Goal: Task Accomplishment & Management: Manage account settings

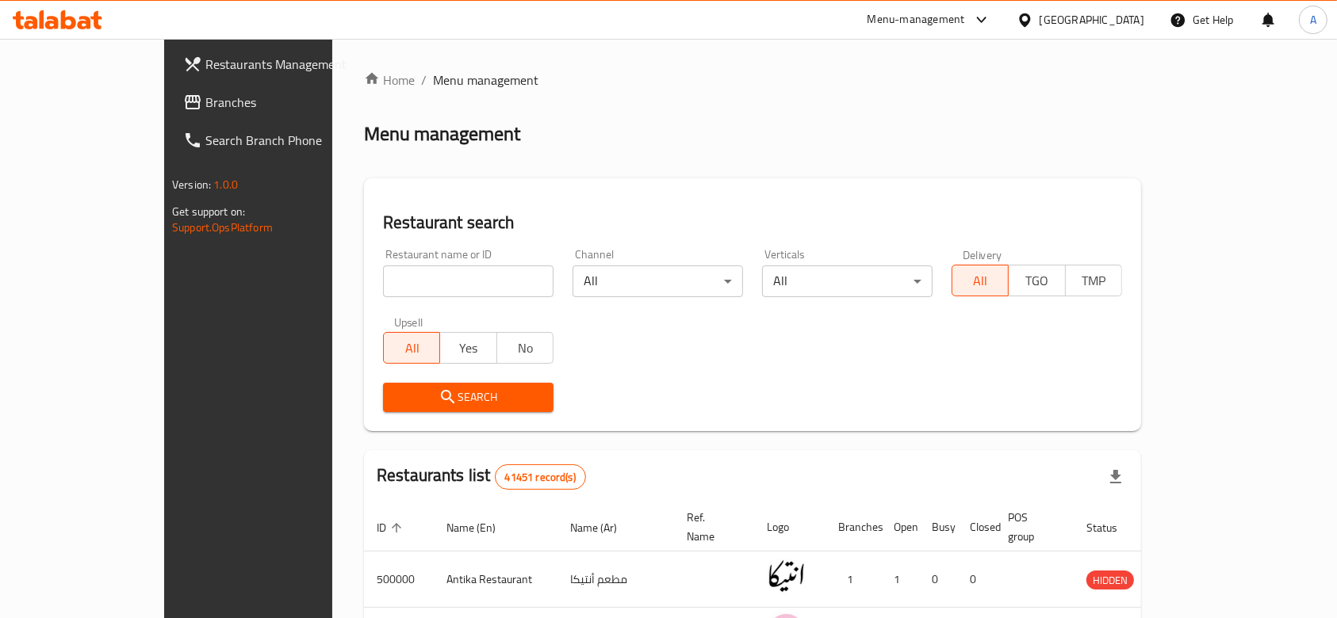
click at [461, 286] on input "search" at bounding box center [468, 282] width 170 height 32
paste input "502535"
type input "502535"
click button "Search" at bounding box center [468, 397] width 170 height 29
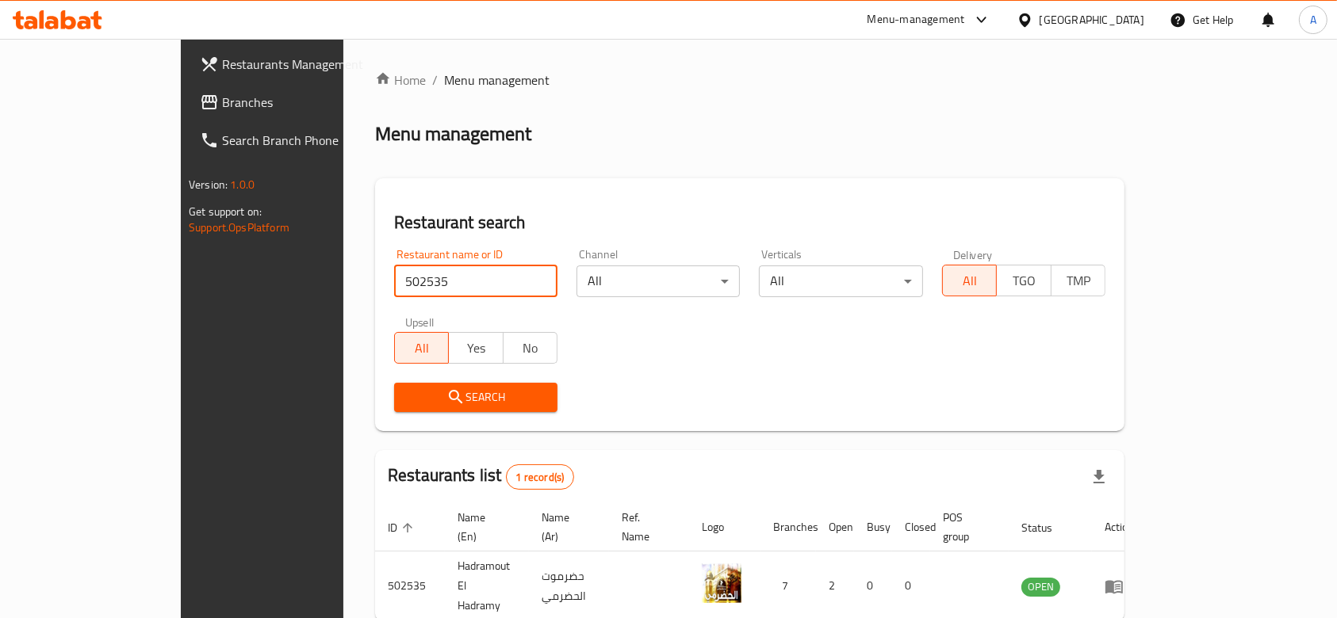
scroll to position [57, 0]
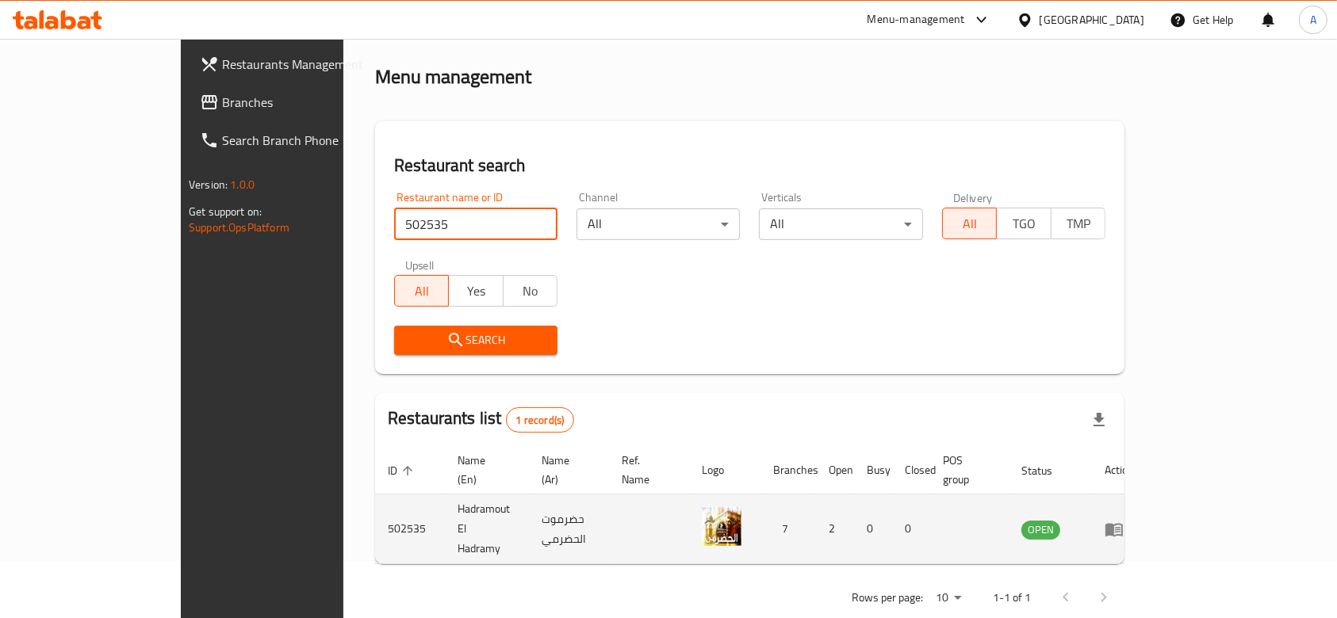
click at [1146, 499] on td "enhanced table" at bounding box center [1119, 530] width 55 height 70
click at [1123, 523] on icon "enhanced table" at bounding box center [1113, 529] width 17 height 13
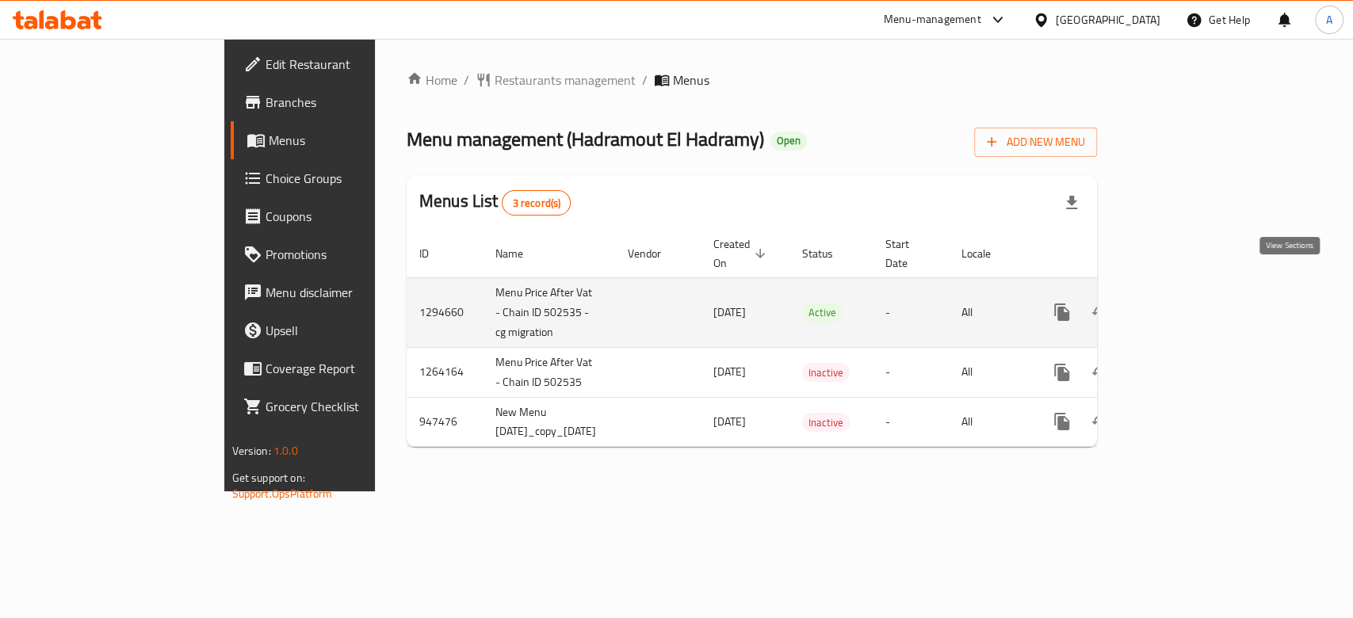
click at [1186, 303] on icon "enhanced table" at bounding box center [1176, 312] width 19 height 19
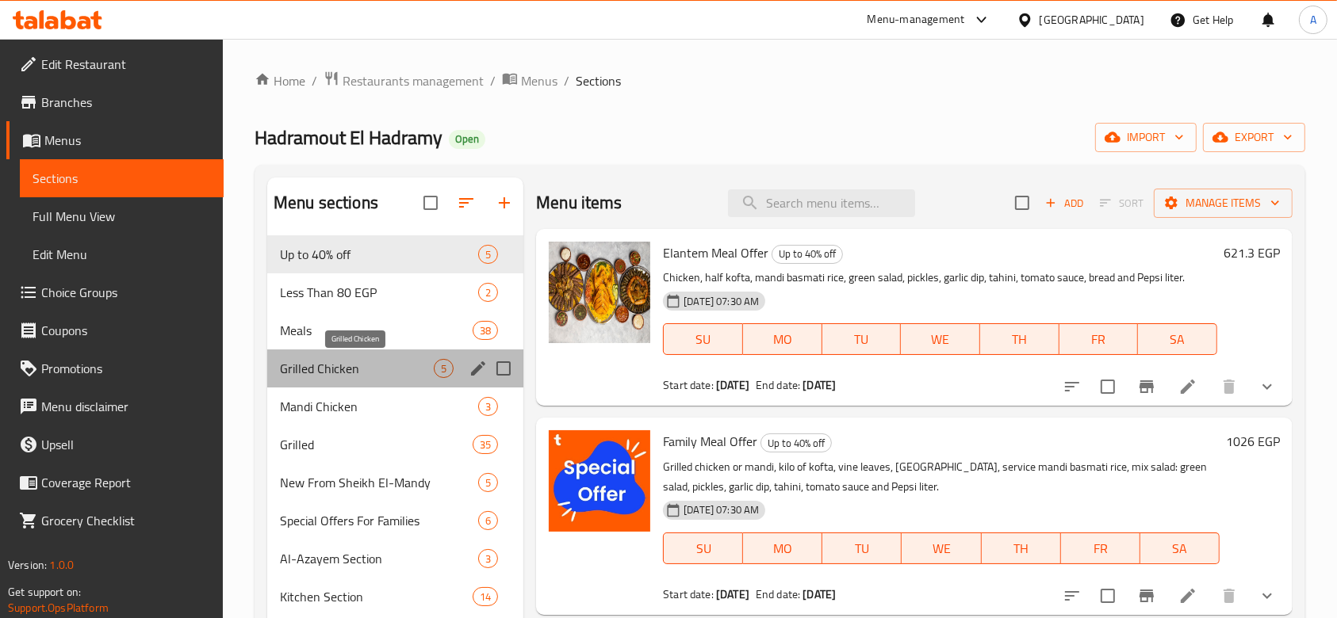
click at [384, 372] on span "Grilled Chicken" at bounding box center [357, 368] width 154 height 19
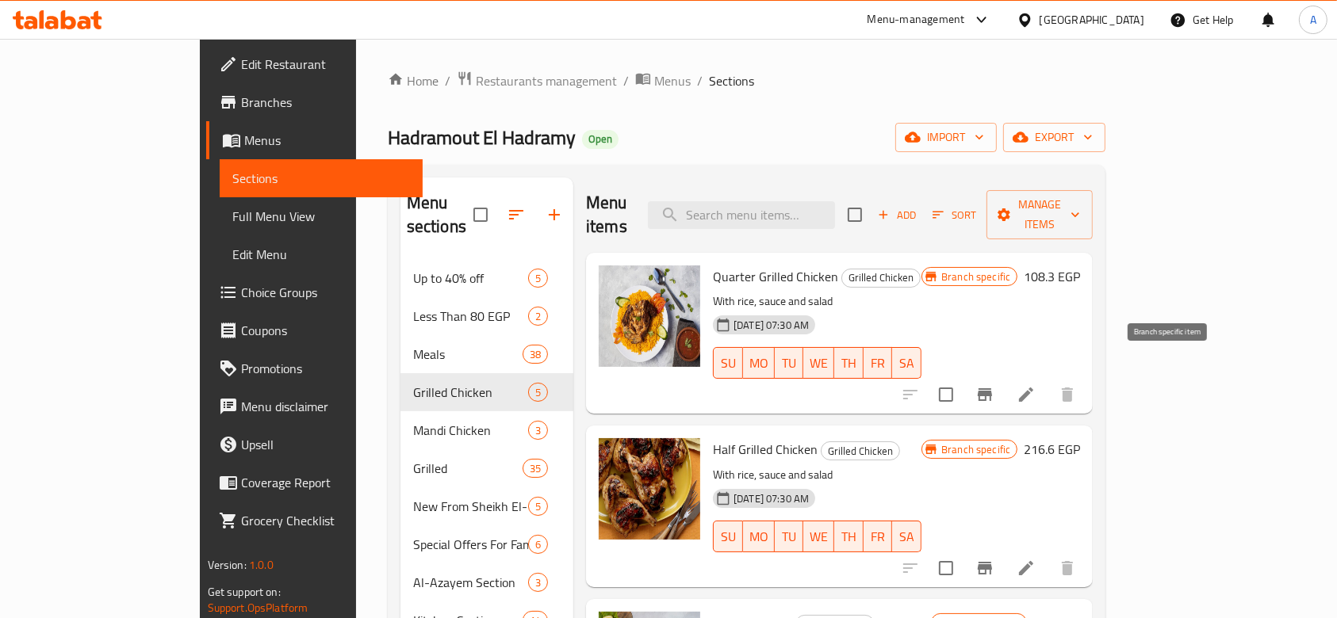
click at [994, 385] on icon "Branch-specific-item" at bounding box center [984, 394] width 19 height 19
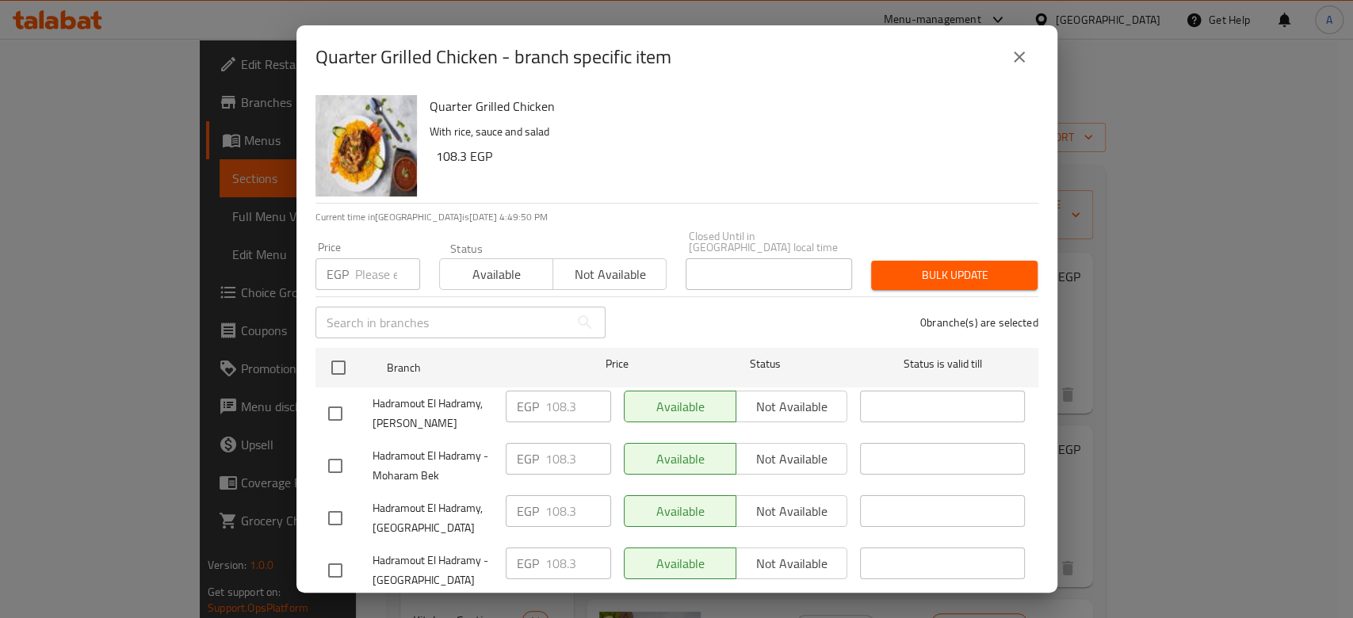
click at [364, 270] on input "number" at bounding box center [387, 274] width 65 height 32
click at [1016, 57] on icon "close" at bounding box center [1019, 57] width 19 height 19
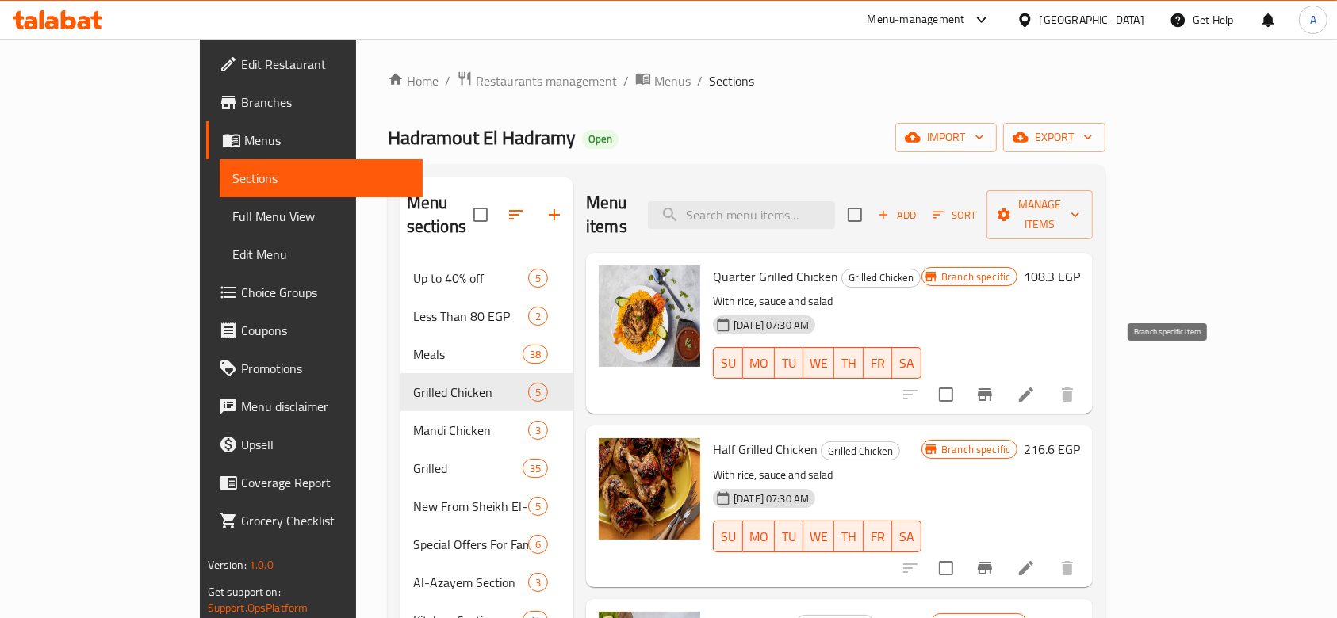
click at [1004, 376] on button "Branch-specific-item" at bounding box center [985, 395] width 38 height 38
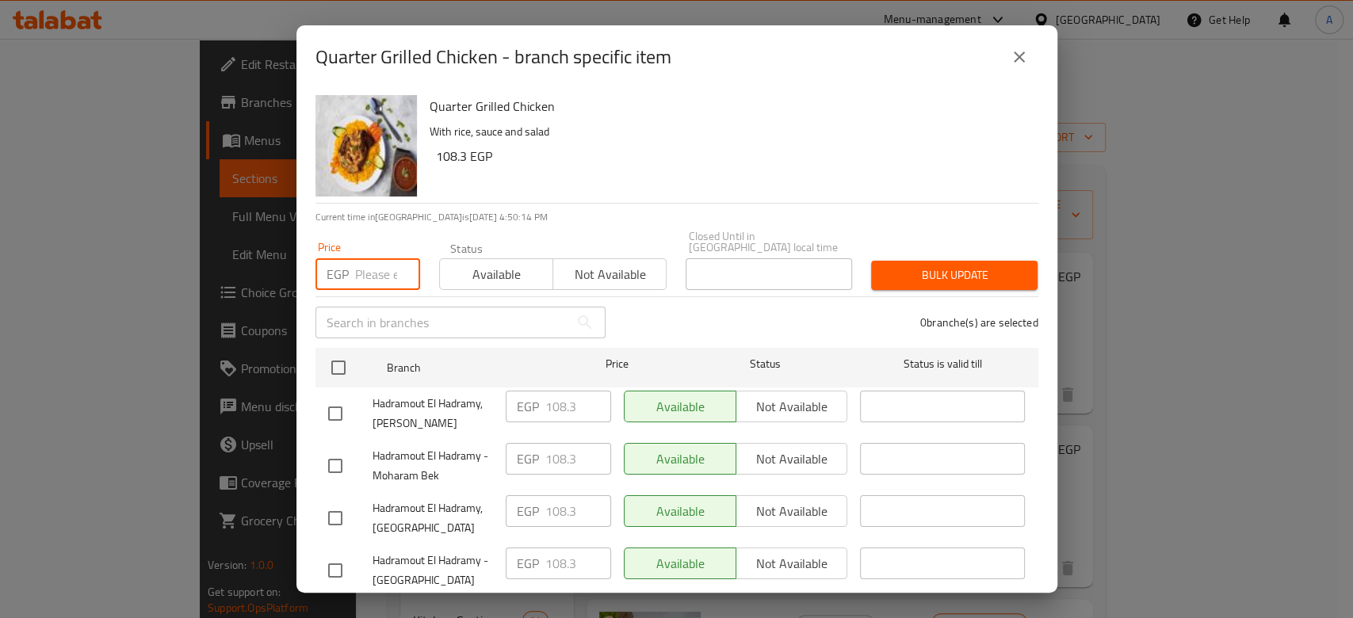
click at [381, 263] on input "number" at bounding box center [387, 274] width 65 height 32
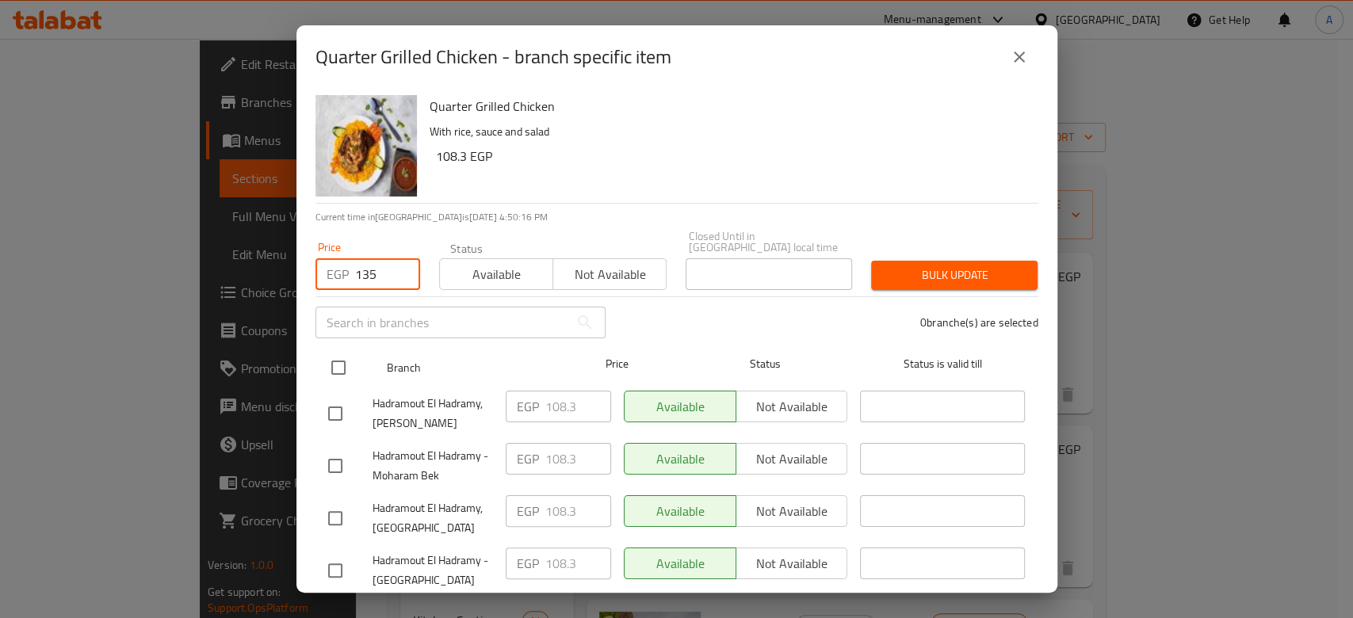
type input "135"
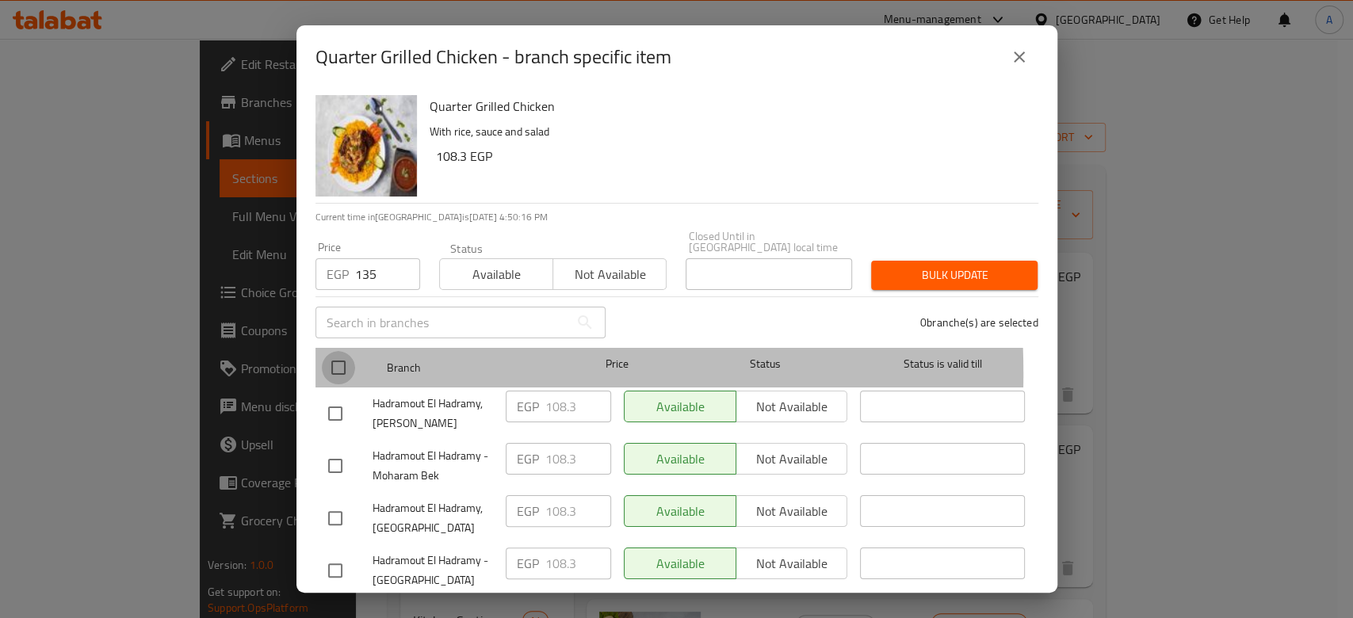
click at [339, 362] on input "checkbox" at bounding box center [338, 367] width 33 height 33
checkbox input "true"
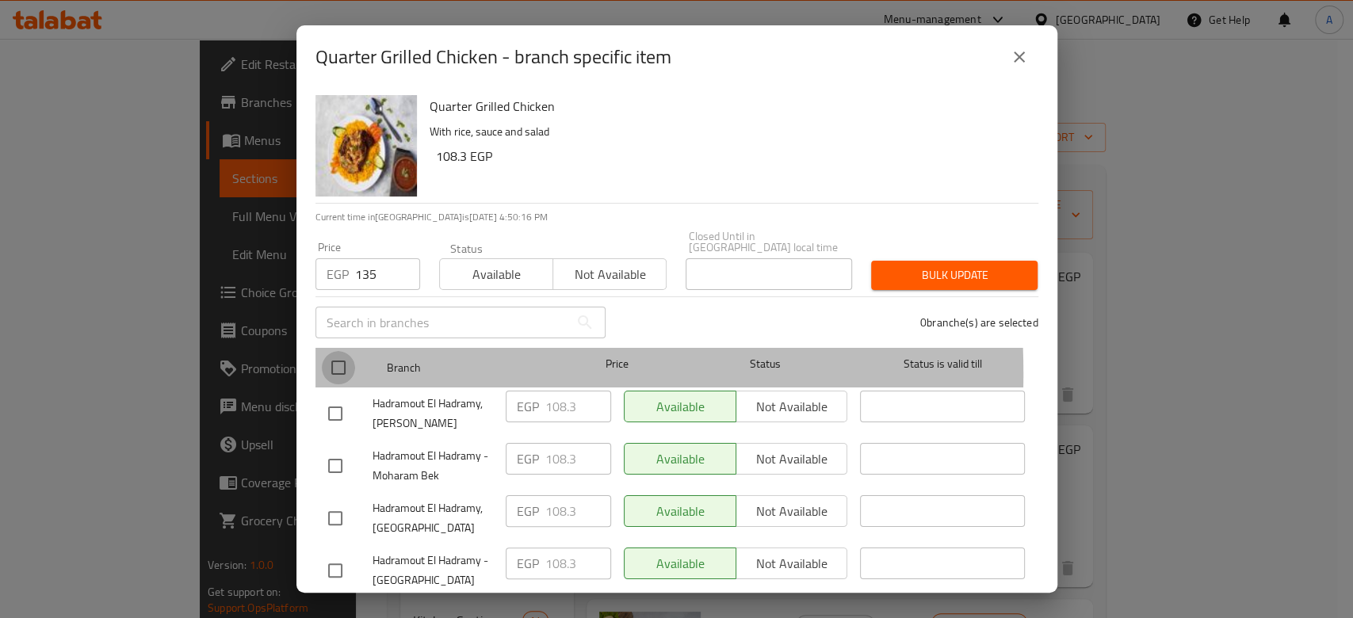
checkbox input "true"
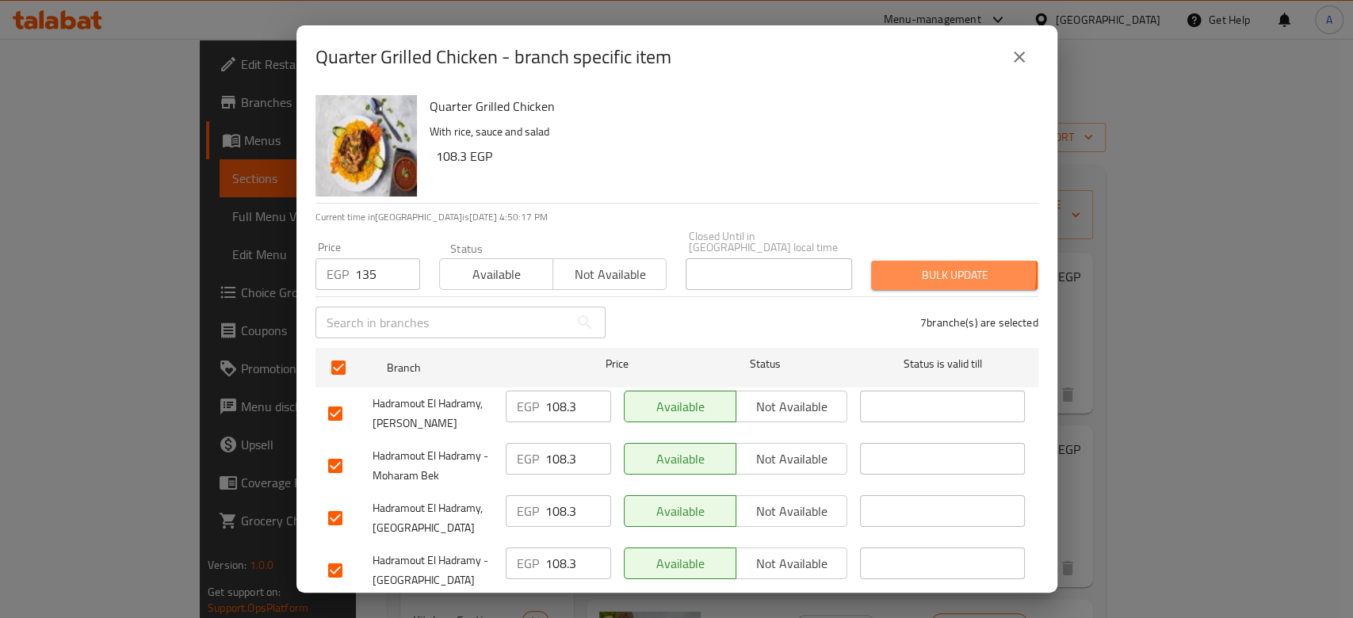
click at [894, 266] on span "Bulk update" at bounding box center [954, 276] width 141 height 20
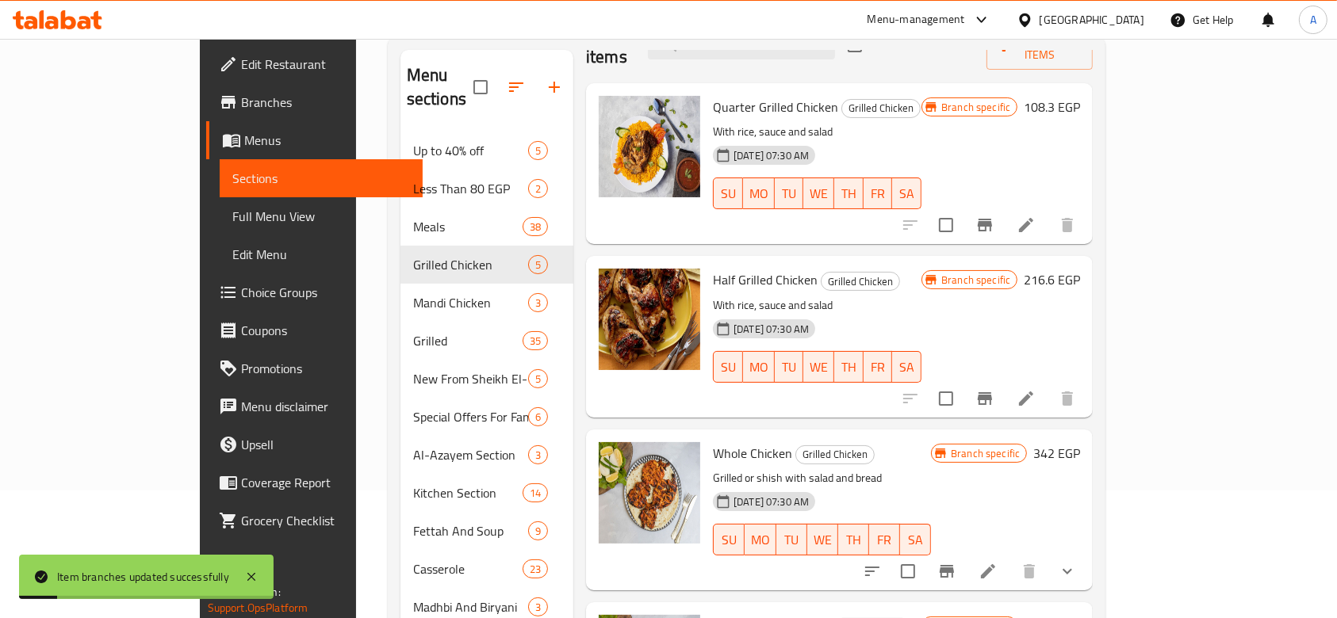
scroll to position [128, 0]
click at [1004, 379] on button "Branch-specific-item" at bounding box center [985, 398] width 38 height 38
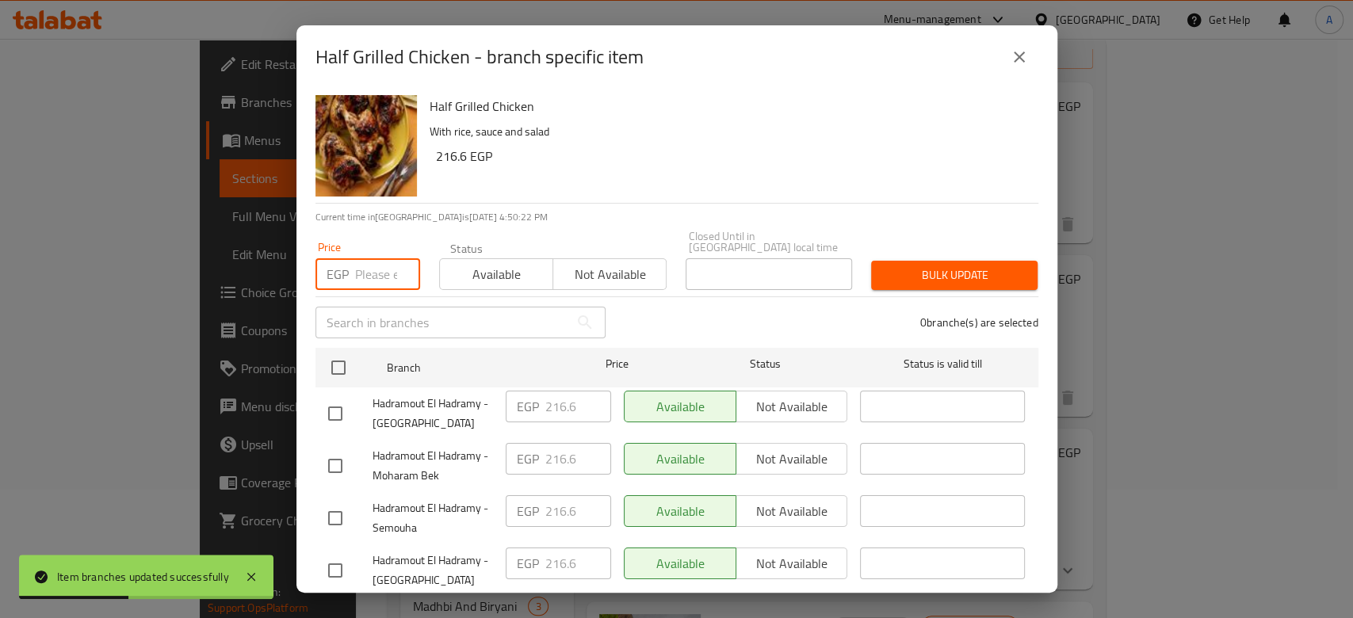
click at [358, 273] on input "number" at bounding box center [387, 274] width 65 height 32
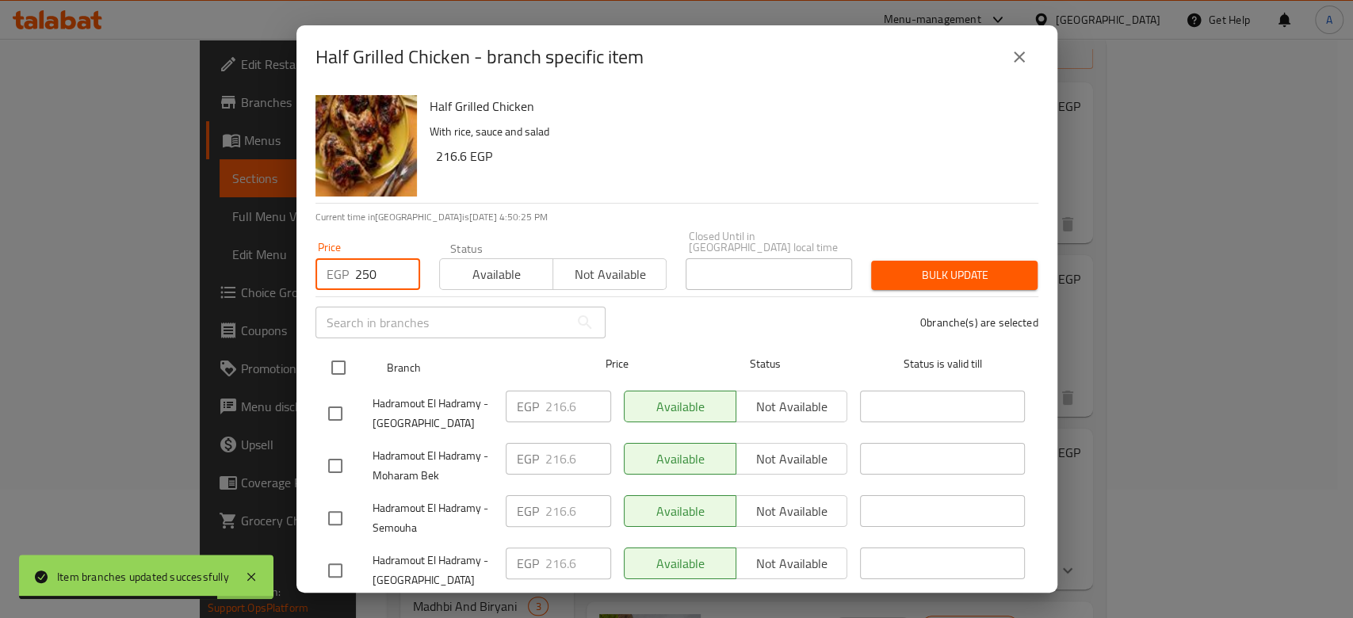
type input "250"
click at [335, 352] on input "checkbox" at bounding box center [338, 367] width 33 height 33
checkbox input "true"
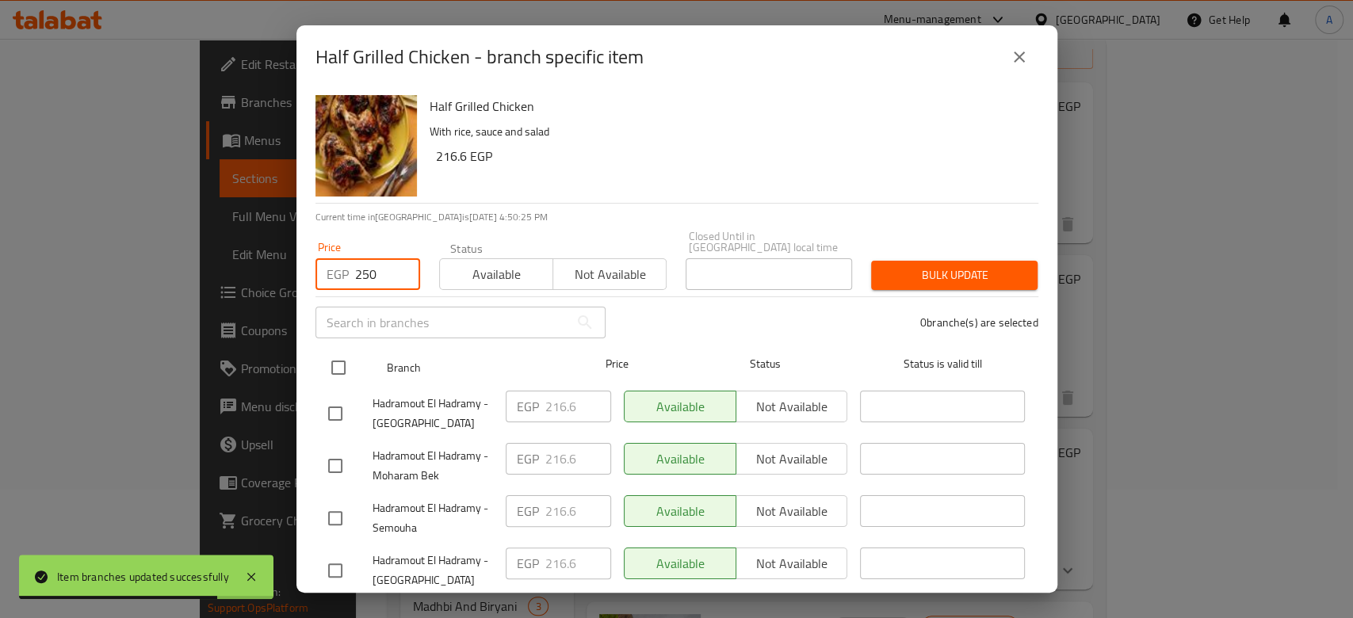
checkbox input "true"
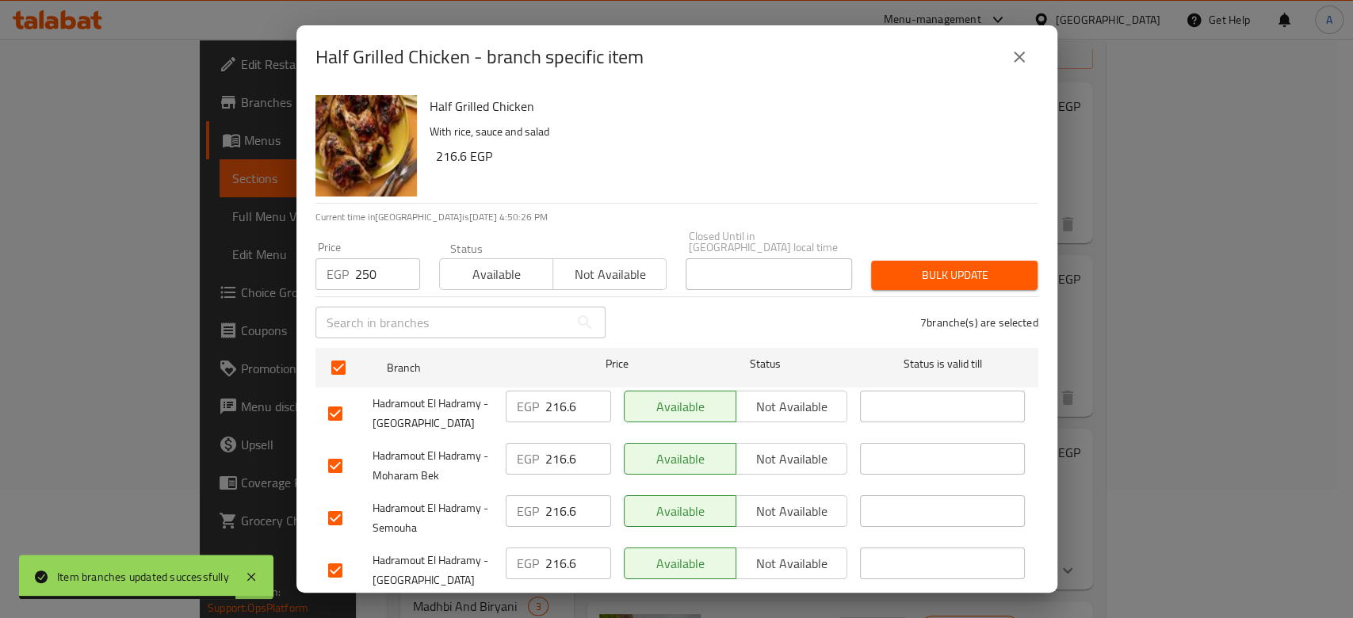
click at [887, 238] on div "Price EGP 250 Price Status Available Not available Closed Until in [GEOGRAPHIC_…" at bounding box center [677, 260] width 742 height 78
click at [886, 266] on span "Bulk update" at bounding box center [954, 276] width 141 height 20
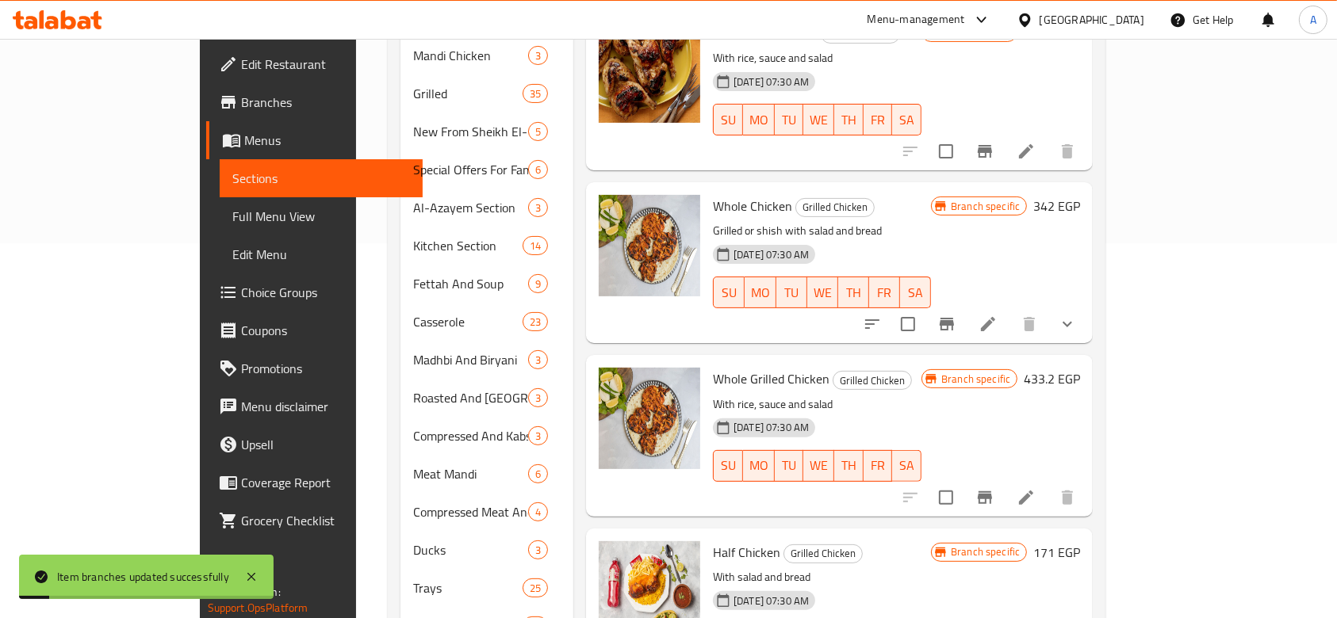
scroll to position [376, 0]
click at [956, 314] on icon "Branch-specific-item" at bounding box center [946, 323] width 19 height 19
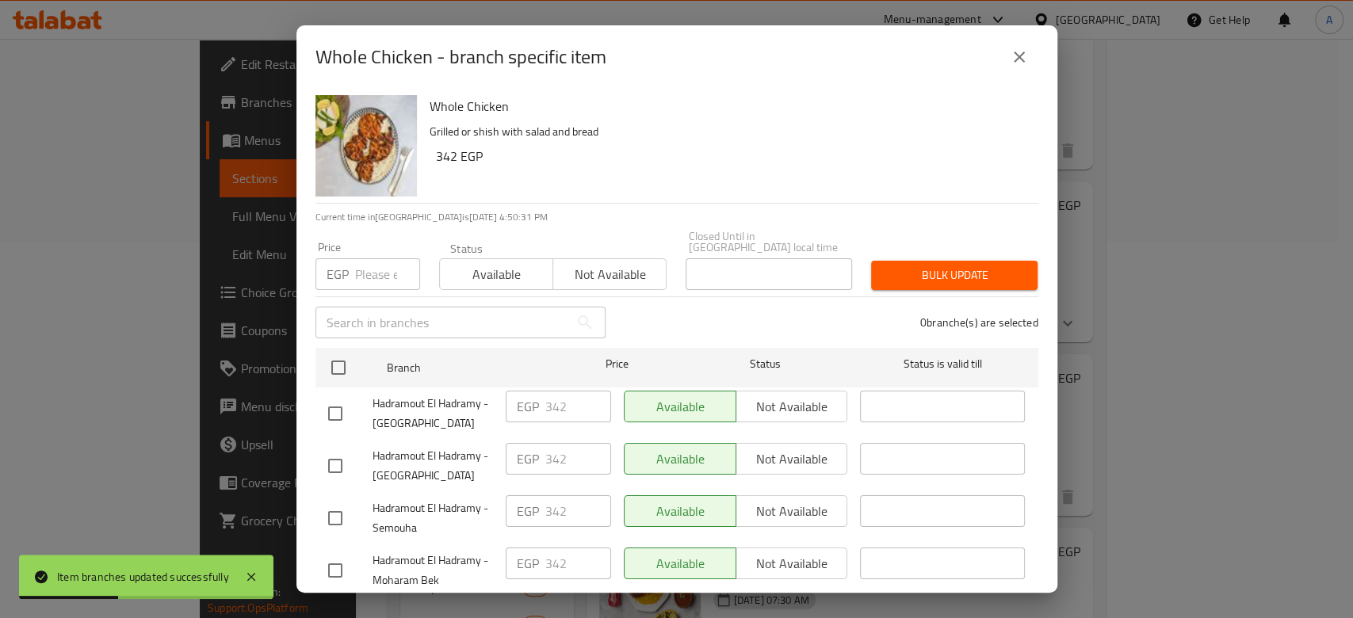
click at [381, 258] on input "number" at bounding box center [387, 274] width 65 height 32
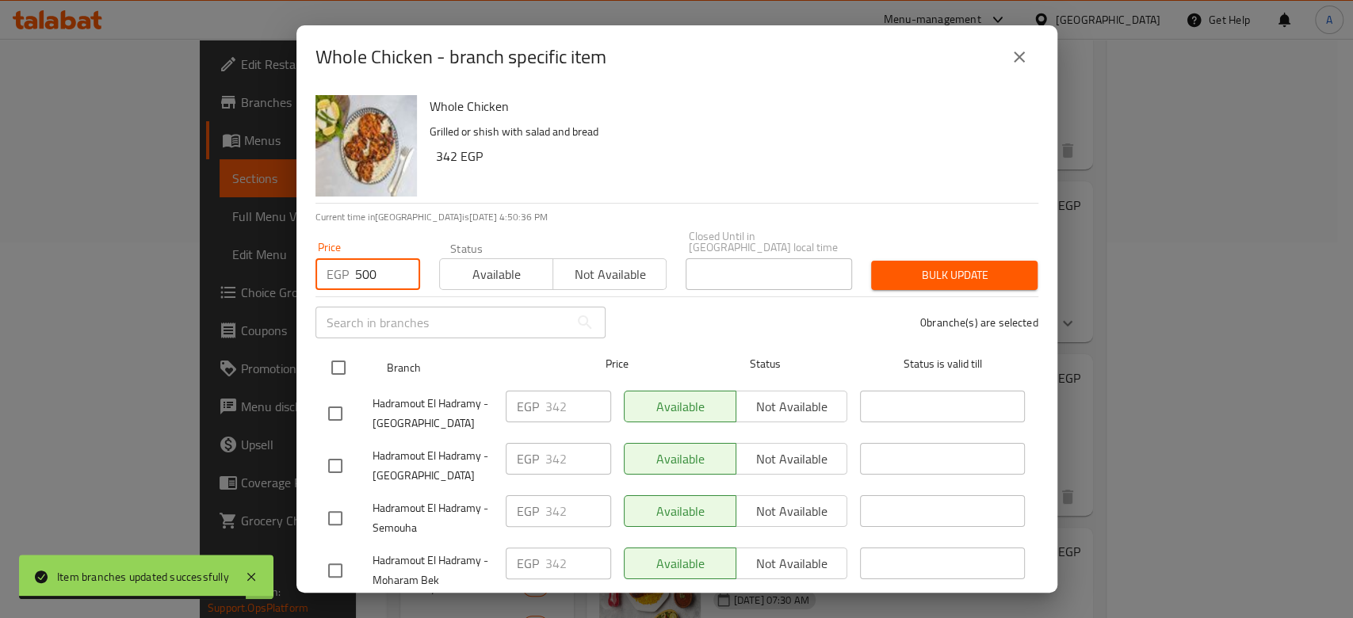
type input "500"
click at [330, 362] on input "checkbox" at bounding box center [338, 367] width 33 height 33
checkbox input "true"
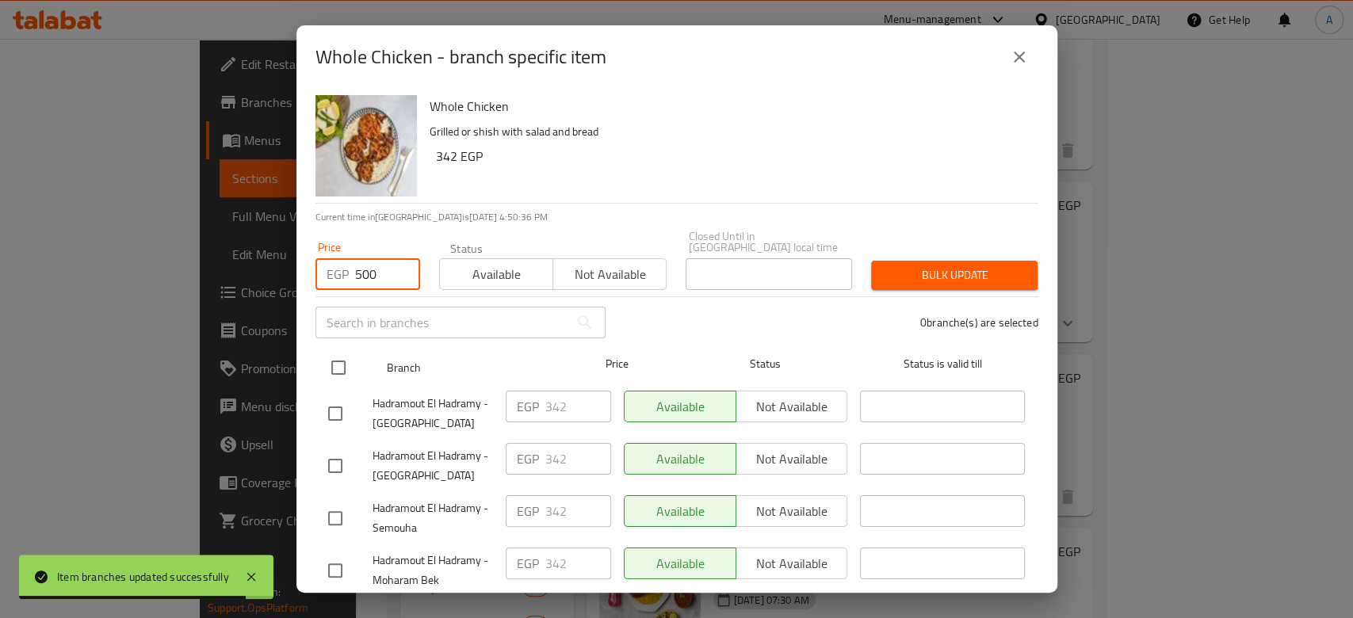
checkbox input "true"
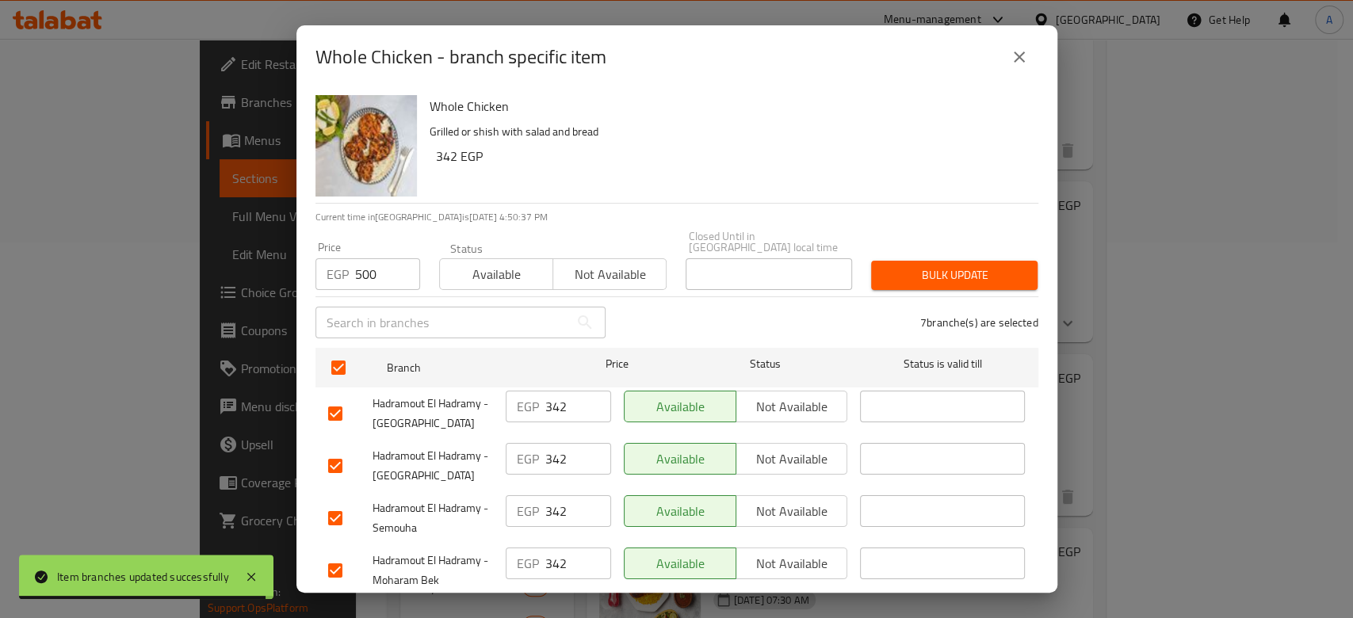
click at [945, 266] on span "Bulk update" at bounding box center [954, 276] width 141 height 20
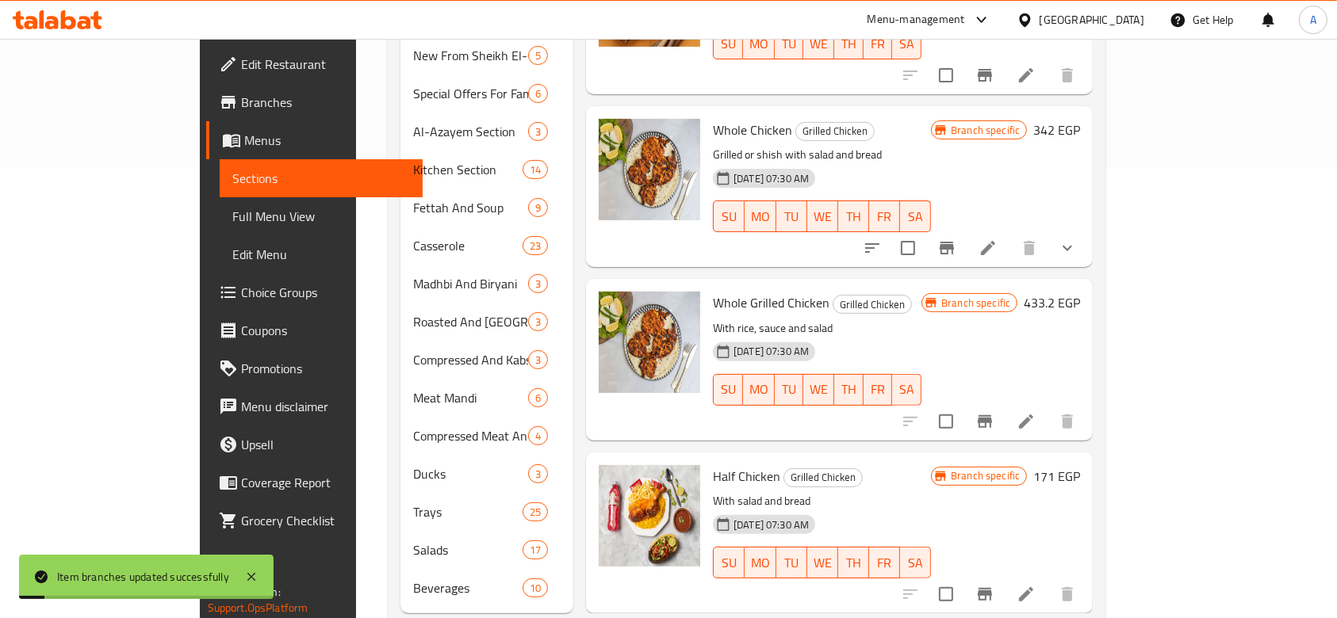
scroll to position [466, 0]
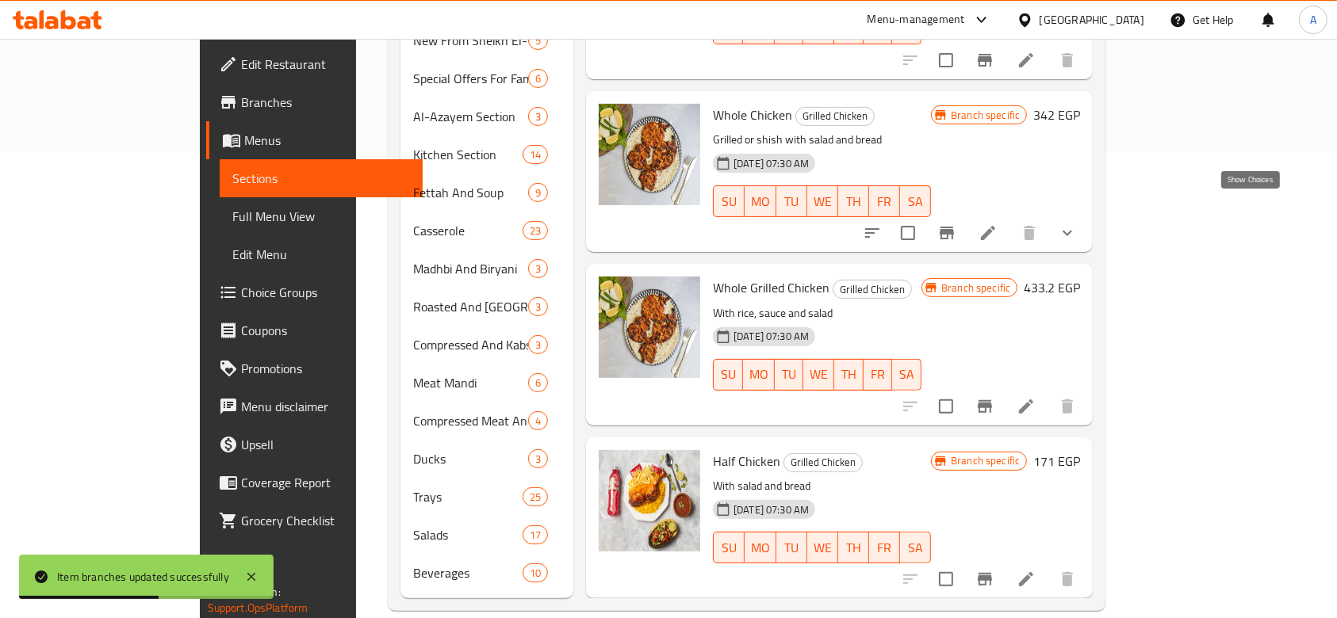
click at [1077, 224] on icon "show more" at bounding box center [1067, 233] width 19 height 19
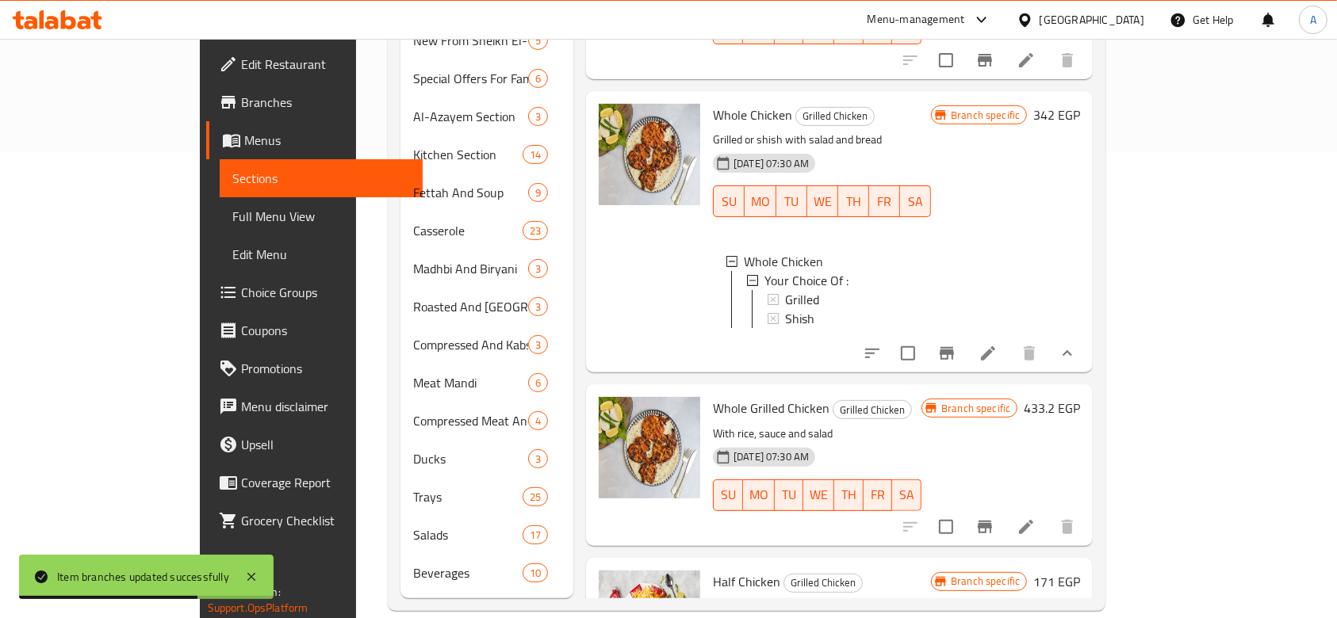
click at [1077, 344] on icon "show more" at bounding box center [1067, 353] width 19 height 19
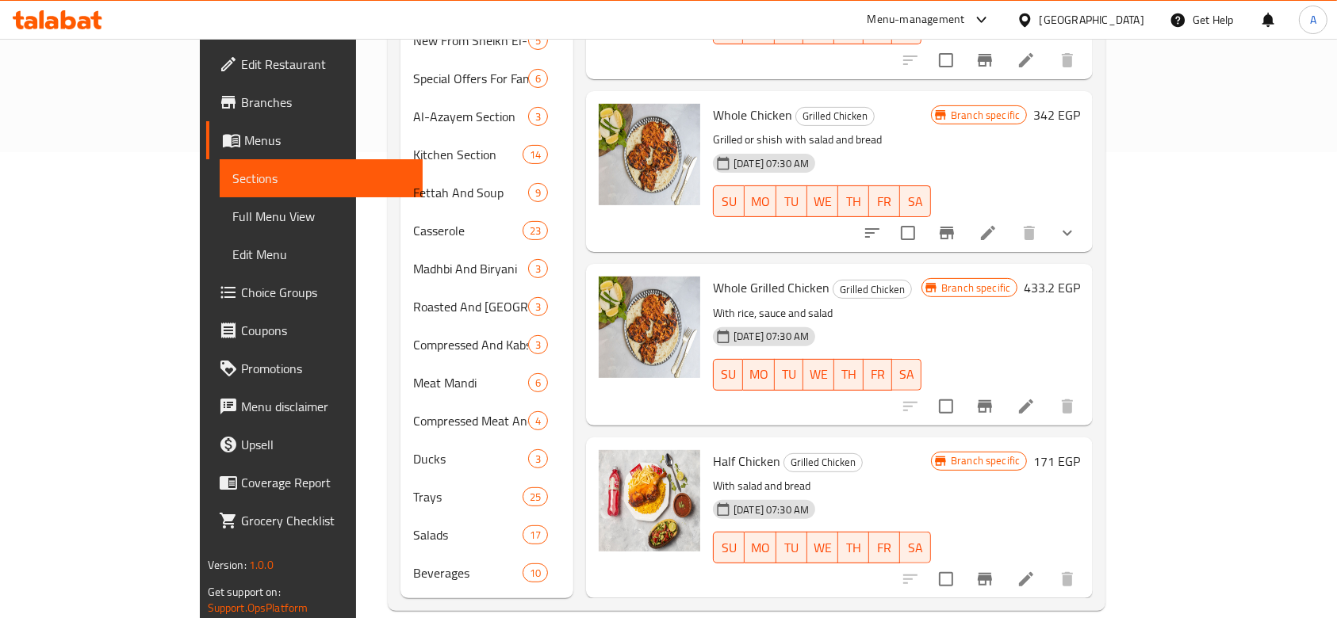
click at [1077, 224] on icon "show more" at bounding box center [1067, 233] width 19 height 19
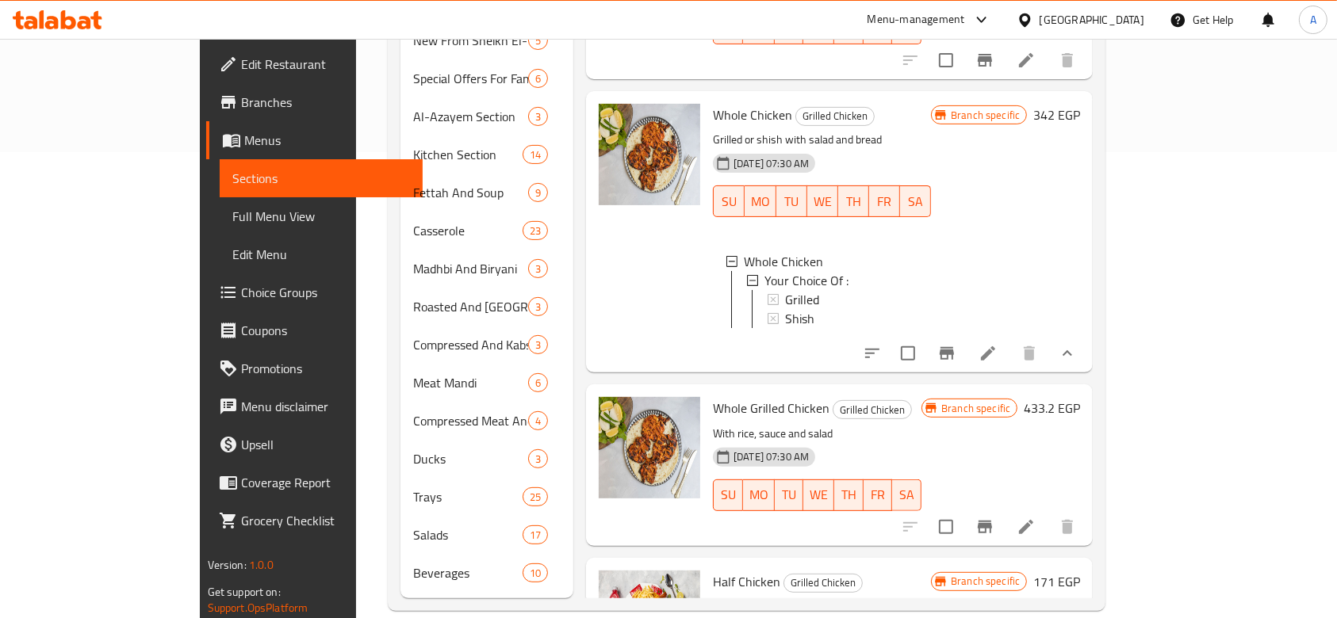
scroll to position [178, 0]
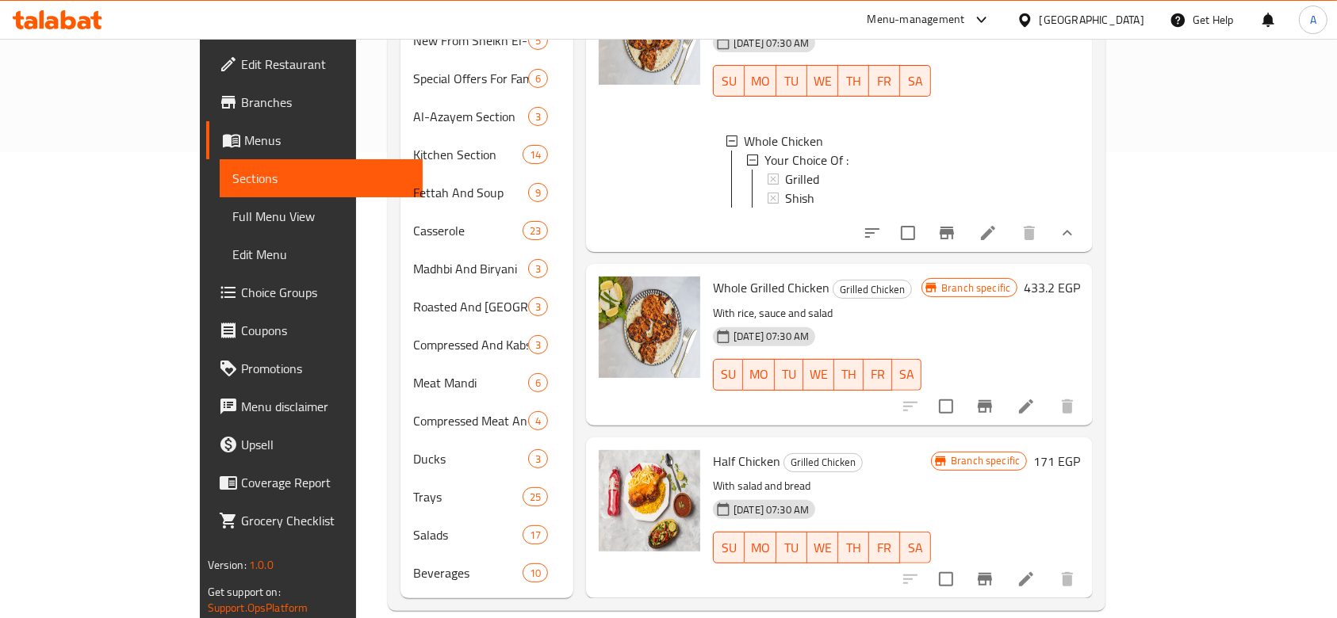
click at [992, 400] on icon "Branch-specific-item" at bounding box center [985, 406] width 14 height 13
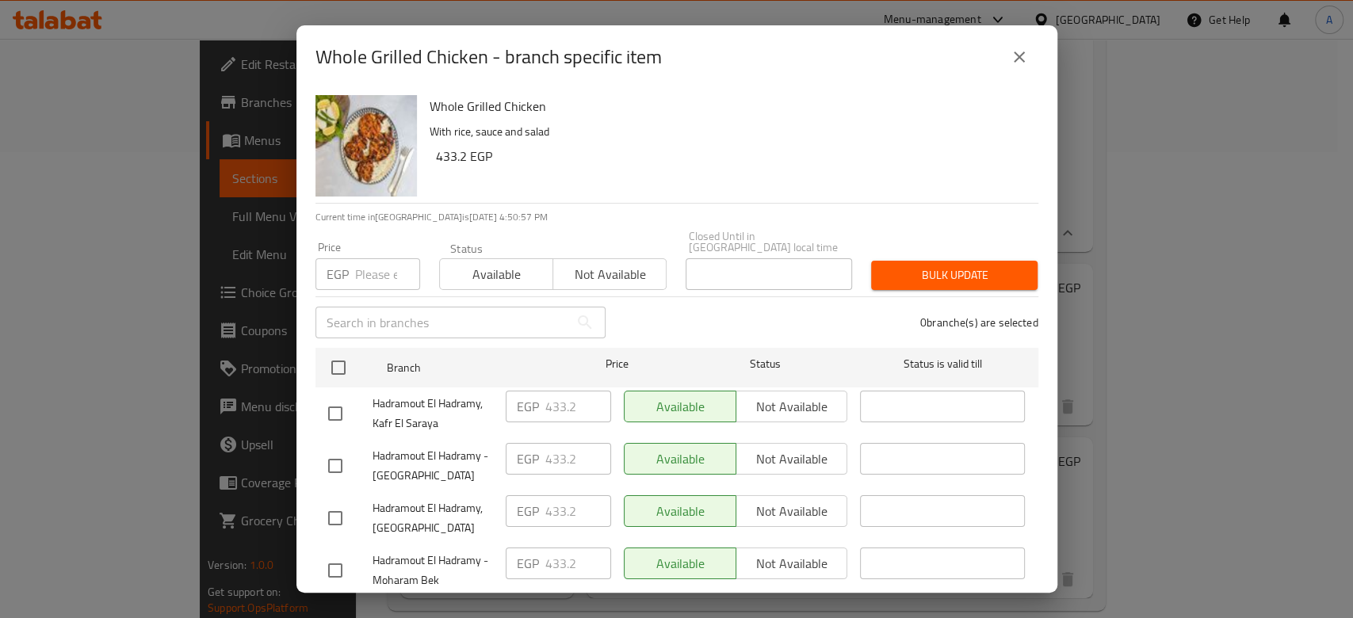
click at [370, 259] on input "number" at bounding box center [387, 274] width 65 height 32
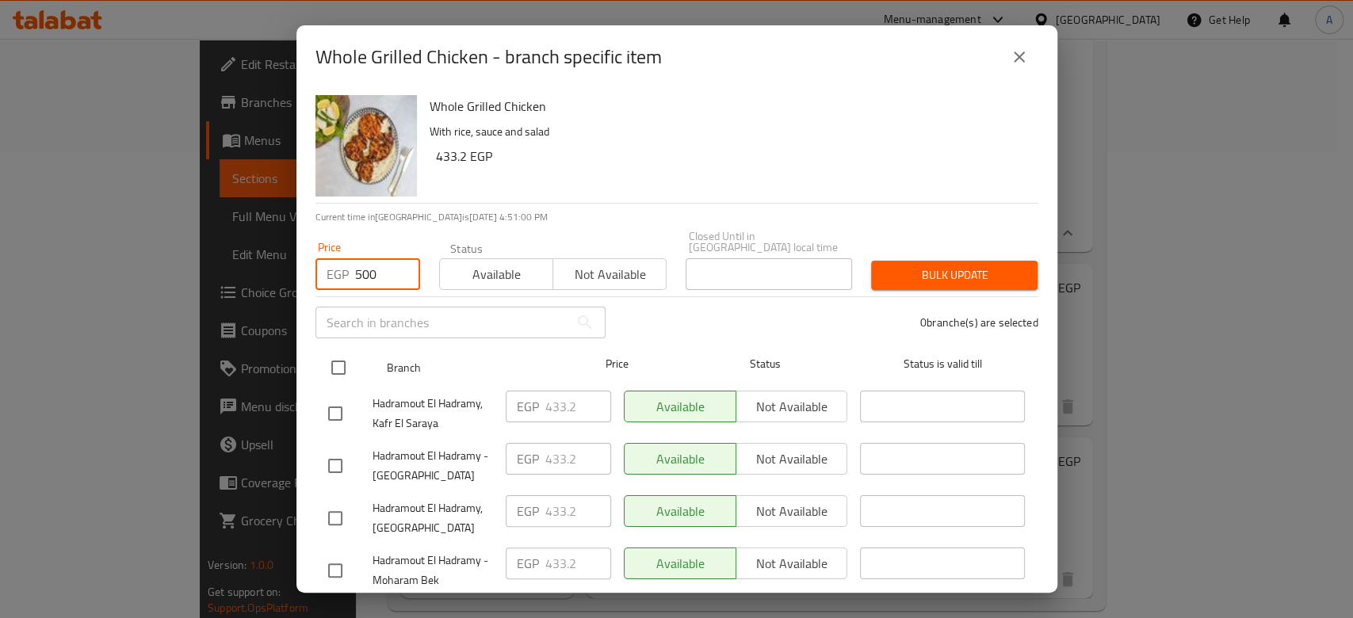
type input "500"
click at [335, 358] on input "checkbox" at bounding box center [338, 367] width 33 height 33
checkbox input "true"
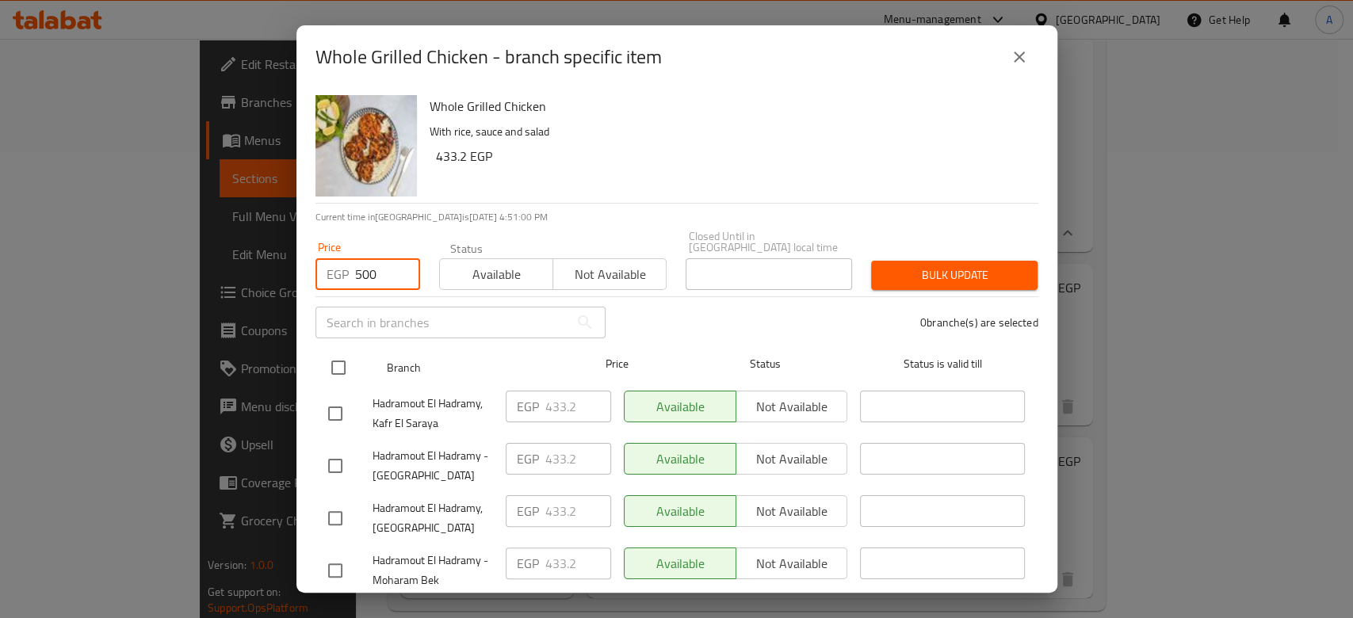
checkbox input "true"
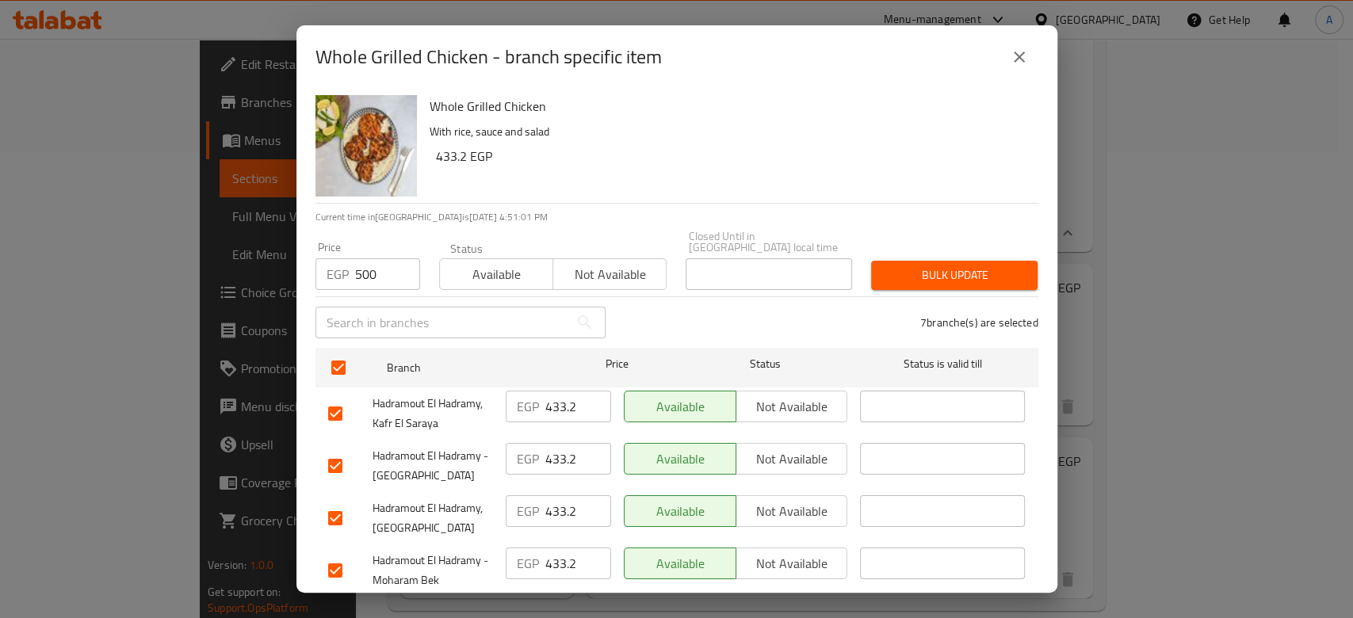
click at [919, 266] on span "Bulk update" at bounding box center [954, 276] width 141 height 20
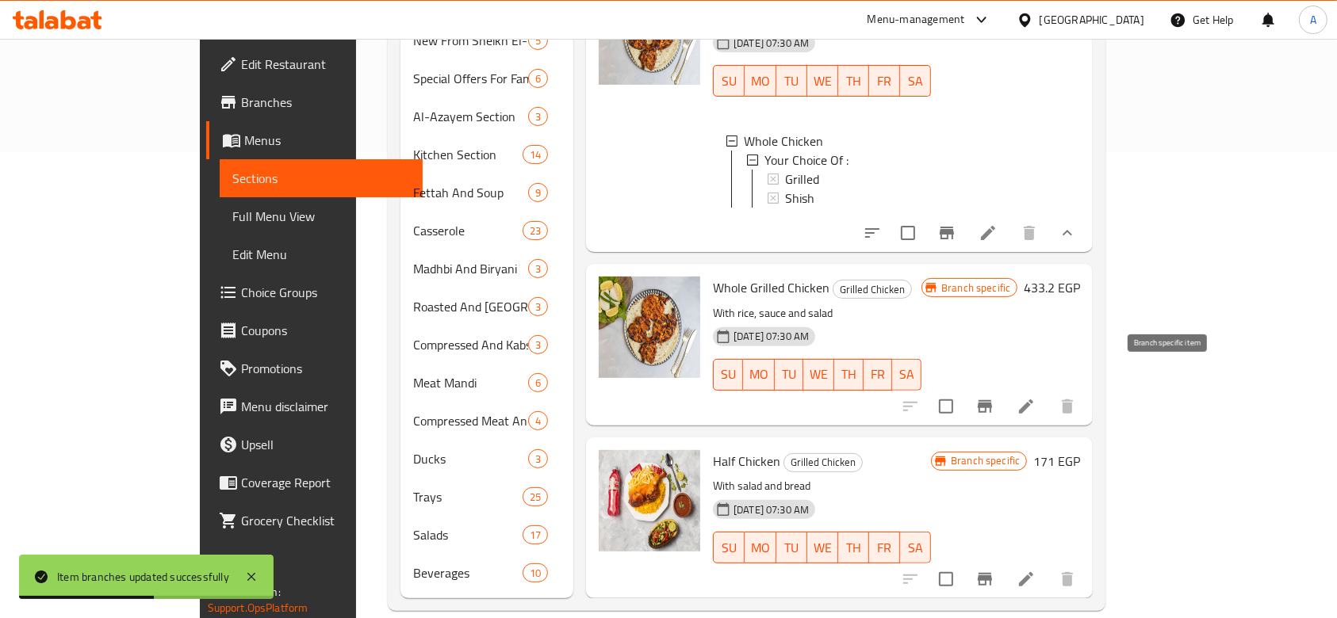
click at [994, 397] on icon "Branch-specific-item" at bounding box center [984, 406] width 19 height 19
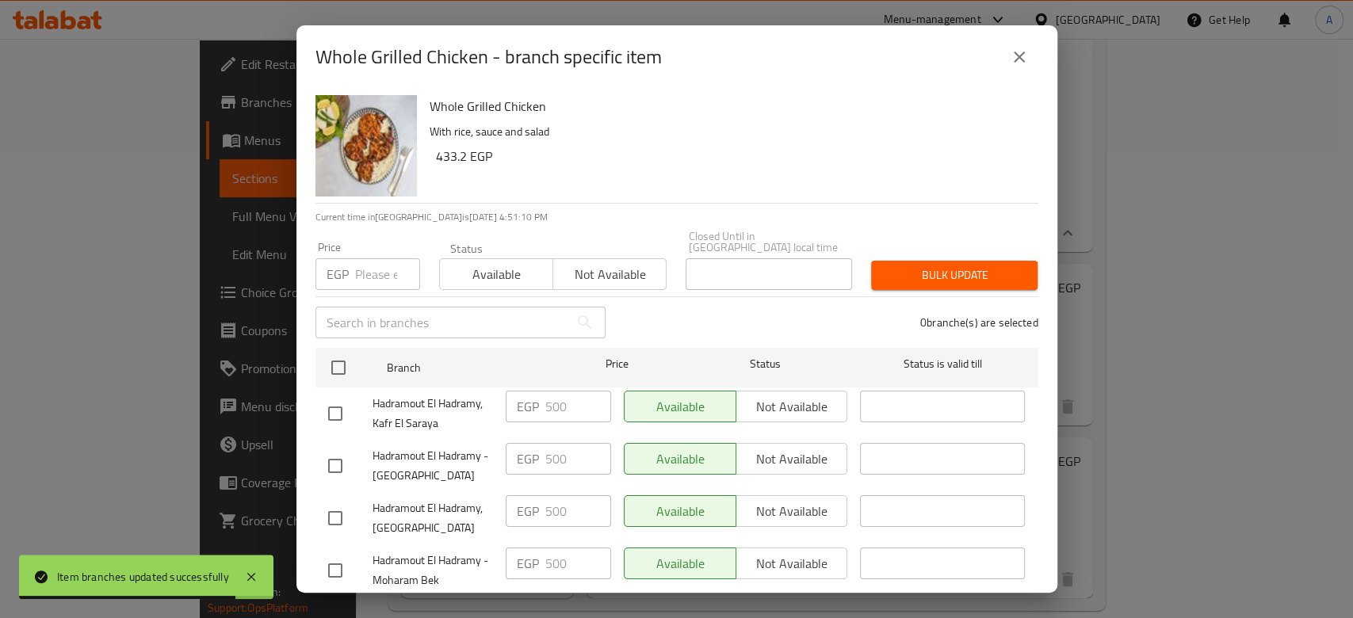
click at [1011, 65] on icon "close" at bounding box center [1019, 57] width 19 height 19
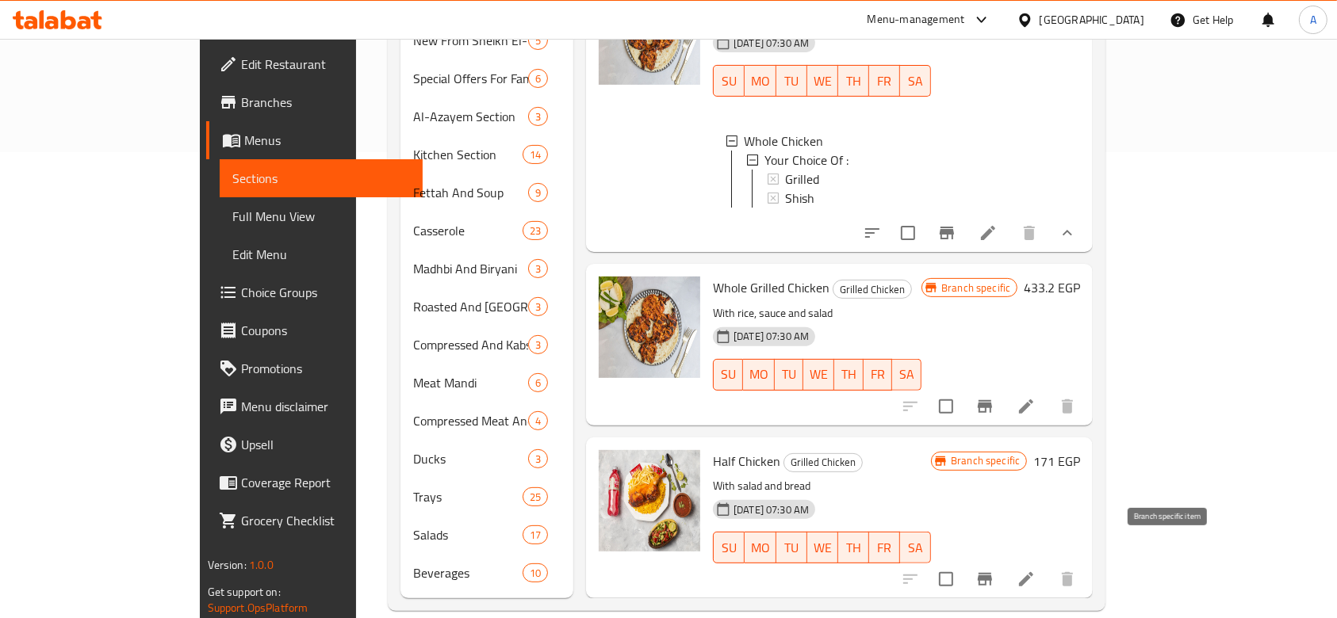
click at [992, 573] on icon "Branch-specific-item" at bounding box center [985, 579] width 14 height 13
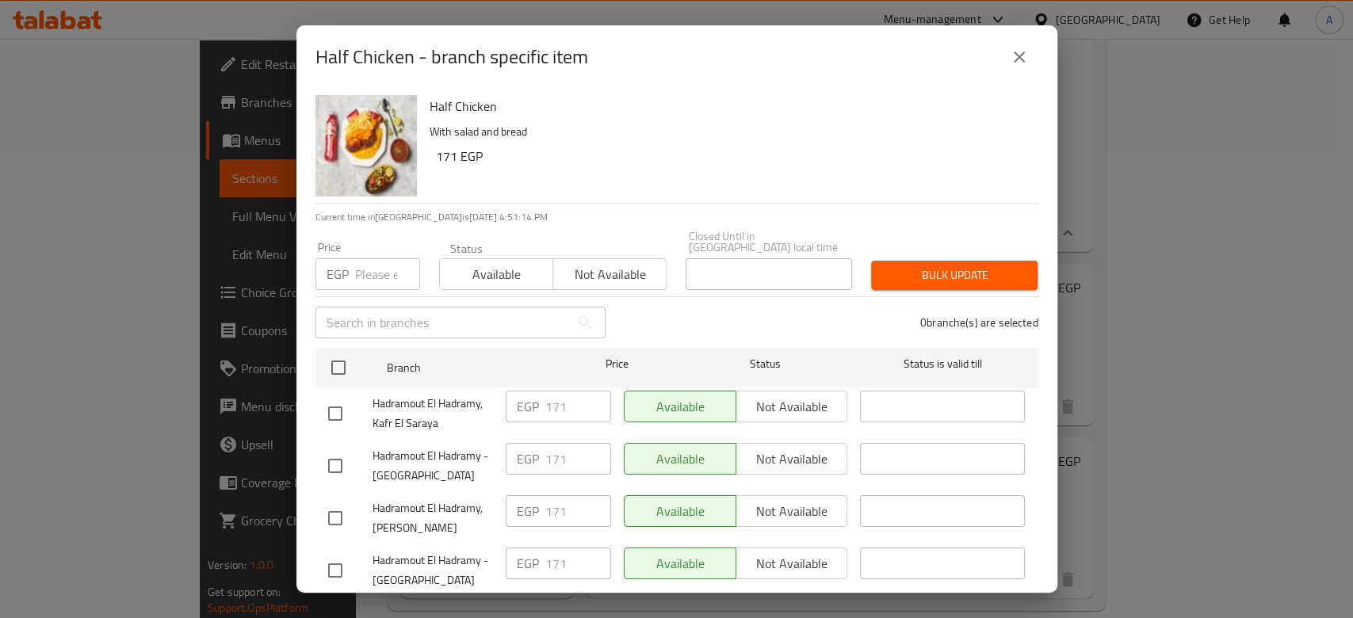
click at [377, 262] on input "number" at bounding box center [387, 274] width 65 height 32
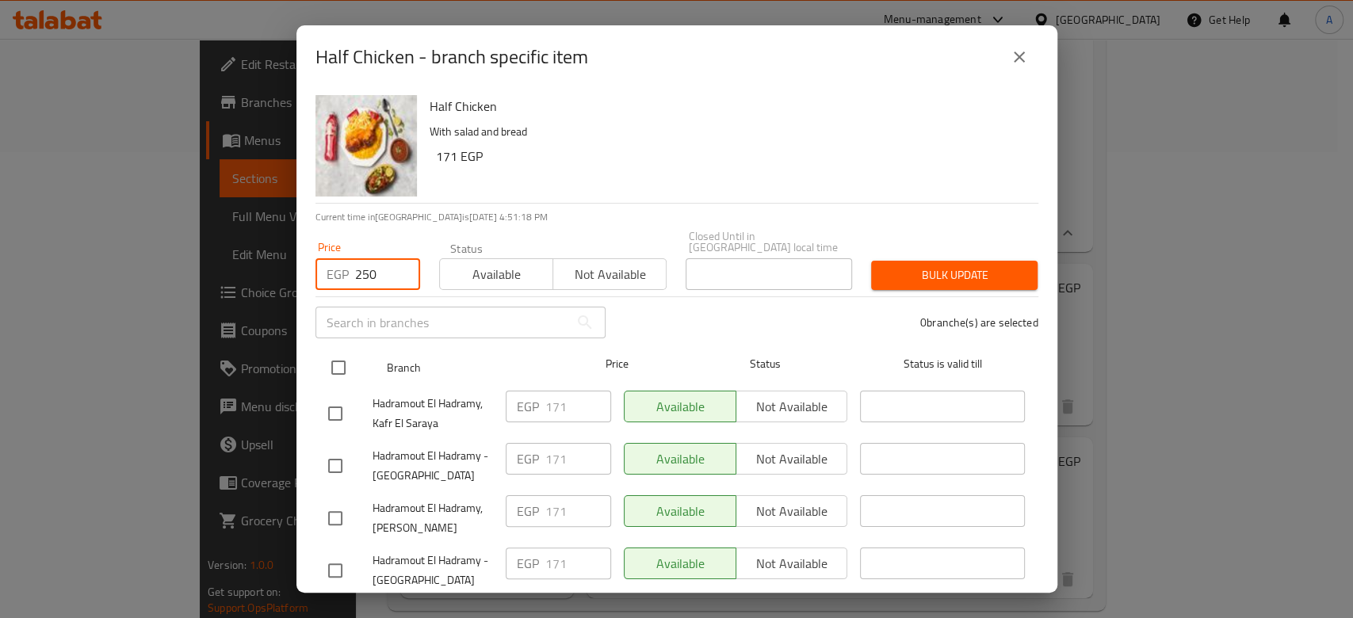
drag, startPoint x: 377, startPoint y: 262, endPoint x: 343, endPoint y: 347, distance: 91.4
click at [343, 347] on div "Half Chicken With salad and bread 171 EGP Current time in [GEOGRAPHIC_DATA] is …" at bounding box center [677, 341] width 761 height 504
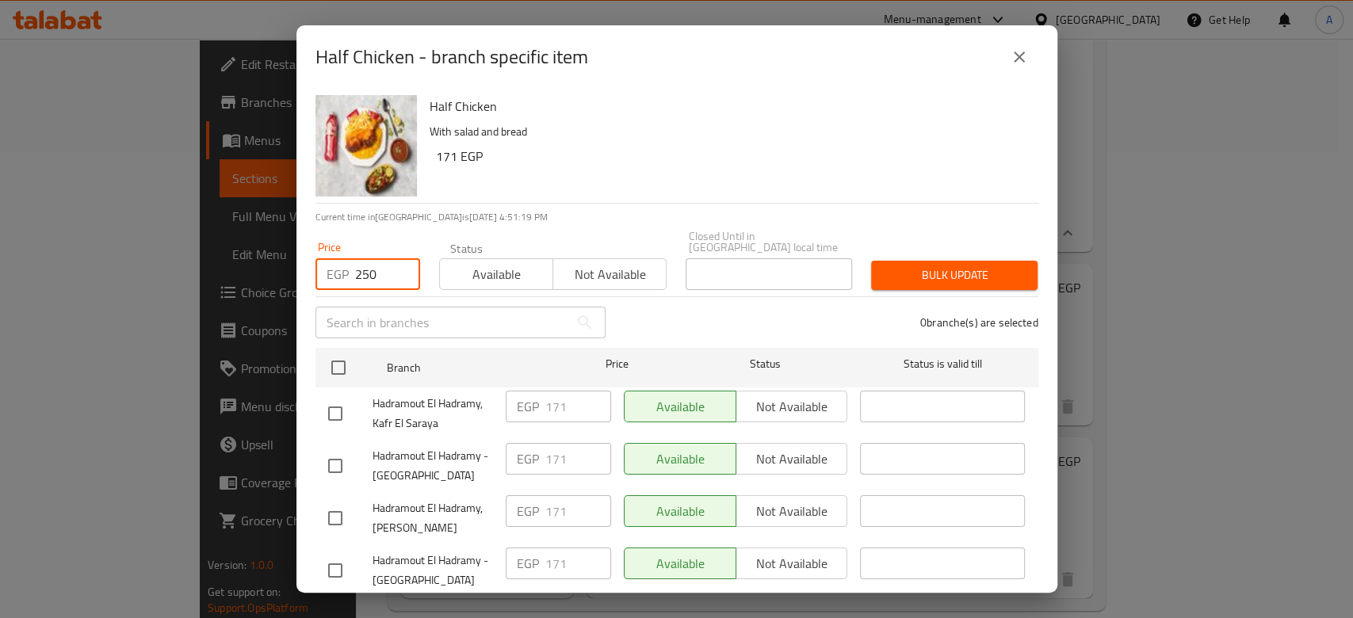
click at [312, 333] on div "​" at bounding box center [460, 322] width 309 height 51
drag, startPoint x: 387, startPoint y: 267, endPoint x: 313, endPoint y: 263, distance: 73.8
click at [313, 263] on div "Price EGP 250 Price" at bounding box center [368, 265] width 124 height 67
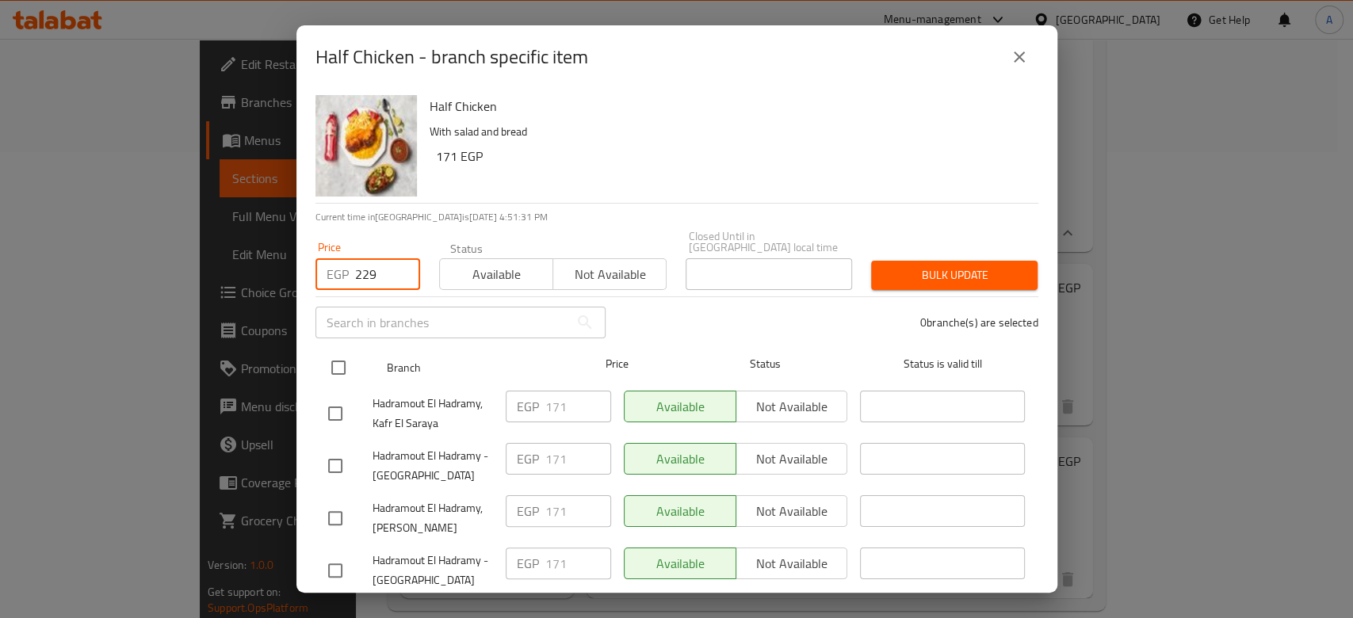
type input "229"
click at [328, 362] on input "checkbox" at bounding box center [338, 367] width 33 height 33
checkbox input "true"
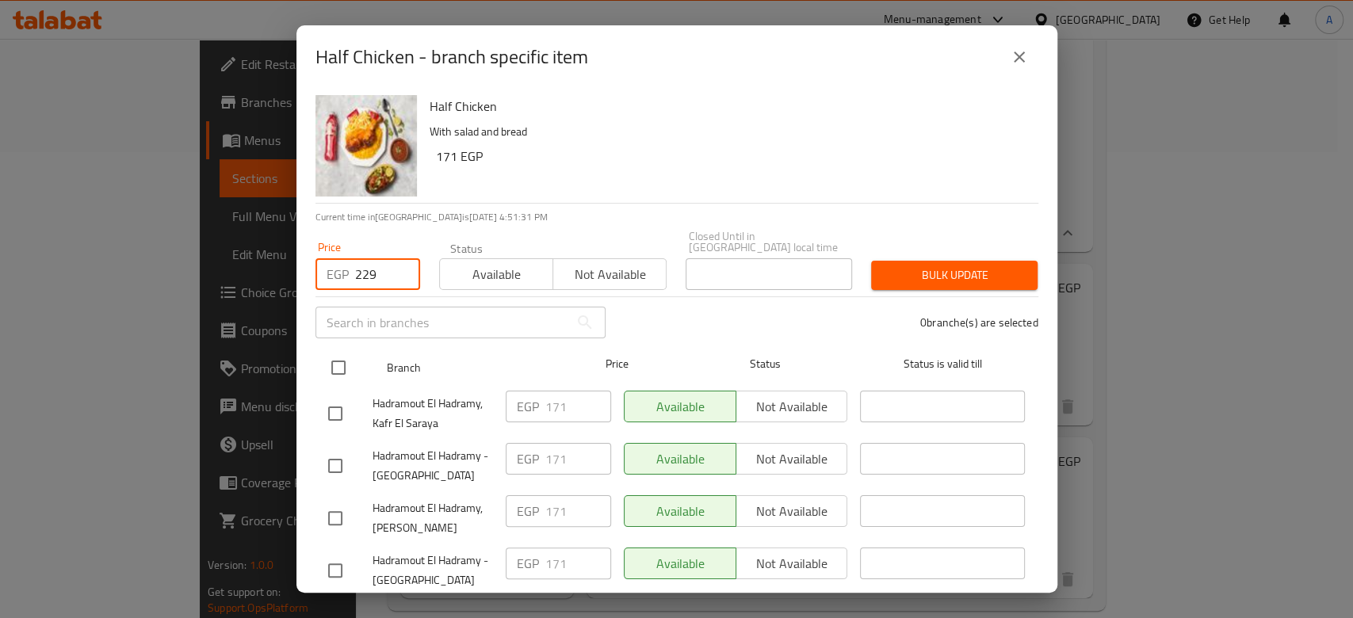
checkbox input "true"
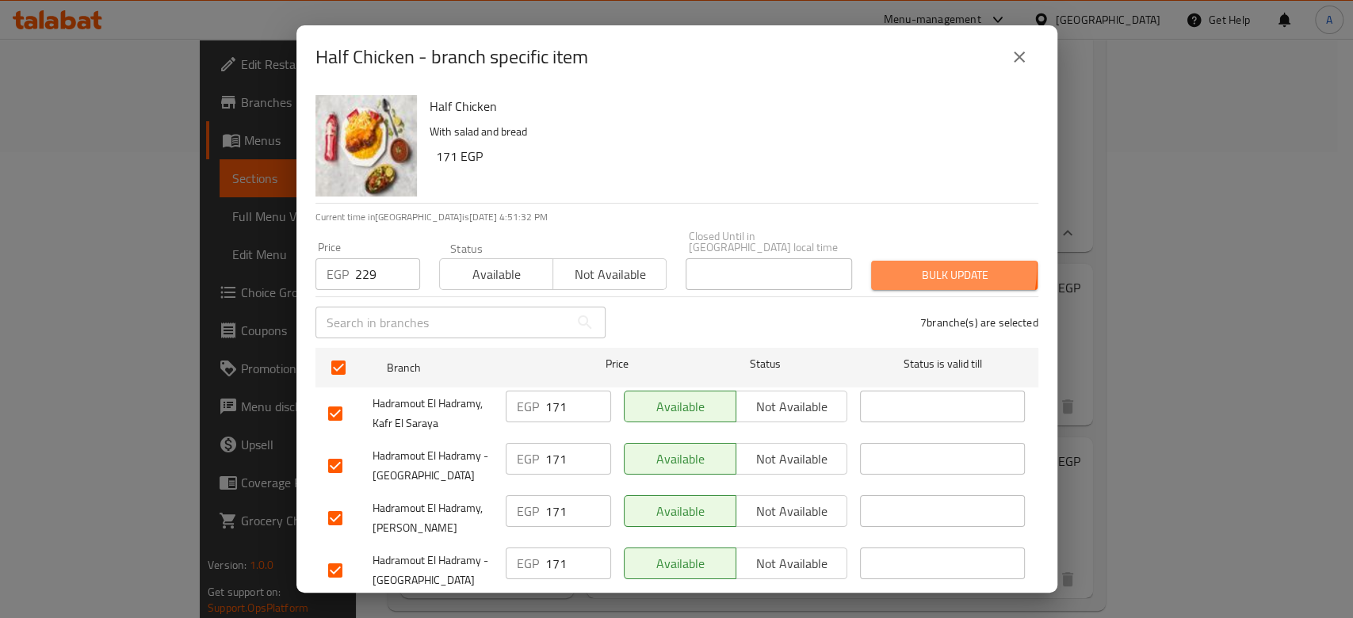
click at [901, 266] on span "Bulk update" at bounding box center [954, 276] width 141 height 20
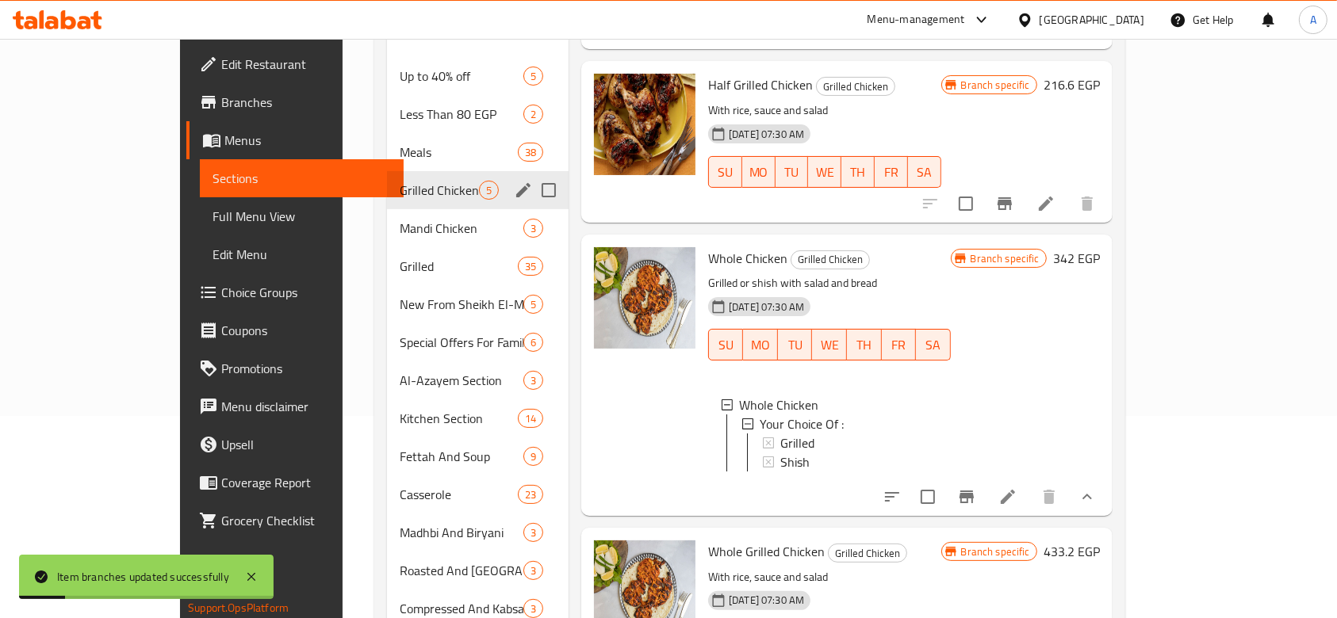
scroll to position [185, 0]
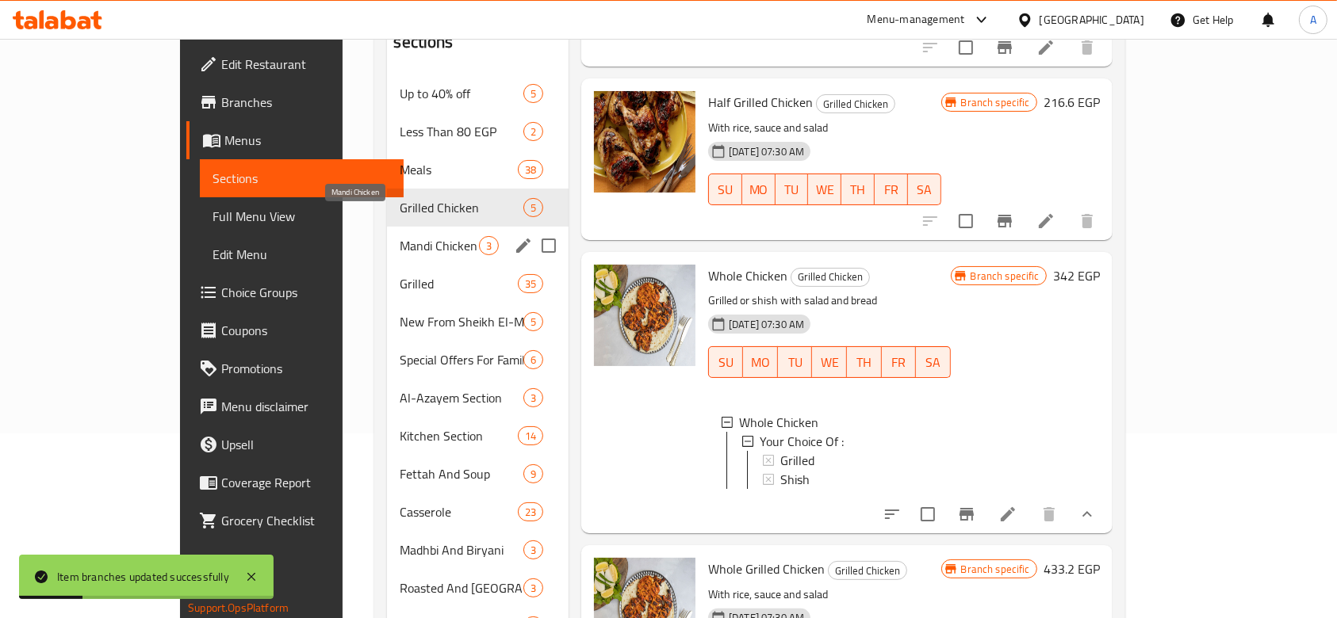
click at [400, 236] on span "Mandi Chicken" at bounding box center [439, 245] width 78 height 19
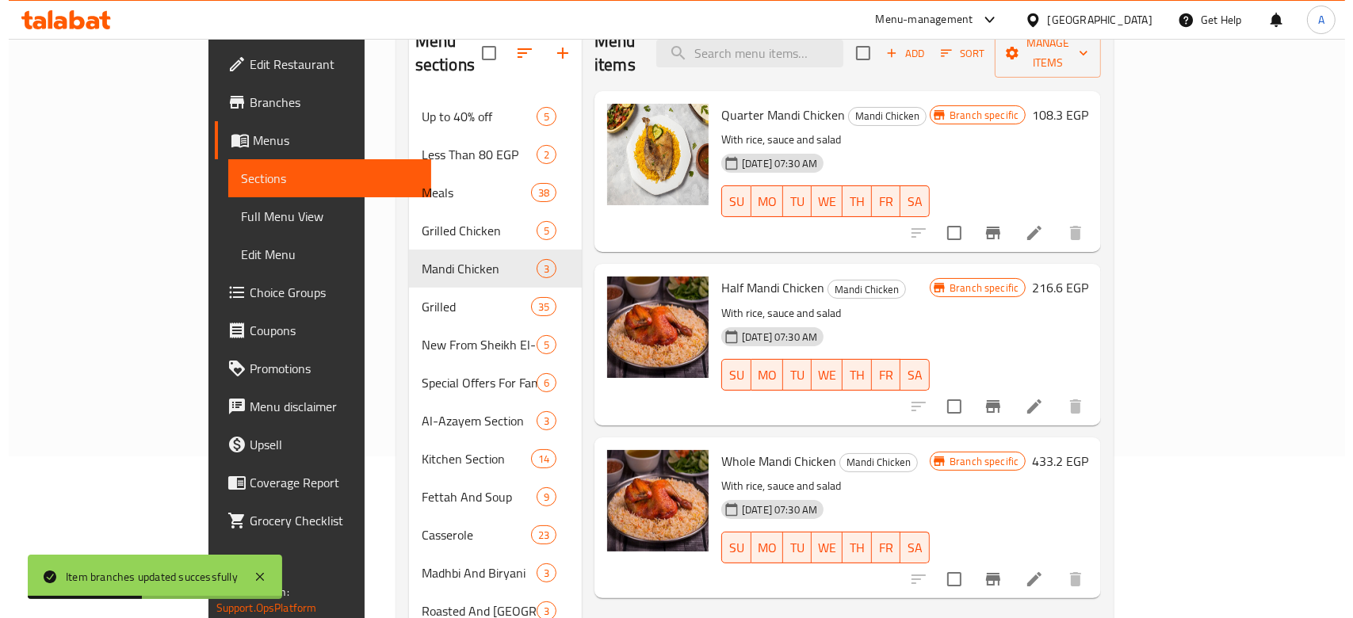
scroll to position [163, 0]
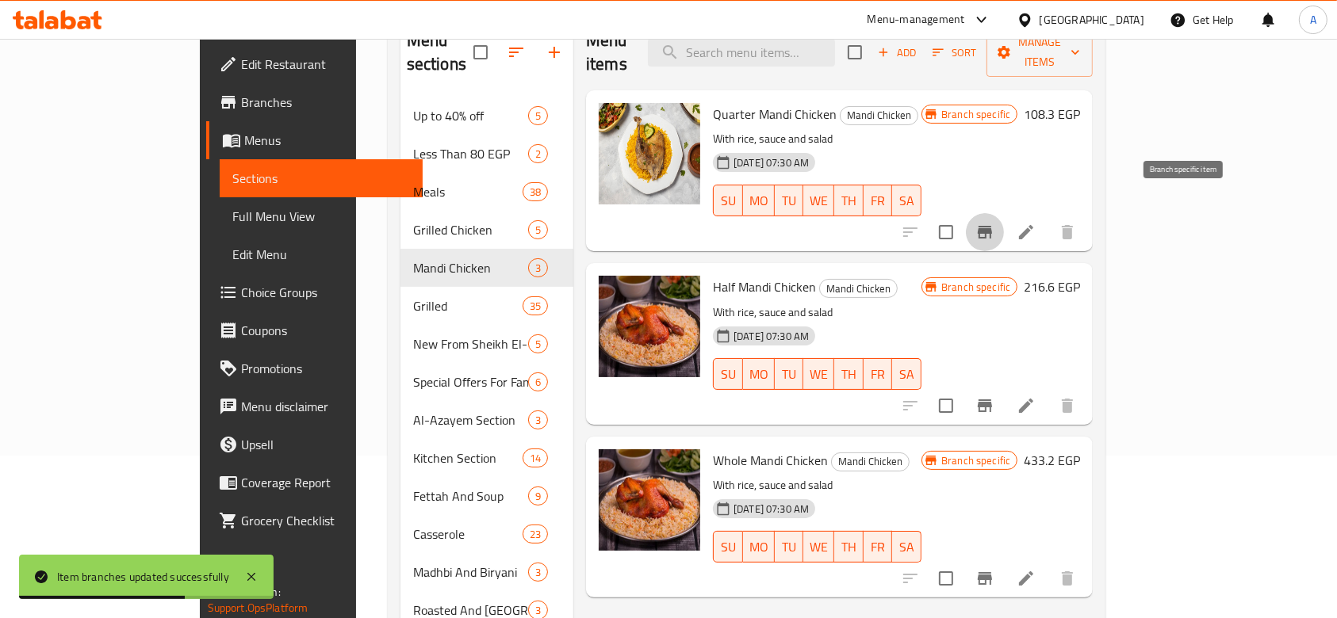
click at [1004, 213] on button "Branch-specific-item" at bounding box center [985, 232] width 38 height 38
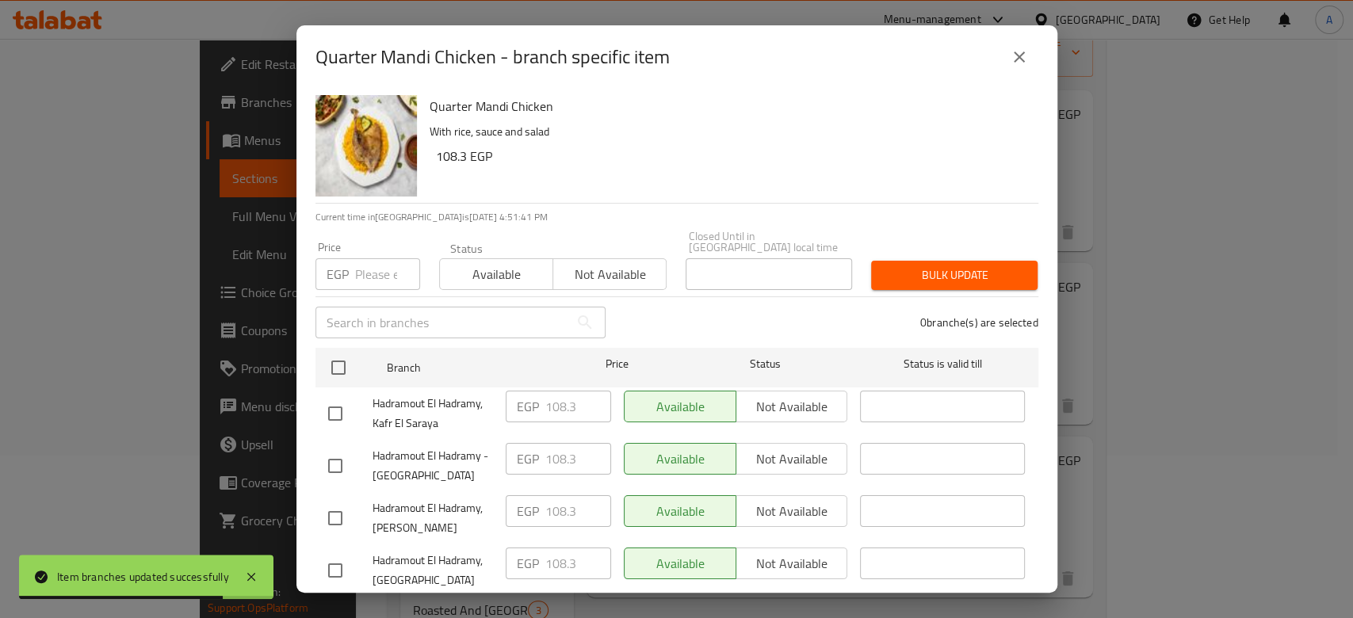
click at [381, 258] on input "number" at bounding box center [387, 274] width 65 height 32
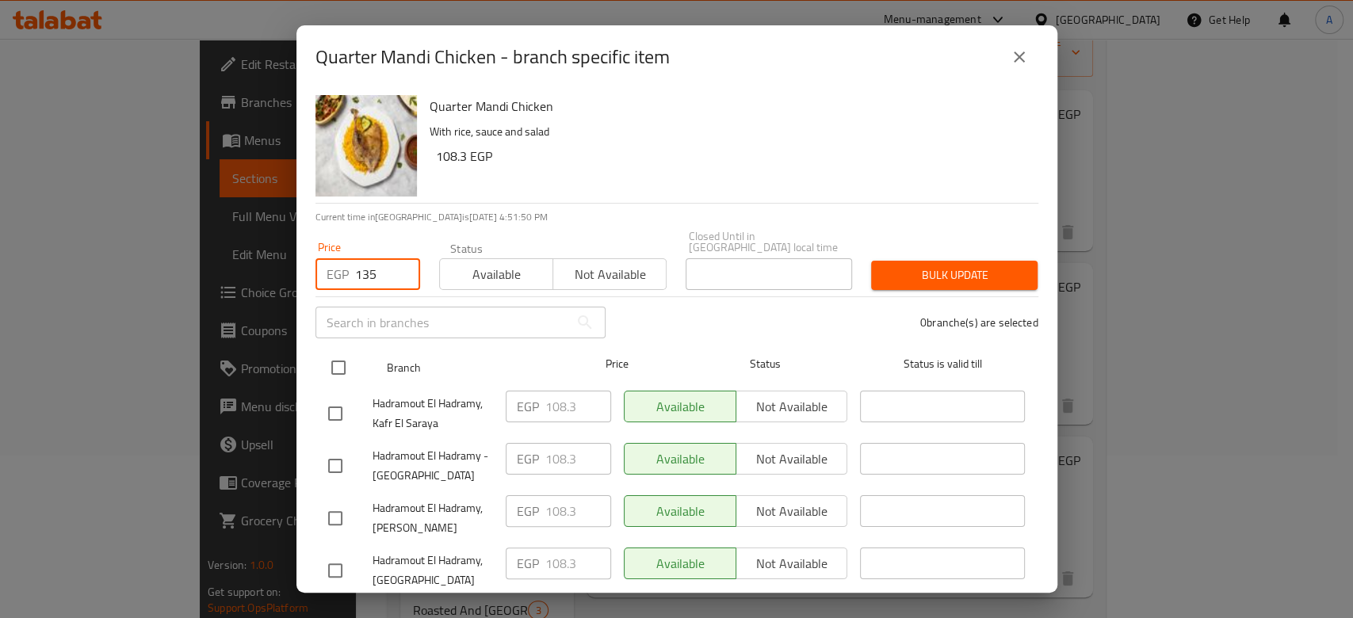
type input "135"
click at [338, 356] on input "checkbox" at bounding box center [338, 367] width 33 height 33
checkbox input "true"
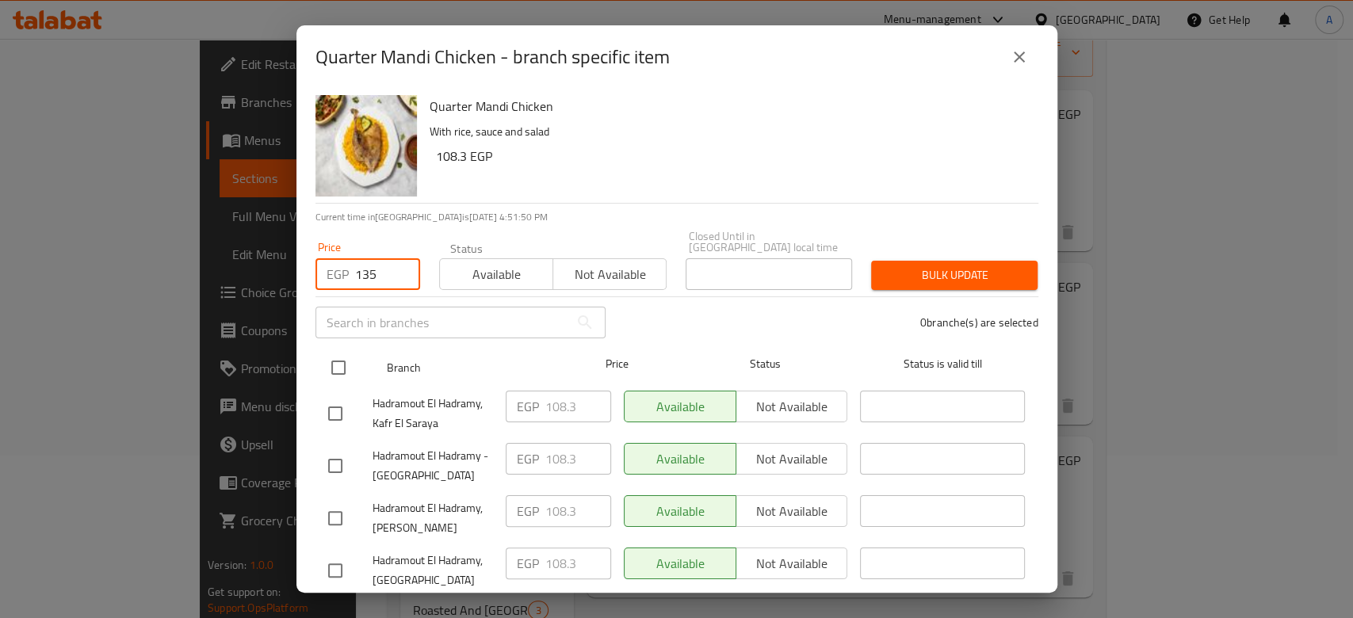
checkbox input "true"
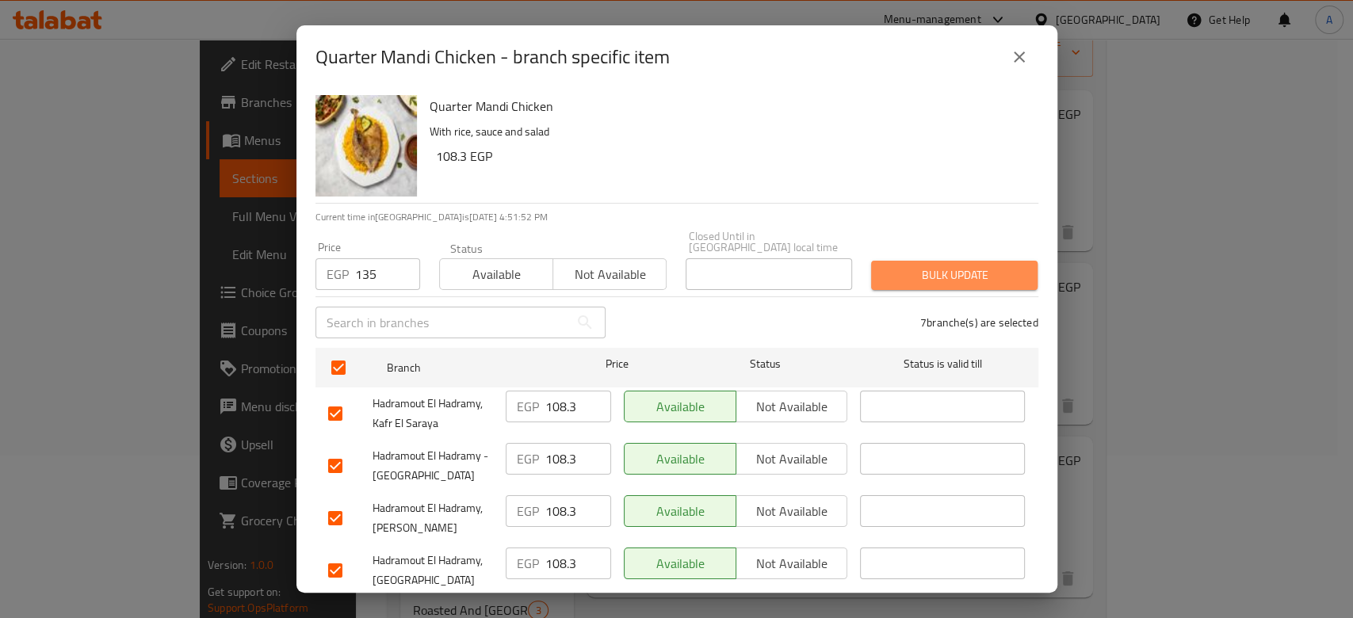
click at [973, 266] on span "Bulk update" at bounding box center [954, 276] width 141 height 20
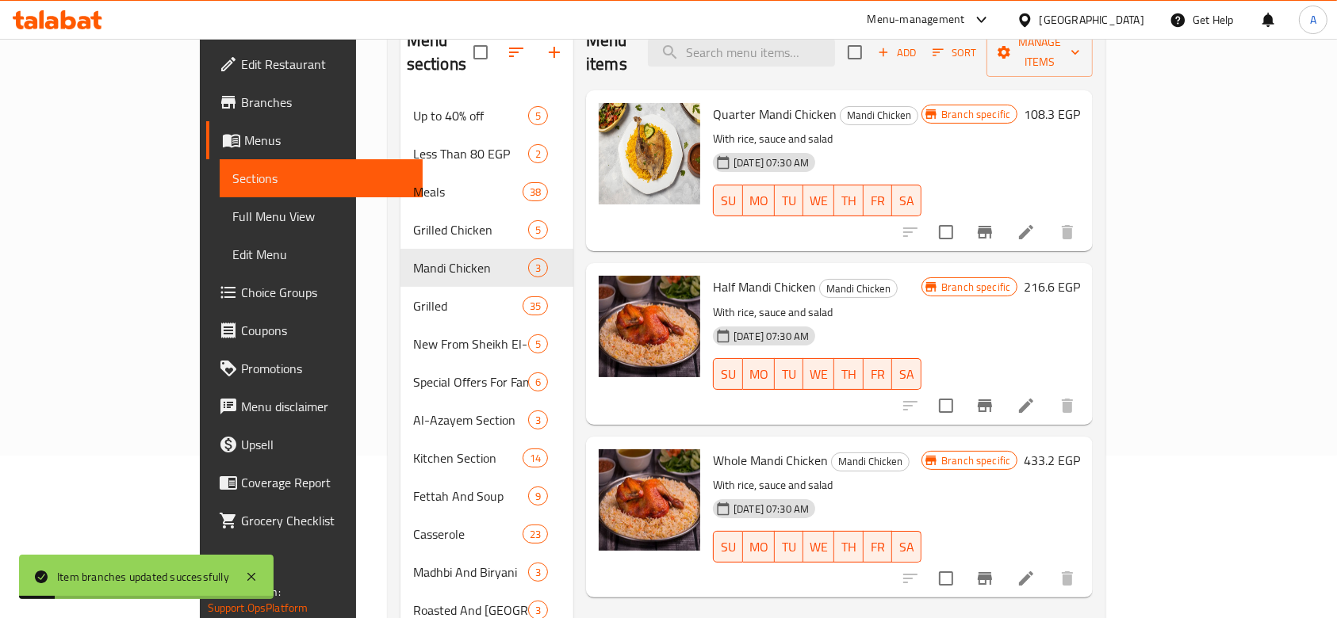
click at [994, 396] on icon "Branch-specific-item" at bounding box center [984, 405] width 19 height 19
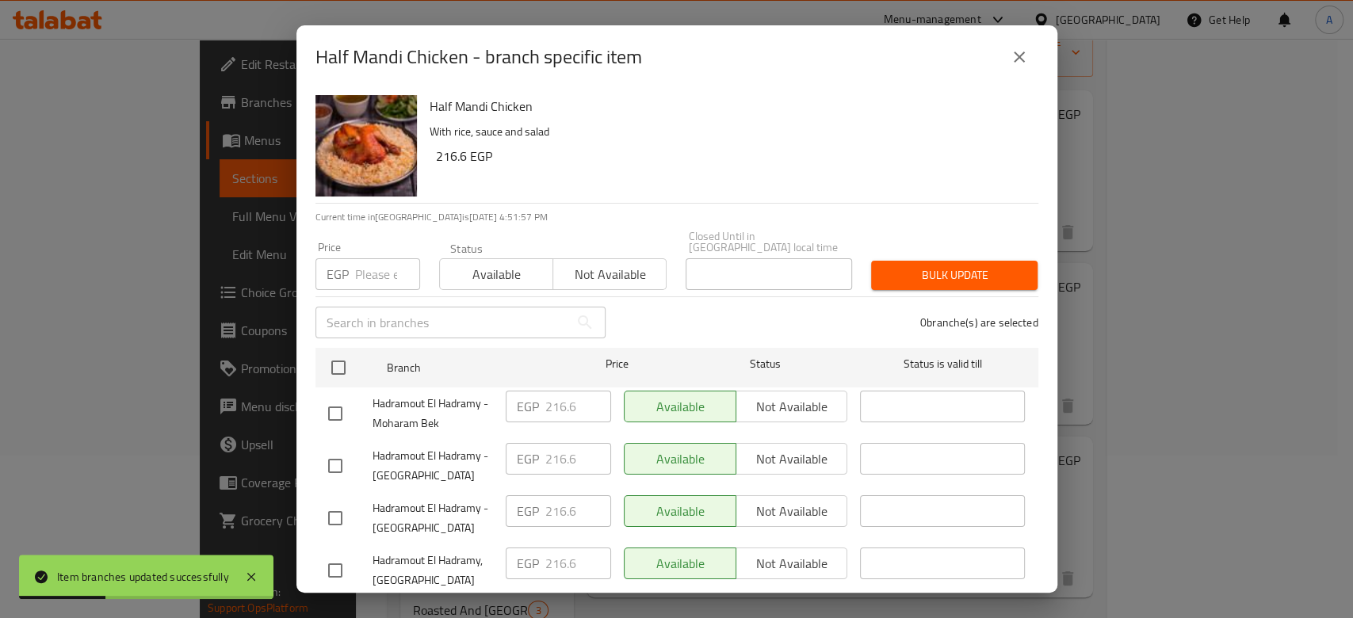
click at [374, 265] on input "number" at bounding box center [387, 274] width 65 height 32
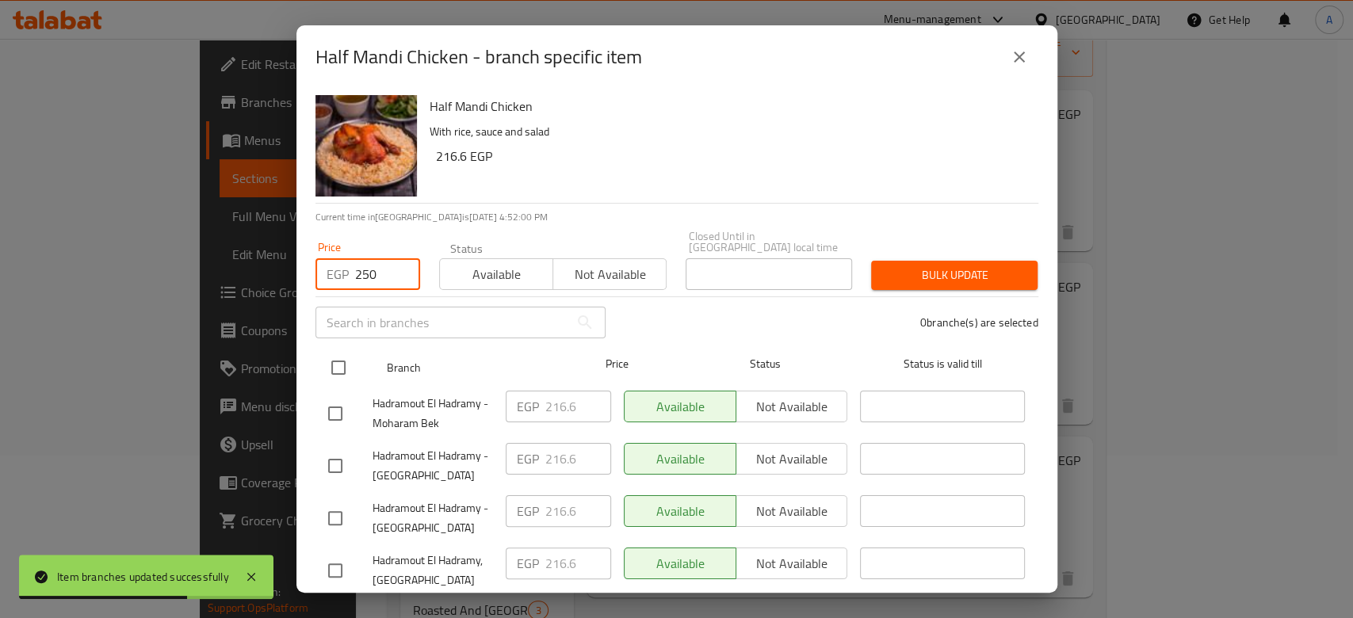
type input "250"
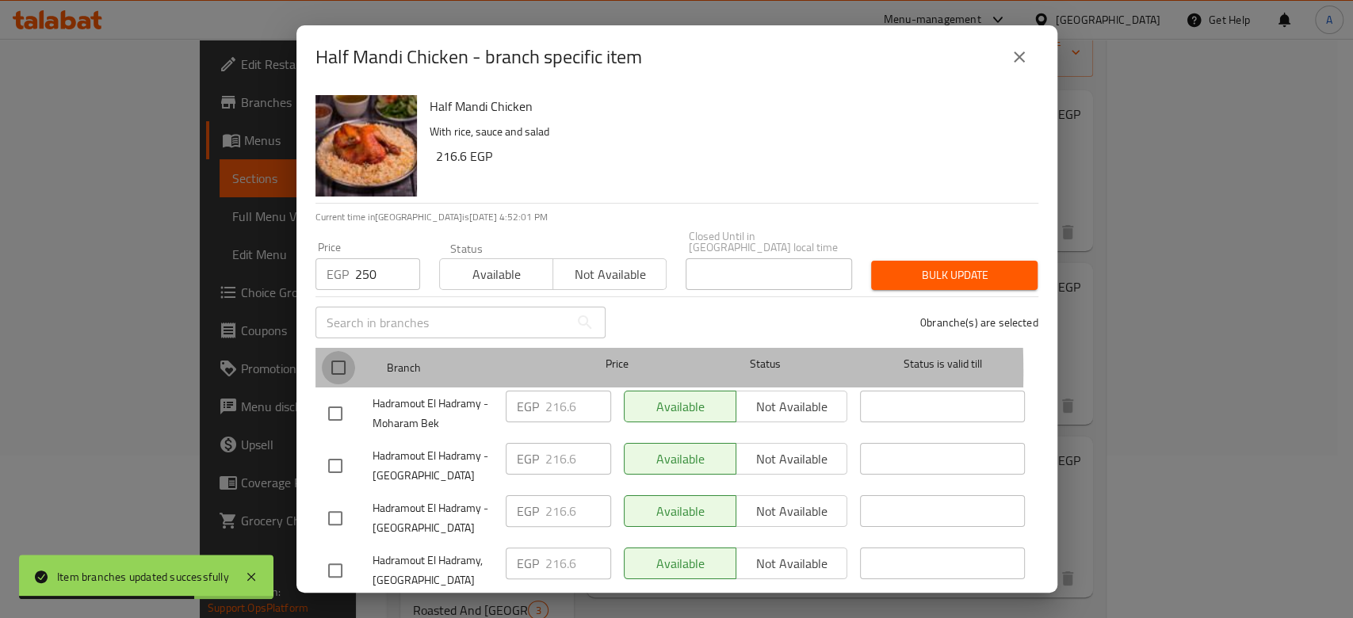
click at [327, 361] on input "checkbox" at bounding box center [338, 367] width 33 height 33
checkbox input "true"
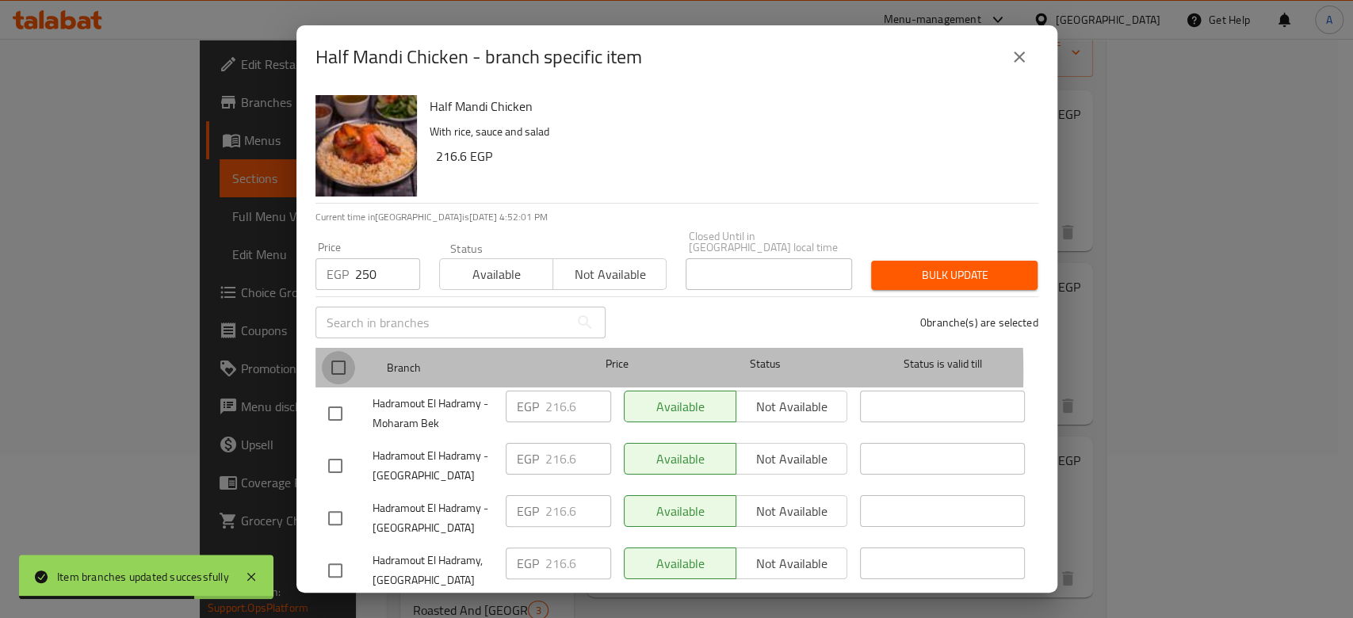
checkbox input "true"
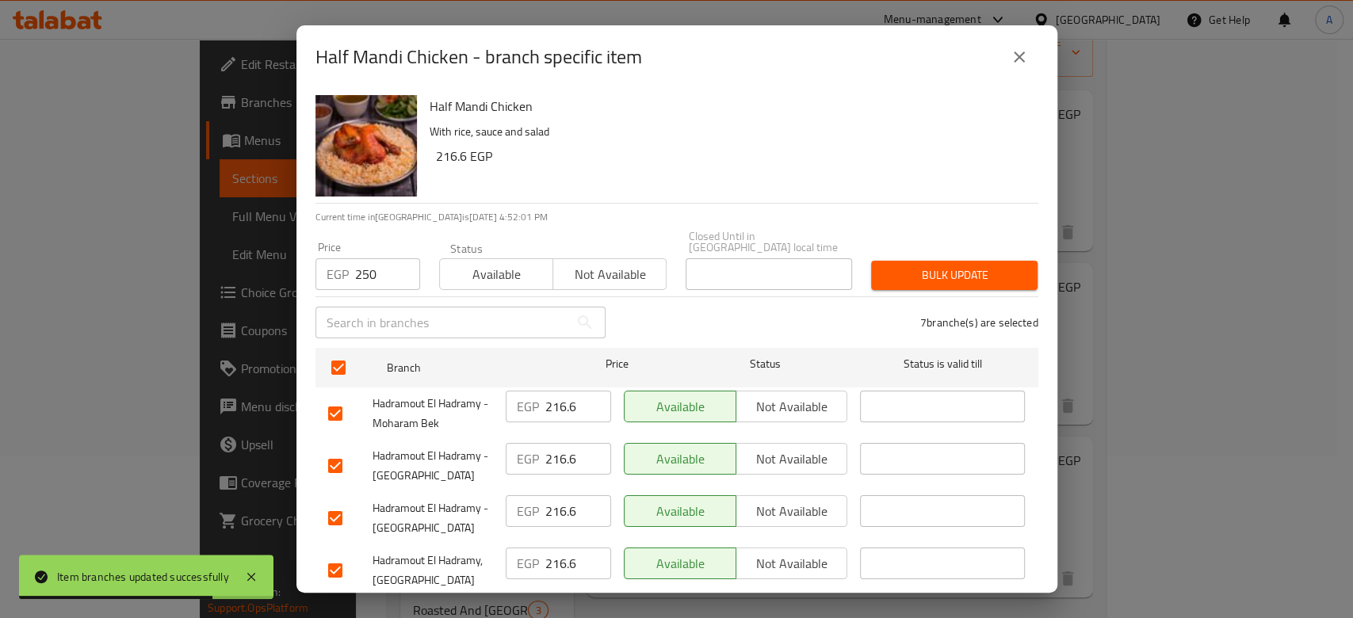
click at [989, 261] on button "Bulk update" at bounding box center [954, 275] width 166 height 29
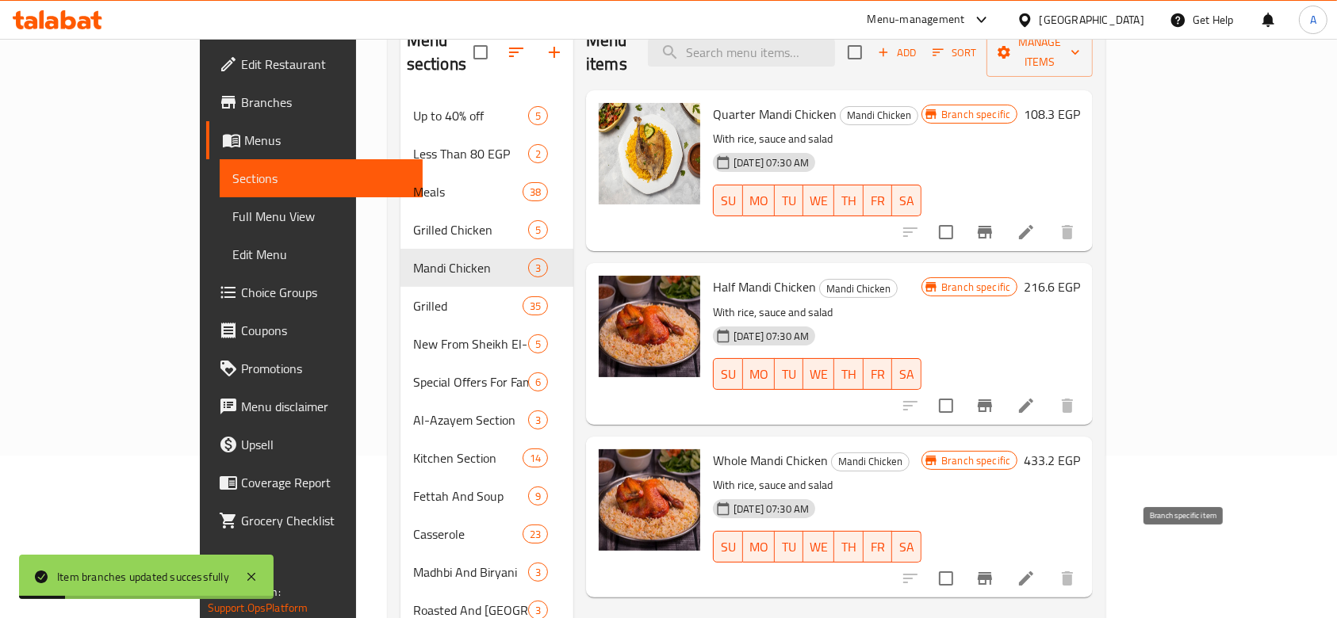
click at [994, 569] on icon "Branch-specific-item" at bounding box center [984, 578] width 19 height 19
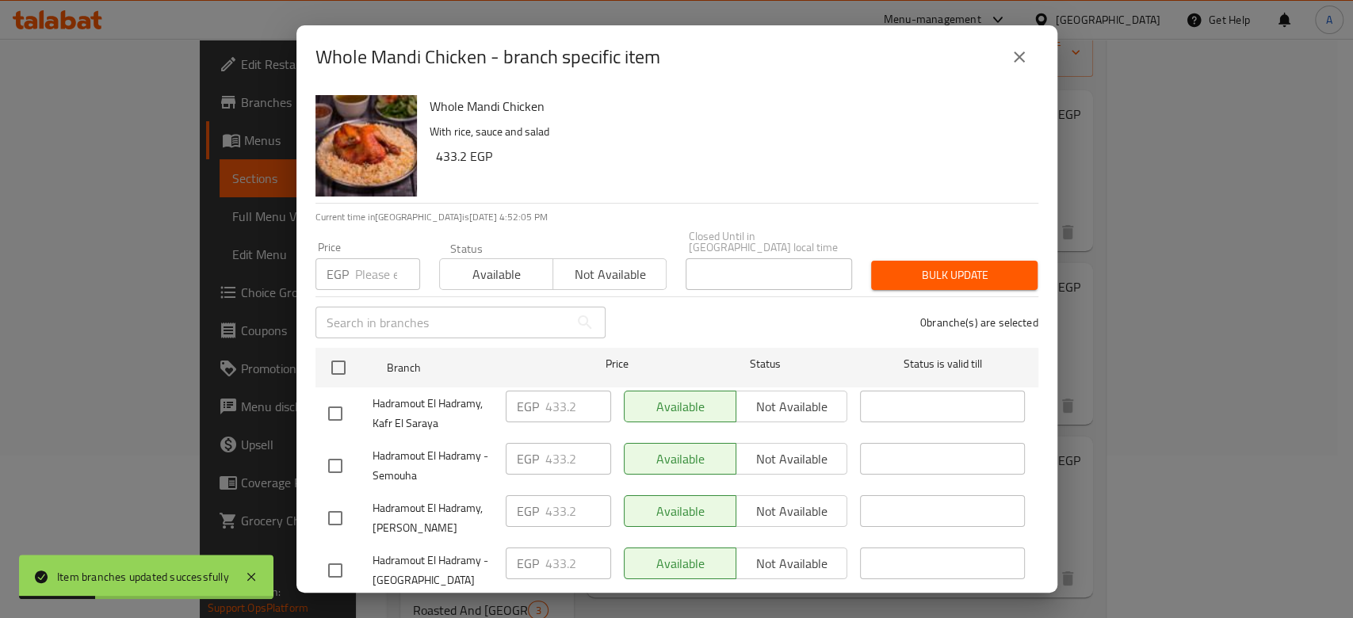
click at [360, 266] on input "number" at bounding box center [387, 274] width 65 height 32
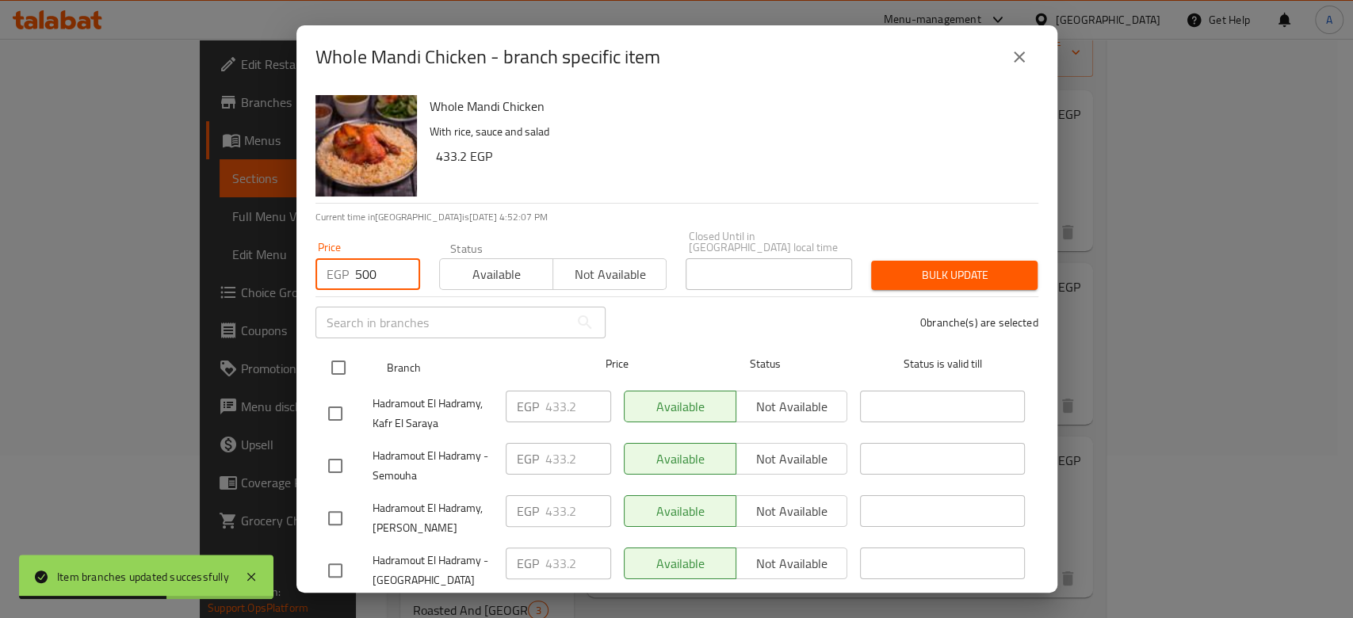
type input "500"
click at [341, 351] on input "checkbox" at bounding box center [338, 367] width 33 height 33
checkbox input "true"
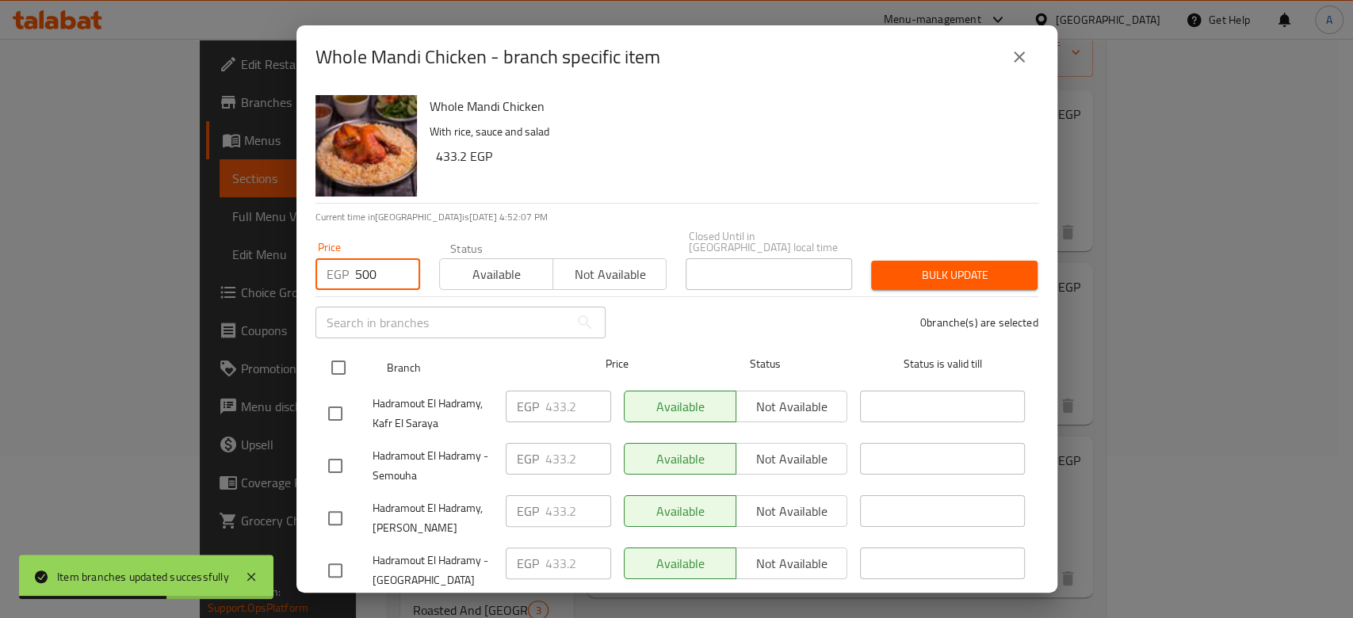
checkbox input "true"
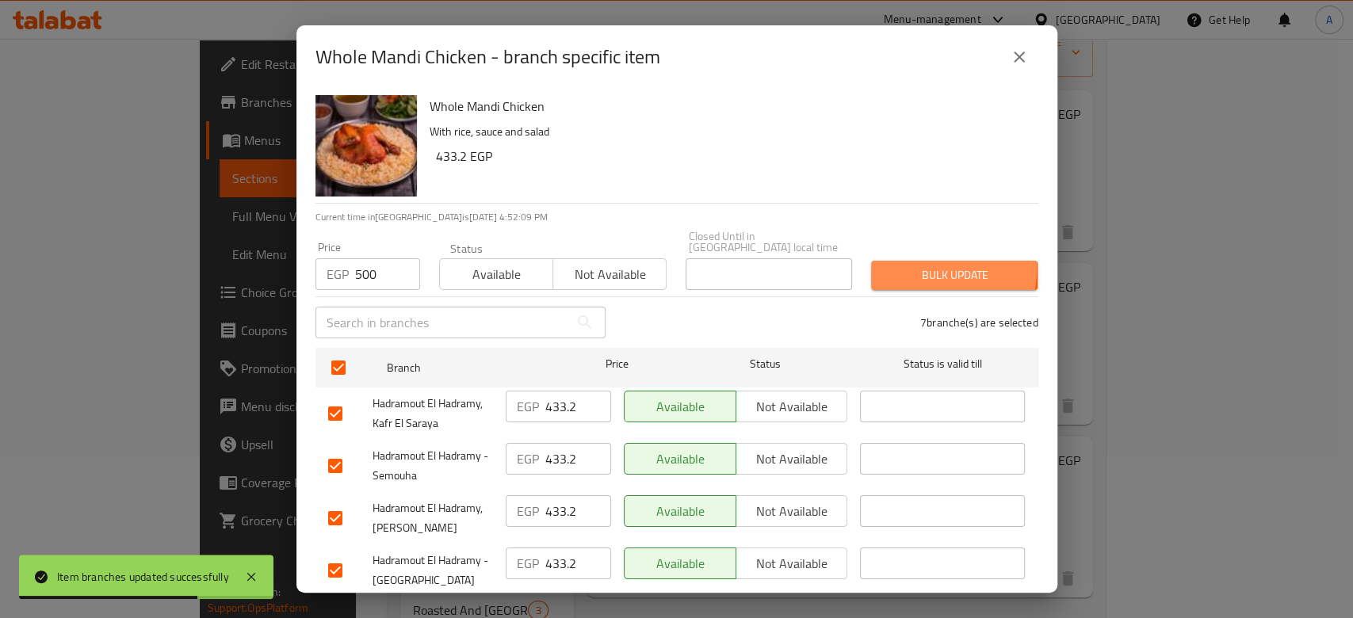
click at [898, 266] on span "Bulk update" at bounding box center [954, 276] width 141 height 20
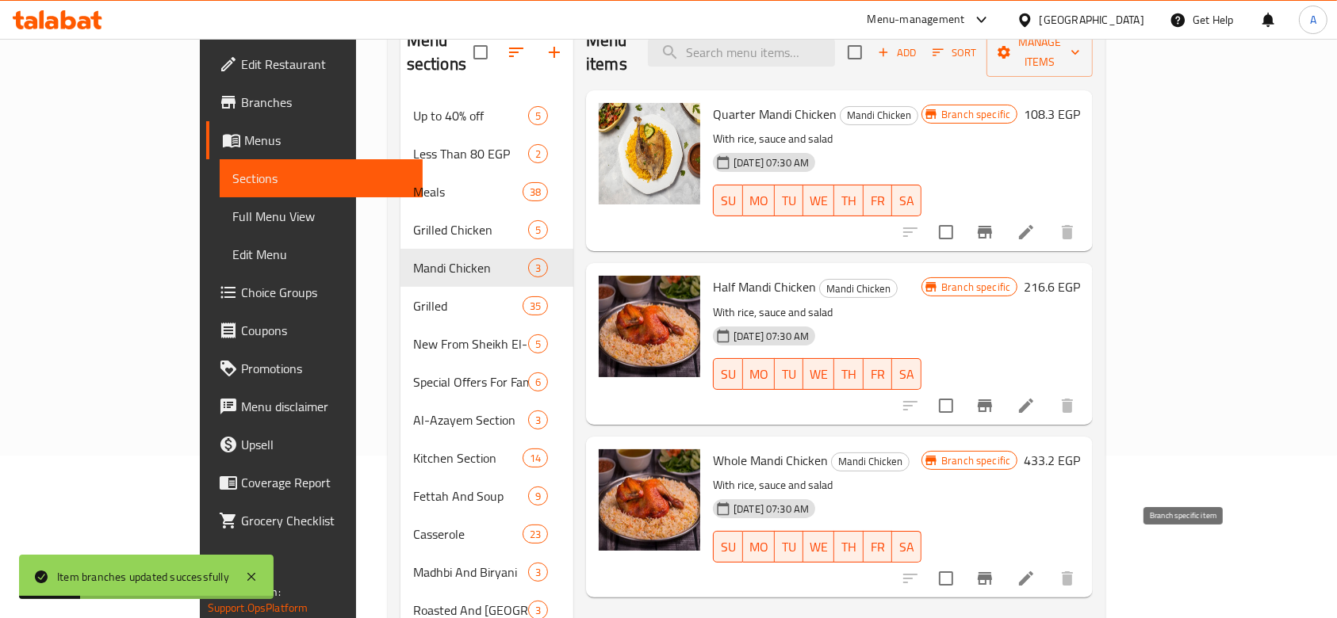
click at [994, 569] on icon "Branch-specific-item" at bounding box center [984, 578] width 19 height 19
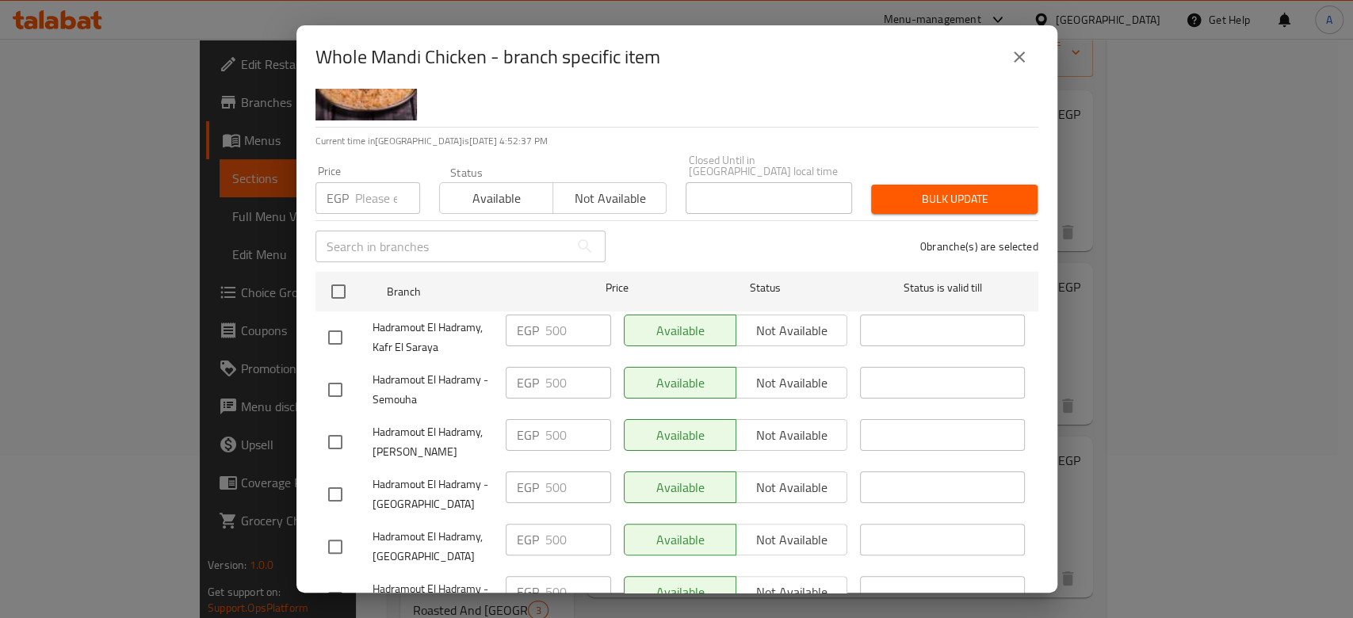
scroll to position [191, 0]
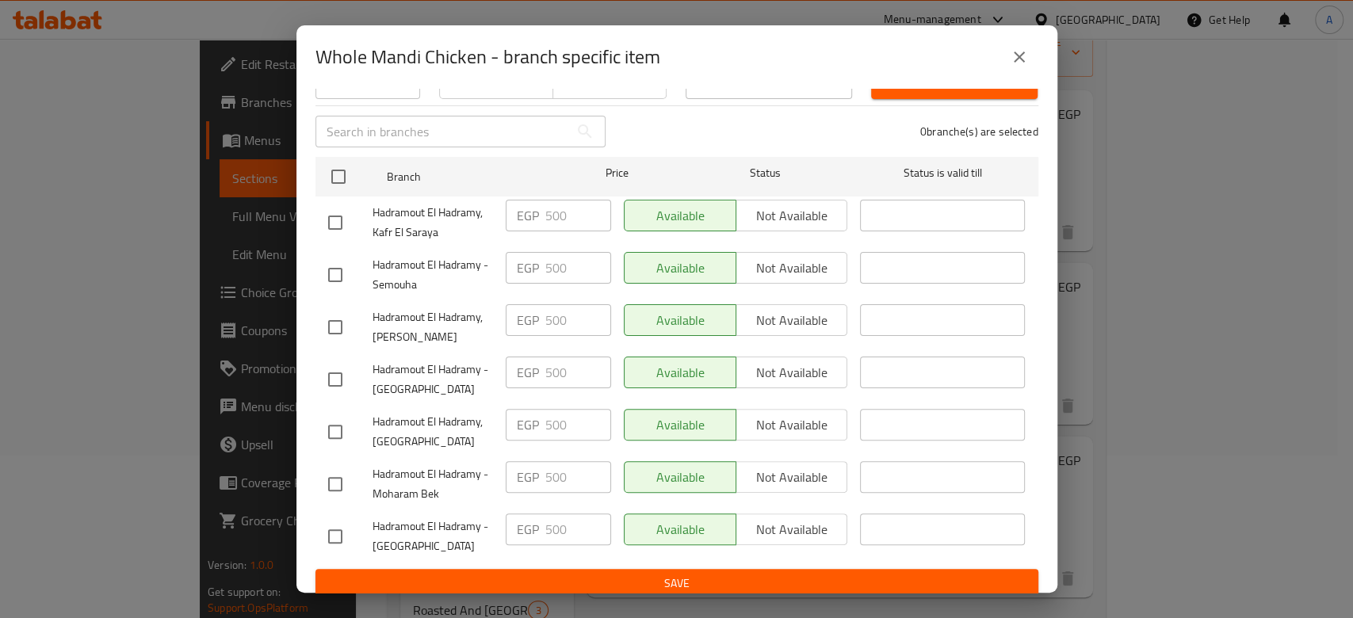
click at [1265, 362] on div "Whole Mandi Chicken - branch specific item Whole Mandi Chicken With rice, sauce…" at bounding box center [676, 309] width 1353 height 618
click at [1023, 68] on button "close" at bounding box center [1020, 57] width 38 height 38
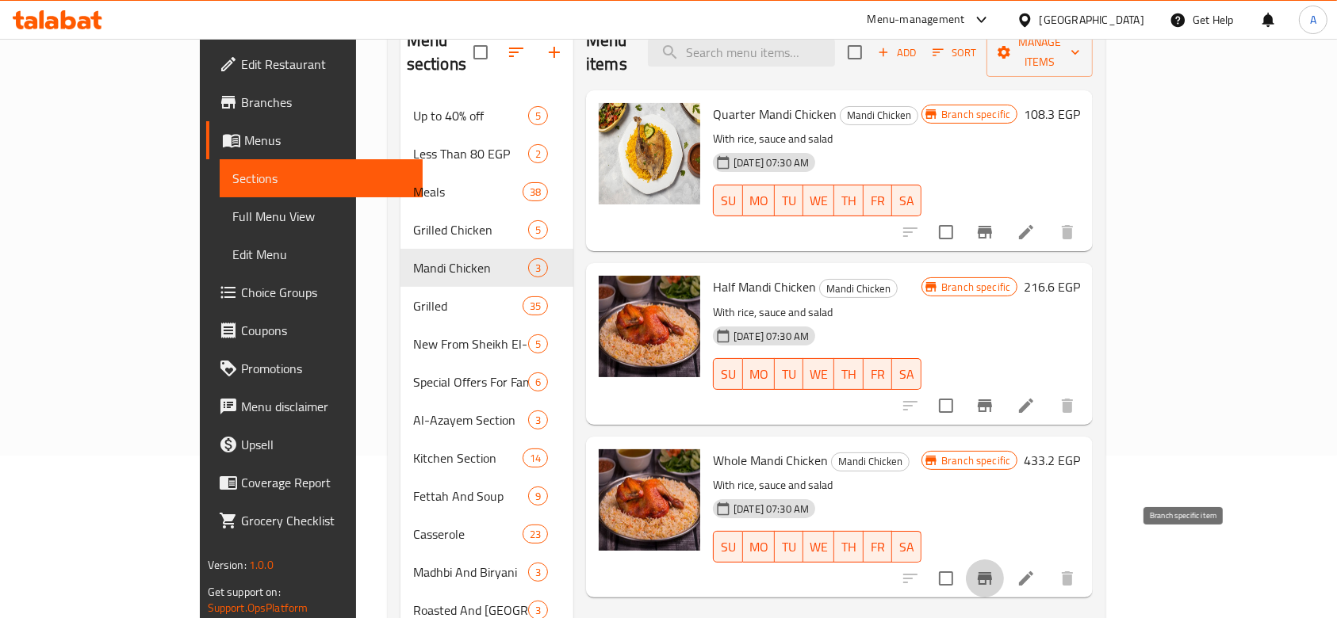
click at [994, 569] on icon "Branch-specific-item" at bounding box center [984, 578] width 19 height 19
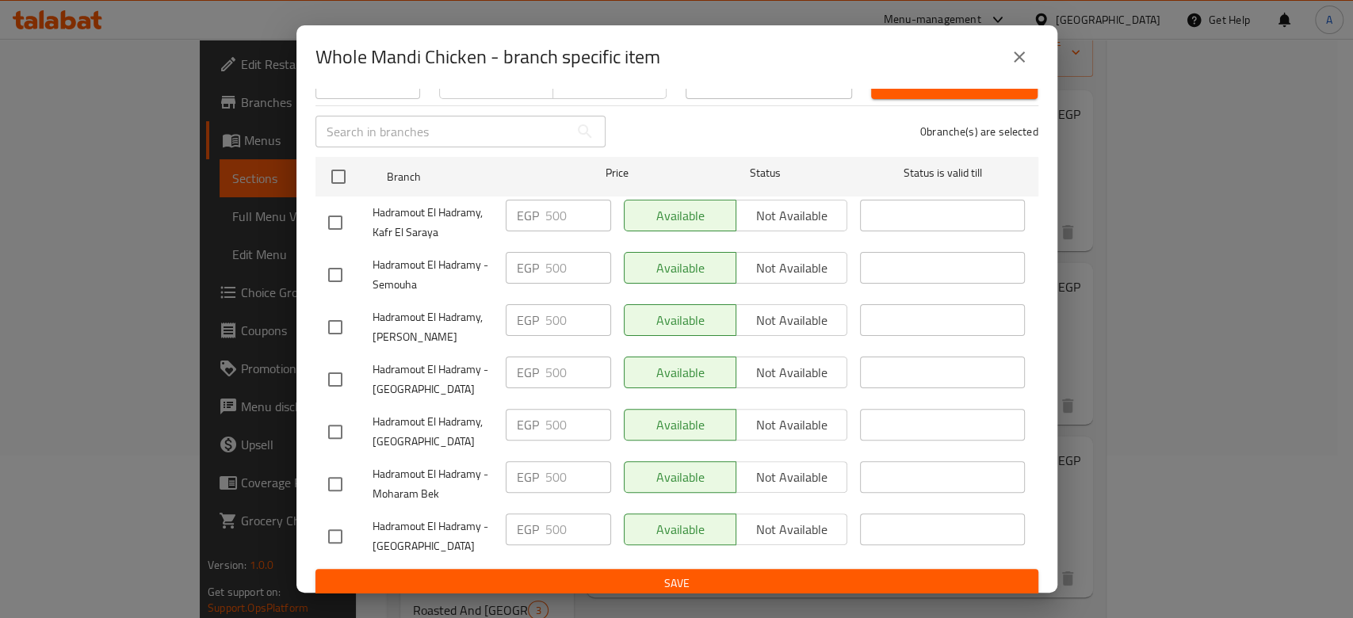
click at [463, 223] on span "Hadramout El Hadramy, Kafr El Saraya" at bounding box center [433, 223] width 121 height 40
click at [1110, 312] on div "Whole Mandi Chicken - branch specific item Whole Mandi Chicken With rice, sauce…" at bounding box center [676, 309] width 1353 height 618
click at [1023, 55] on icon "close" at bounding box center [1019, 57] width 19 height 19
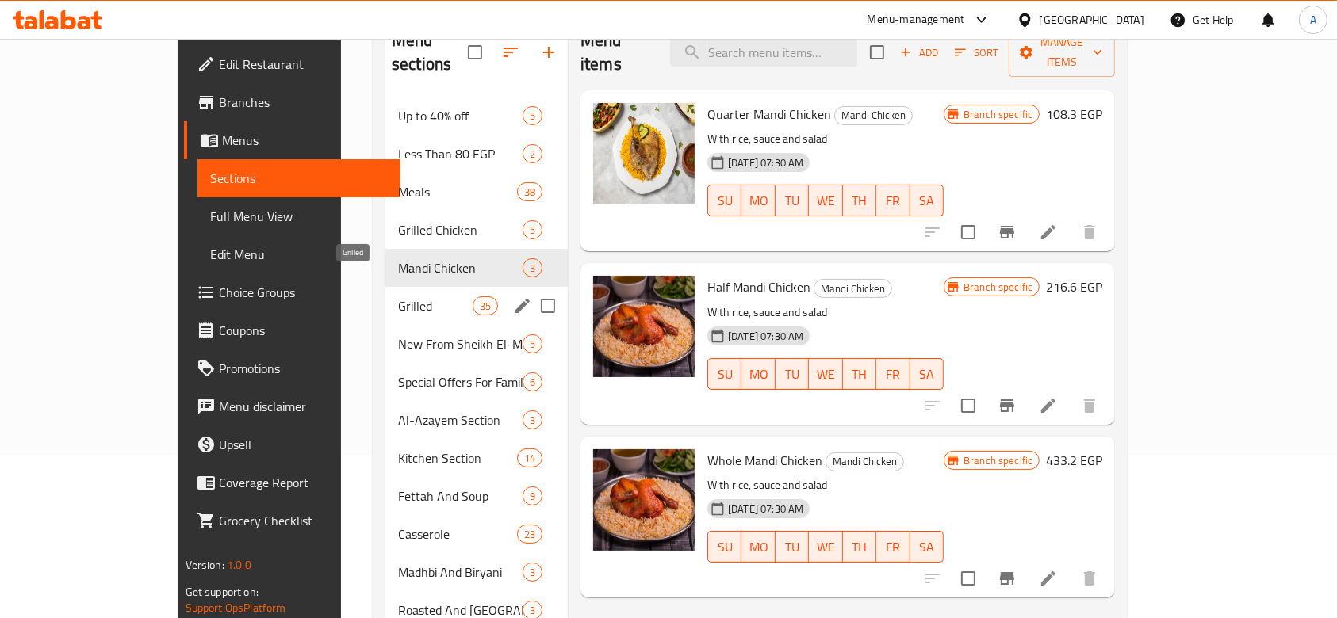
click at [398, 297] on span "Grilled" at bounding box center [435, 306] width 75 height 19
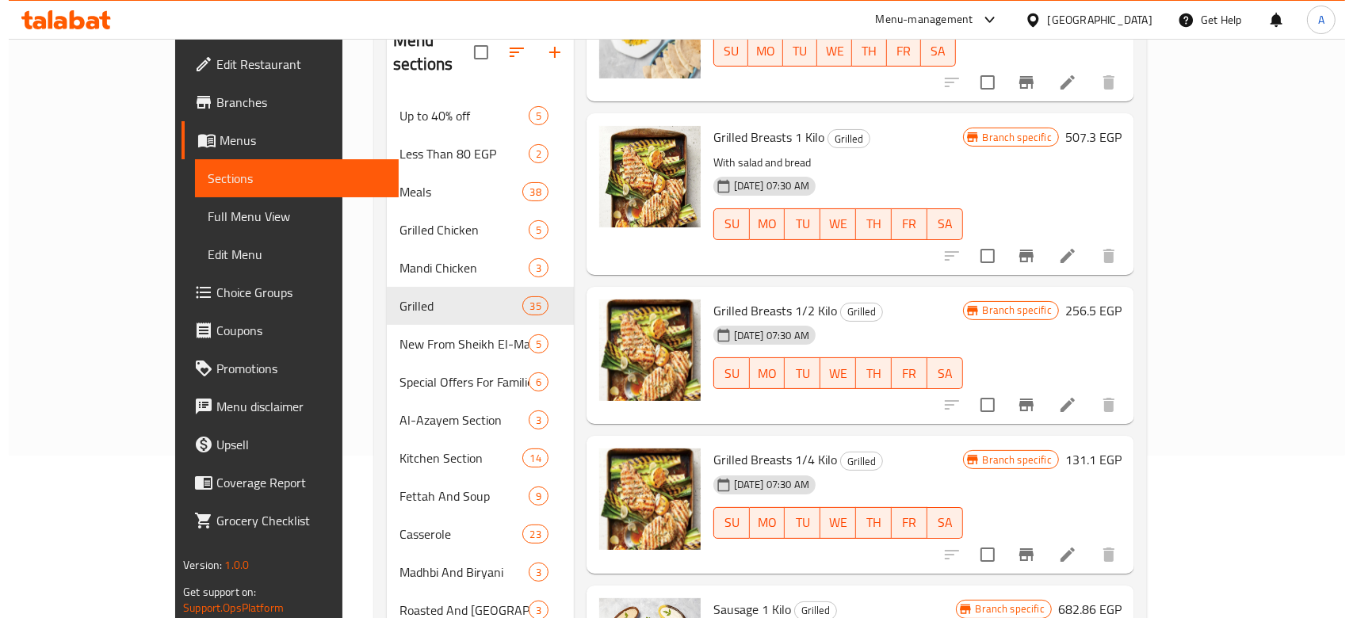
scroll to position [4808, 0]
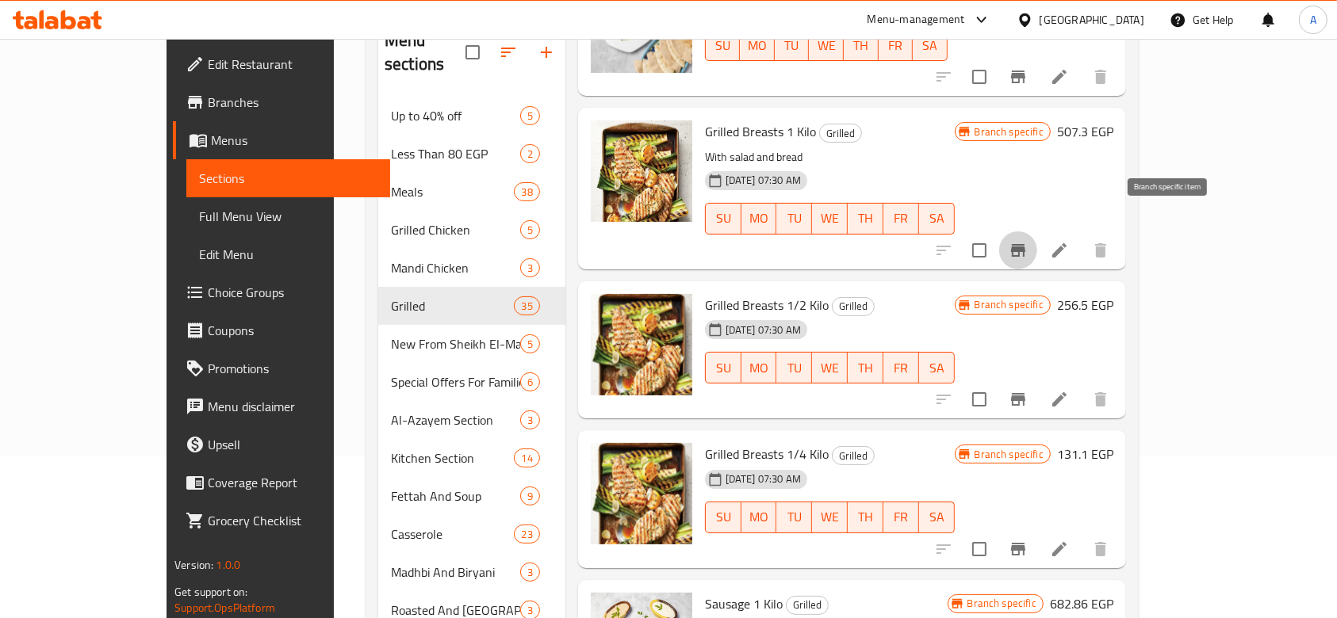
click at [1025, 244] on icon "Branch-specific-item" at bounding box center [1018, 250] width 14 height 13
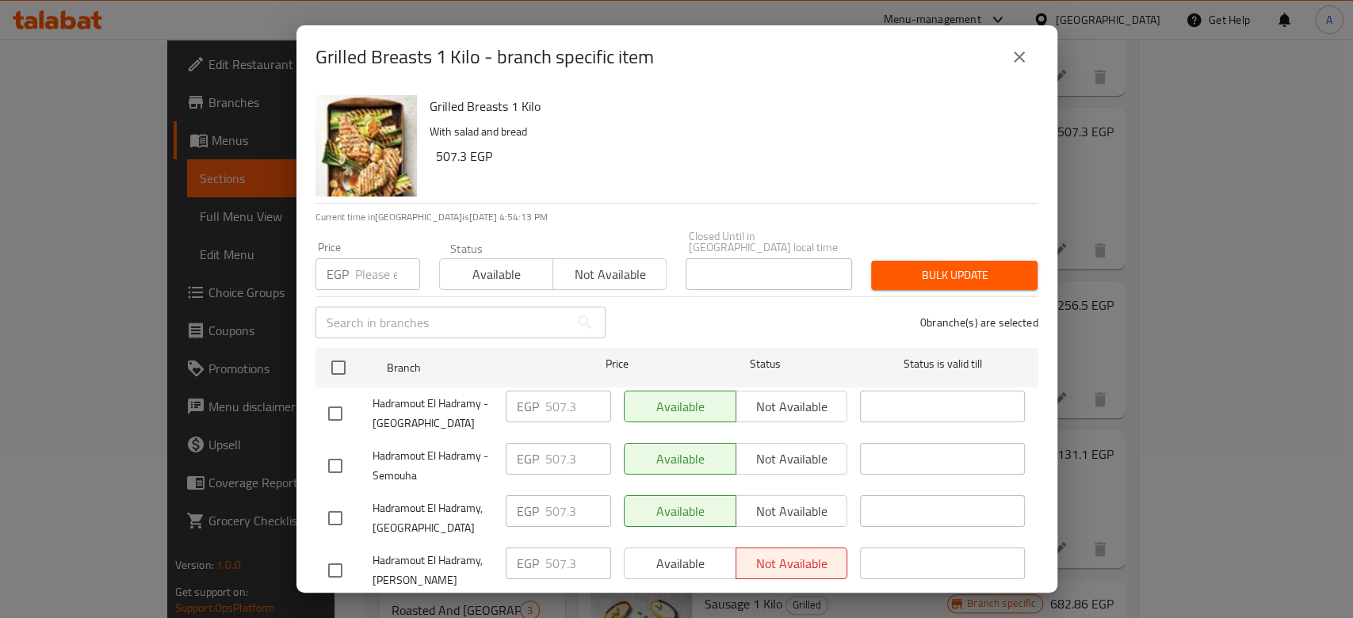
click at [374, 262] on input "number" at bounding box center [387, 274] width 65 height 32
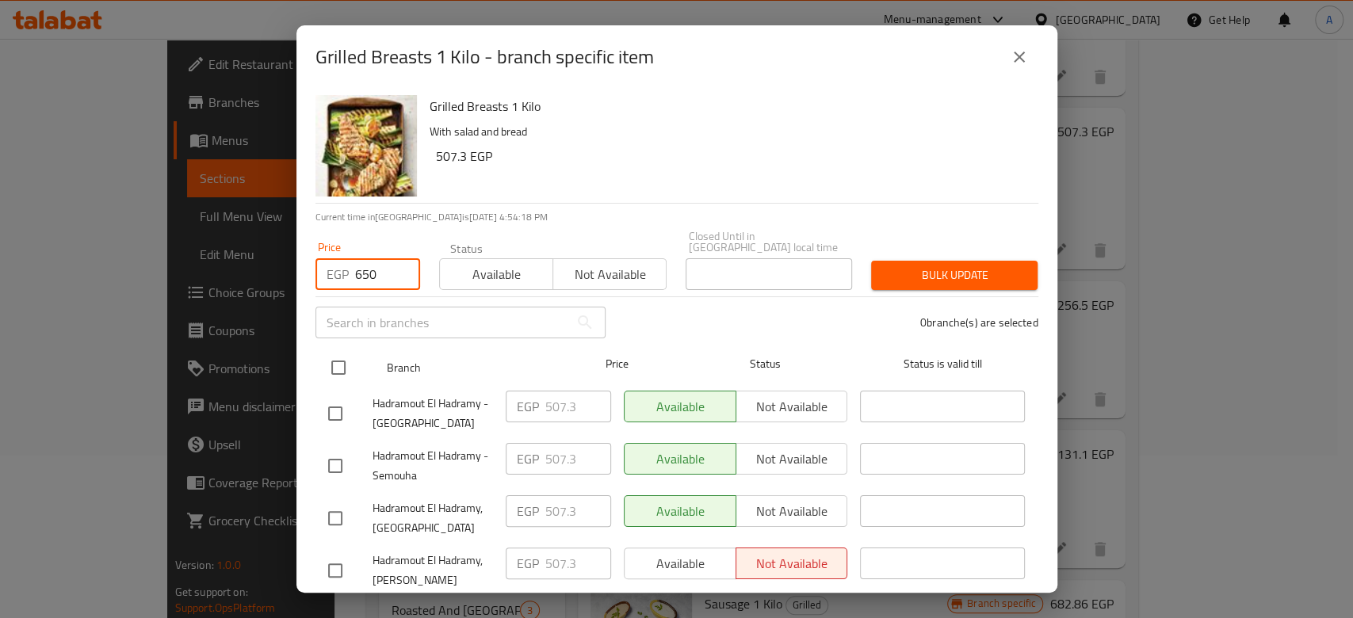
type input "650"
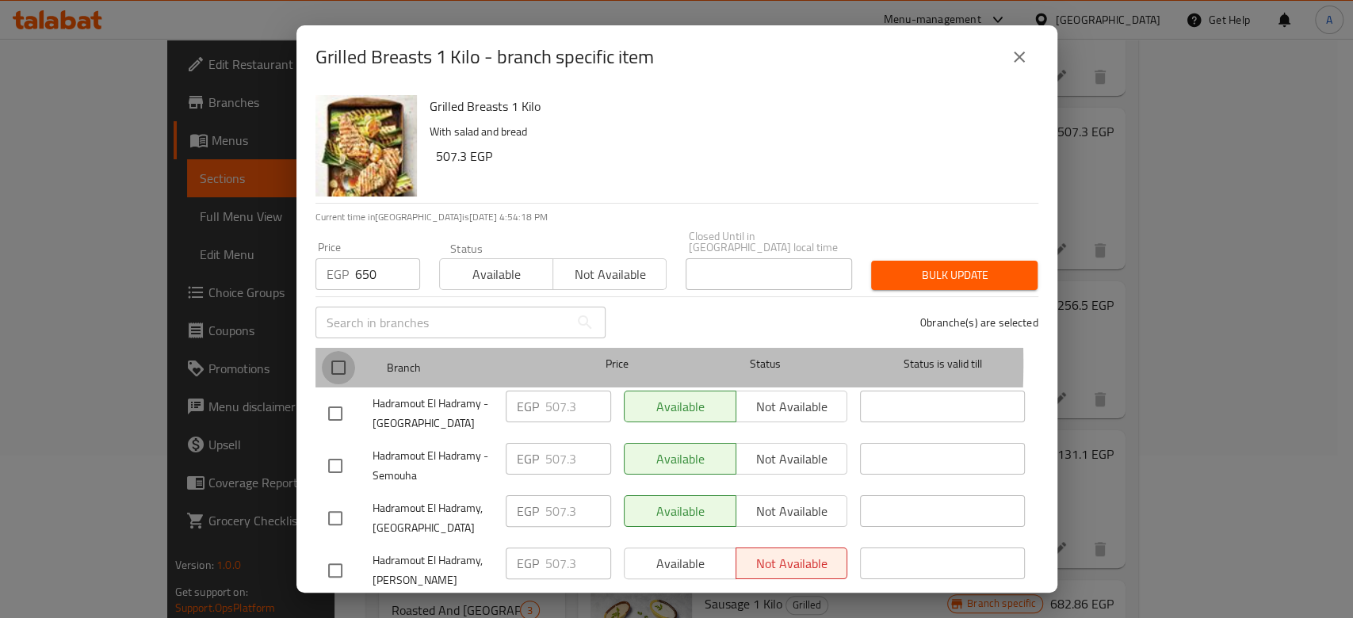
click at [337, 354] on input "checkbox" at bounding box center [338, 367] width 33 height 33
checkbox input "true"
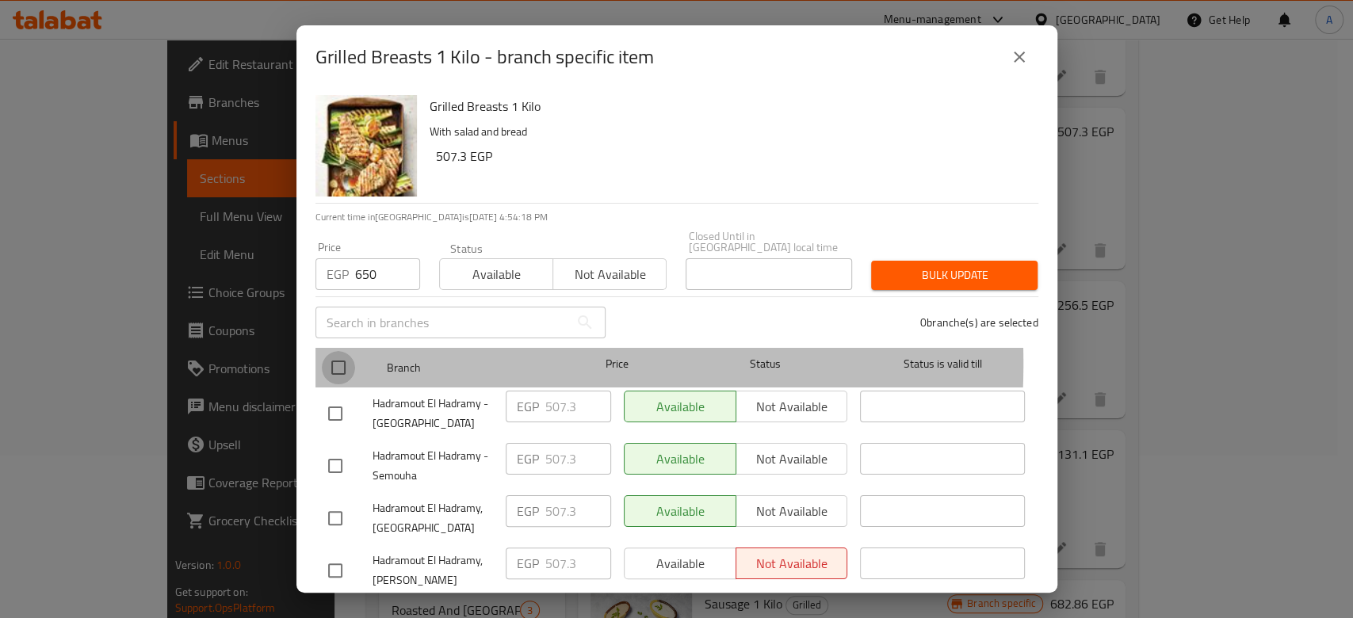
checkbox input "true"
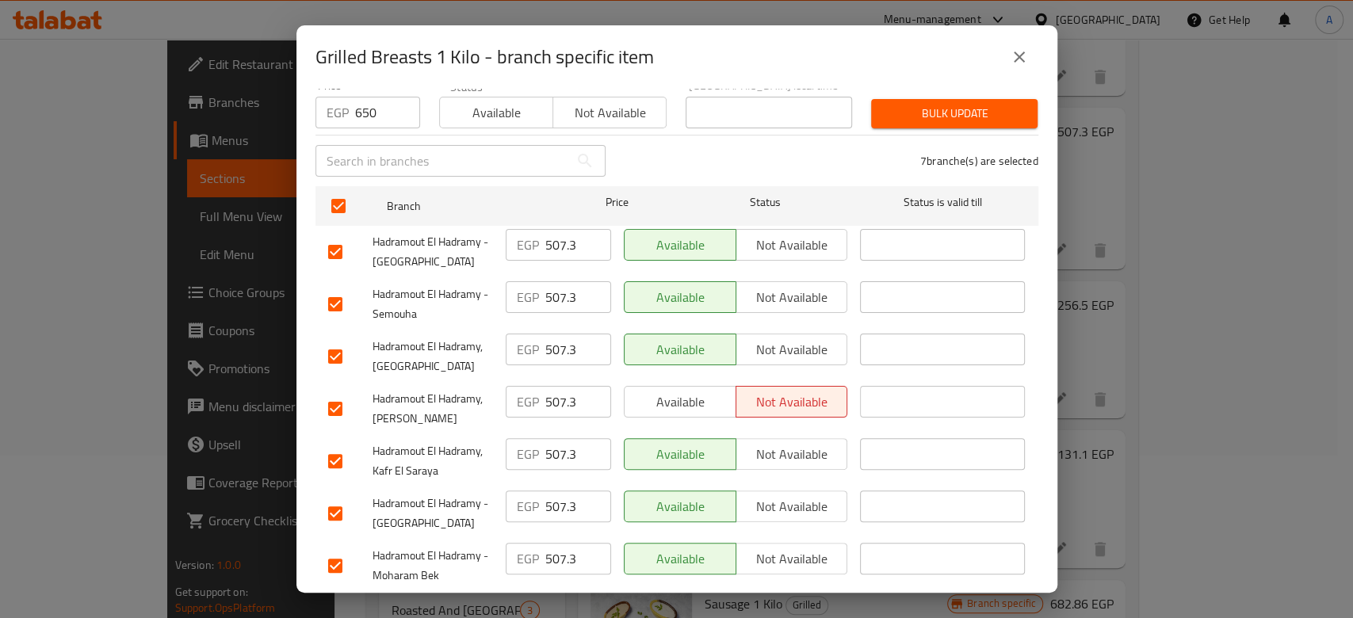
scroll to position [191, 0]
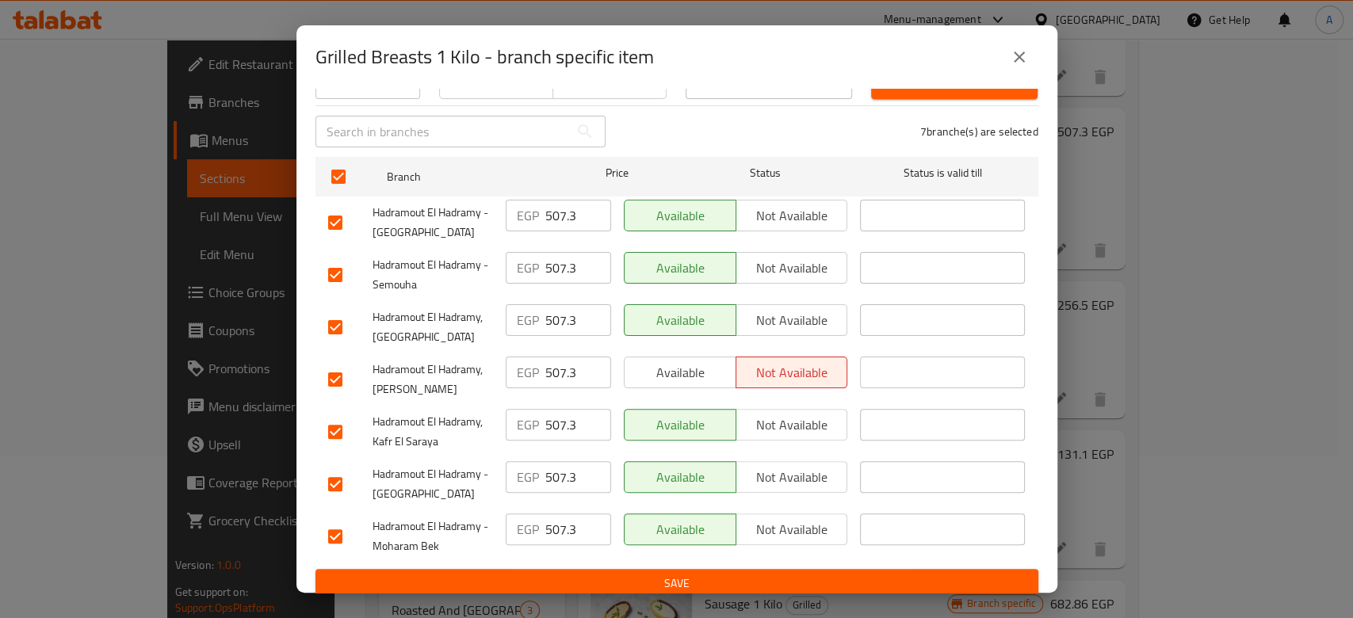
click at [685, 362] on span "Available" at bounding box center [680, 373] width 99 height 23
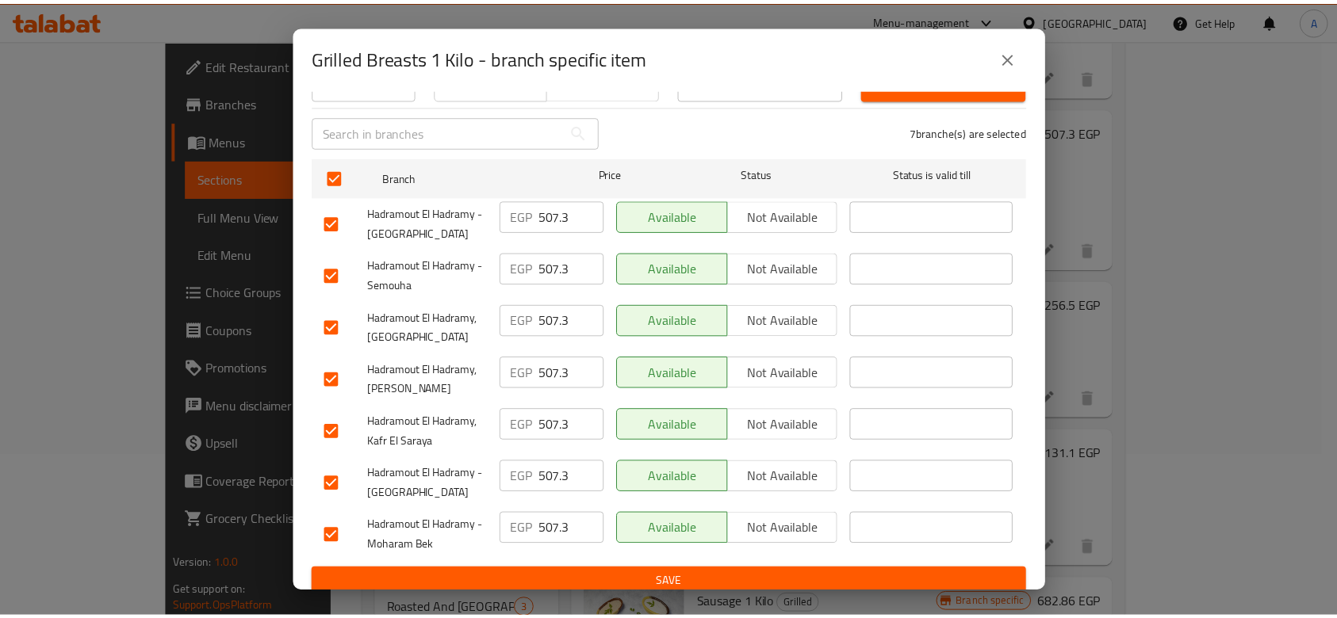
scroll to position [0, 0]
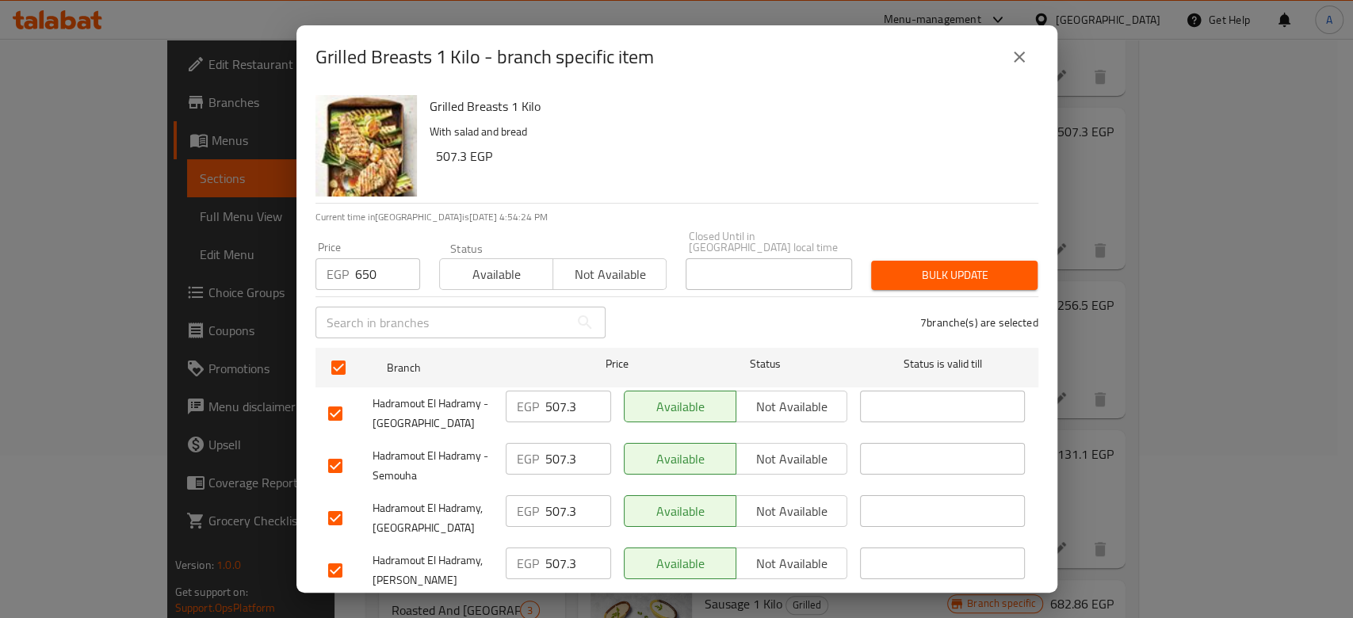
click at [939, 266] on span "Bulk update" at bounding box center [954, 276] width 141 height 20
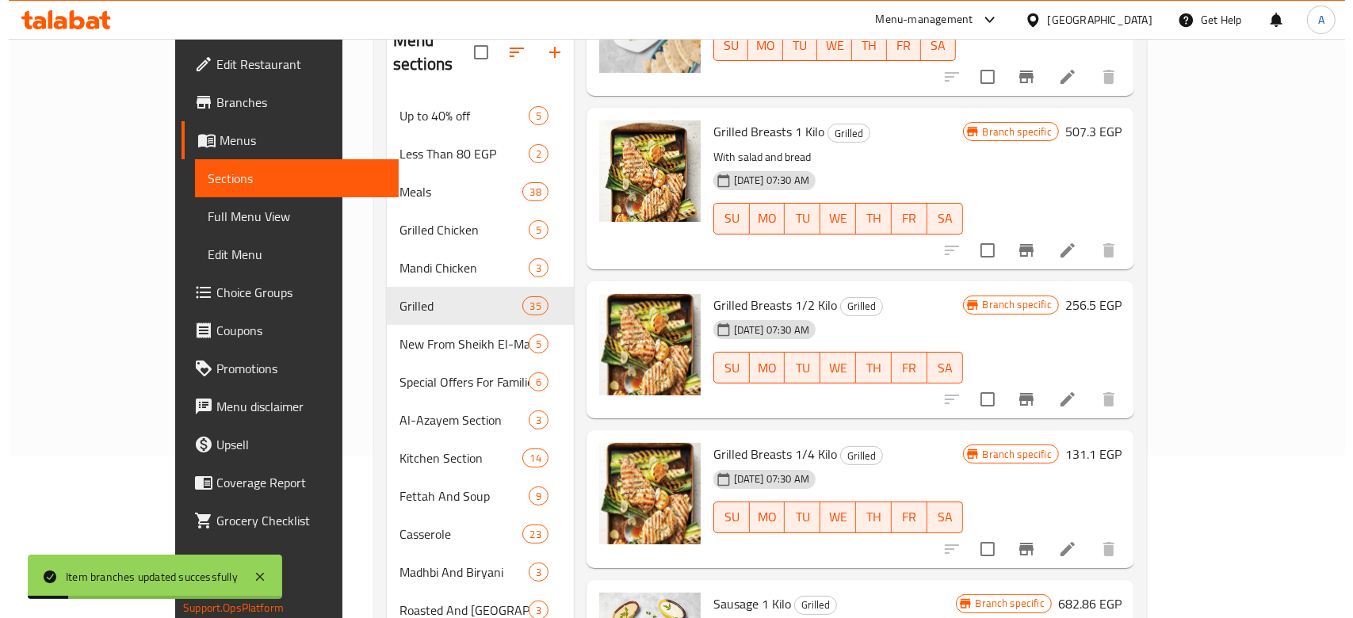
scroll to position [4847, 0]
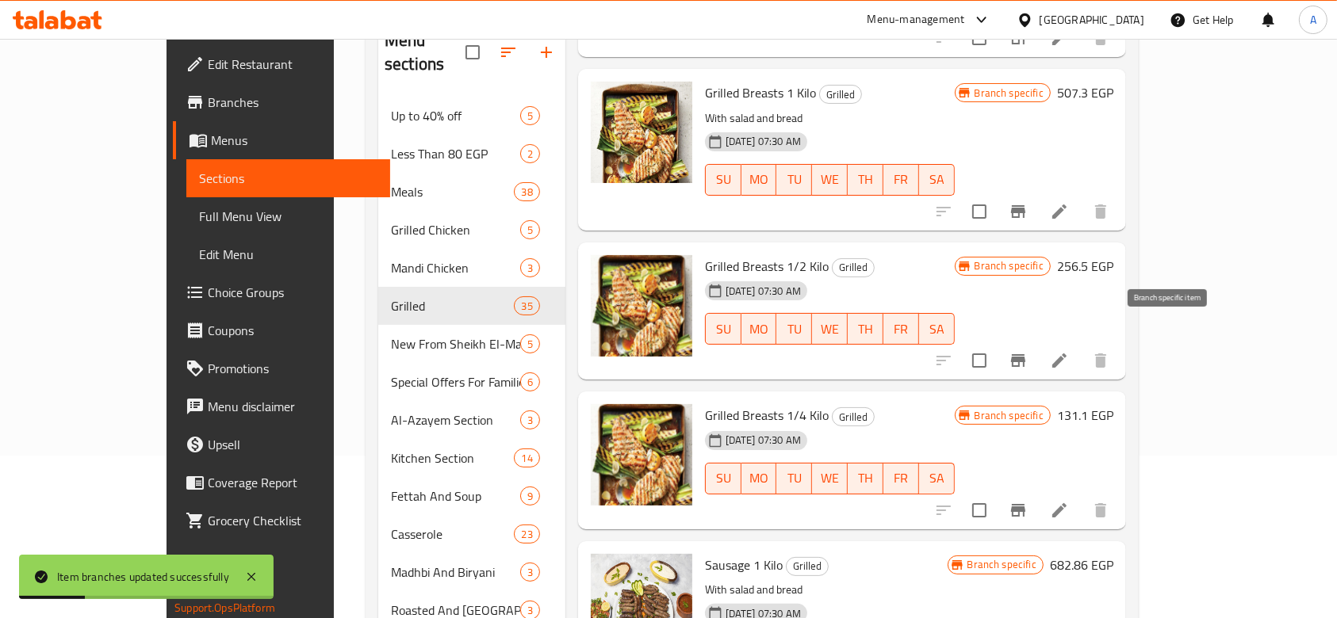
click at [1037, 342] on button "Branch-specific-item" at bounding box center [1018, 361] width 38 height 38
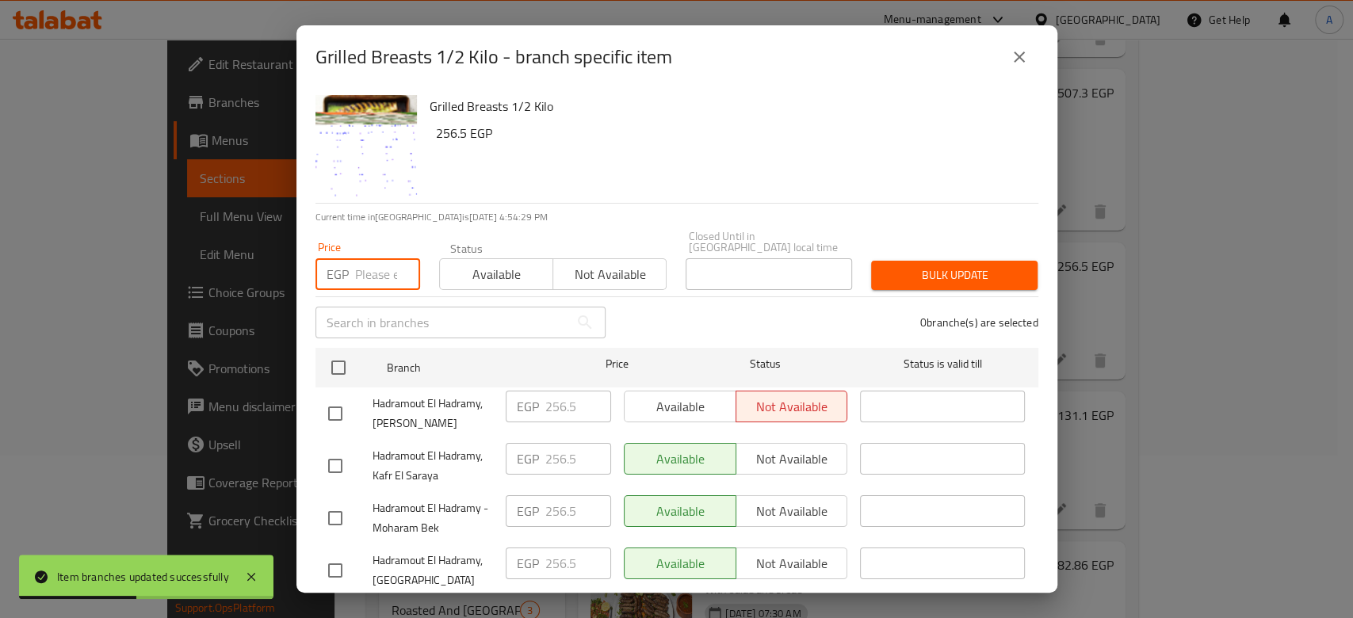
click at [363, 266] on input "number" at bounding box center [387, 274] width 65 height 32
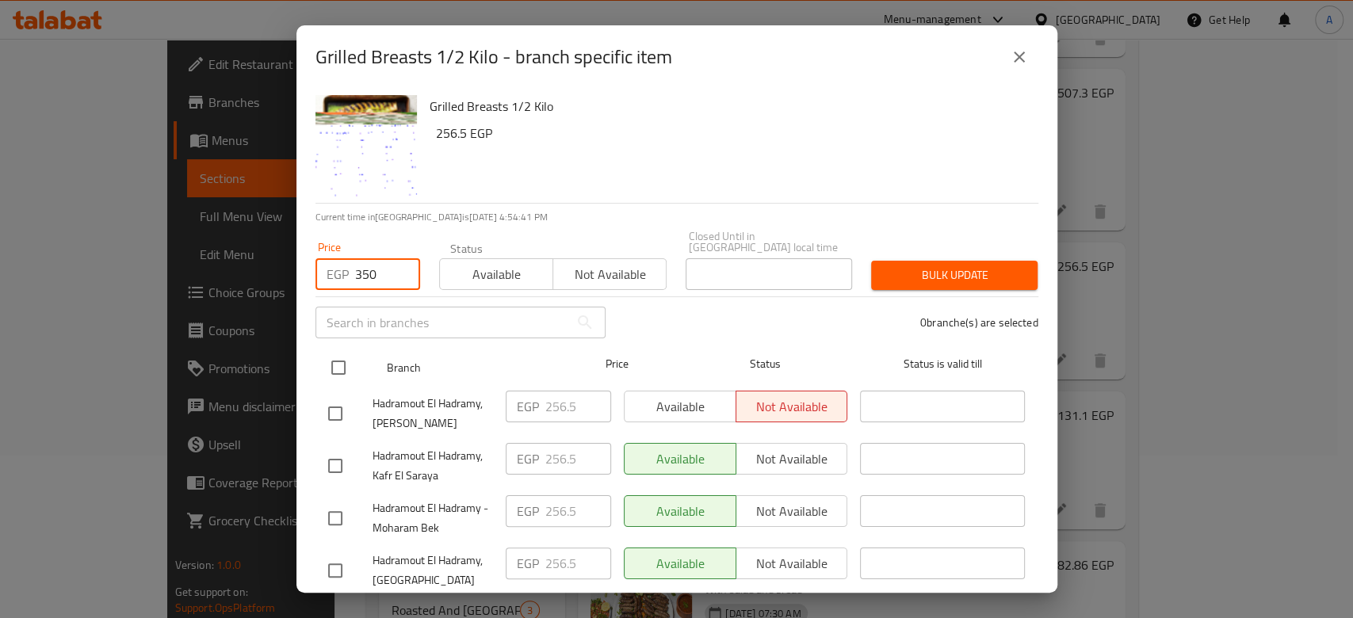
type input "350"
click at [336, 357] on input "checkbox" at bounding box center [338, 367] width 33 height 33
checkbox input "true"
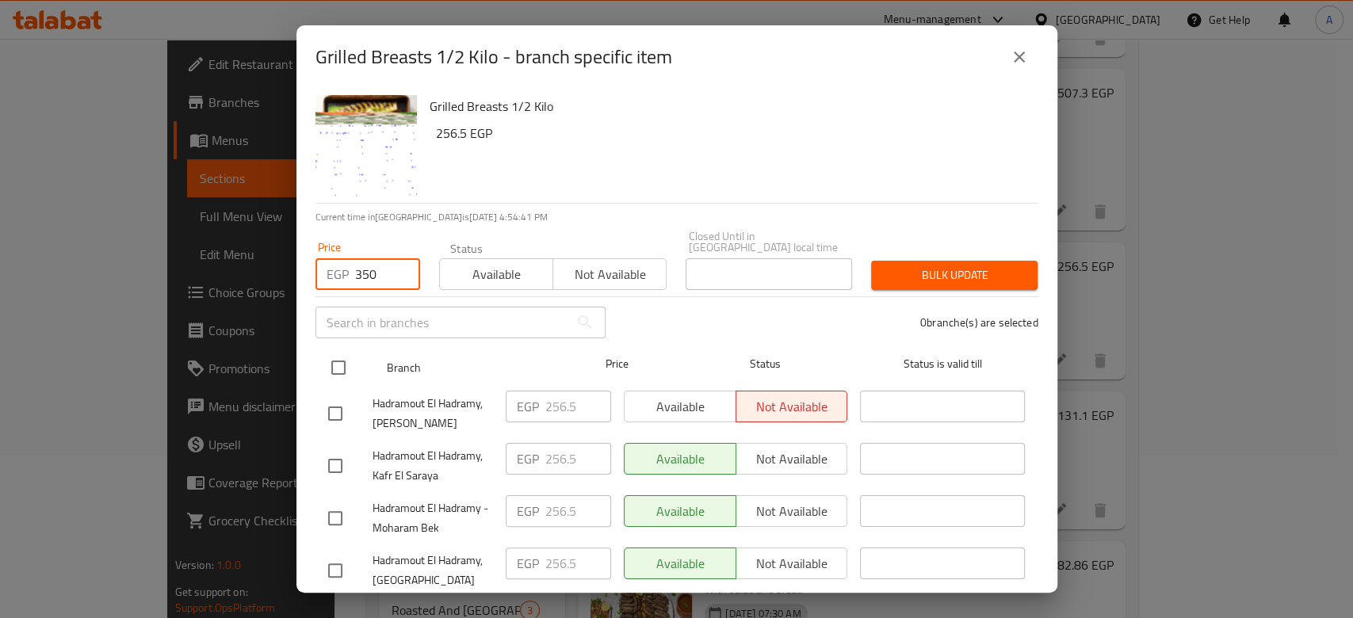
checkbox input "true"
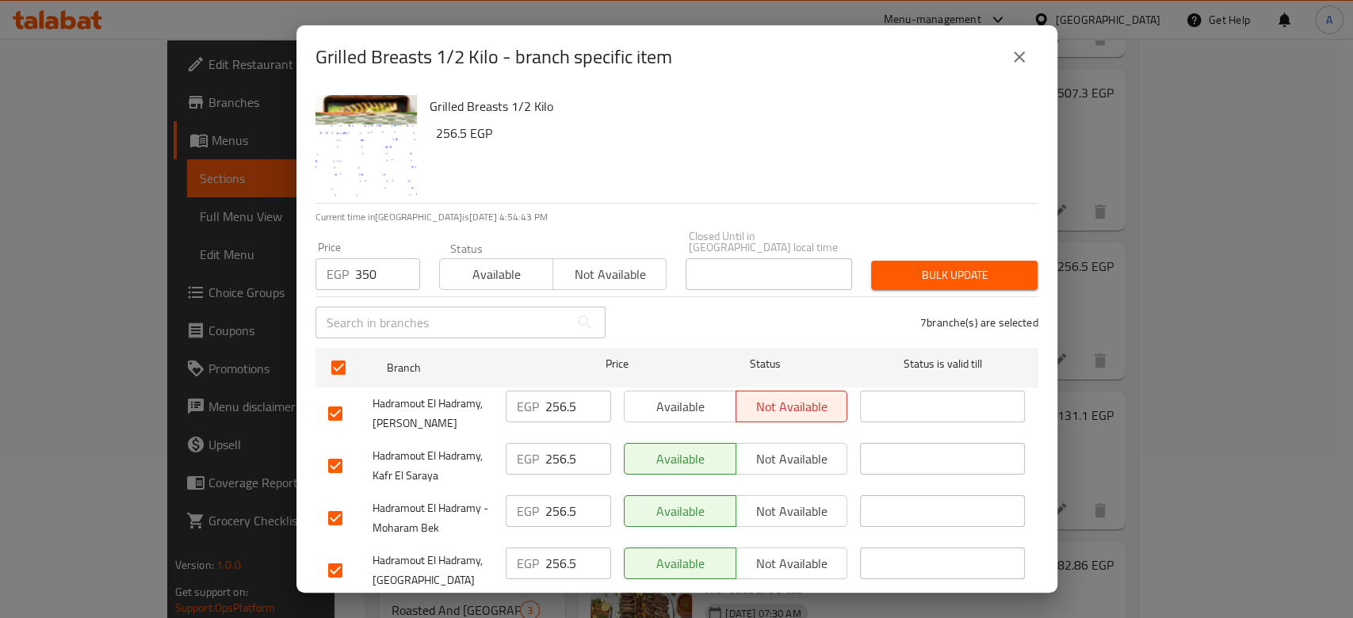
click at [706, 396] on span "Available" at bounding box center [680, 407] width 99 height 23
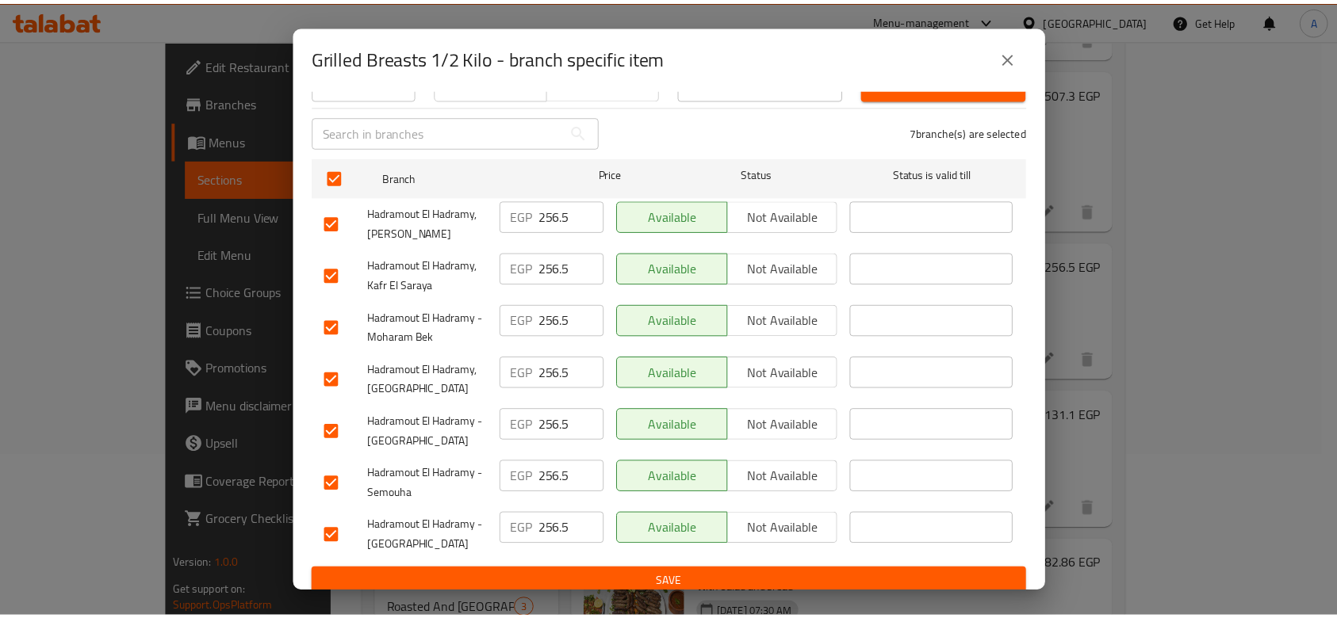
scroll to position [0, 0]
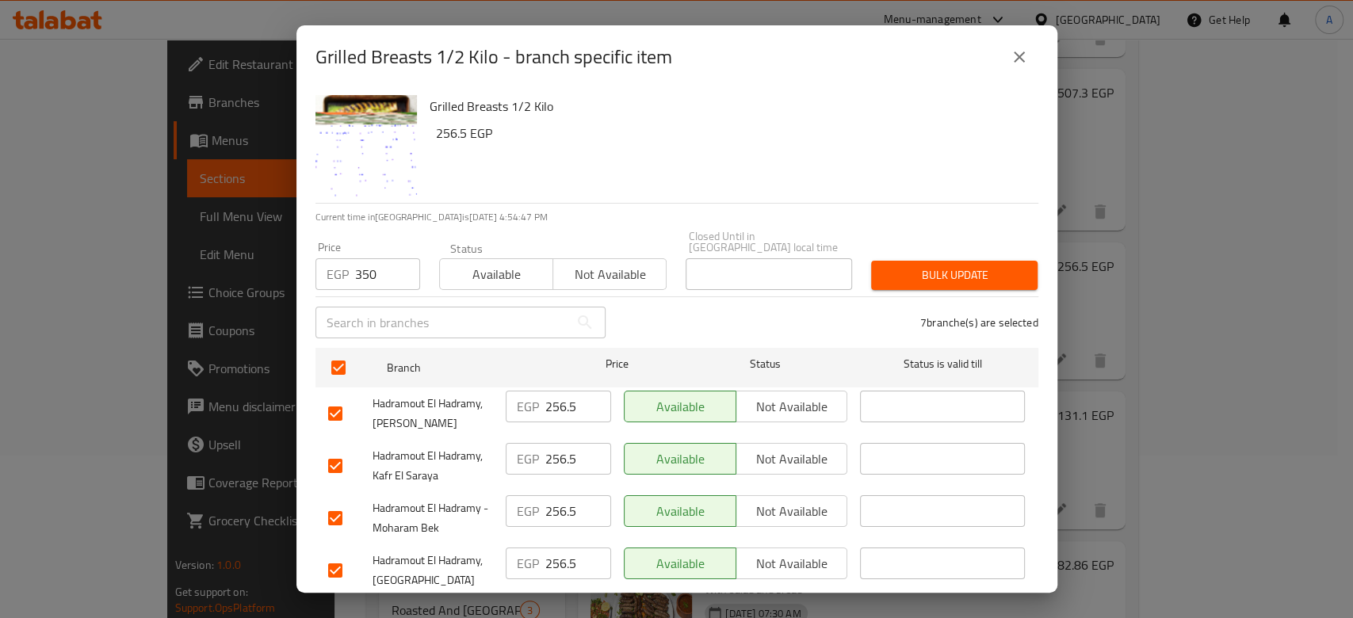
click at [924, 261] on button "Bulk update" at bounding box center [954, 275] width 166 height 29
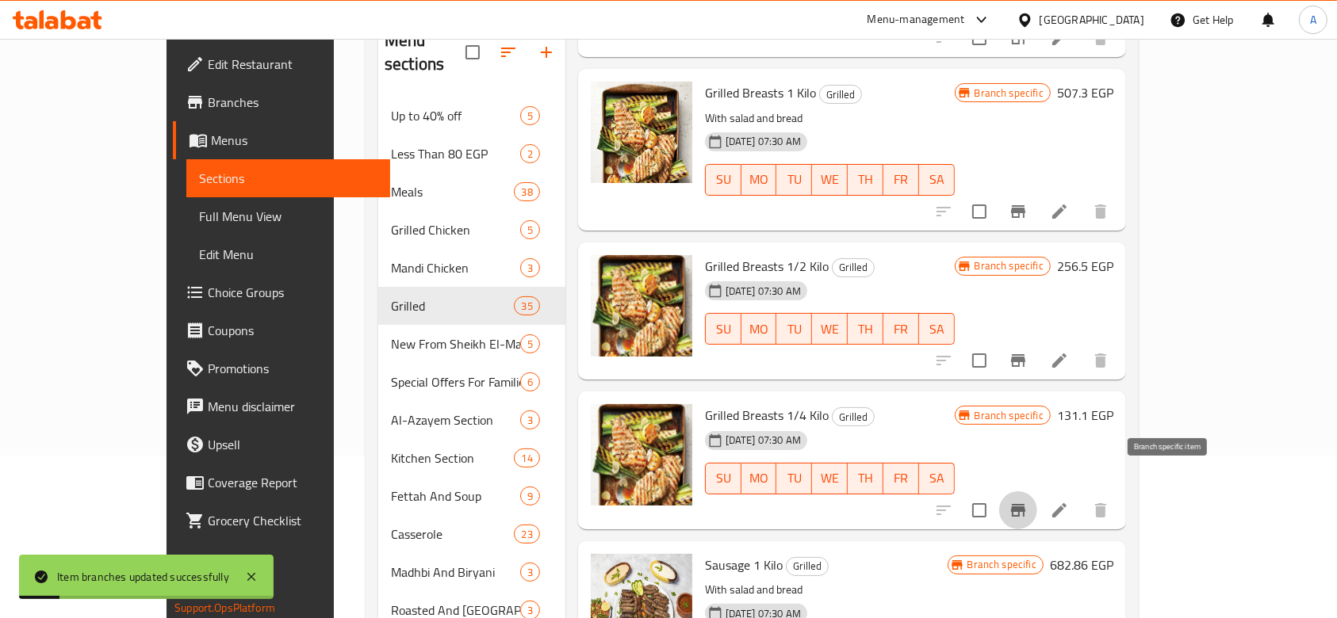
click at [1027, 501] on icon "Branch-specific-item" at bounding box center [1017, 510] width 19 height 19
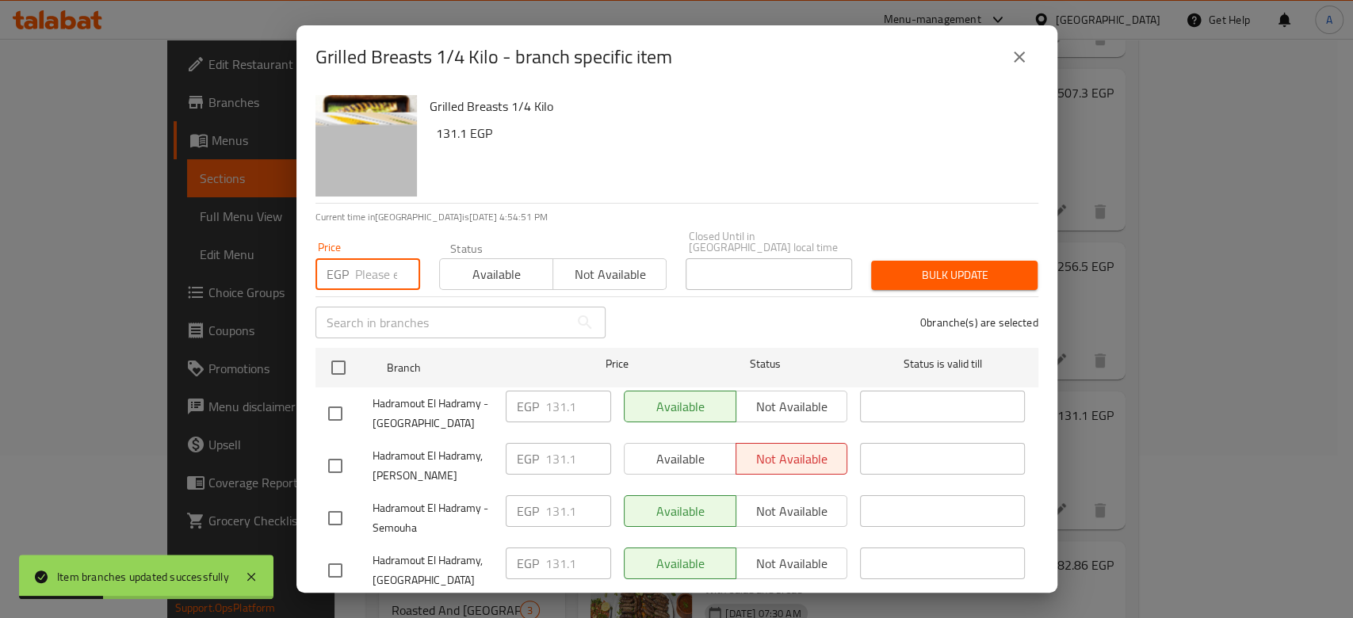
click at [372, 270] on input "number" at bounding box center [387, 274] width 65 height 32
drag, startPoint x: 673, startPoint y: 464, endPoint x: 670, endPoint y: 441, distance: 23.2
click at [670, 441] on div "Available Not available" at bounding box center [736, 466] width 237 height 59
click at [670, 443] on div "Available Not available" at bounding box center [736, 459] width 224 height 32
click at [645, 448] on div "Available Not available" at bounding box center [736, 459] width 224 height 32
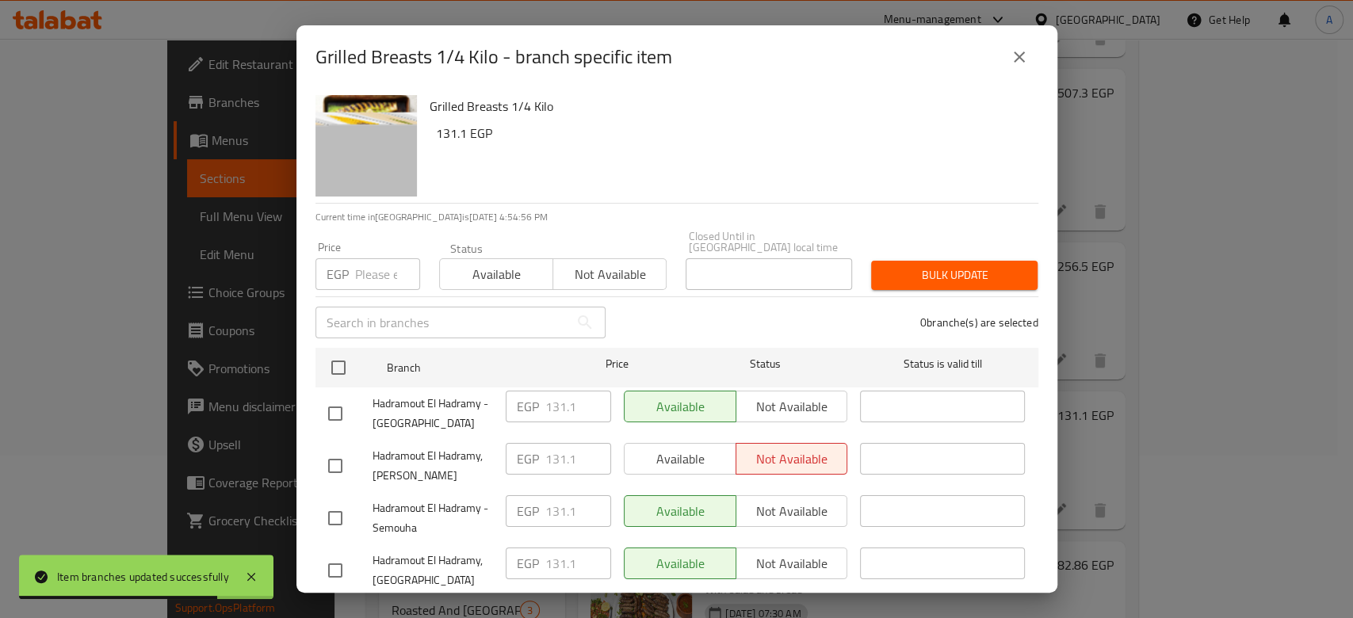
click at [359, 270] on input "number" at bounding box center [387, 274] width 65 height 32
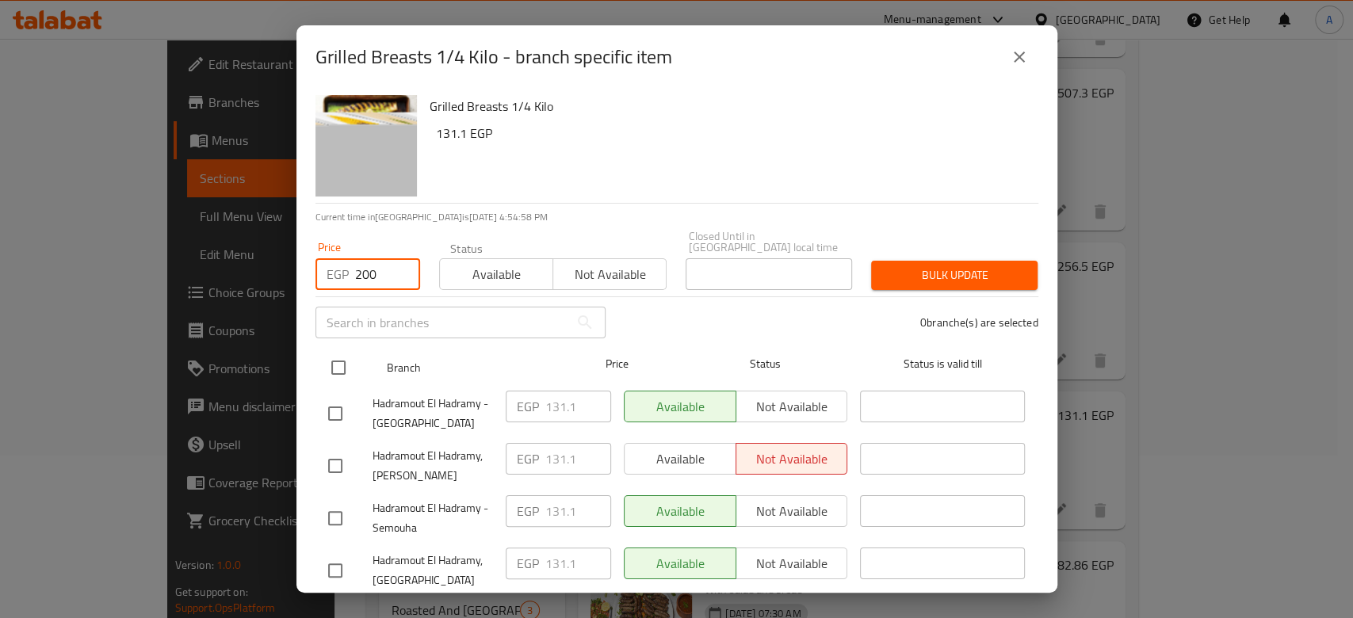
type input "200"
drag, startPoint x: 342, startPoint y: 362, endPoint x: 347, endPoint y: 354, distance: 8.6
click at [342, 361] on input "checkbox" at bounding box center [338, 367] width 33 height 33
checkbox input "true"
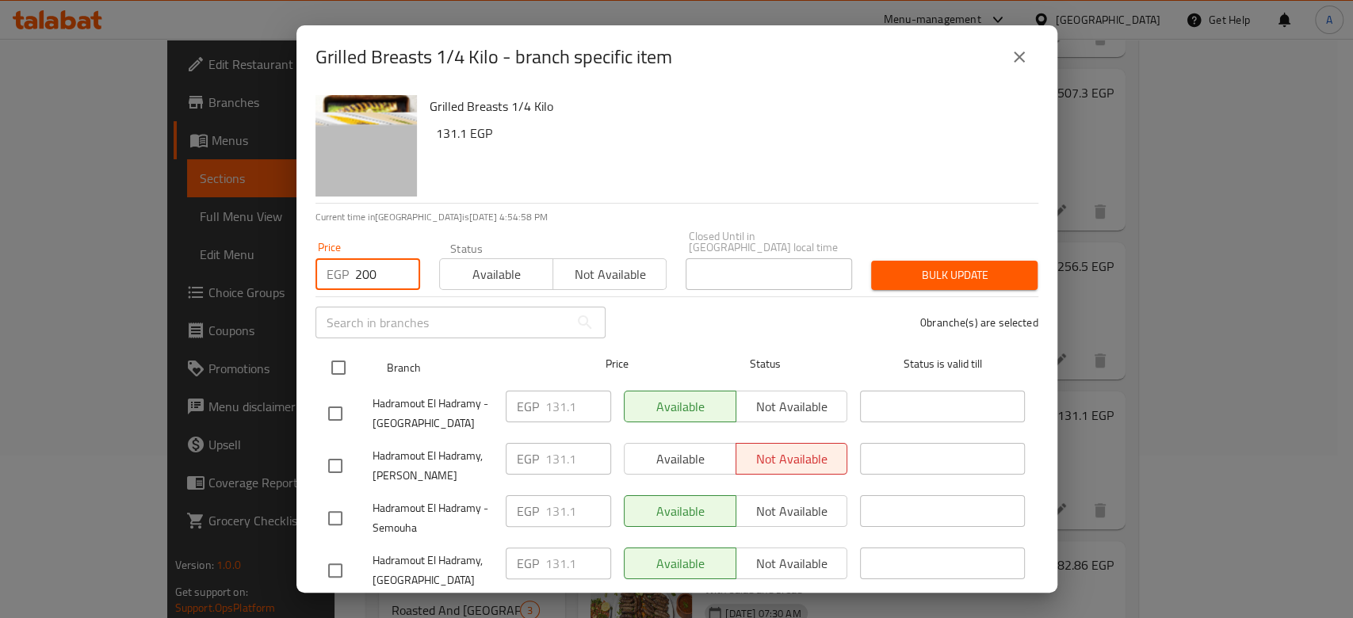
checkbox input "true"
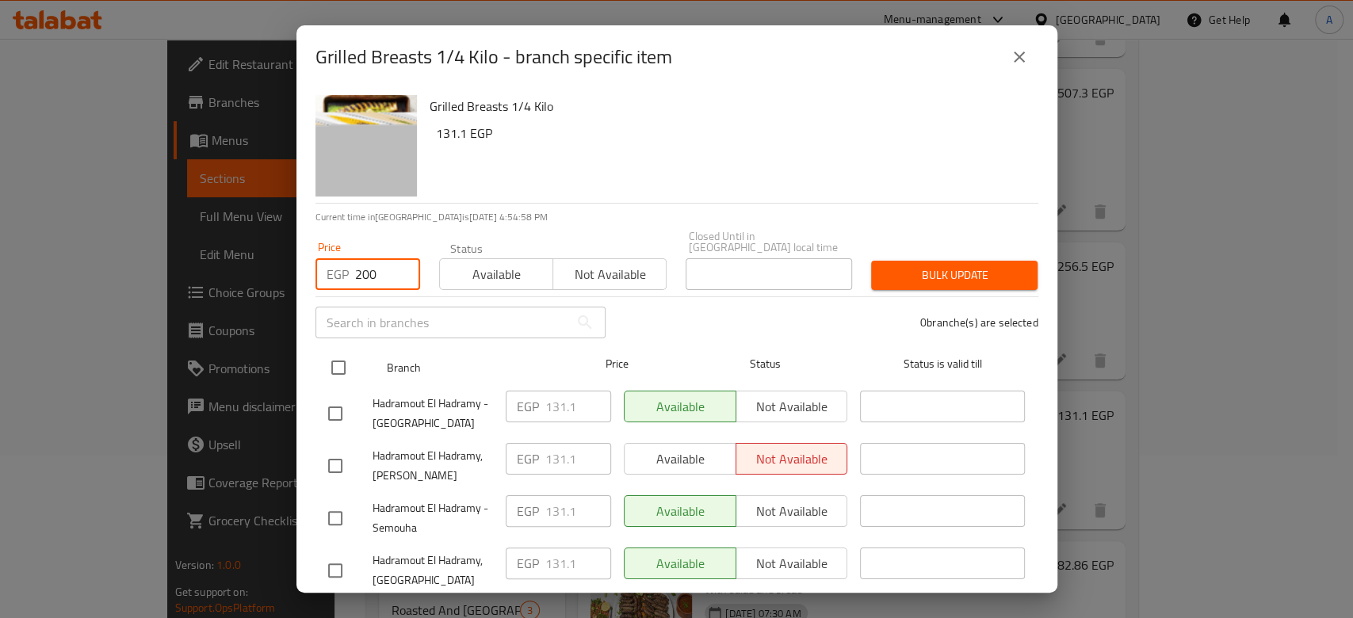
checkbox input "true"
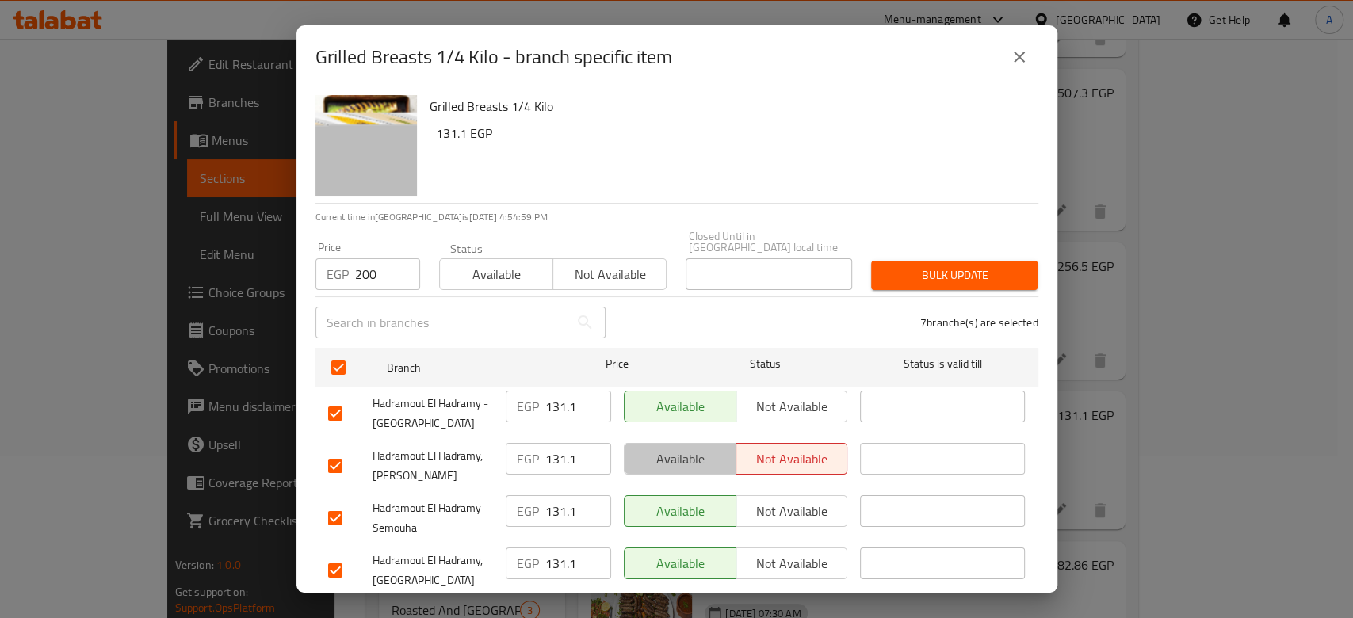
click at [699, 448] on span "Available" at bounding box center [680, 459] width 99 height 23
click at [934, 277] on button "Bulk update" at bounding box center [954, 275] width 166 height 29
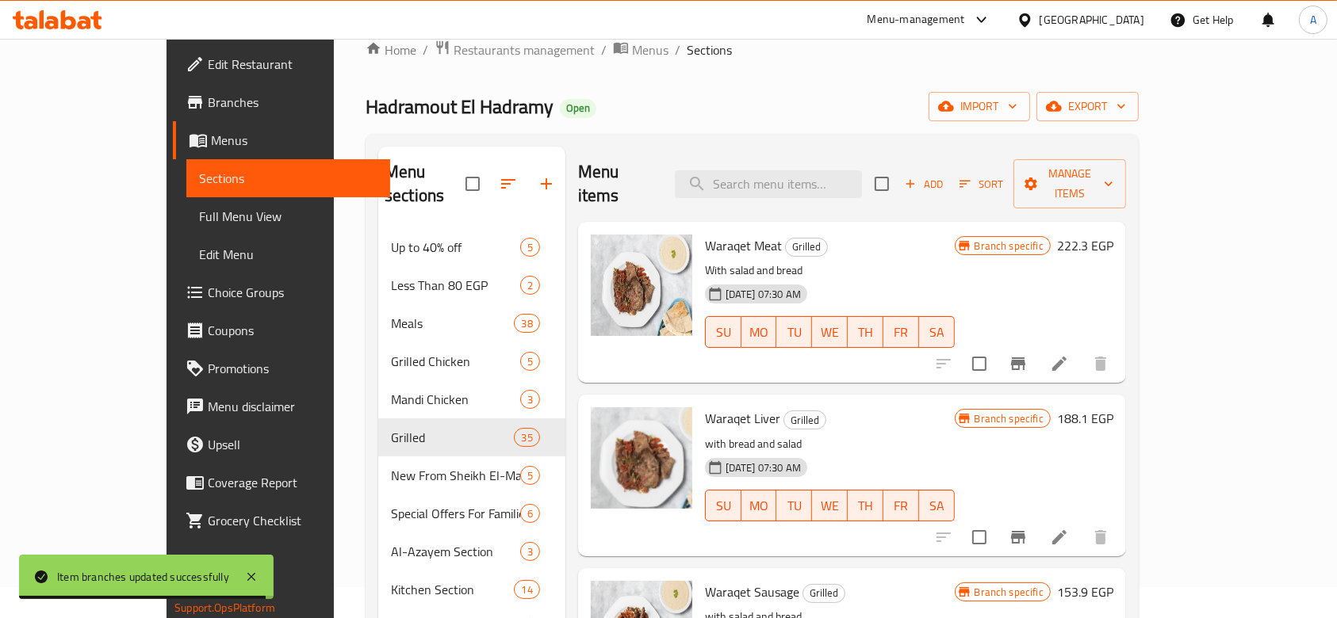
scroll to position [30, 0]
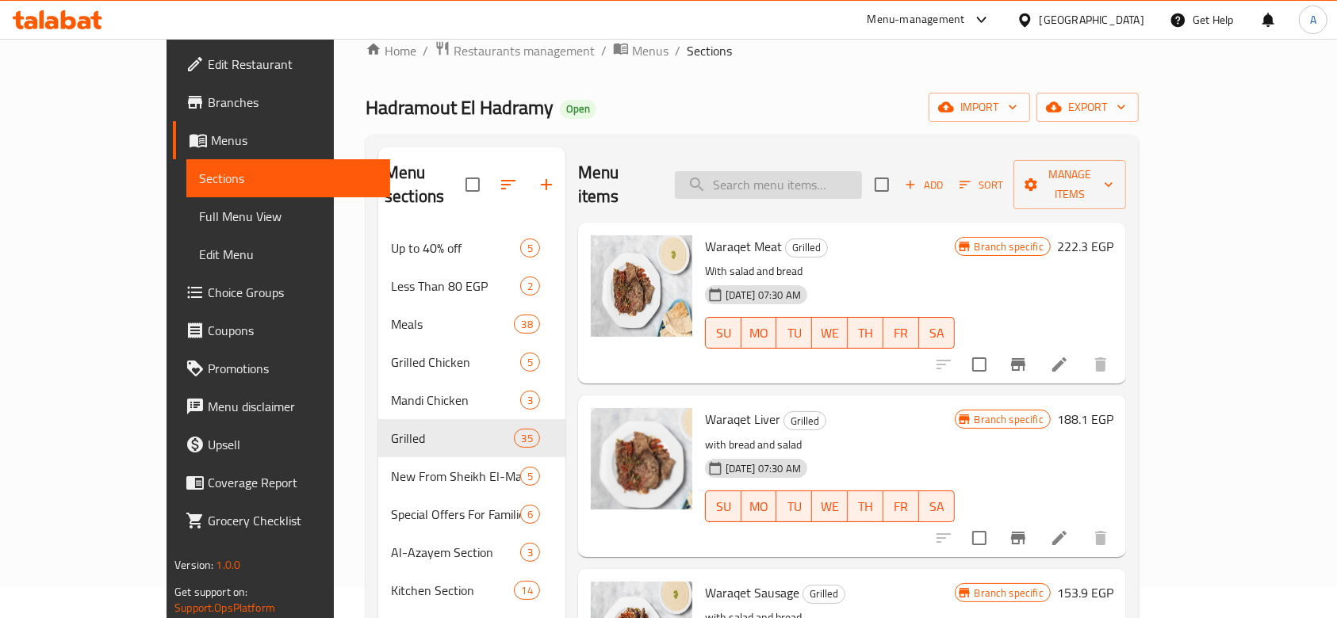
click at [810, 172] on input "search" at bounding box center [768, 185] width 187 height 28
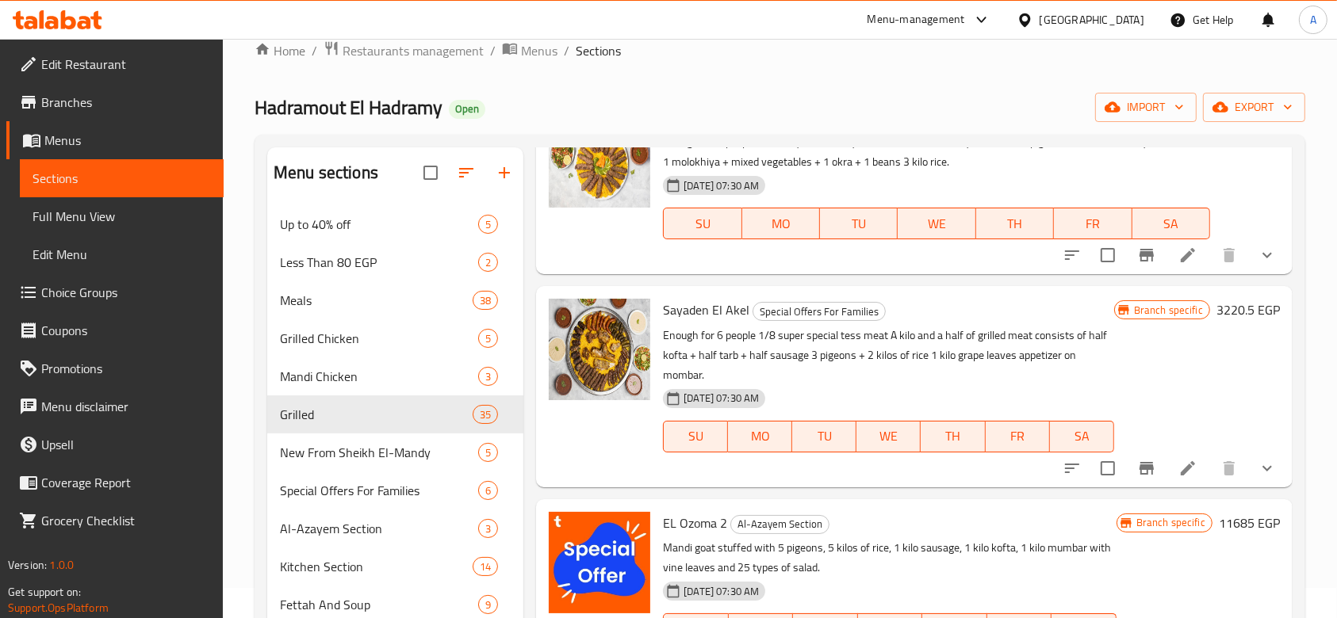
scroll to position [0, 0]
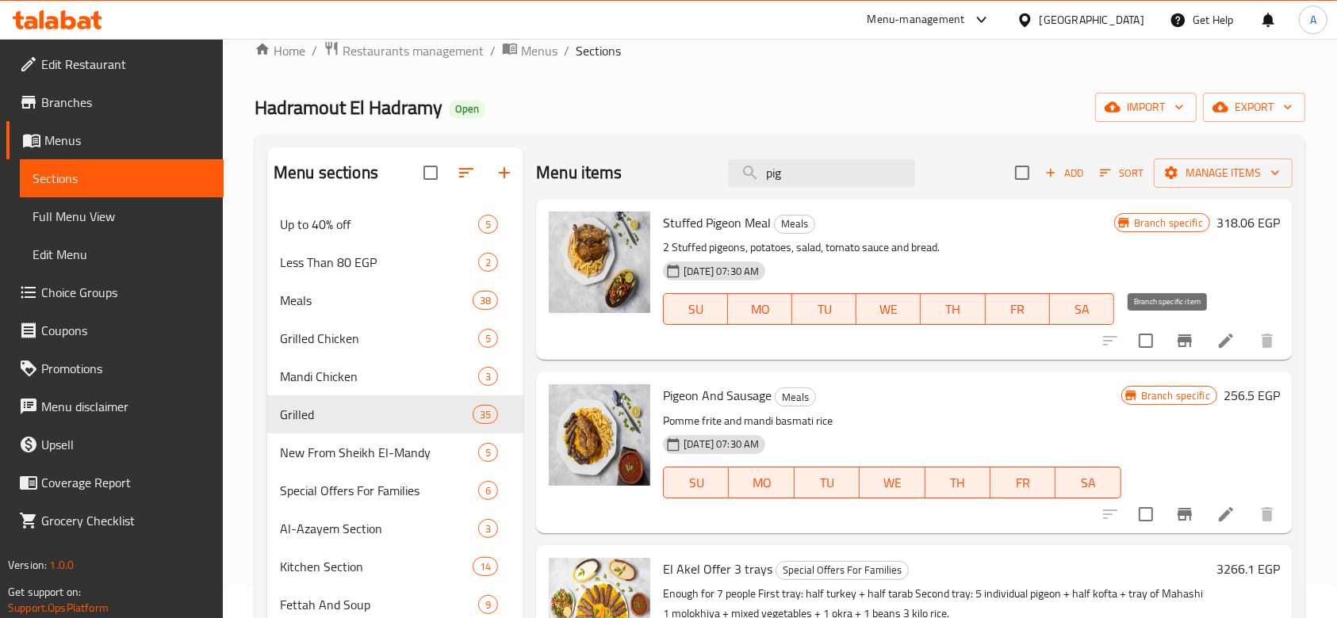
type input "pig"
click at [1177, 335] on icon "Branch-specific-item" at bounding box center [1184, 341] width 14 height 13
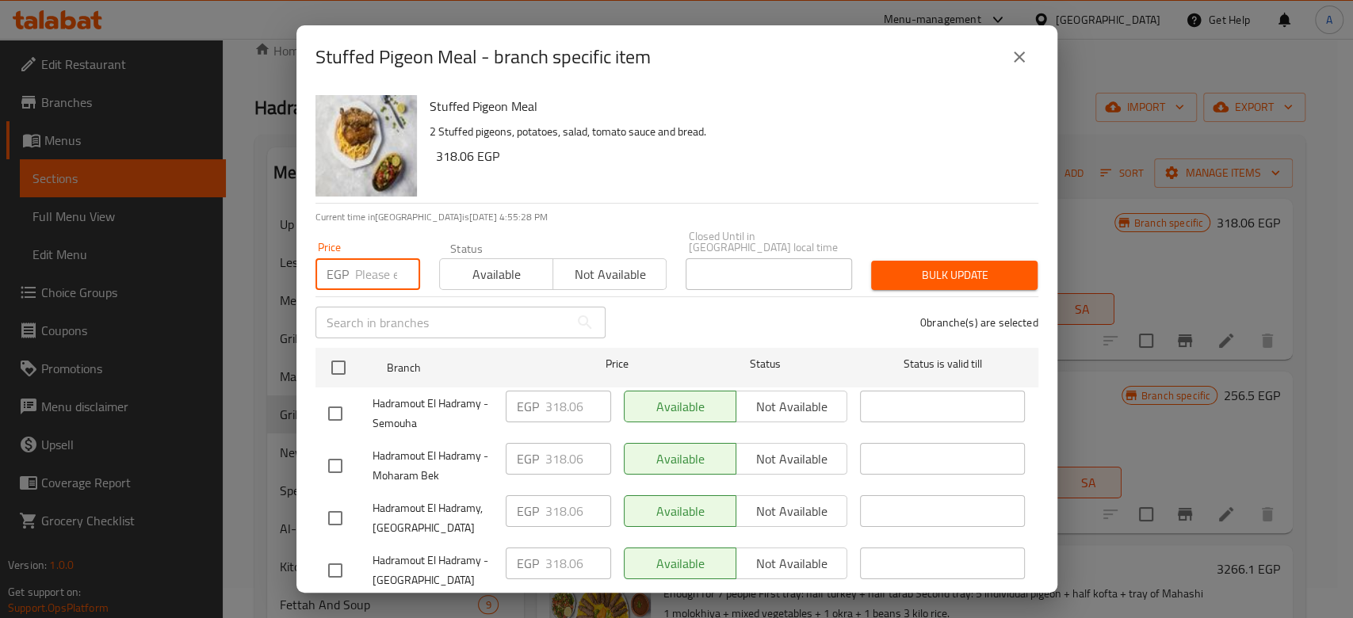
click at [377, 262] on input "number" at bounding box center [387, 274] width 65 height 32
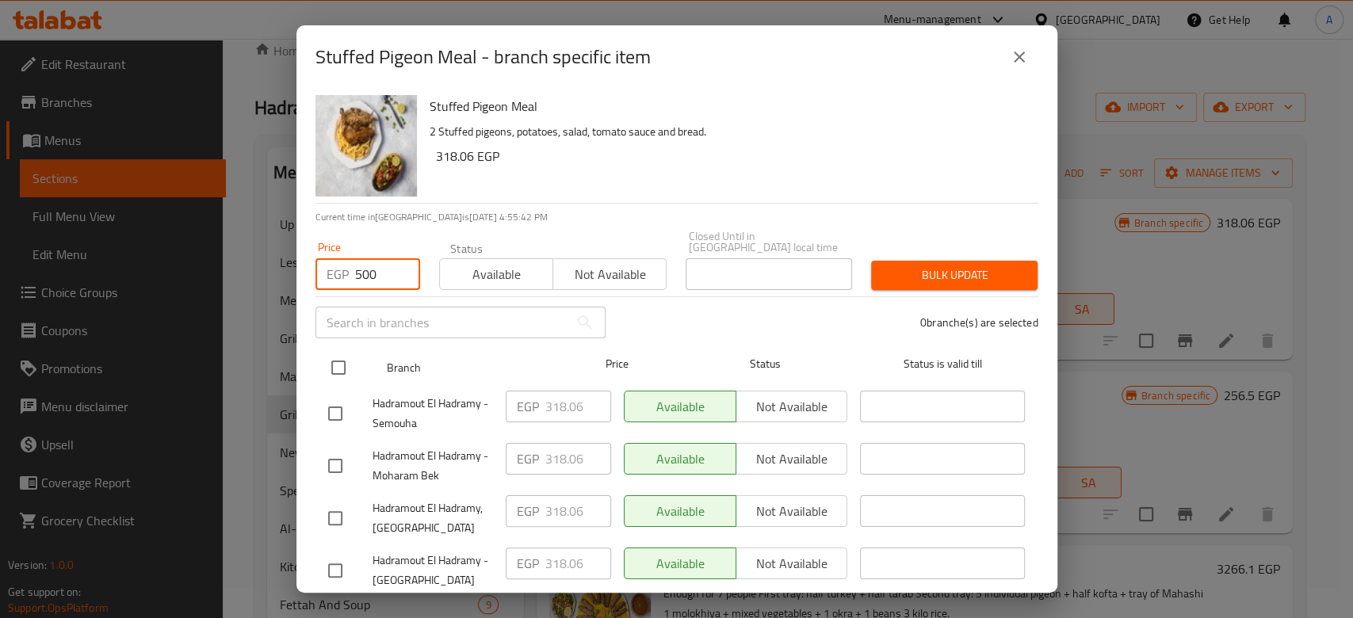
type input "500"
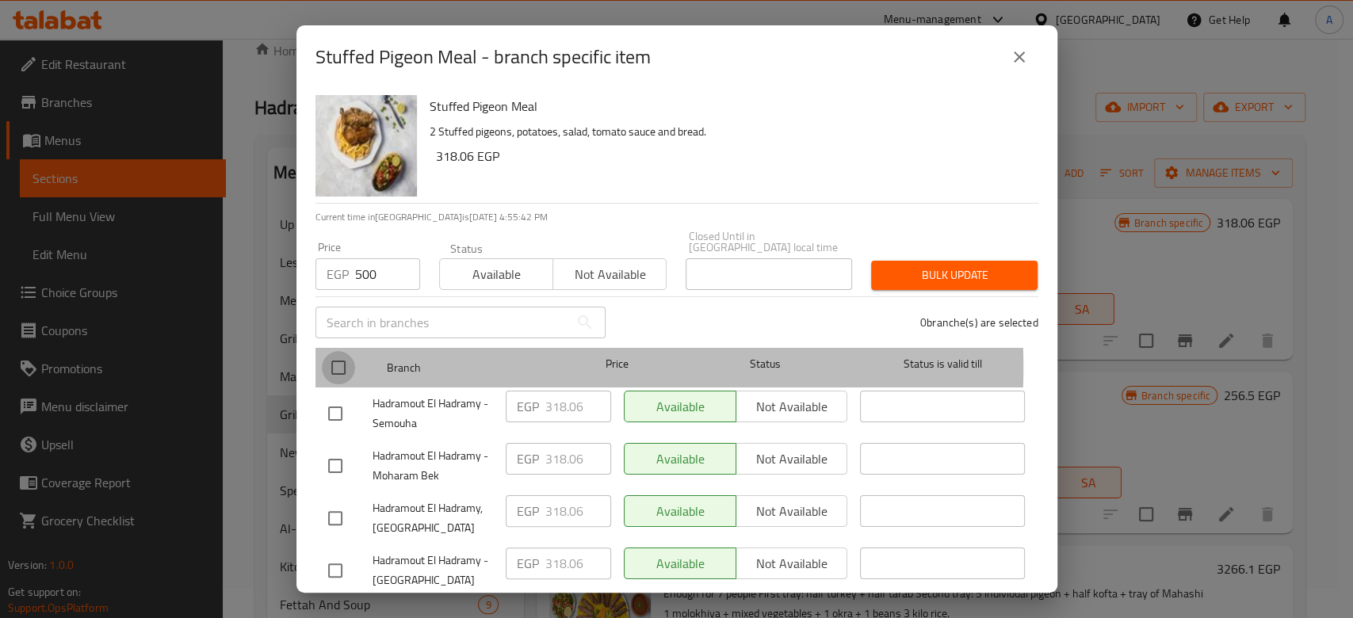
click at [337, 357] on input "checkbox" at bounding box center [338, 367] width 33 height 33
checkbox input "true"
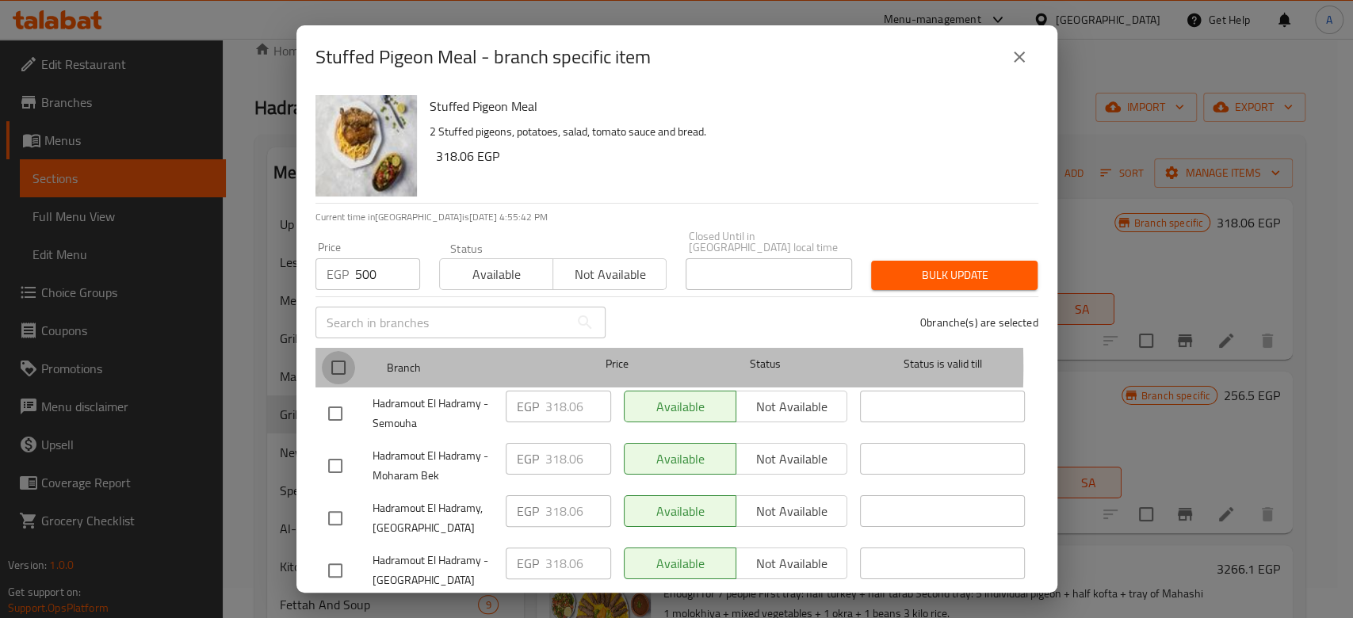
checkbox input "true"
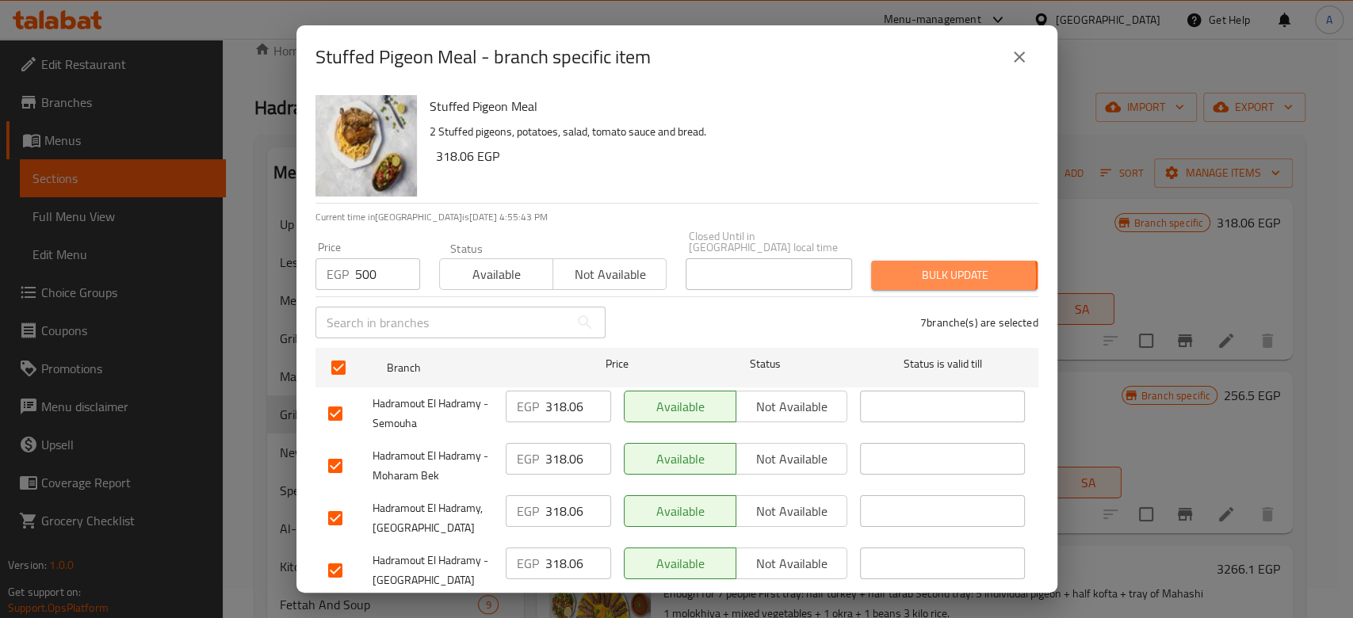
click at [909, 266] on span "Bulk update" at bounding box center [954, 276] width 141 height 20
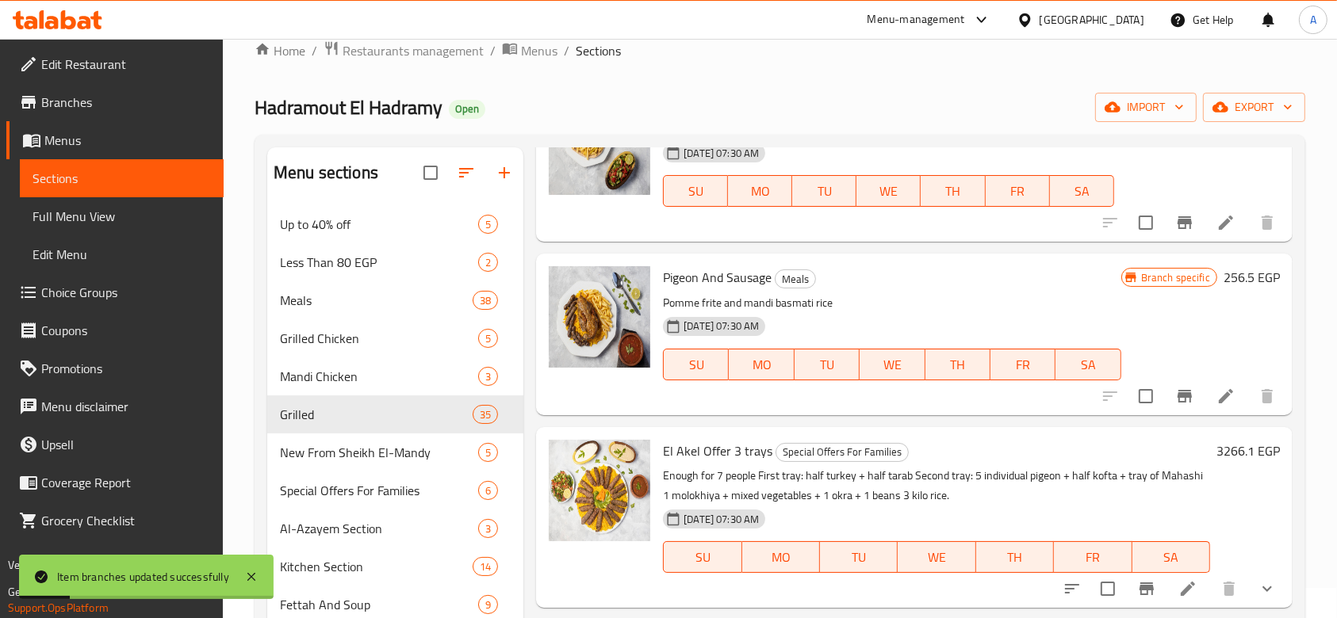
scroll to position [130, 0]
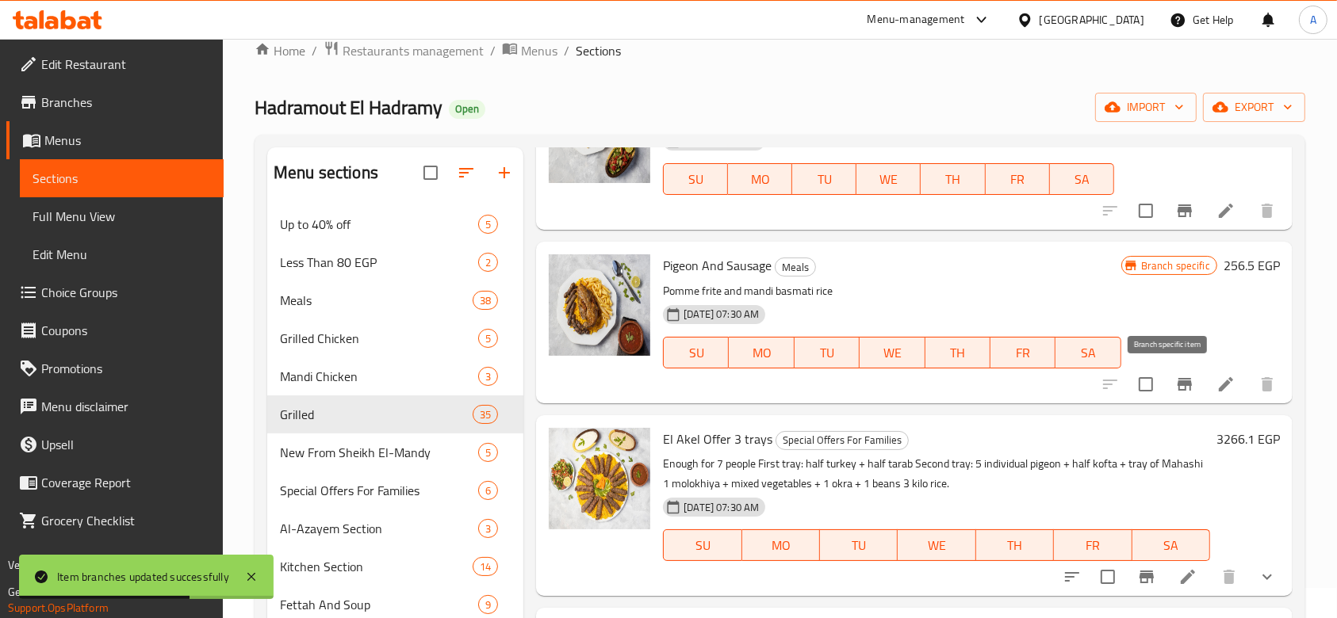
click at [1177, 388] on icon "Branch-specific-item" at bounding box center [1184, 384] width 14 height 13
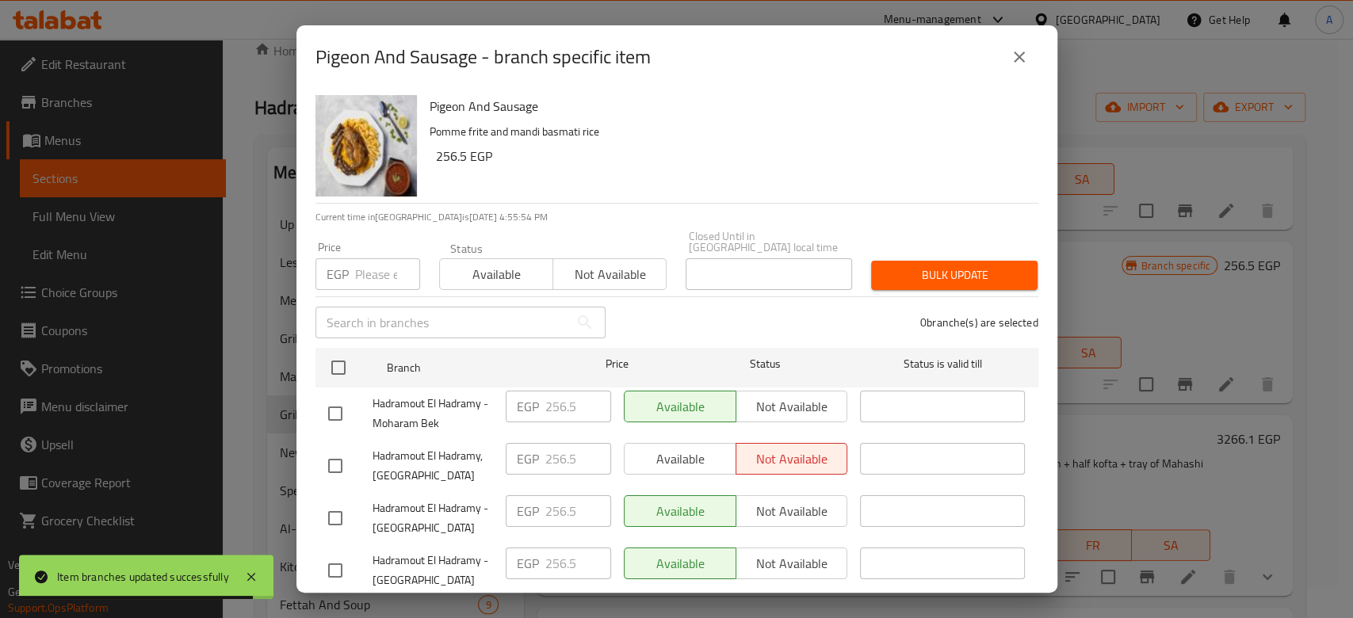
click at [379, 263] on input "number" at bounding box center [387, 274] width 65 height 32
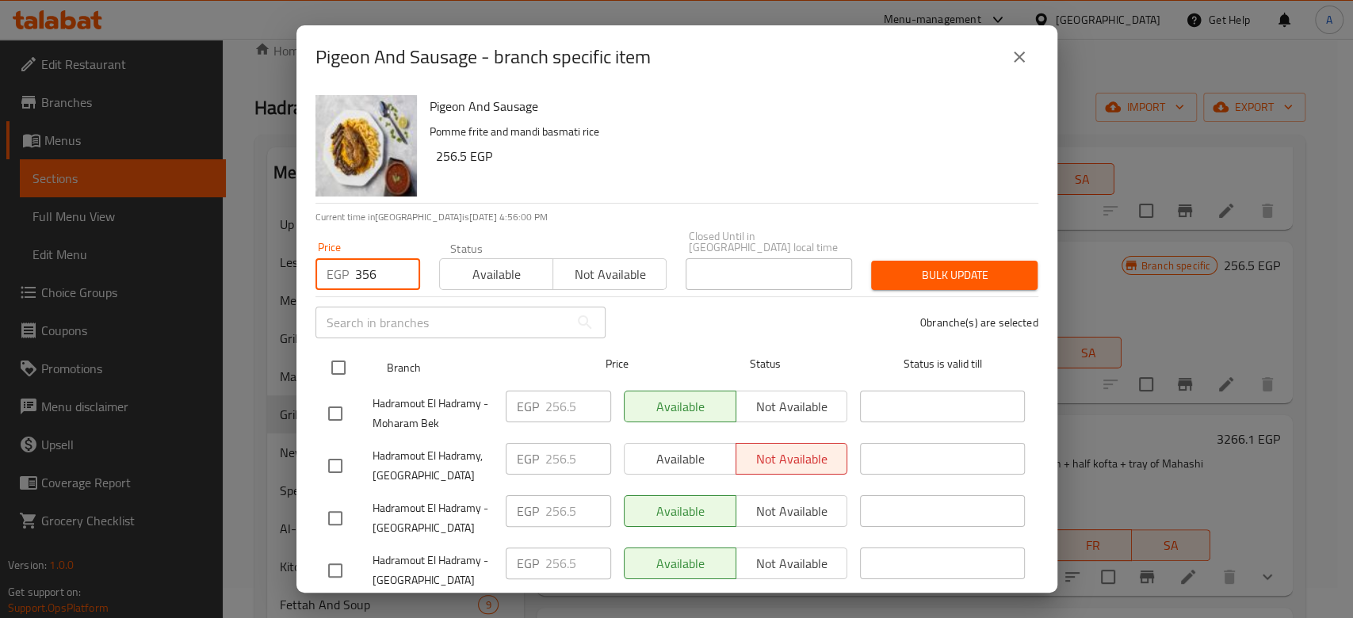
type input "356"
click at [331, 361] on input "checkbox" at bounding box center [338, 367] width 33 height 33
checkbox input "true"
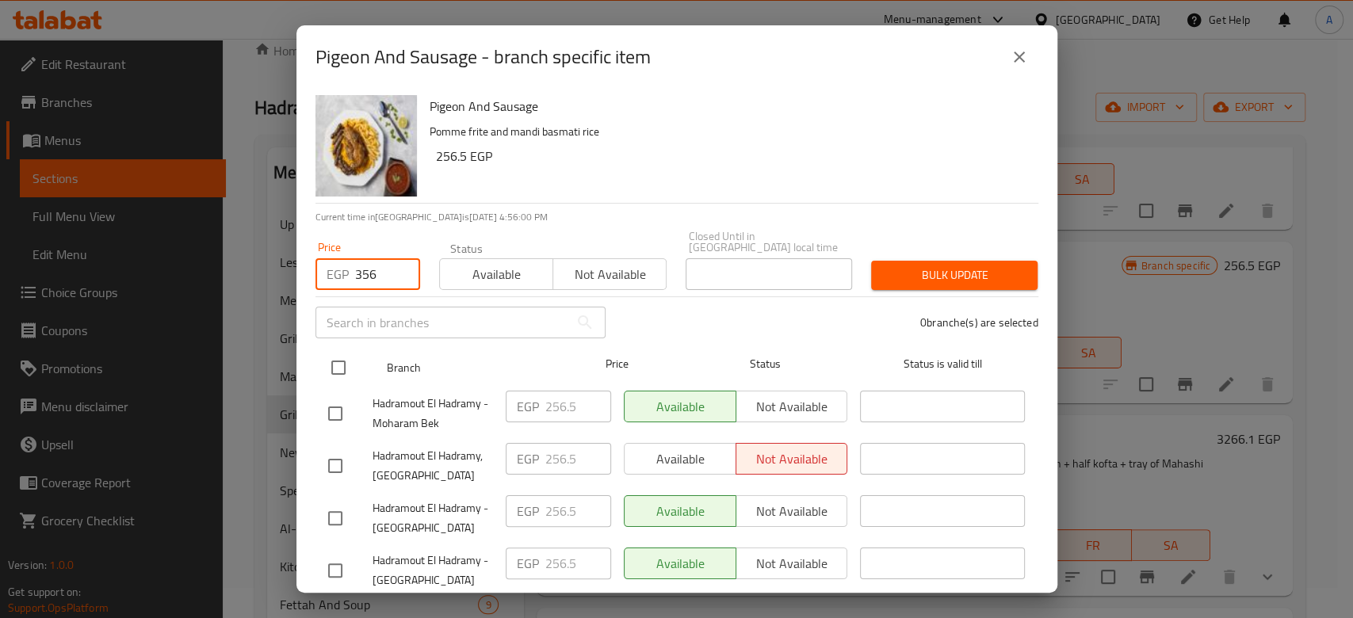
checkbox input "true"
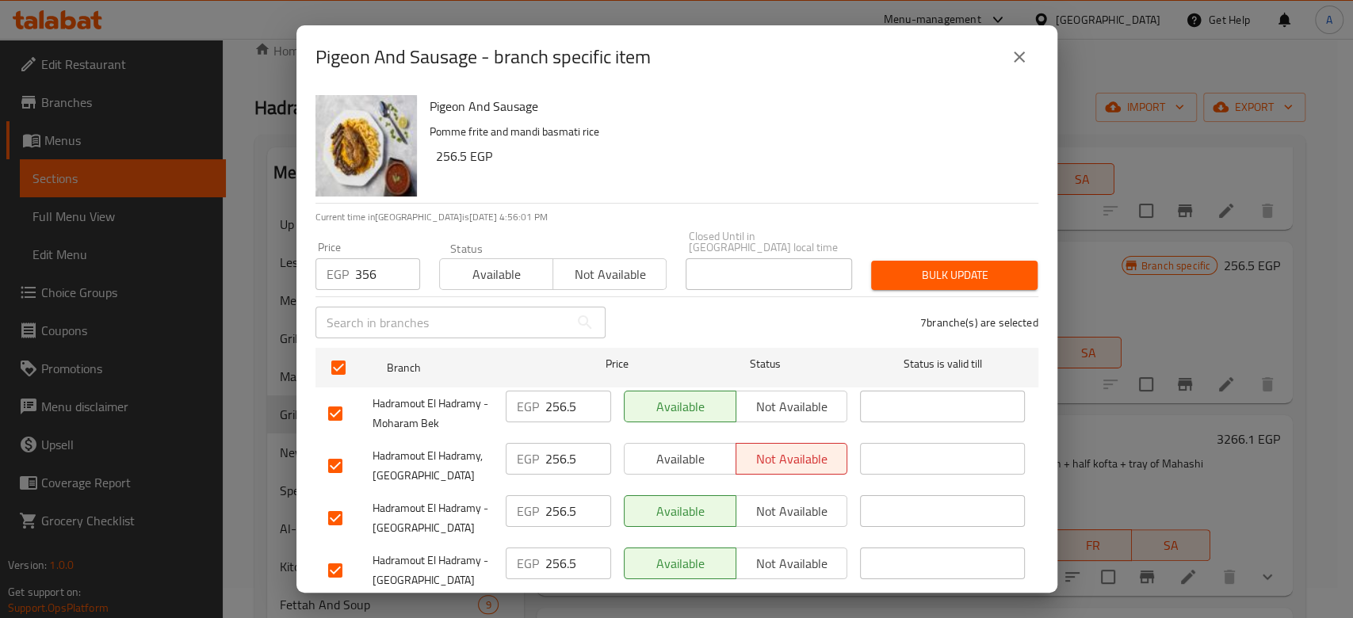
click at [693, 450] on span "Available" at bounding box center [680, 459] width 99 height 23
click at [968, 268] on span "Bulk update" at bounding box center [954, 276] width 141 height 20
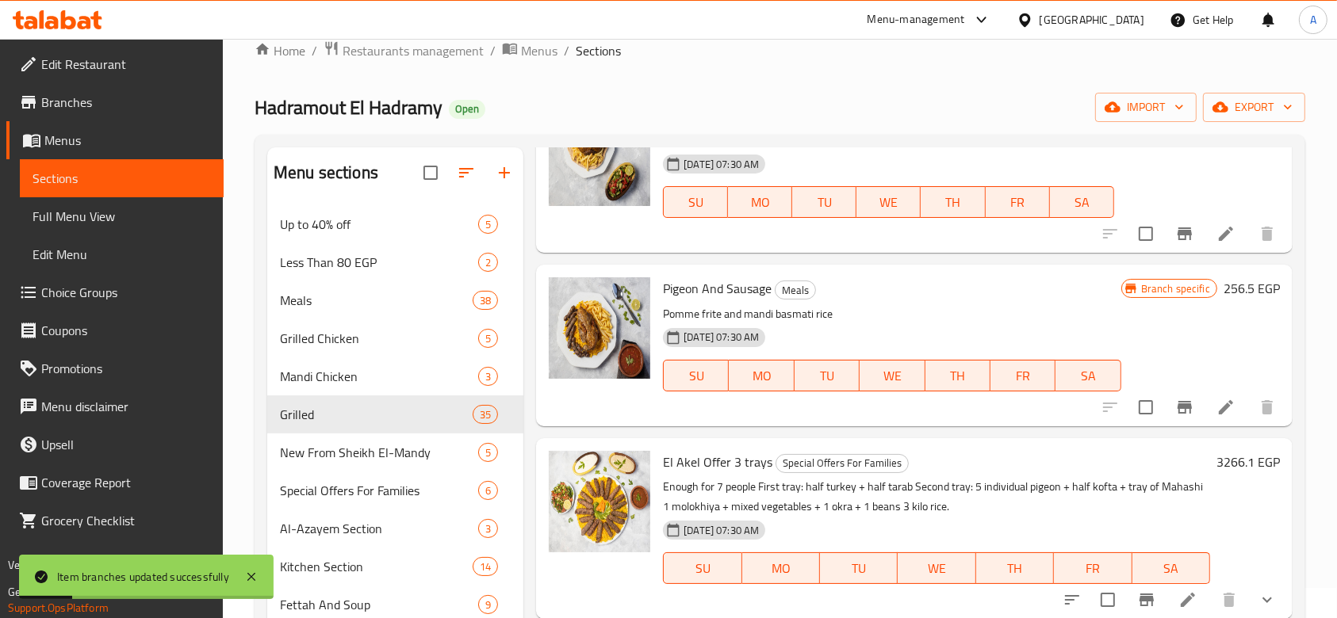
scroll to position [102, 0]
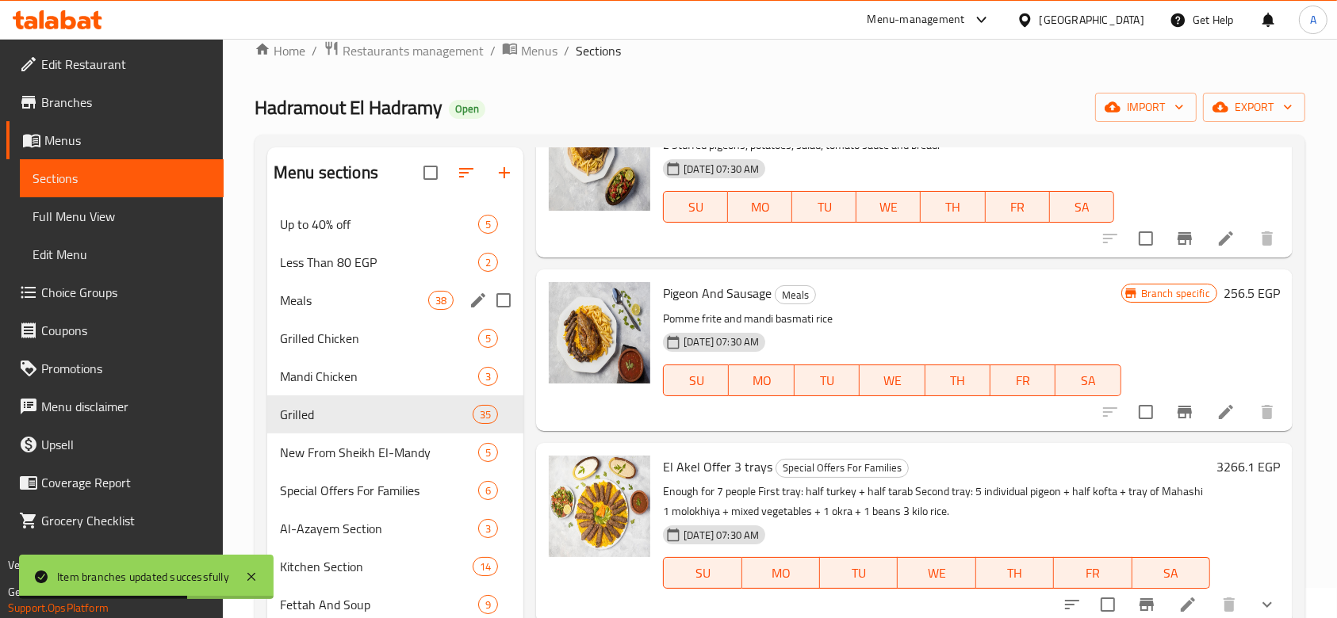
click at [369, 297] on span "Meals" at bounding box center [354, 300] width 148 height 19
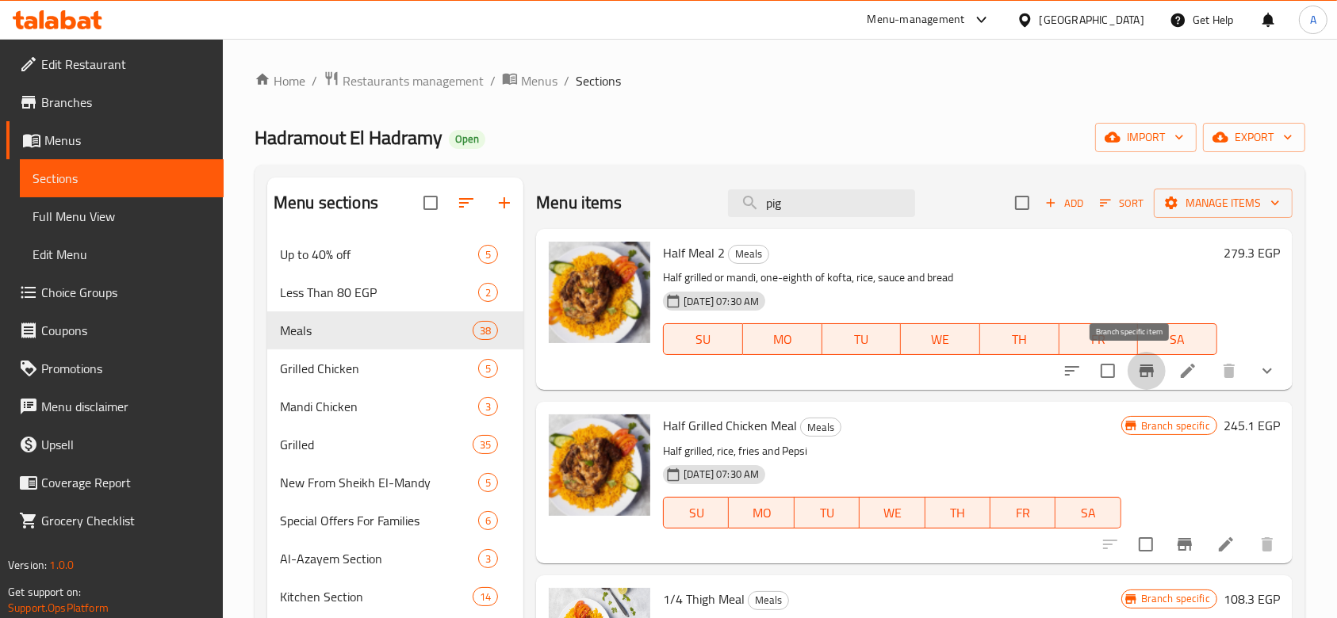
click at [1137, 375] on icon "Branch-specific-item" at bounding box center [1146, 371] width 19 height 19
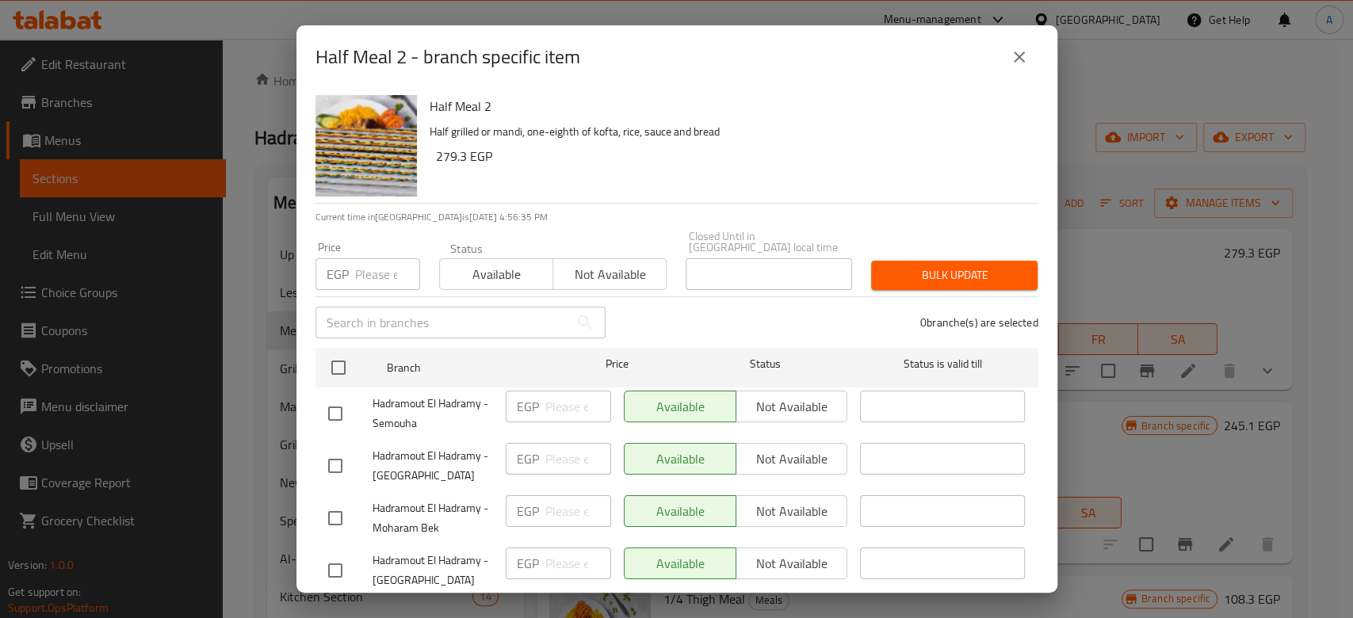
click at [371, 266] on input "number" at bounding box center [387, 274] width 65 height 32
click at [1023, 54] on icon "close" at bounding box center [1019, 57] width 19 height 19
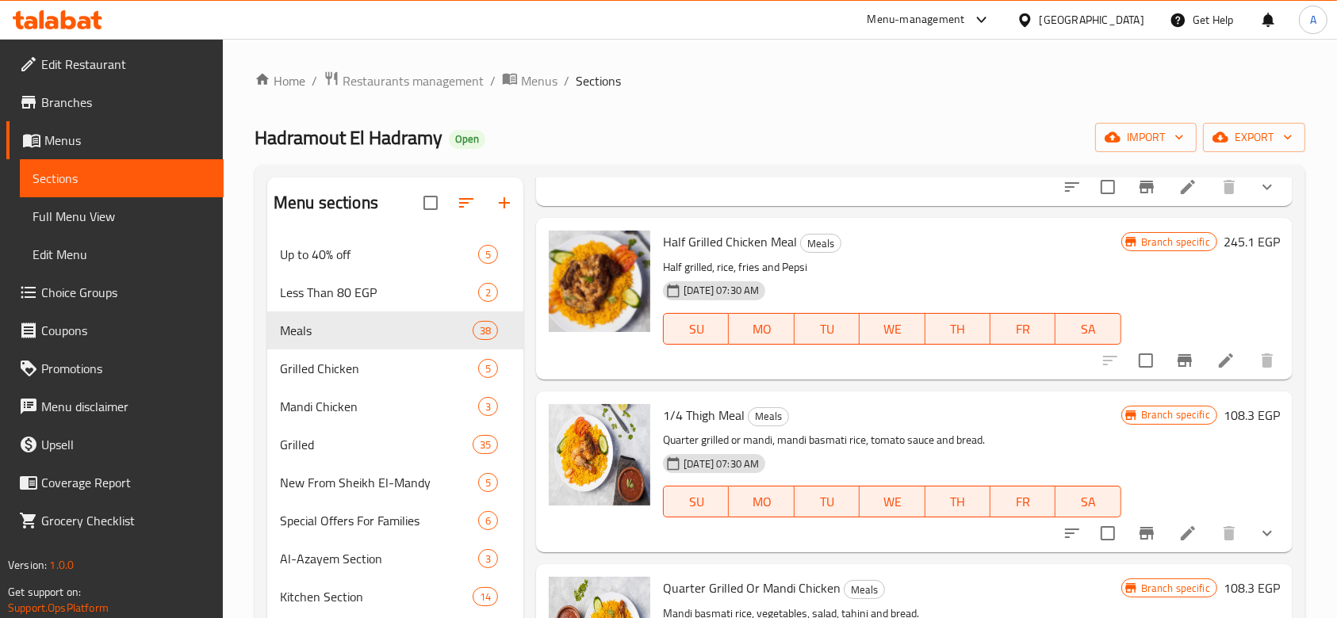
scroll to position [194, 0]
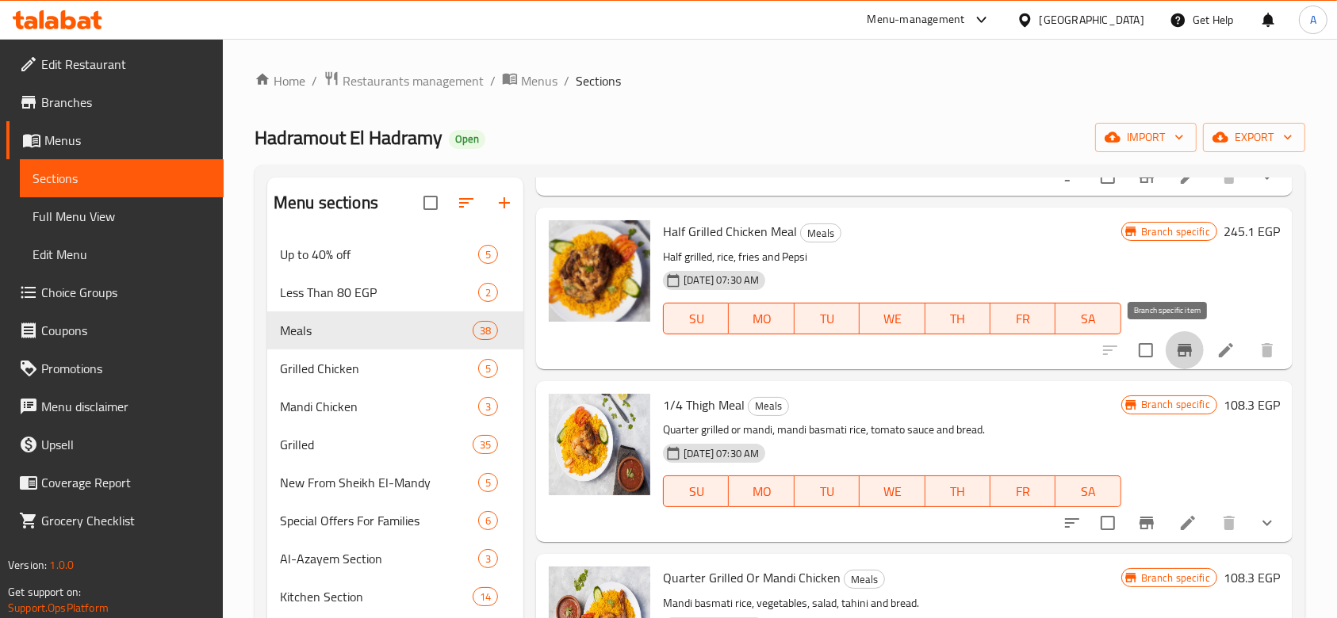
click at [1165, 354] on button "Branch-specific-item" at bounding box center [1184, 350] width 38 height 38
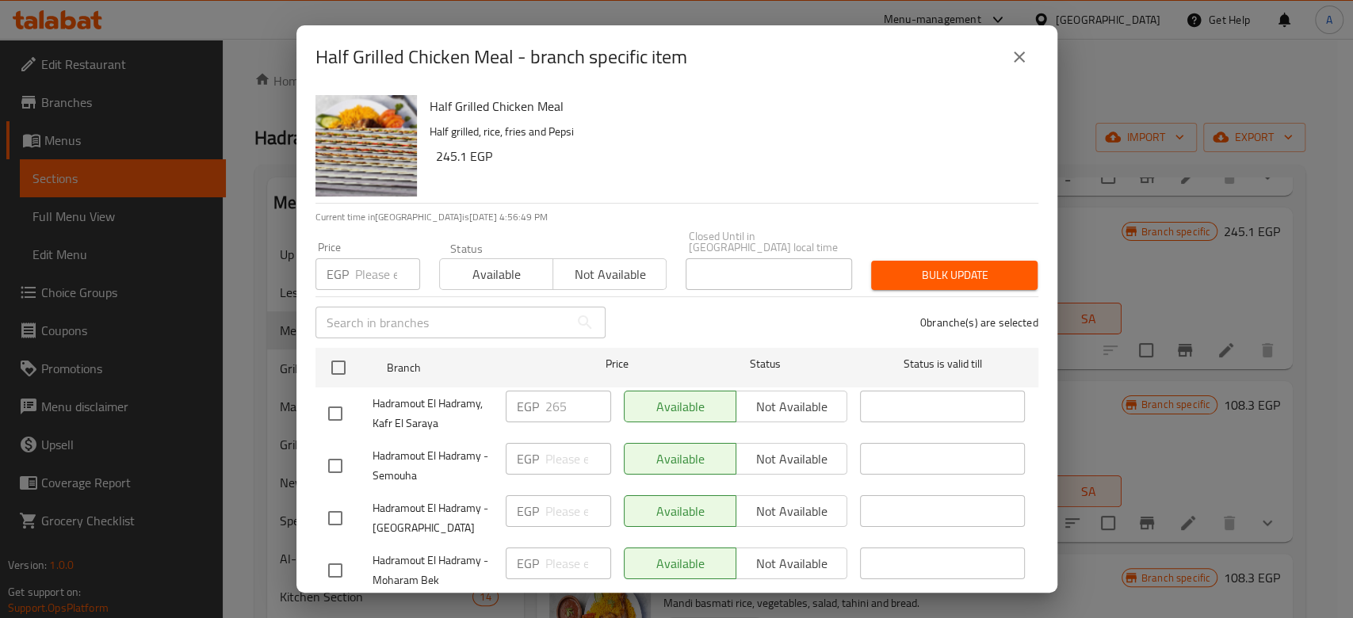
click at [374, 266] on input "number" at bounding box center [387, 274] width 65 height 32
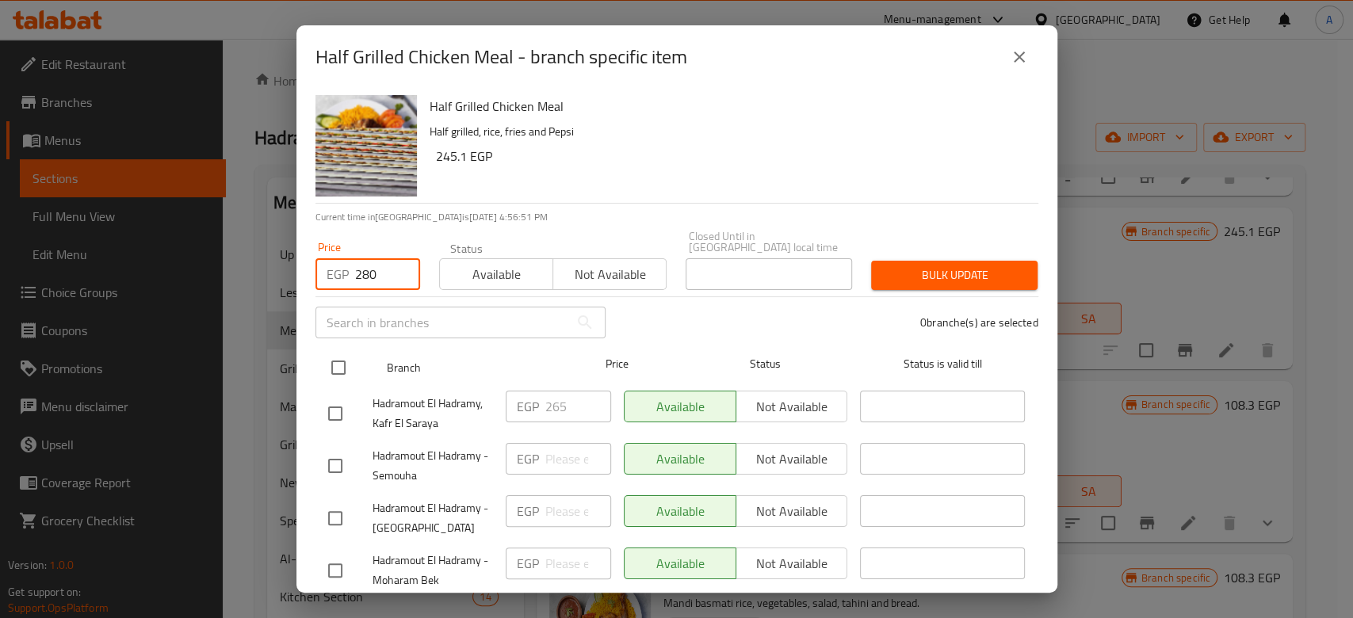
type input "280"
click at [339, 357] on input "checkbox" at bounding box center [338, 367] width 33 height 33
checkbox input "true"
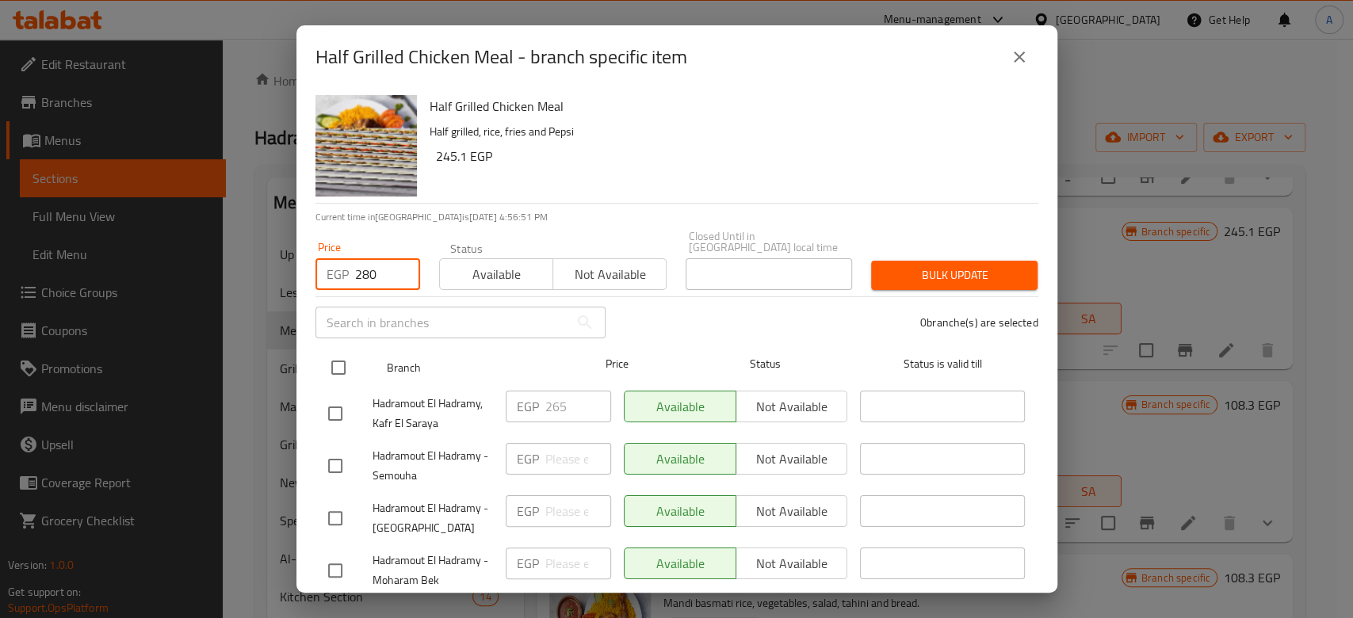
checkbox input "true"
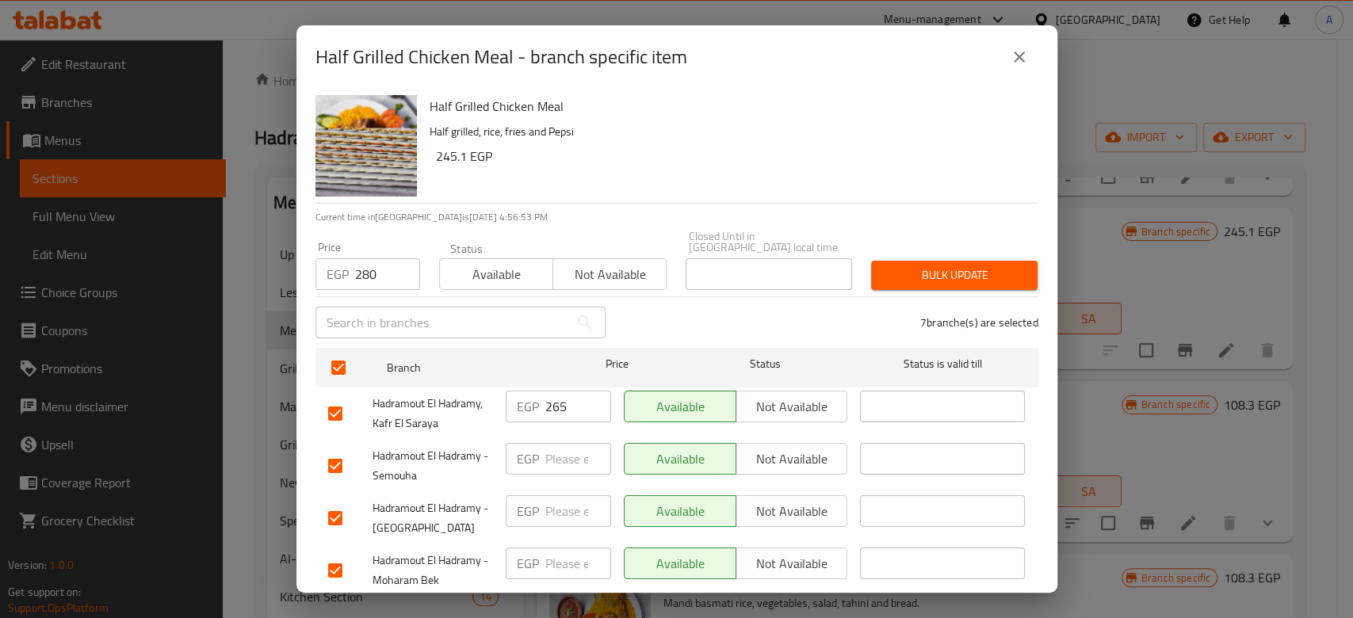
click at [898, 266] on span "Bulk update" at bounding box center [954, 276] width 141 height 20
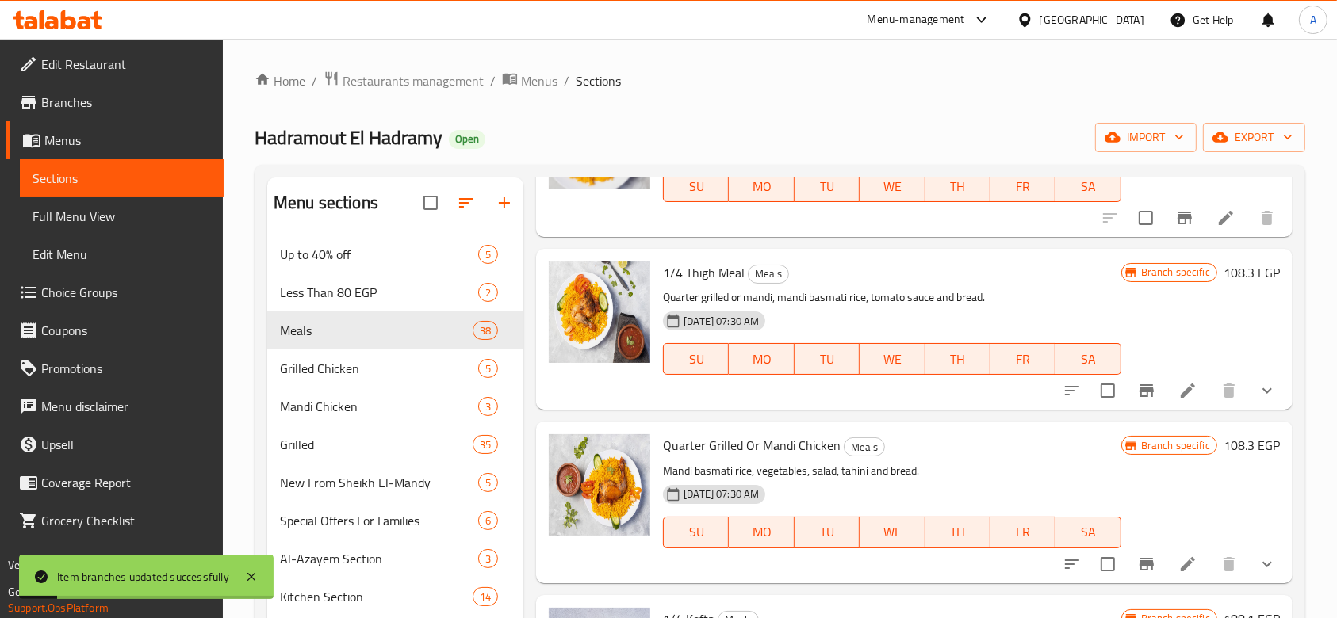
scroll to position [331, 0]
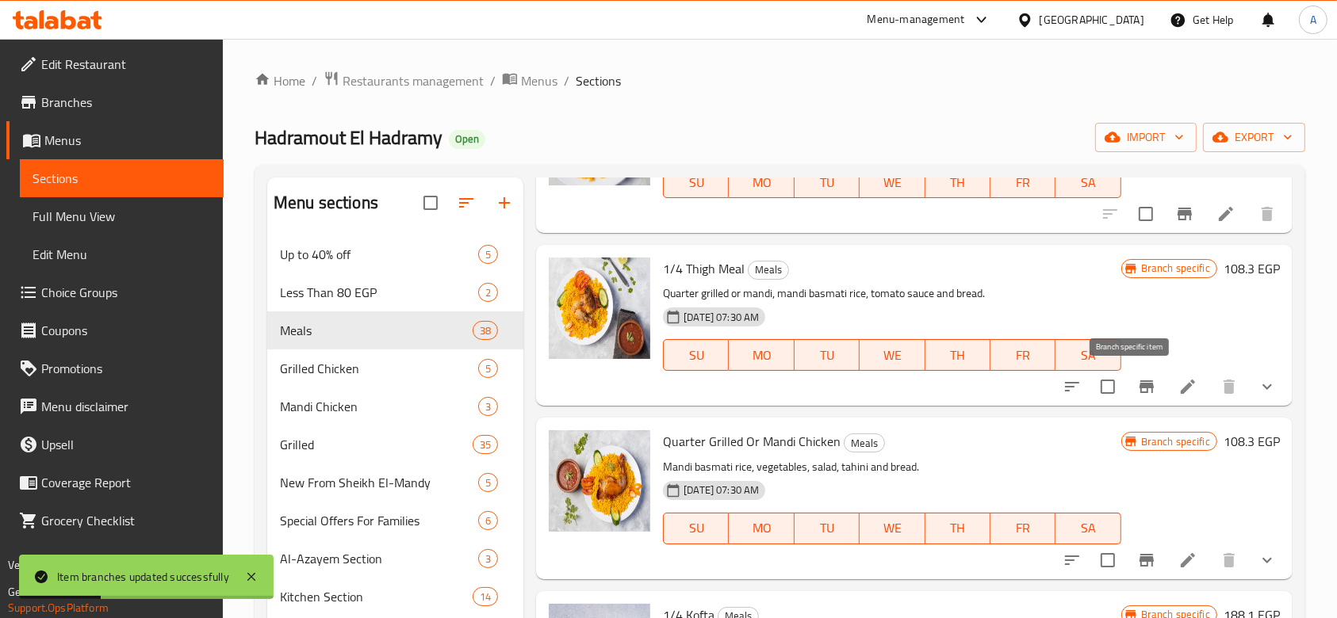
click at [1132, 376] on button "Branch-specific-item" at bounding box center [1146, 387] width 38 height 38
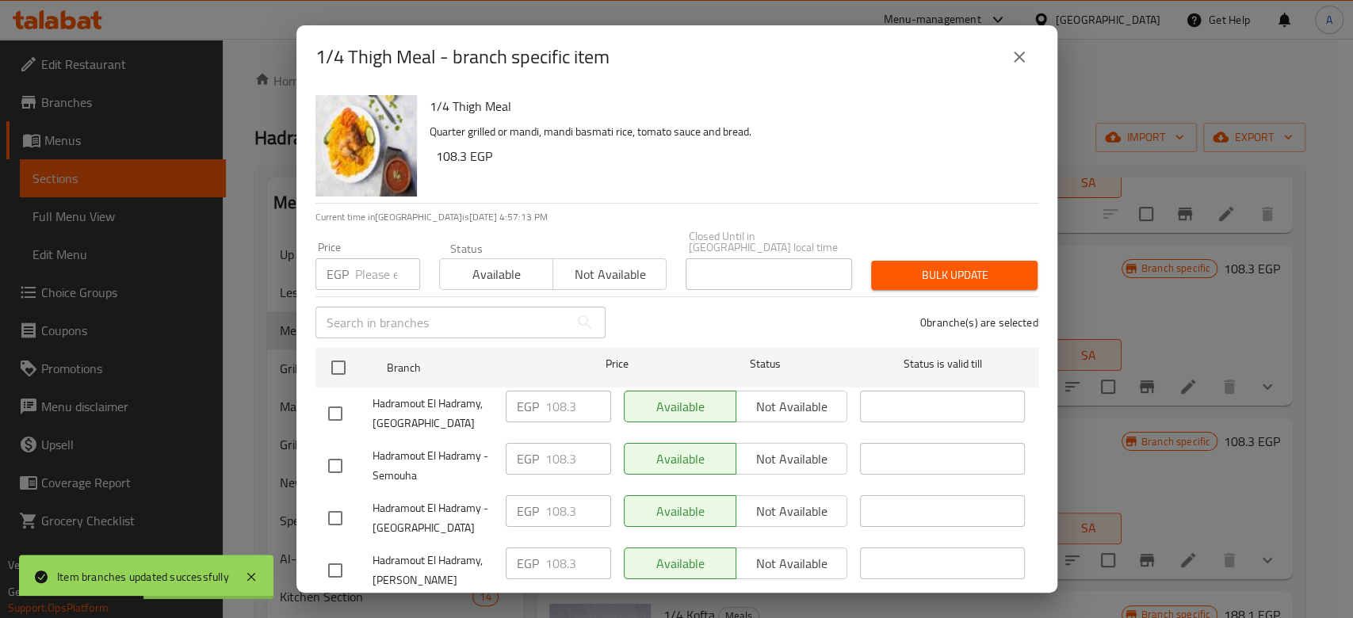
click at [374, 262] on input "number" at bounding box center [387, 274] width 65 height 32
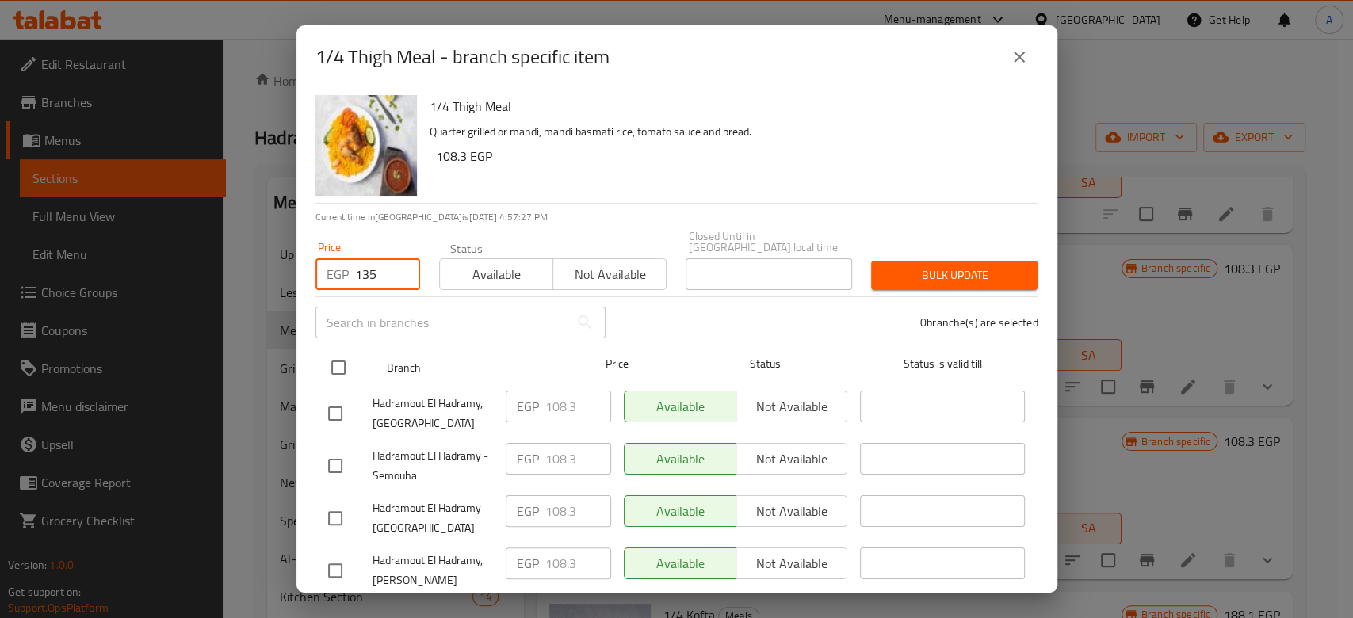
type input "135"
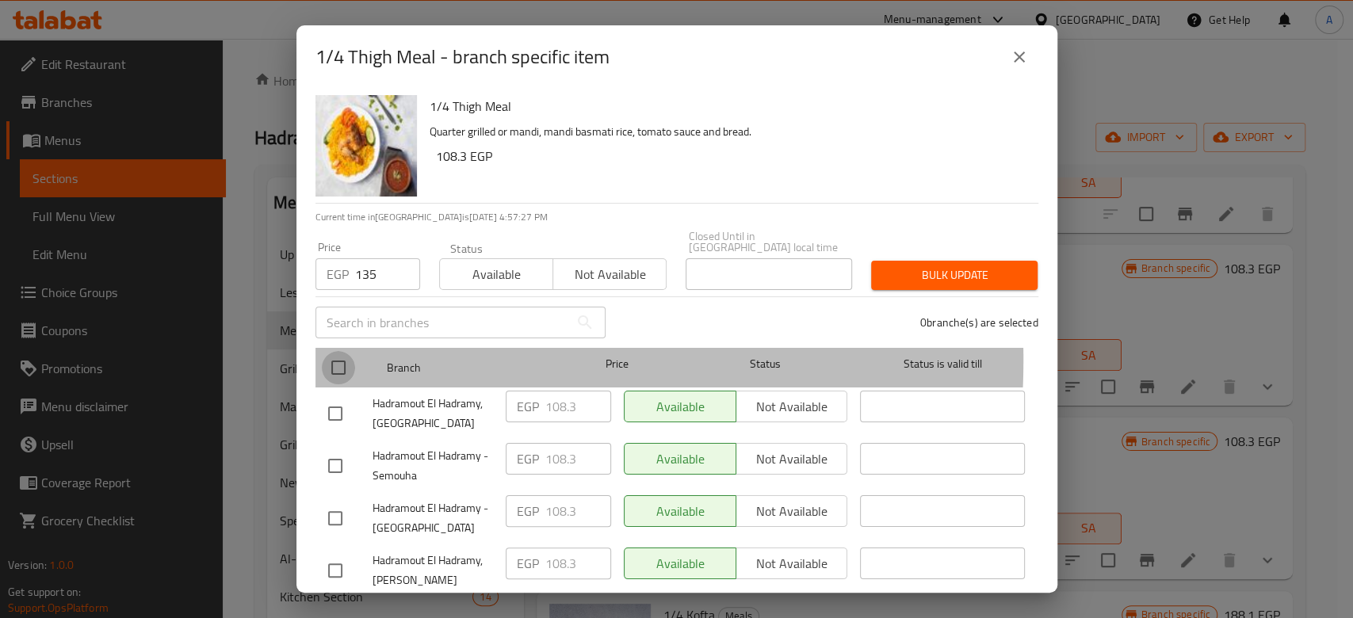
click at [346, 351] on input "checkbox" at bounding box center [338, 367] width 33 height 33
checkbox input "true"
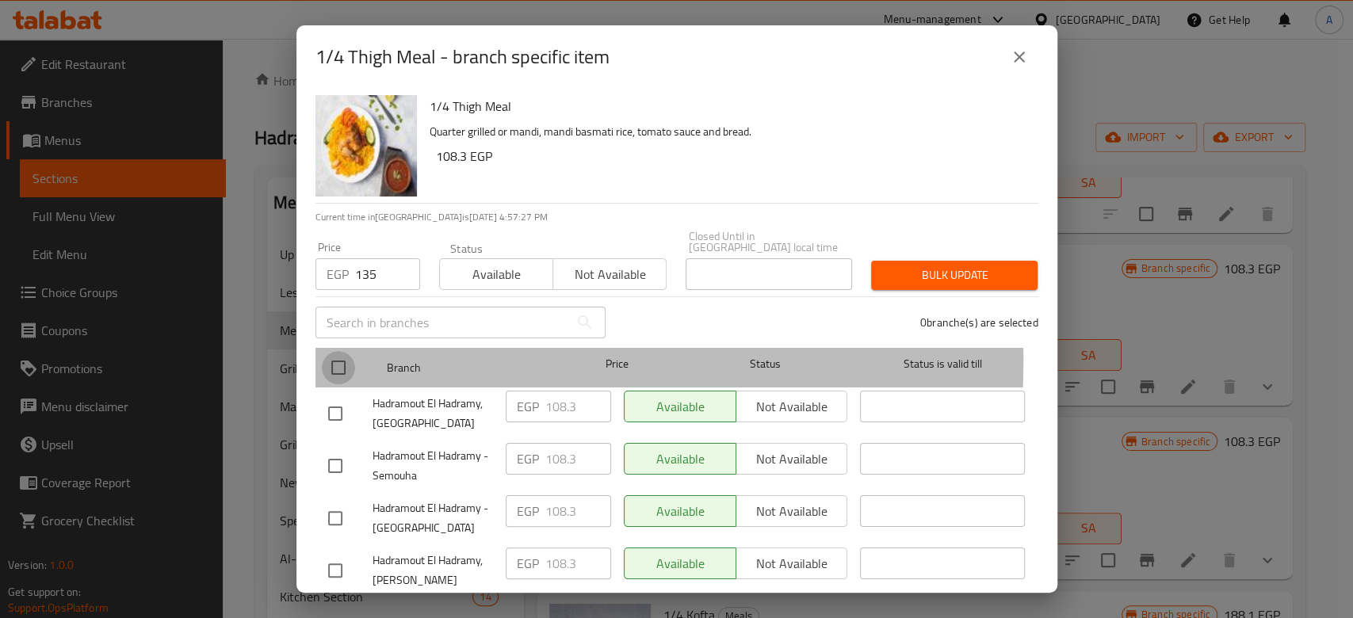
checkbox input "true"
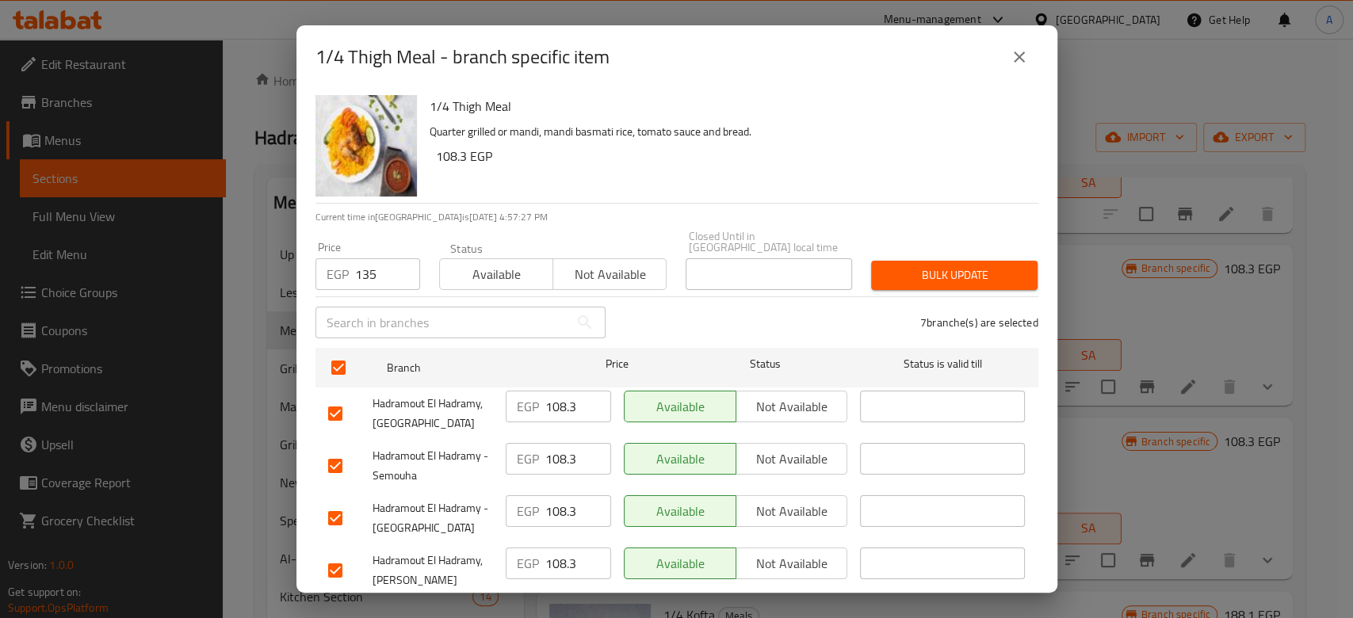
click at [880, 251] on div "Bulk update" at bounding box center [955, 275] width 186 height 48
click at [884, 266] on span "Bulk update" at bounding box center [954, 276] width 141 height 20
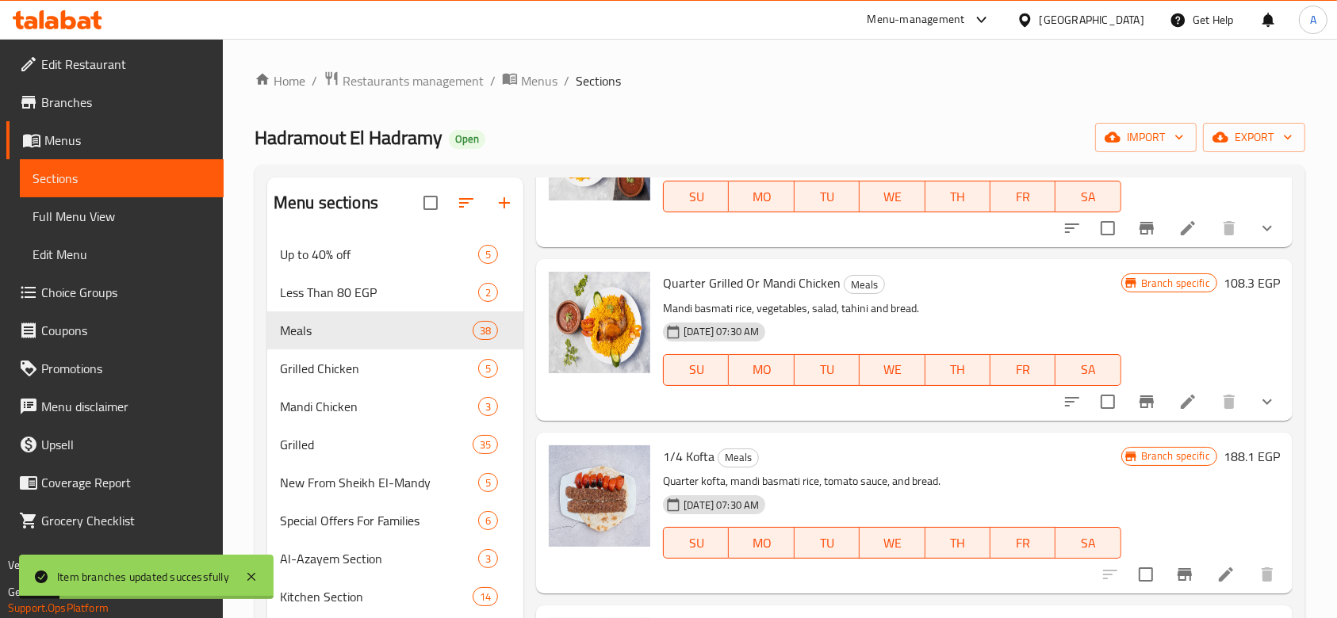
scroll to position [490, 0]
click at [1139, 402] on icon "Branch-specific-item" at bounding box center [1146, 401] width 14 height 13
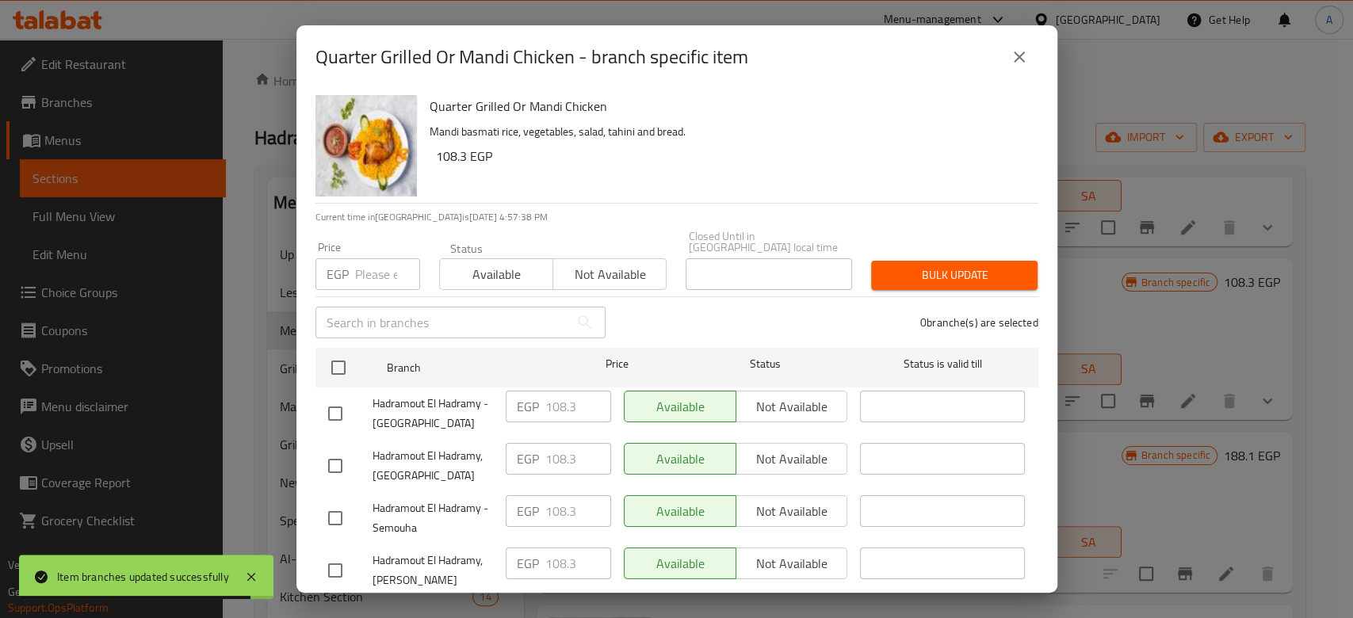
click at [376, 261] on input "number" at bounding box center [387, 274] width 65 height 32
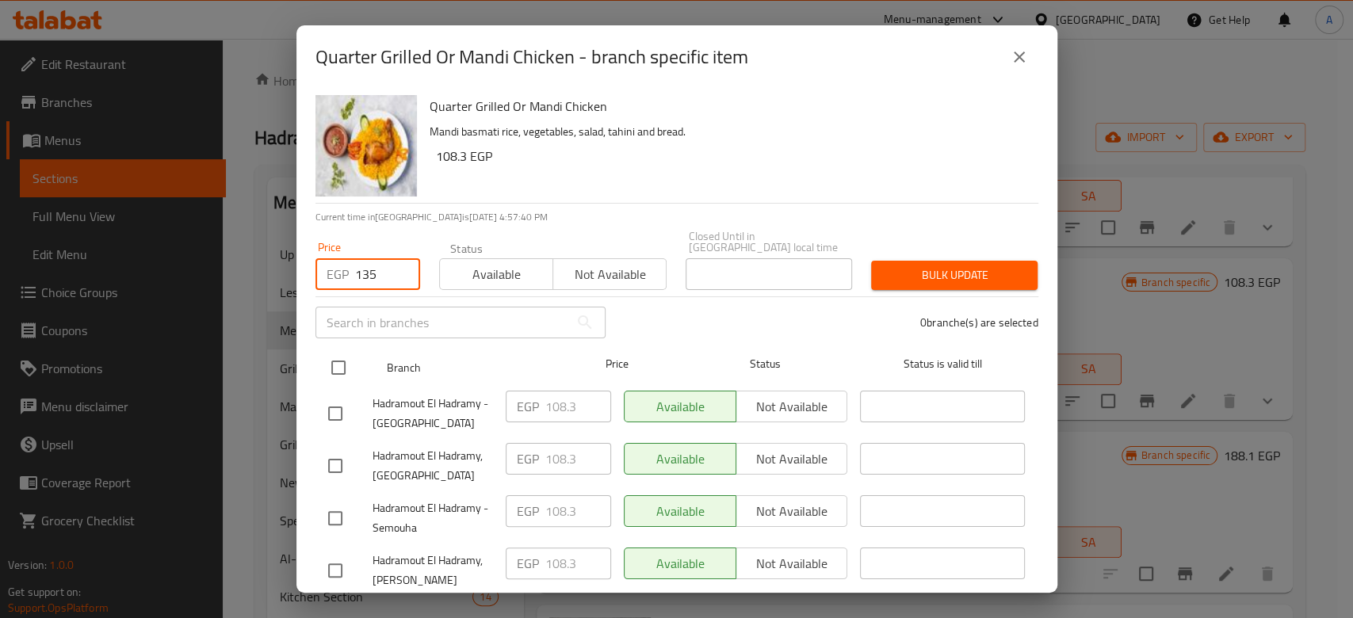
type input "135"
click at [334, 358] on input "checkbox" at bounding box center [338, 367] width 33 height 33
checkbox input "true"
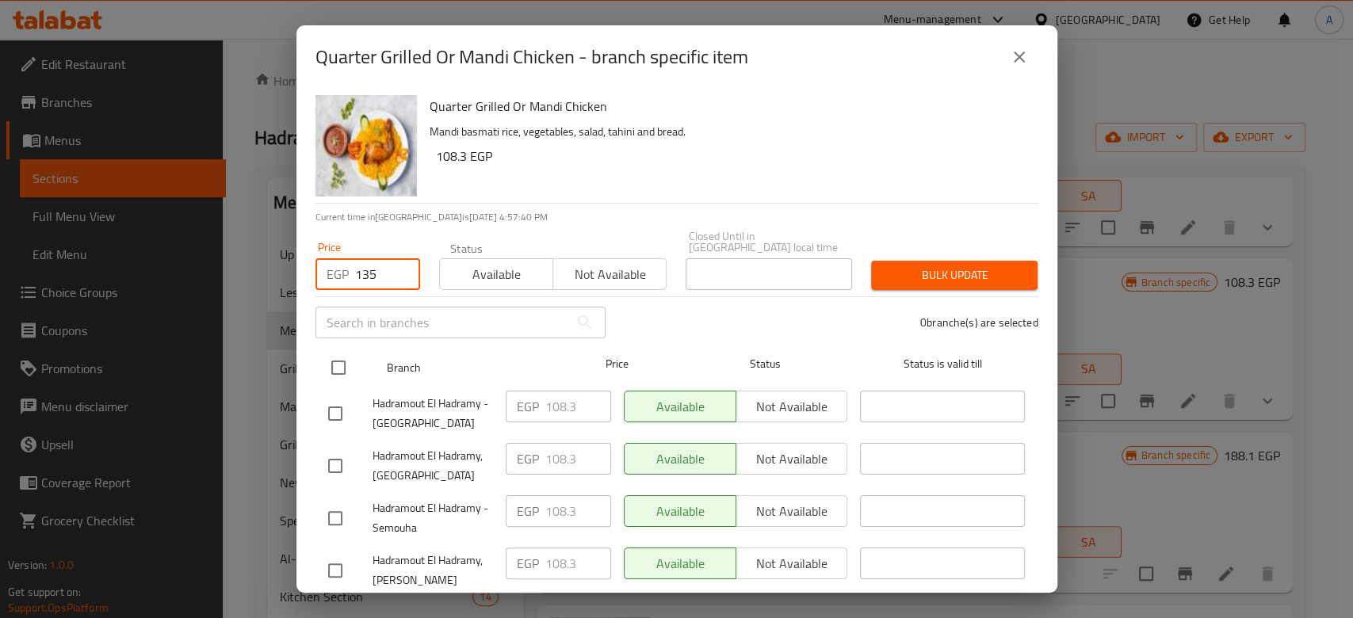
checkbox input "true"
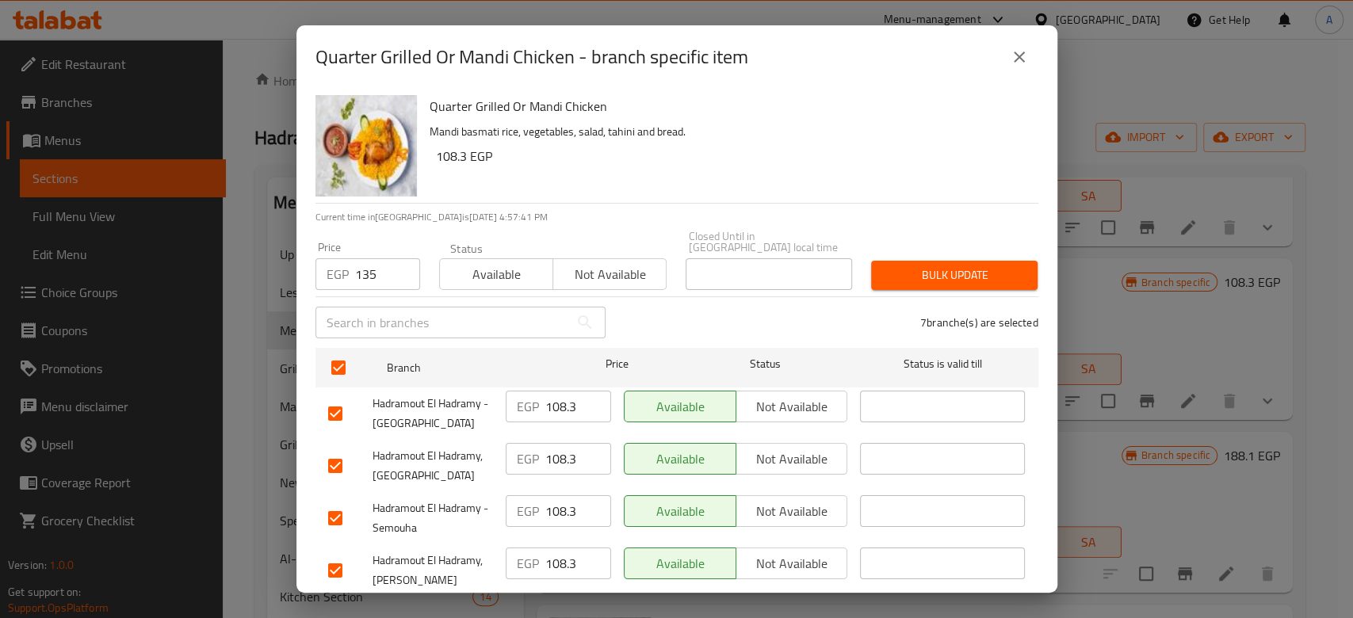
click at [989, 266] on span "Bulk update" at bounding box center [954, 276] width 141 height 20
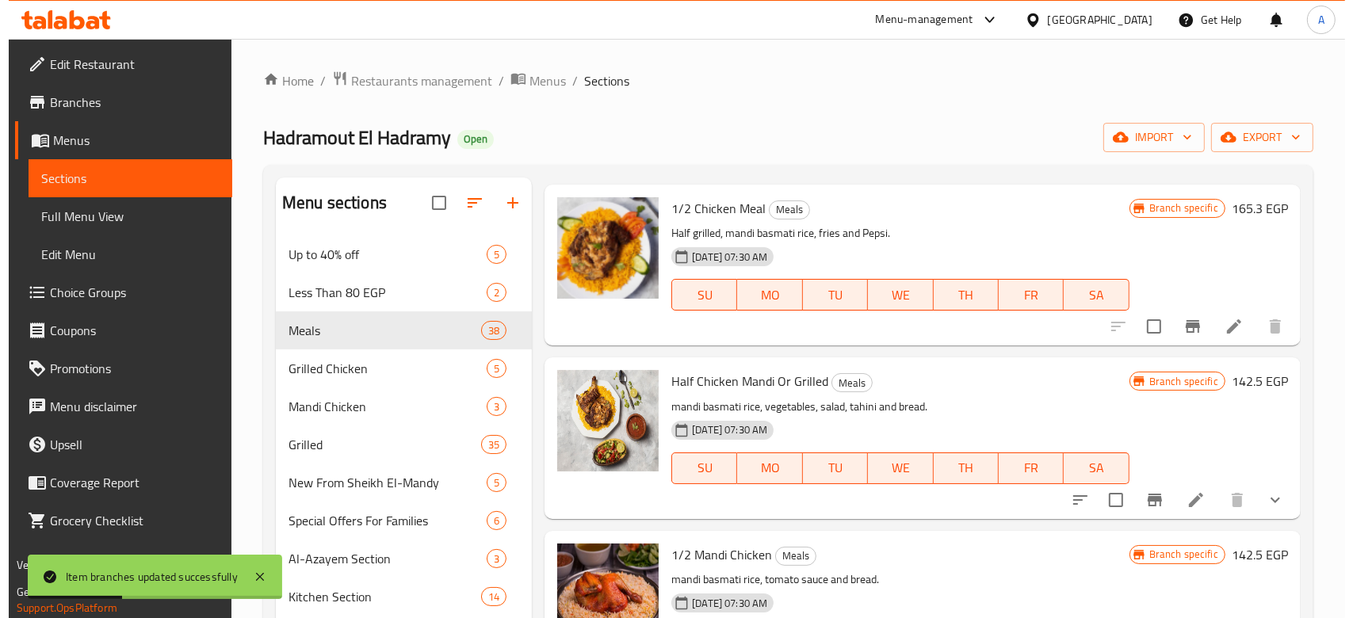
scroll to position [1063, 0]
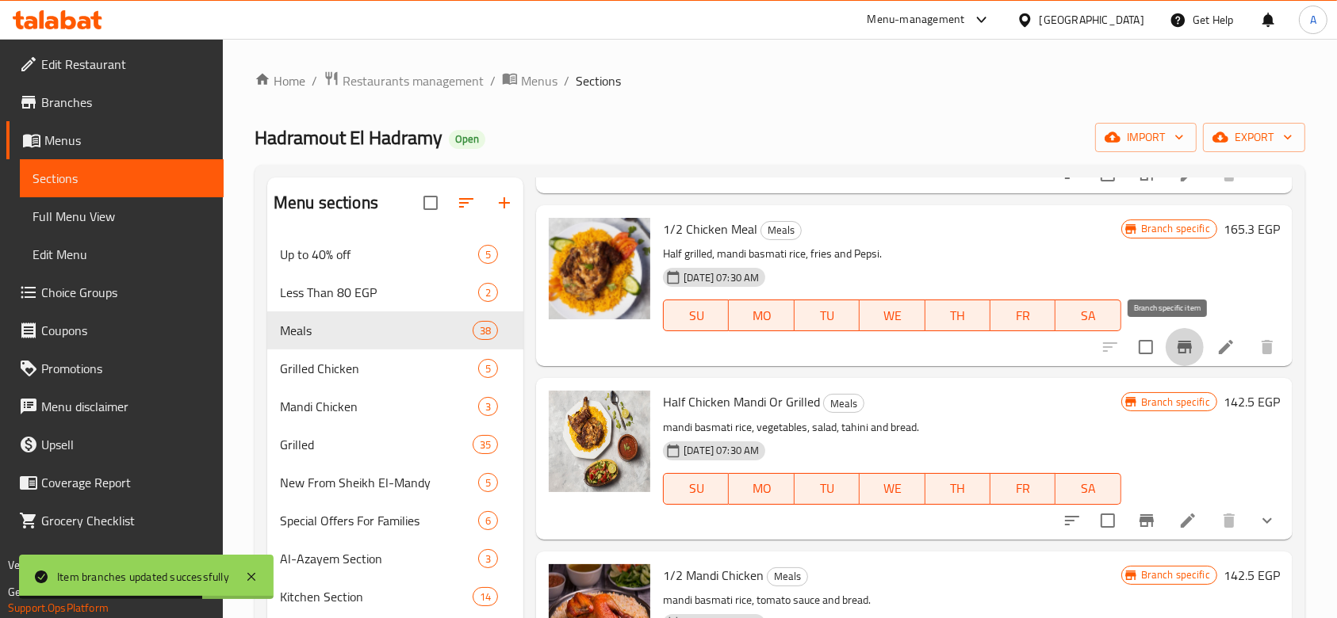
click at [1177, 346] on icon "Branch-specific-item" at bounding box center [1184, 347] width 19 height 19
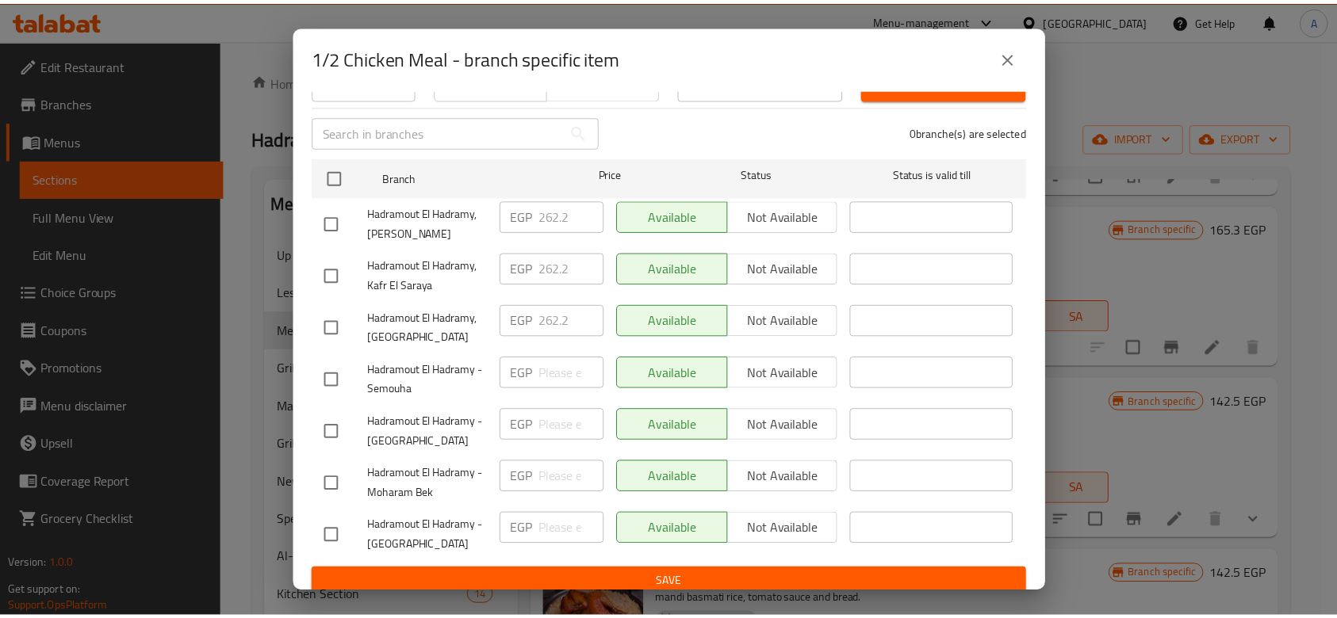
scroll to position [0, 0]
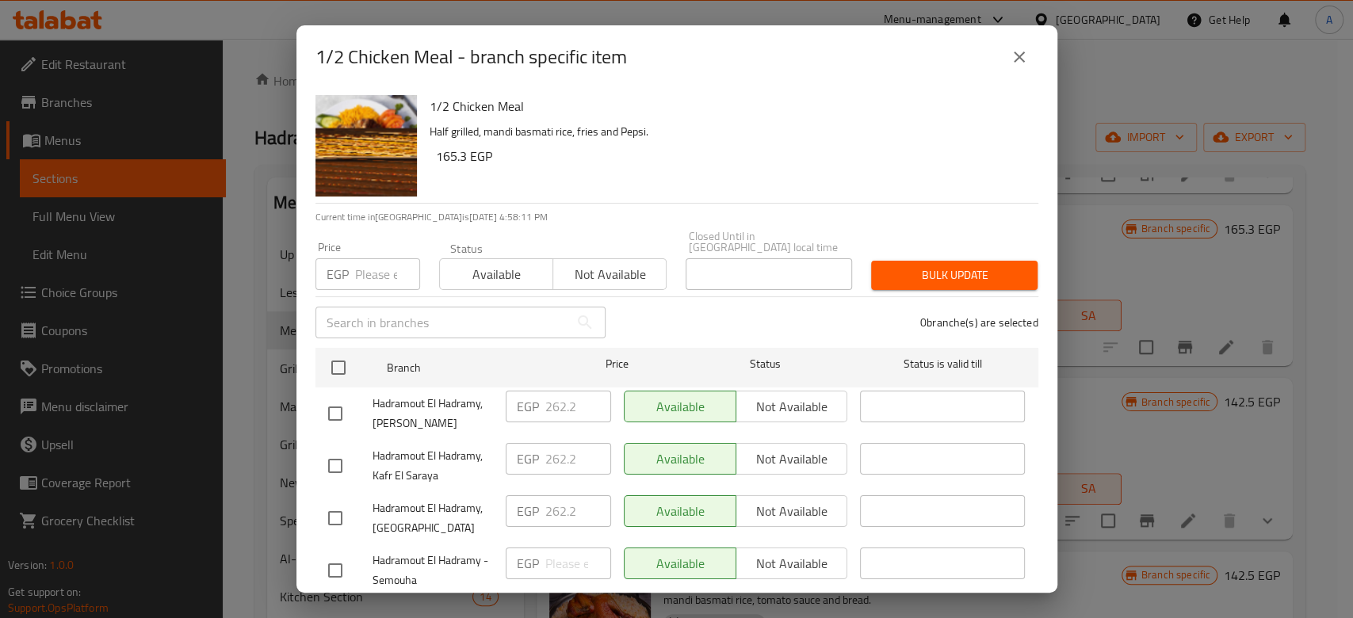
click at [366, 272] on input "number" at bounding box center [387, 274] width 65 height 32
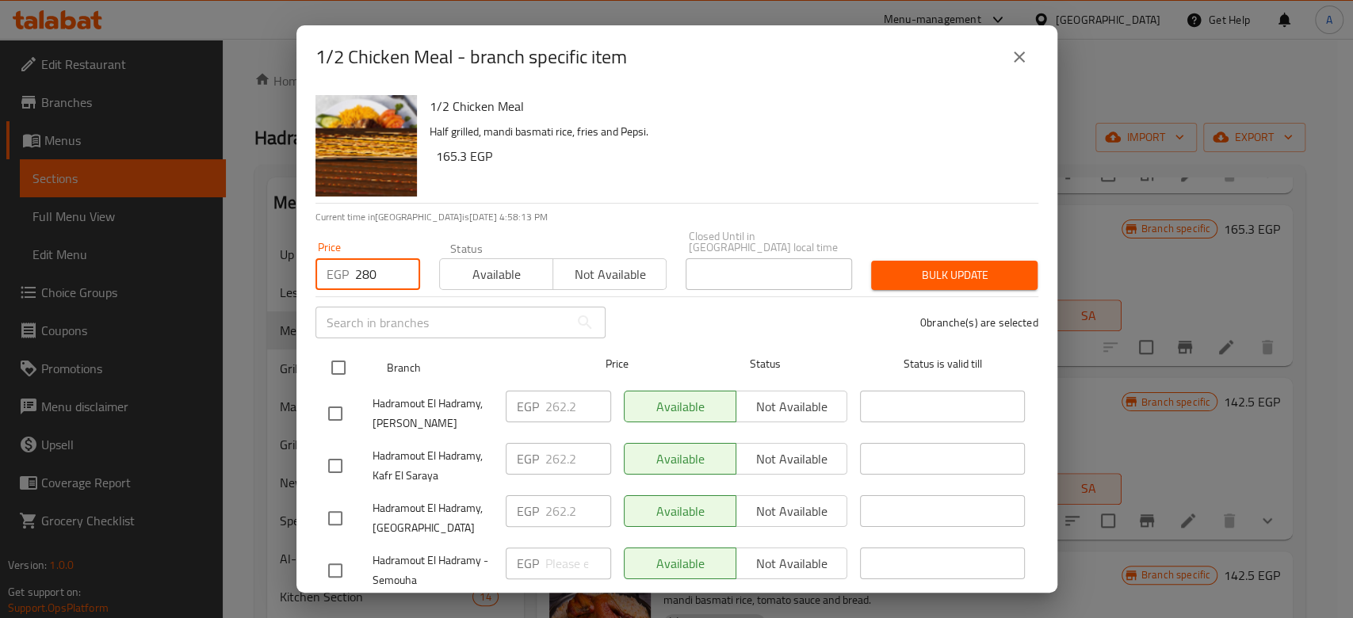
type input "280"
click at [342, 358] on input "checkbox" at bounding box center [338, 367] width 33 height 33
checkbox input "true"
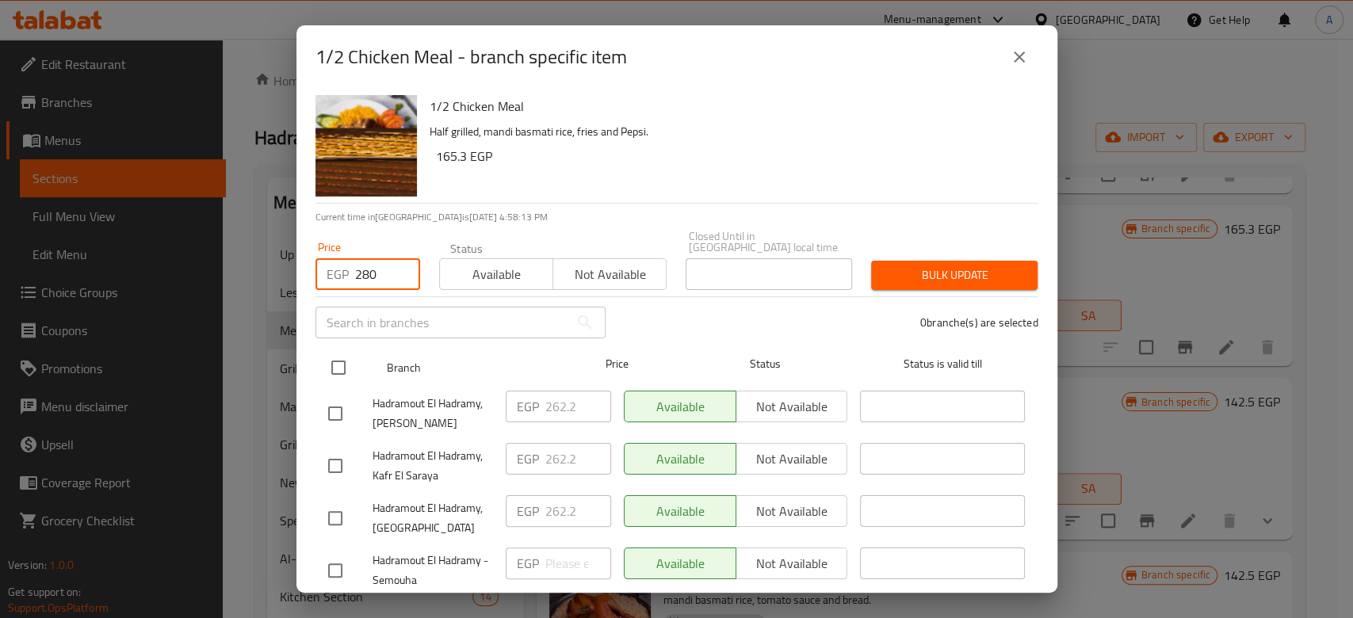
checkbox input "true"
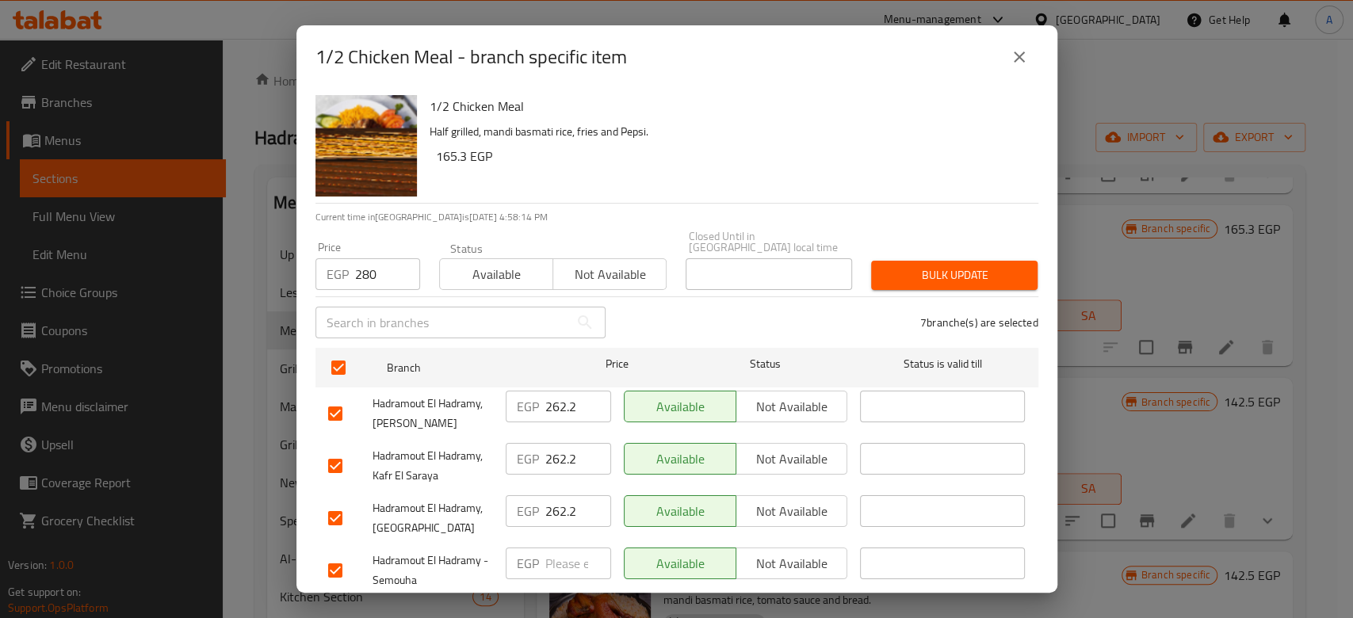
click at [890, 266] on span "Bulk update" at bounding box center [954, 276] width 141 height 20
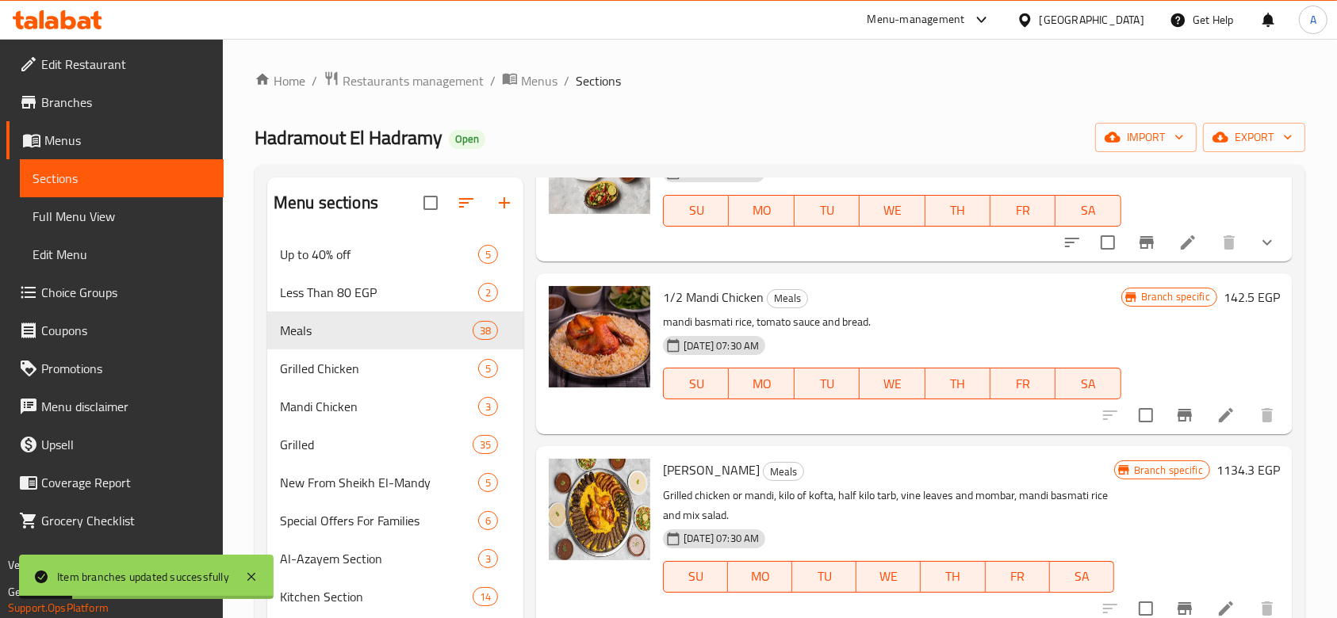
scroll to position [1349, 0]
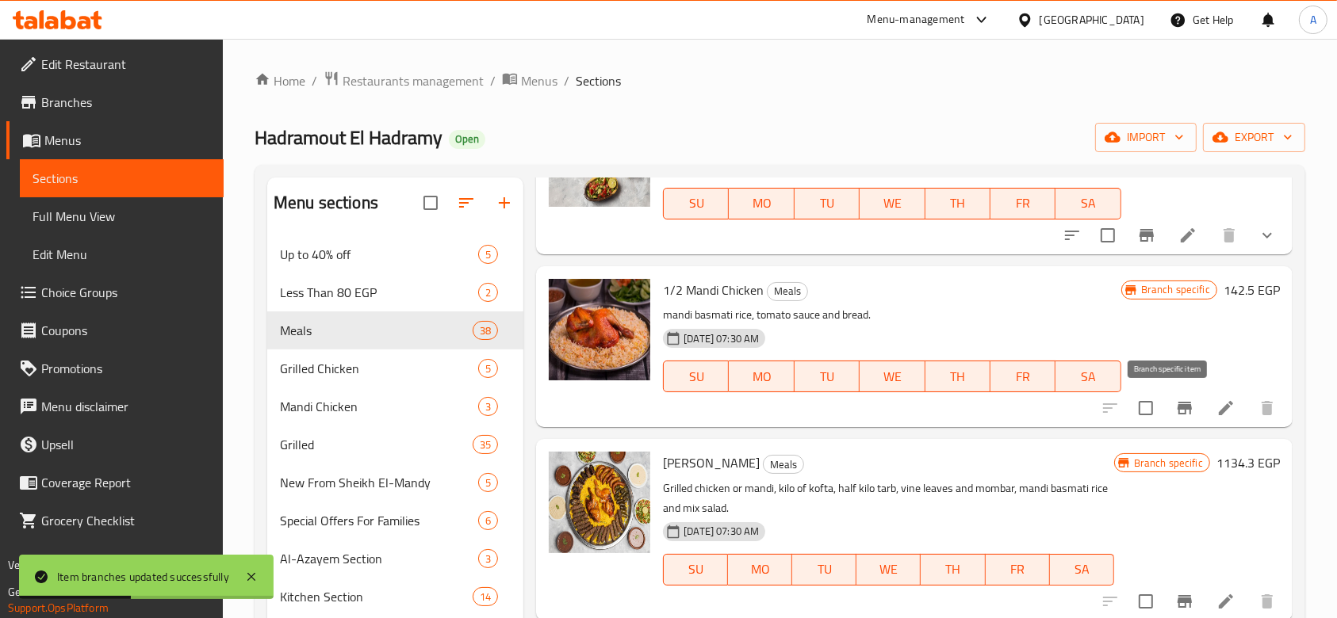
click at [1177, 406] on icon "Branch-specific-item" at bounding box center [1184, 408] width 14 height 13
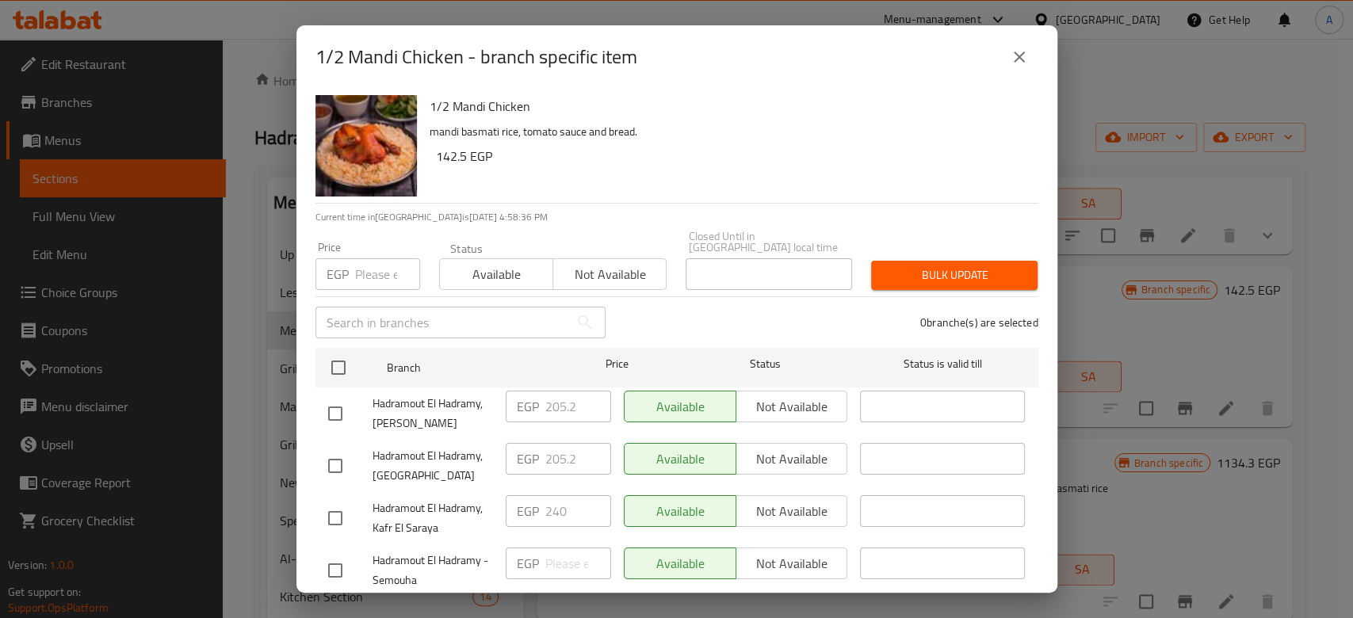
click at [374, 262] on input "number" at bounding box center [387, 274] width 65 height 32
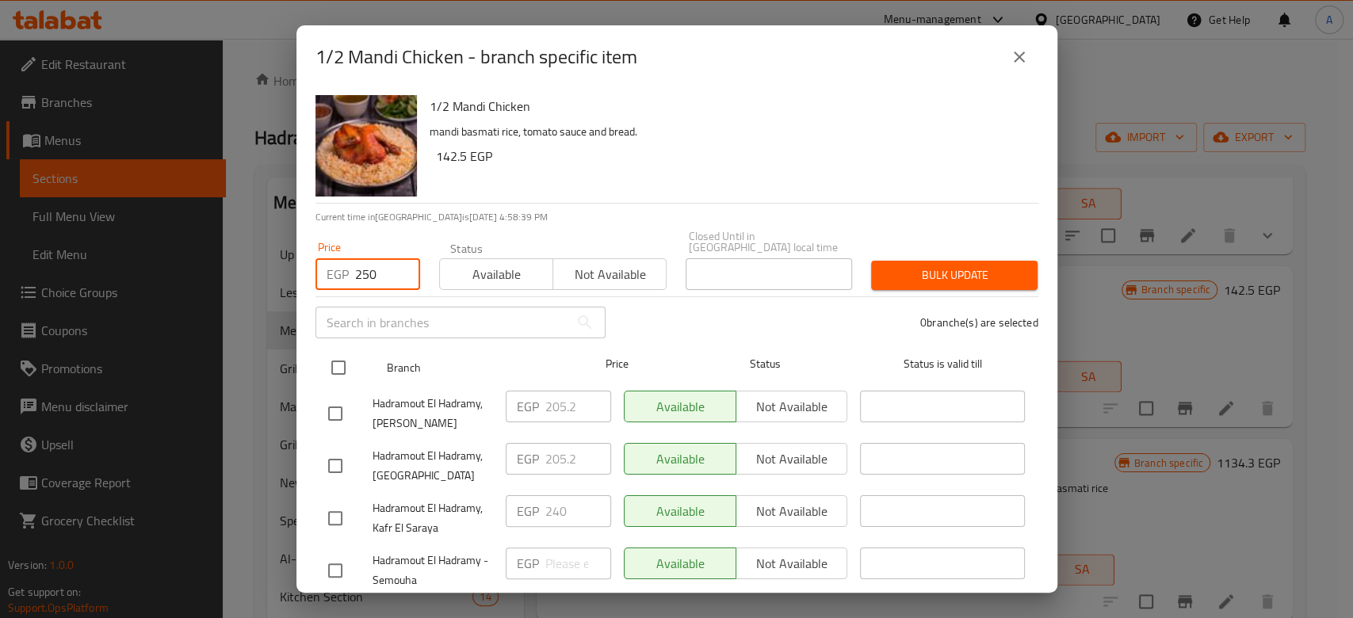
type input "250"
click at [320, 365] on div "Branch Price Status Status is valid till" at bounding box center [677, 368] width 723 height 40
click at [347, 359] on input "checkbox" at bounding box center [338, 367] width 33 height 33
checkbox input "true"
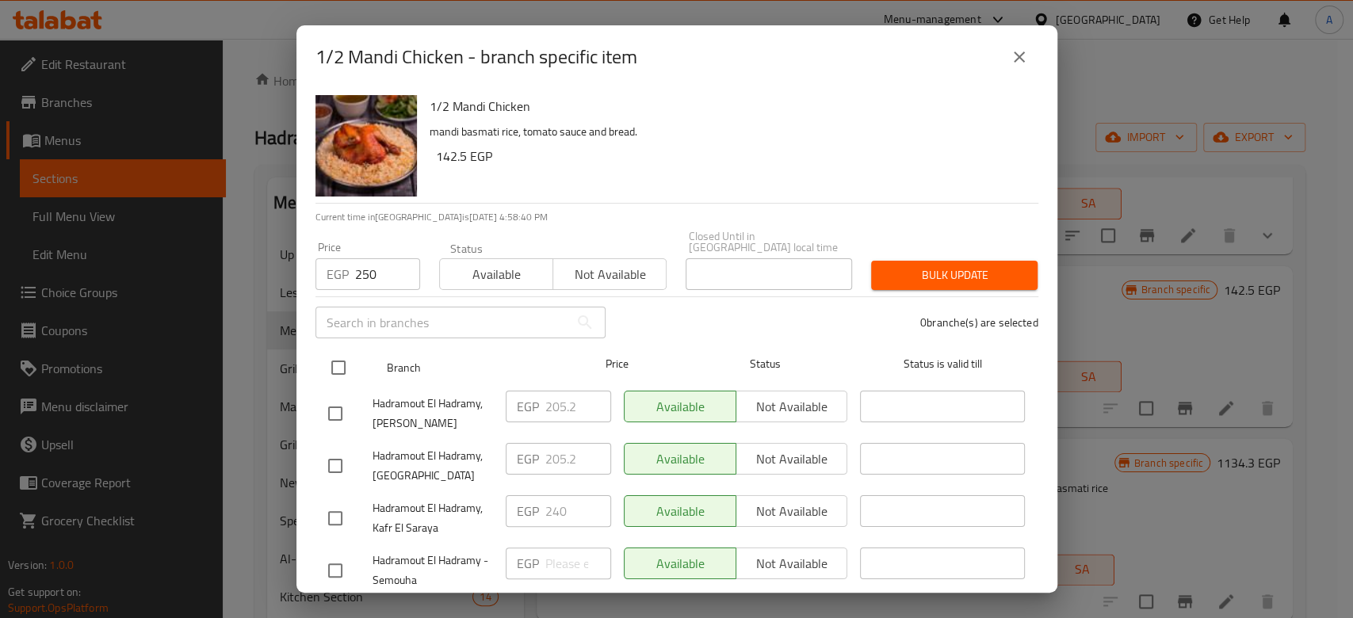
checkbox input "true"
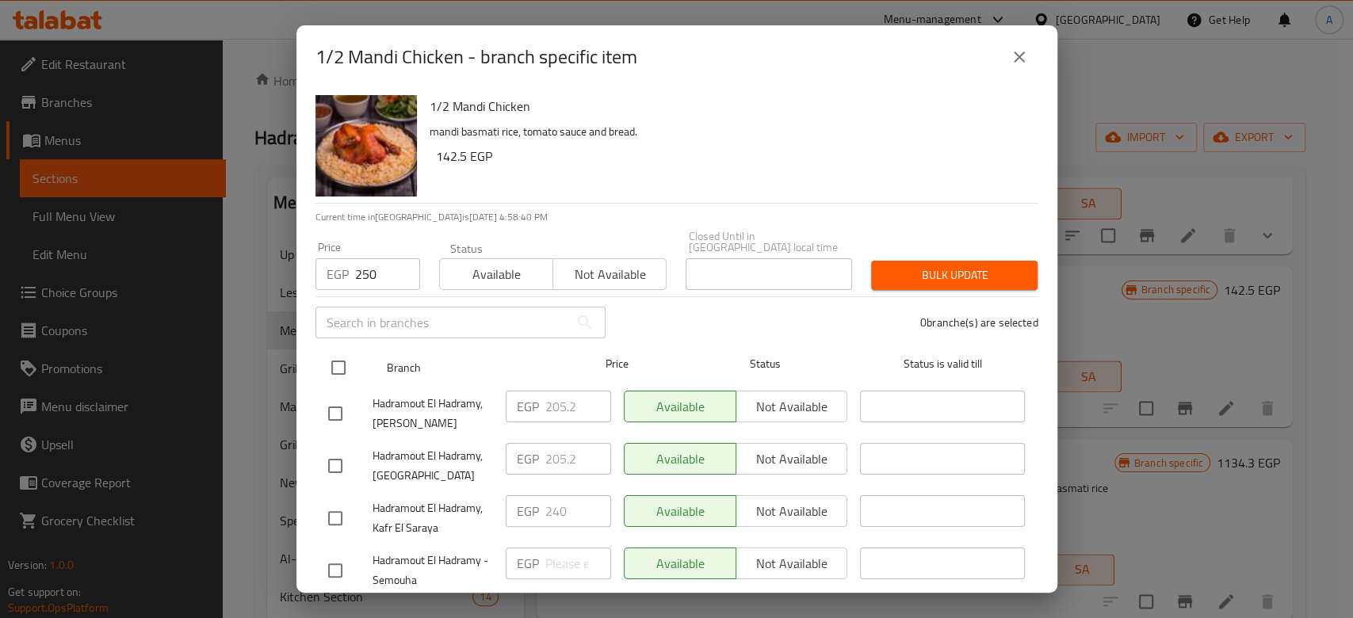
checkbox input "true"
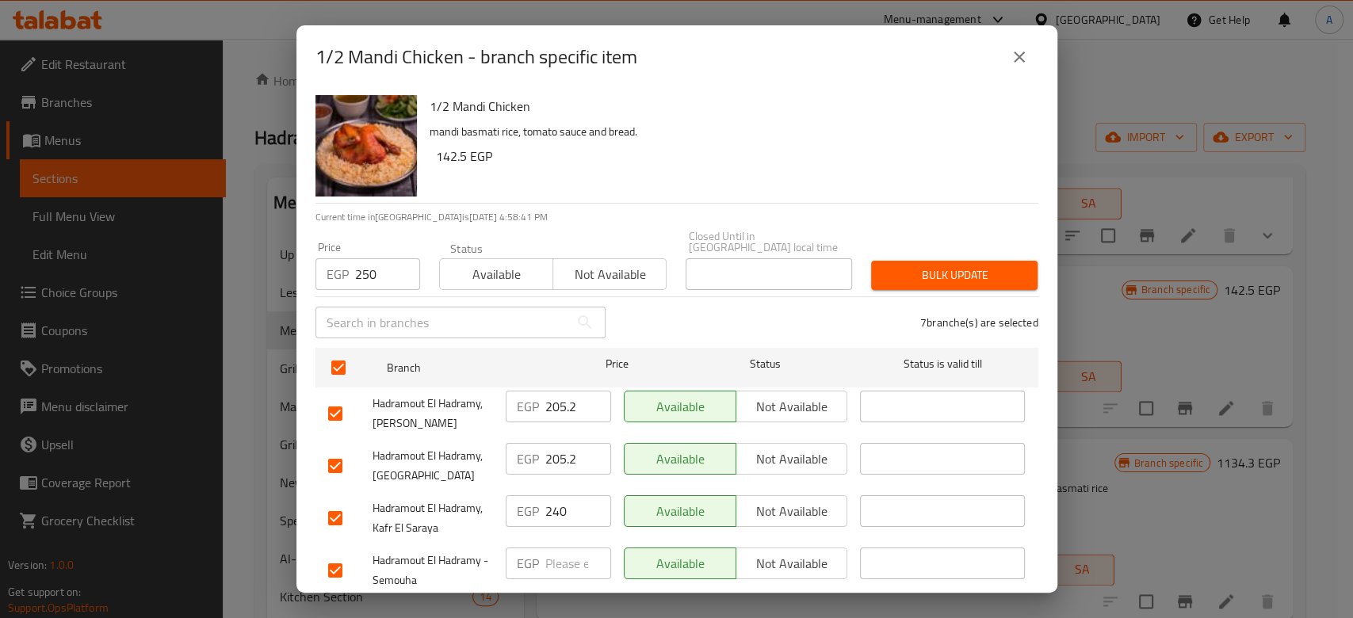
click at [1018, 261] on button "Bulk update" at bounding box center [954, 275] width 166 height 29
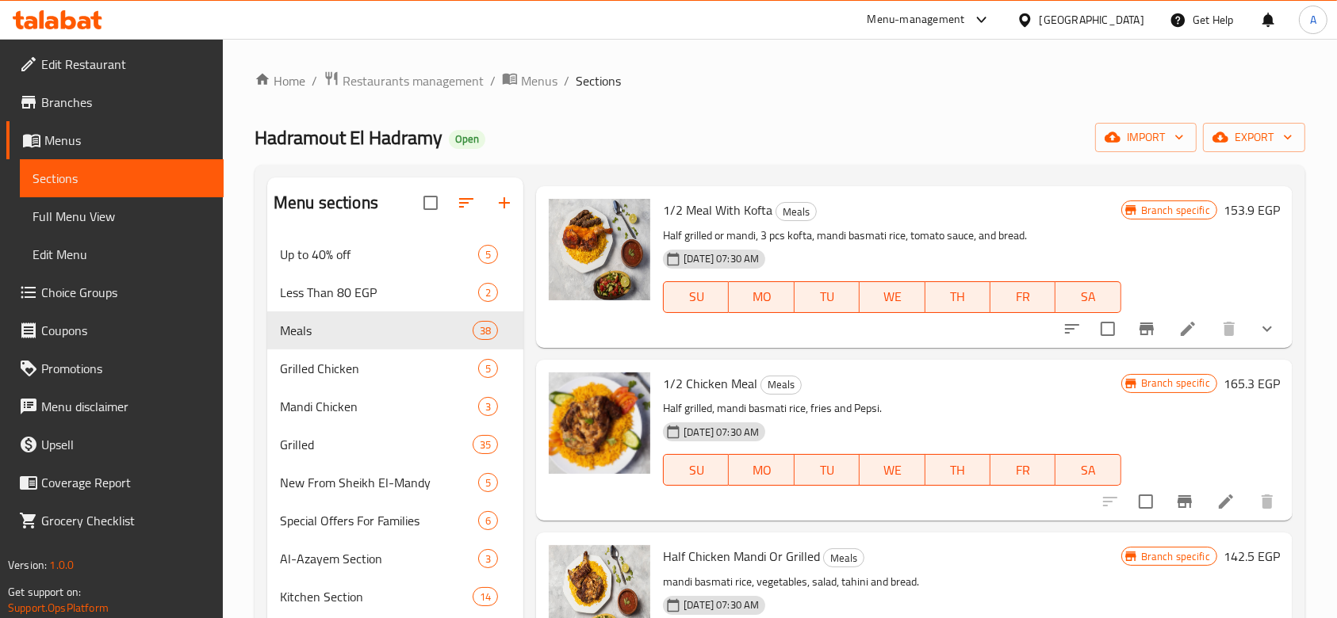
scroll to position [0, 0]
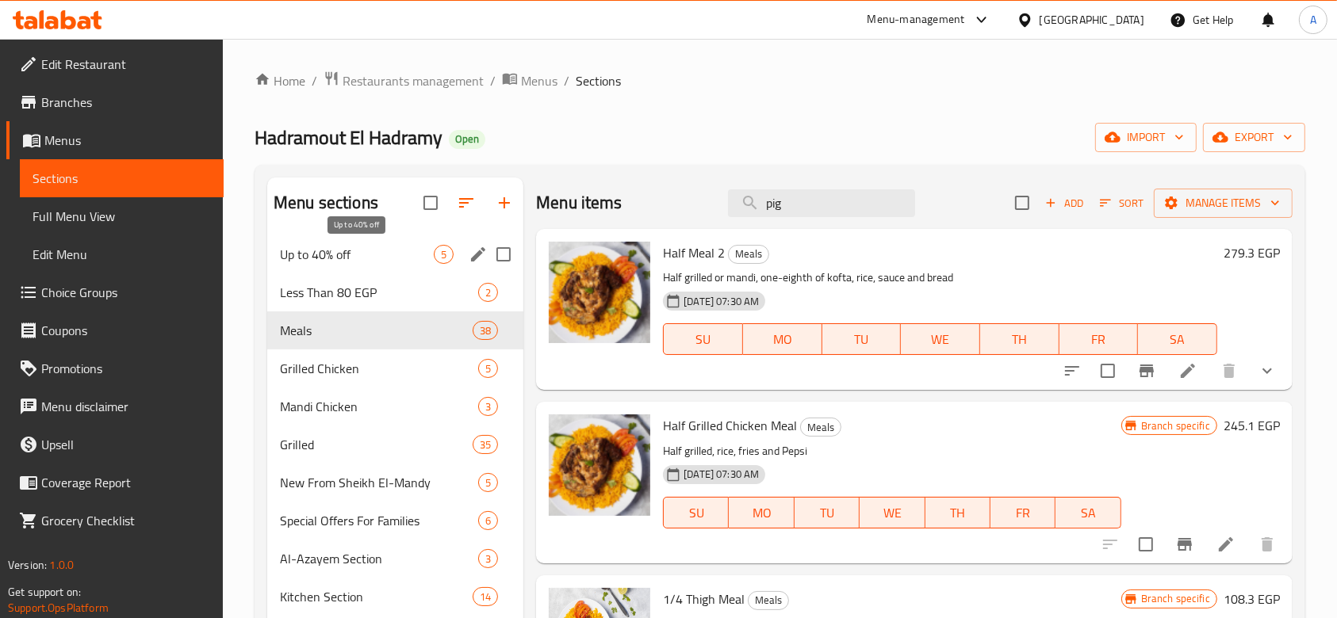
click at [388, 251] on span "Up to 40% off" at bounding box center [357, 254] width 154 height 19
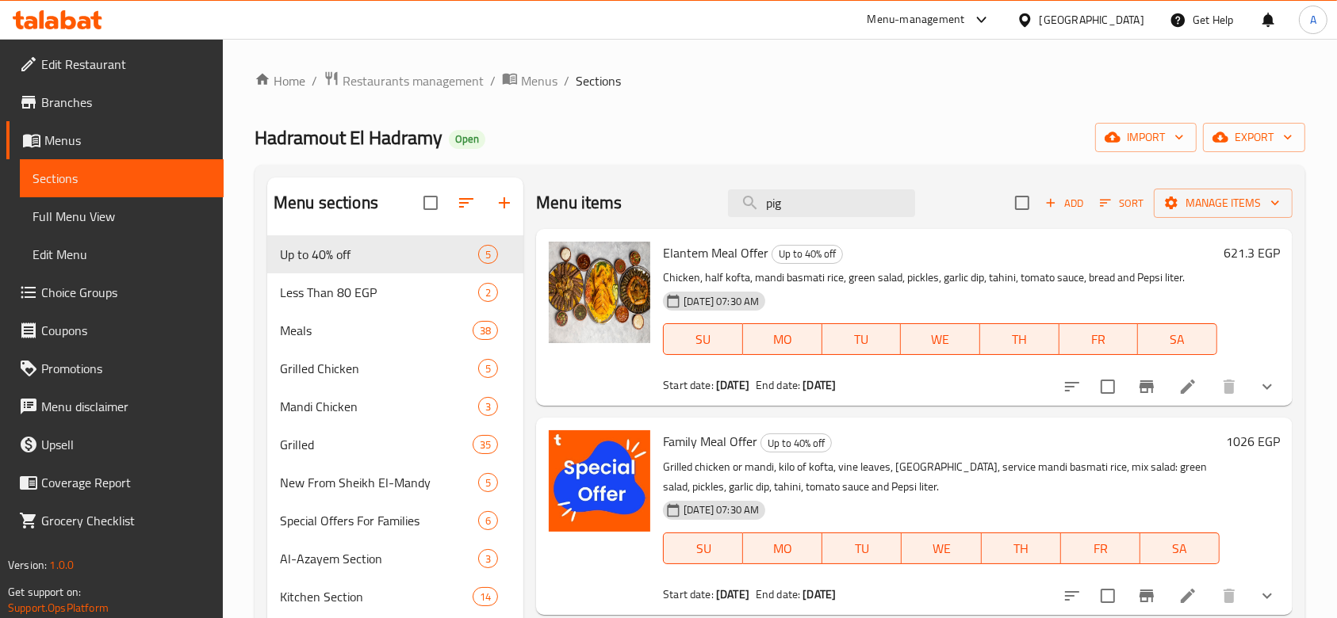
click at [1248, 392] on button "show more" at bounding box center [1267, 387] width 38 height 38
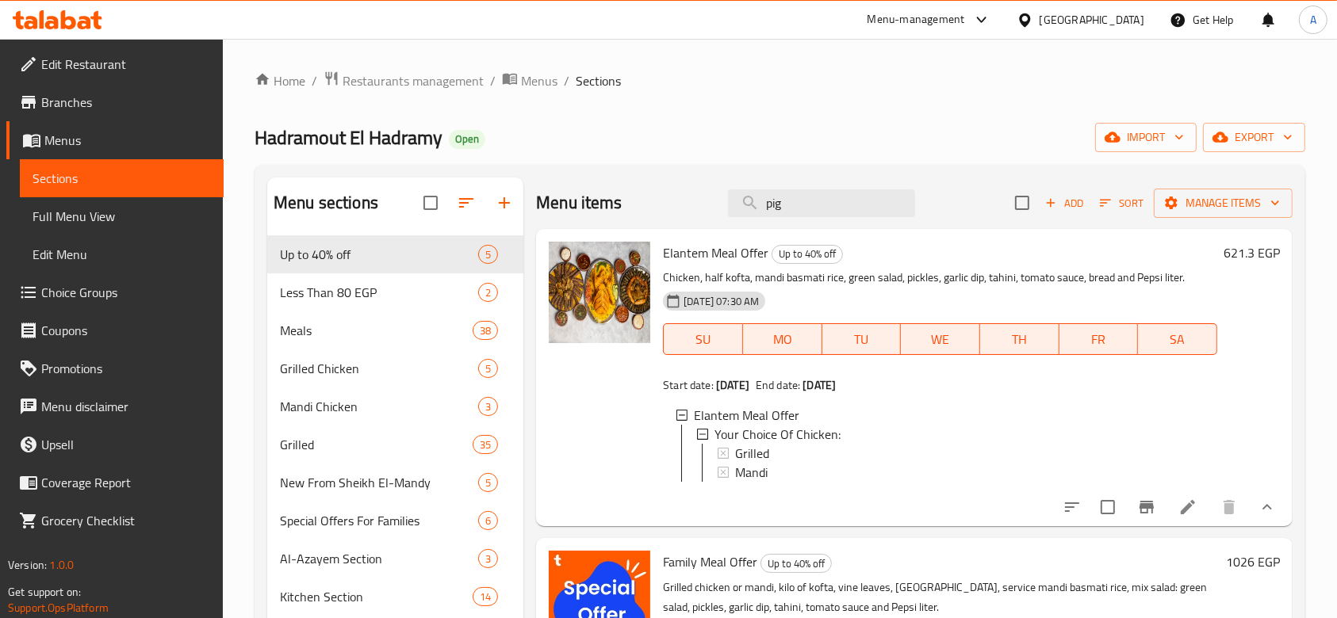
click at [1262, 515] on button "show more" at bounding box center [1267, 507] width 38 height 38
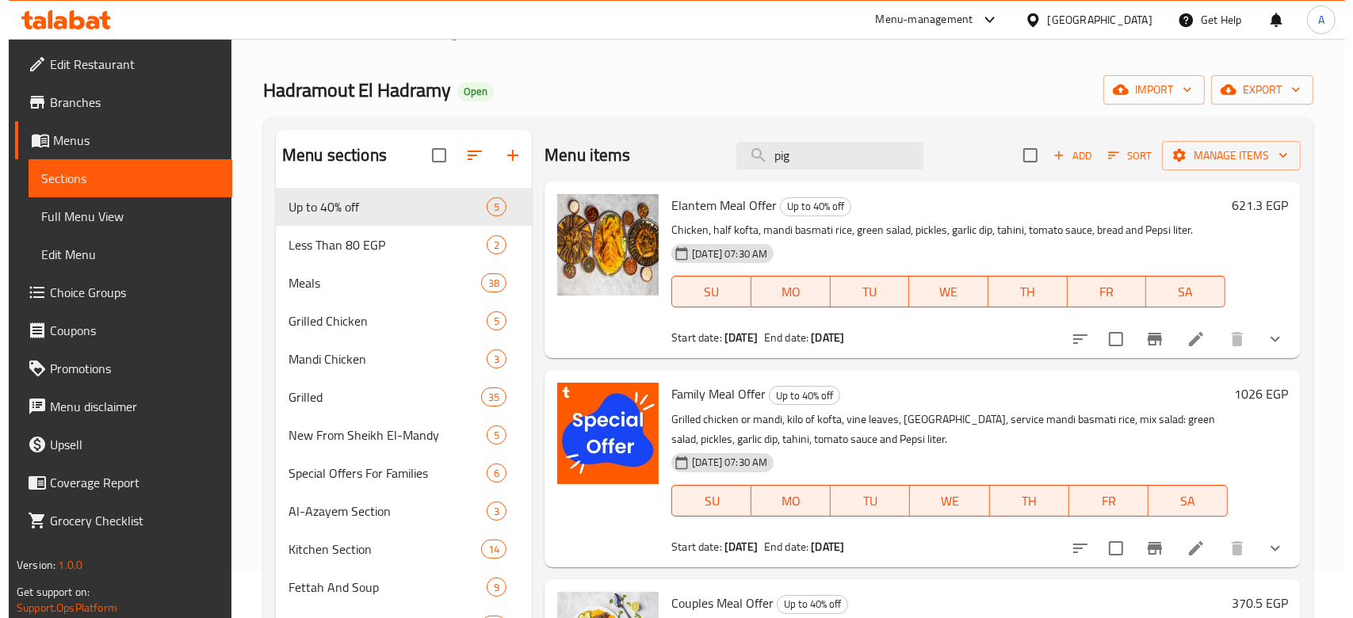
scroll to position [28, 0]
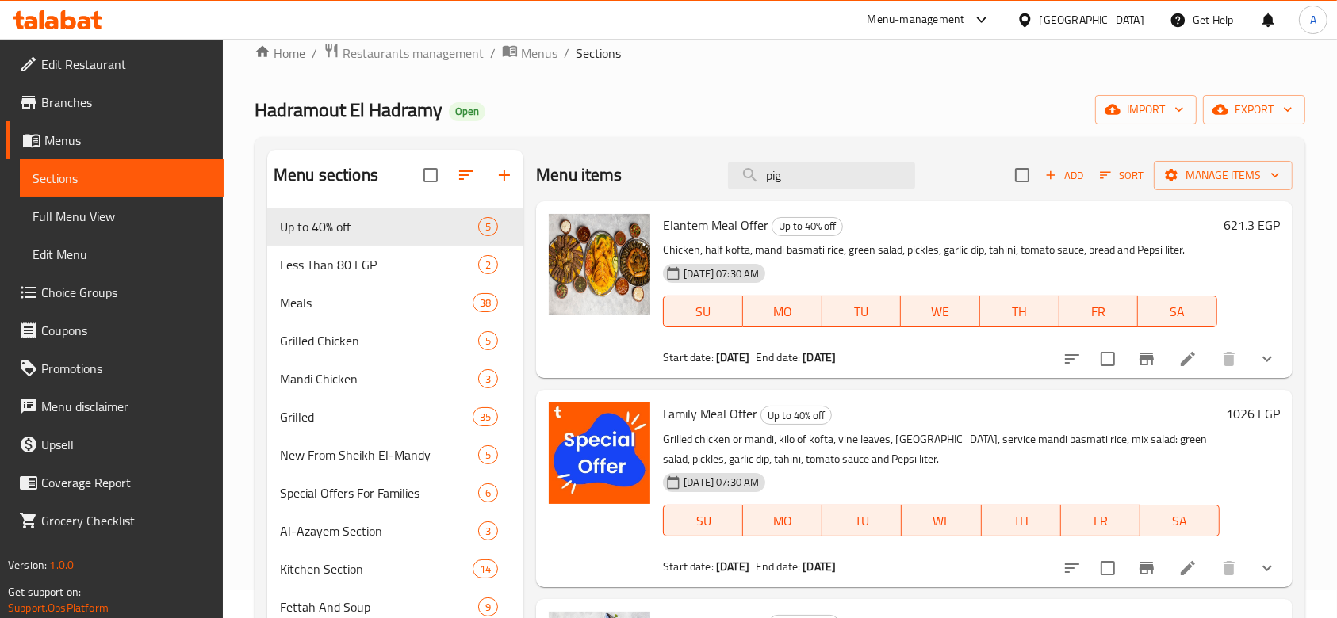
click at [1138, 350] on icon "Branch-specific-item" at bounding box center [1146, 359] width 19 height 19
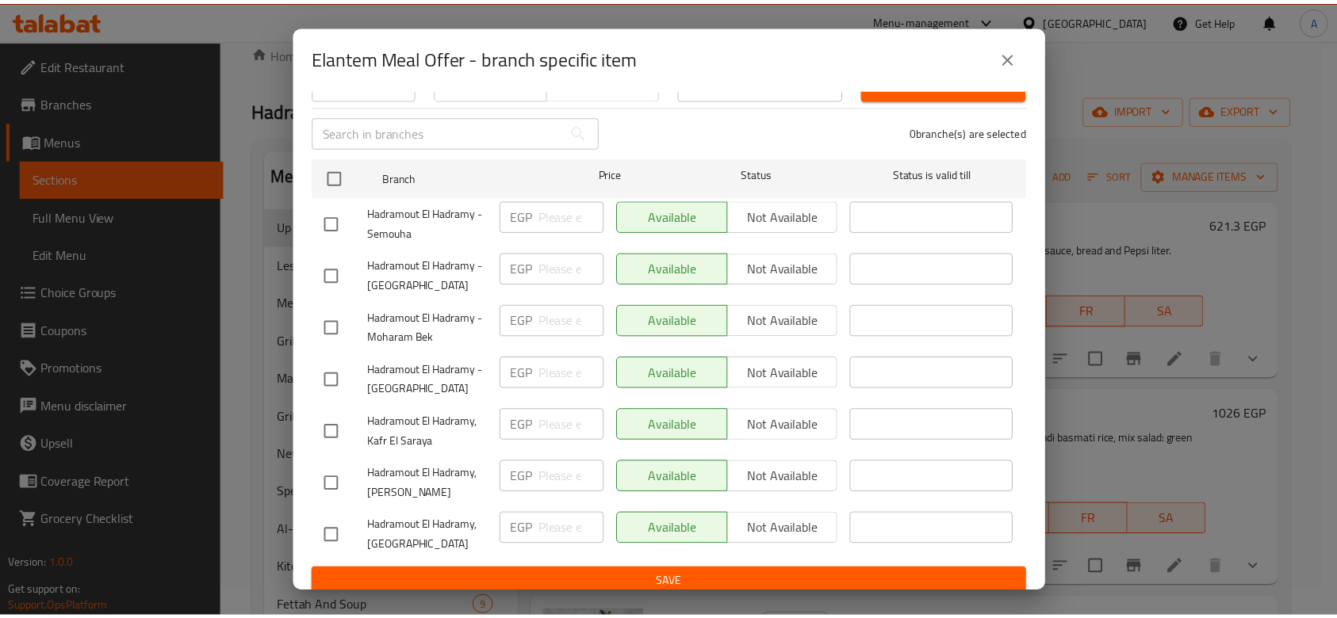
scroll to position [0, 0]
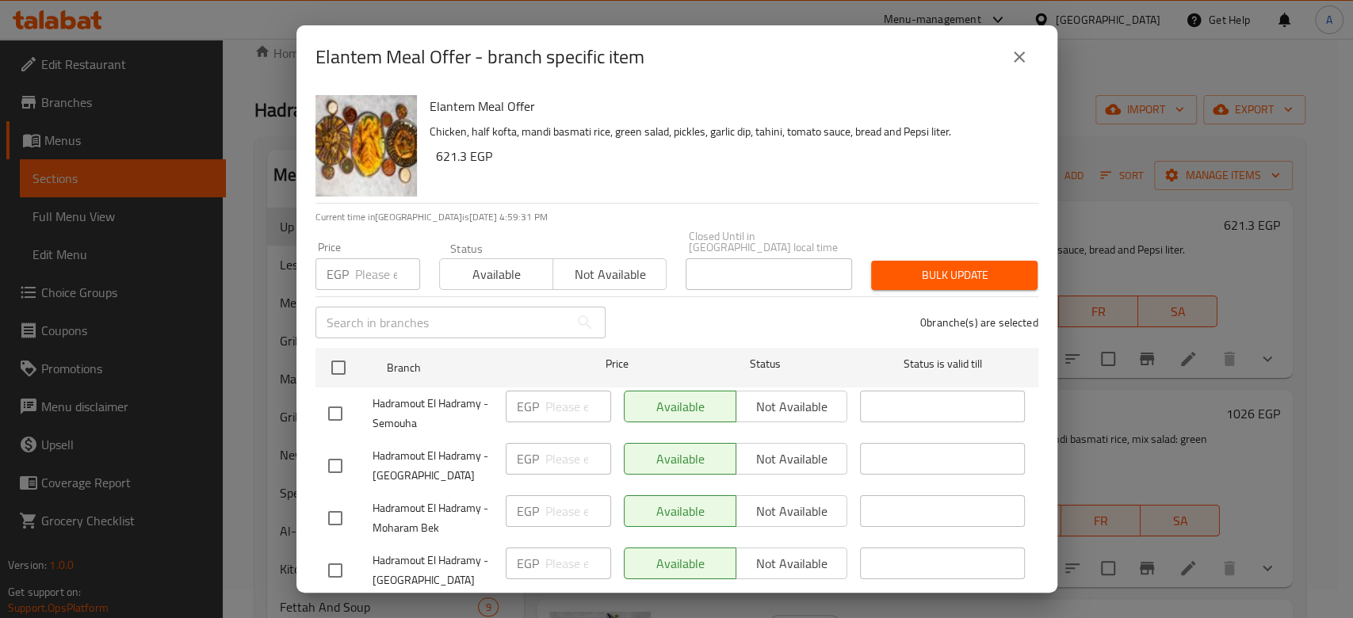
click at [1017, 43] on button "close" at bounding box center [1020, 57] width 38 height 38
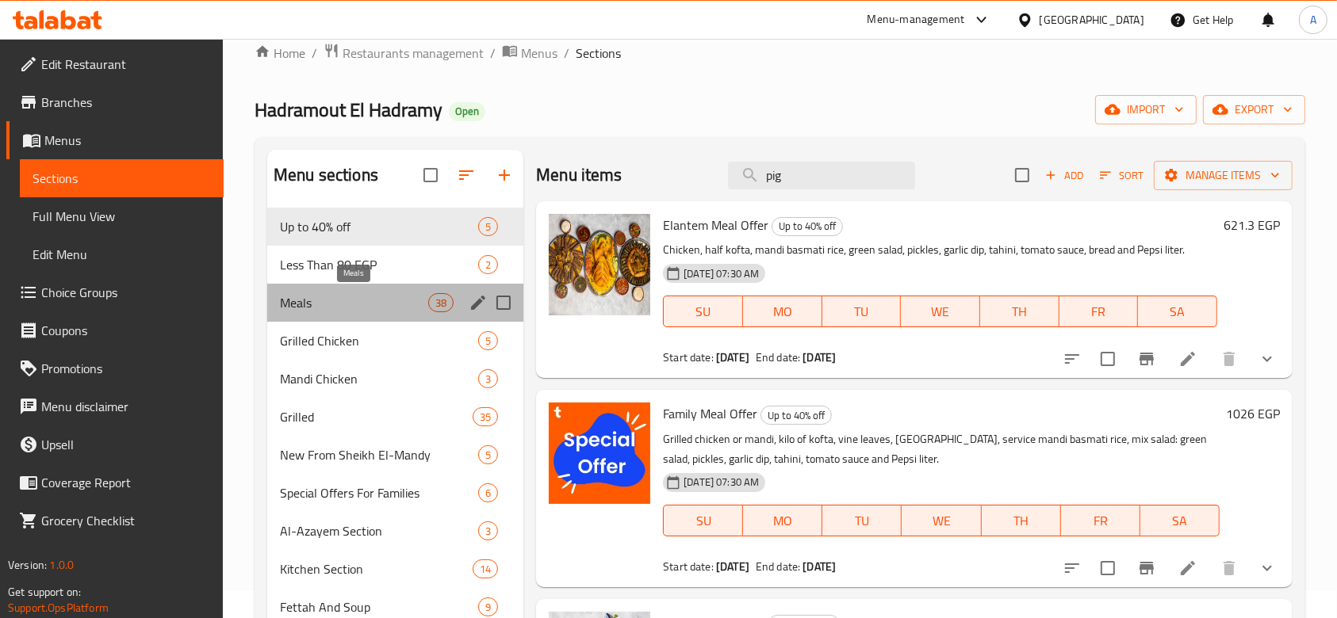
click at [396, 308] on span "Meals" at bounding box center [354, 302] width 148 height 19
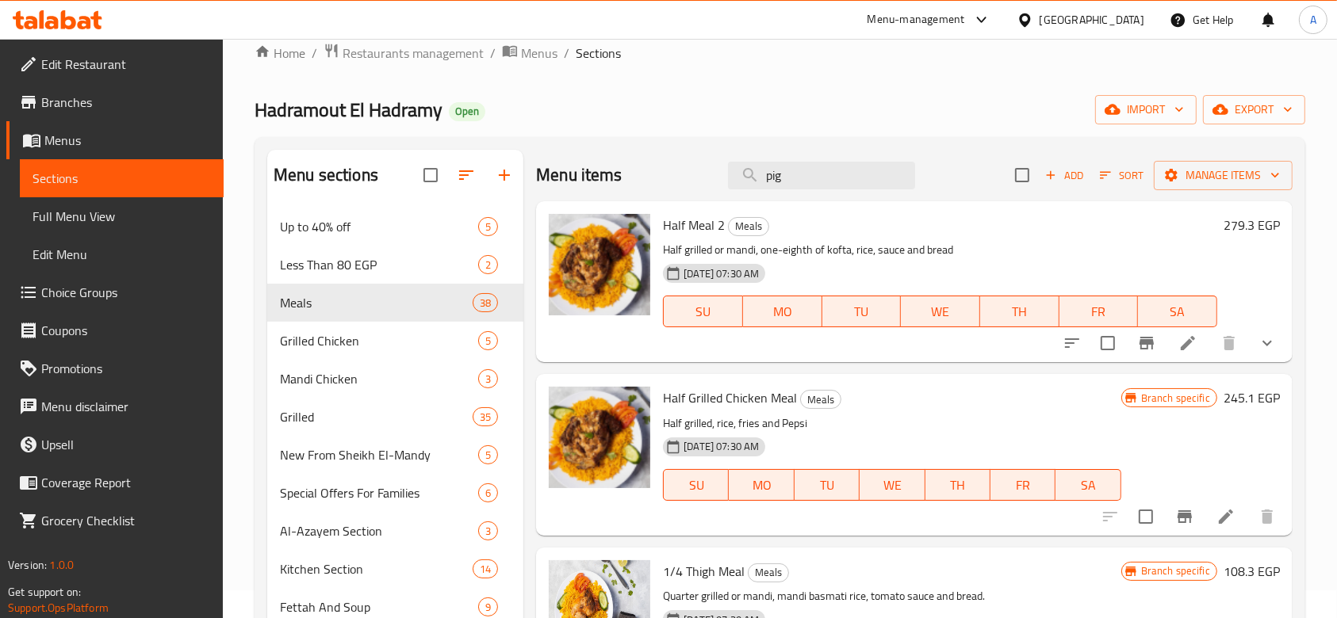
click at [375, 205] on nav "Up to 40% off 5 Less Than 80 EGP 2 Meals 38 Grilled Chicken 5 Mandi Chicken 3 G…" at bounding box center [395, 607] width 256 height 812
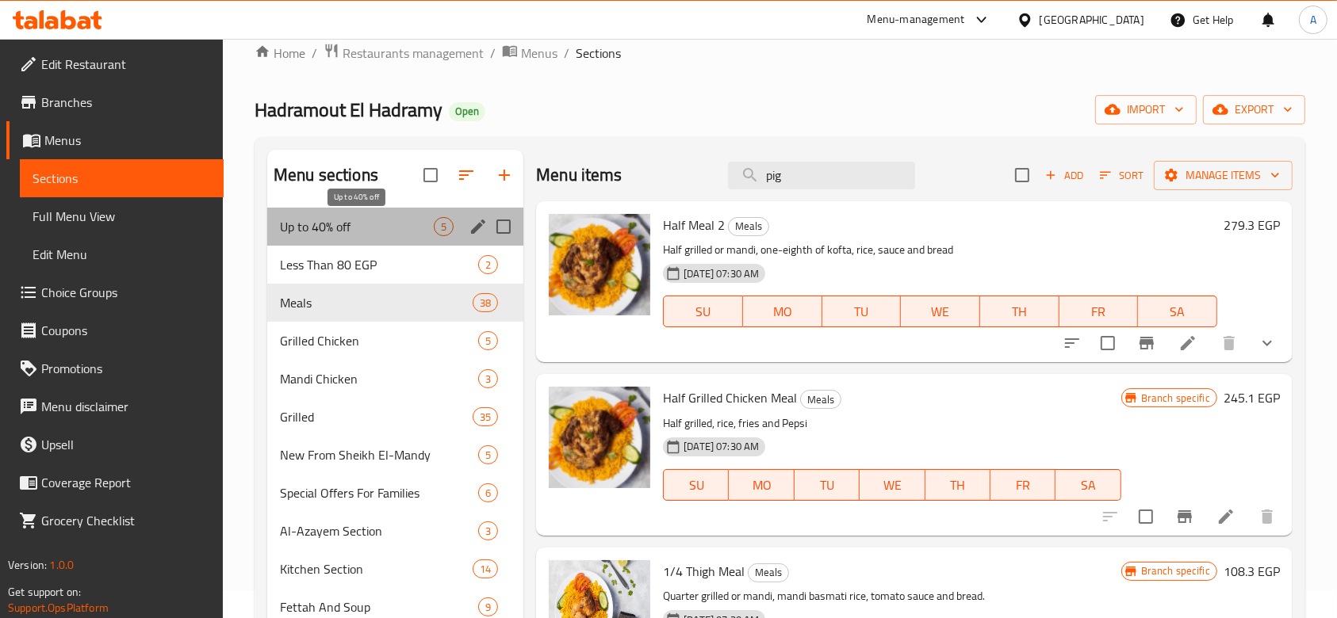
click at [374, 219] on span "Up to 40% off" at bounding box center [357, 226] width 154 height 19
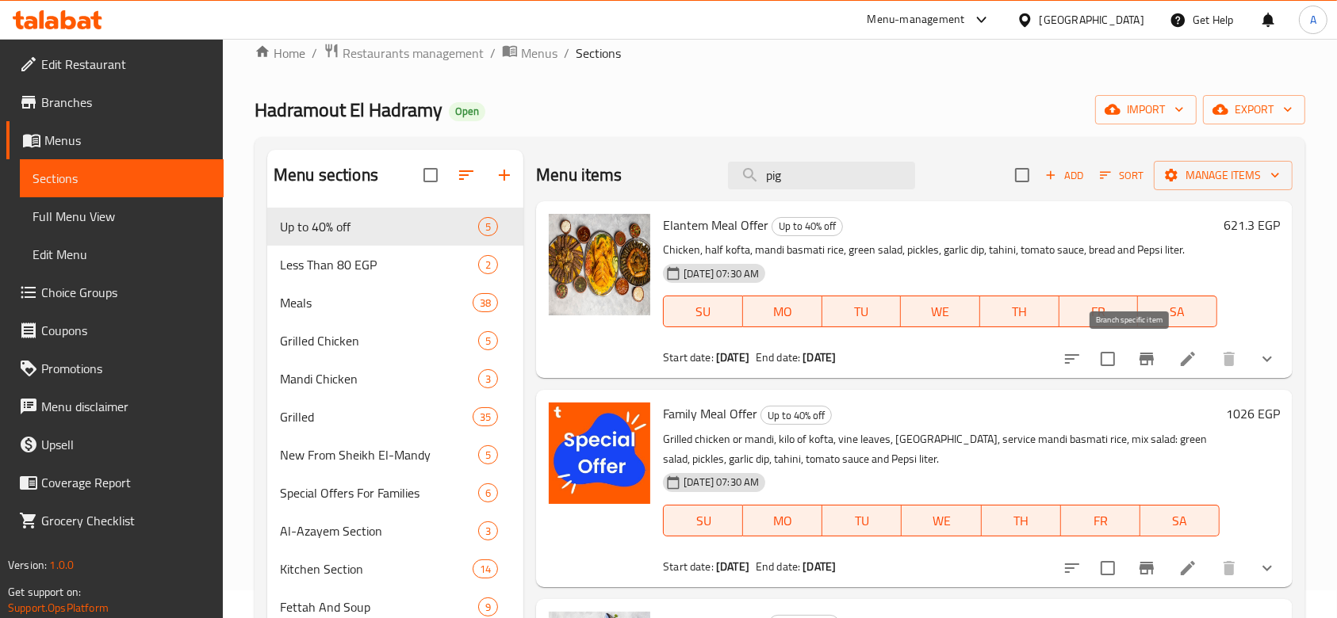
click at [1137, 354] on icon "Branch-specific-item" at bounding box center [1146, 359] width 19 height 19
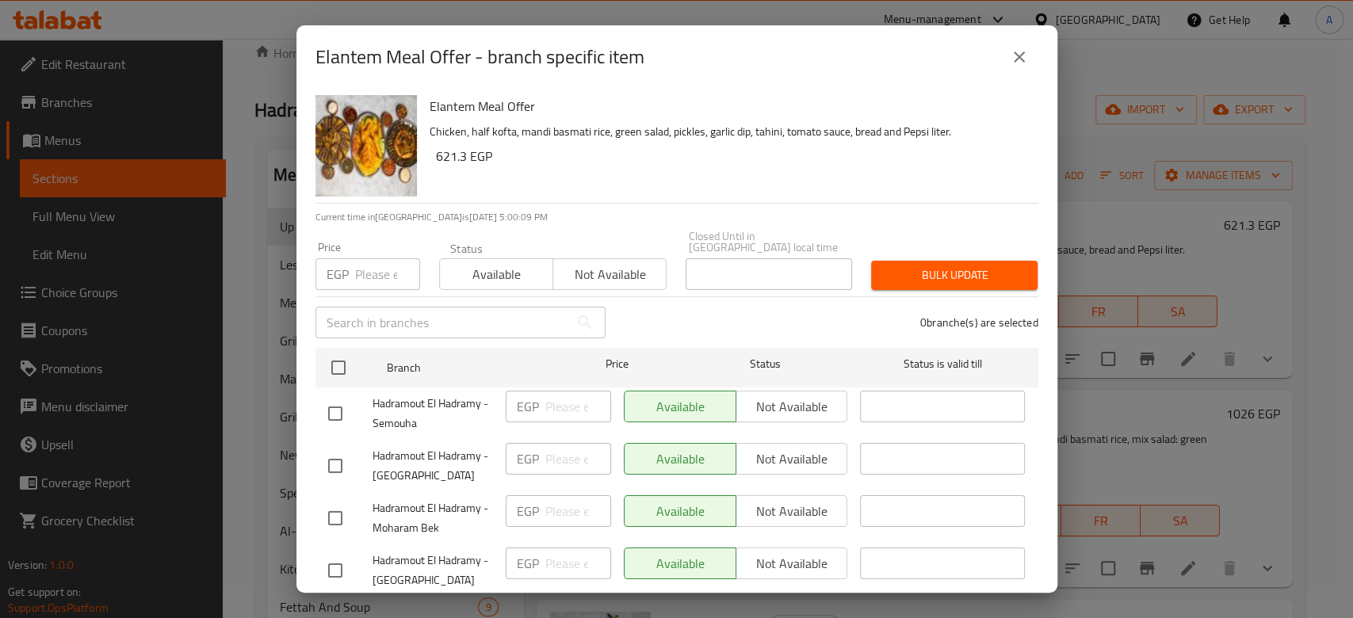
click at [1126, 357] on div "Elantem Meal Offer - branch specific item Elantem Meal Offer Chicken, half koft…" at bounding box center [676, 309] width 1353 height 618
click at [1027, 61] on button "close" at bounding box center [1020, 57] width 38 height 38
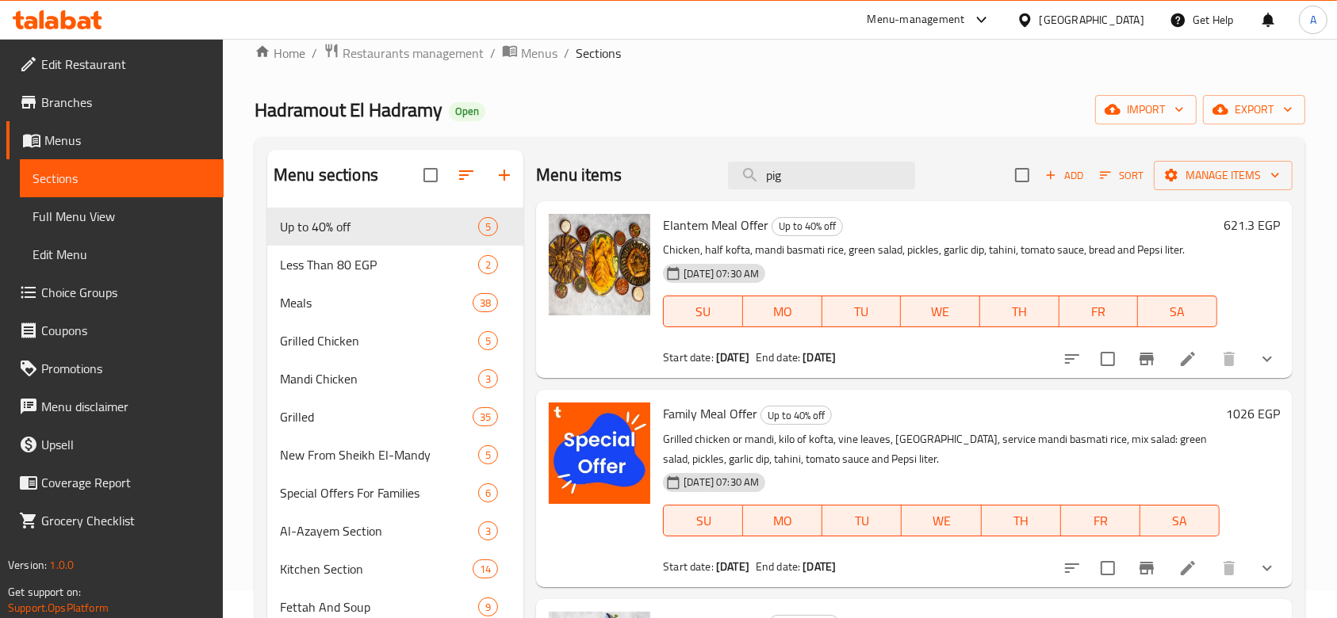
click at [1178, 355] on icon at bounding box center [1187, 359] width 19 height 19
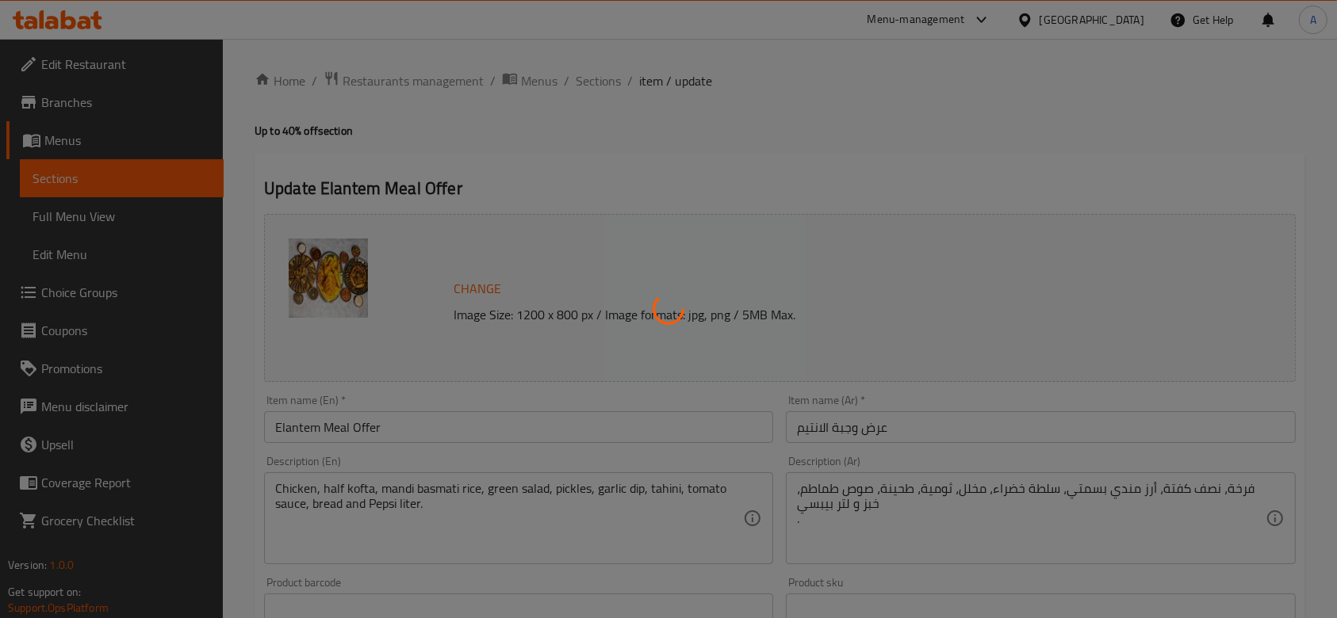
type input "إختيارك من الدجاج:"
type input "1"
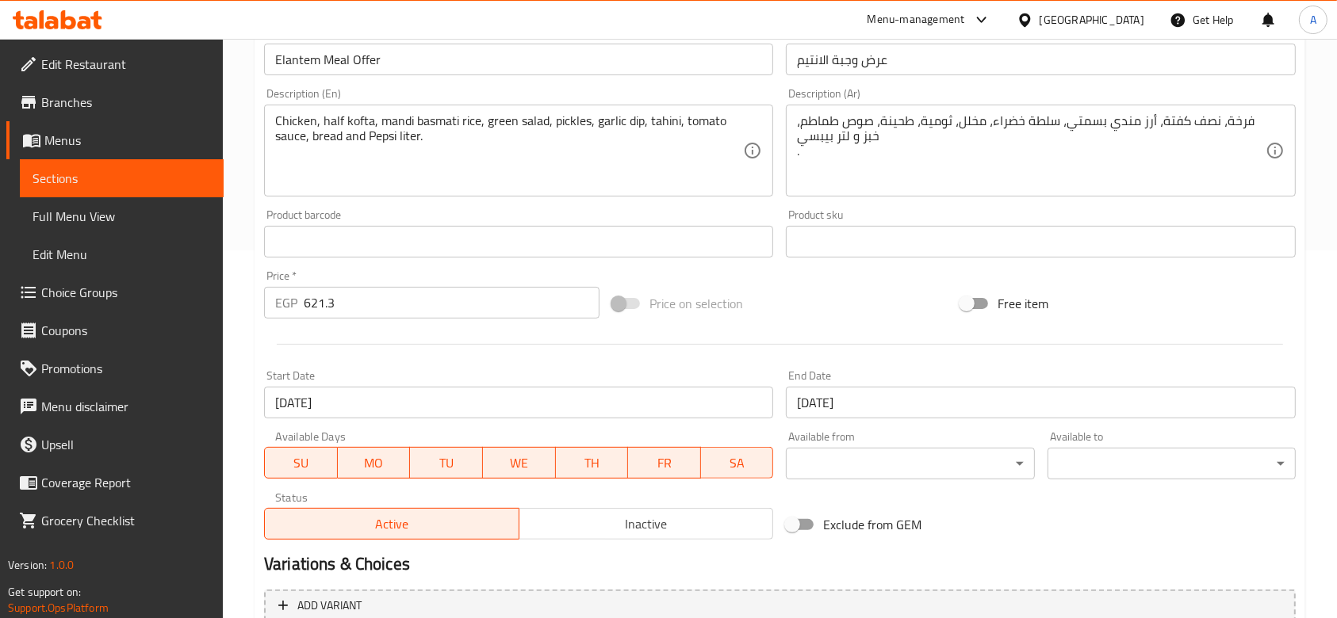
scroll to position [381, 0]
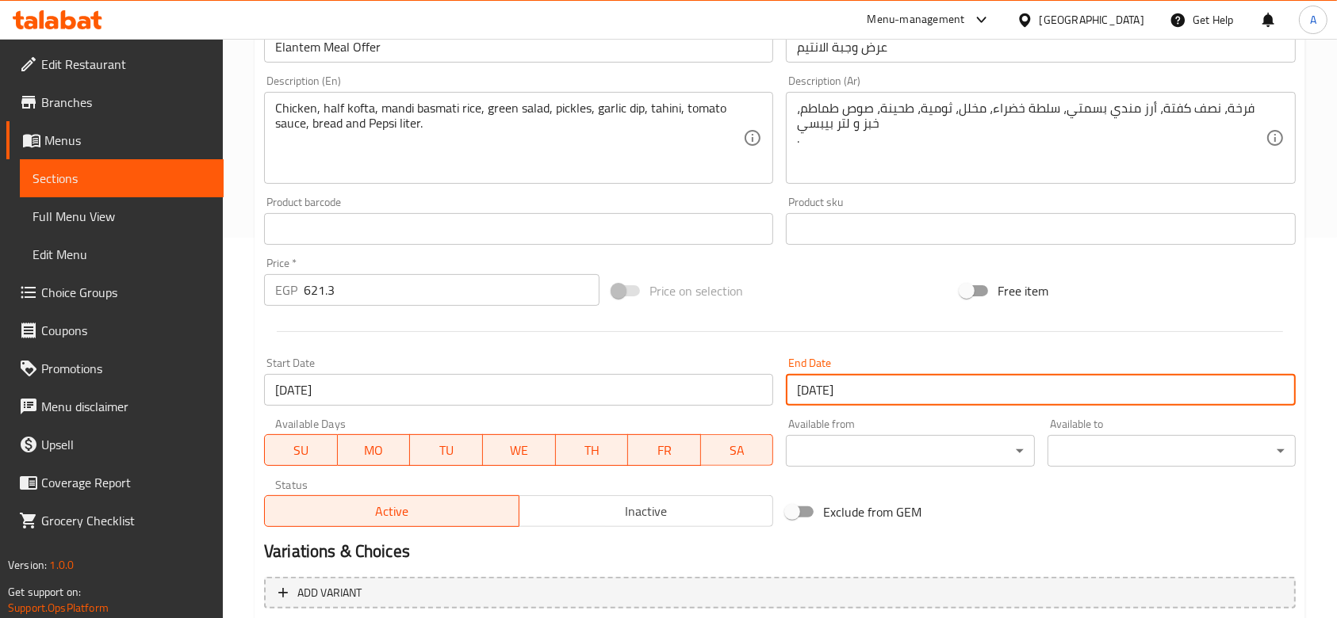
drag, startPoint x: 944, startPoint y: 393, endPoint x: 740, endPoint y: 408, distance: 204.3
click at [740, 408] on div "Change Image Size: 1200 x 800 px / Image formats: jpg, png / 5MB Max. Item name…" at bounding box center [780, 180] width 1044 height 706
click at [608, 388] on input "[DATE]" at bounding box center [518, 390] width 509 height 32
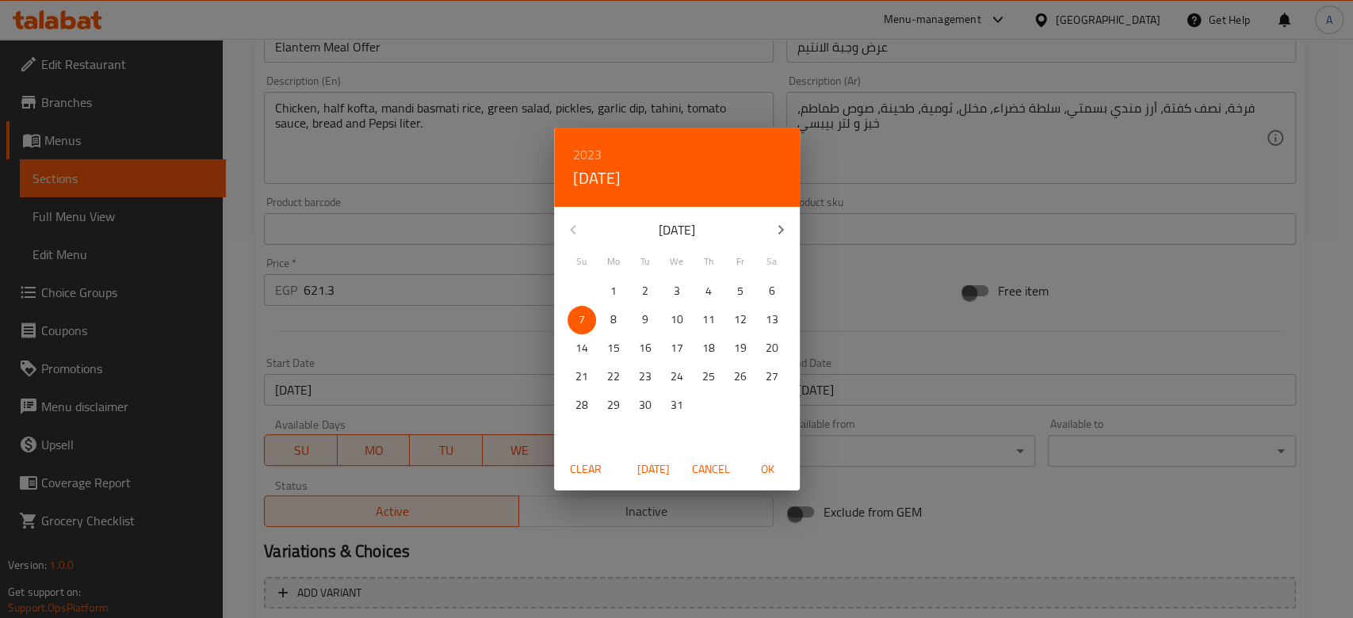
click at [608, 388] on button "22" at bounding box center [613, 377] width 29 height 29
click at [602, 469] on span "Clear" at bounding box center [586, 470] width 38 height 20
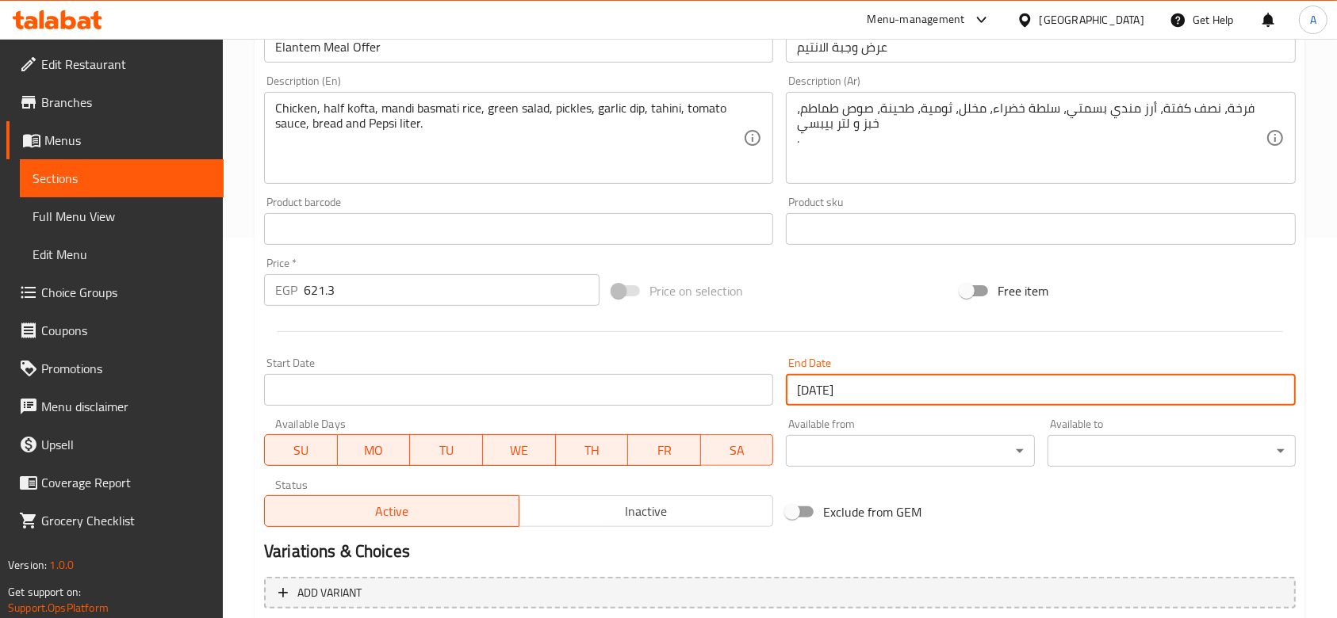
click at [830, 390] on input "[DATE]" at bounding box center [1040, 390] width 509 height 32
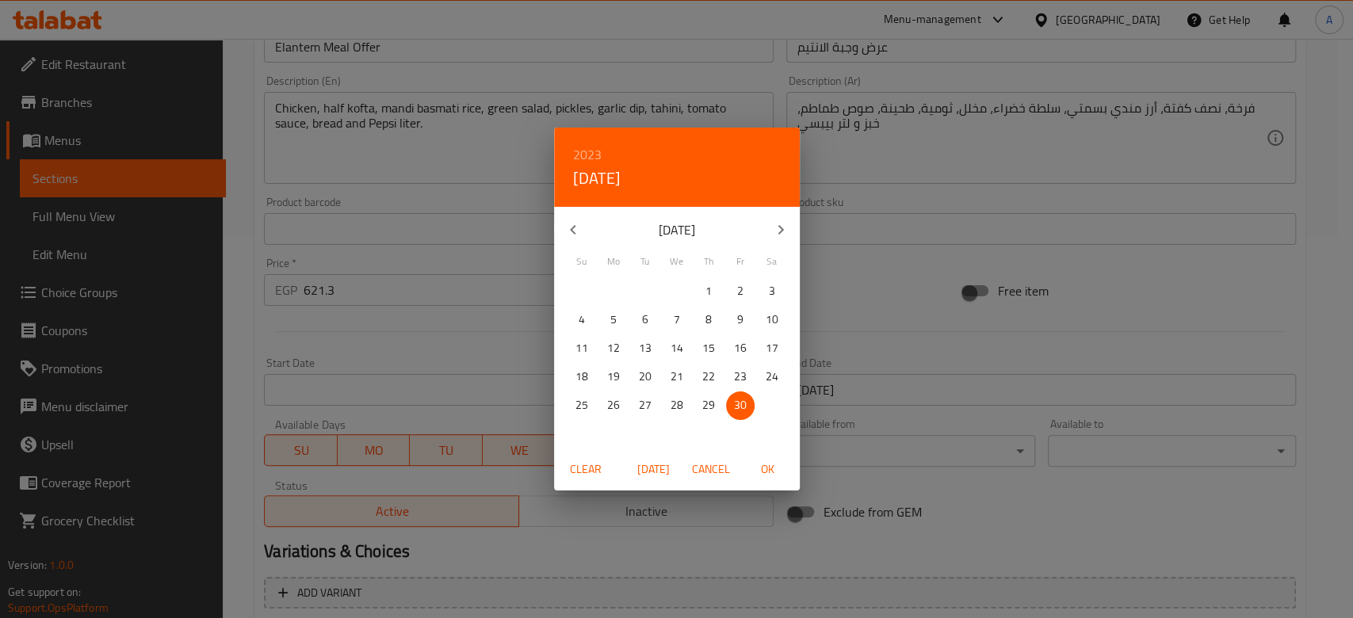
click at [582, 470] on span "Clear" at bounding box center [586, 470] width 38 height 20
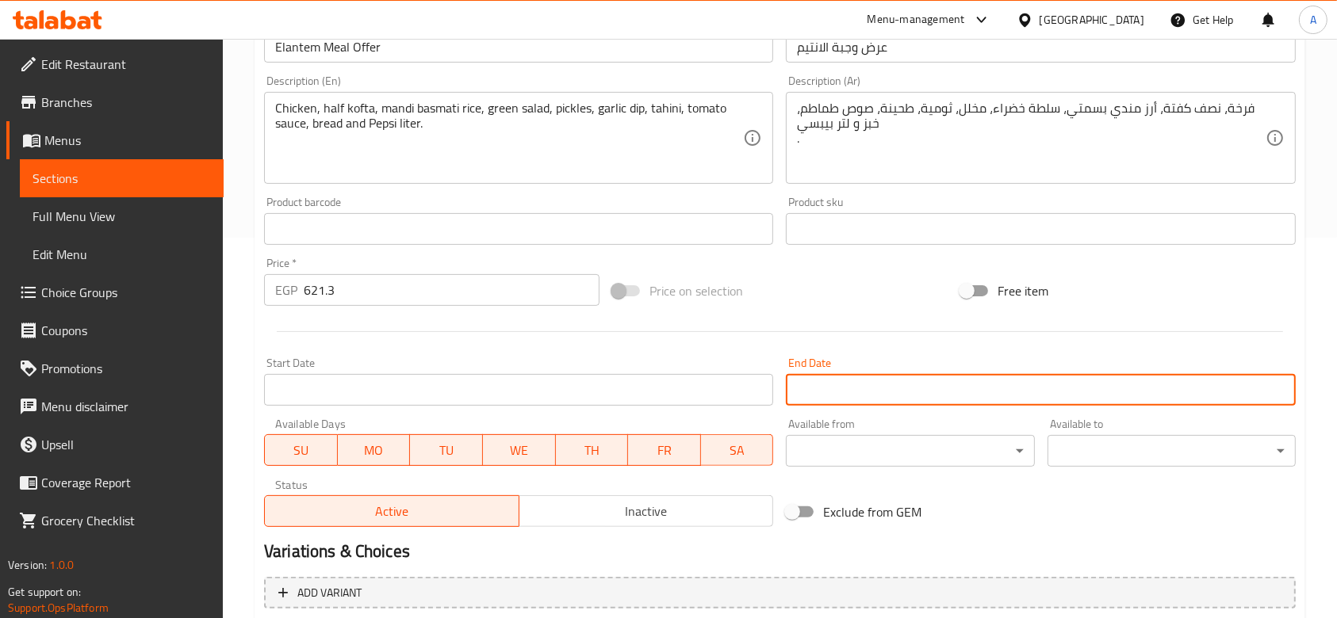
scroll to position [550, 0]
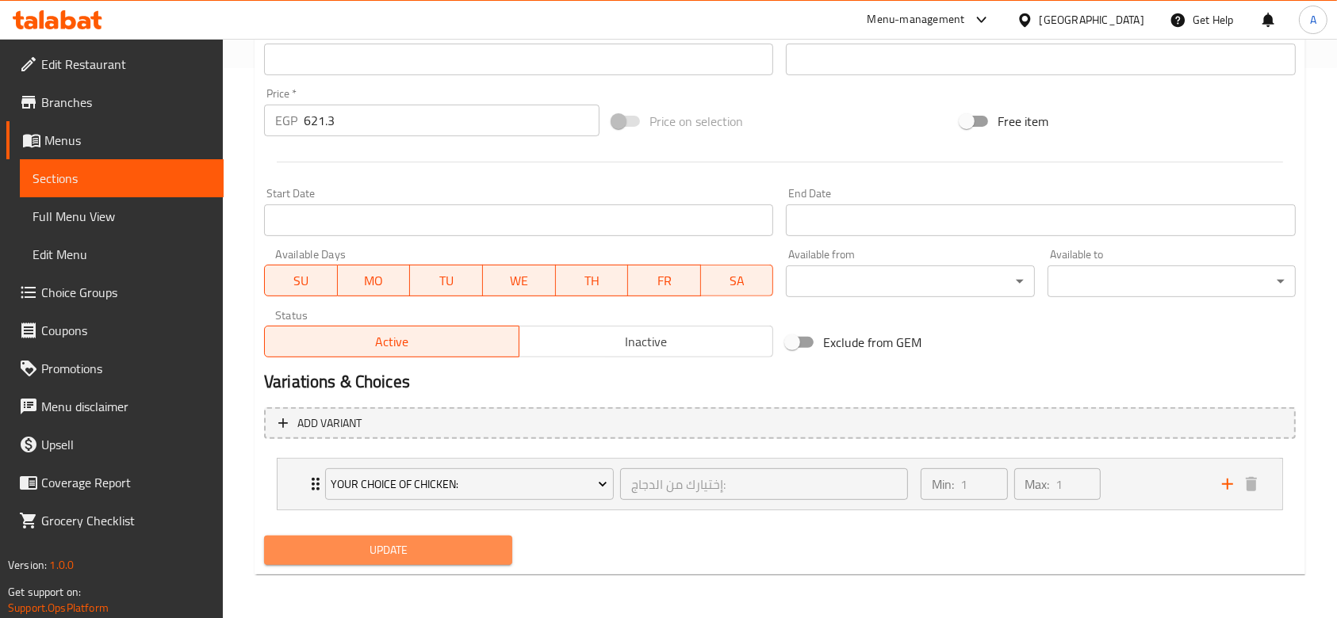
click at [437, 544] on span "Update" at bounding box center [388, 551] width 223 height 20
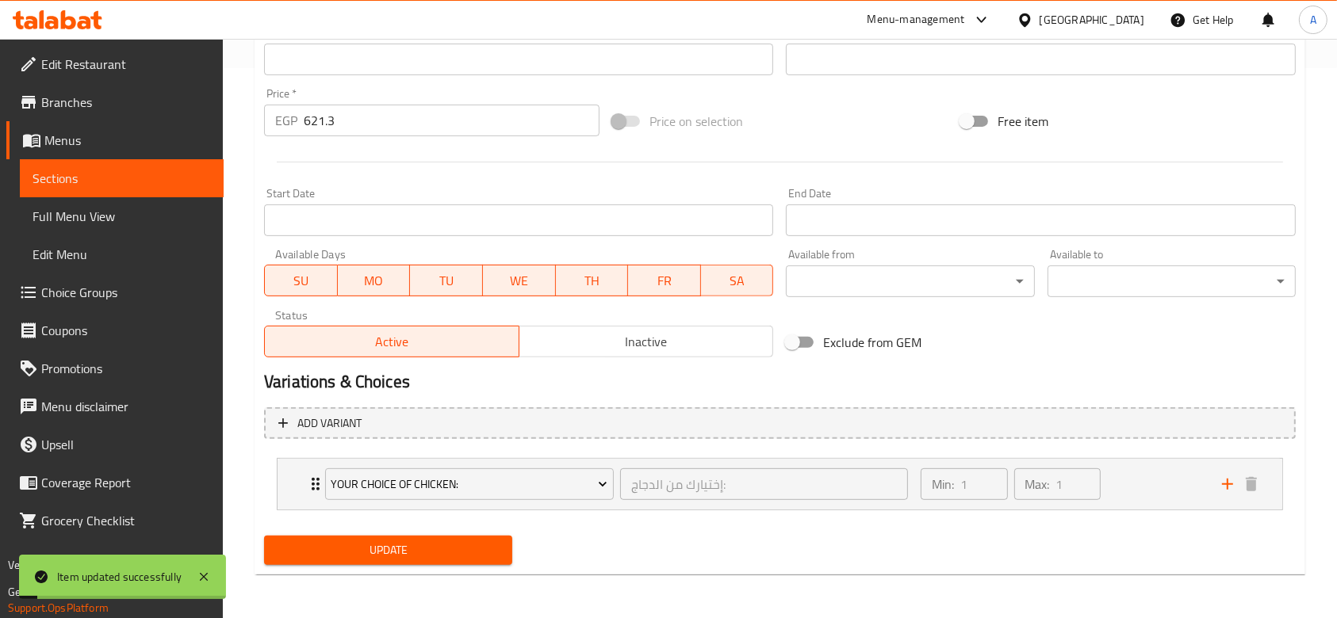
scroll to position [0, 0]
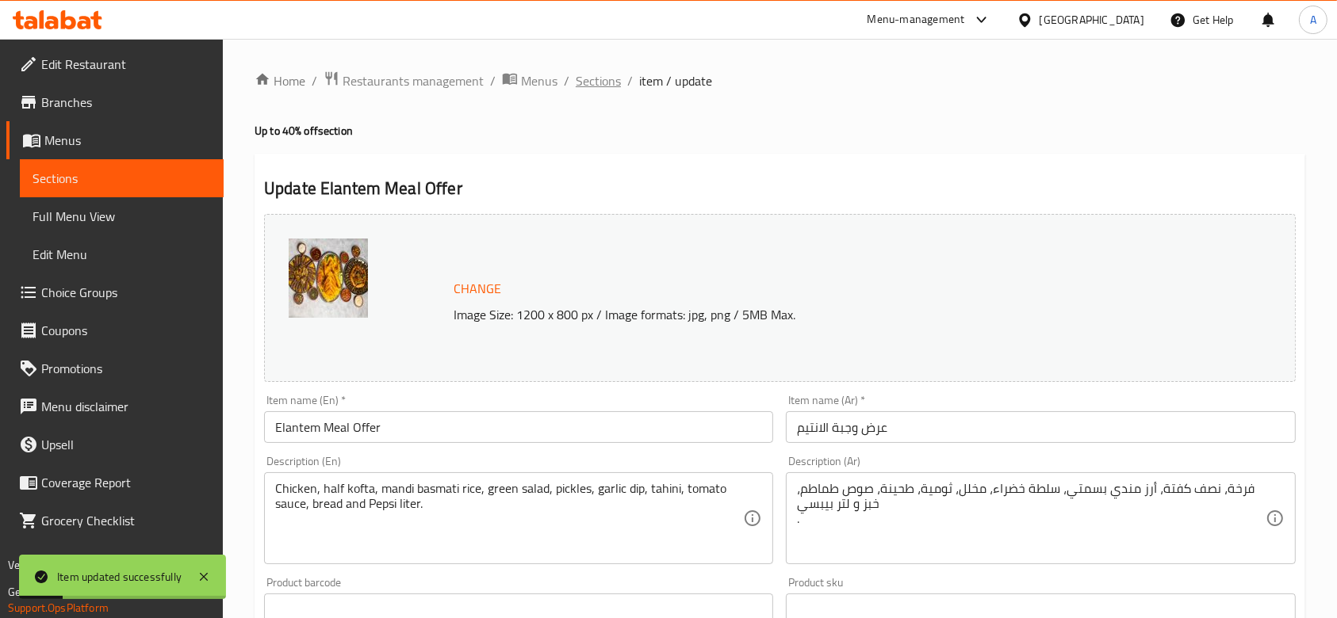
click at [599, 82] on span "Sections" at bounding box center [598, 80] width 45 height 19
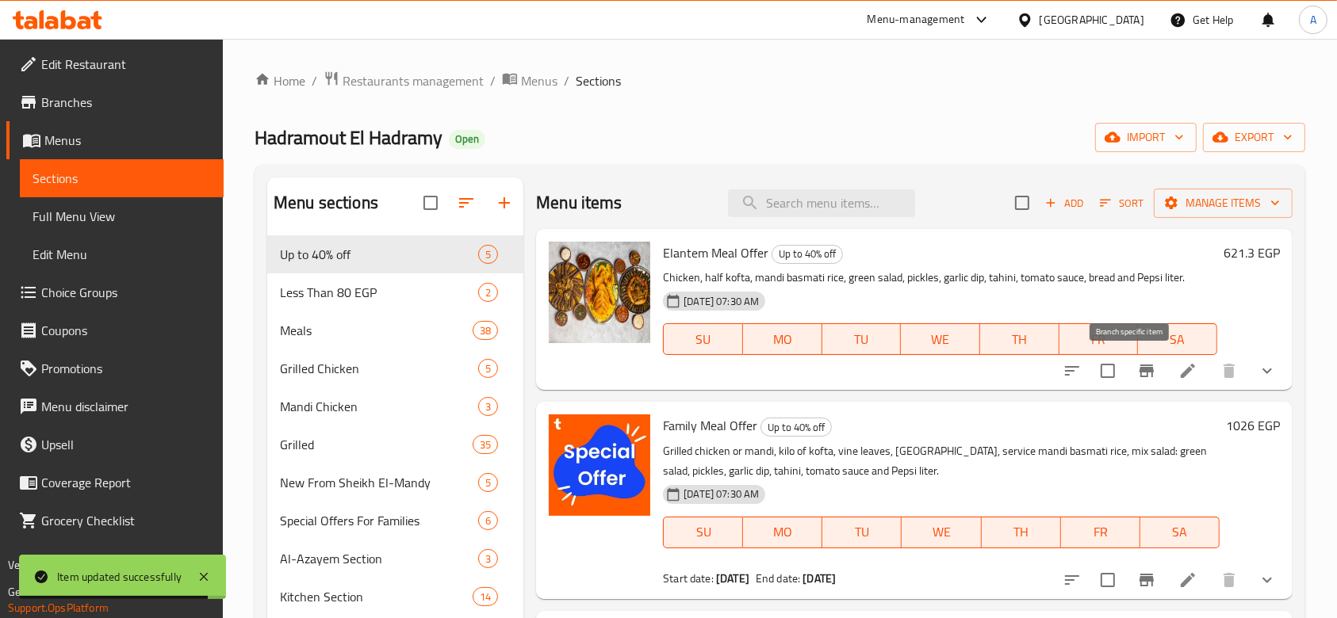
click at [1137, 367] on icon "Branch-specific-item" at bounding box center [1146, 371] width 19 height 19
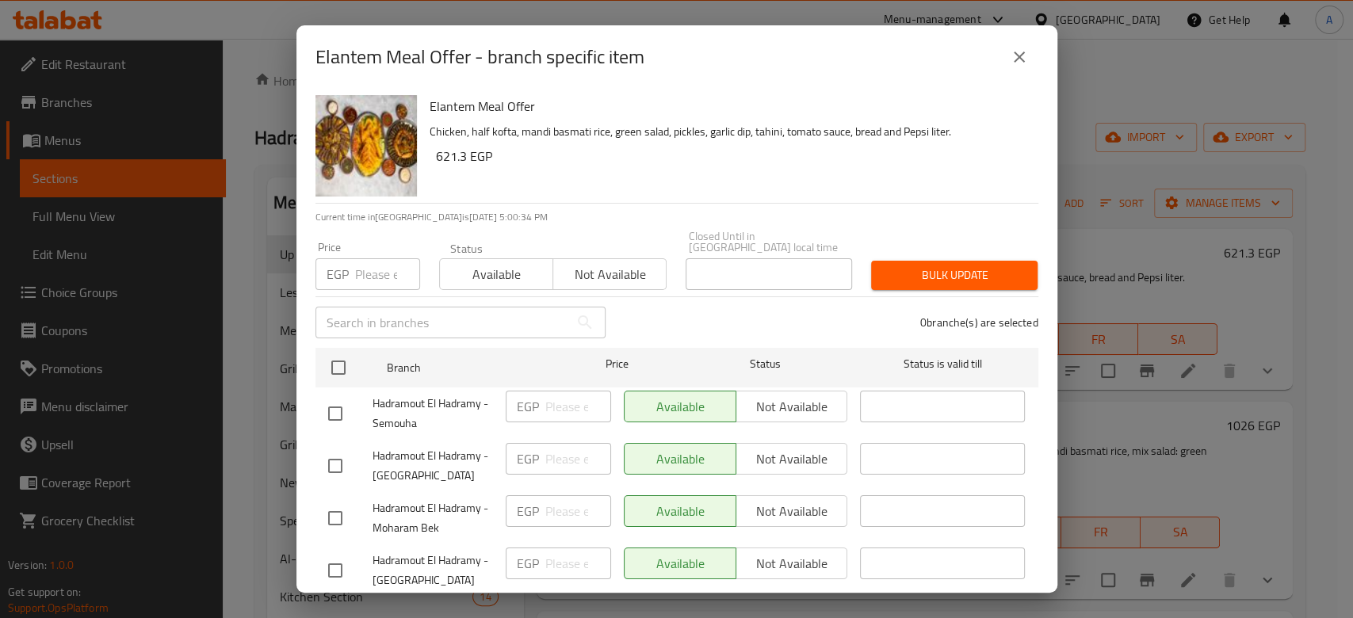
click at [368, 261] on input "number" at bounding box center [387, 274] width 65 height 32
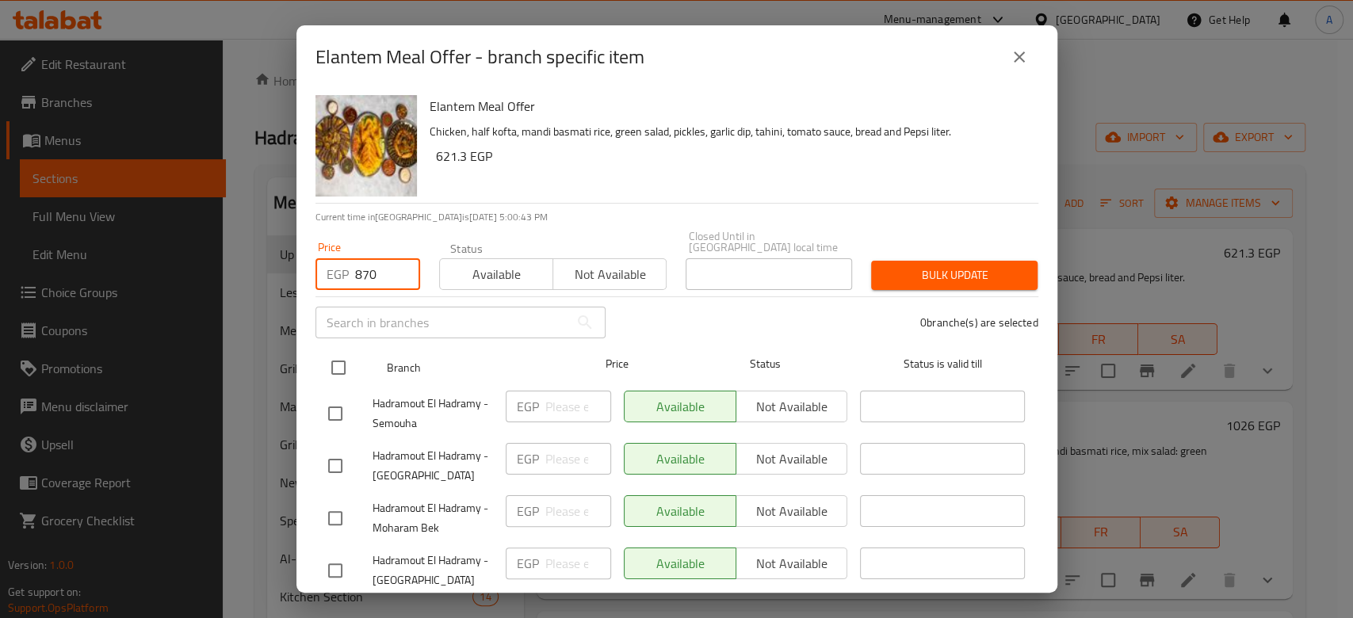
type input "870"
click at [337, 354] on input "checkbox" at bounding box center [338, 367] width 33 height 33
checkbox input "true"
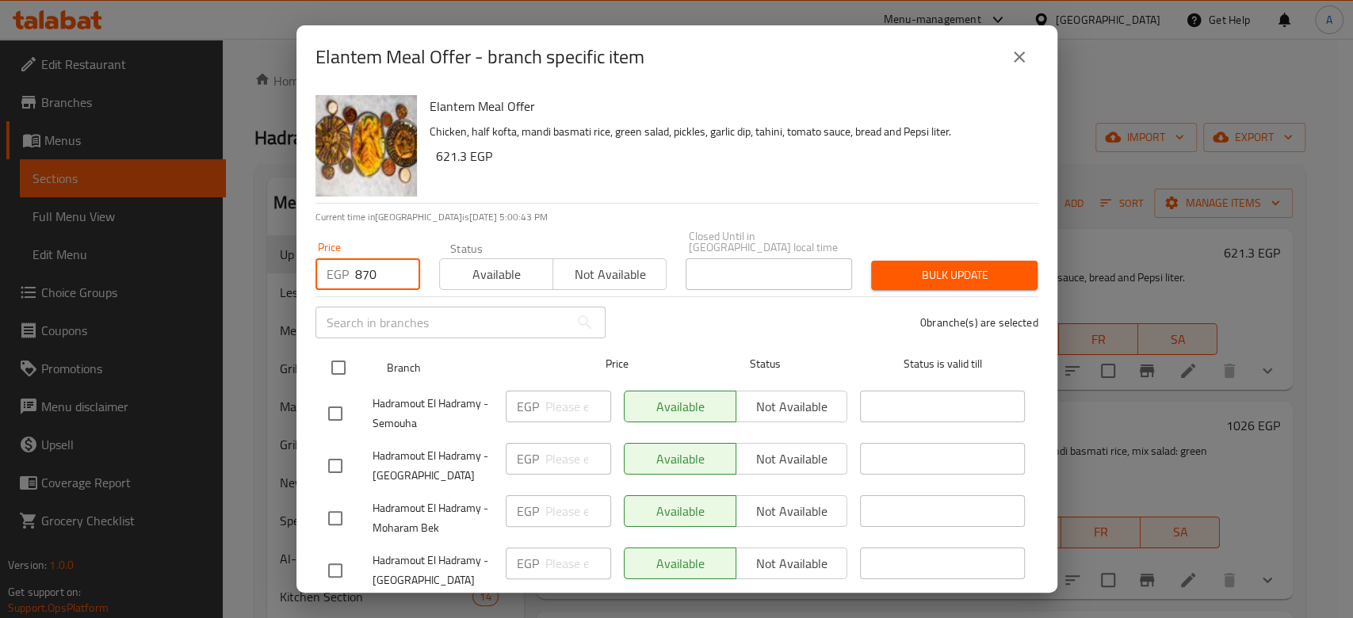
checkbox input "true"
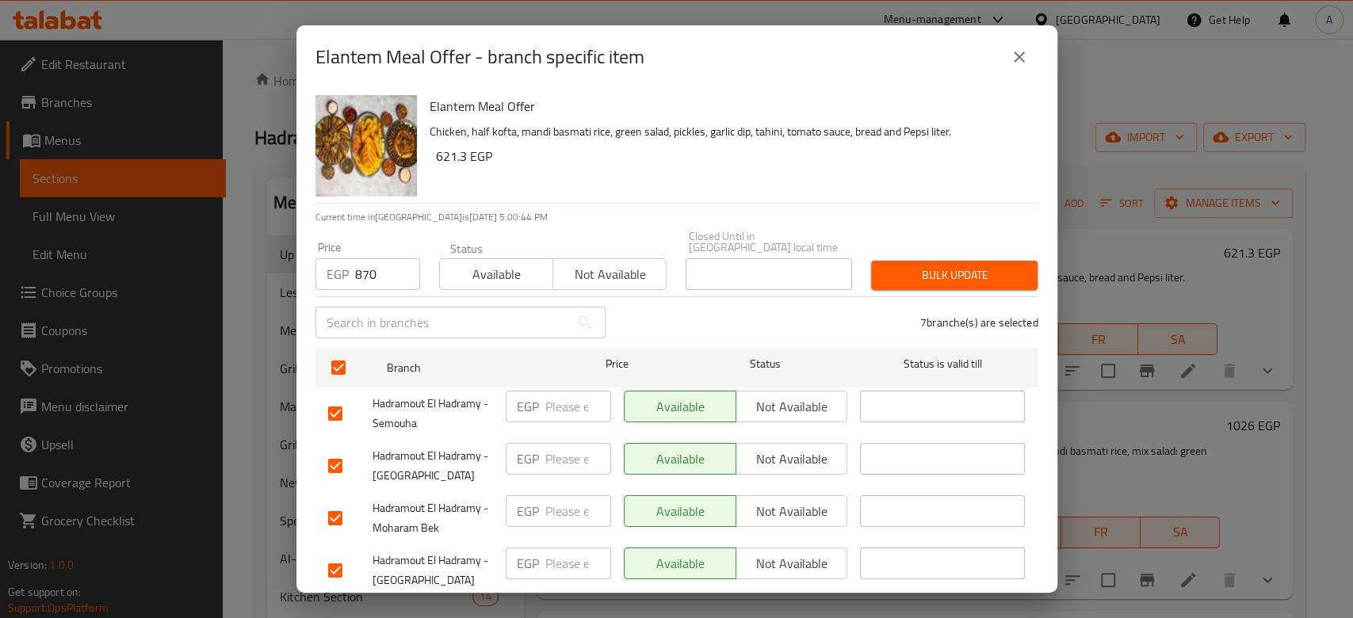
click at [950, 266] on span "Bulk update" at bounding box center [954, 276] width 141 height 20
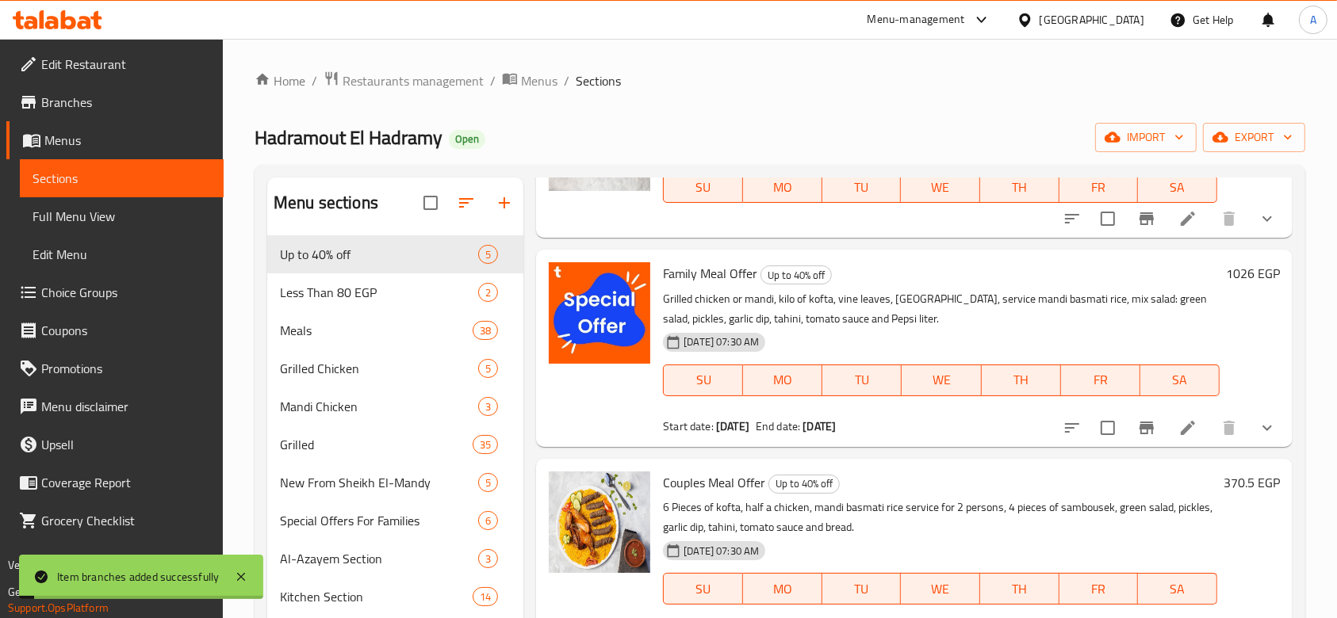
scroll to position [170, 0]
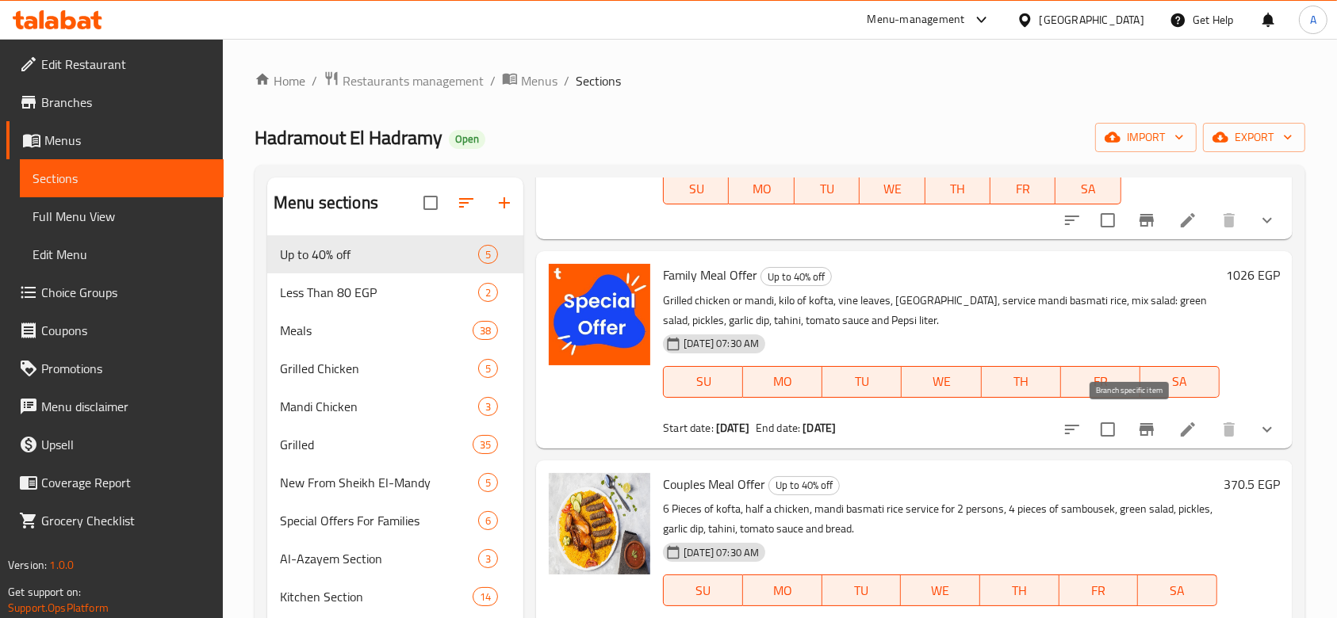
click at [1139, 430] on icon "Branch-specific-item" at bounding box center [1146, 429] width 14 height 13
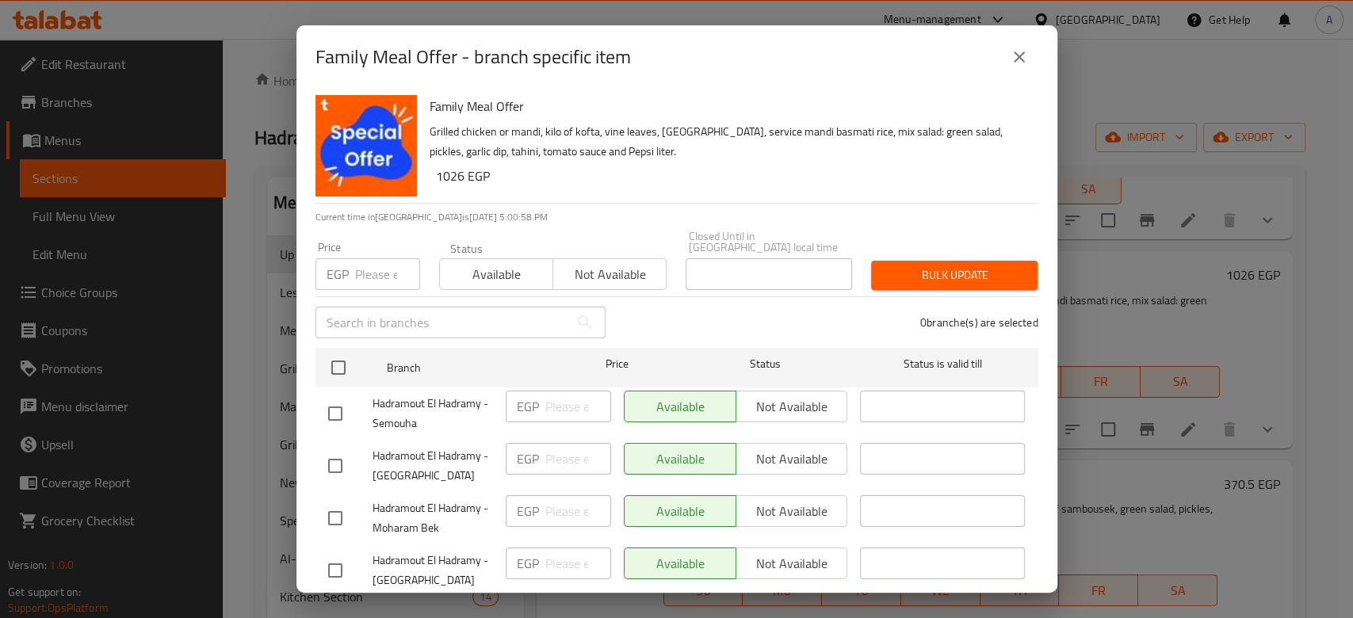
click at [372, 262] on input "number" at bounding box center [387, 274] width 65 height 32
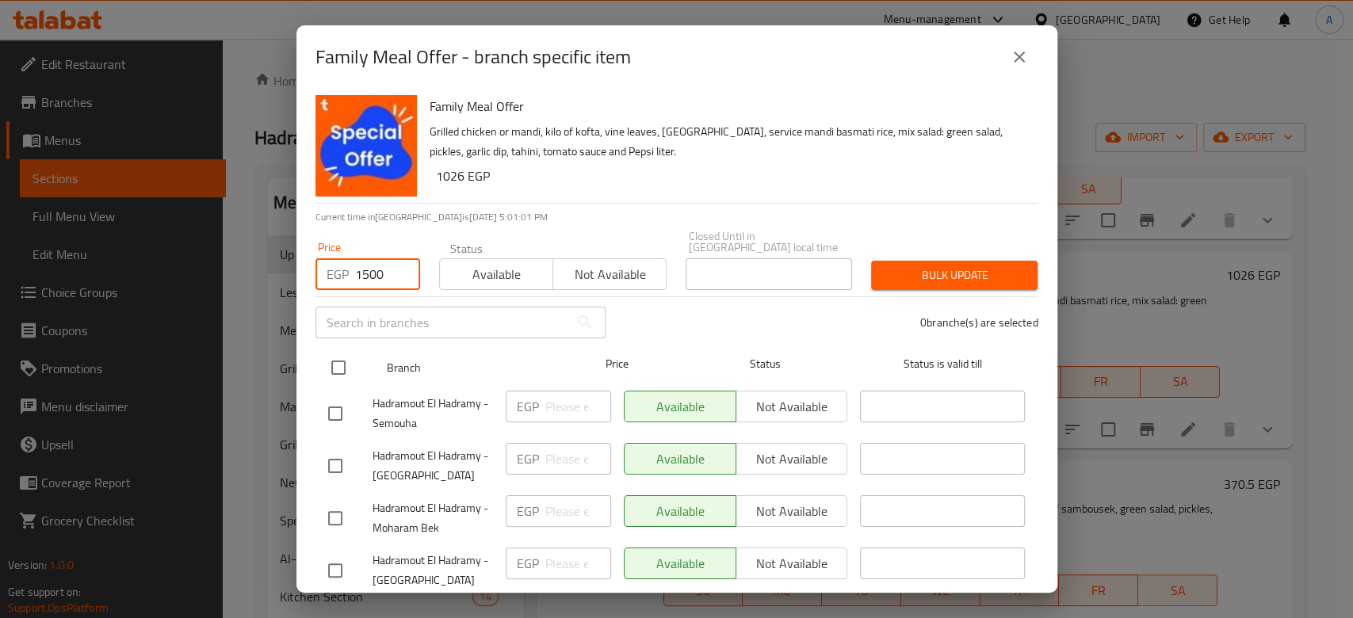
type input "1500"
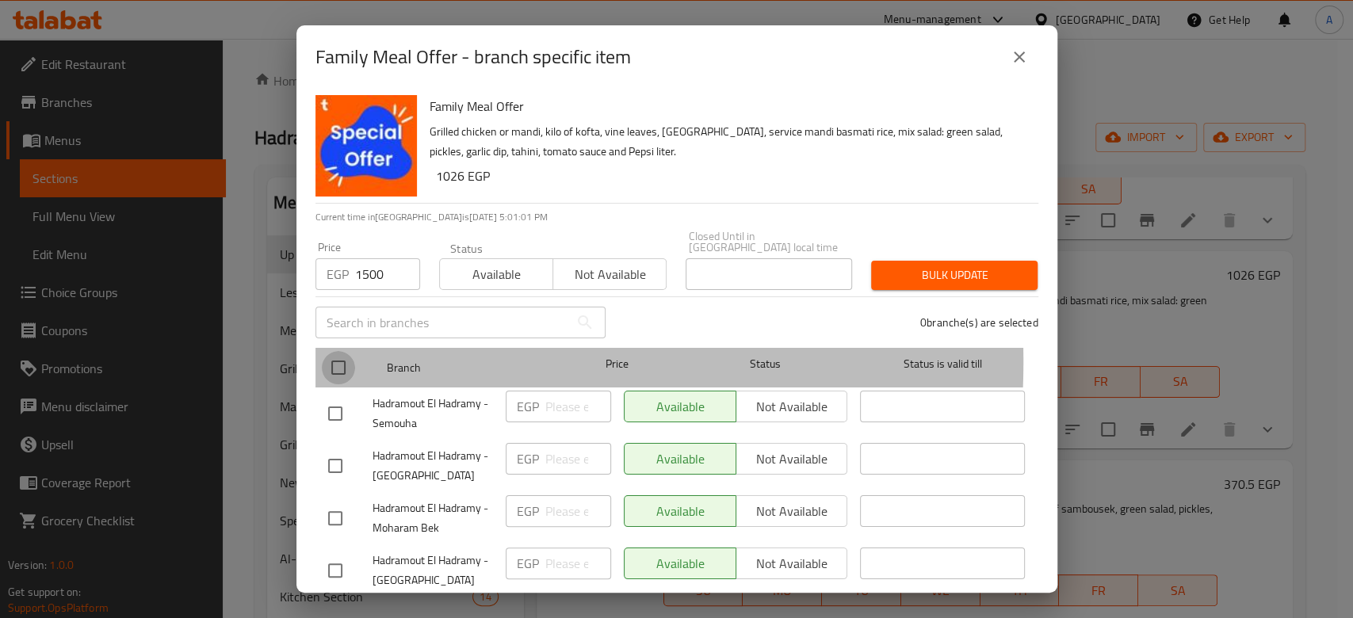
click at [338, 352] on input "checkbox" at bounding box center [338, 367] width 33 height 33
checkbox input "true"
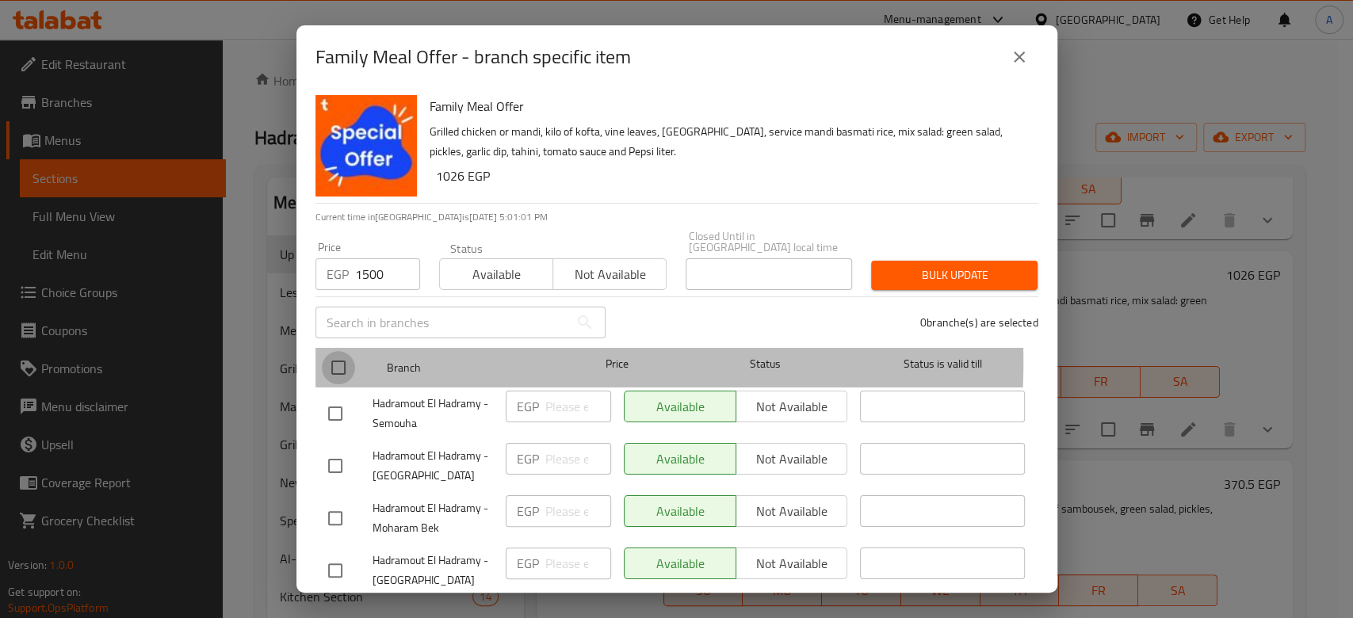
checkbox input "true"
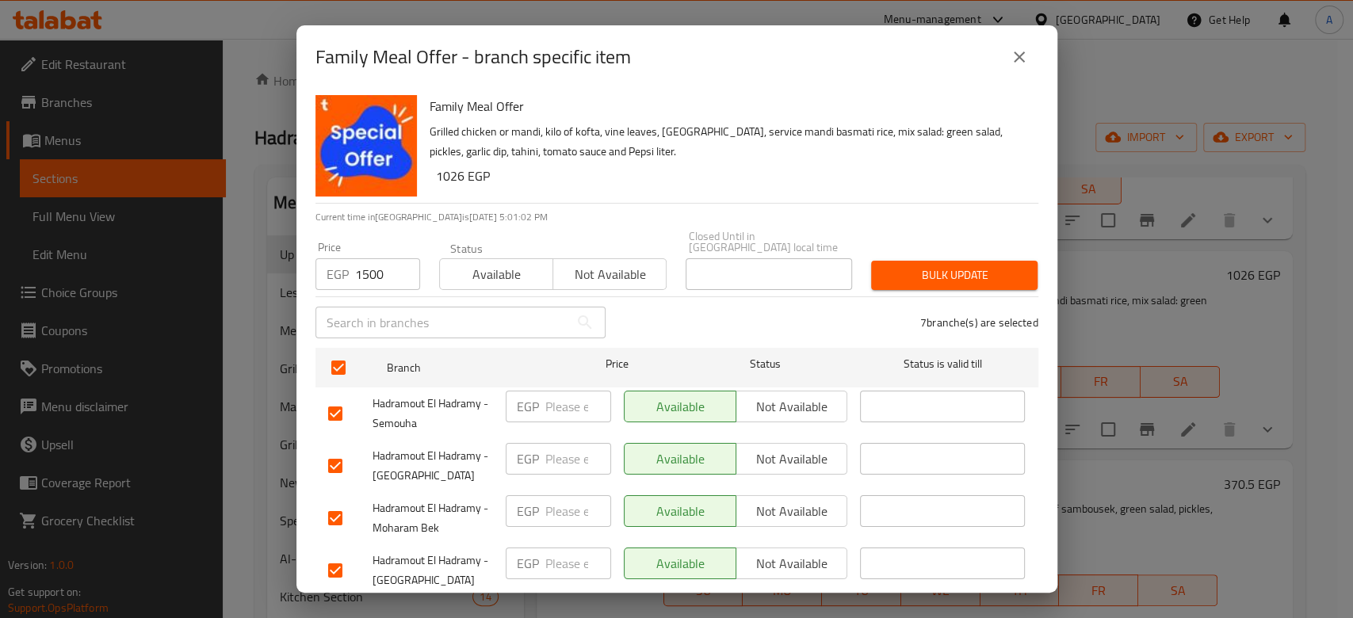
click at [900, 275] on button "Bulk update" at bounding box center [954, 275] width 166 height 29
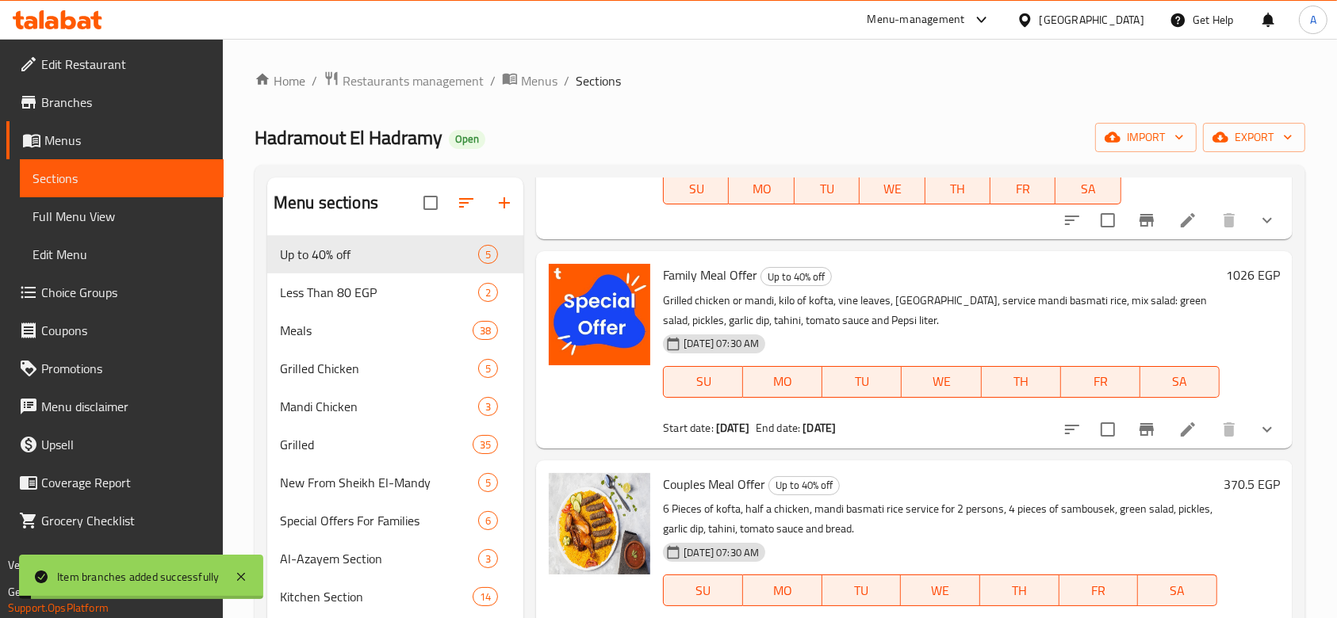
click at [1178, 425] on icon at bounding box center [1187, 429] width 19 height 19
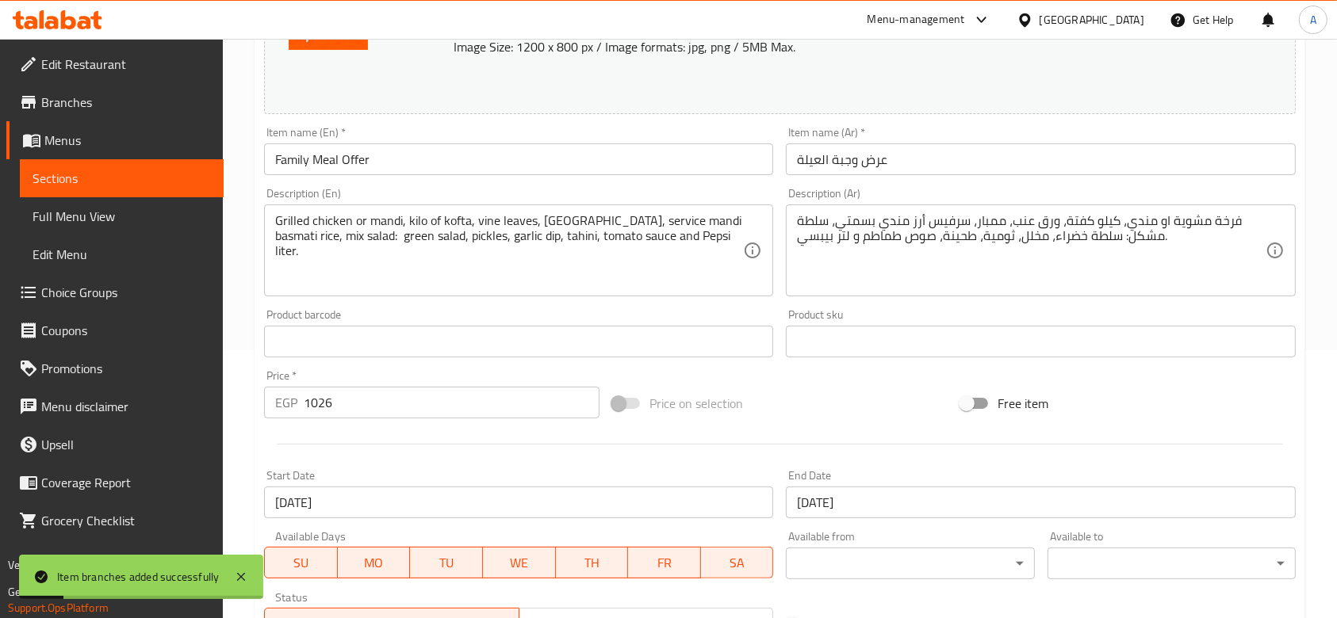
scroll to position [550, 0]
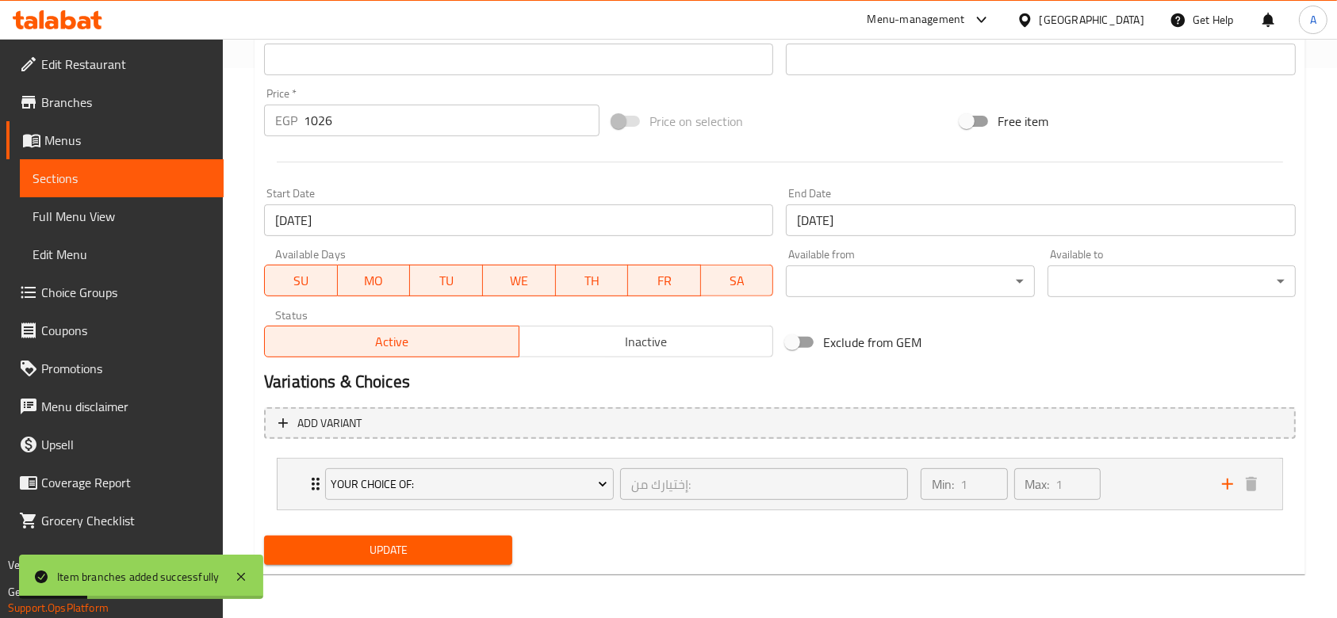
click at [890, 216] on input "[DATE]" at bounding box center [1040, 221] width 509 height 32
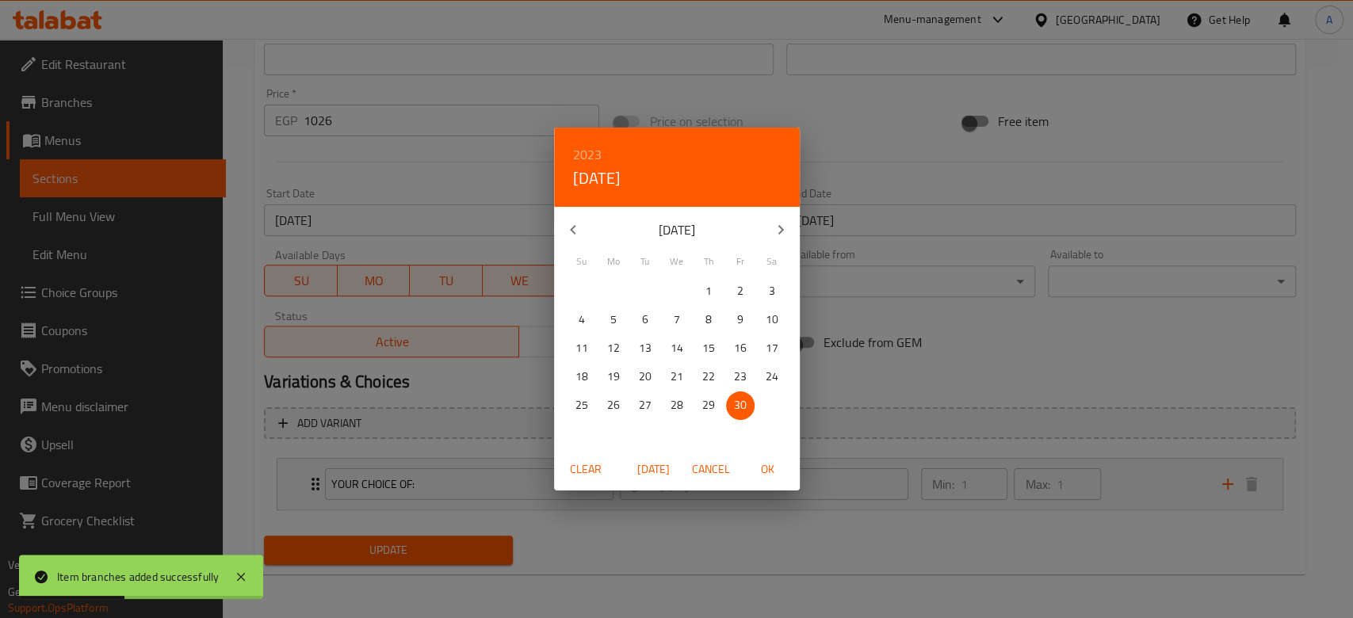
click at [583, 462] on span "Clear" at bounding box center [586, 470] width 38 height 20
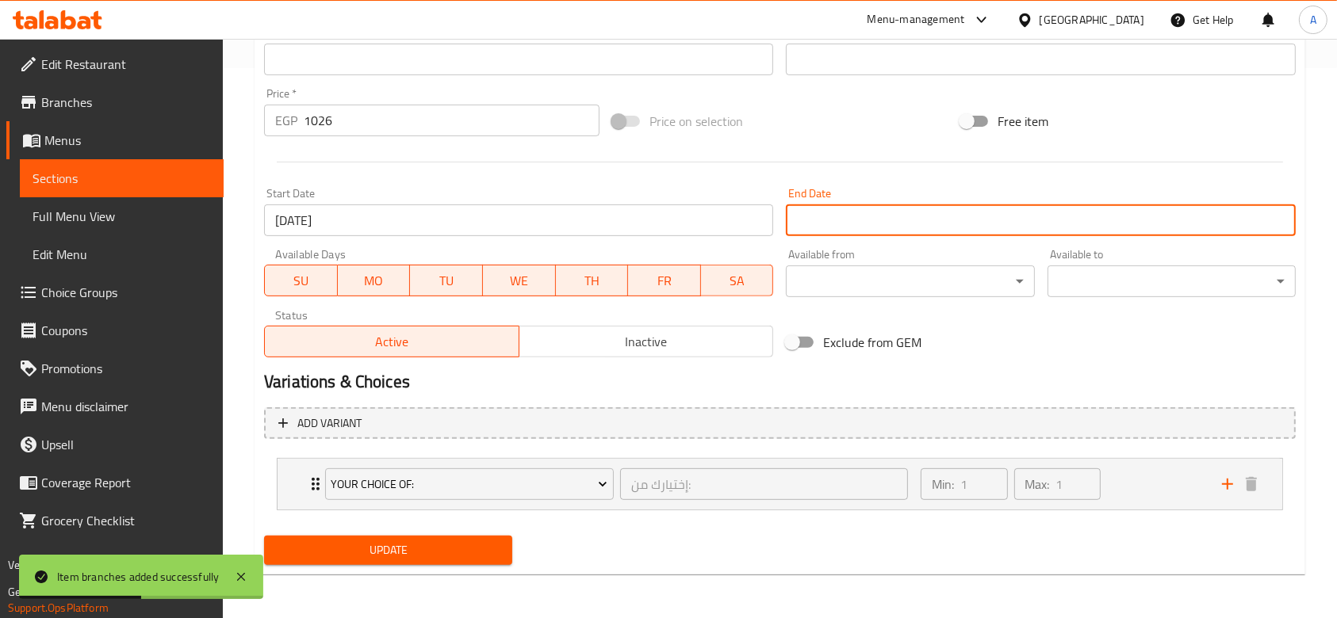
click at [557, 215] on input "[DATE]" at bounding box center [518, 221] width 509 height 32
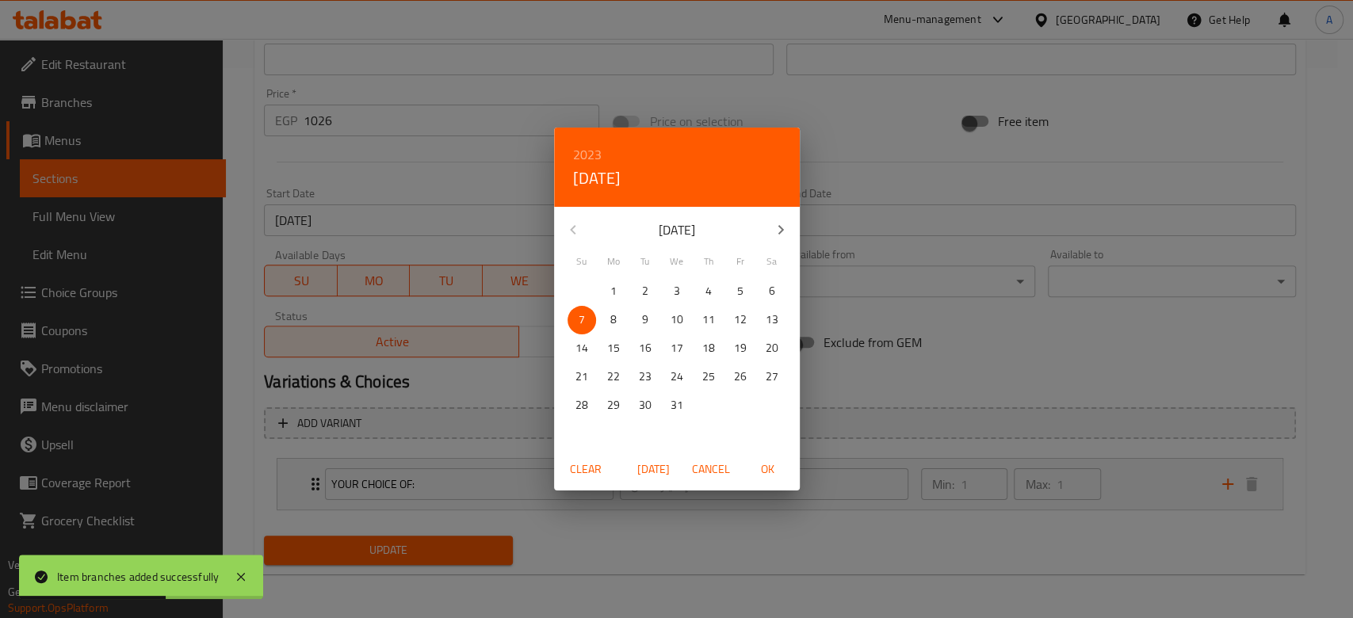
click at [570, 466] on span "Clear" at bounding box center [586, 470] width 38 height 20
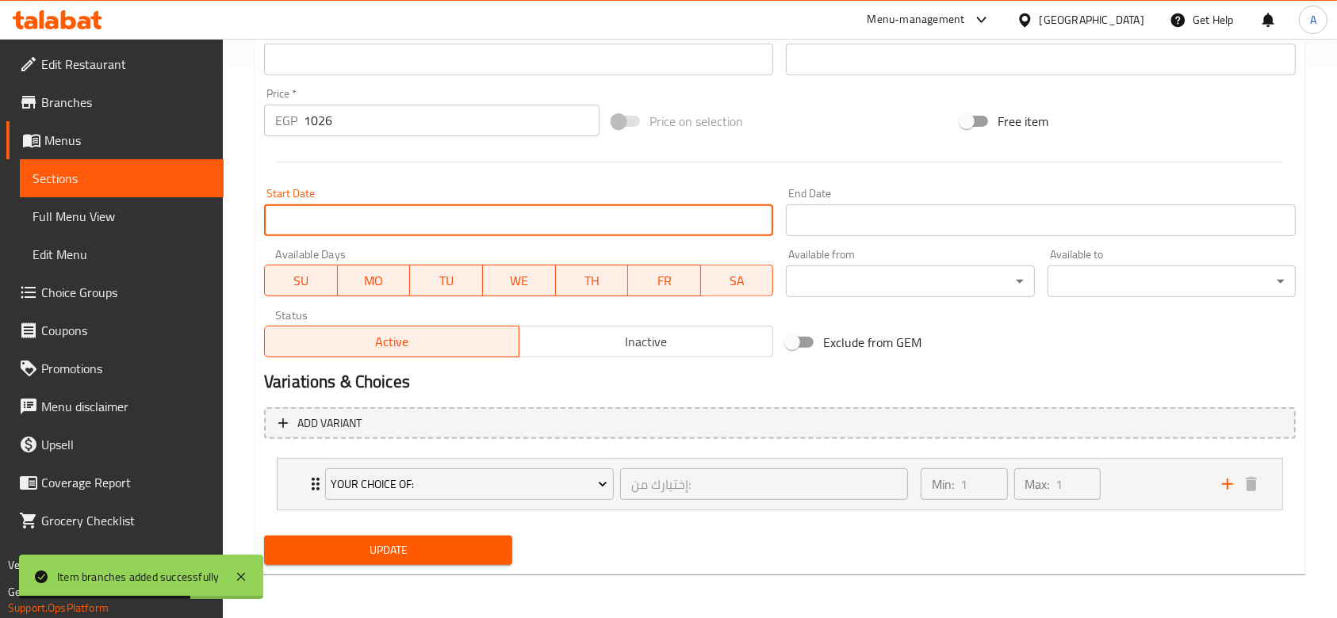
click at [436, 562] on button "Update" at bounding box center [388, 550] width 248 height 29
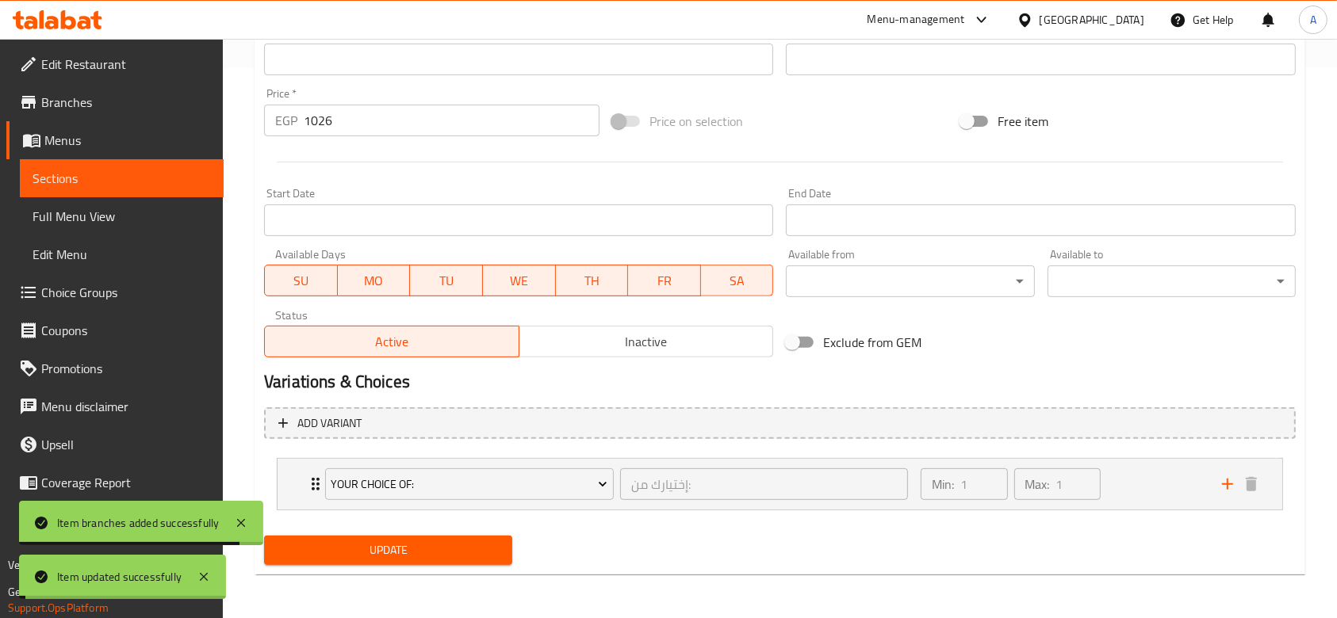
scroll to position [0, 0]
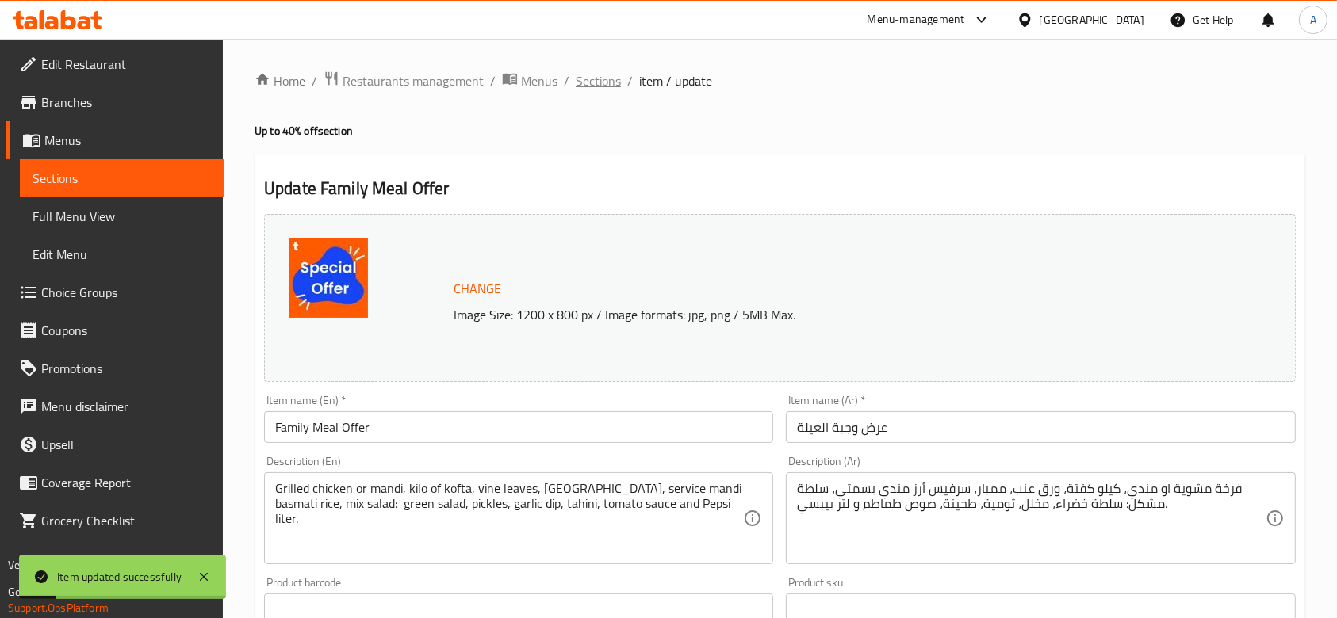
click at [599, 78] on span "Sections" at bounding box center [598, 80] width 45 height 19
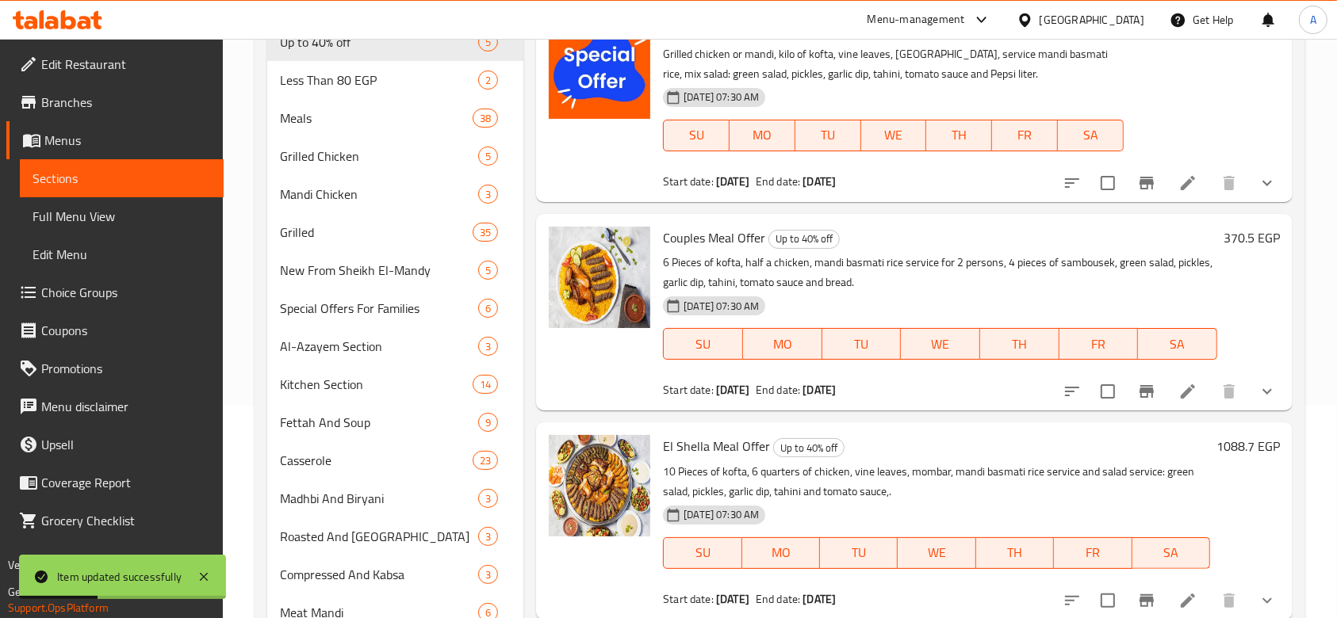
scroll to position [189, 0]
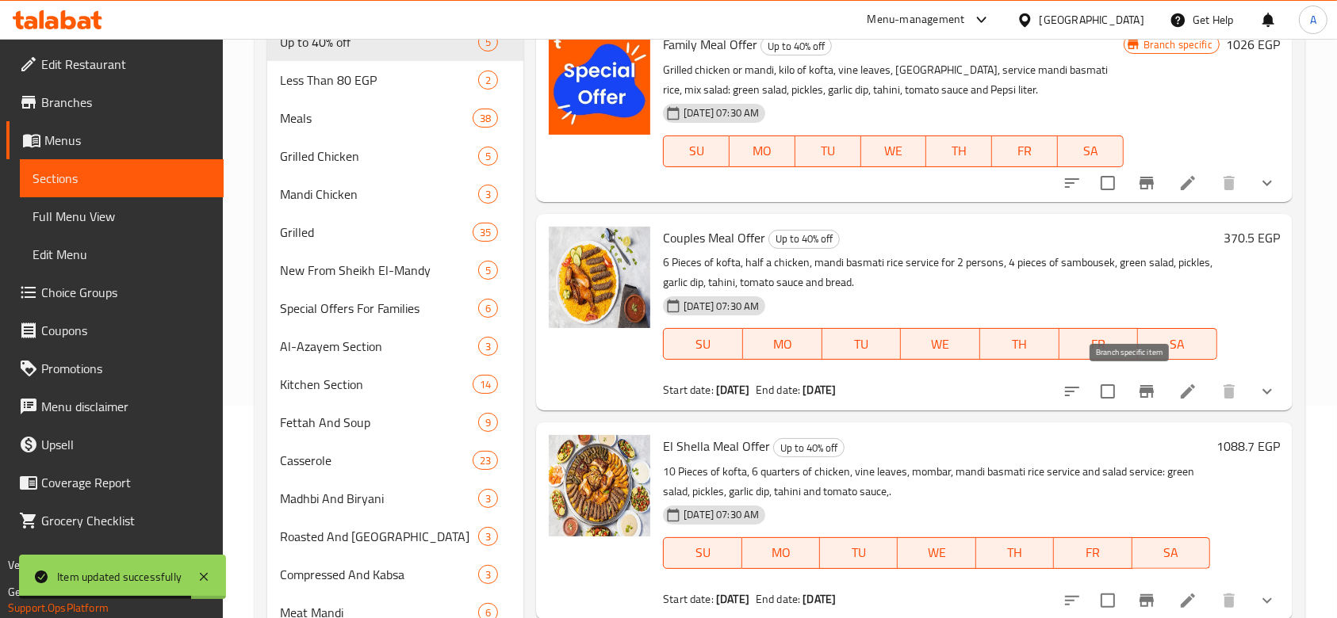
click at [1139, 389] on icon "Branch-specific-item" at bounding box center [1146, 391] width 14 height 13
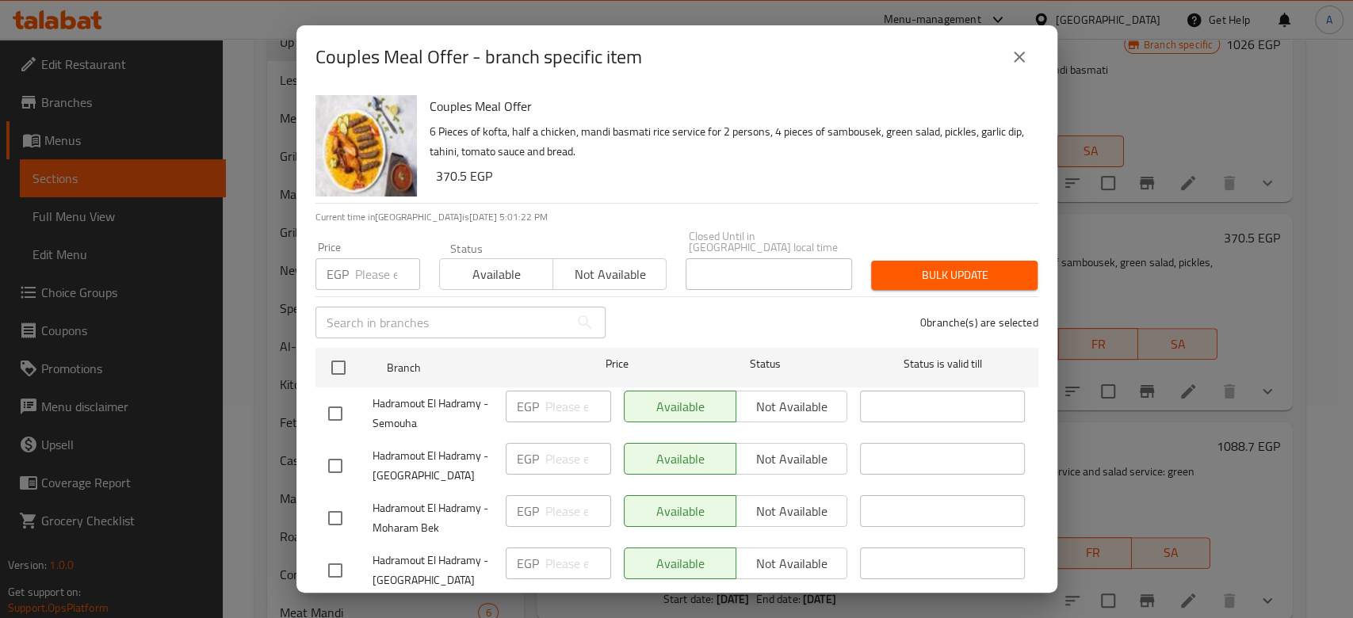
click at [370, 260] on input "number" at bounding box center [387, 274] width 65 height 32
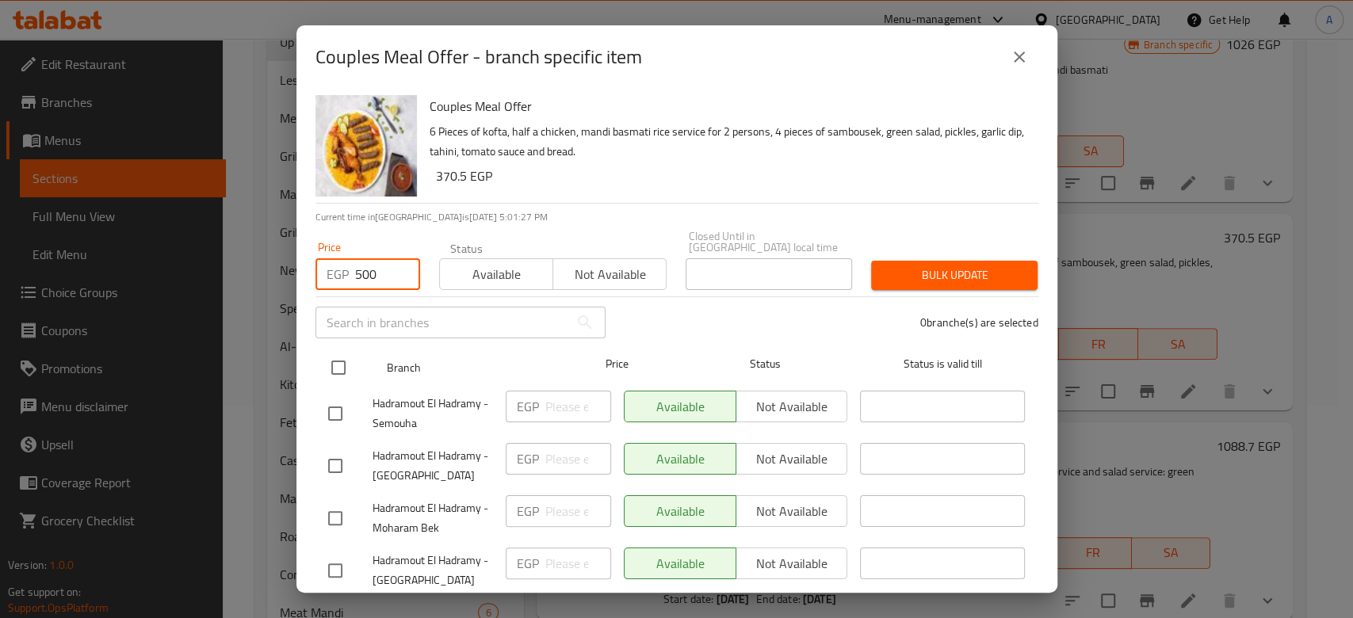
type input "500"
click at [331, 359] on input "checkbox" at bounding box center [338, 367] width 33 height 33
checkbox input "true"
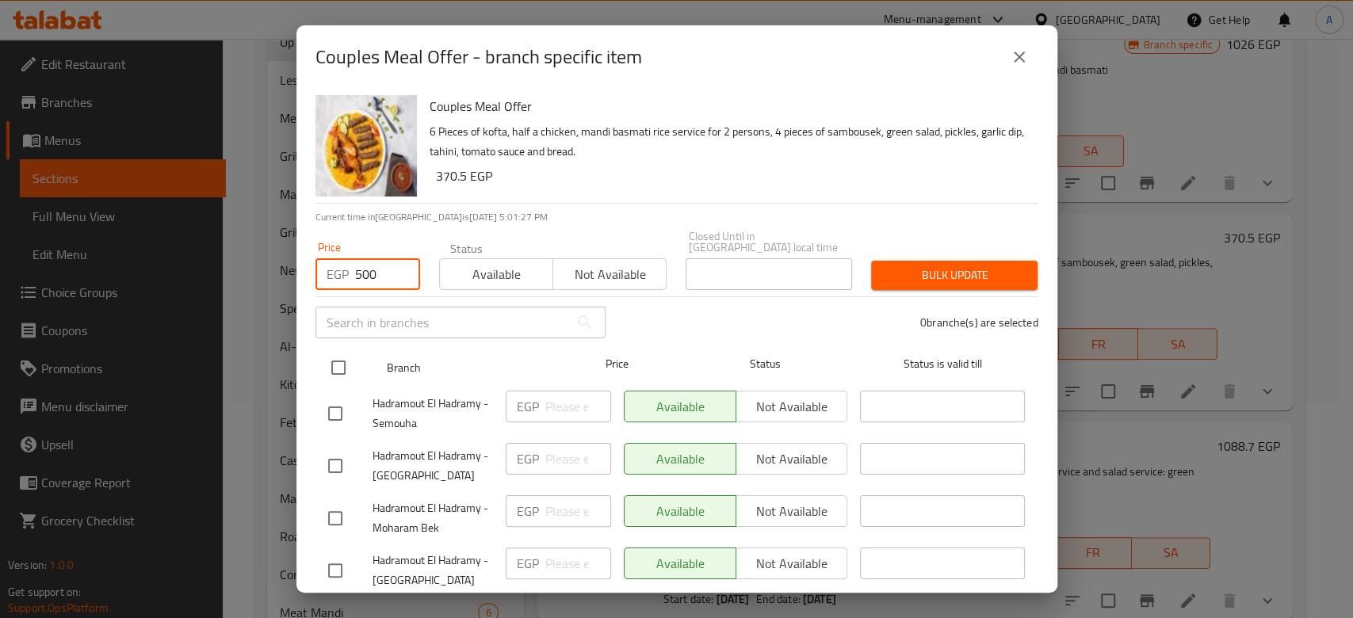
checkbox input "true"
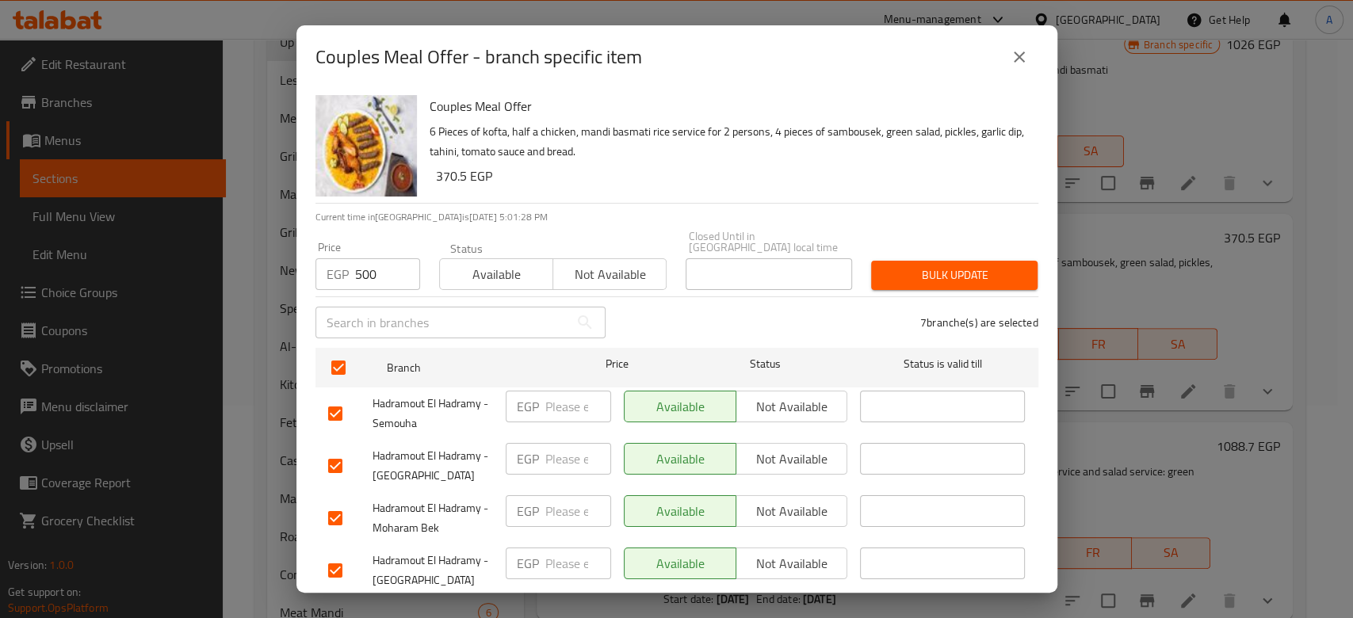
click at [901, 266] on span "Bulk update" at bounding box center [954, 276] width 141 height 20
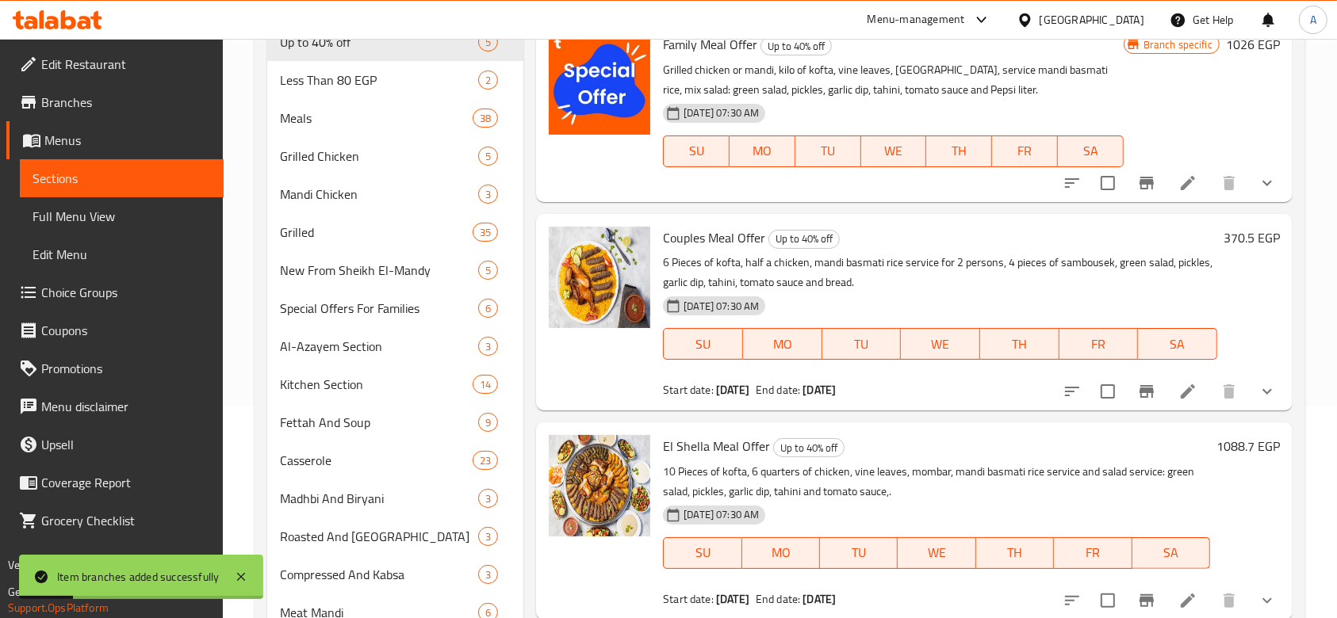
click at [1165, 390] on li at bounding box center [1187, 391] width 44 height 29
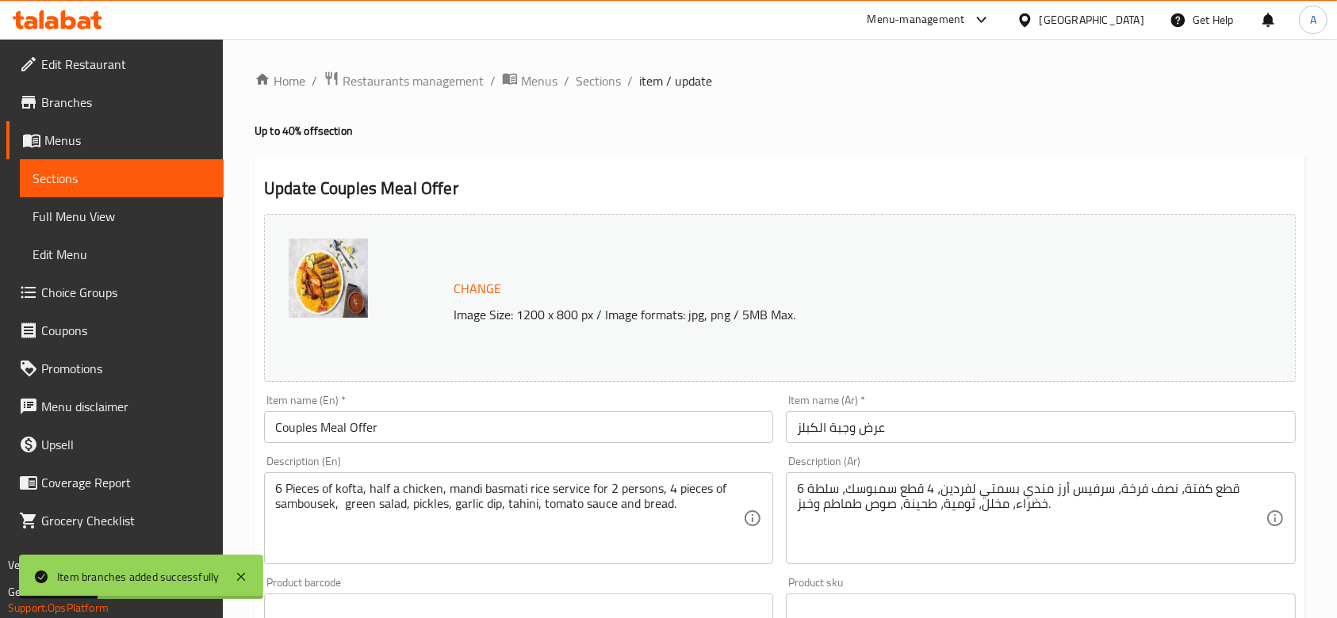
scroll to position [333, 0]
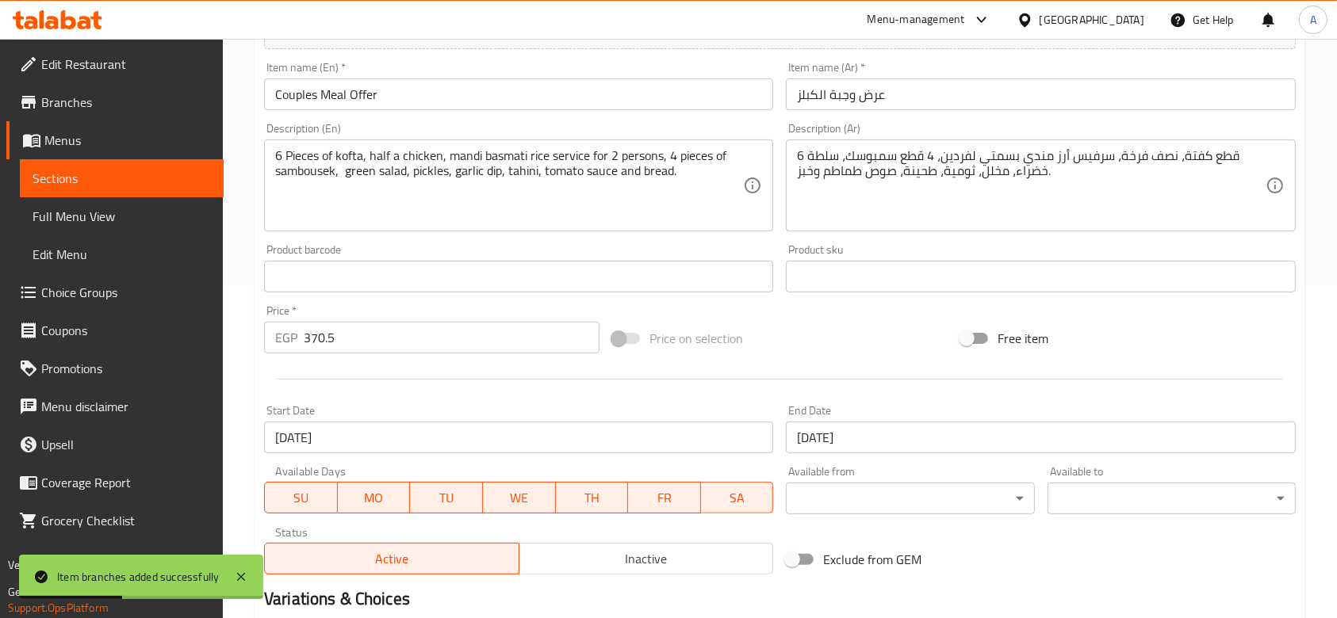
click at [649, 438] on input "[DATE]" at bounding box center [518, 438] width 509 height 32
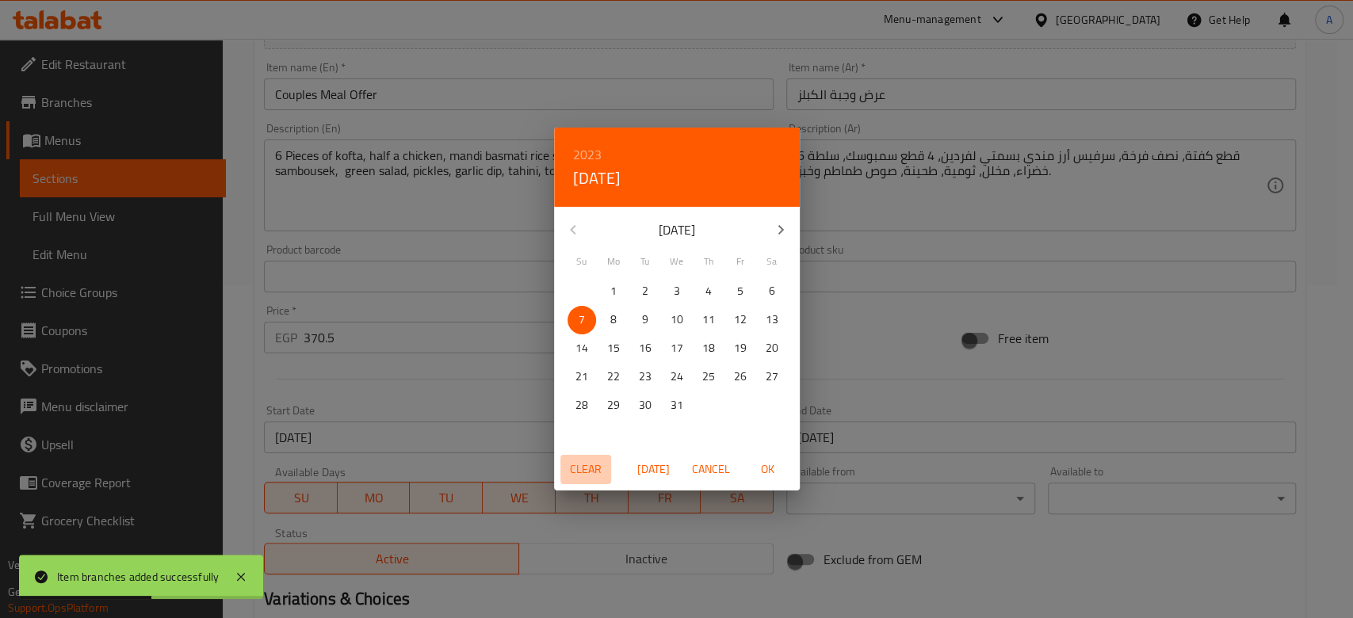
click at [604, 471] on button "Clear" at bounding box center [586, 469] width 51 height 29
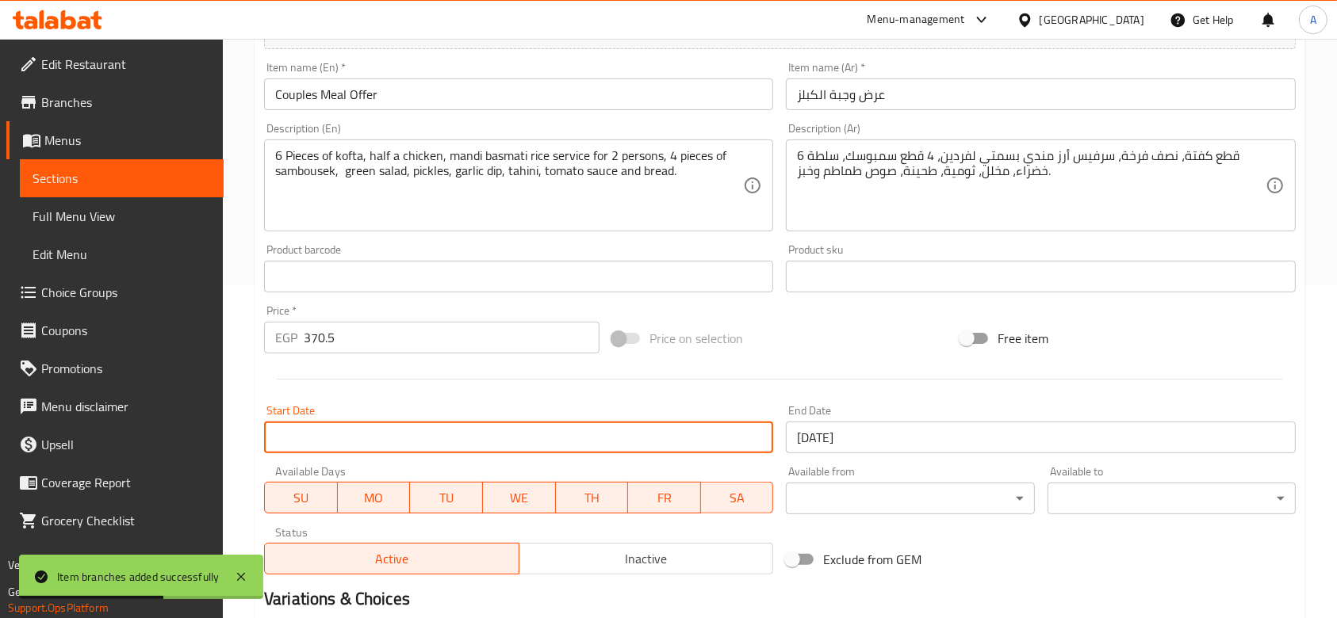
click at [905, 430] on input "[DATE]" at bounding box center [1040, 438] width 509 height 32
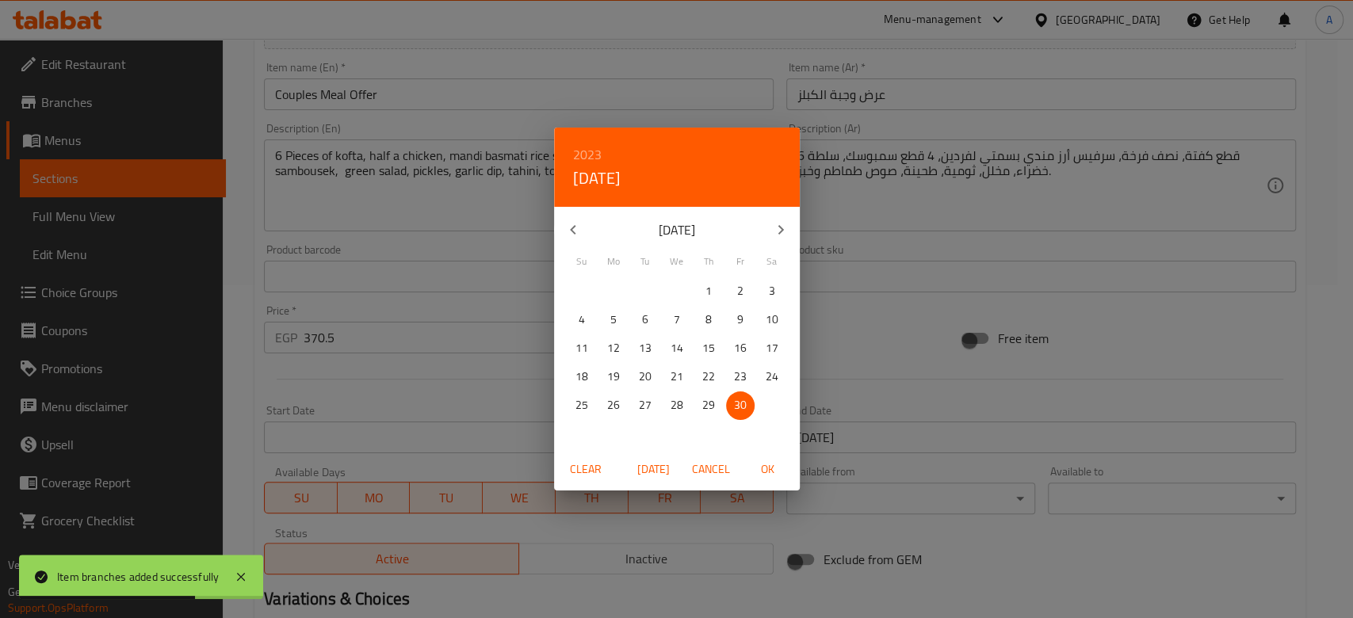
click at [602, 468] on span "Clear" at bounding box center [586, 470] width 38 height 20
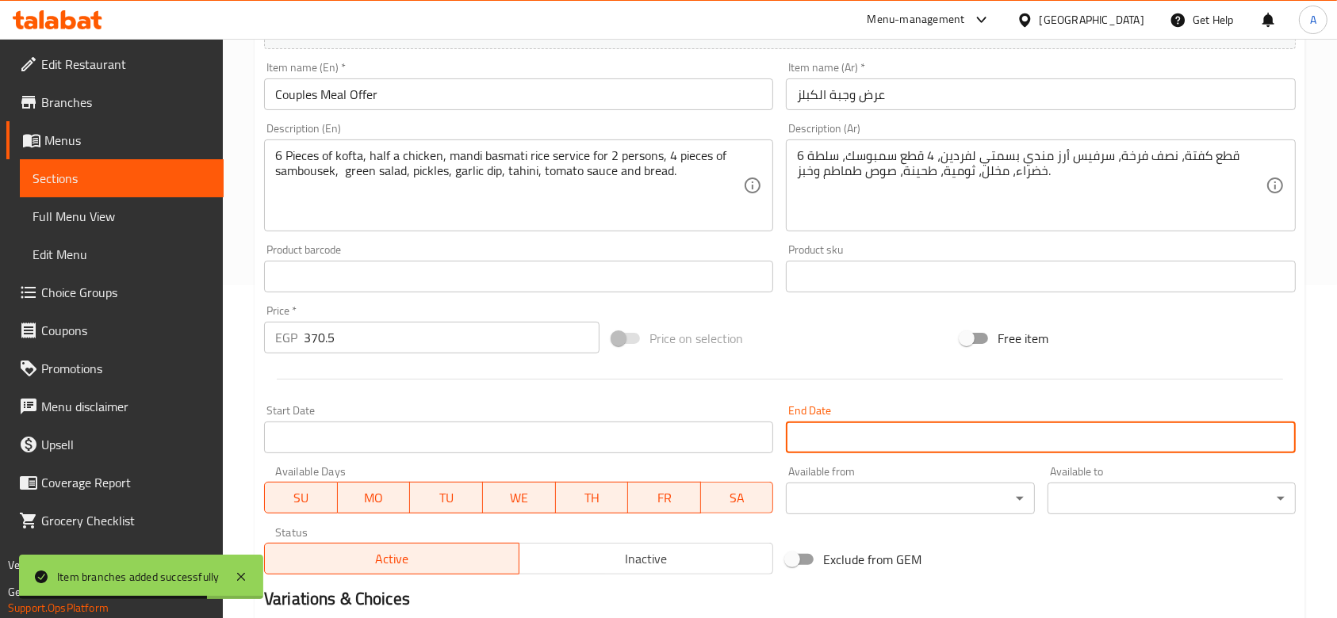
scroll to position [615, 0]
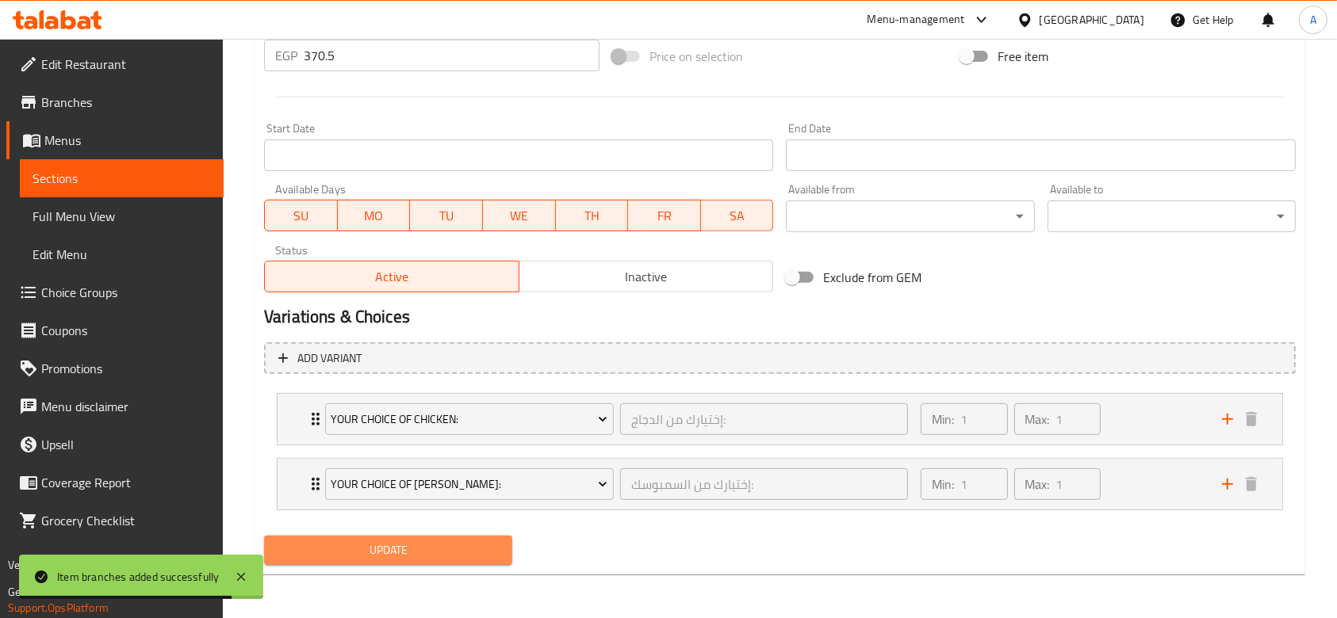
click at [455, 553] on span "Update" at bounding box center [388, 551] width 223 height 20
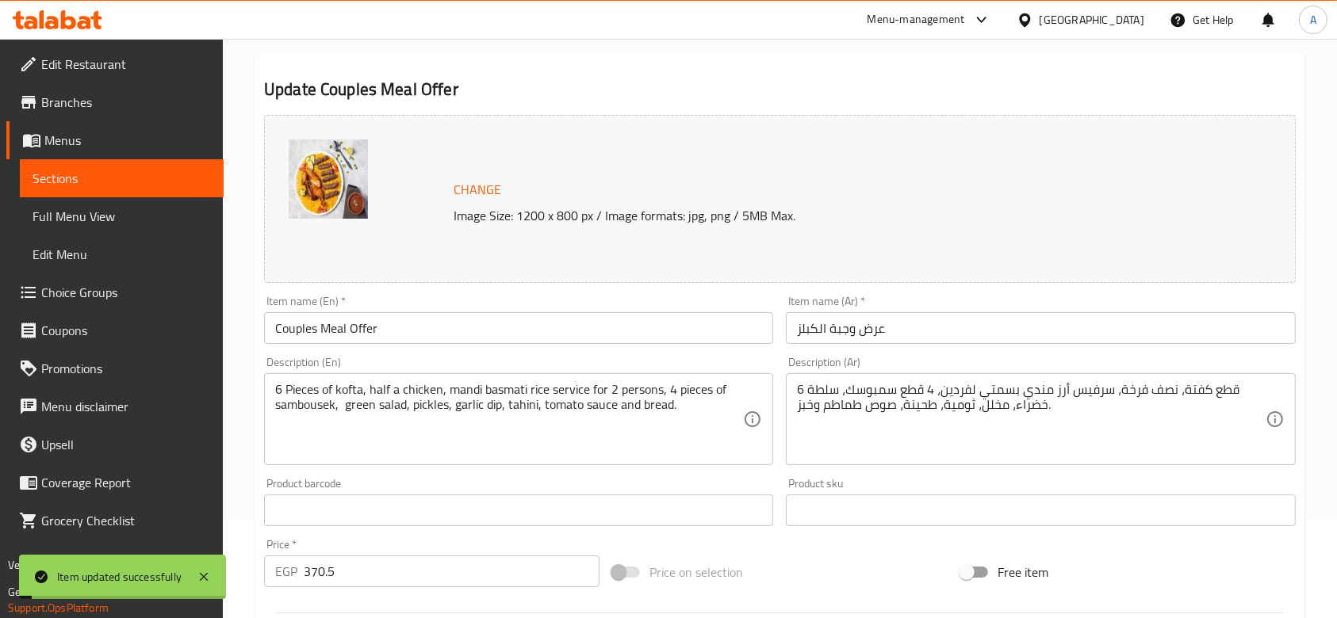
scroll to position [0, 0]
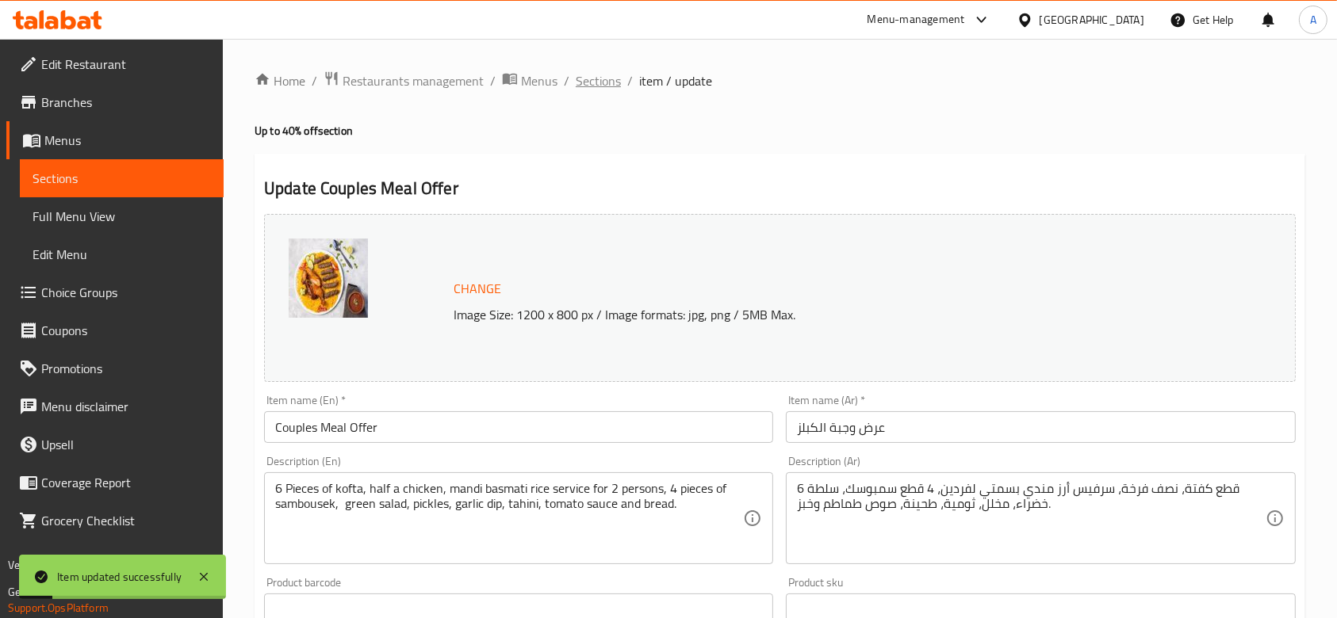
click at [595, 78] on span "Sections" at bounding box center [598, 80] width 45 height 19
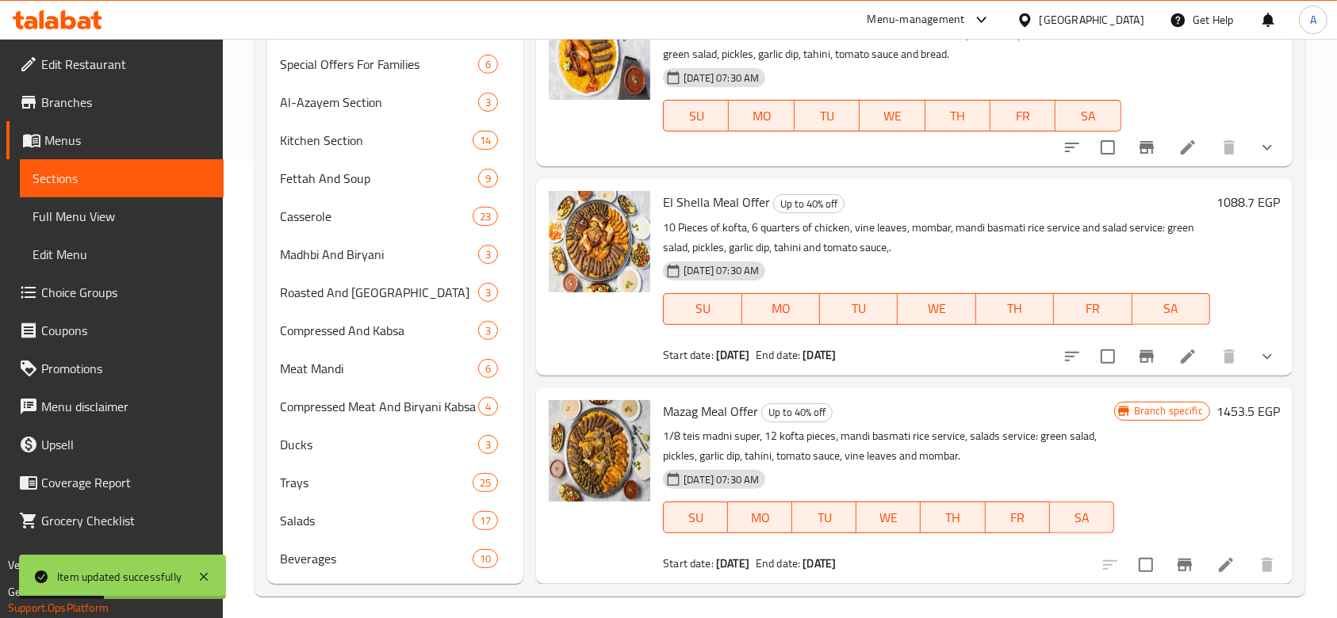
scroll to position [457, 0]
click at [1179, 352] on icon at bounding box center [1187, 355] width 19 height 19
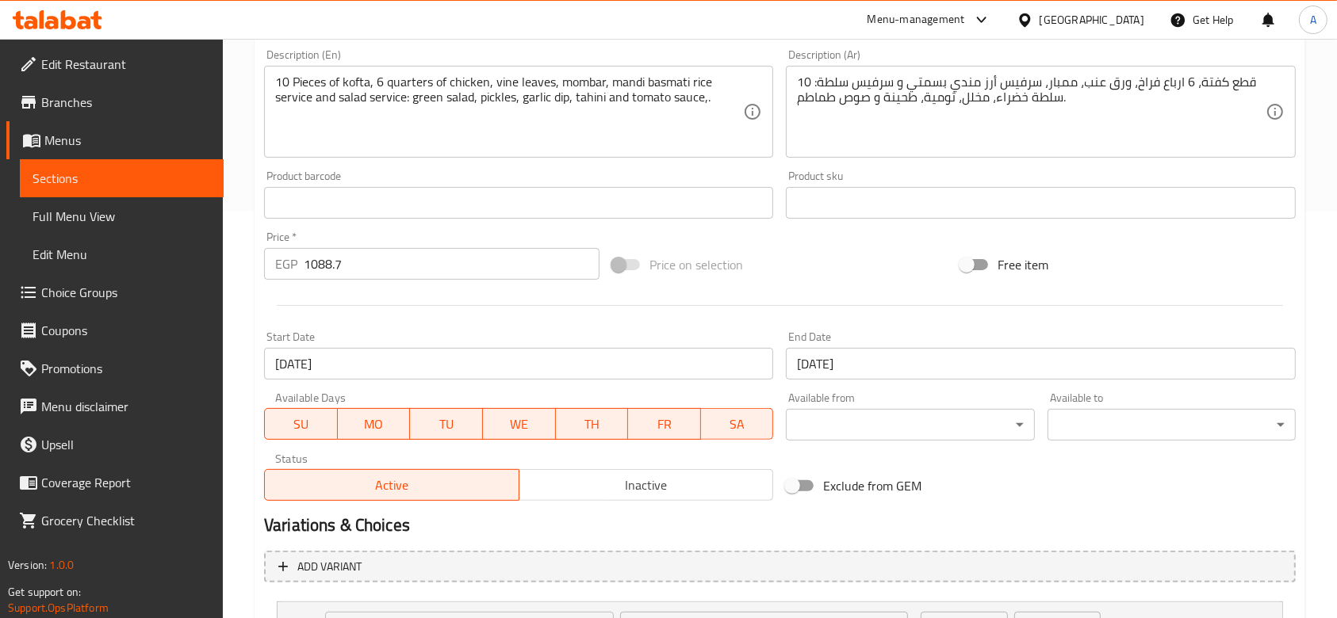
scroll to position [448, 0]
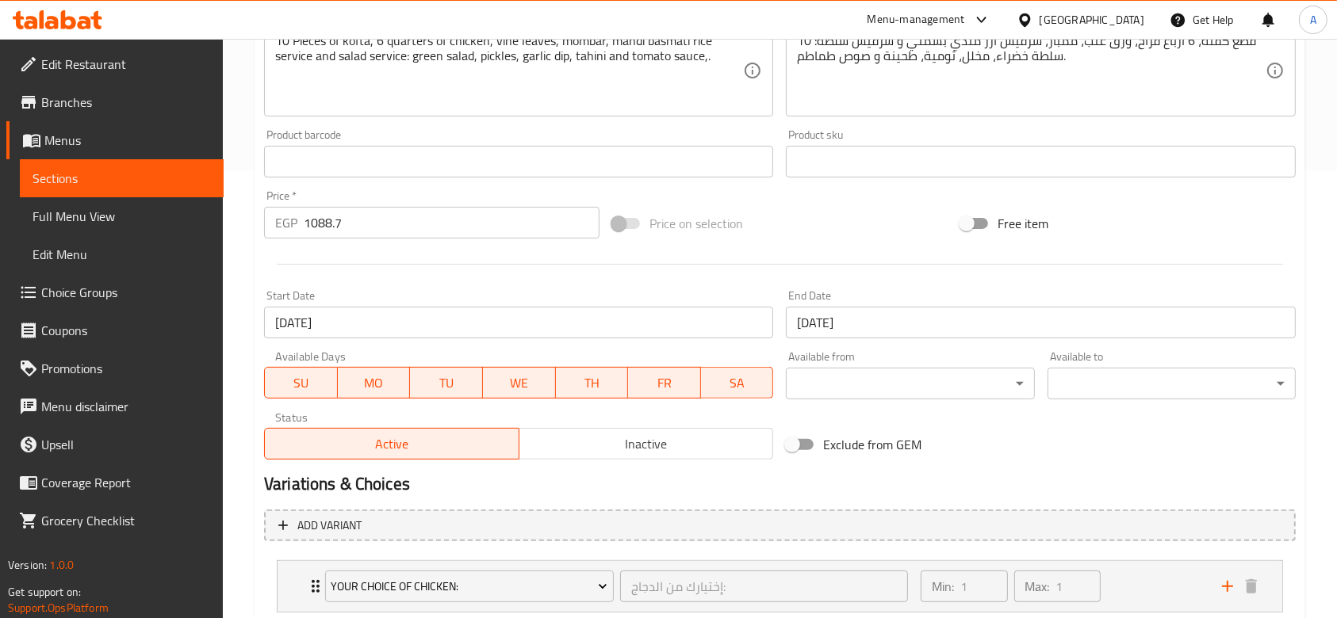
click at [687, 326] on input "[DATE]" at bounding box center [518, 323] width 509 height 32
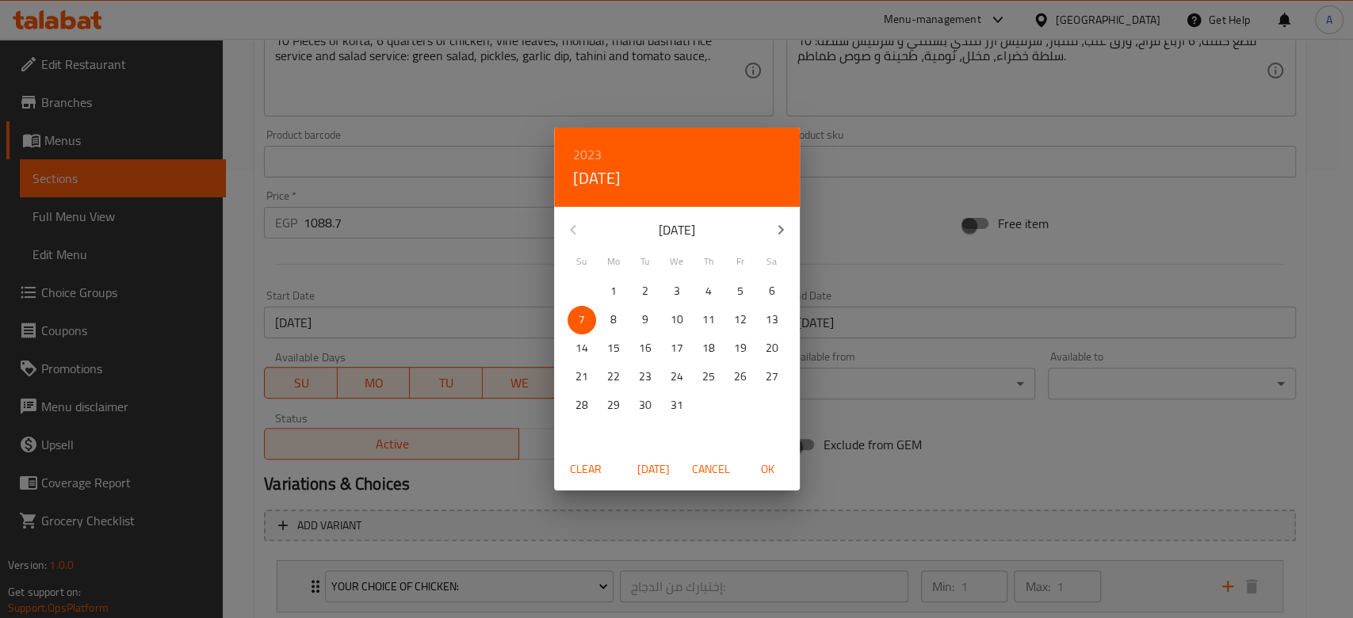
click at [572, 479] on span "Clear" at bounding box center [586, 470] width 38 height 20
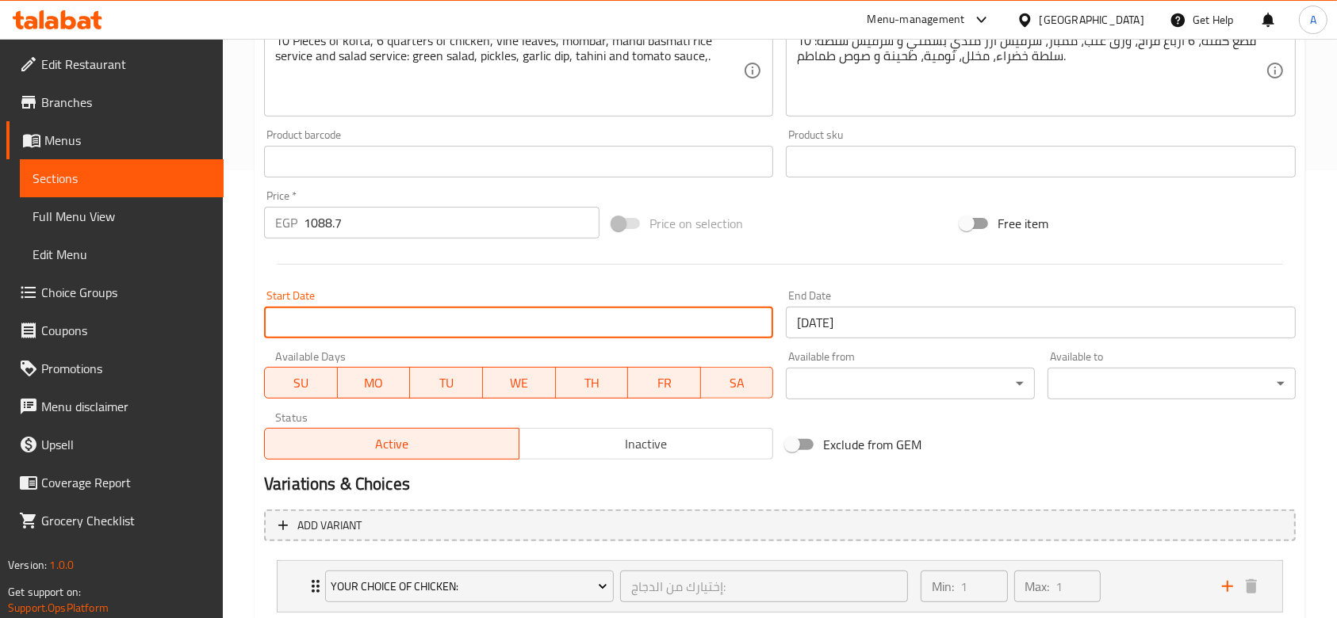
click at [840, 312] on input "[DATE]" at bounding box center [1040, 323] width 509 height 32
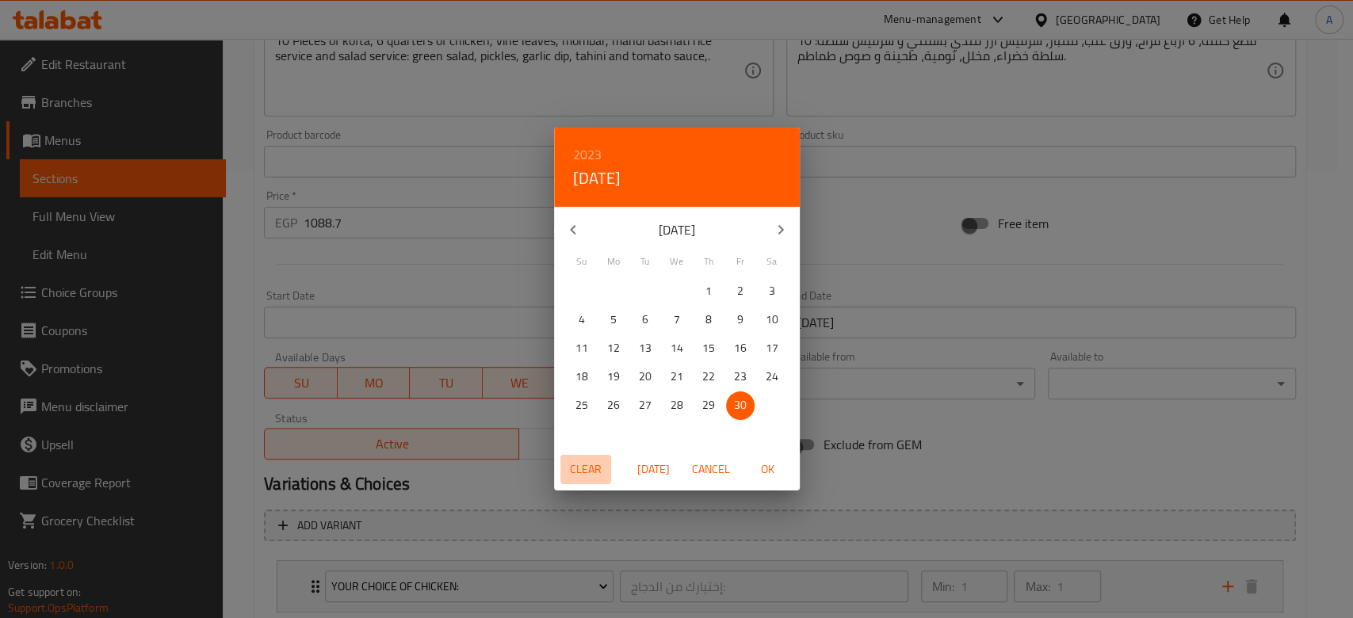
click at [583, 471] on span "Clear" at bounding box center [586, 470] width 38 height 20
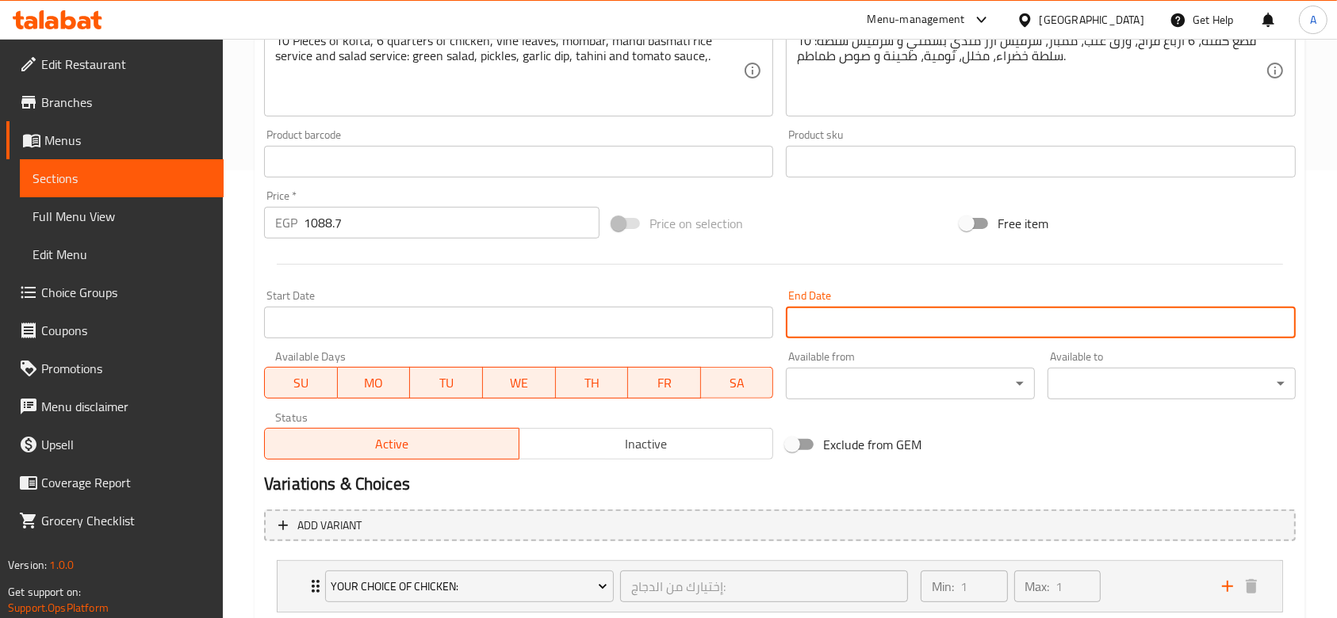
scroll to position [550, 0]
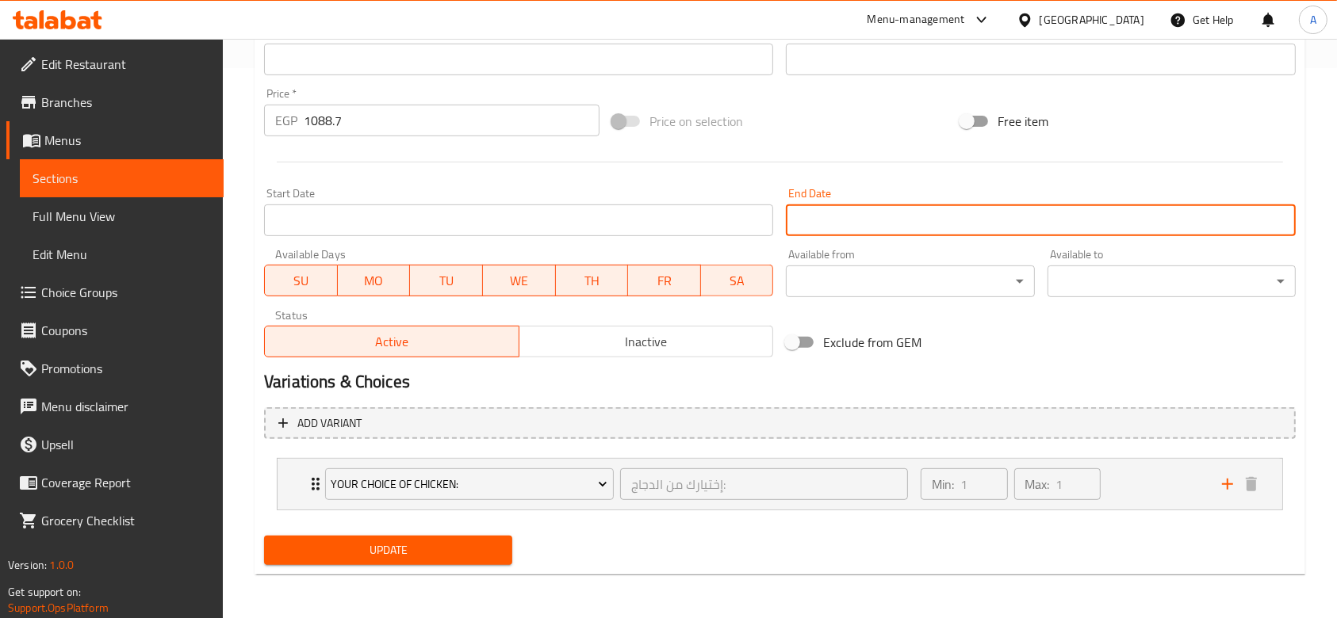
click at [430, 550] on span "Update" at bounding box center [388, 551] width 223 height 20
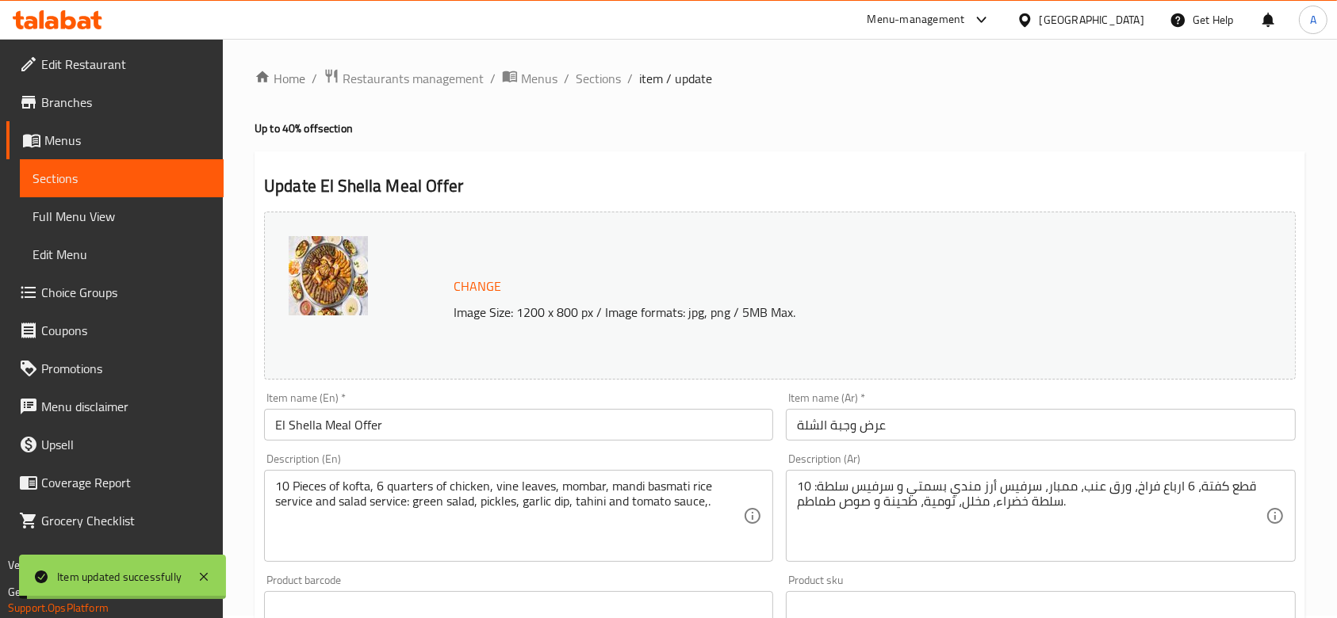
scroll to position [0, 0]
click at [612, 78] on span "Sections" at bounding box center [598, 80] width 45 height 19
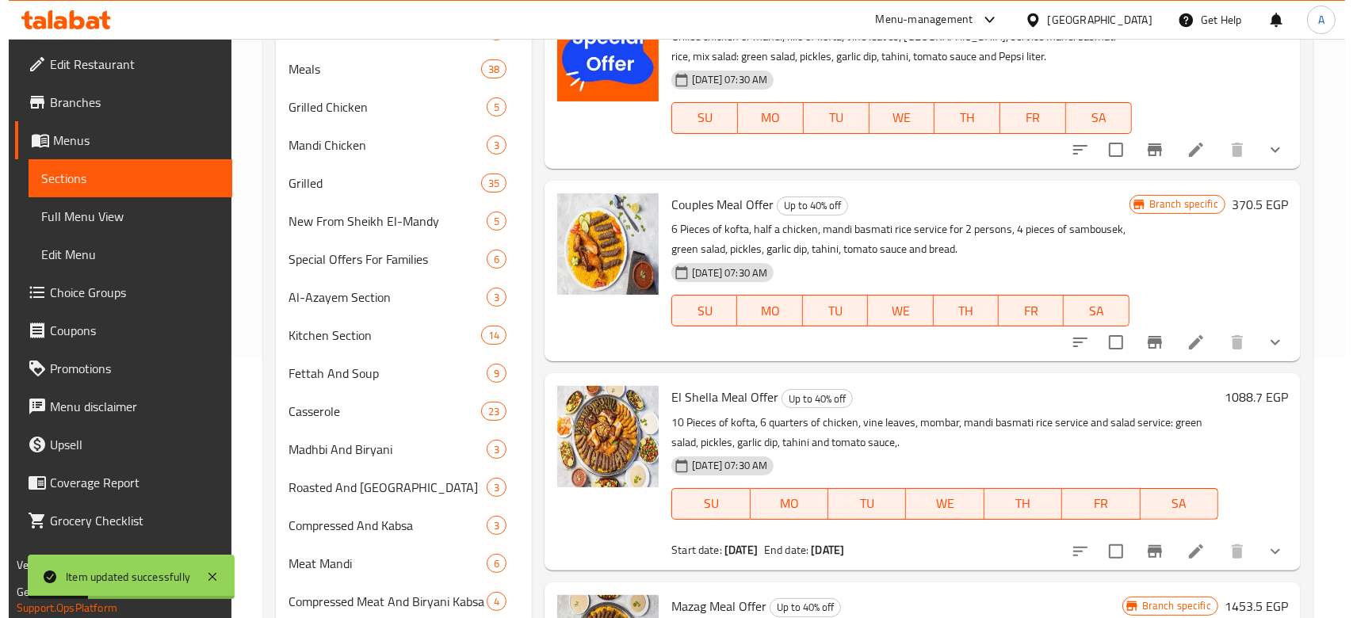
scroll to position [263, 0]
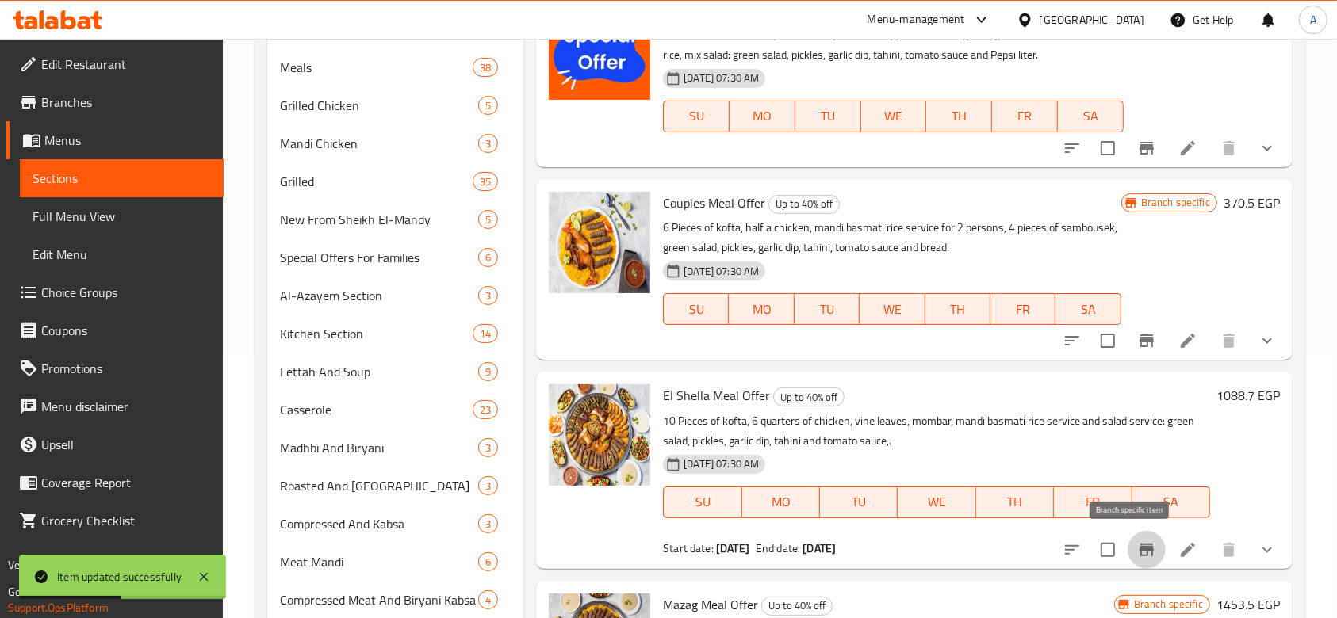
click at [1127, 536] on button "Branch-specific-item" at bounding box center [1146, 550] width 38 height 38
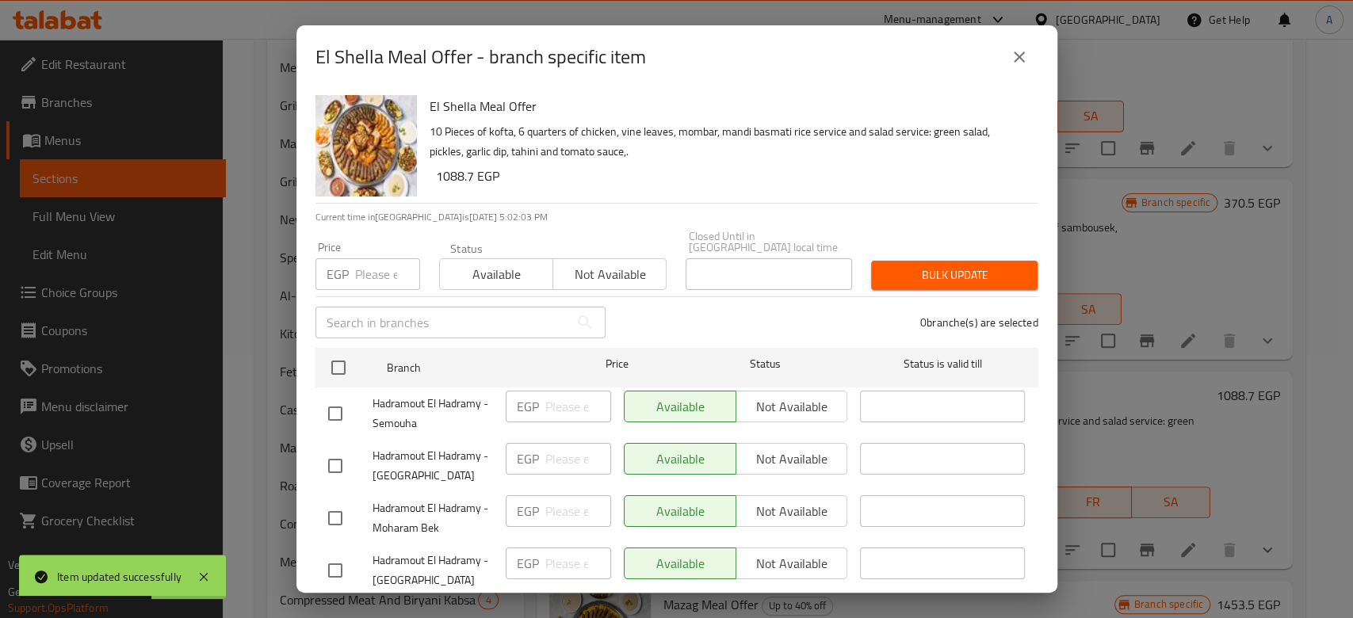
click at [363, 263] on input "number" at bounding box center [387, 274] width 65 height 32
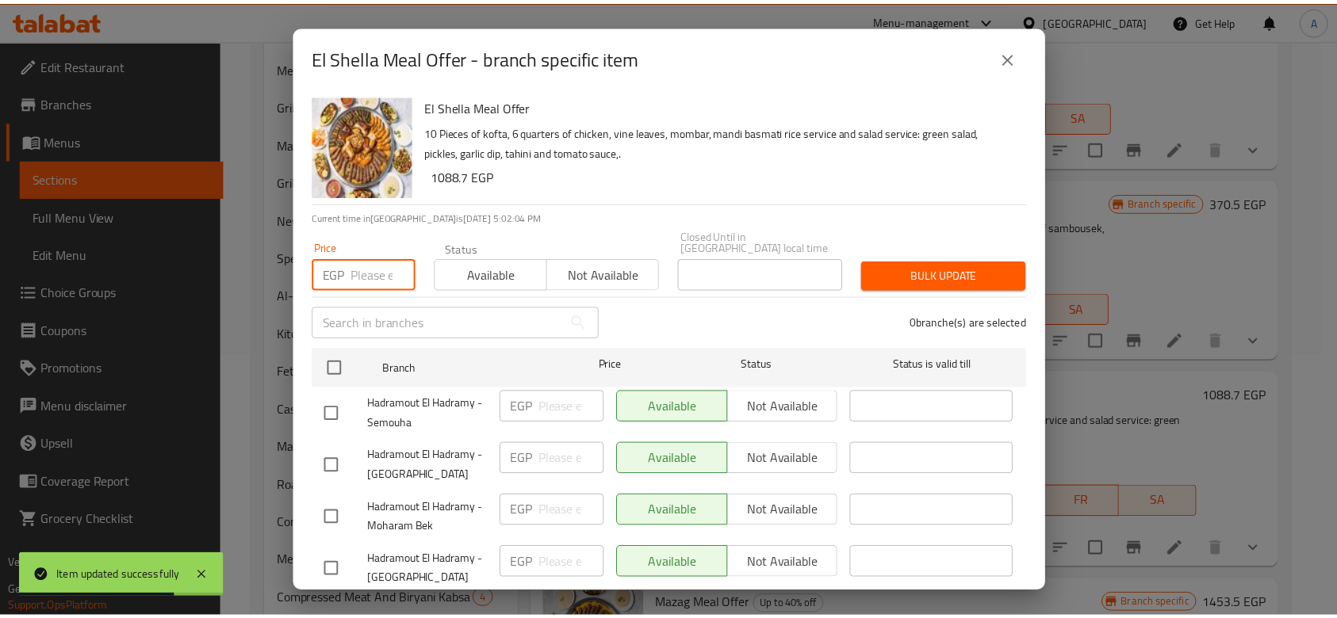
scroll to position [157, 0]
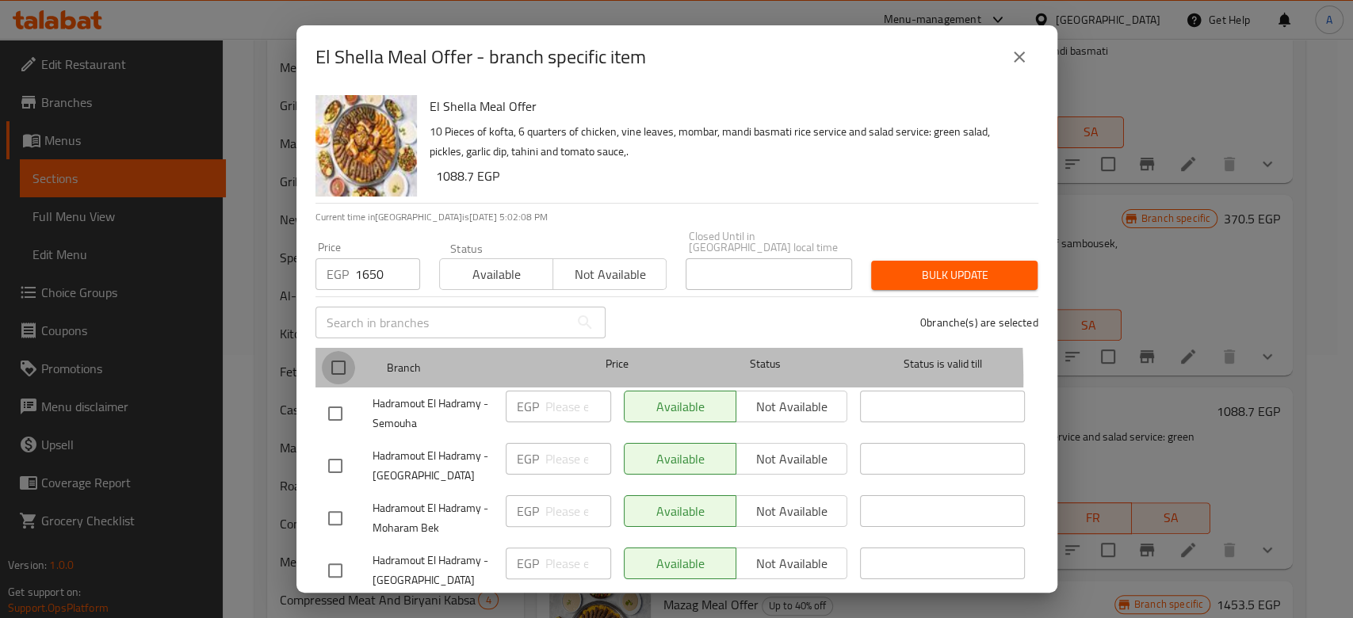
click at [336, 370] on input "checkbox" at bounding box center [338, 367] width 33 height 33
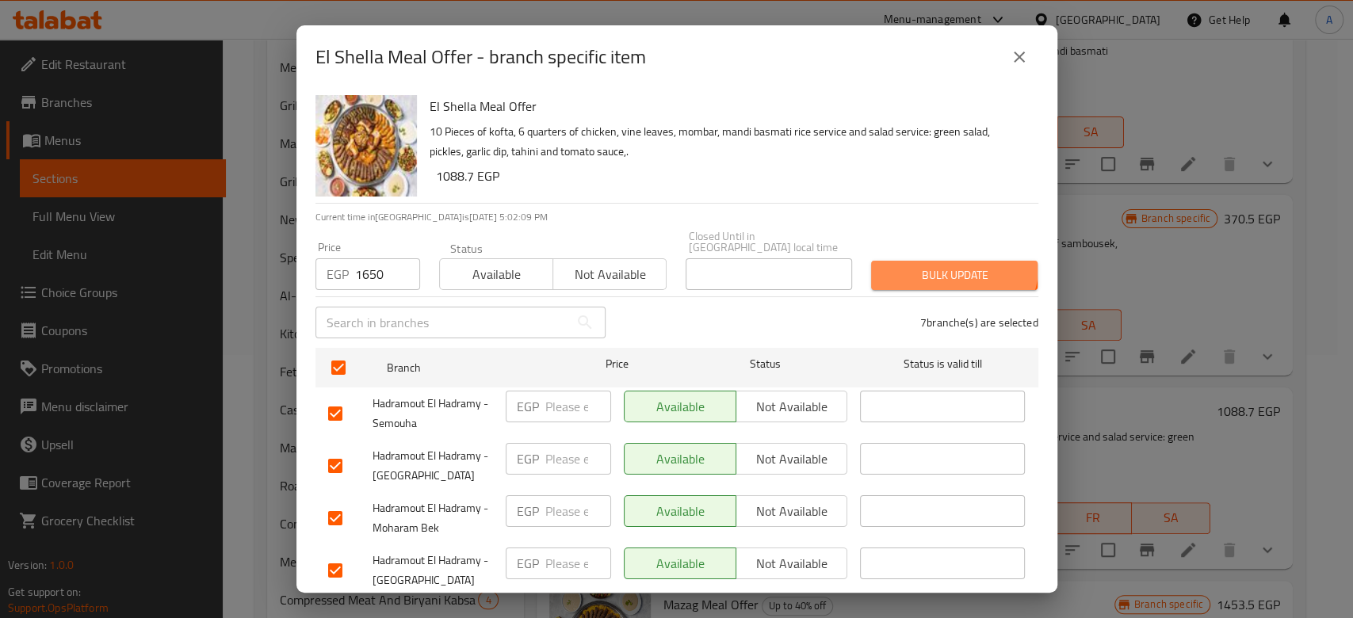
click at [920, 261] on button "Bulk update" at bounding box center [954, 275] width 166 height 29
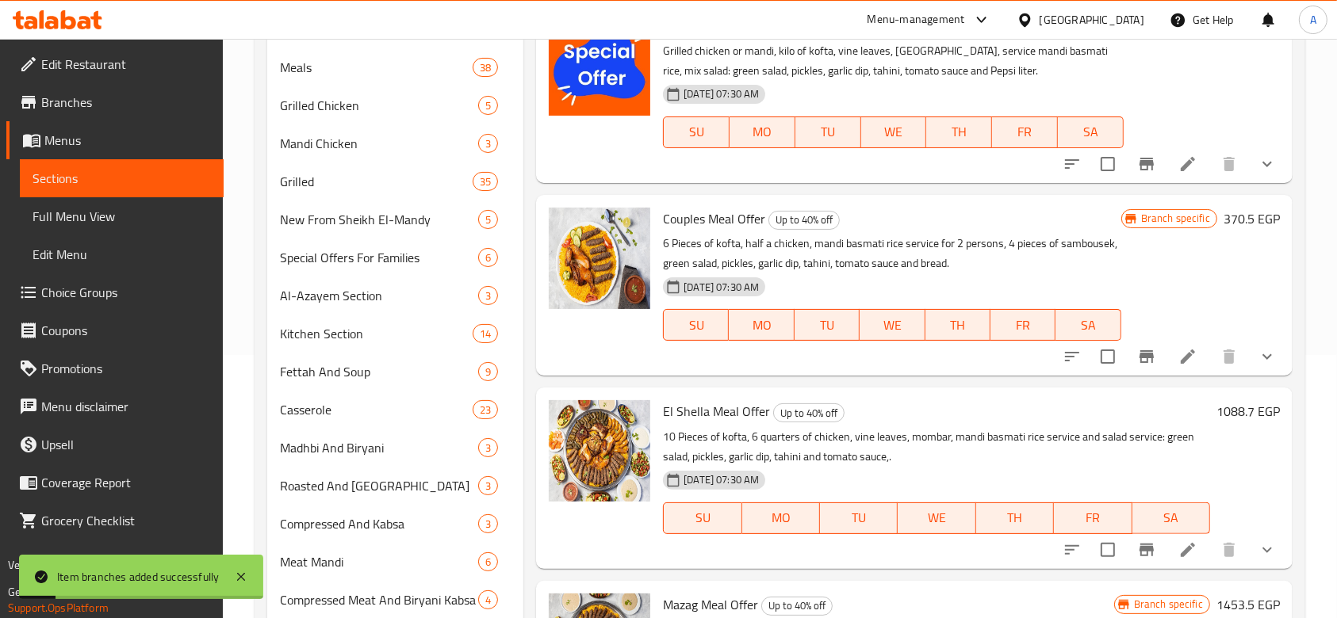
scroll to position [466, 0]
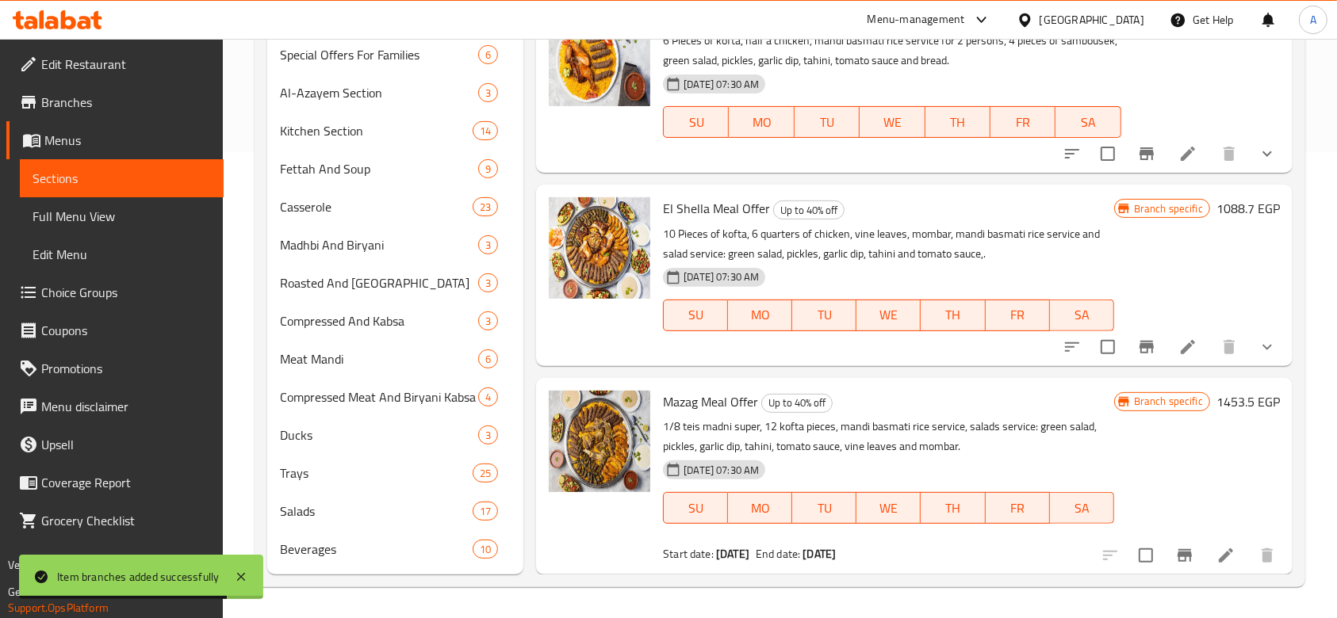
click at [1177, 552] on icon "Branch-specific-item" at bounding box center [1184, 555] width 14 height 13
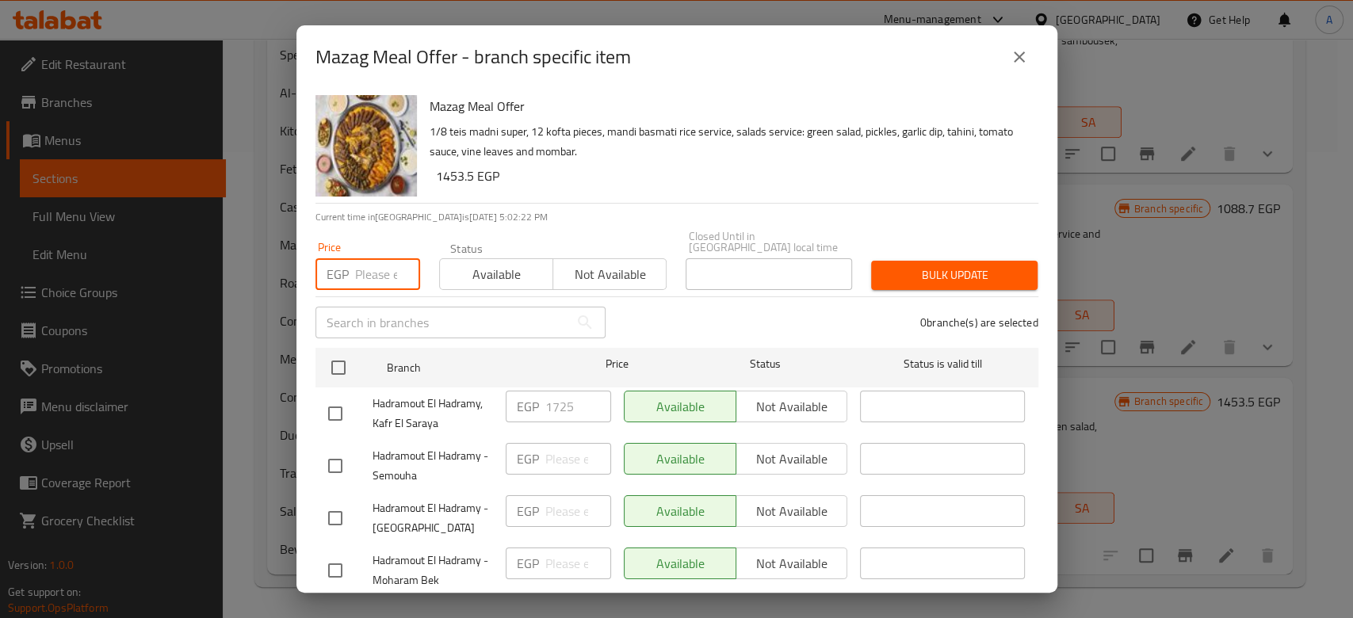
click at [373, 276] on input "number" at bounding box center [387, 274] width 65 height 32
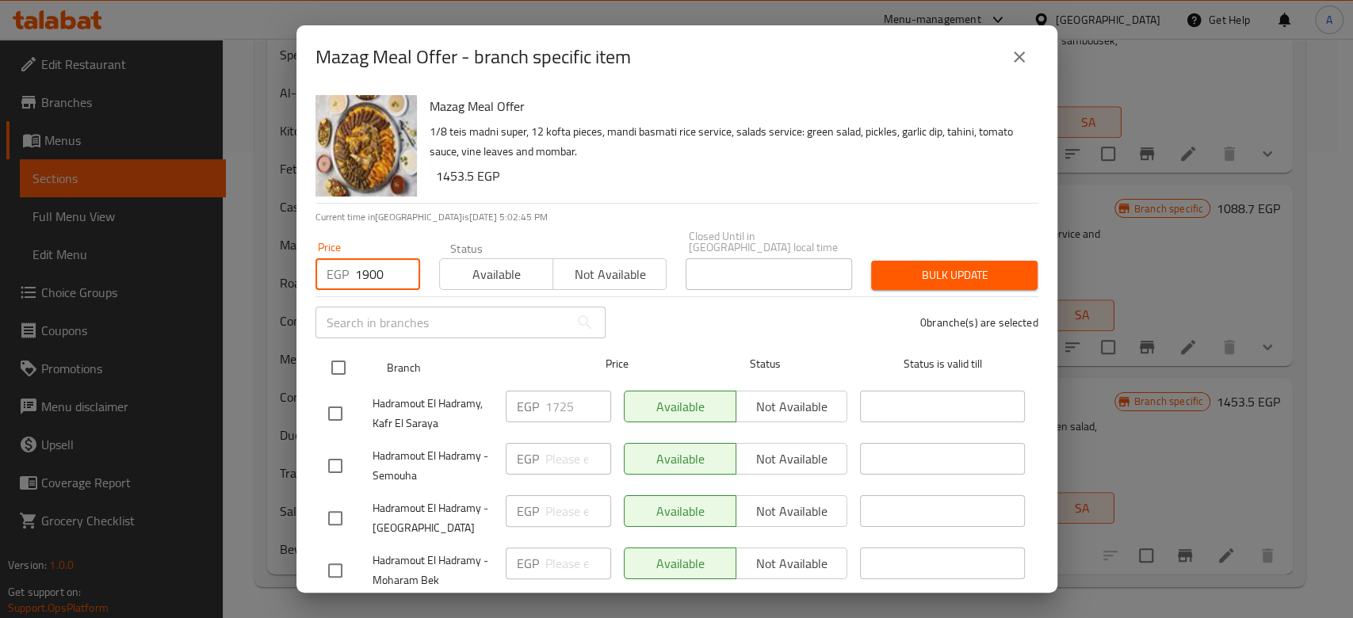
click at [339, 352] on input "checkbox" at bounding box center [338, 367] width 33 height 33
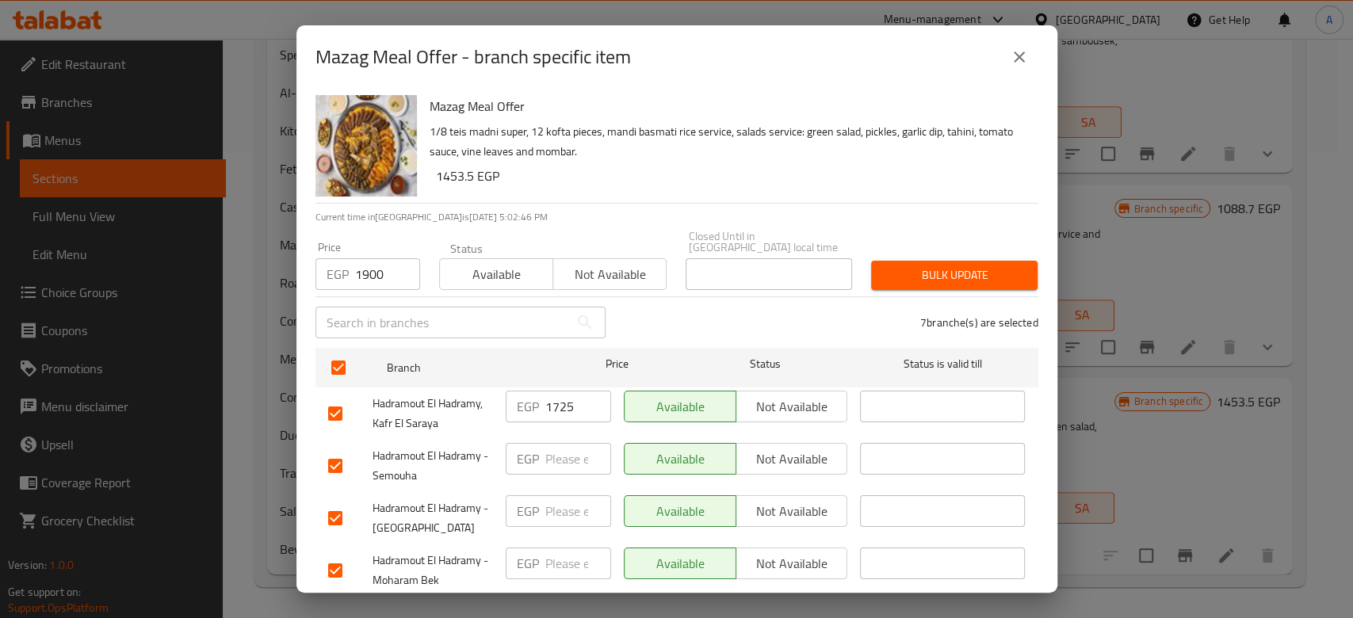
click at [980, 273] on span "Bulk update" at bounding box center [954, 276] width 141 height 20
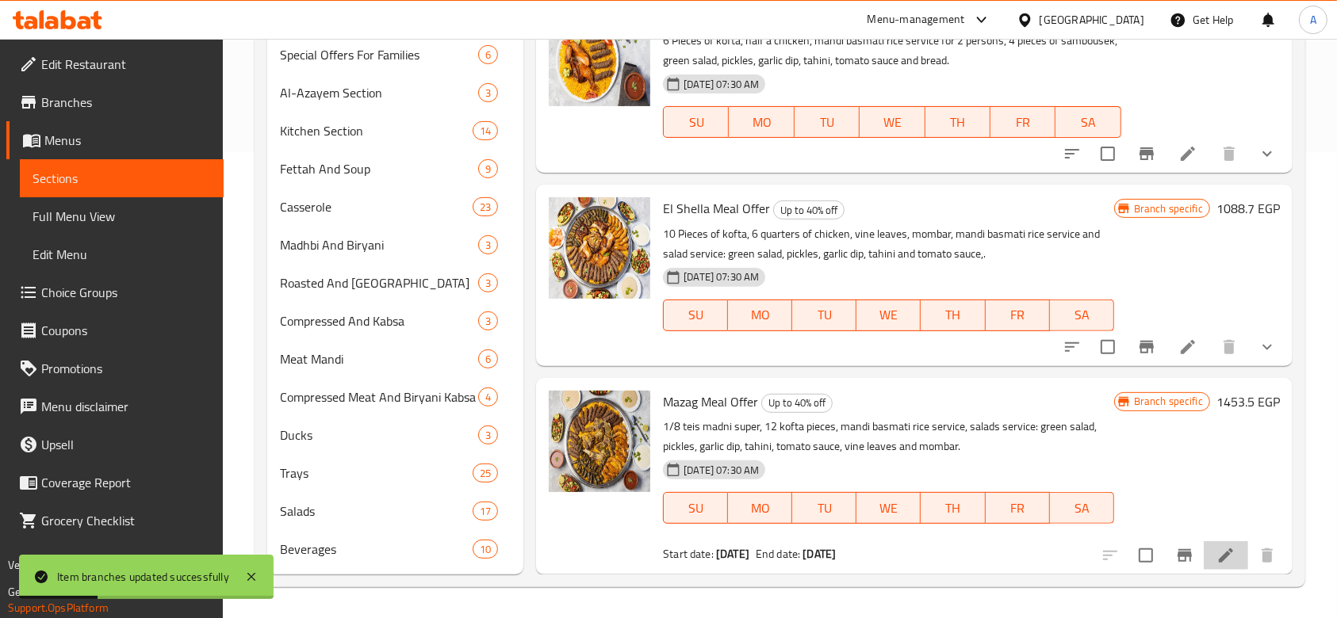
click at [1203, 559] on li at bounding box center [1225, 555] width 44 height 29
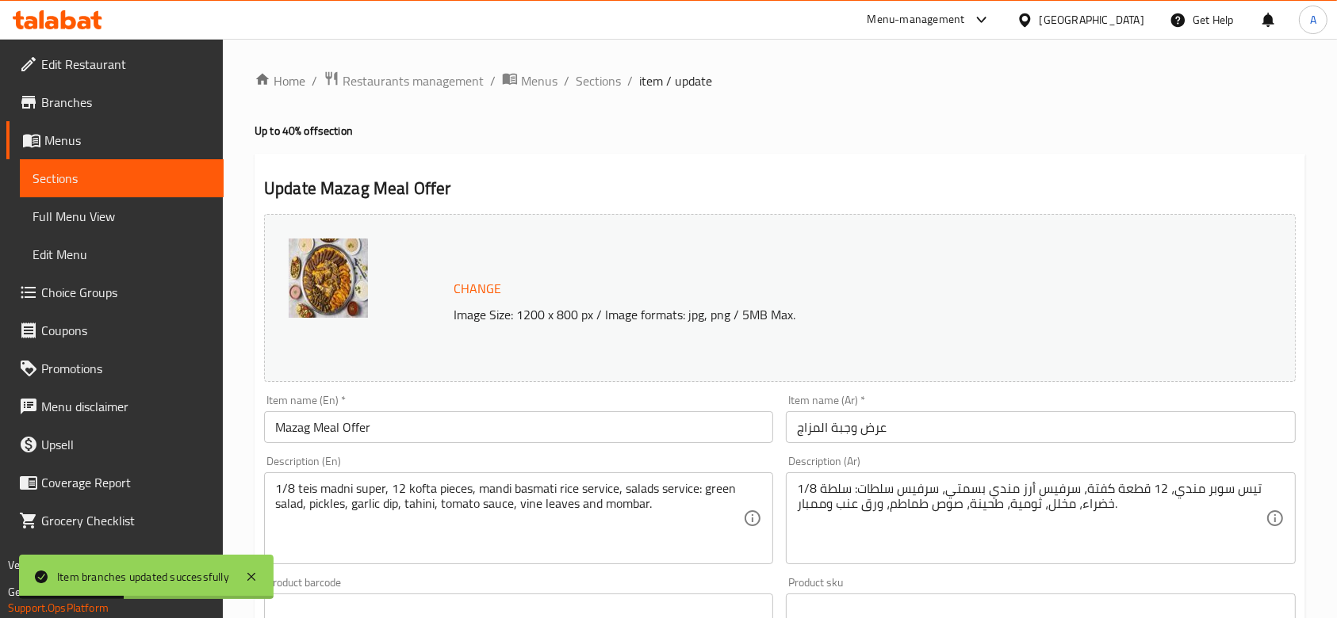
scroll to position [368, 0]
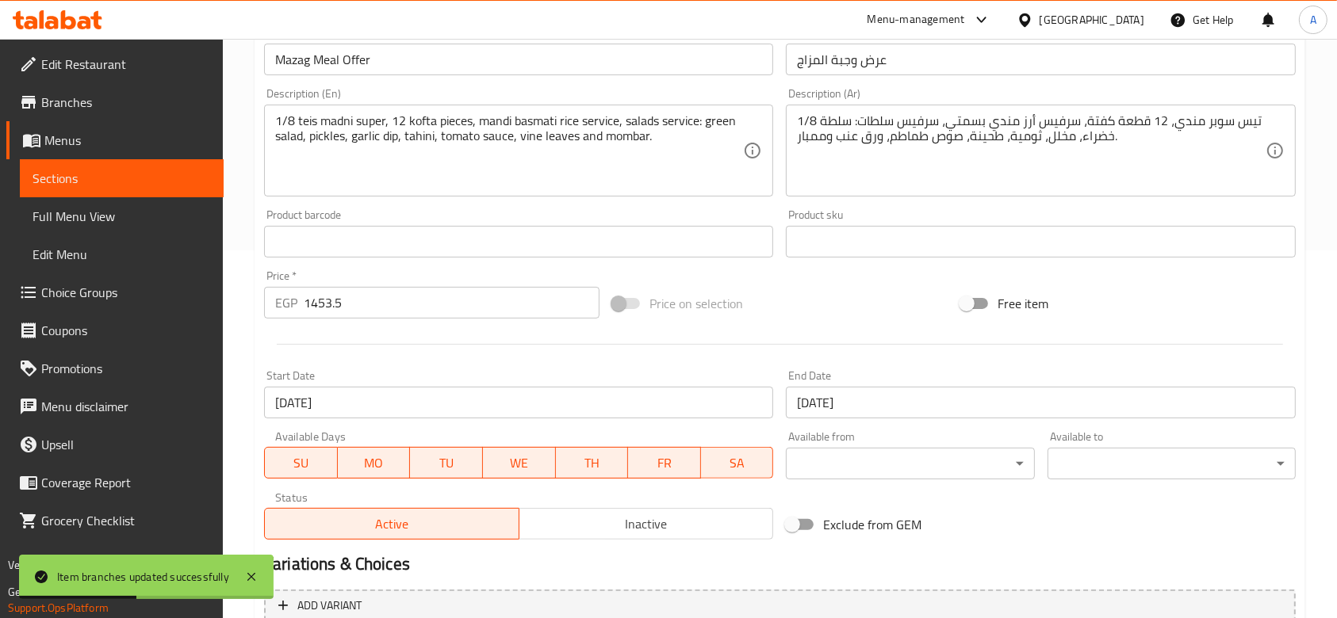
click at [949, 402] on input "[DATE]" at bounding box center [1040, 403] width 509 height 32
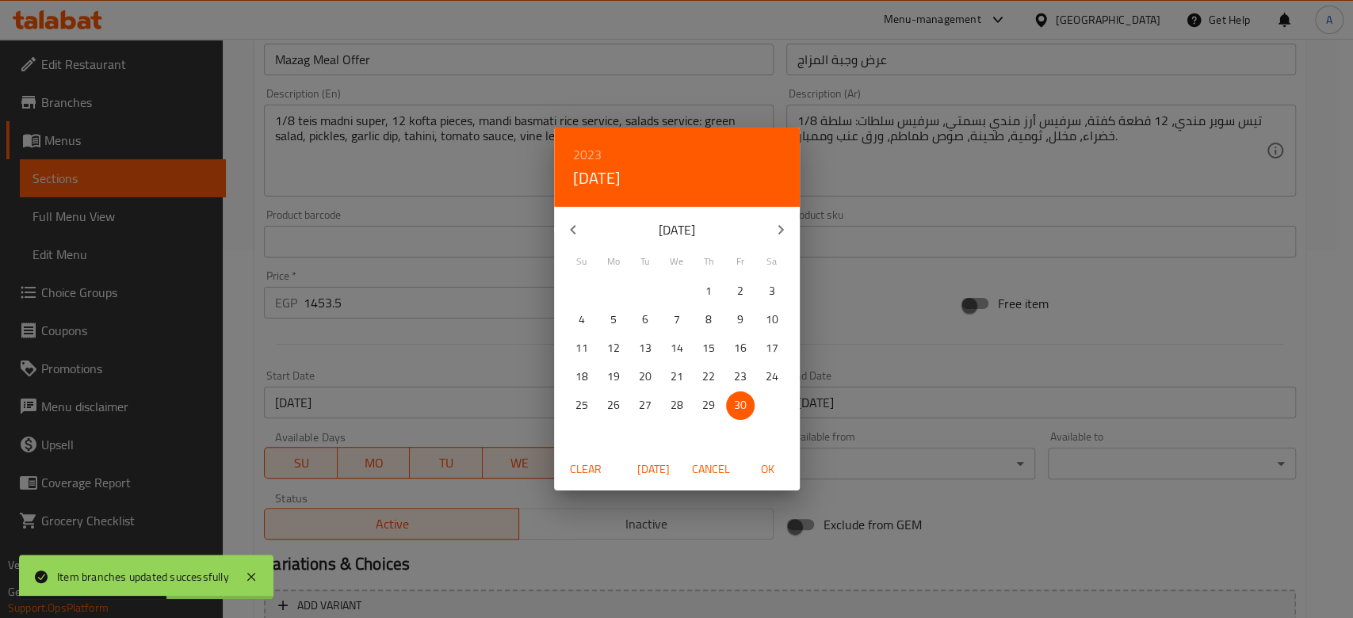
click at [591, 469] on span "Clear" at bounding box center [586, 470] width 38 height 20
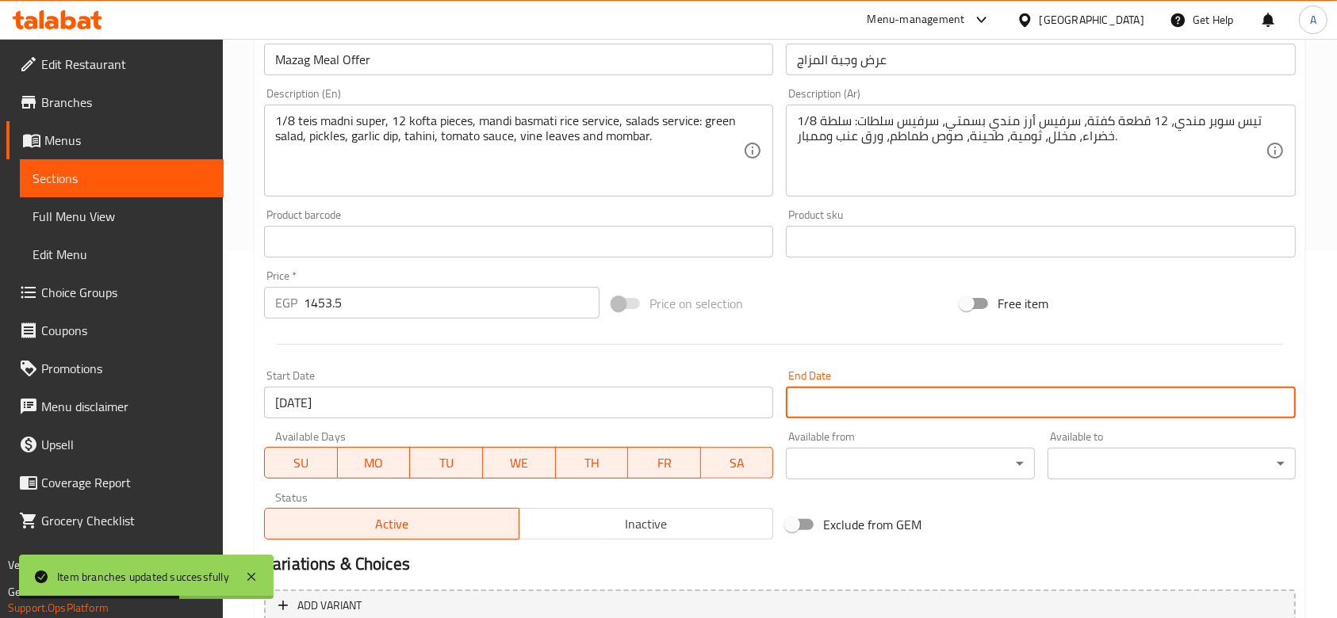
click at [585, 407] on input "[DATE]" at bounding box center [518, 403] width 509 height 32
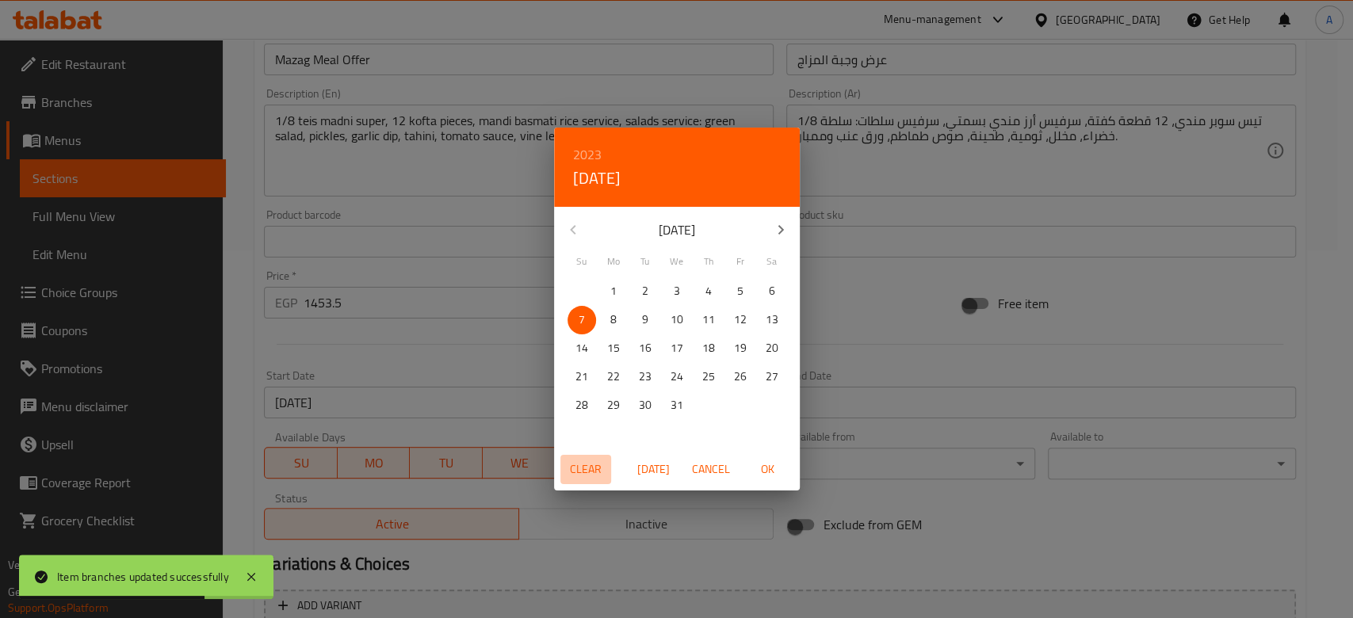
click at [577, 470] on span "Clear" at bounding box center [586, 470] width 38 height 20
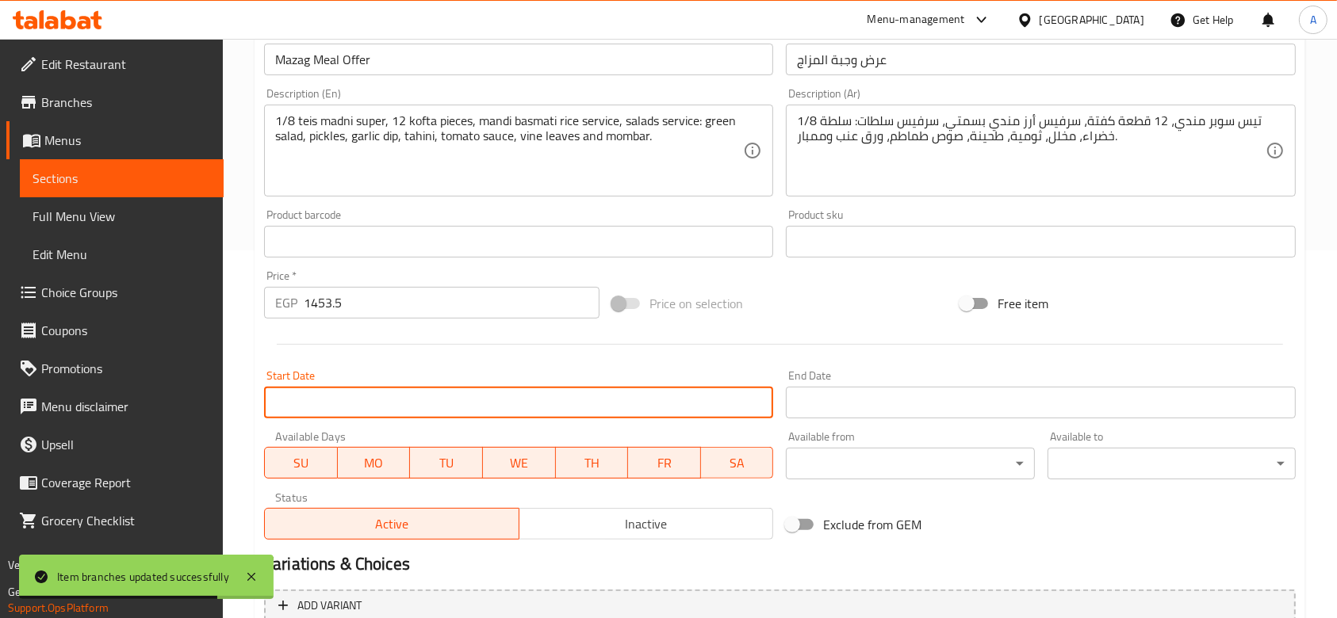
scroll to position [524, 0]
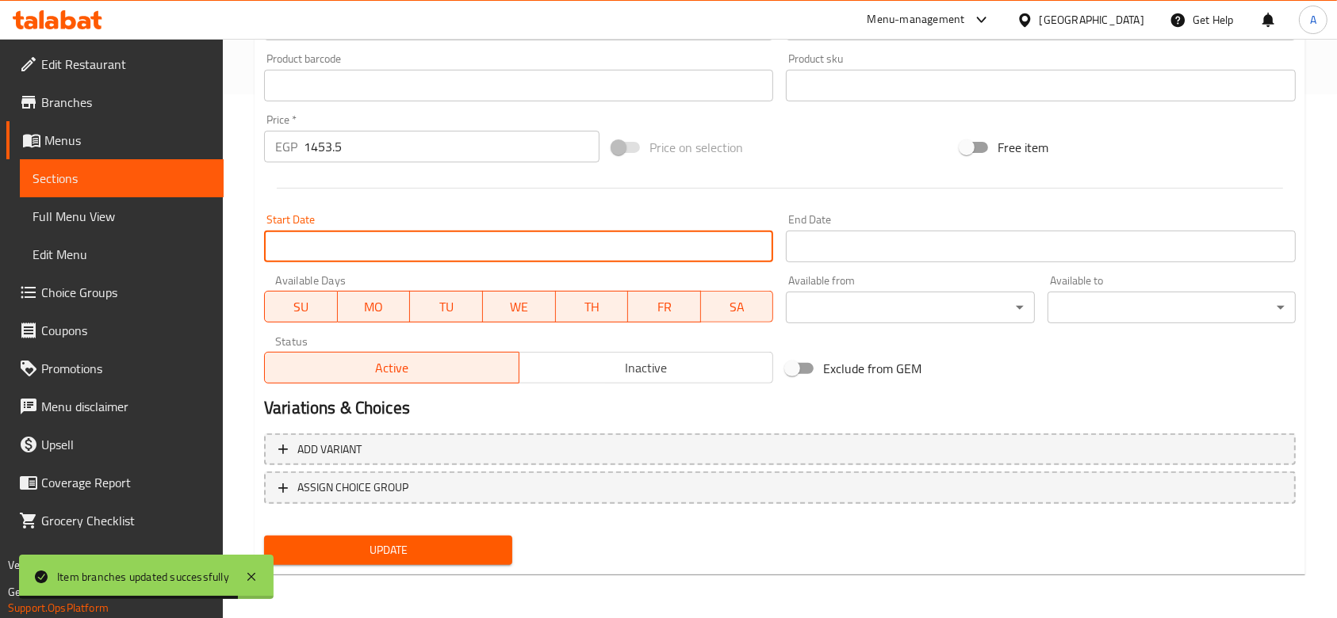
click at [419, 557] on span "Update" at bounding box center [388, 551] width 223 height 20
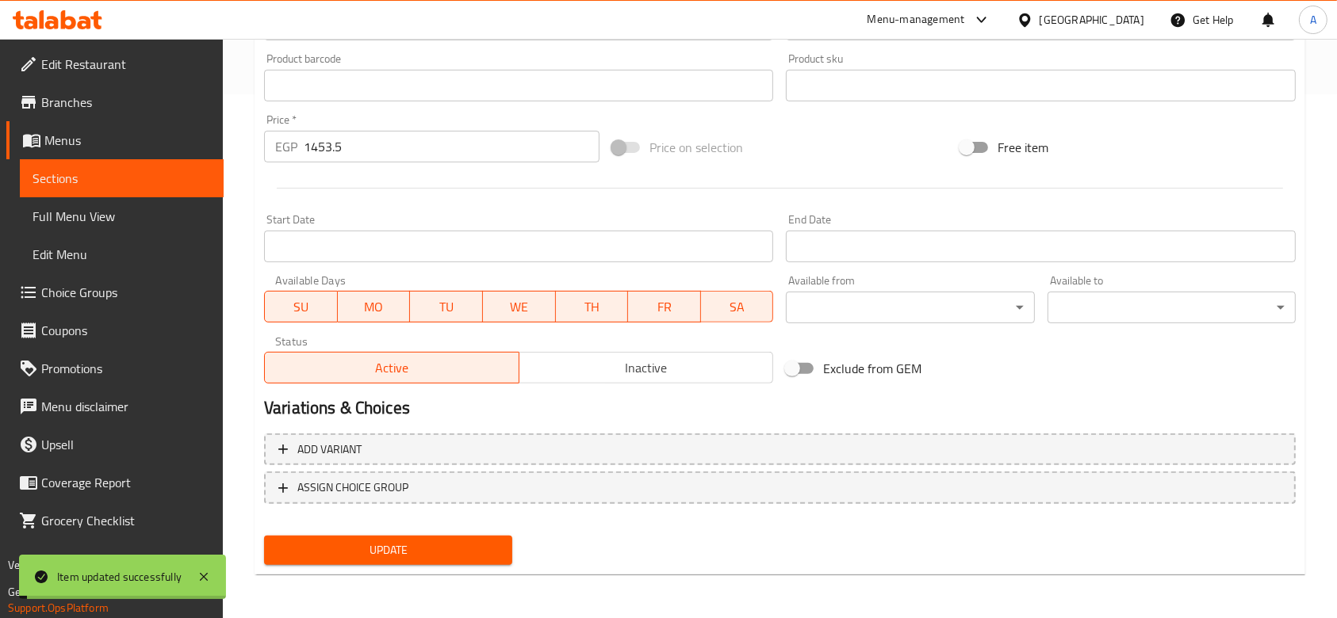
scroll to position [0, 0]
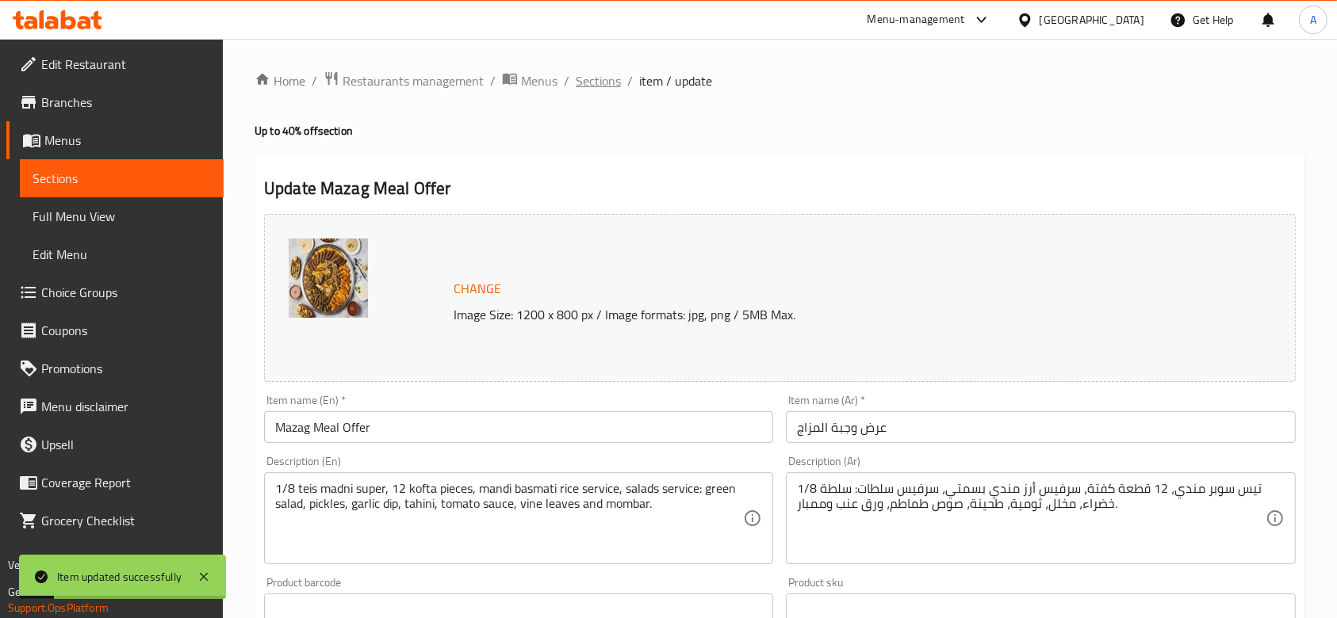
click at [594, 82] on span "Sections" at bounding box center [598, 80] width 45 height 19
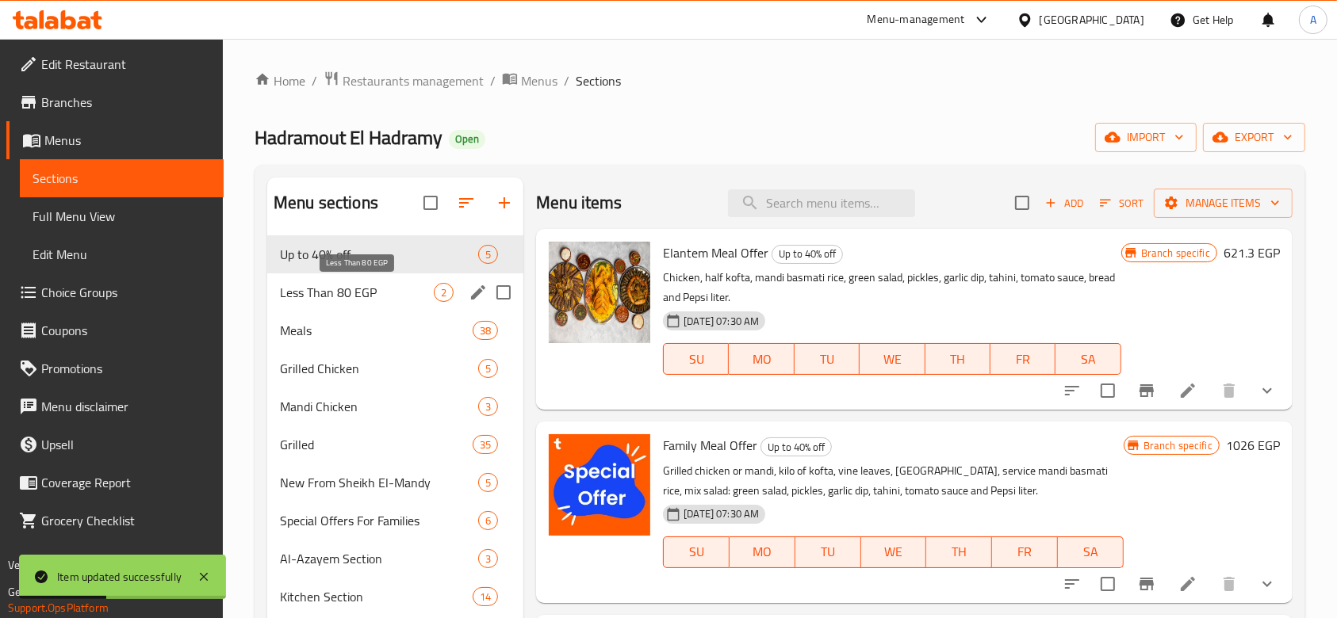
click at [381, 297] on span "Less Than 80 EGP" at bounding box center [357, 292] width 154 height 19
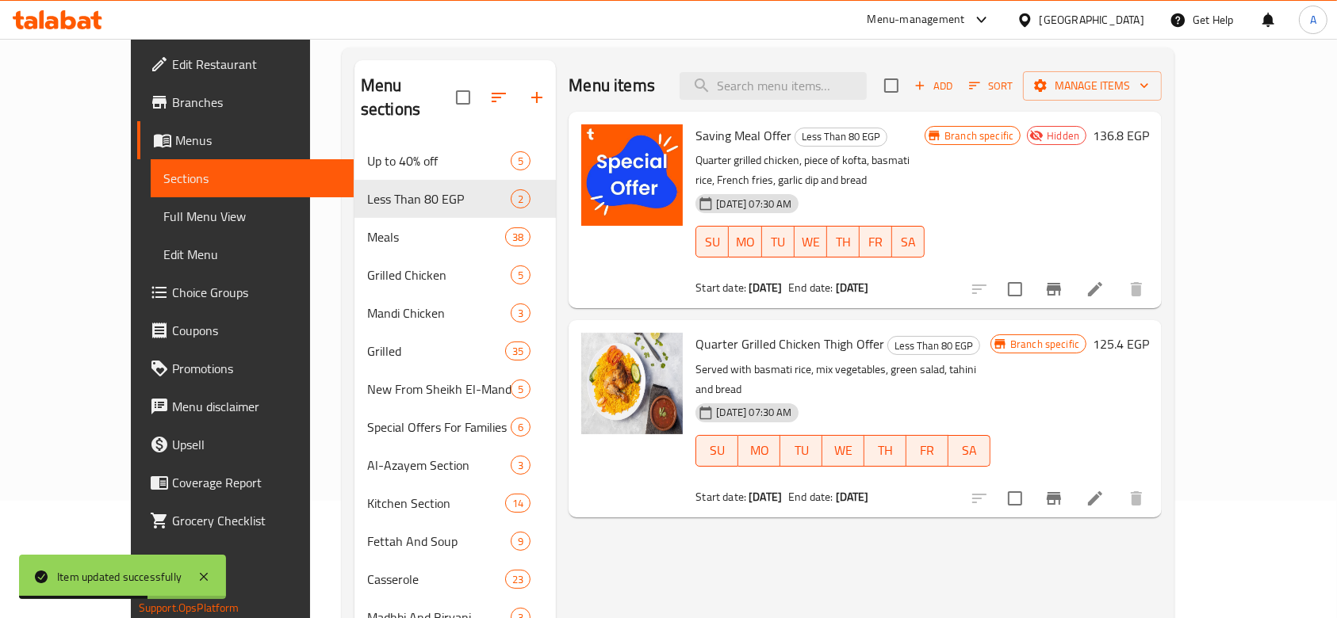
scroll to position [118, 0]
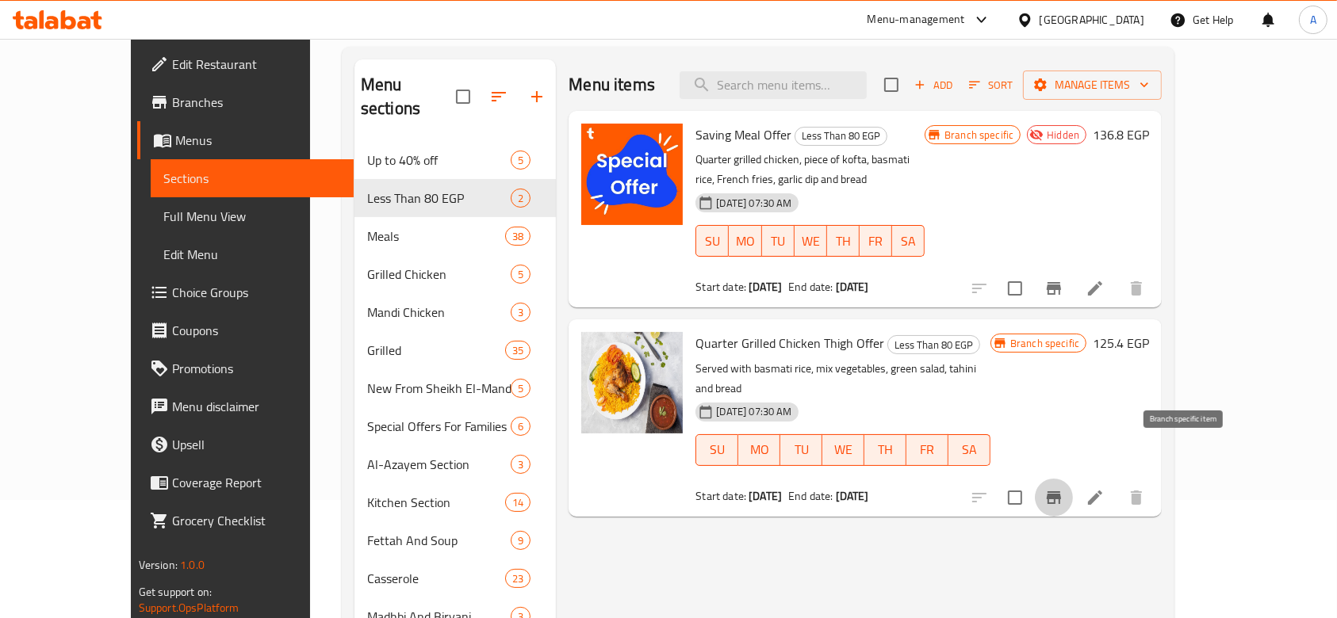
click at [1063, 488] on icon "Branch-specific-item" at bounding box center [1053, 497] width 19 height 19
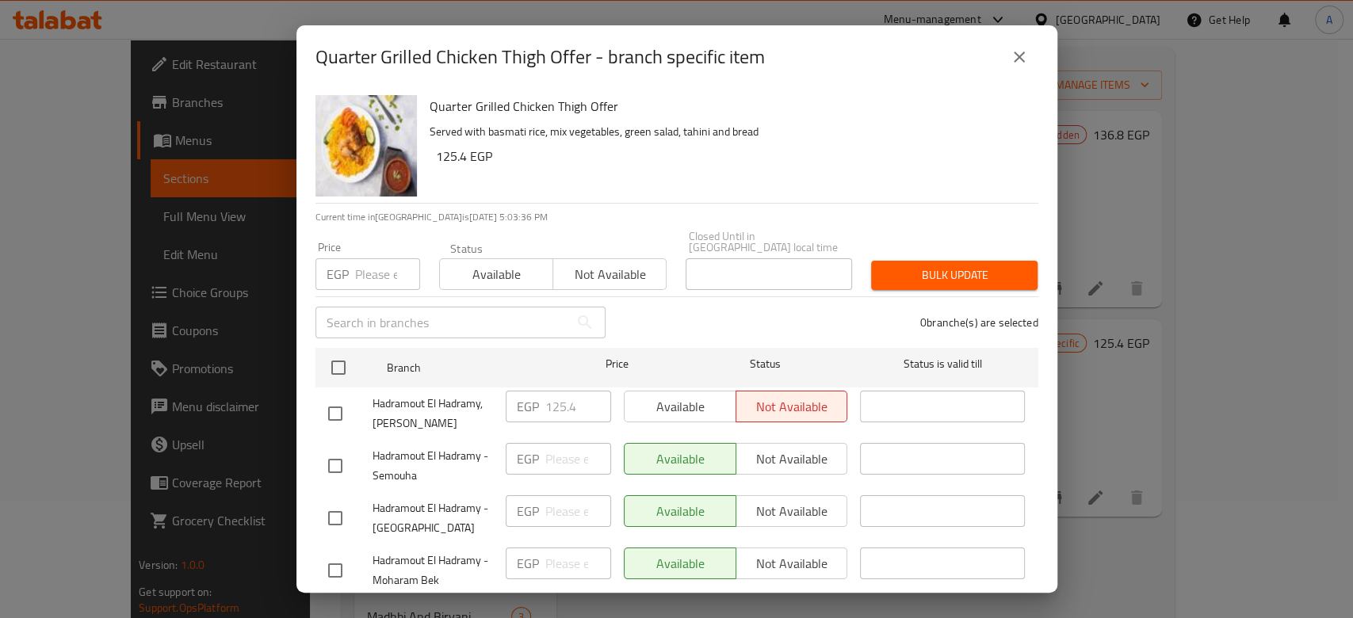
click at [378, 280] on div "Price EGP Price" at bounding box center [368, 265] width 124 height 67
click at [371, 258] on input "number" at bounding box center [387, 274] width 65 height 32
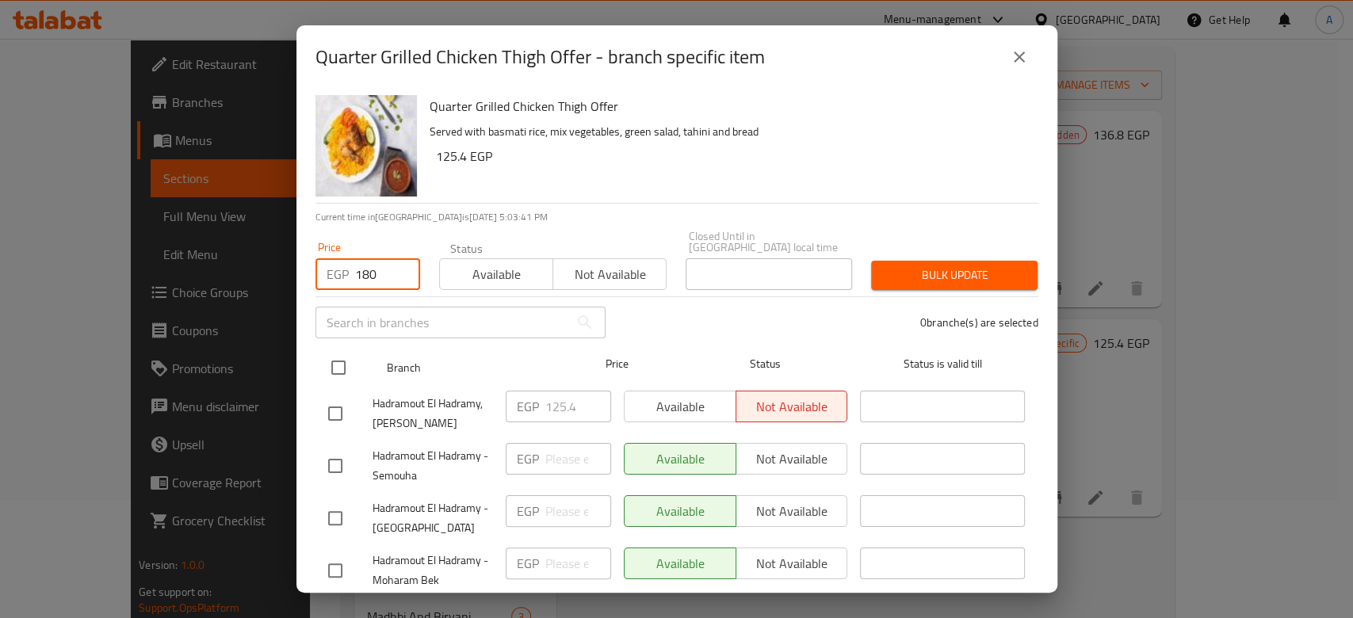
click at [341, 353] on input "checkbox" at bounding box center [338, 367] width 33 height 33
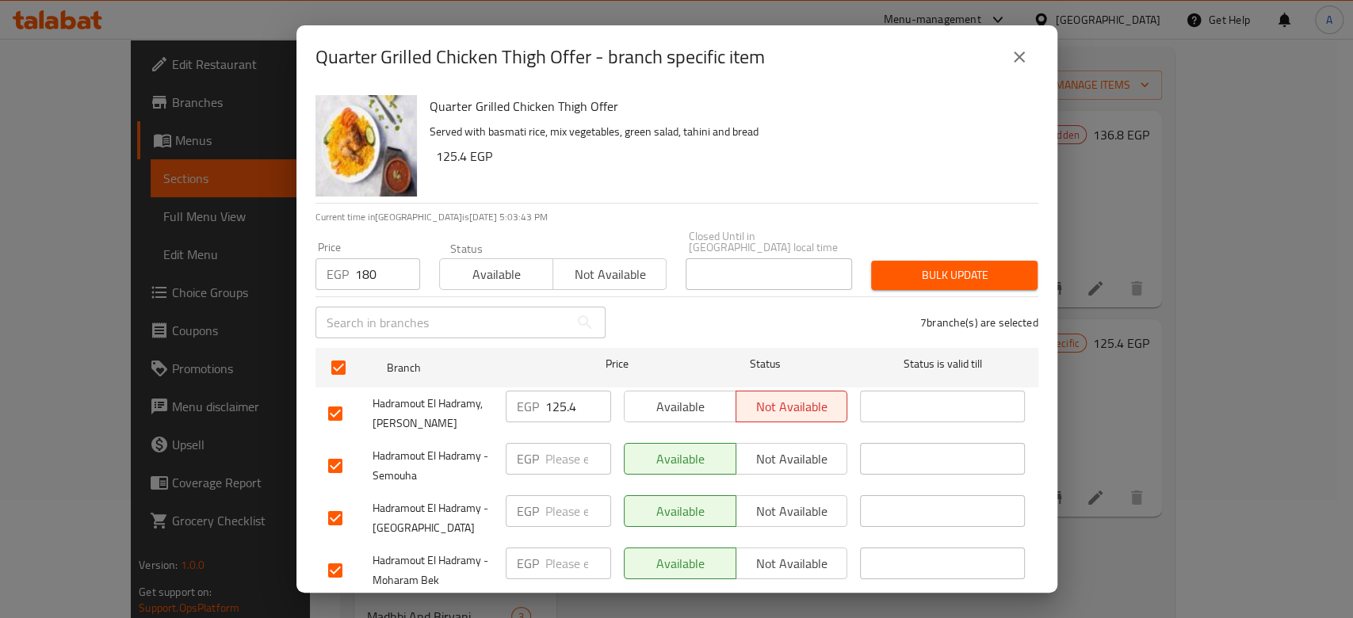
click at [901, 266] on span "Bulk update" at bounding box center [954, 276] width 141 height 20
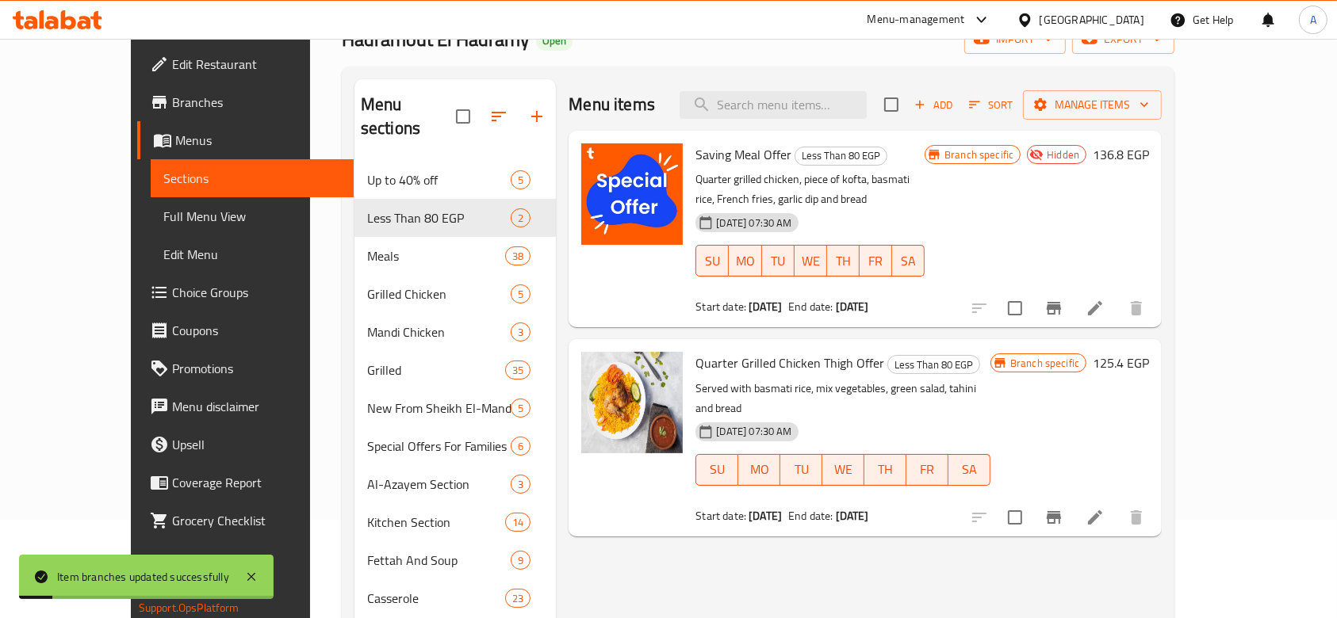
scroll to position [97, 0]
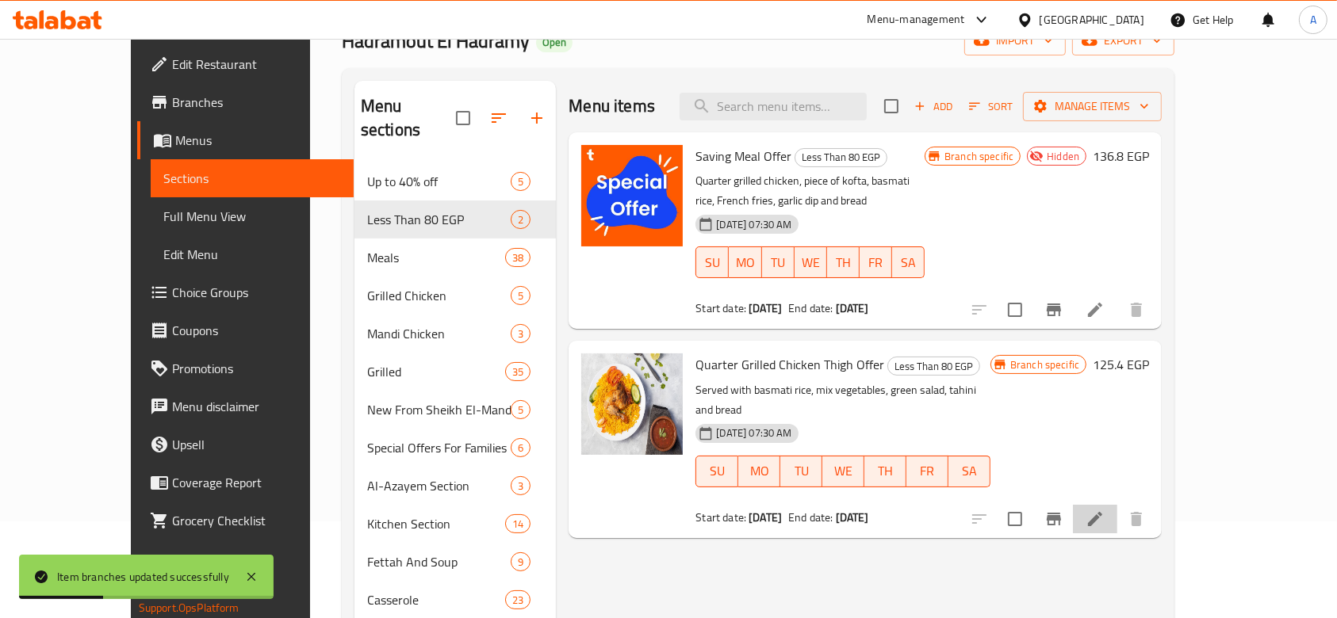
click at [1117, 505] on li at bounding box center [1095, 519] width 44 height 29
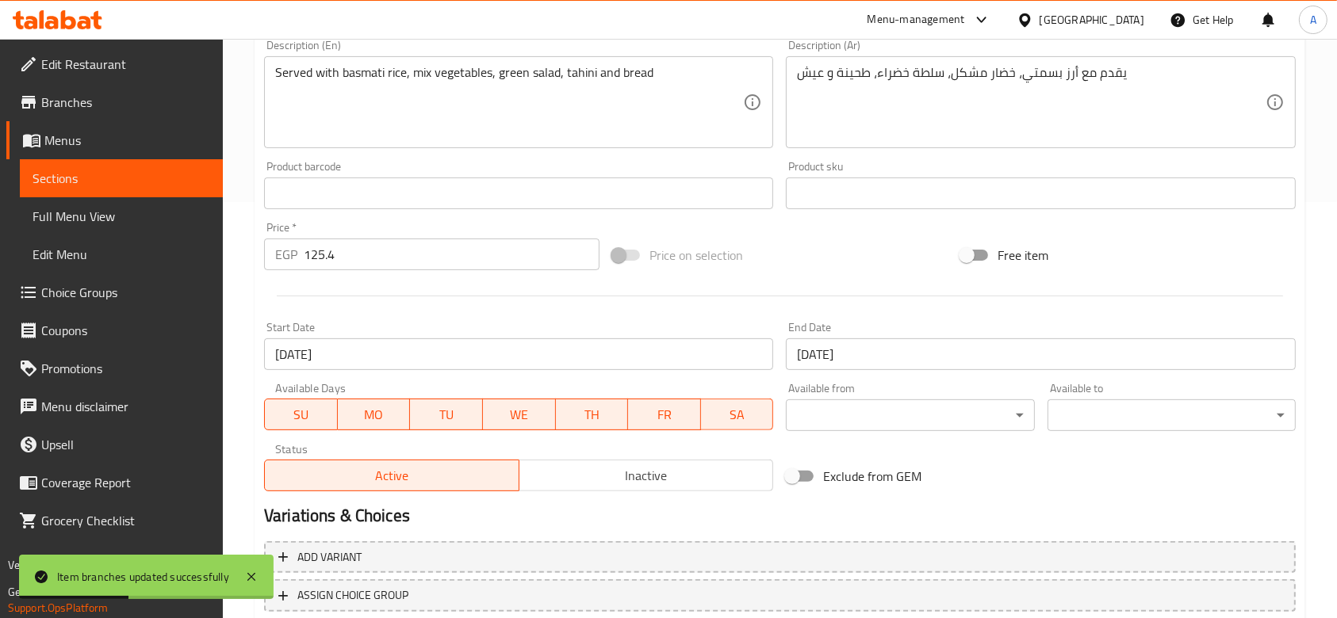
scroll to position [423, 0]
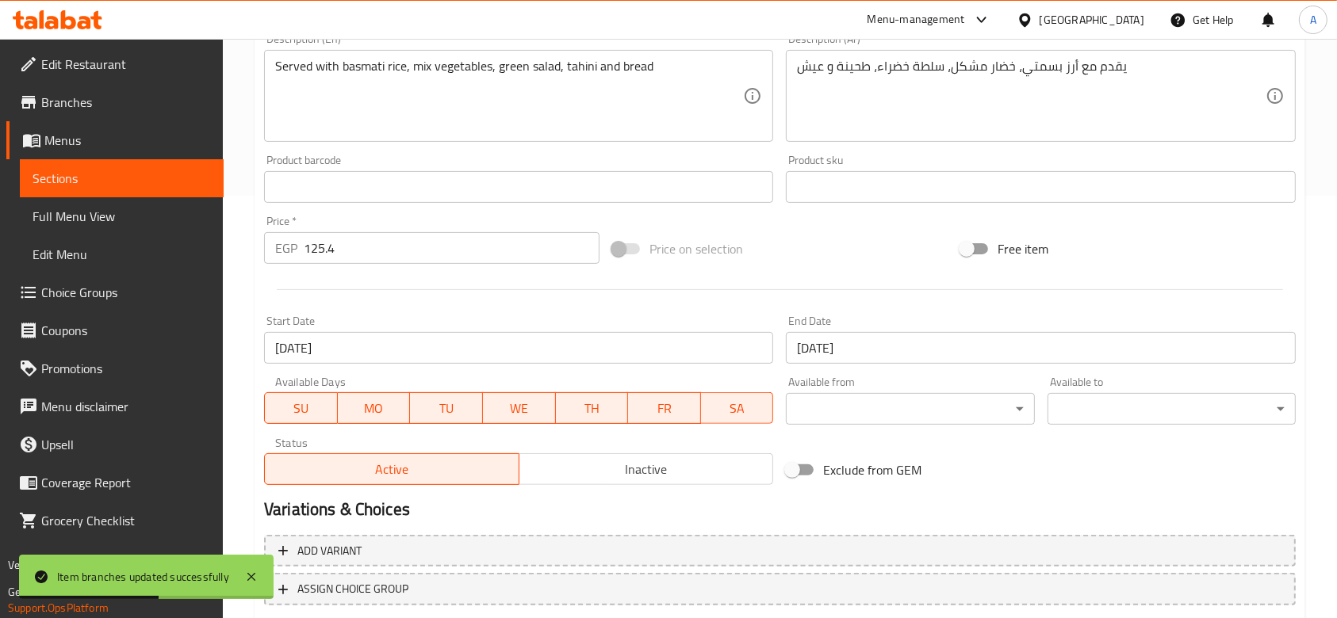
click at [545, 342] on input "[DATE]" at bounding box center [518, 348] width 509 height 32
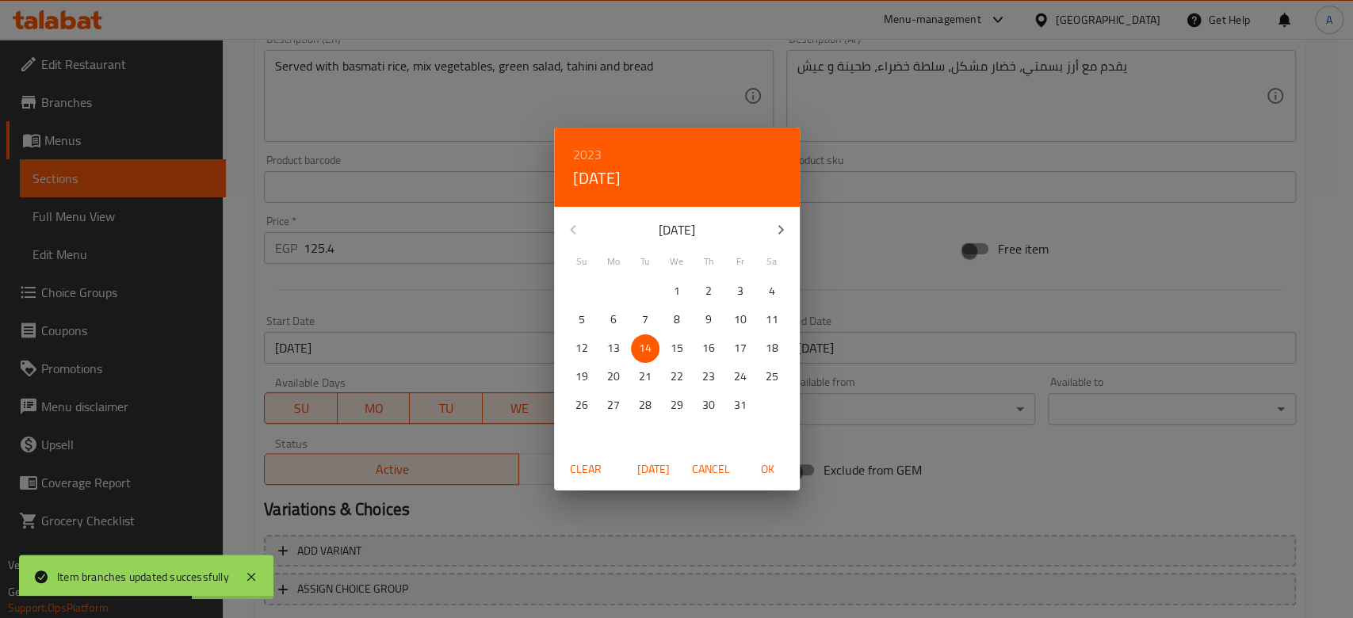
click at [583, 479] on span "Clear" at bounding box center [586, 470] width 38 height 20
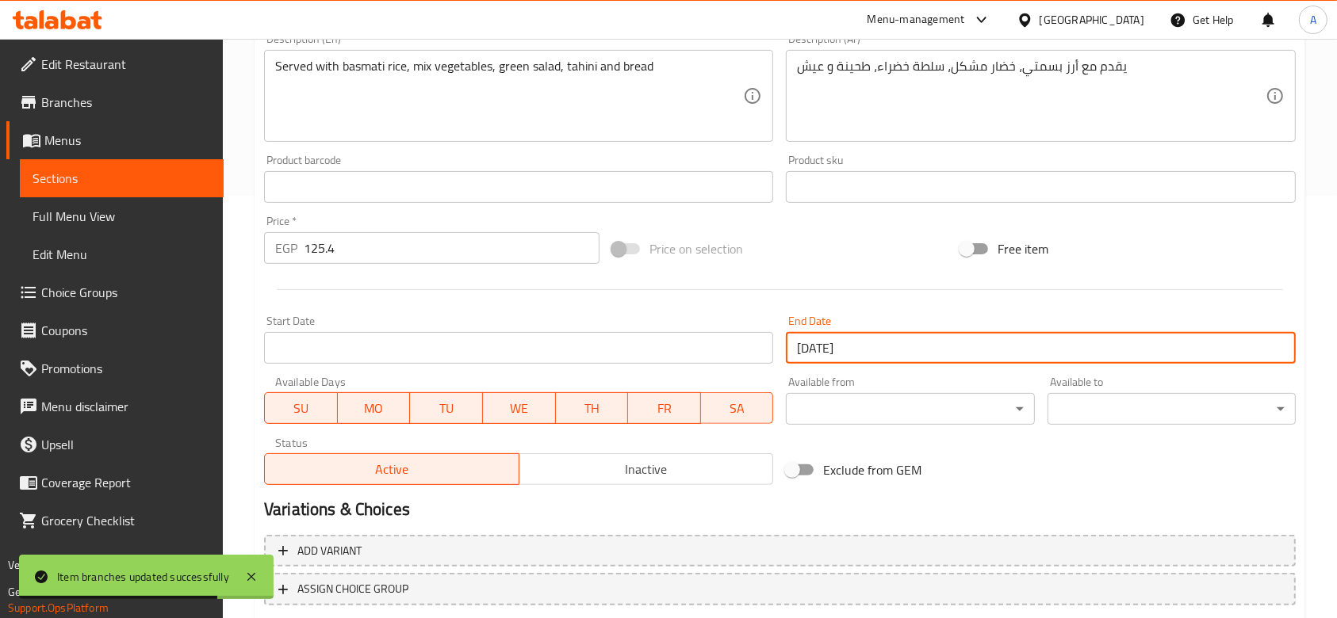
click at [879, 342] on input "[DATE]" at bounding box center [1040, 348] width 509 height 32
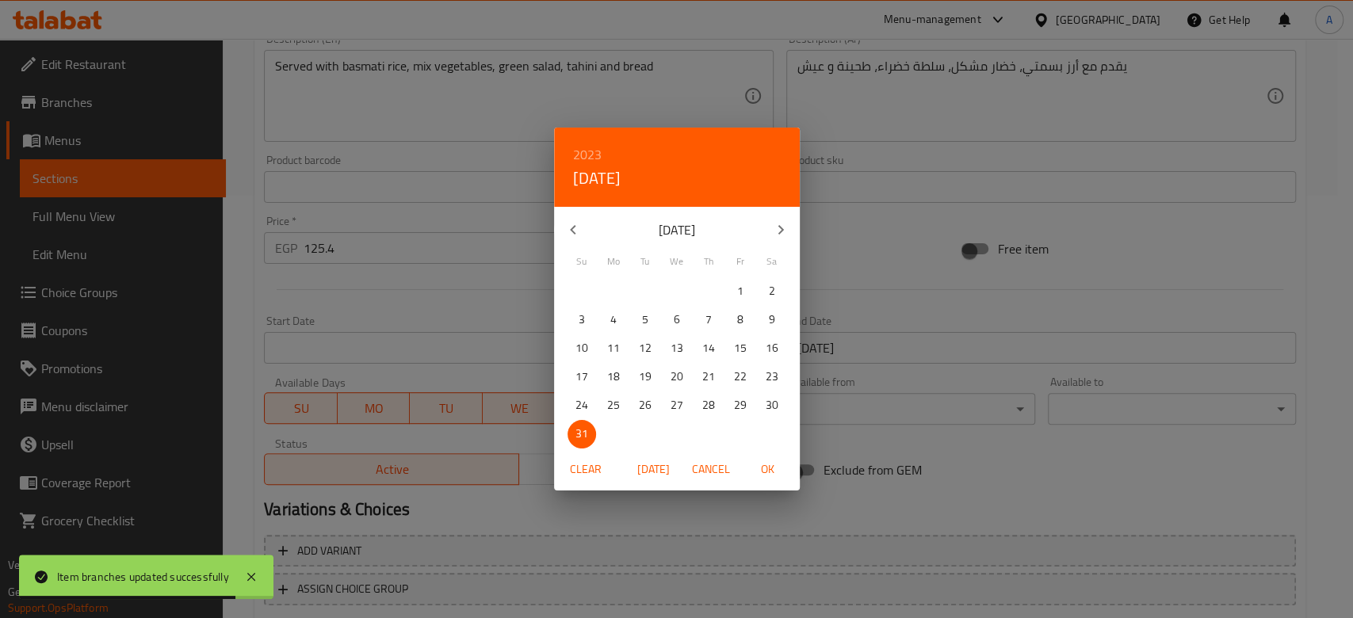
click at [591, 473] on span "Clear" at bounding box center [586, 470] width 38 height 20
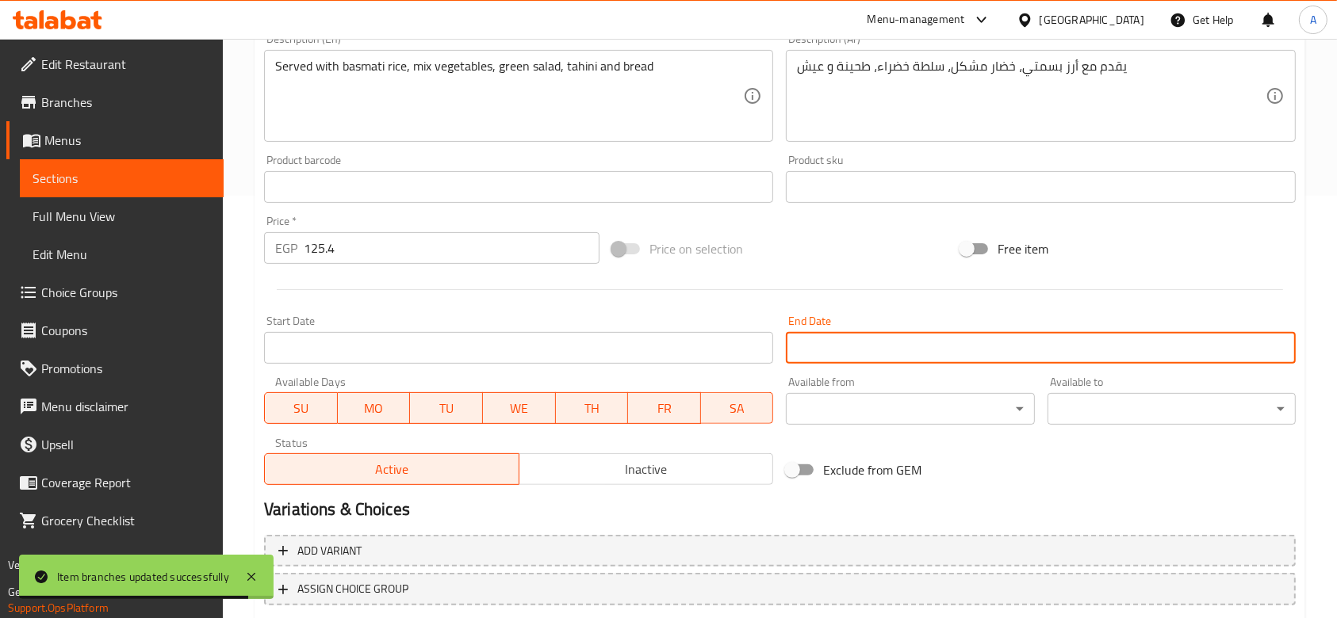
scroll to position [524, 0]
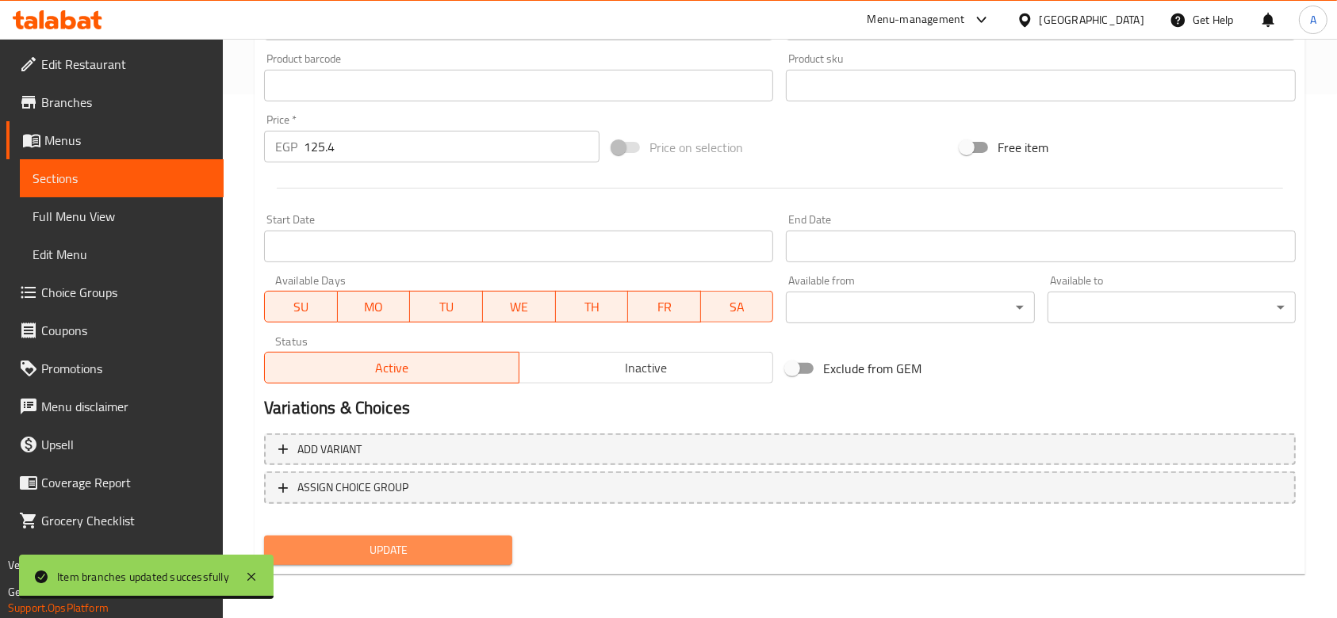
click at [457, 542] on span "Update" at bounding box center [388, 551] width 223 height 20
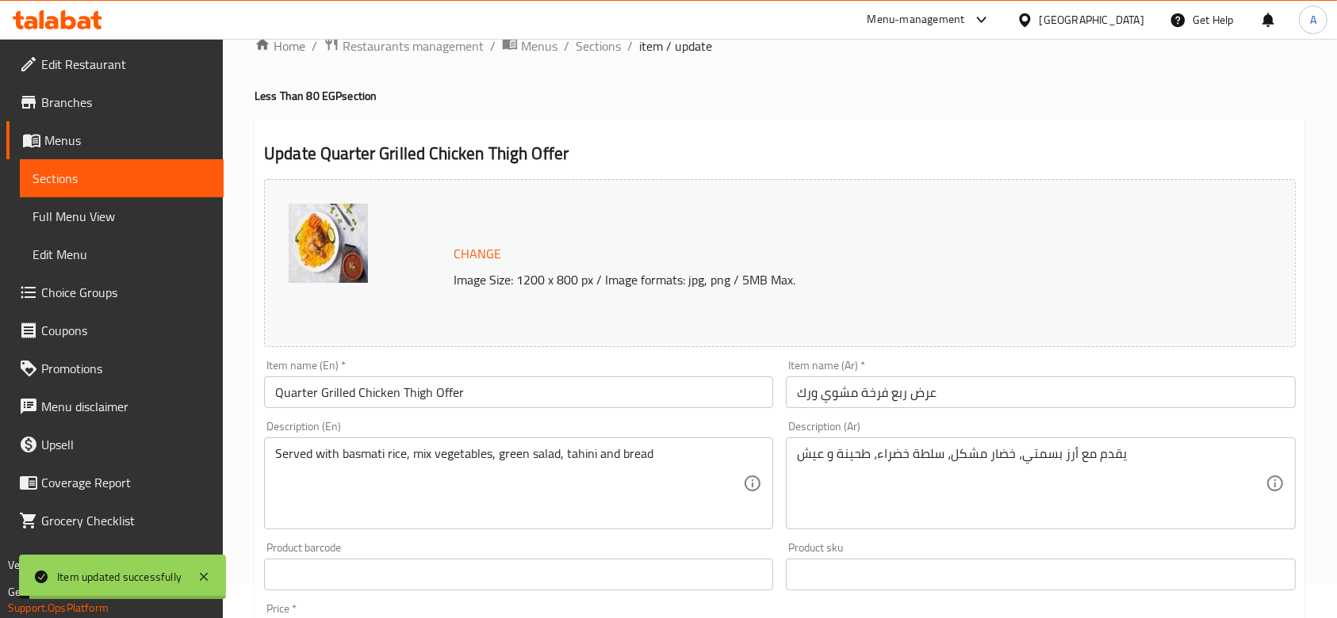
scroll to position [0, 0]
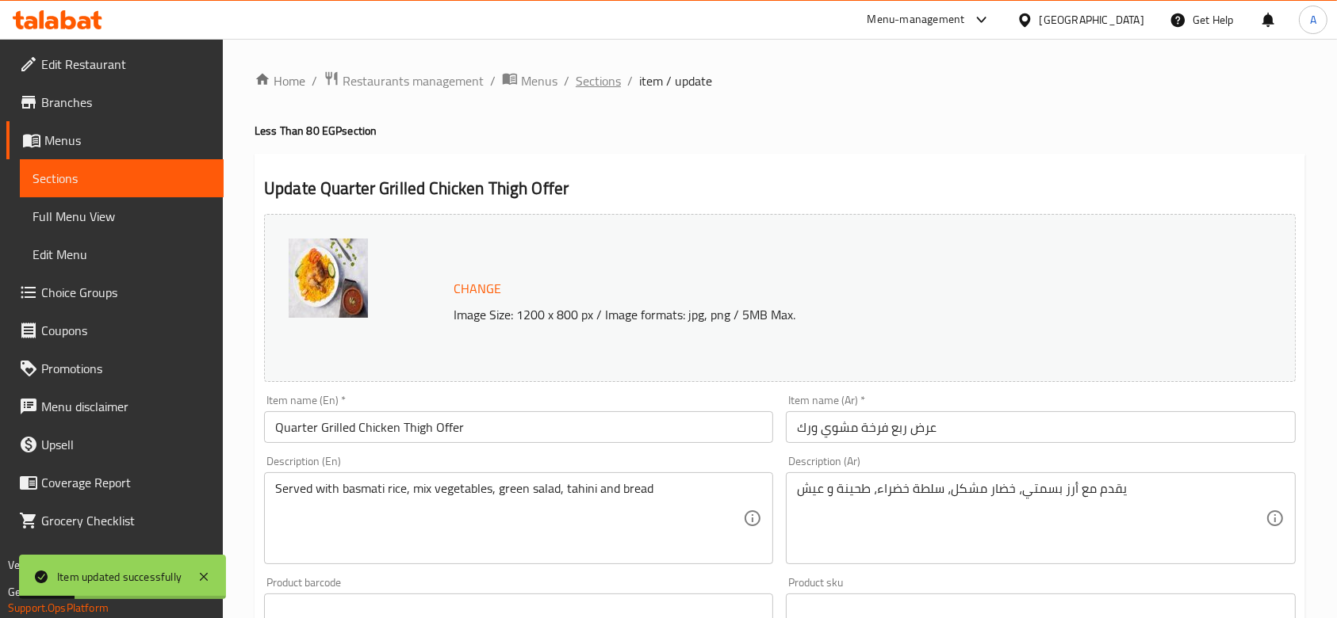
click at [606, 73] on span "Sections" at bounding box center [598, 80] width 45 height 19
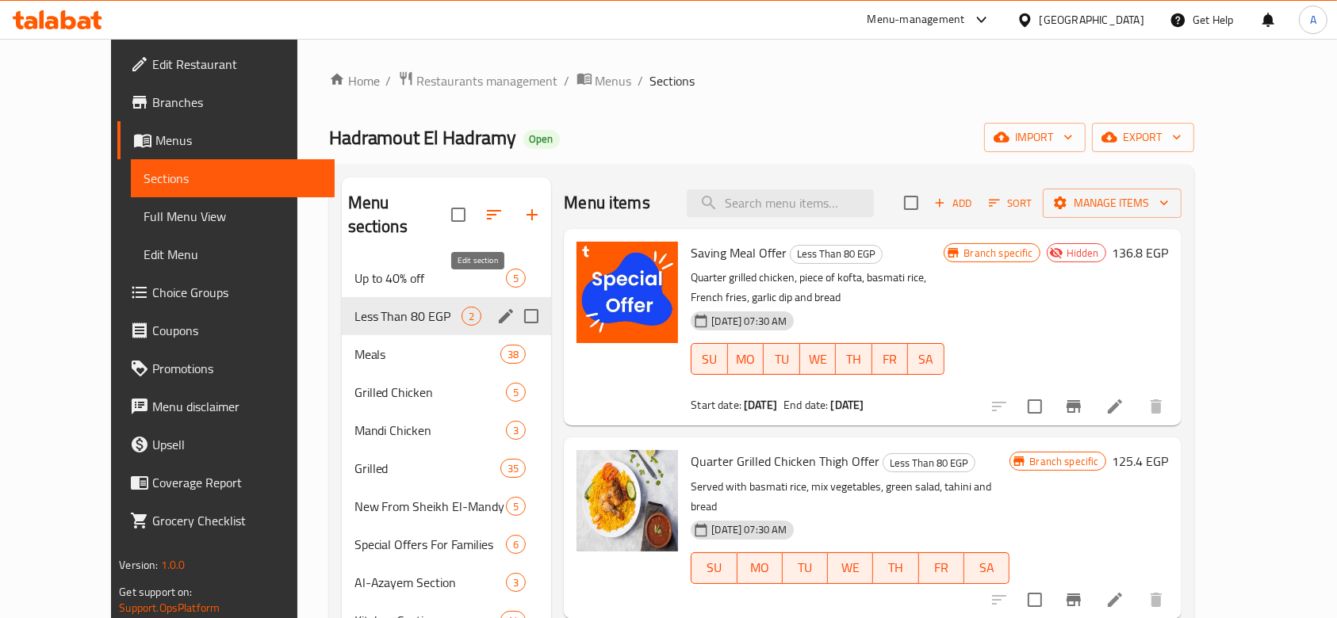
click at [496, 307] on icon "edit" at bounding box center [505, 316] width 19 height 19
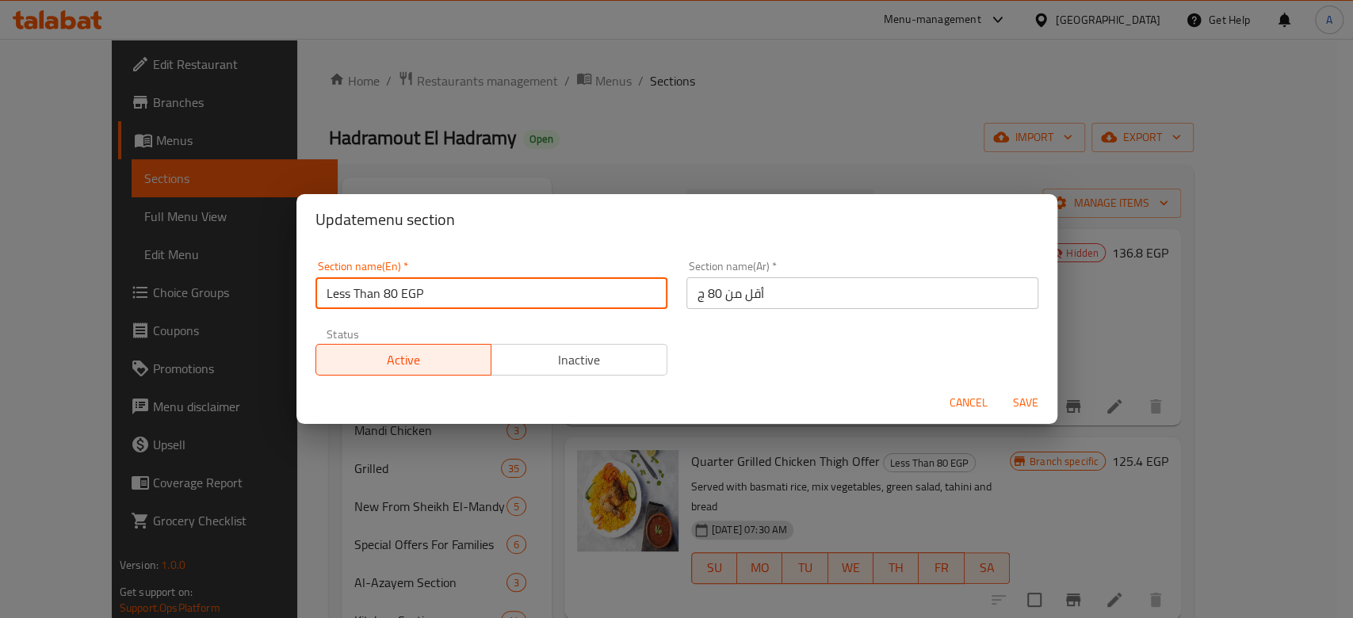
drag, startPoint x: 450, startPoint y: 284, endPoint x: 161, endPoint y: 284, distance: 289.4
click at [161, 284] on div "Update menu section Section name(En)   * Less Than 80 EGP Section name(En) * Se…" at bounding box center [676, 309] width 1353 height 618
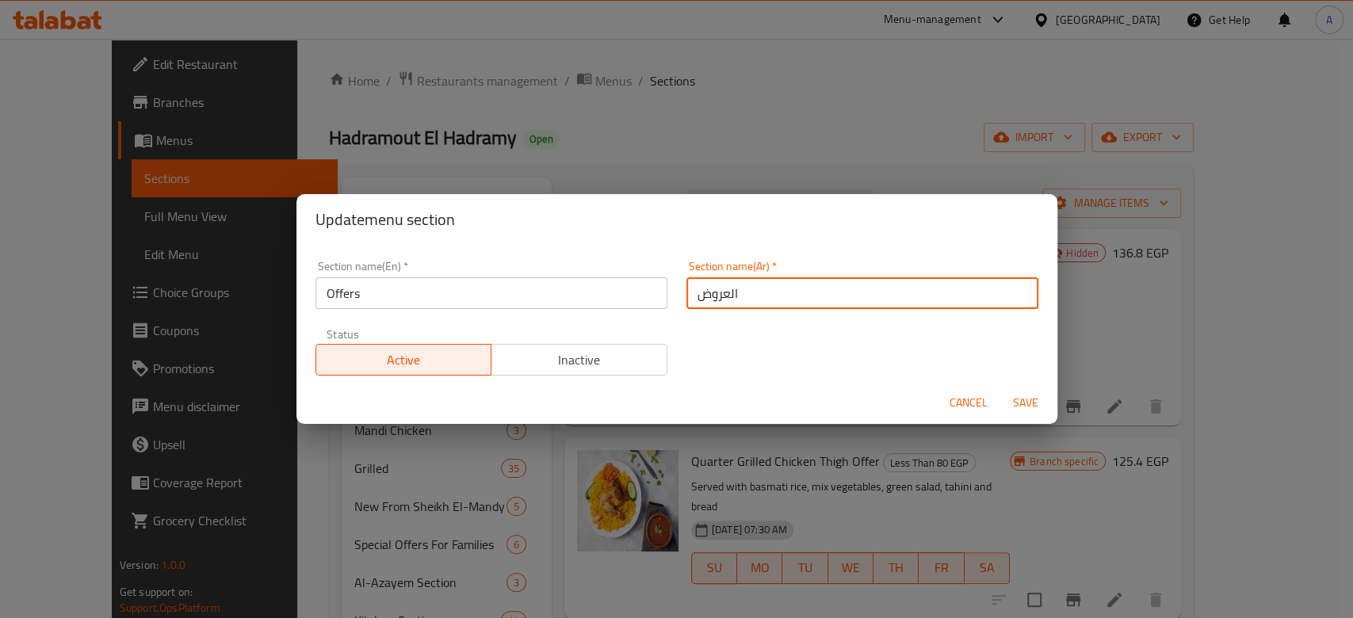
click at [1020, 404] on span "Save" at bounding box center [1026, 403] width 38 height 20
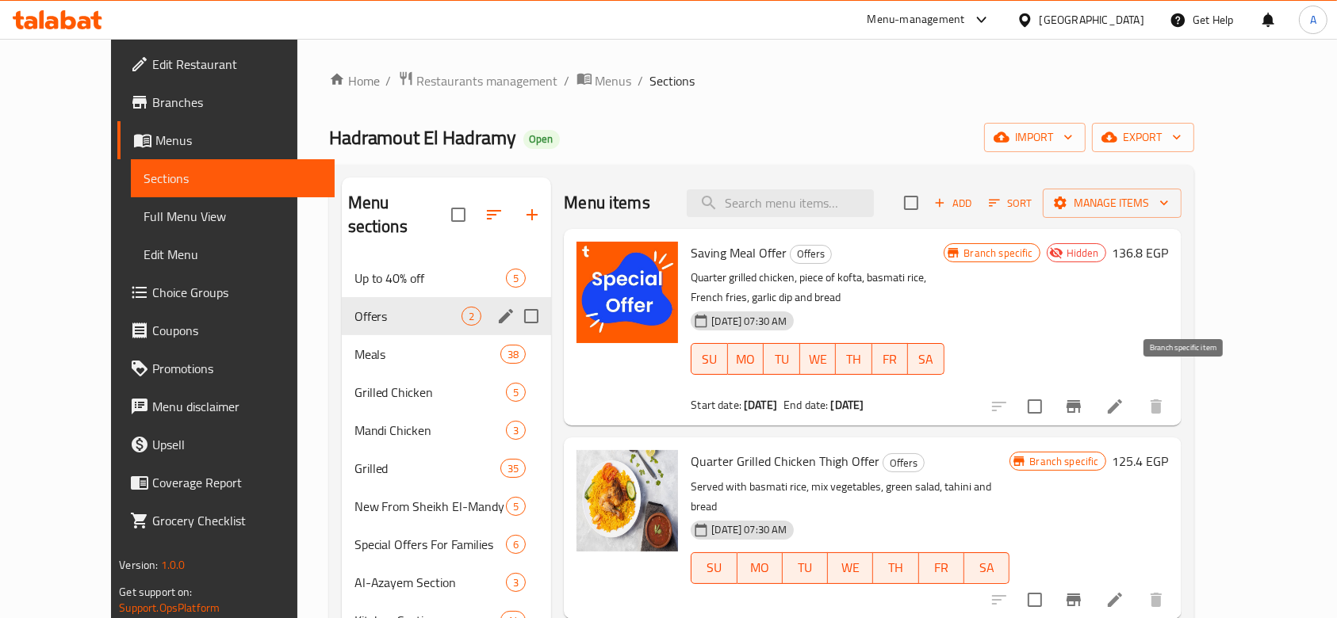
click at [1083, 397] on icon "Branch-specific-item" at bounding box center [1073, 406] width 19 height 19
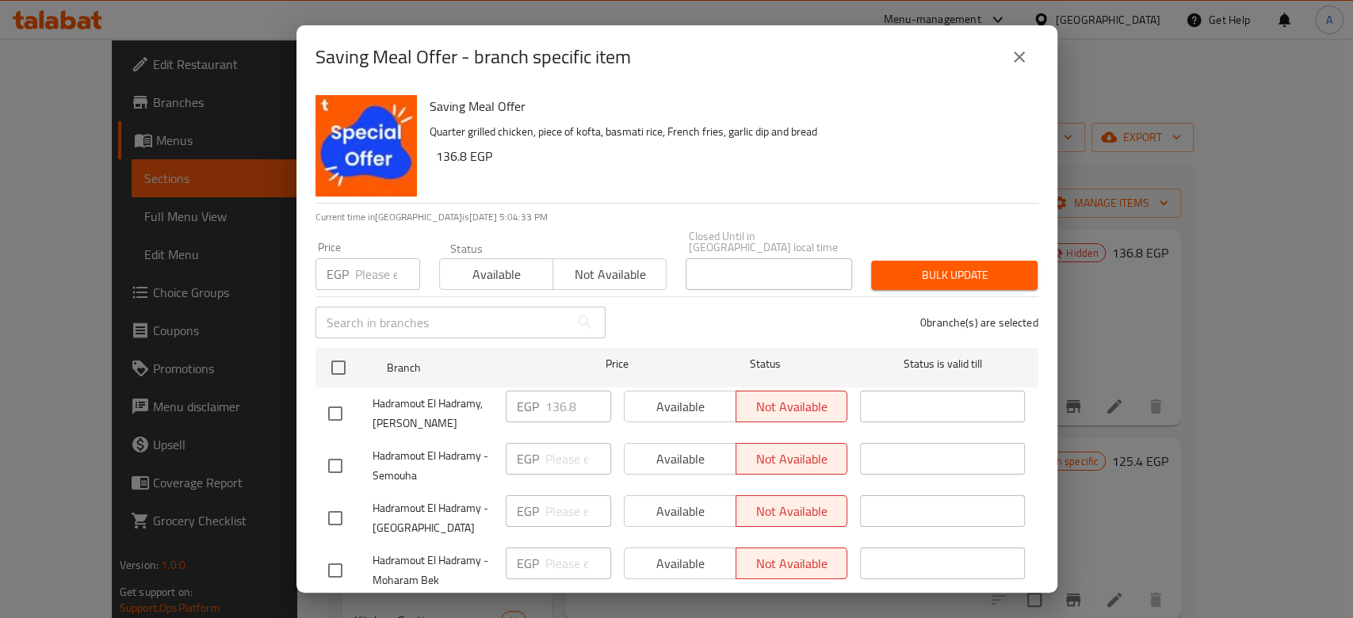
click at [373, 262] on input "number" at bounding box center [387, 274] width 65 height 32
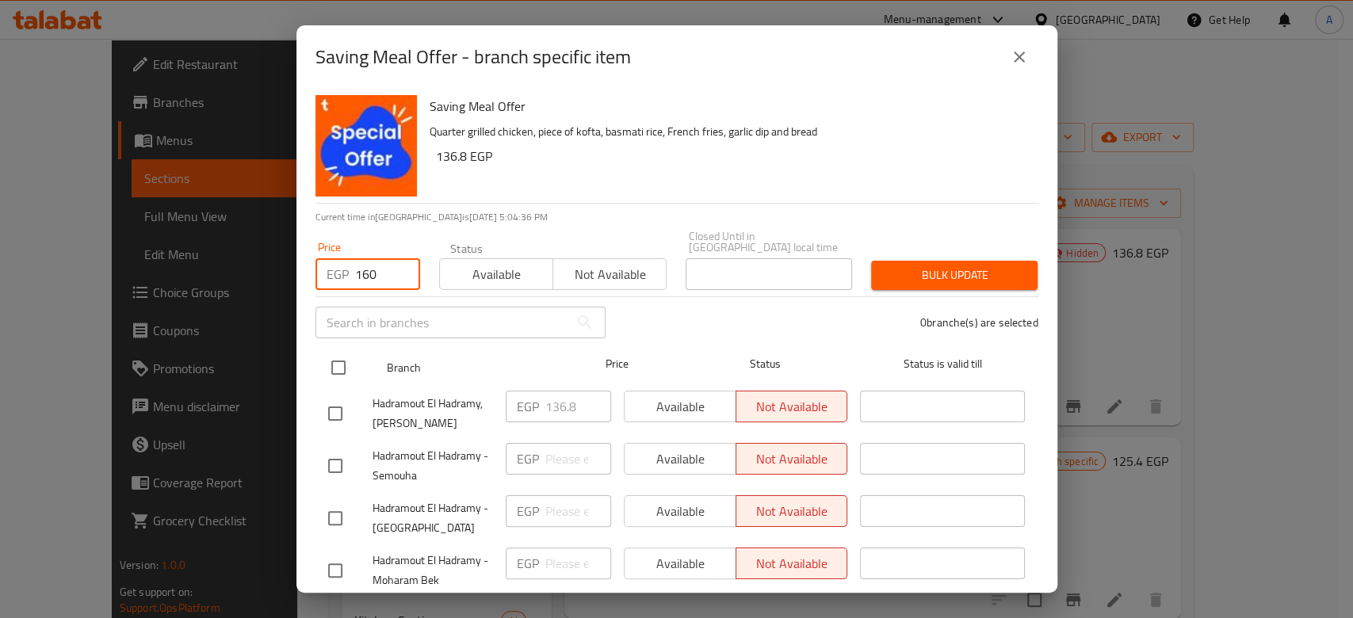
click at [339, 351] on input "checkbox" at bounding box center [338, 367] width 33 height 33
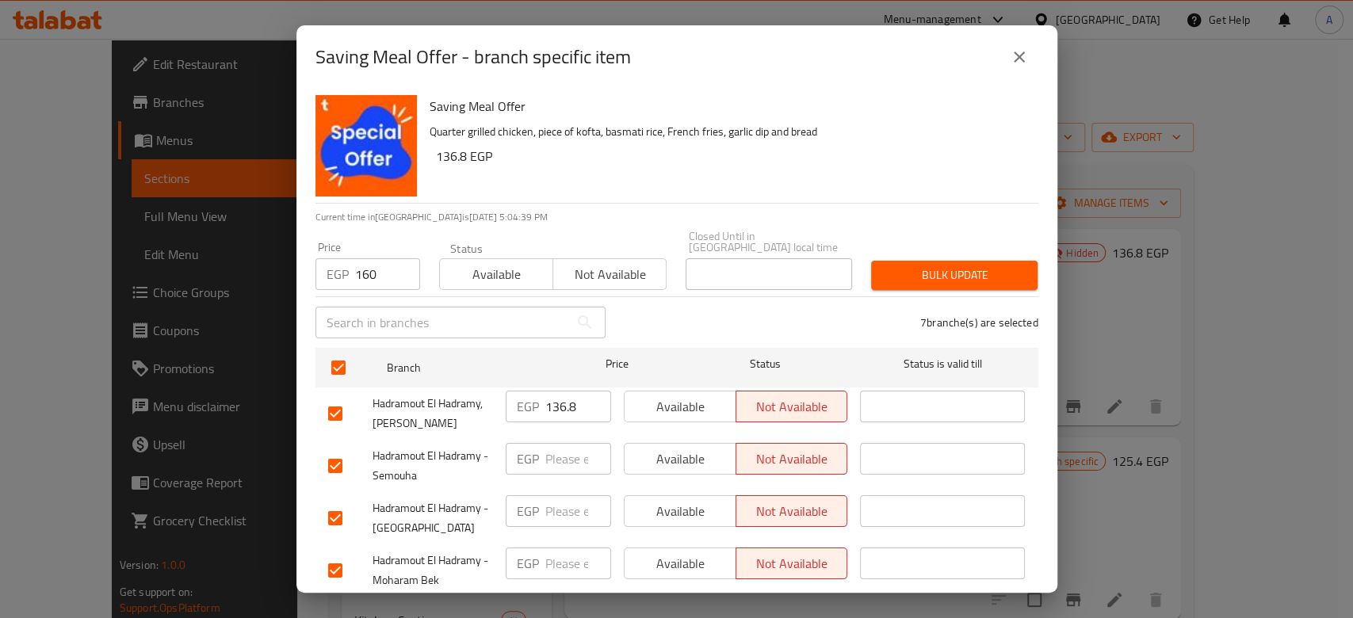
click at [512, 265] on span "Available" at bounding box center [496, 274] width 101 height 23
click at [918, 251] on div "Bulk update" at bounding box center [955, 275] width 186 height 48
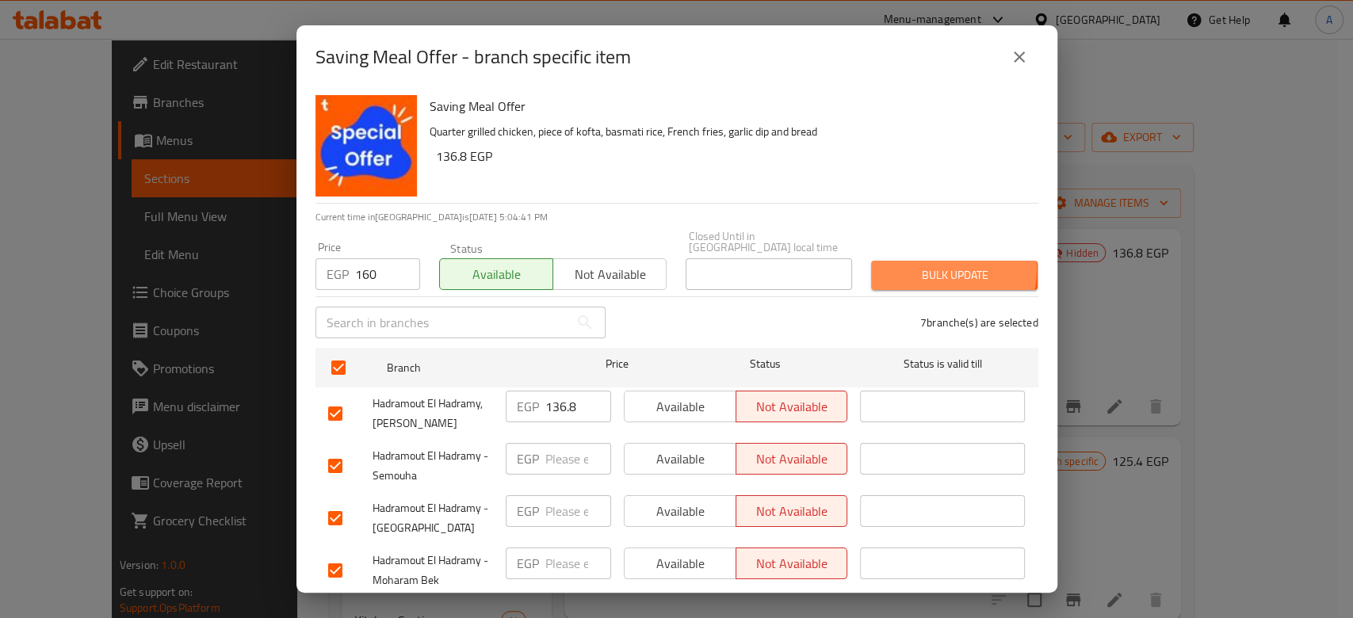
click at [918, 266] on span "Bulk update" at bounding box center [954, 276] width 141 height 20
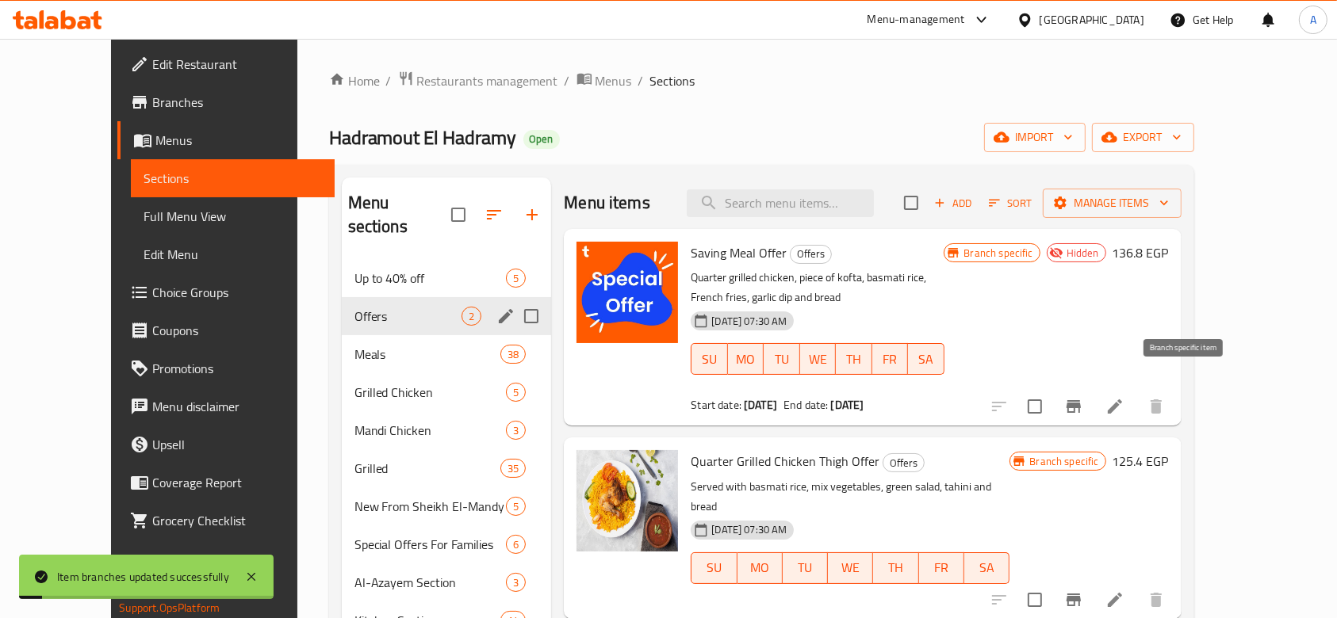
click at [1083, 397] on icon "Branch-specific-item" at bounding box center [1073, 406] width 19 height 19
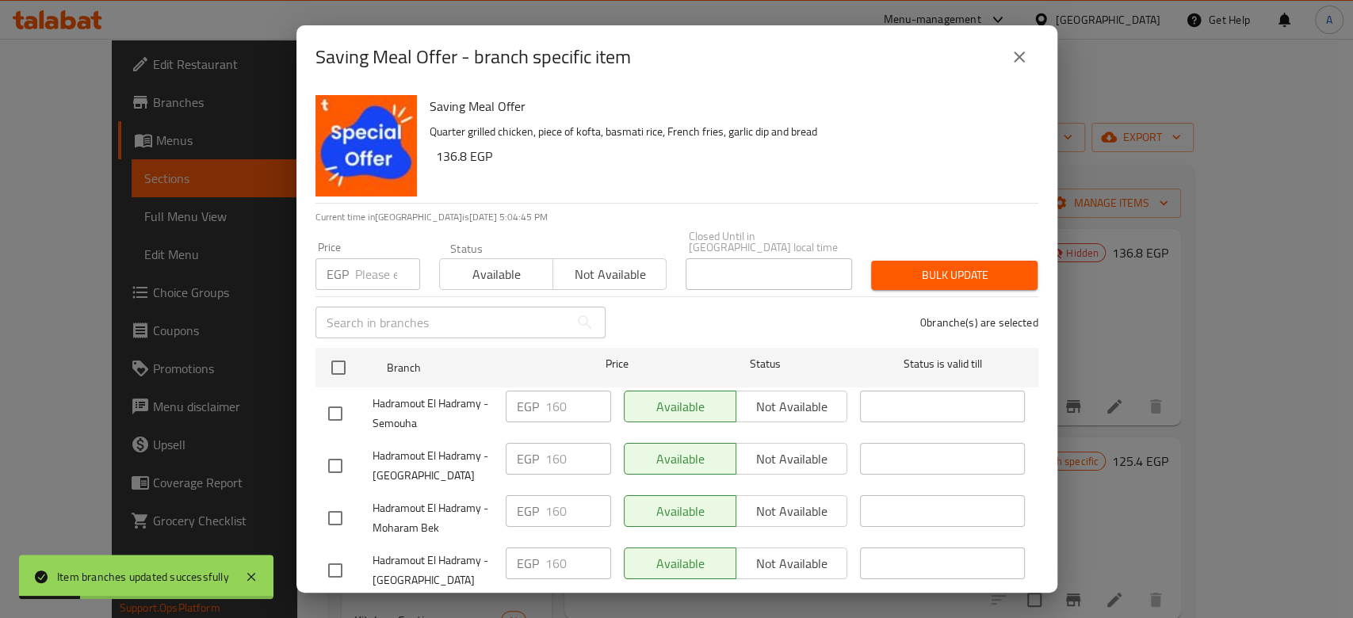
click at [1105, 254] on div "Saving Meal Offer - branch specific item Saving Meal Offer Quarter grilled chic…" at bounding box center [676, 309] width 1353 height 618
click at [1021, 59] on icon "close" at bounding box center [1019, 57] width 11 height 11
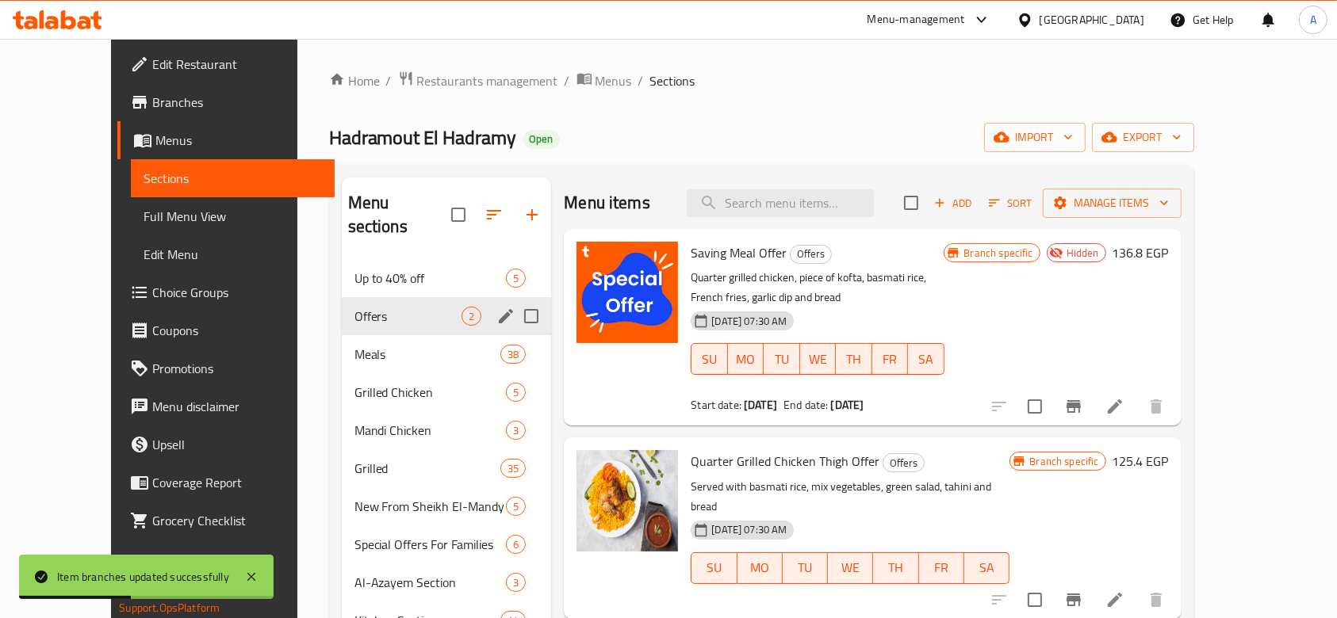
click at [1105, 255] on span "Hidden" at bounding box center [1082, 253] width 45 height 15
click at [1175, 402] on div at bounding box center [1077, 407] width 195 height 38
click at [1137, 399] on li at bounding box center [1114, 406] width 44 height 29
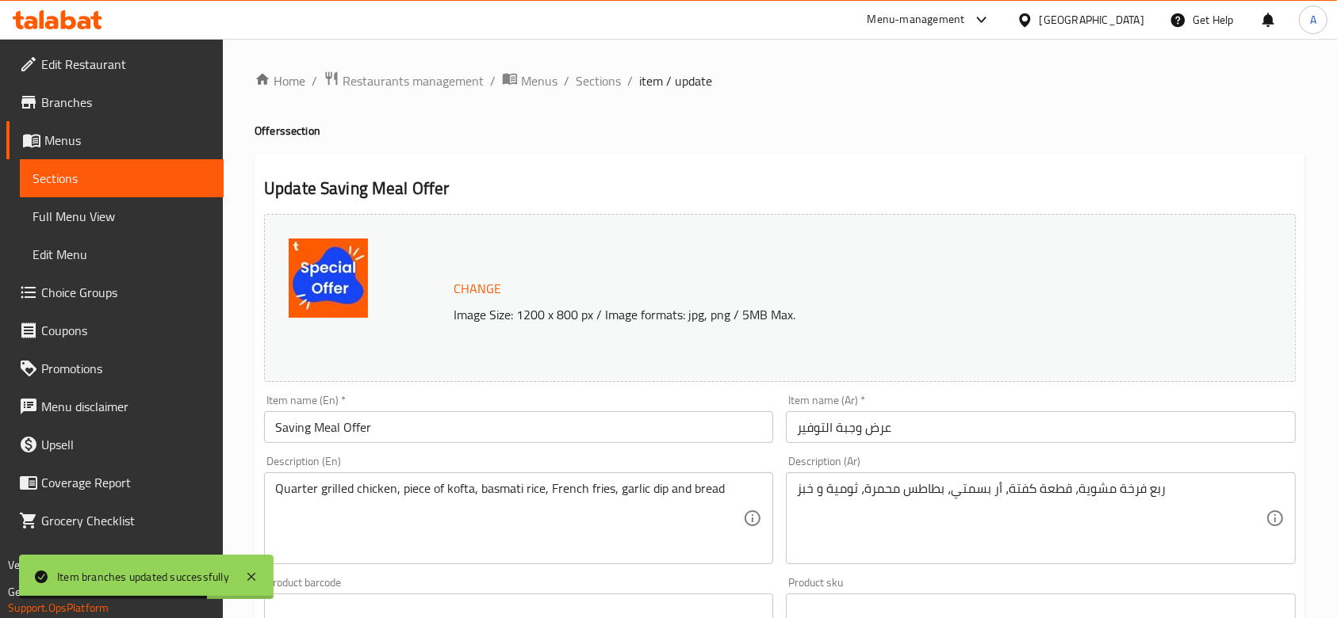
scroll to position [357, 0]
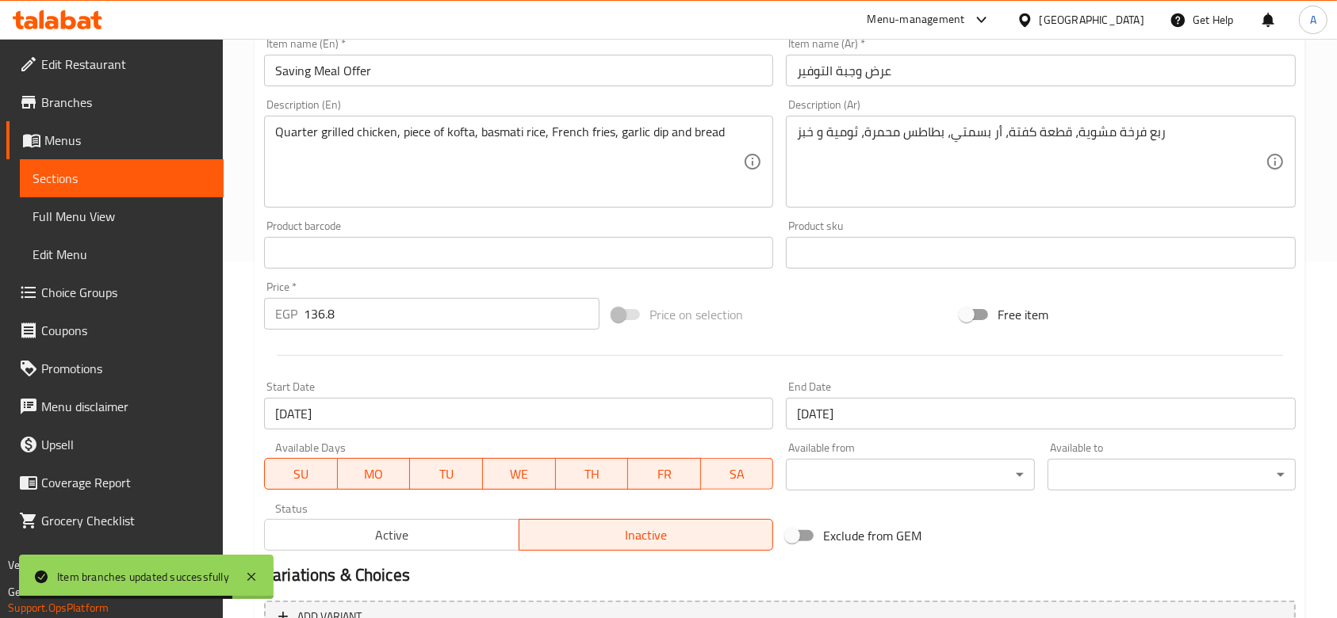
click at [920, 415] on input "[DATE]" at bounding box center [1040, 414] width 509 height 32
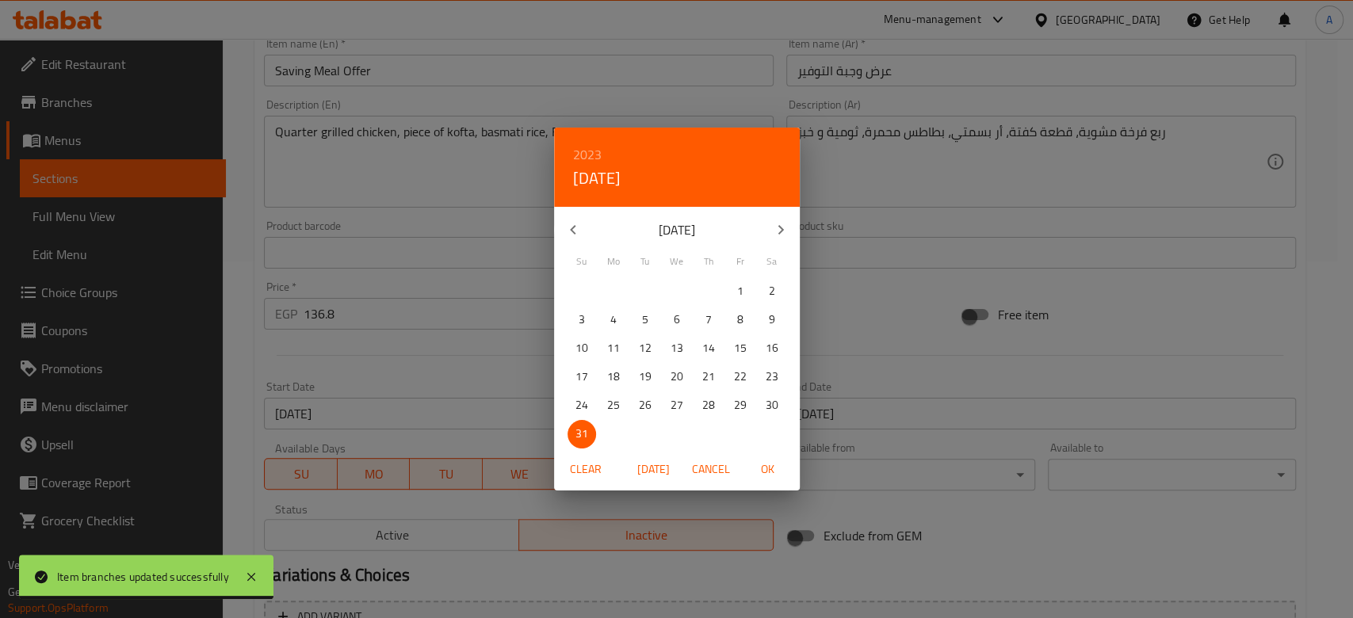
click at [597, 471] on span "Clear" at bounding box center [586, 470] width 38 height 20
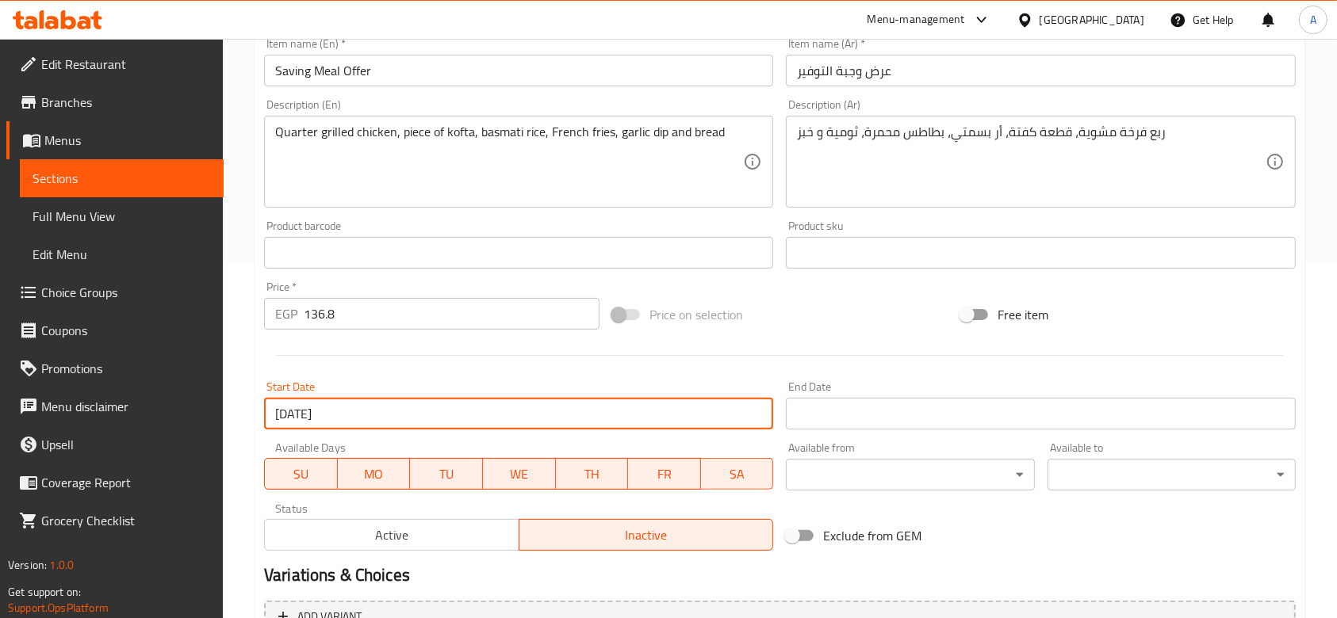
click at [500, 409] on input "[DATE]" at bounding box center [518, 414] width 509 height 32
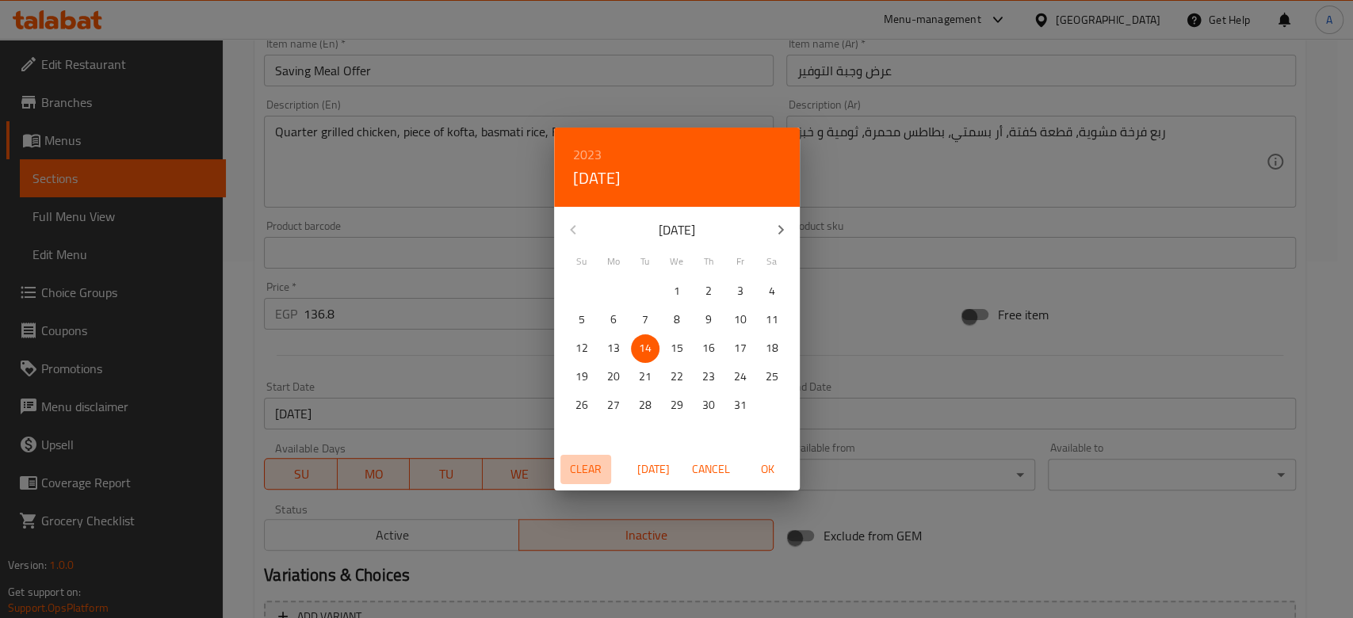
click at [576, 476] on span "Clear" at bounding box center [586, 470] width 38 height 20
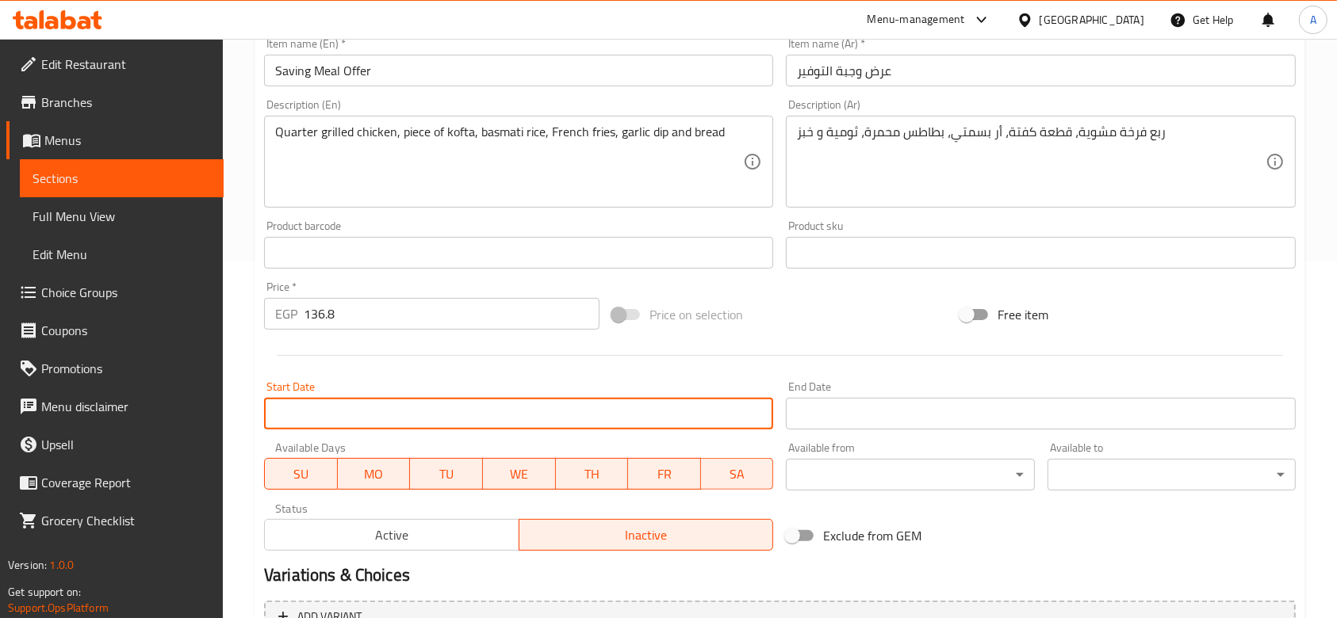
click at [451, 545] on span "Active" at bounding box center [392, 535] width 242 height 23
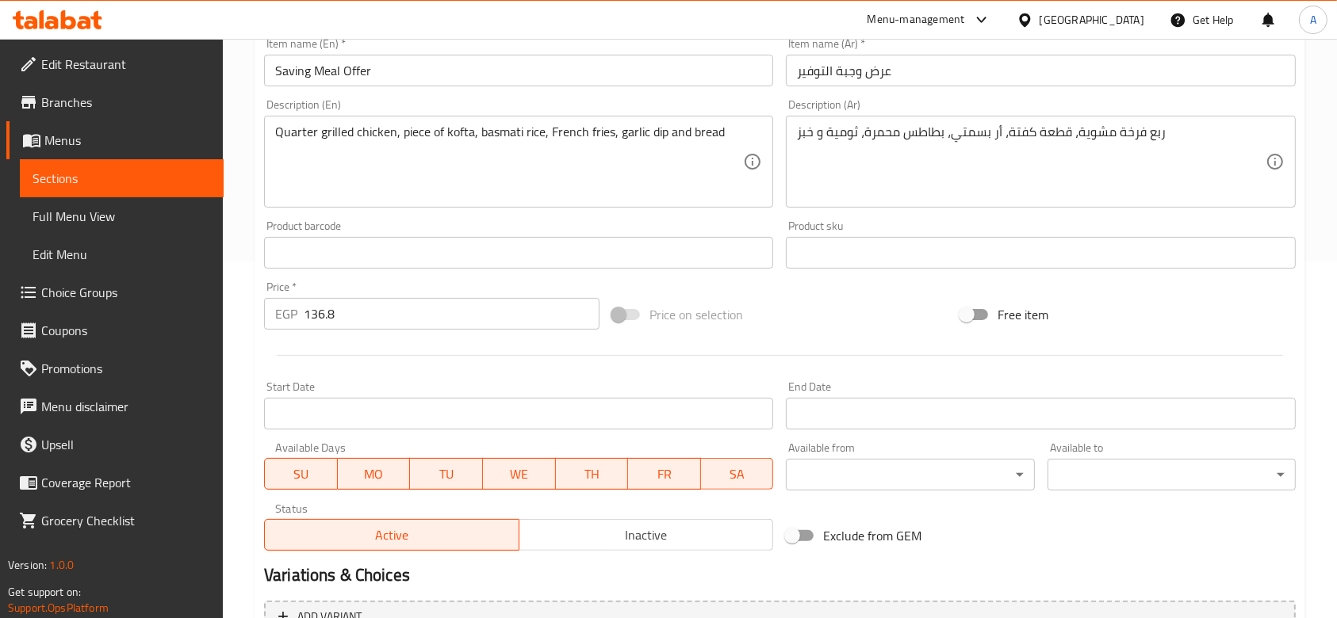
scroll to position [524, 0]
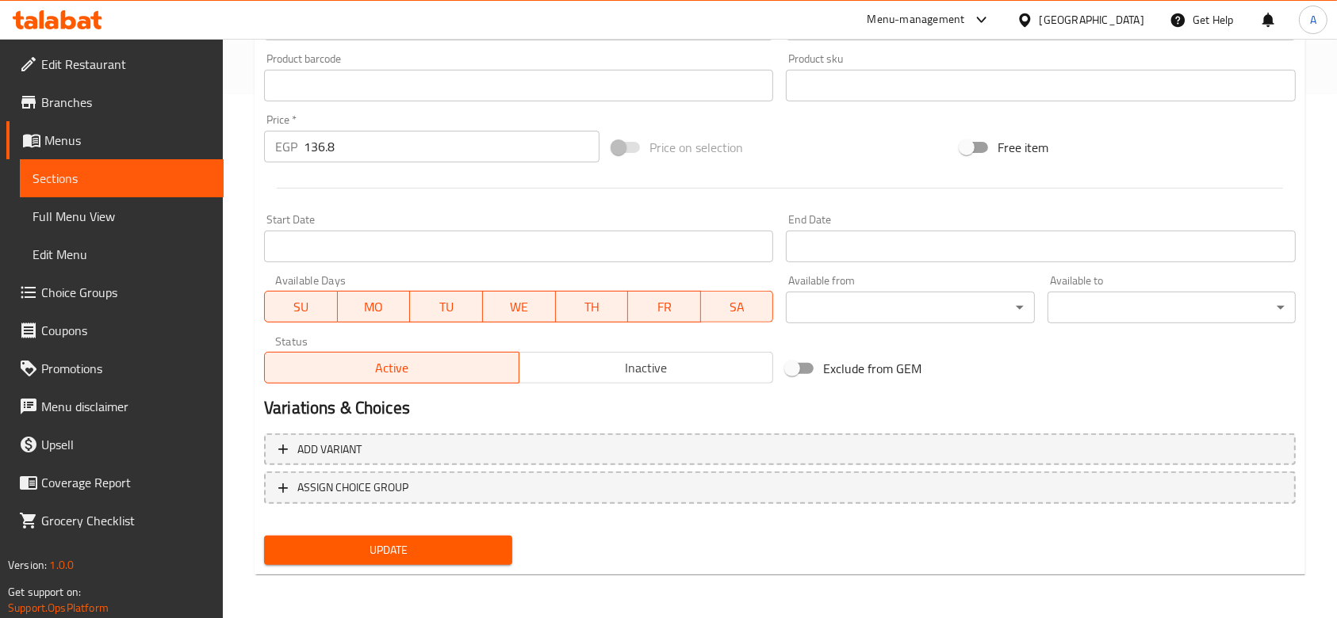
click at [444, 565] on div "Update" at bounding box center [388, 551] width 261 height 42
click at [446, 555] on span "Update" at bounding box center [388, 551] width 223 height 20
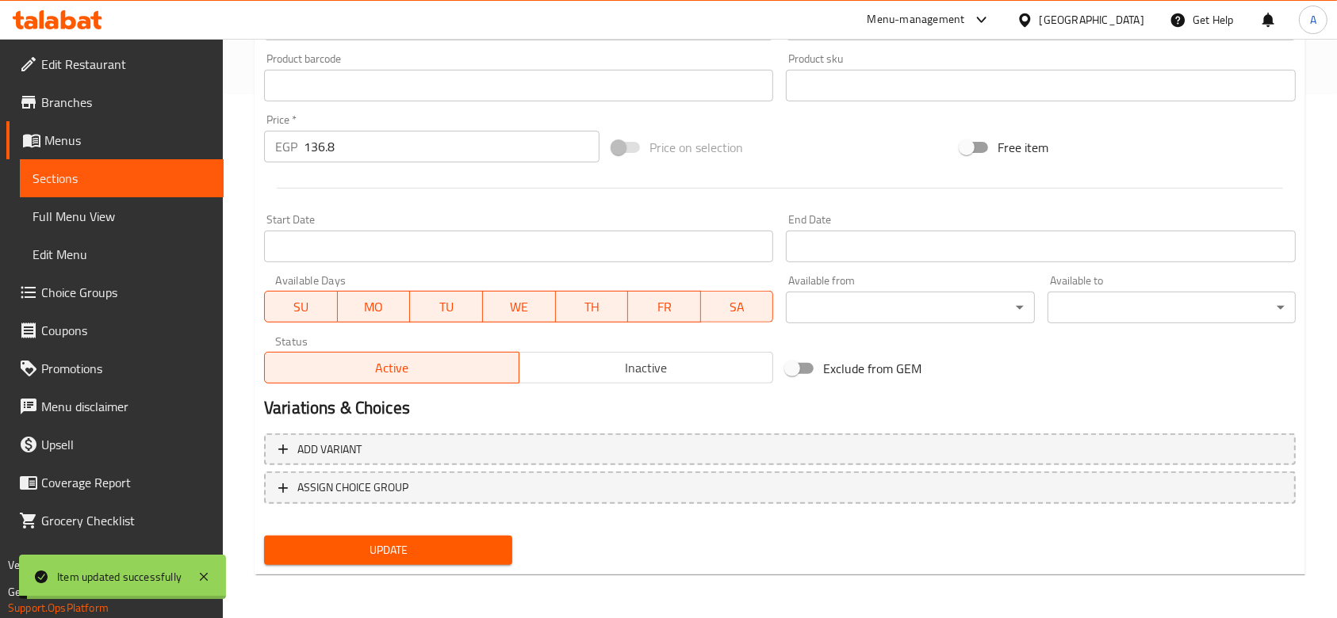
scroll to position [0, 0]
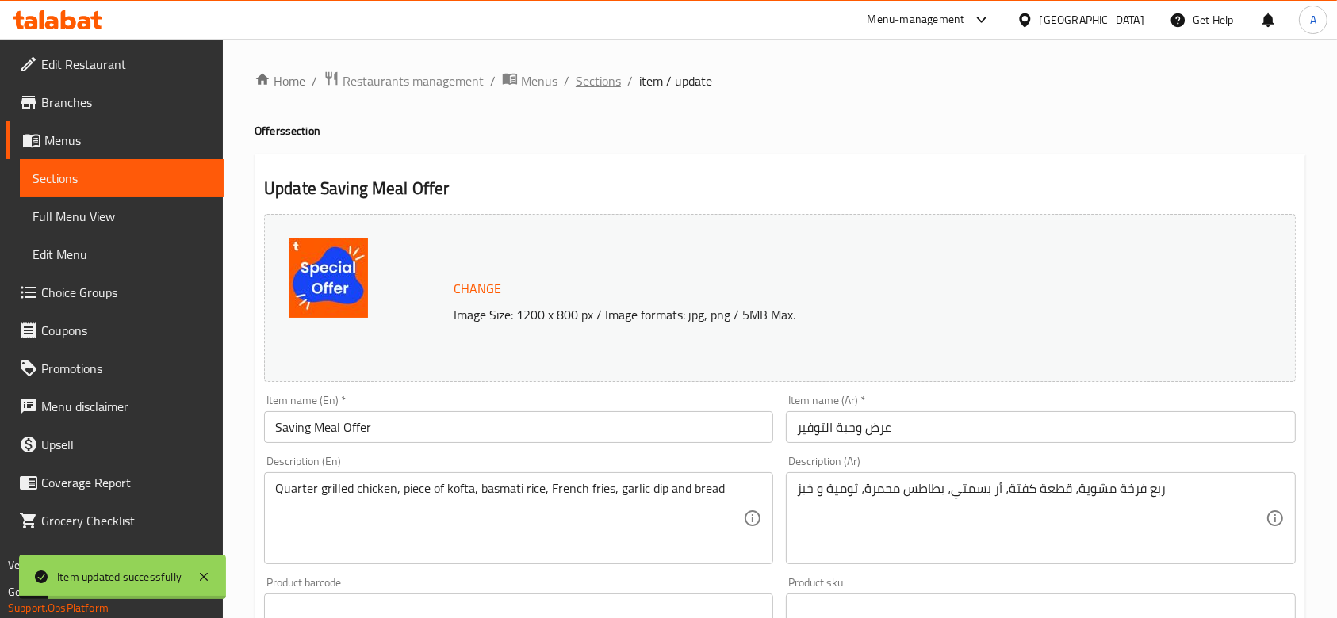
click at [596, 75] on span "Sections" at bounding box center [598, 80] width 45 height 19
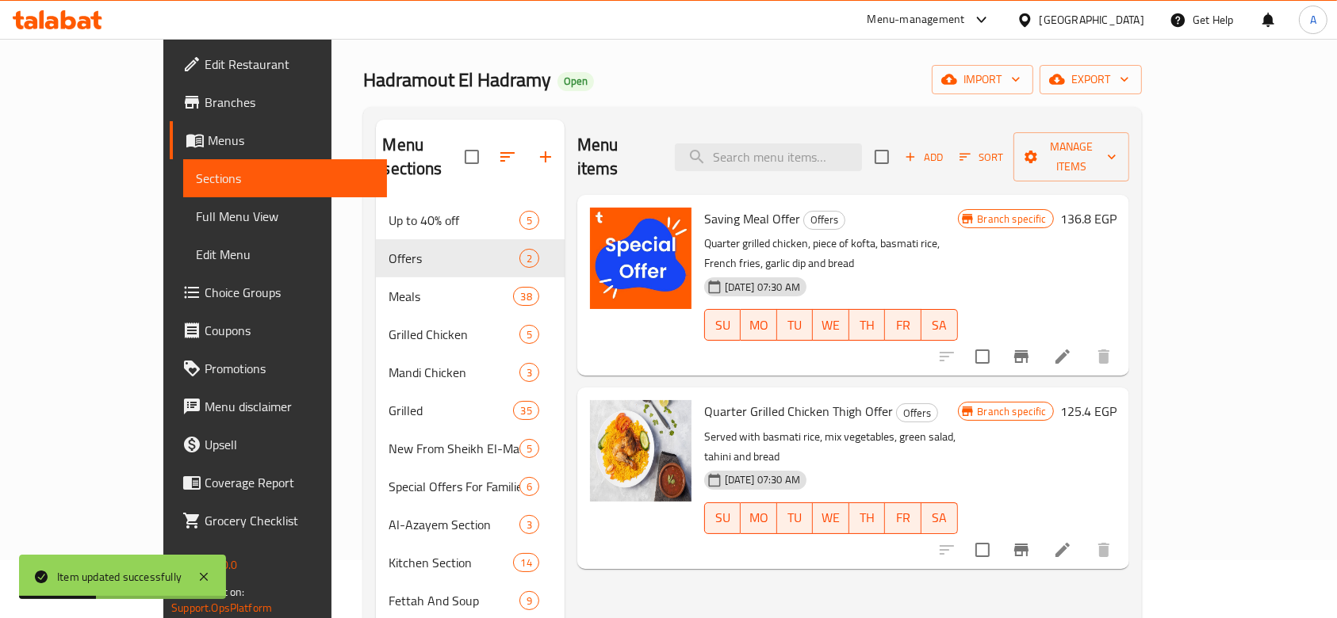
scroll to position [78, 0]
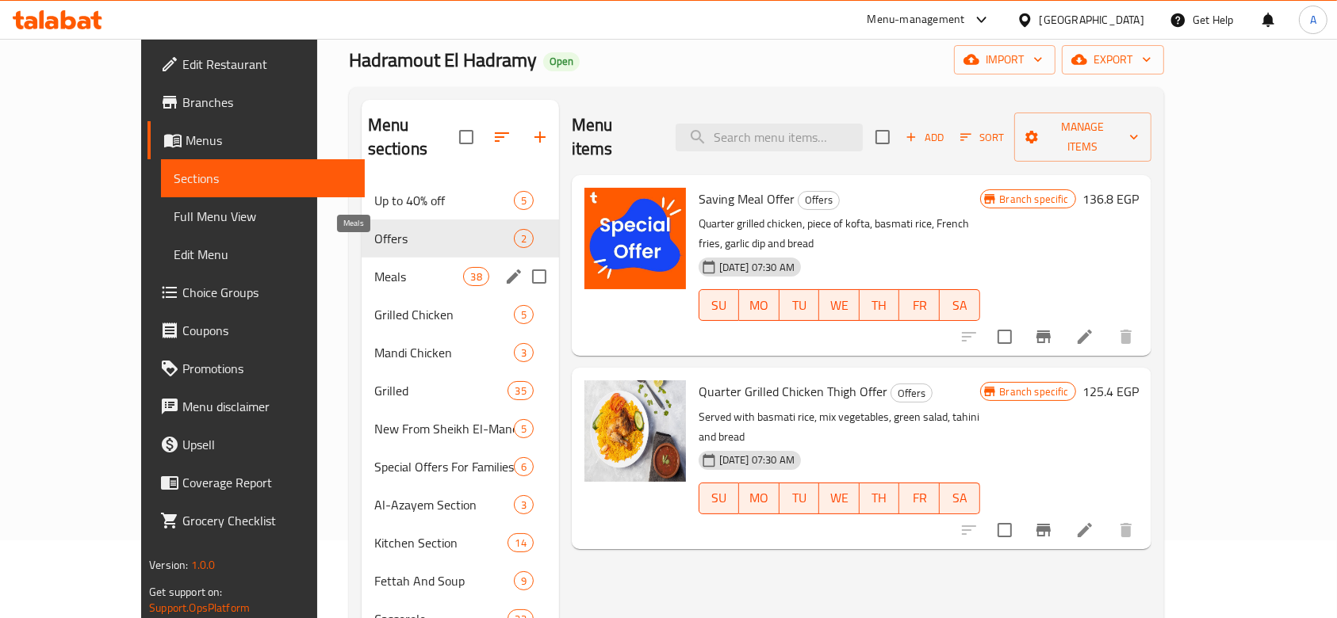
click at [381, 267] on span "Meals" at bounding box center [419, 276] width 90 height 19
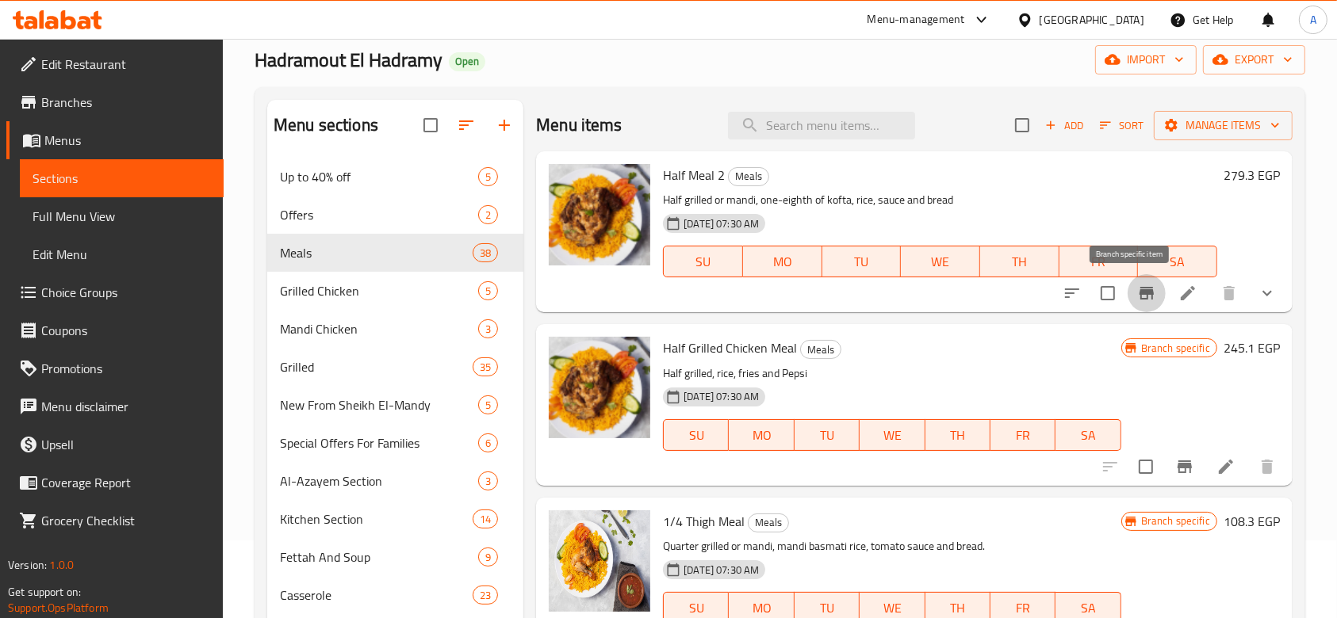
click at [1139, 297] on icon "Branch-specific-item" at bounding box center [1146, 293] width 14 height 13
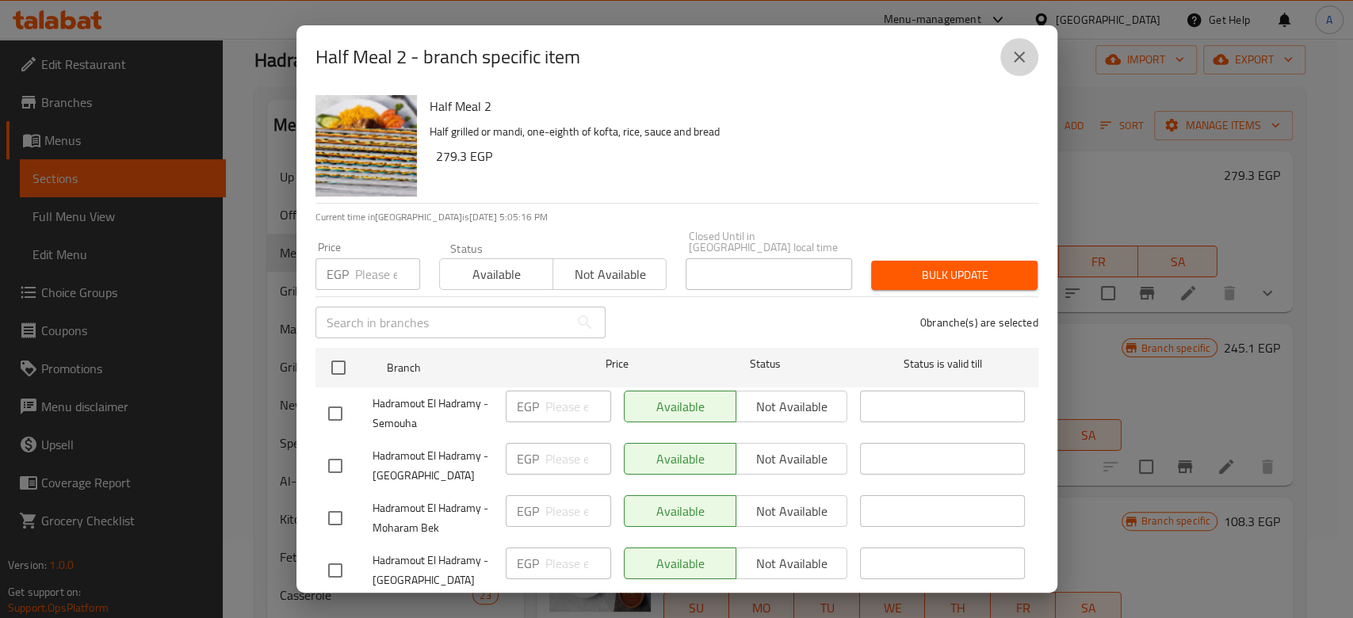
click at [1016, 65] on icon "close" at bounding box center [1019, 57] width 19 height 19
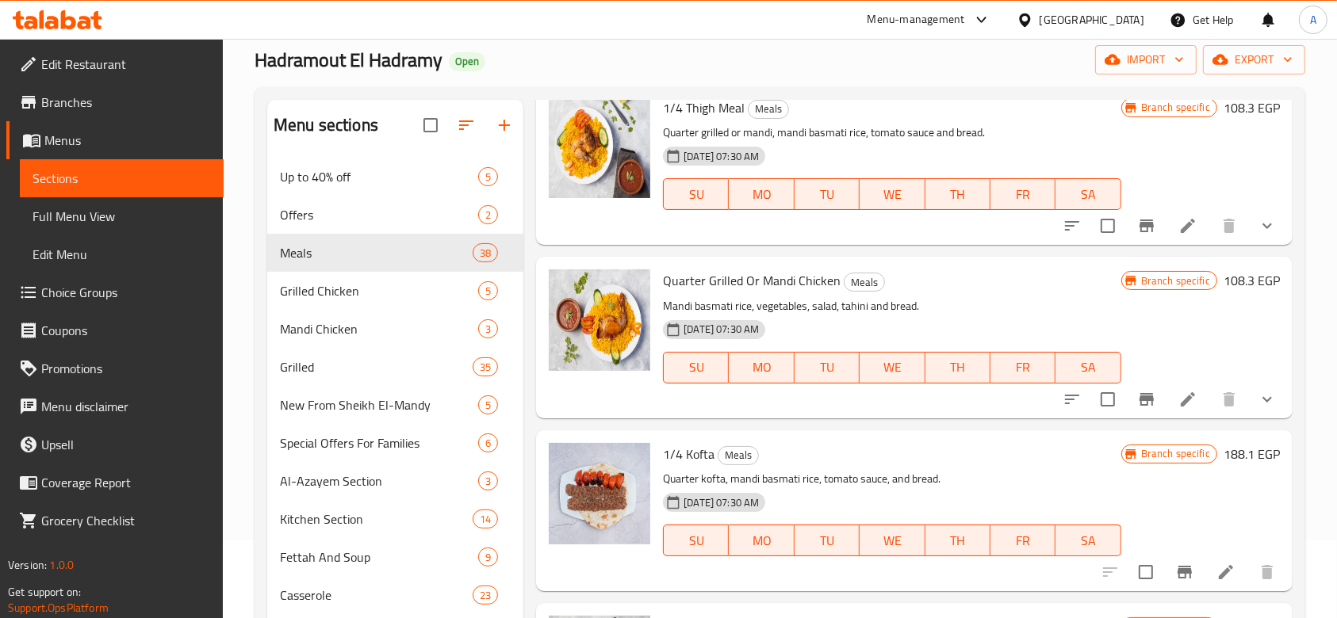
scroll to position [413, 0]
click at [1139, 394] on icon "Branch-specific-item" at bounding box center [1146, 400] width 14 height 13
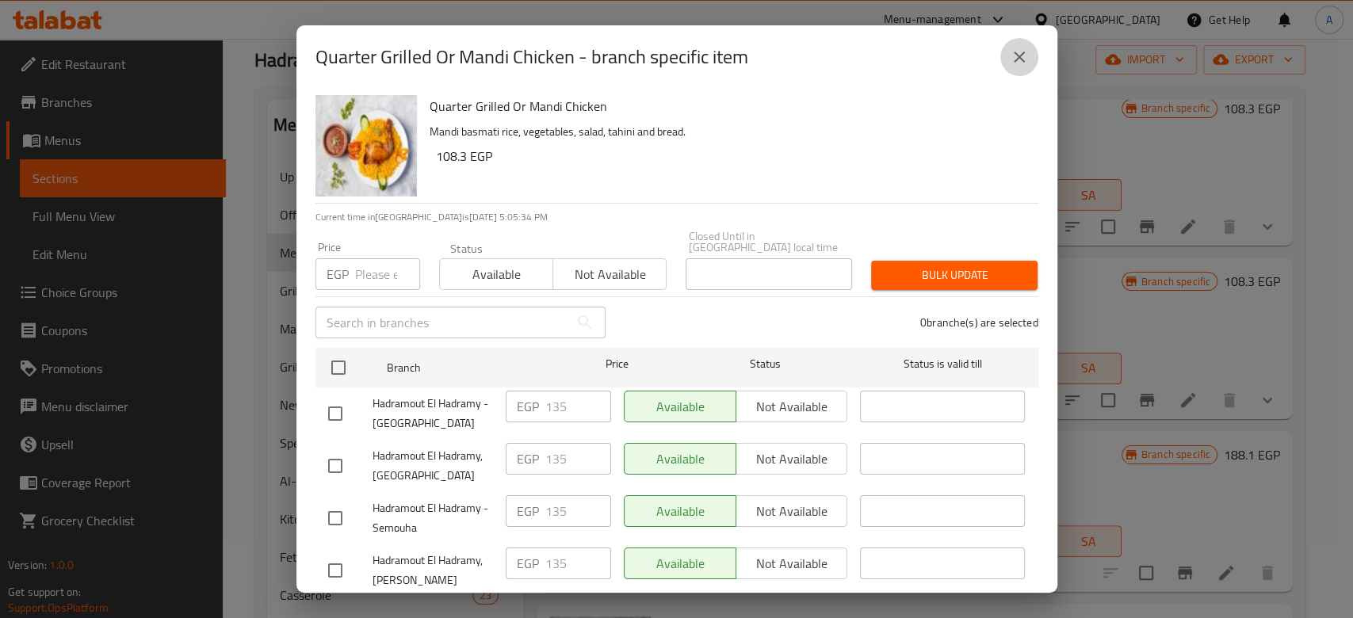
click at [1031, 68] on button "close" at bounding box center [1020, 57] width 38 height 38
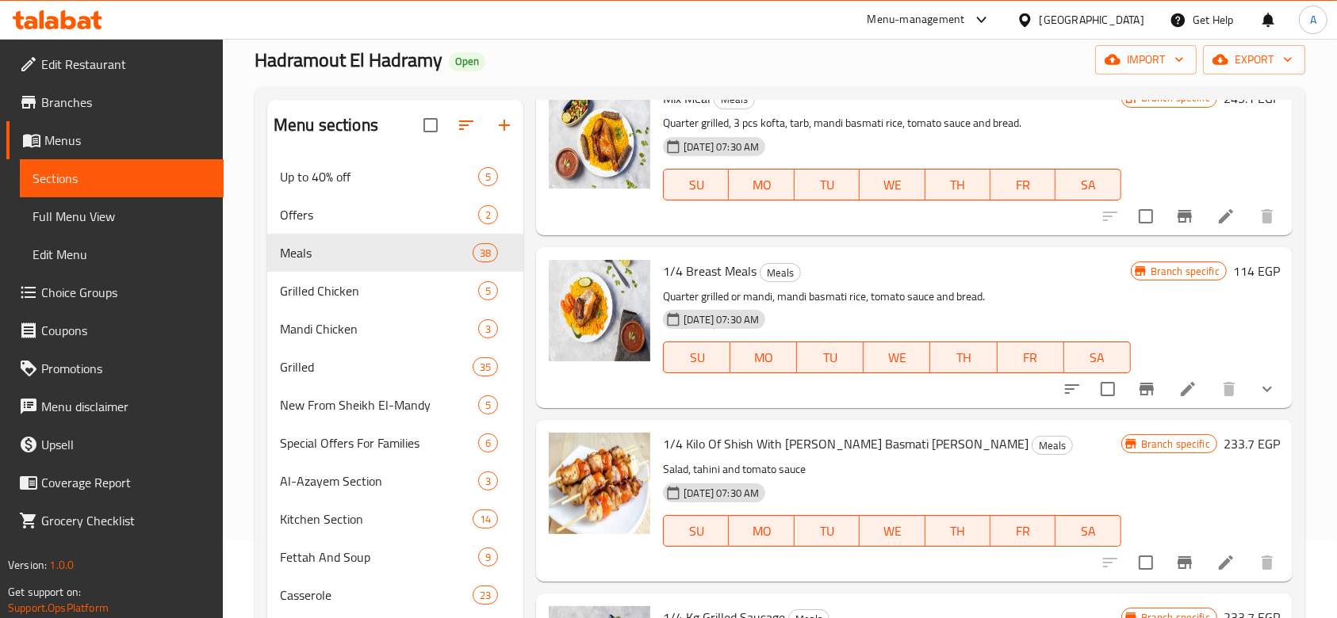
scroll to position [4218, 0]
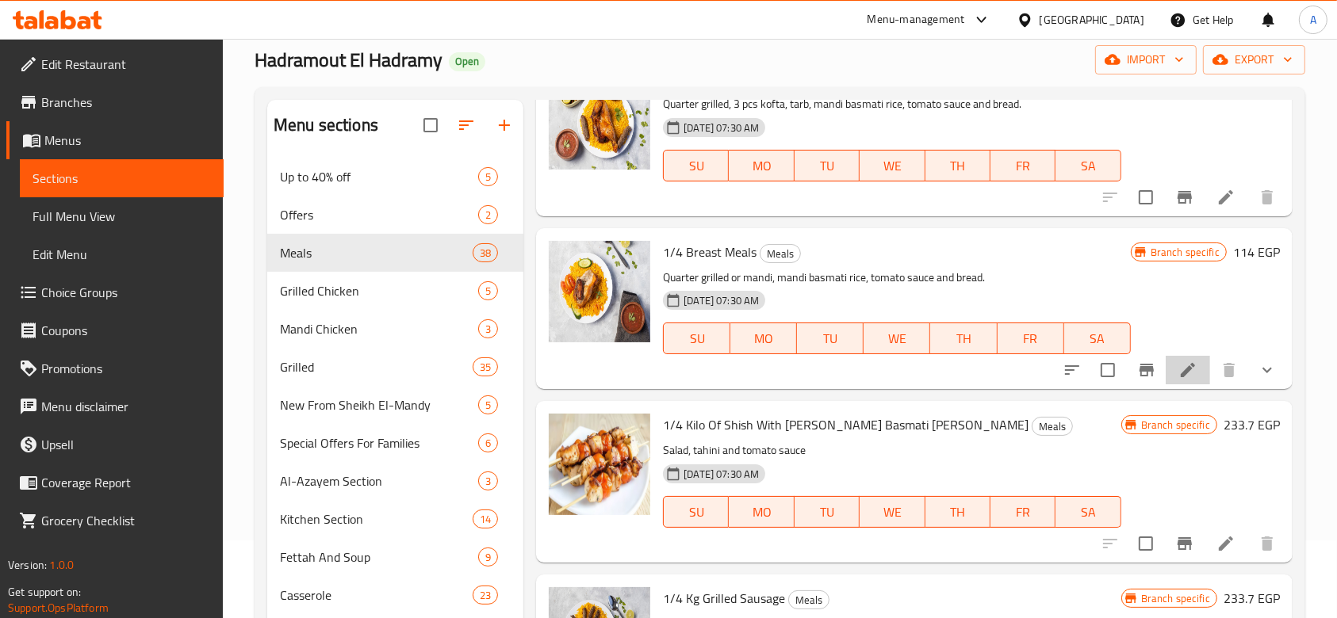
click at [1165, 365] on li at bounding box center [1187, 370] width 44 height 29
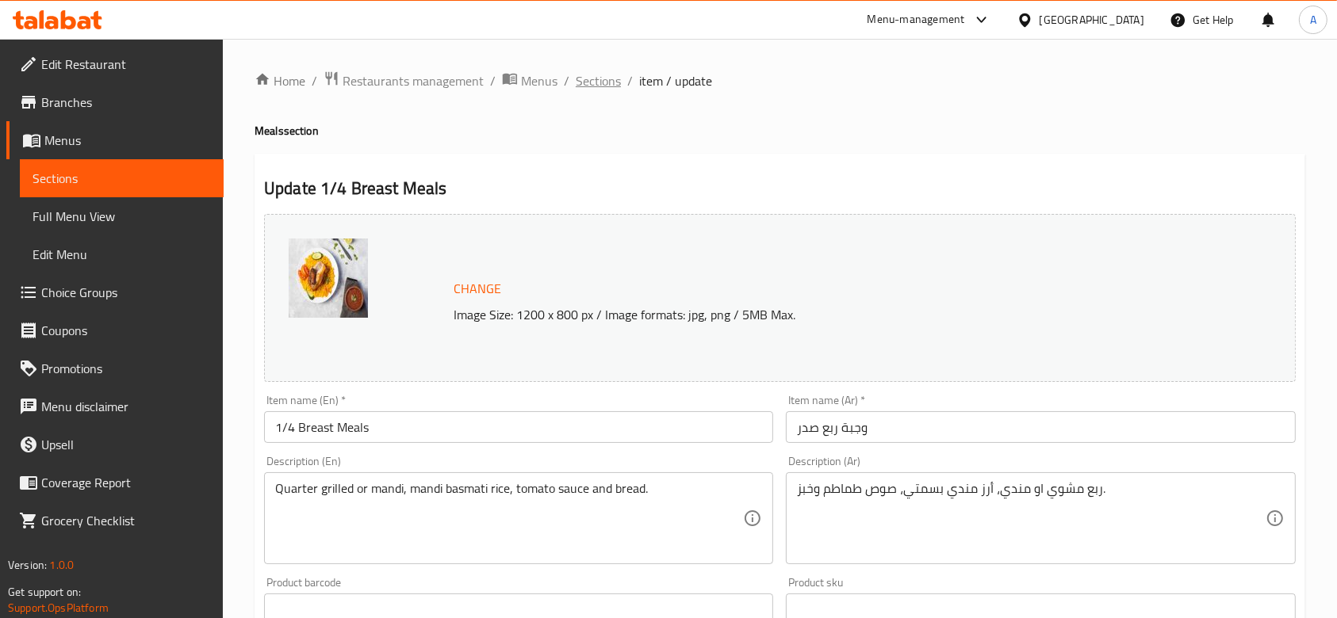
click at [597, 86] on span "Sections" at bounding box center [598, 80] width 45 height 19
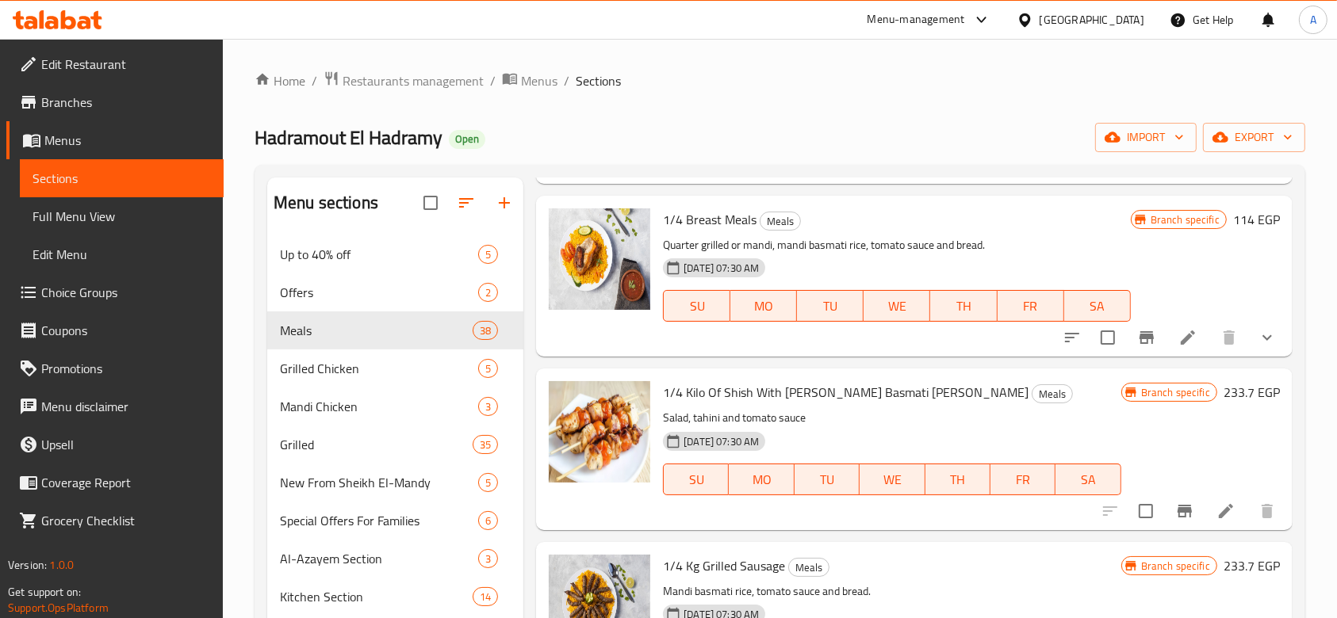
scroll to position [4329, 0]
click at [1139, 342] on icon "Branch-specific-item" at bounding box center [1146, 337] width 14 height 13
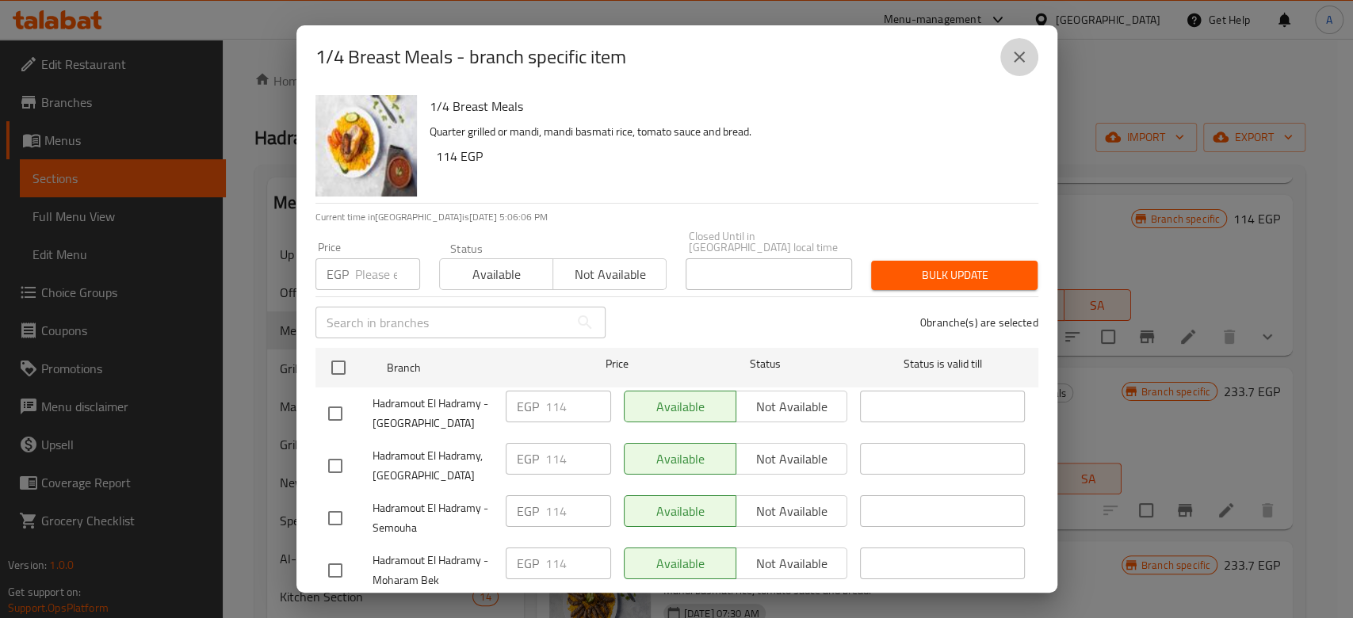
click at [1020, 65] on icon "close" at bounding box center [1019, 57] width 19 height 19
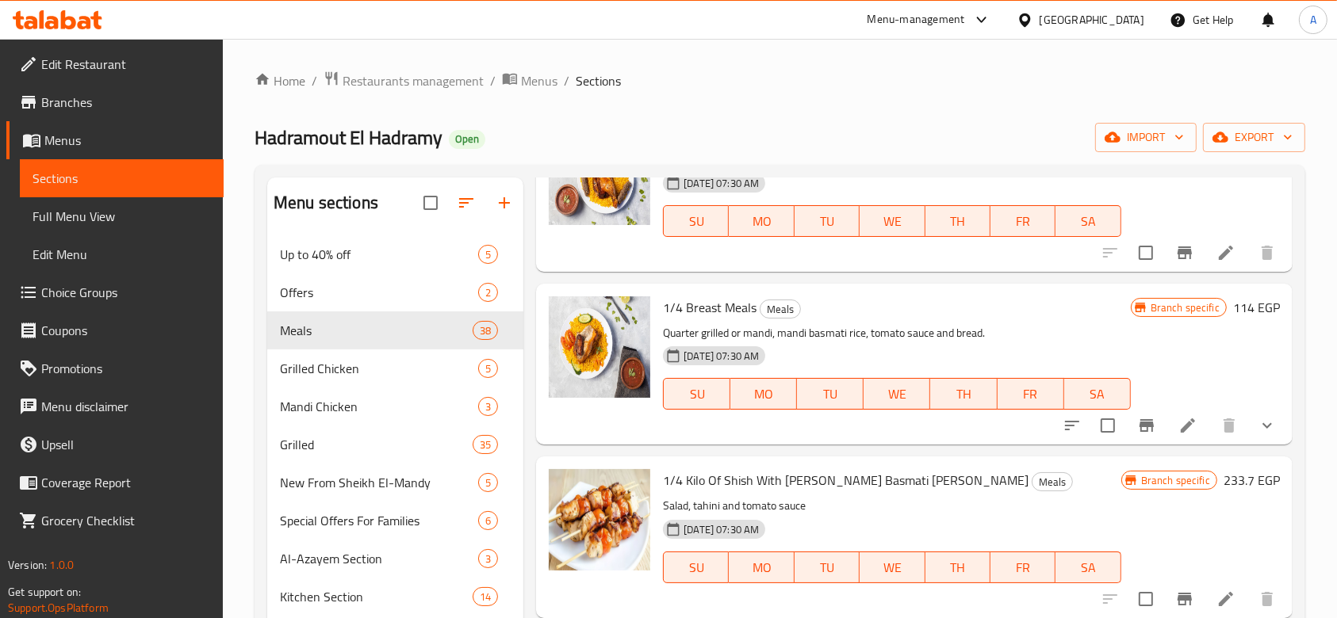
scroll to position [4240, 0]
click at [1142, 432] on button "Branch-specific-item" at bounding box center [1146, 426] width 38 height 38
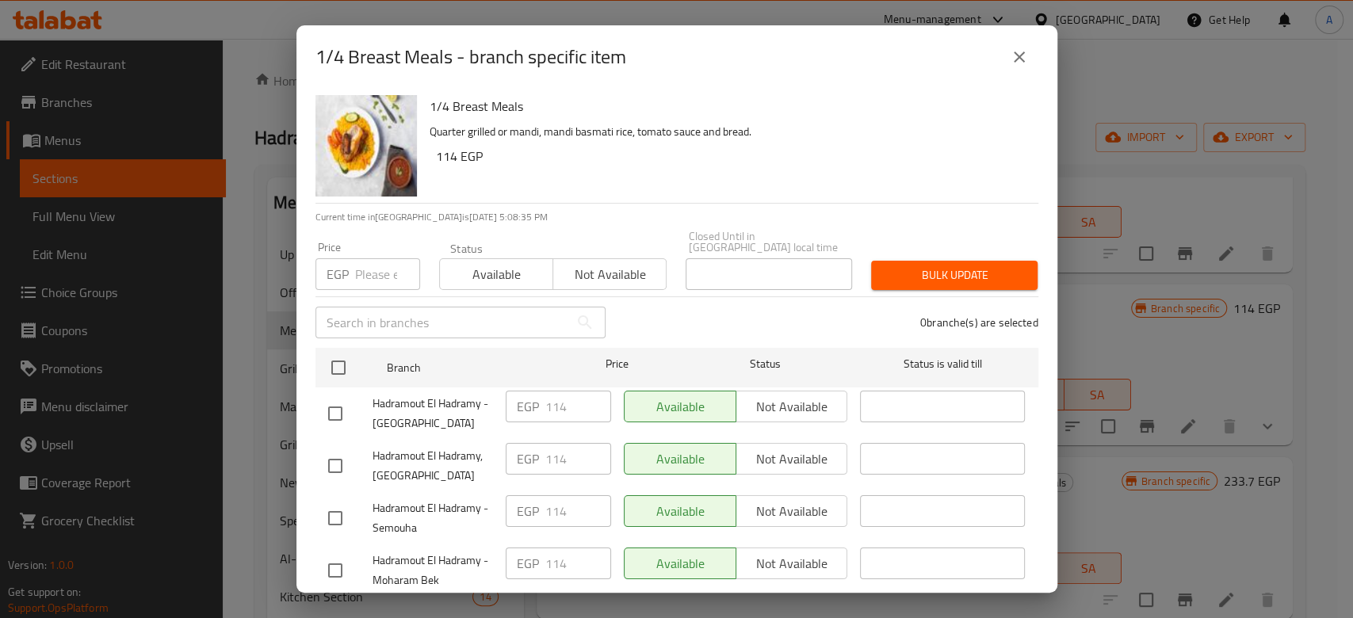
click at [374, 258] on input "number" at bounding box center [387, 274] width 65 height 32
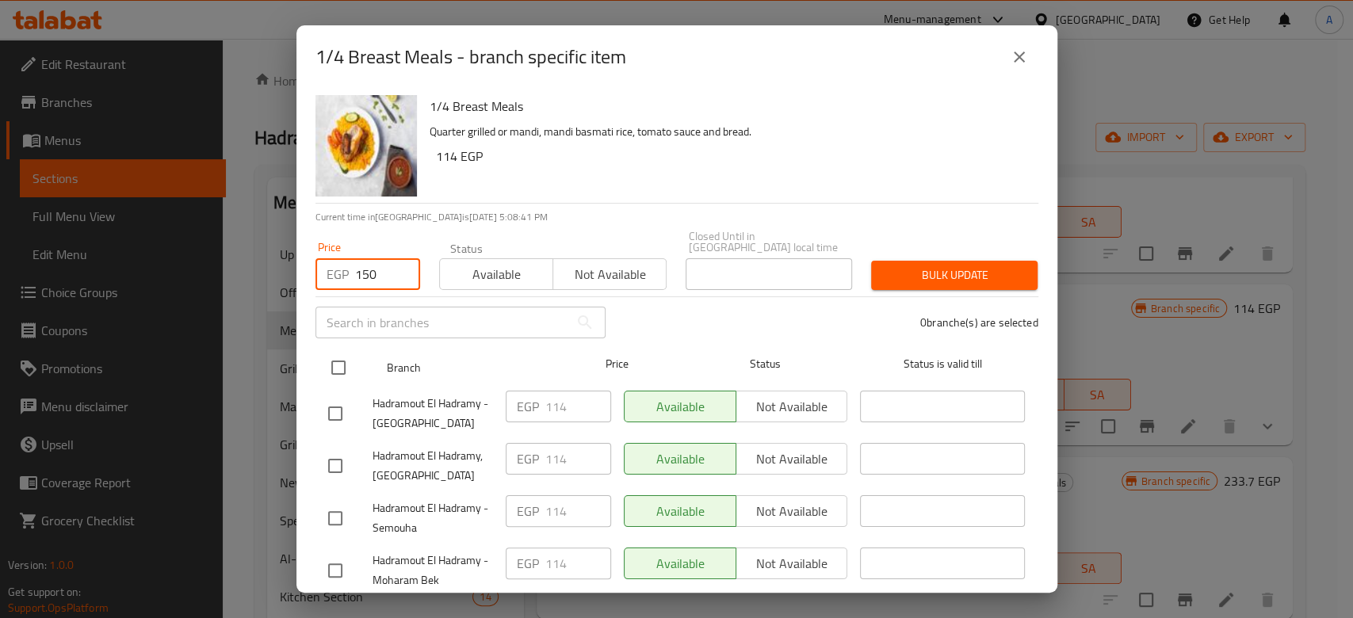
click at [336, 351] on input "checkbox" at bounding box center [338, 367] width 33 height 33
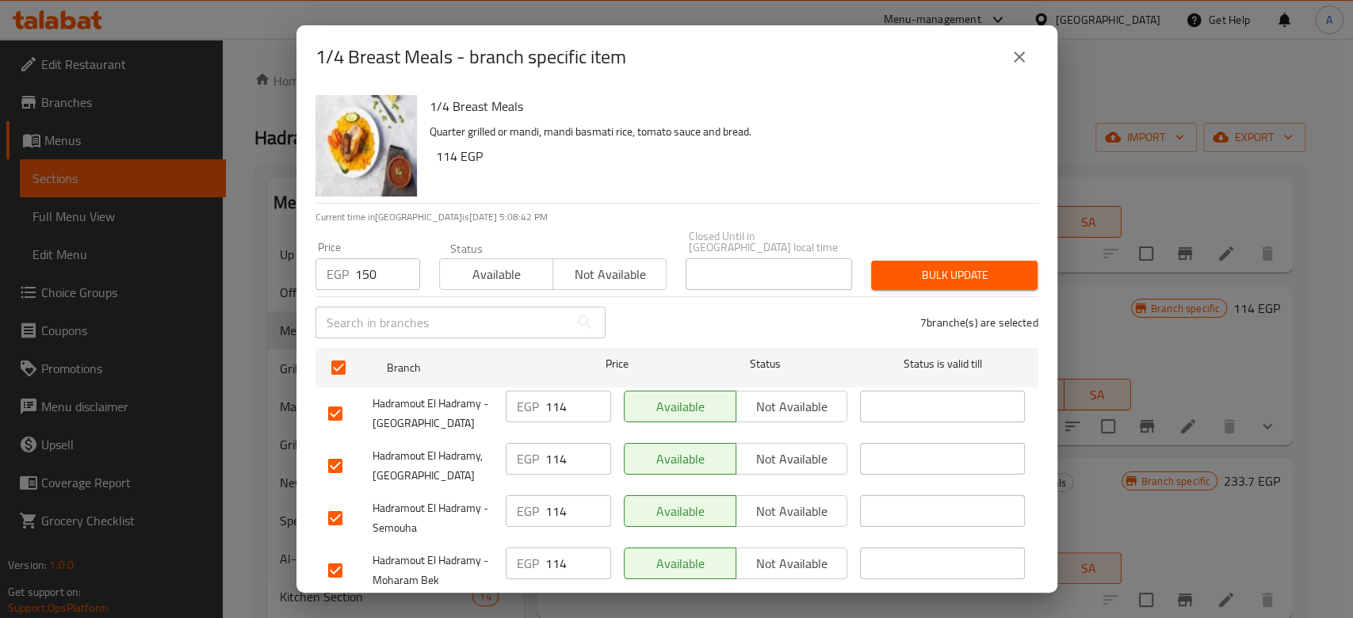
click at [954, 274] on span "Bulk update" at bounding box center [954, 276] width 141 height 20
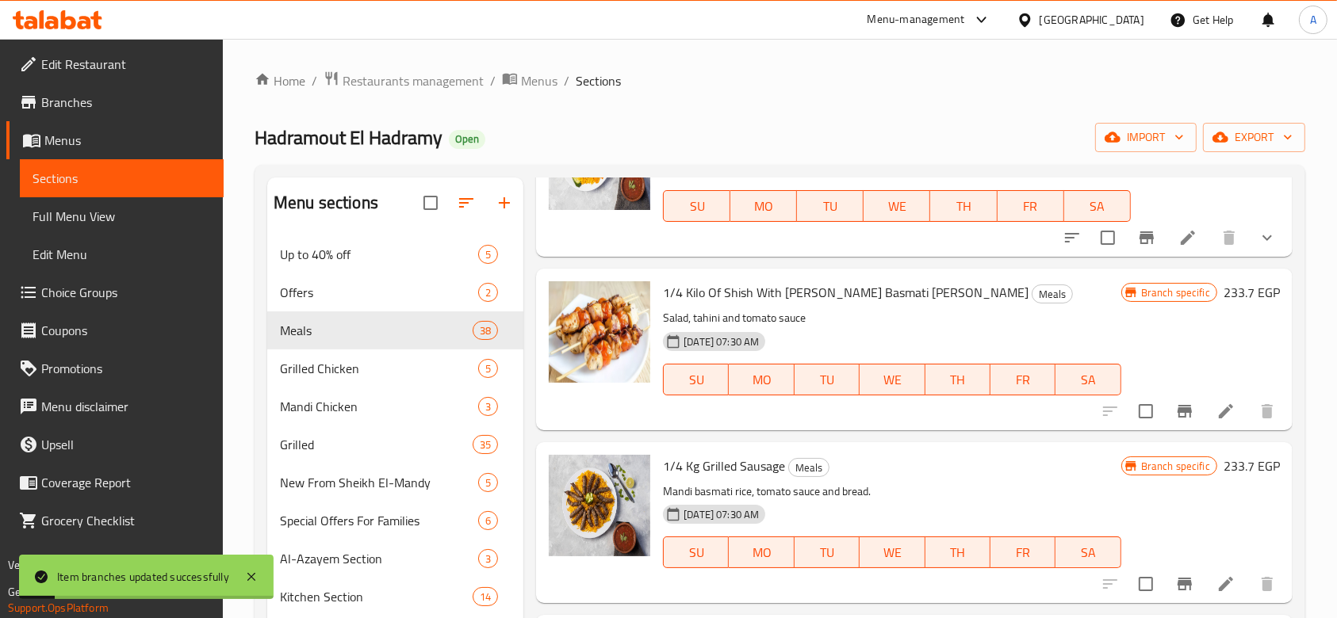
scroll to position [4434, 0]
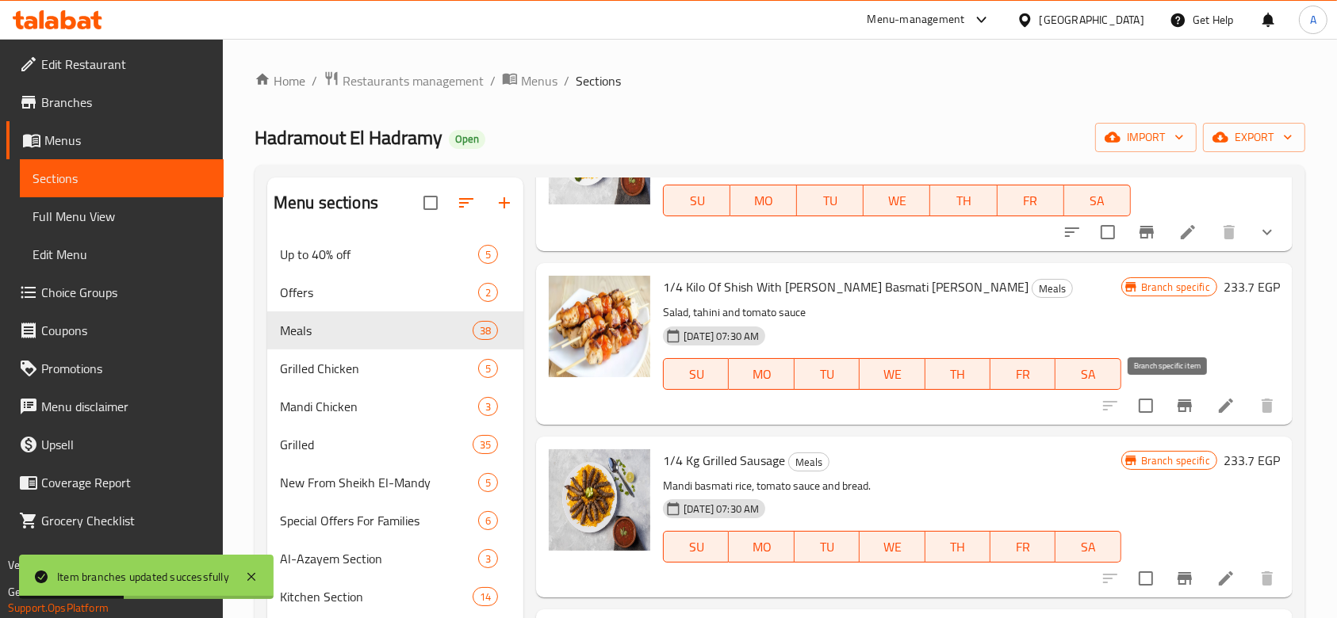
click at [1175, 409] on icon "Branch-specific-item" at bounding box center [1184, 405] width 19 height 19
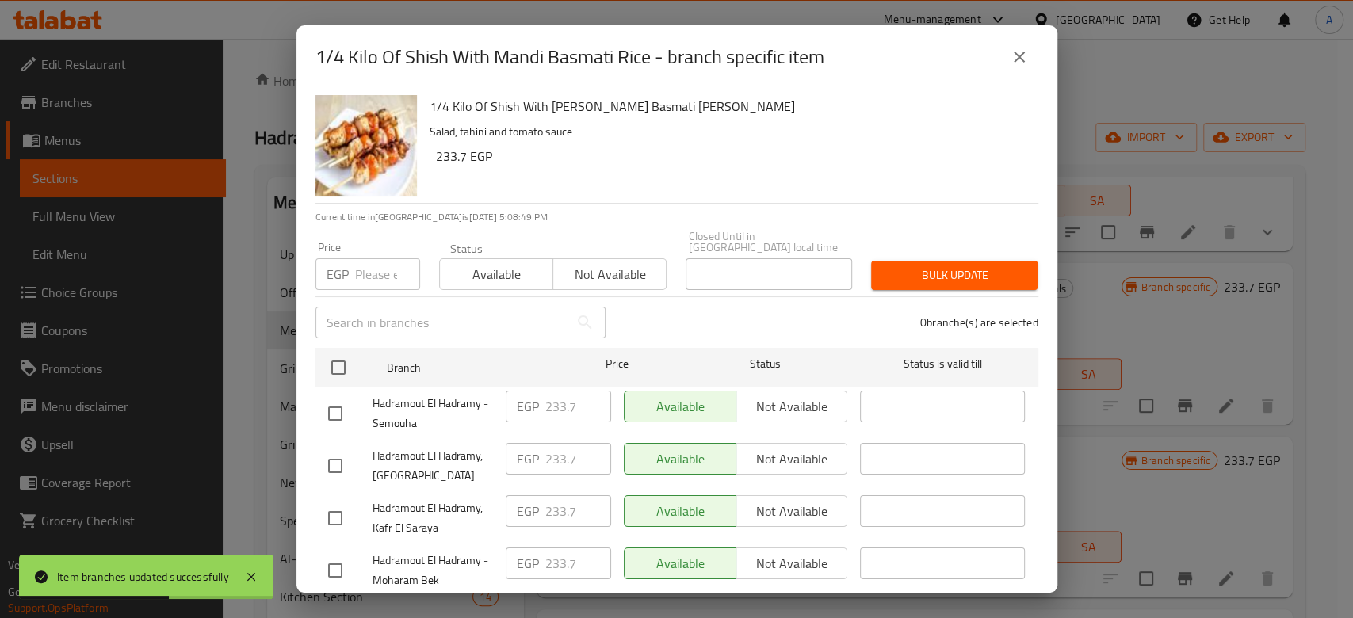
click at [373, 260] on input "number" at bounding box center [387, 274] width 65 height 32
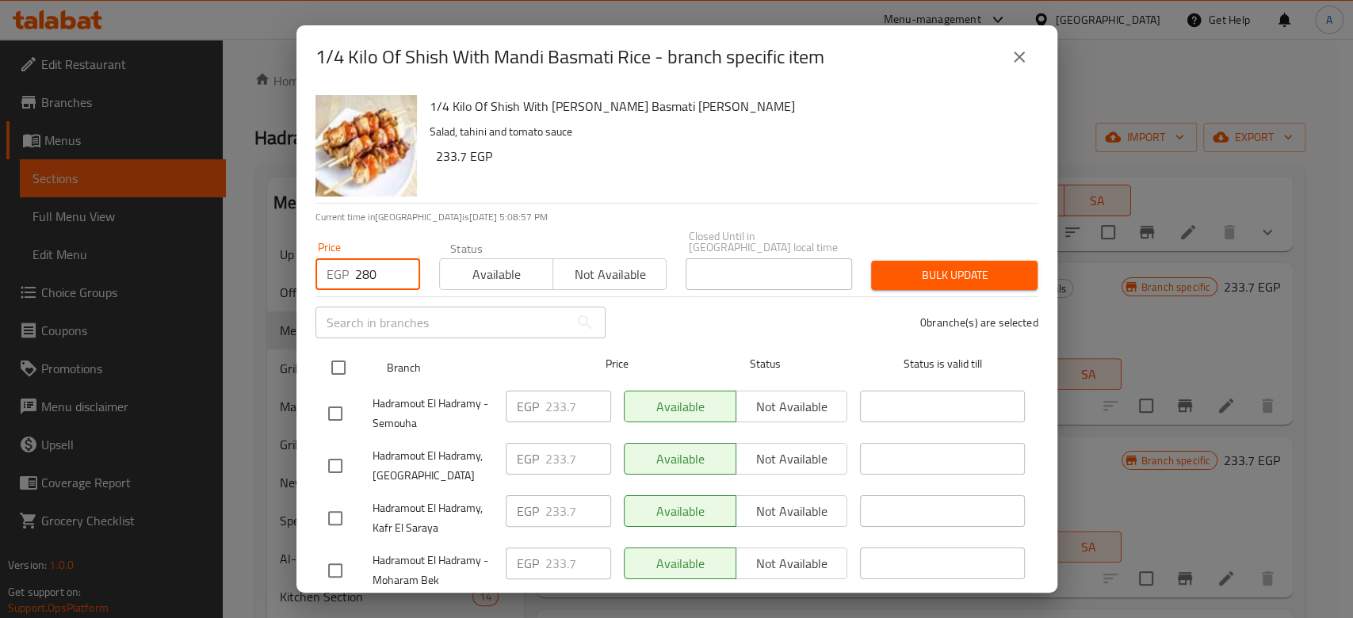
click at [335, 351] on input "checkbox" at bounding box center [338, 367] width 33 height 33
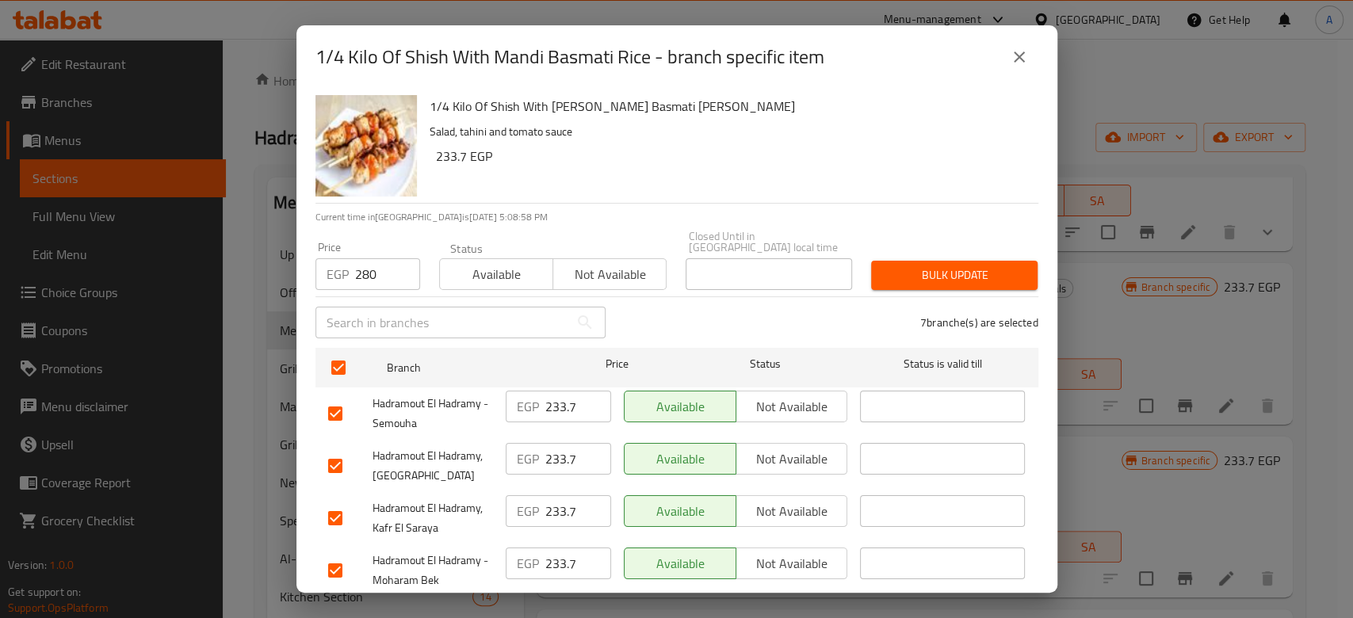
click at [893, 266] on span "Bulk update" at bounding box center [954, 276] width 141 height 20
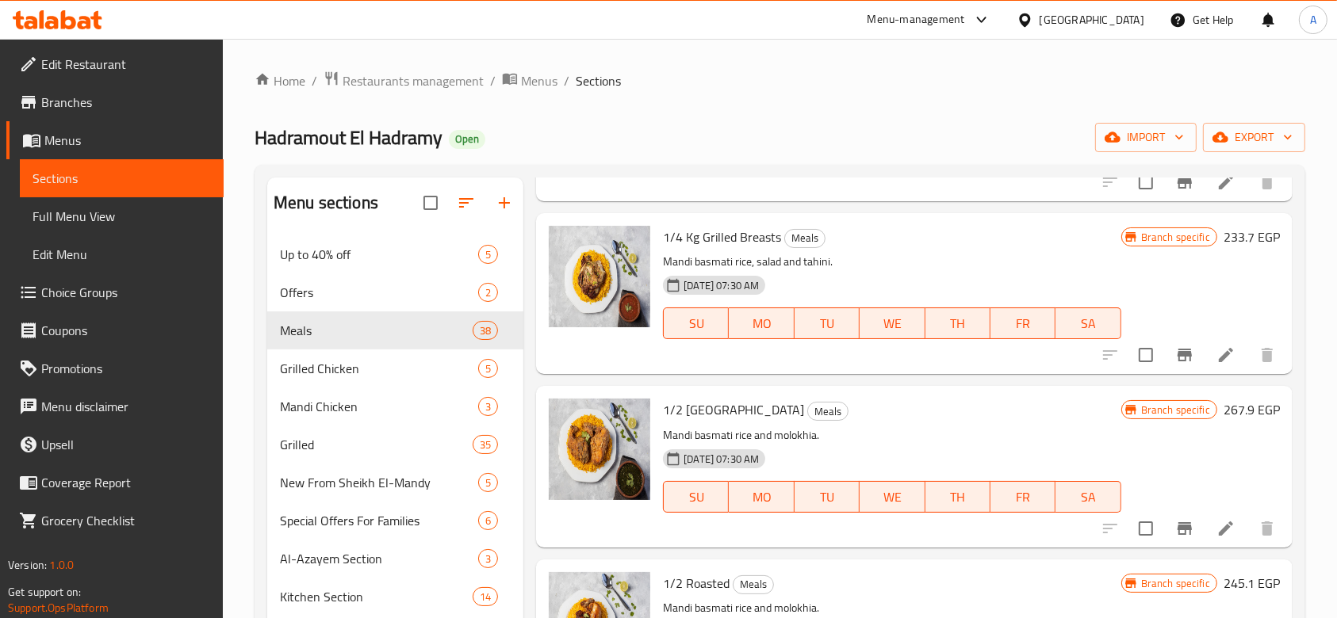
scroll to position [5002, 0]
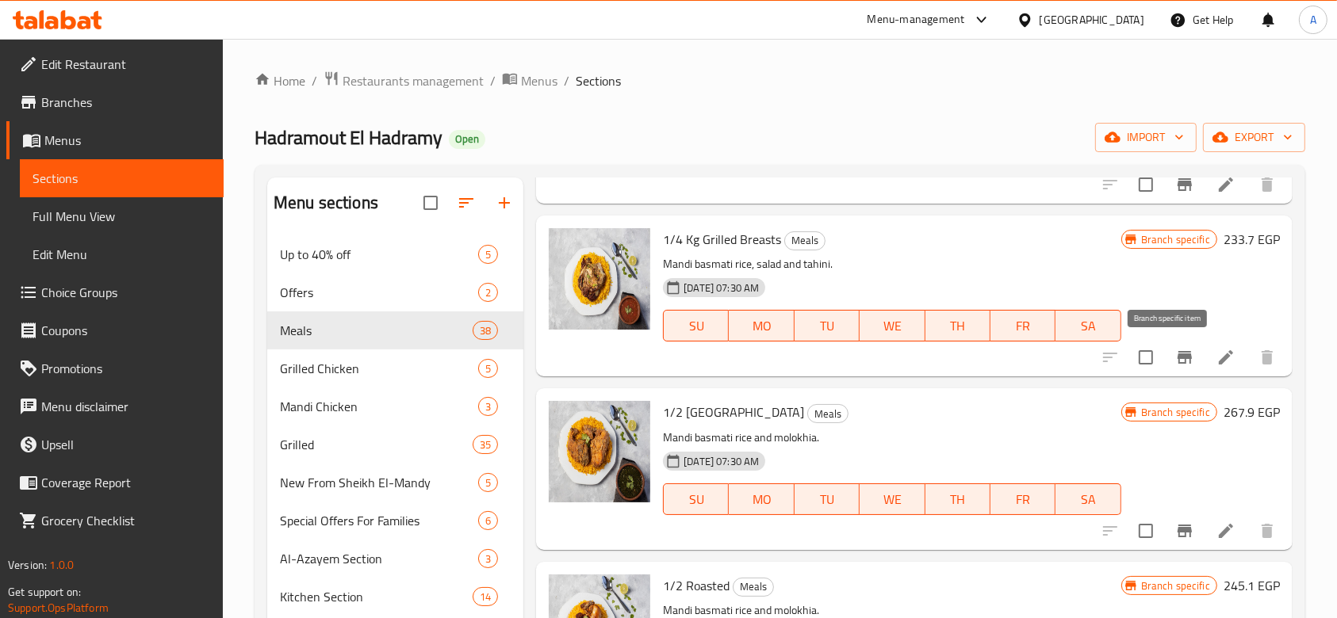
click at [1175, 358] on icon "Branch-specific-item" at bounding box center [1184, 357] width 19 height 19
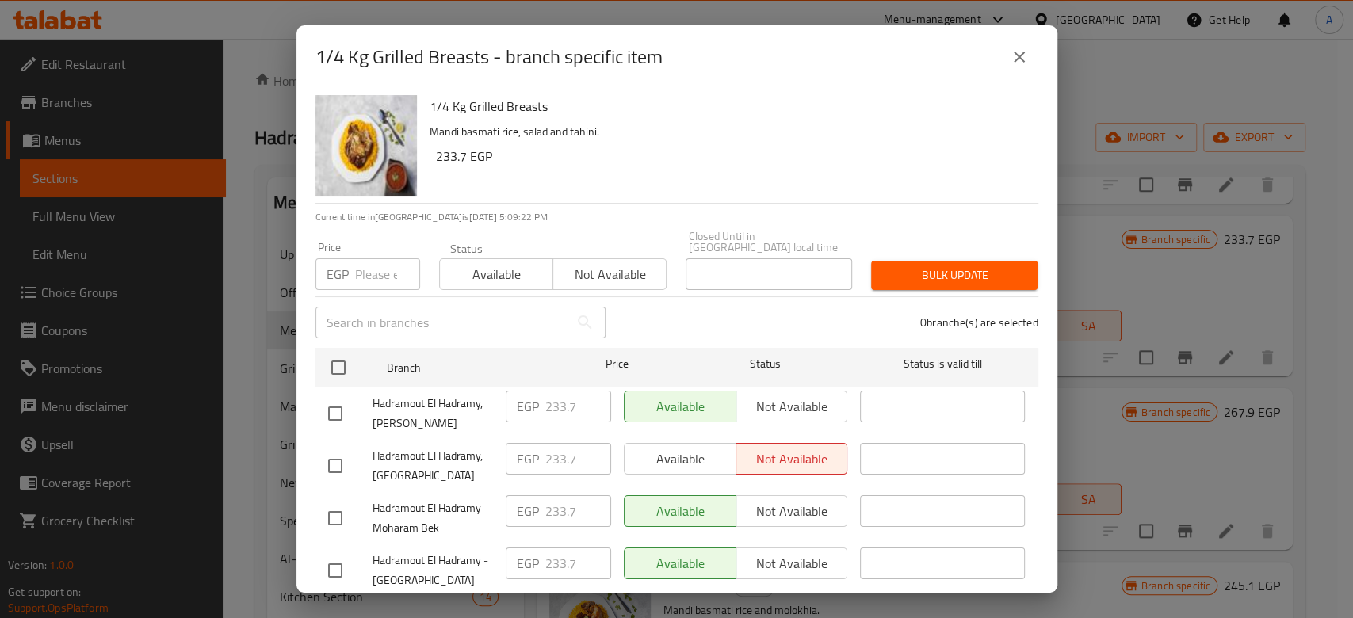
click at [368, 270] on input "number" at bounding box center [387, 274] width 65 height 32
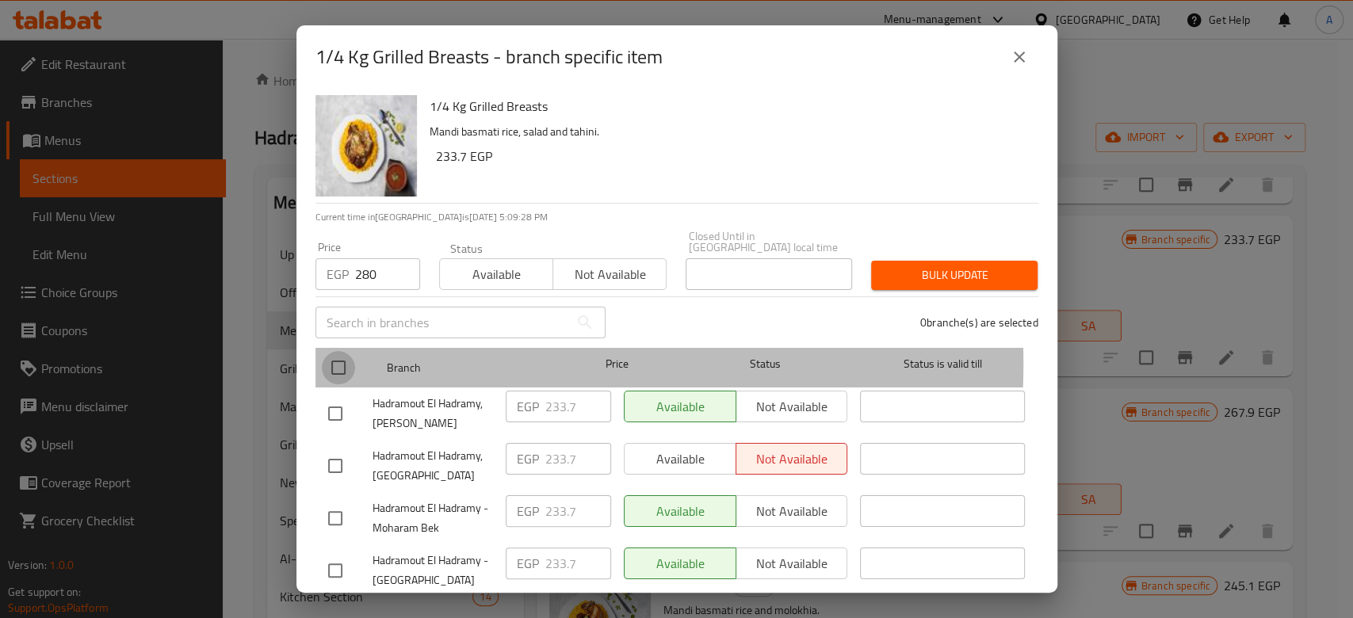
click at [345, 352] on input "checkbox" at bounding box center [338, 367] width 33 height 33
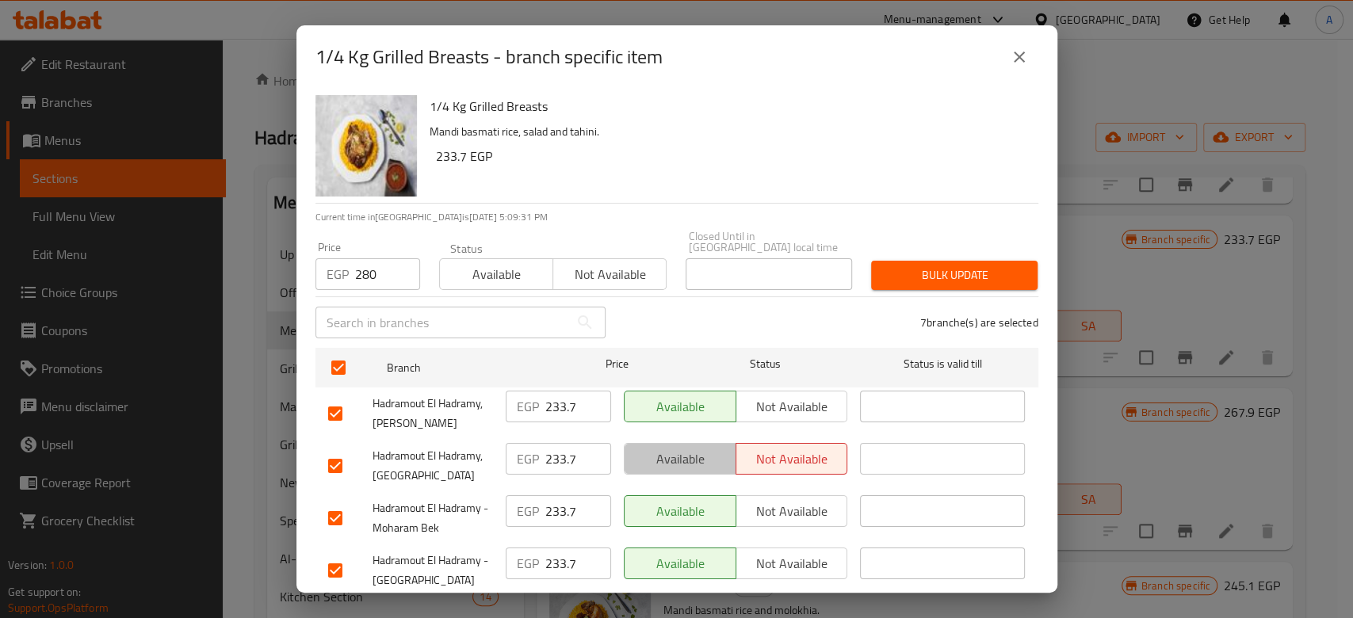
click at [687, 448] on span "Available" at bounding box center [680, 459] width 99 height 23
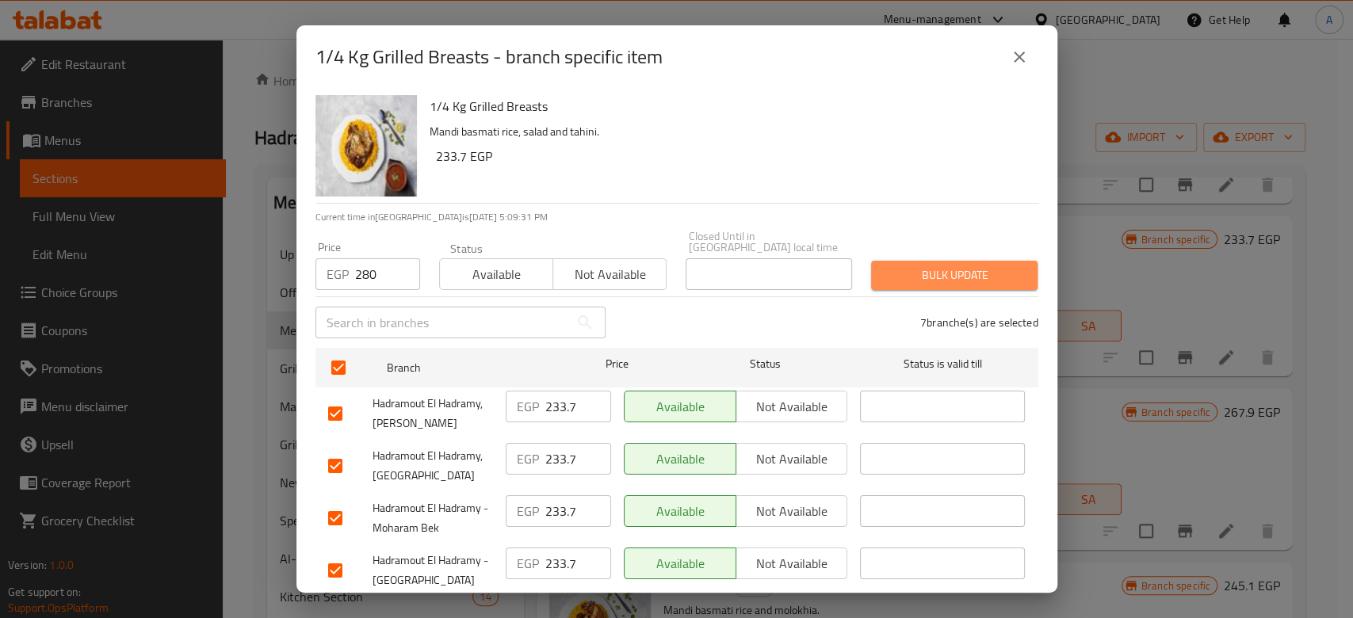
click at [997, 266] on span "Bulk update" at bounding box center [954, 276] width 141 height 20
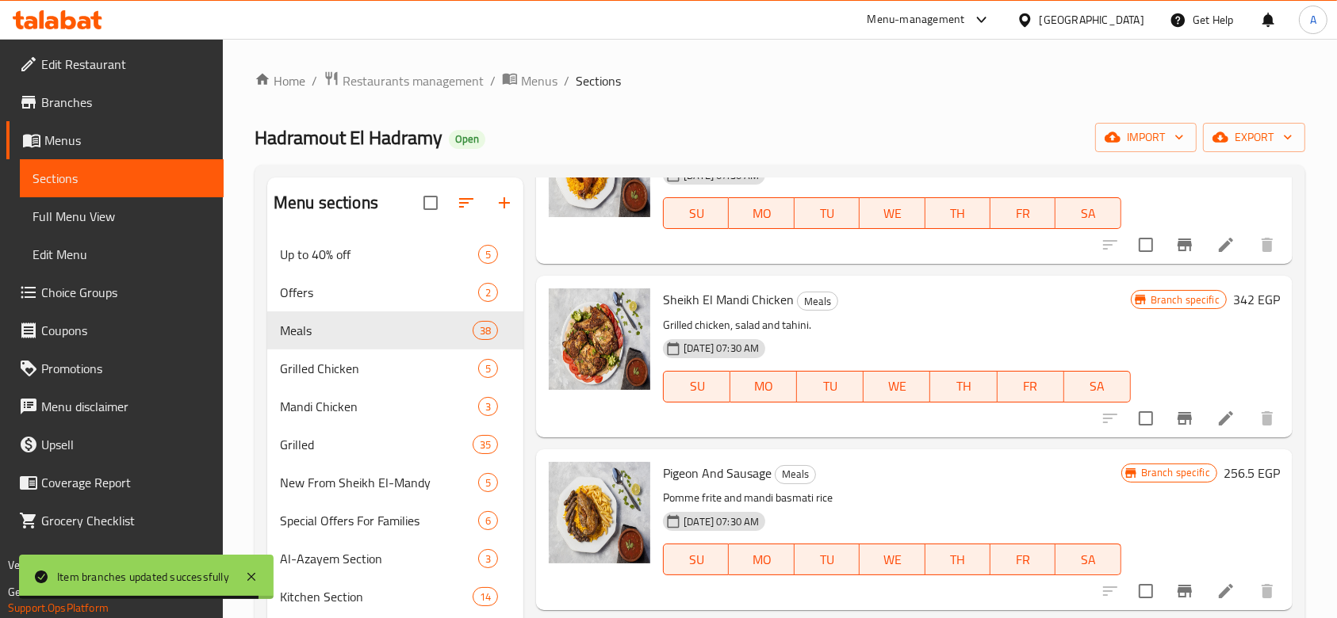
scroll to position [5465, 0]
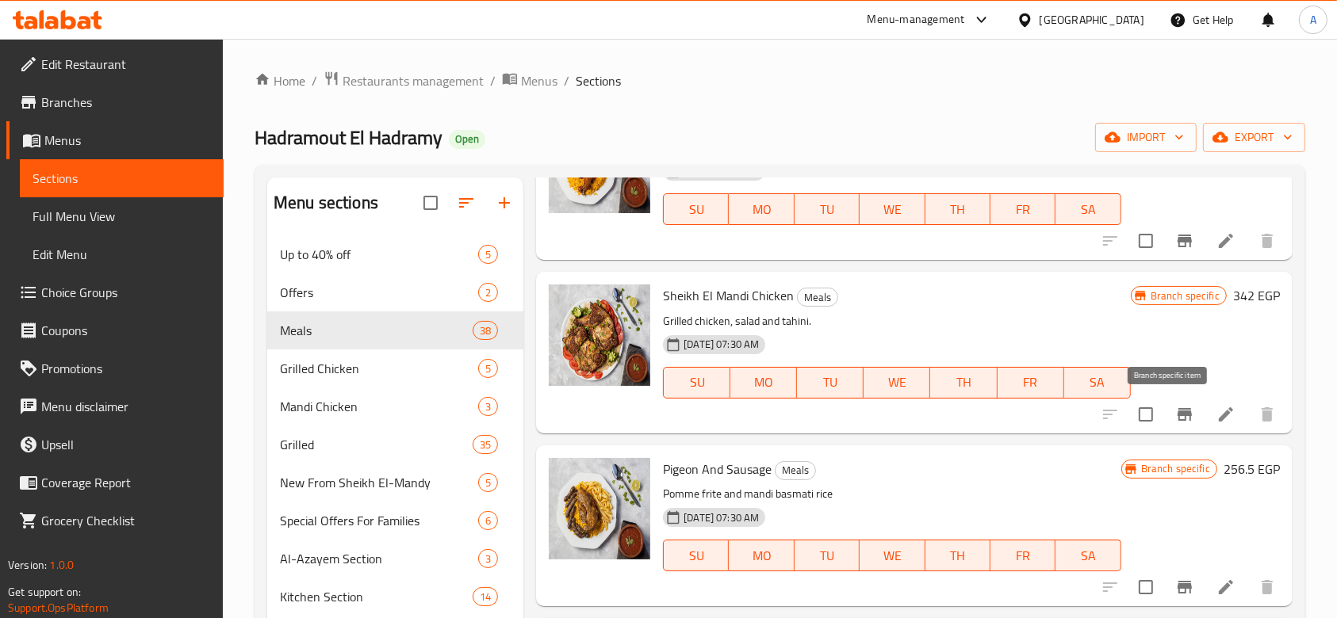
click at [1177, 415] on icon "Branch-specific-item" at bounding box center [1184, 414] width 14 height 13
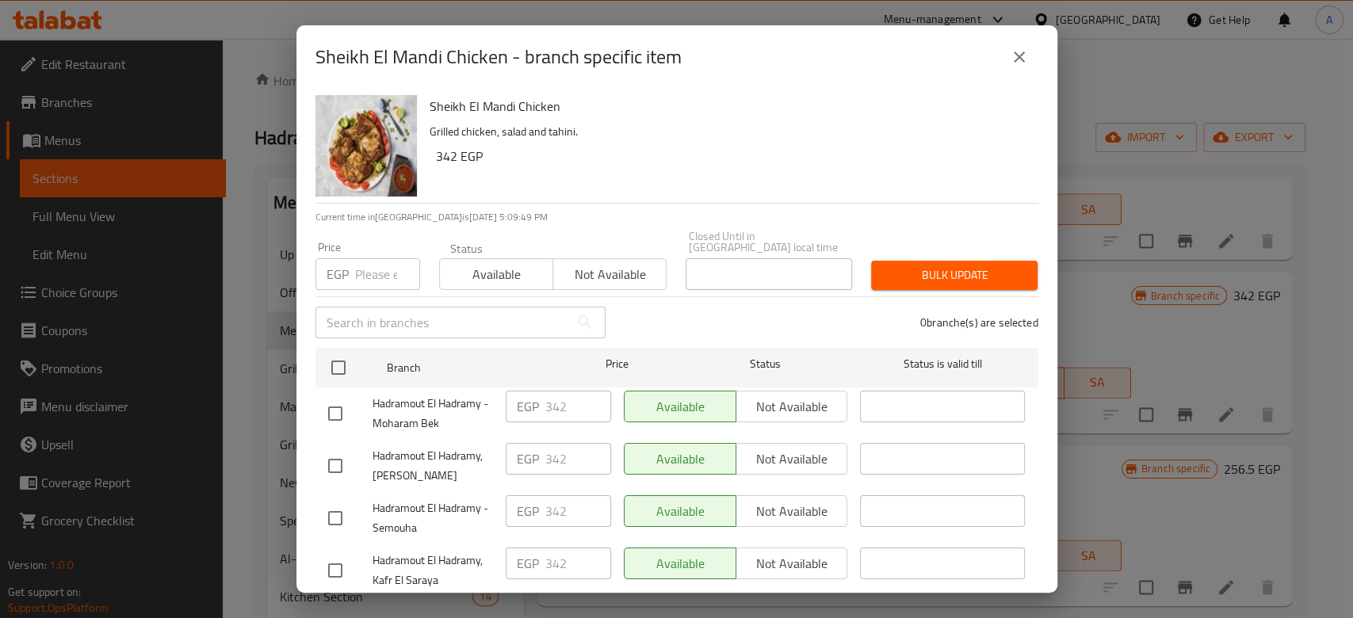
click at [374, 271] on input "number" at bounding box center [387, 274] width 65 height 32
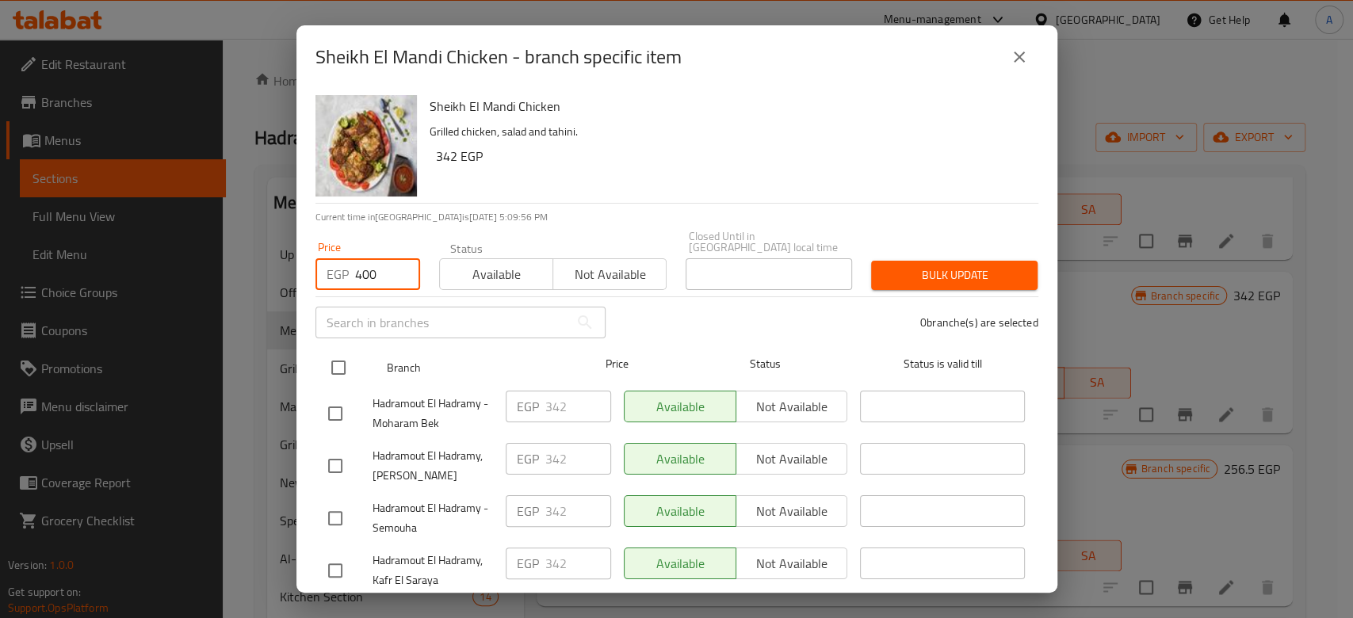
click at [336, 365] on input "checkbox" at bounding box center [338, 367] width 33 height 33
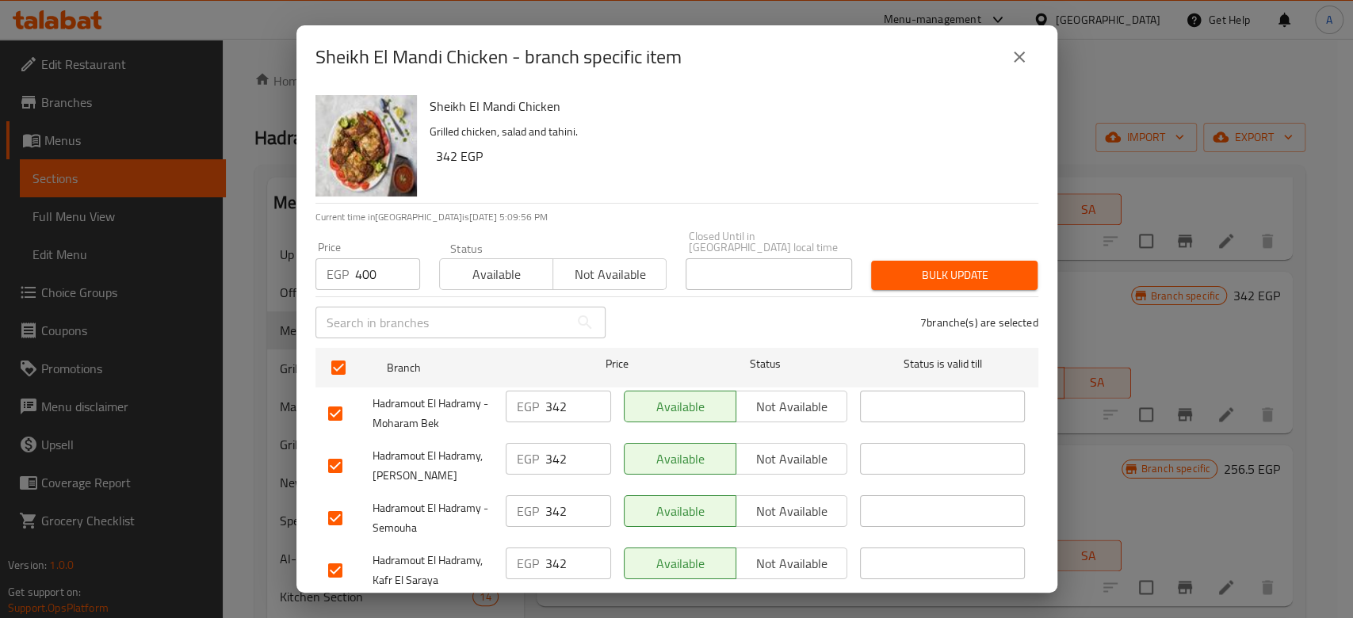
click at [906, 266] on span "Bulk update" at bounding box center [954, 276] width 141 height 20
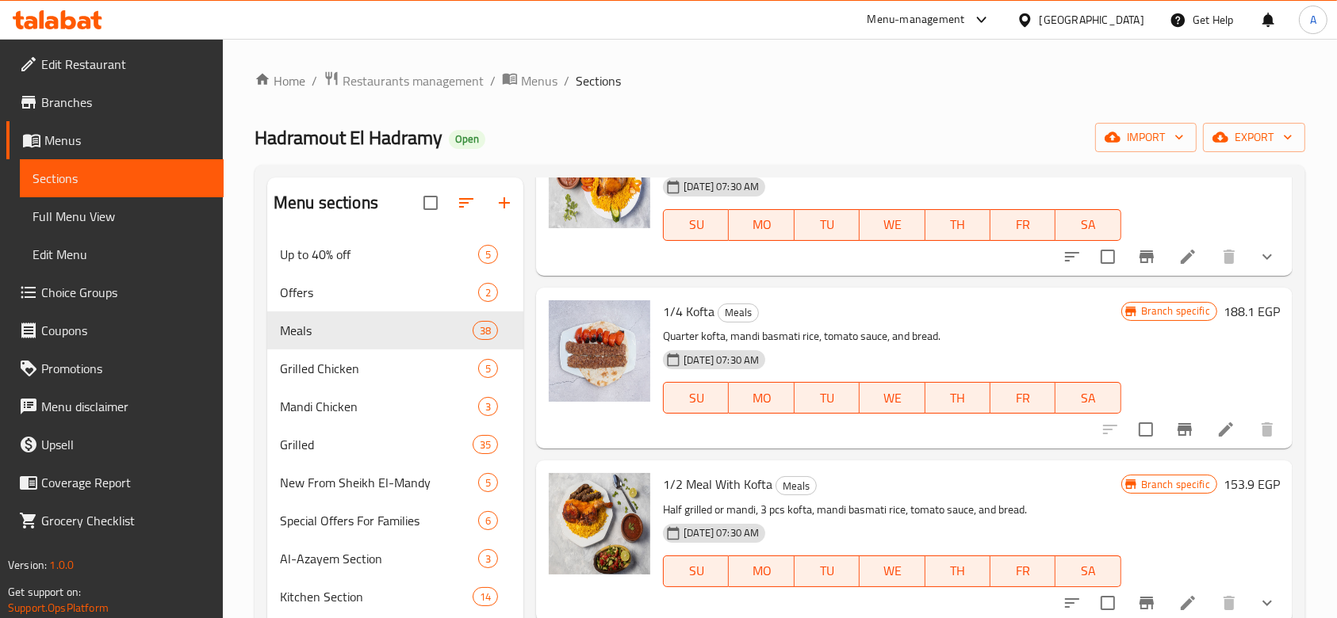
scroll to position [636, 0]
click at [1175, 432] on icon "Branch-specific-item" at bounding box center [1184, 428] width 19 height 19
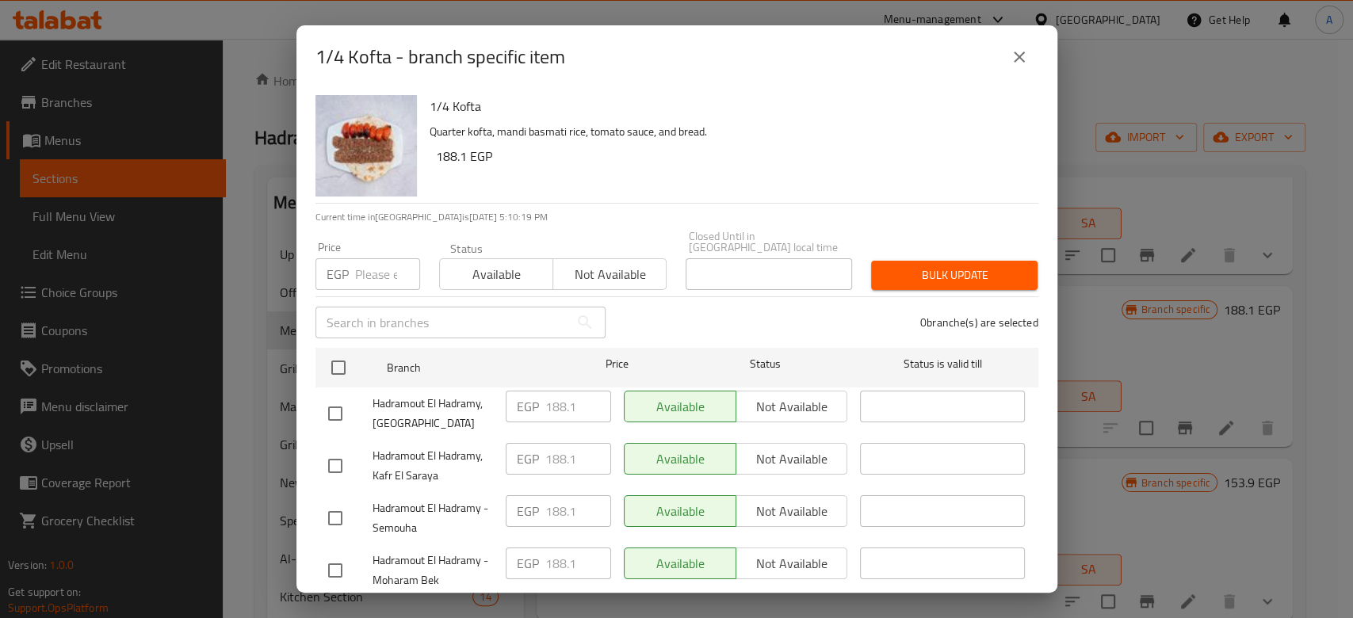
click at [373, 266] on input "number" at bounding box center [387, 274] width 65 height 32
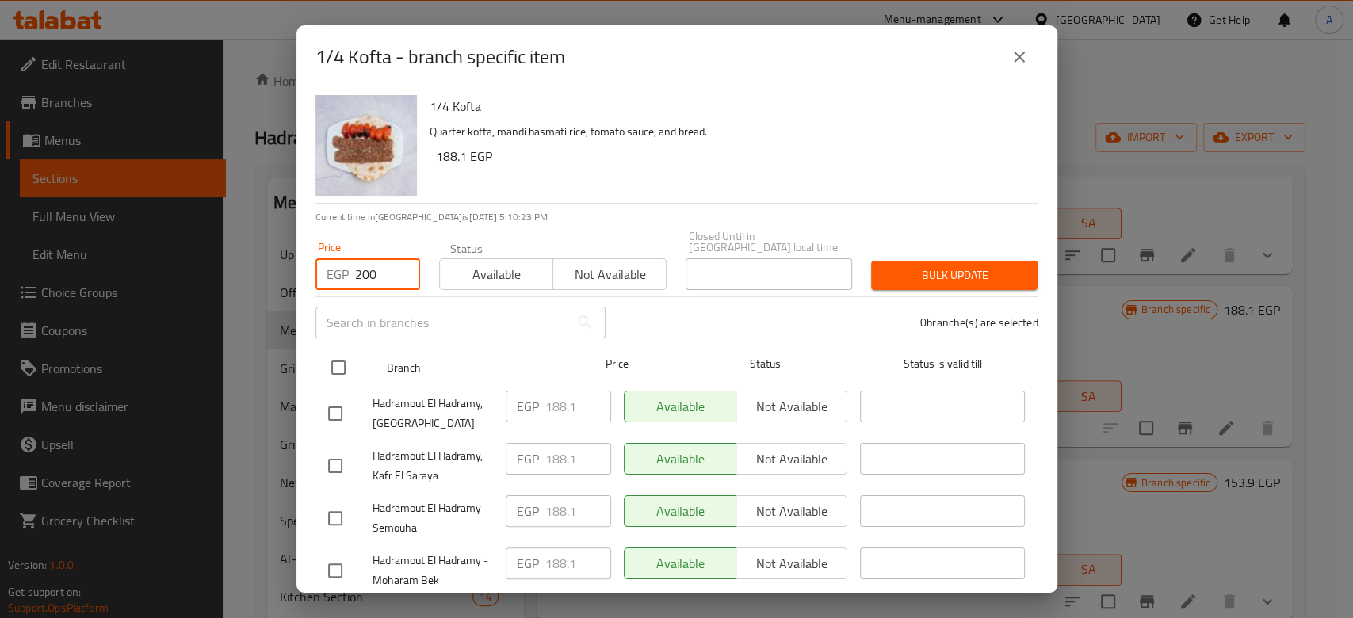
click at [333, 354] on input "checkbox" at bounding box center [338, 367] width 33 height 33
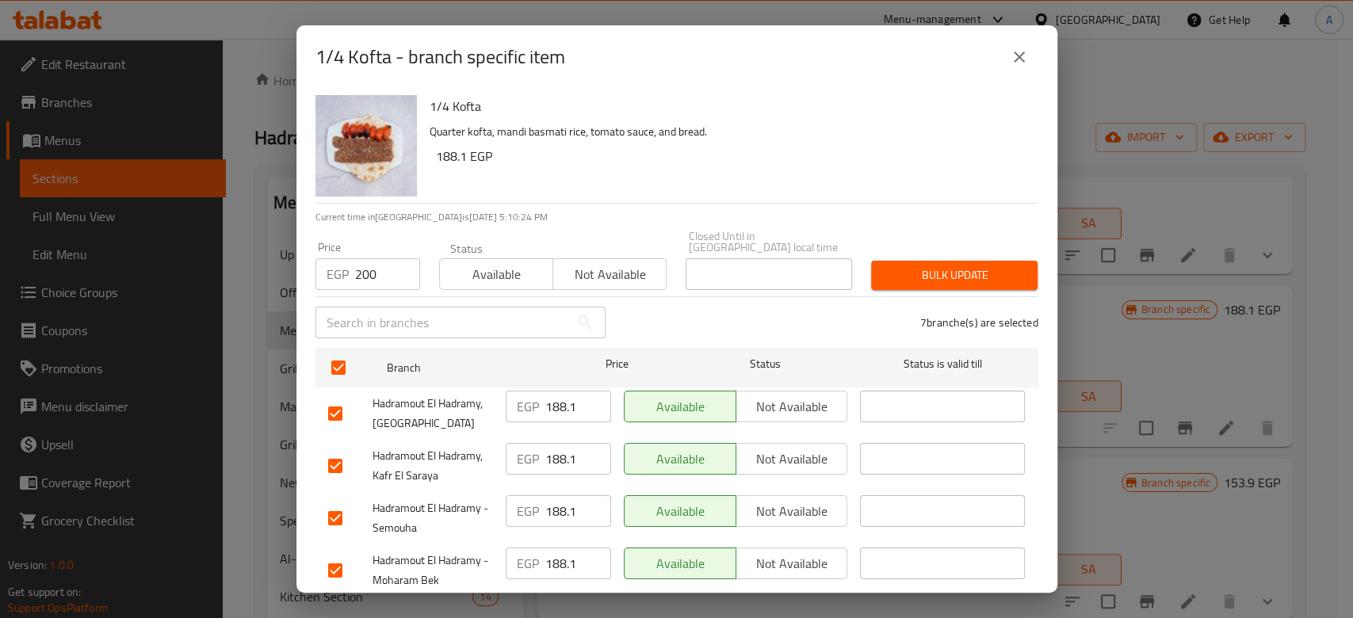
click at [890, 273] on span "Bulk update" at bounding box center [954, 276] width 141 height 20
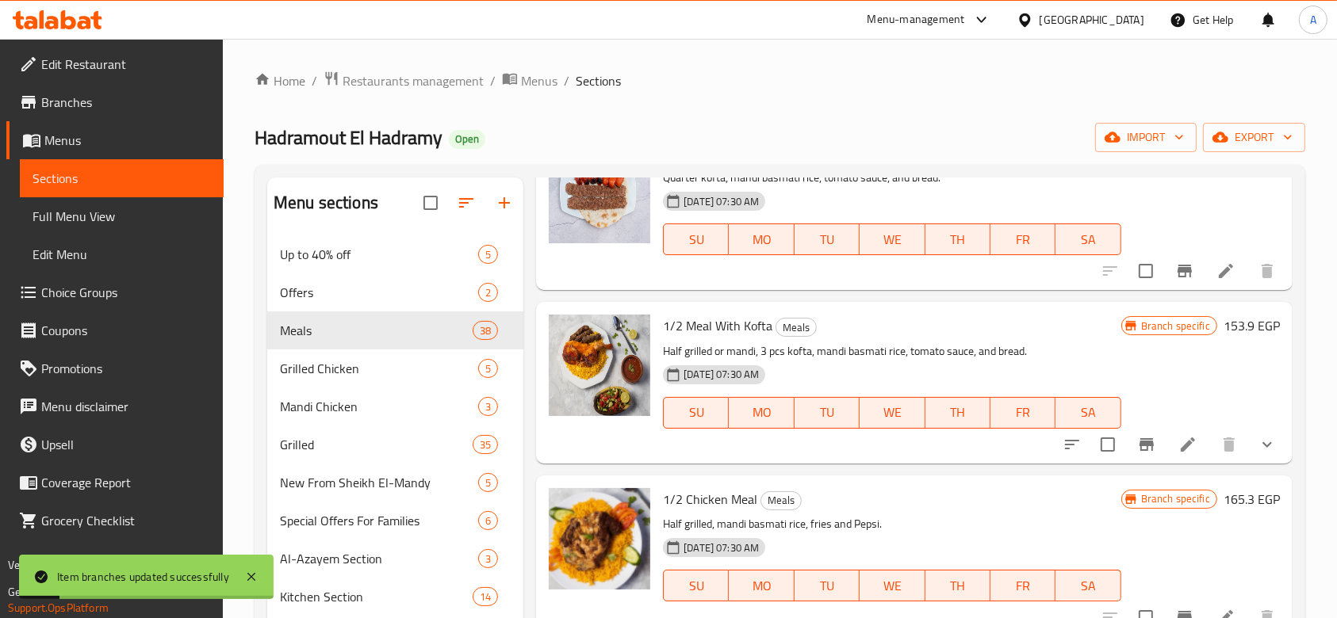
scroll to position [844, 0]
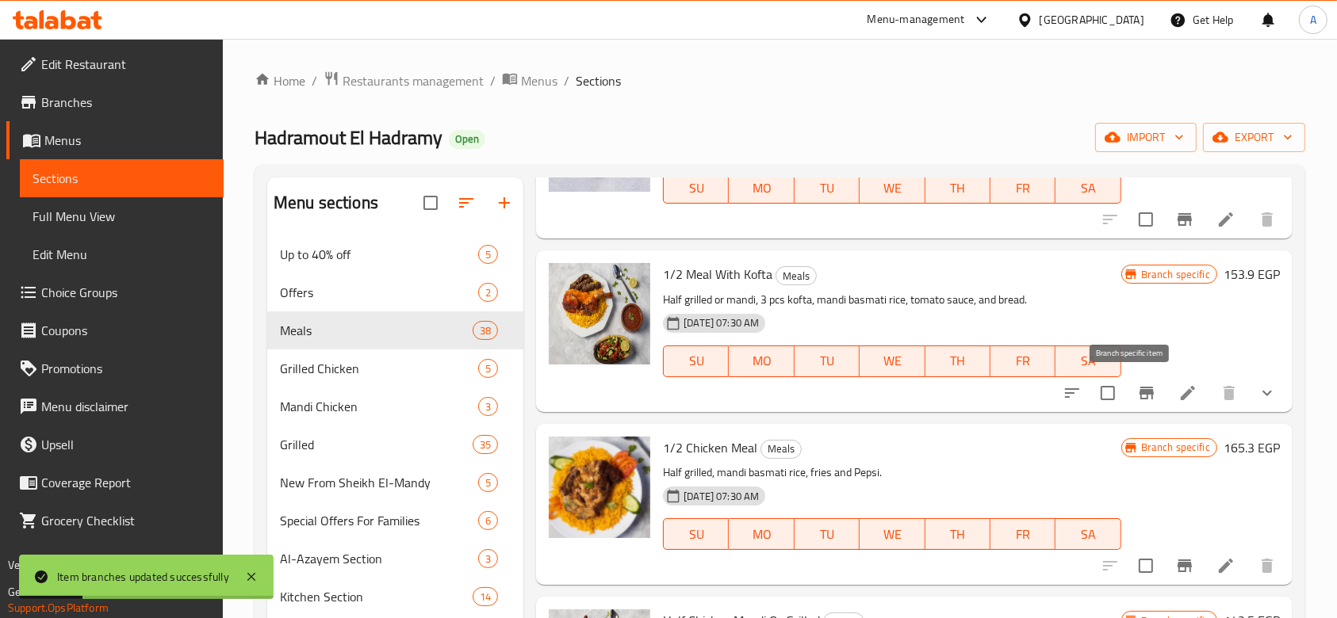
click at [1139, 393] on icon "Branch-specific-item" at bounding box center [1146, 393] width 14 height 13
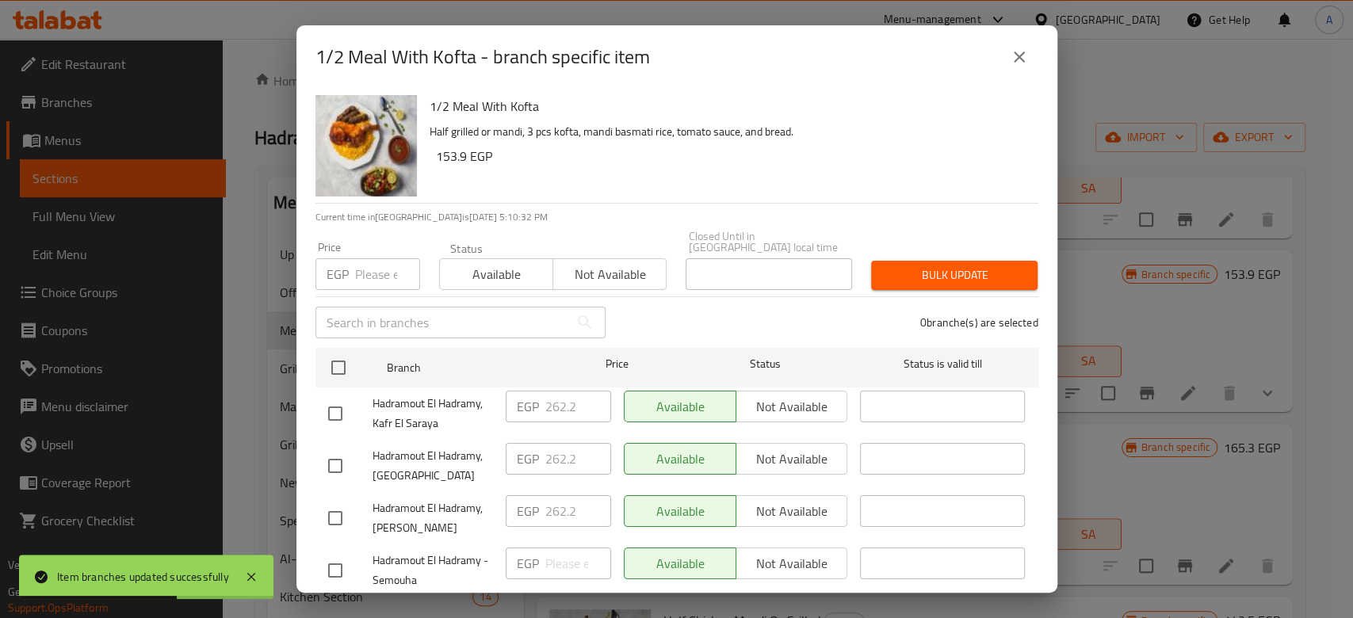
click at [374, 264] on input "number" at bounding box center [387, 274] width 65 height 32
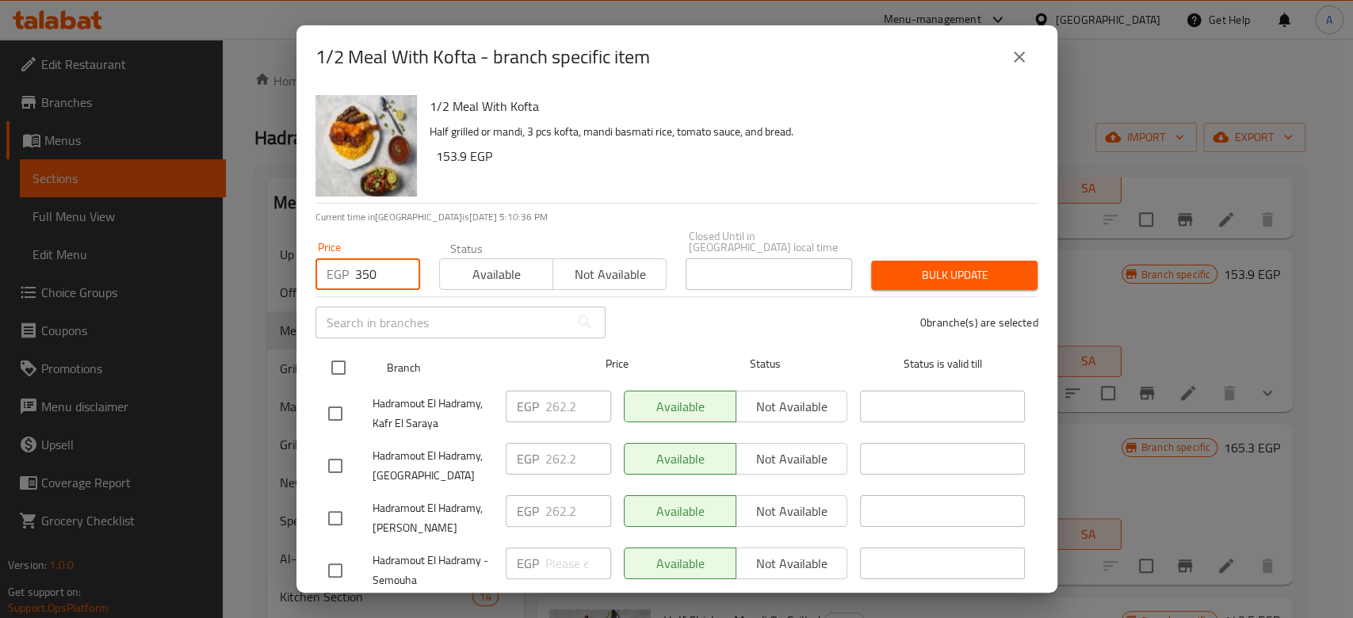
click at [336, 360] on input "checkbox" at bounding box center [338, 367] width 33 height 33
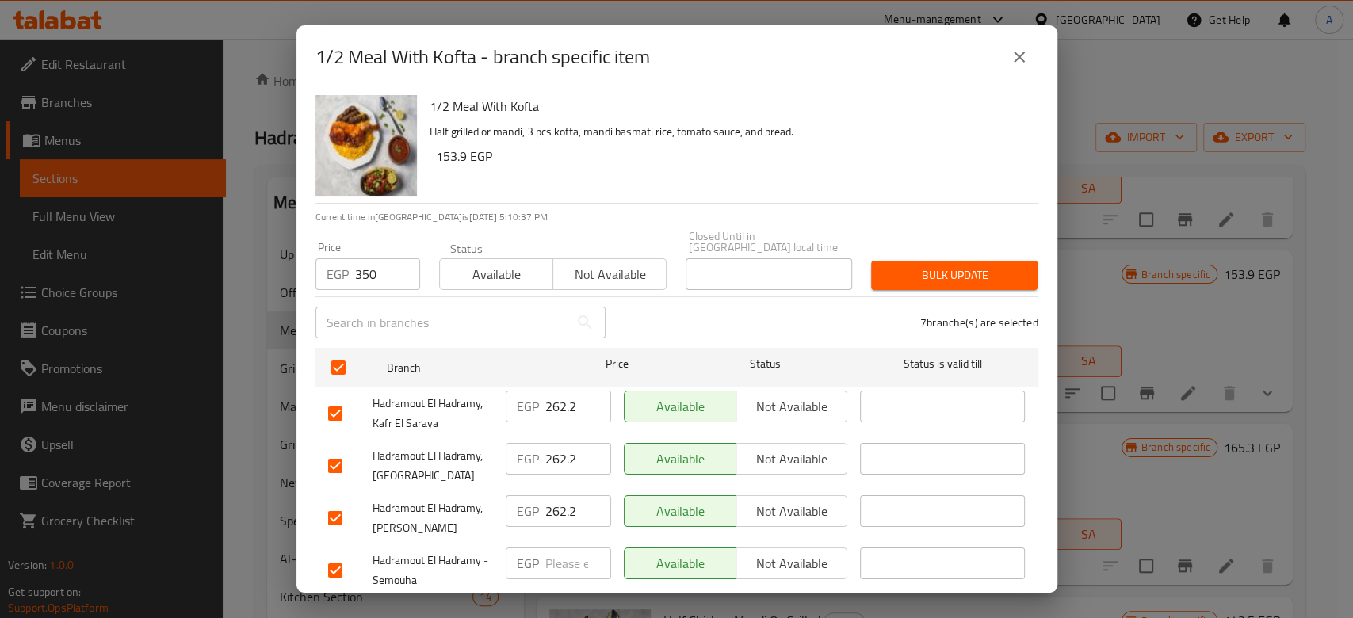
click at [919, 251] on div "Bulk update" at bounding box center [955, 275] width 186 height 48
click at [920, 266] on span "Bulk update" at bounding box center [954, 276] width 141 height 20
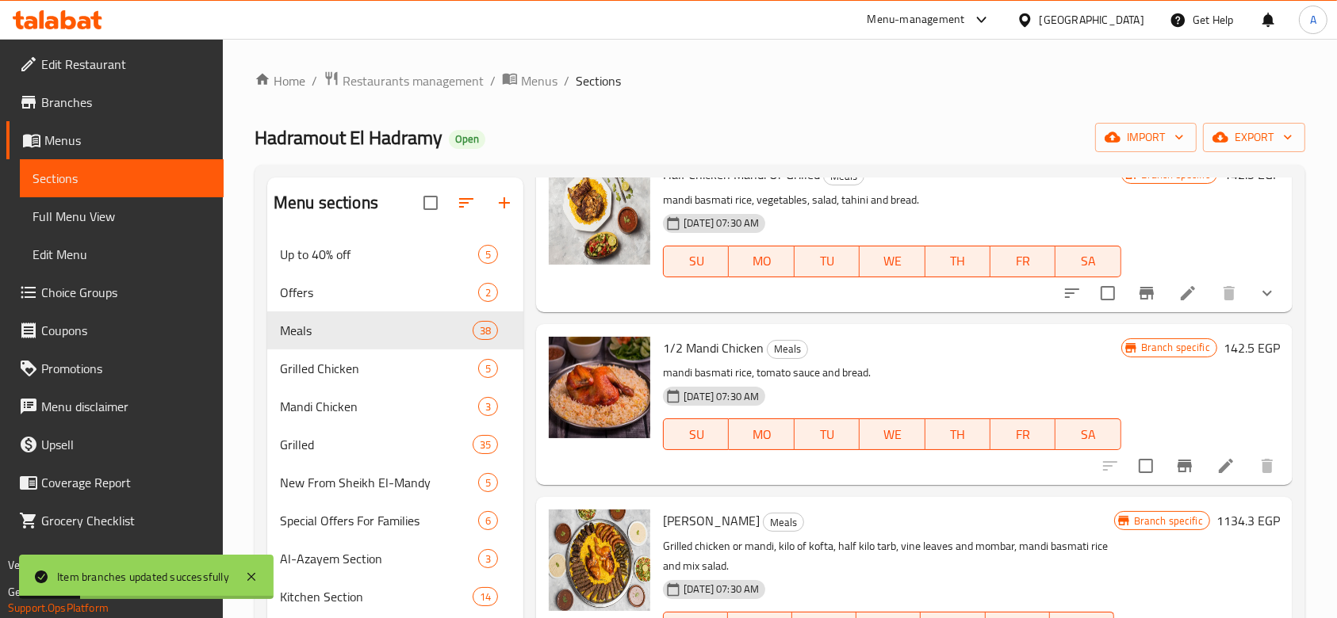
scroll to position [1321, 0]
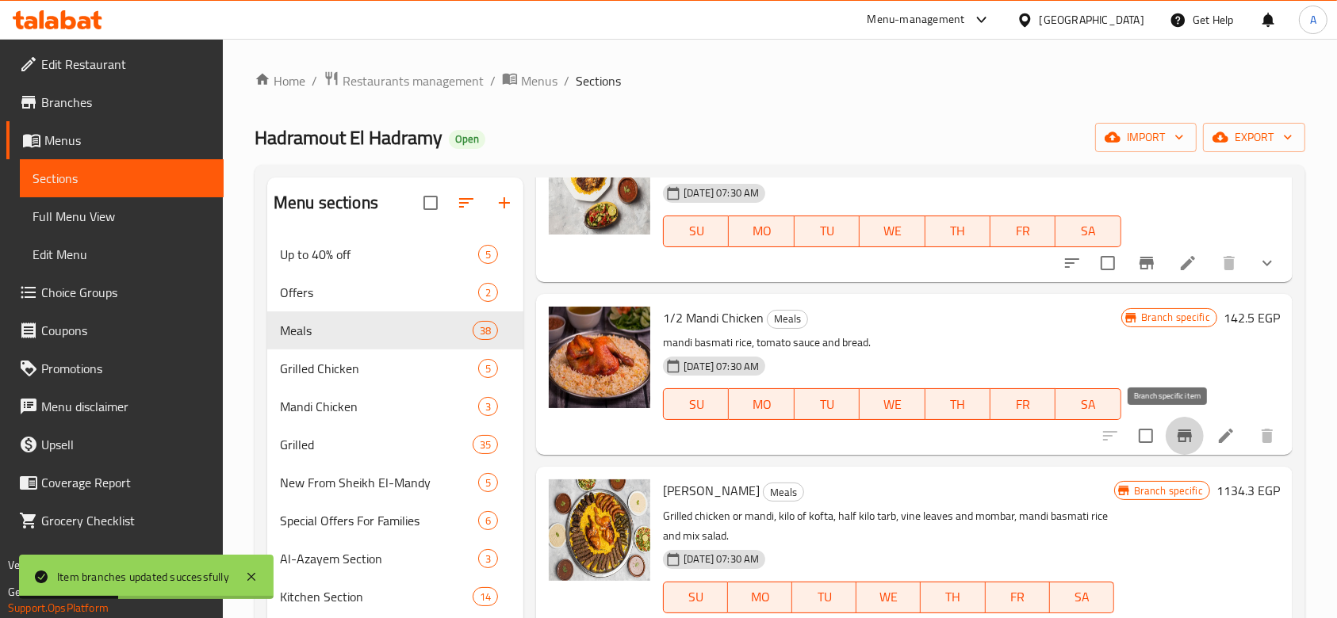
click at [1180, 425] on button "Branch-specific-item" at bounding box center [1184, 436] width 38 height 38
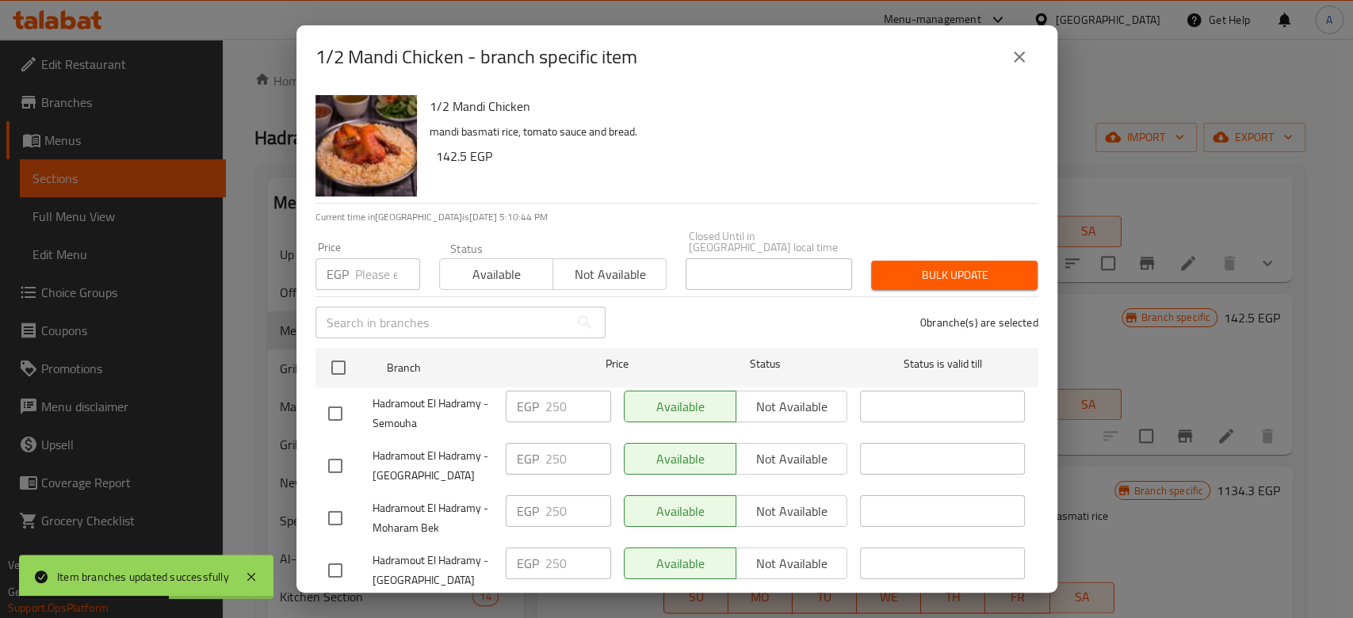
click at [1022, 55] on icon "close" at bounding box center [1019, 57] width 19 height 19
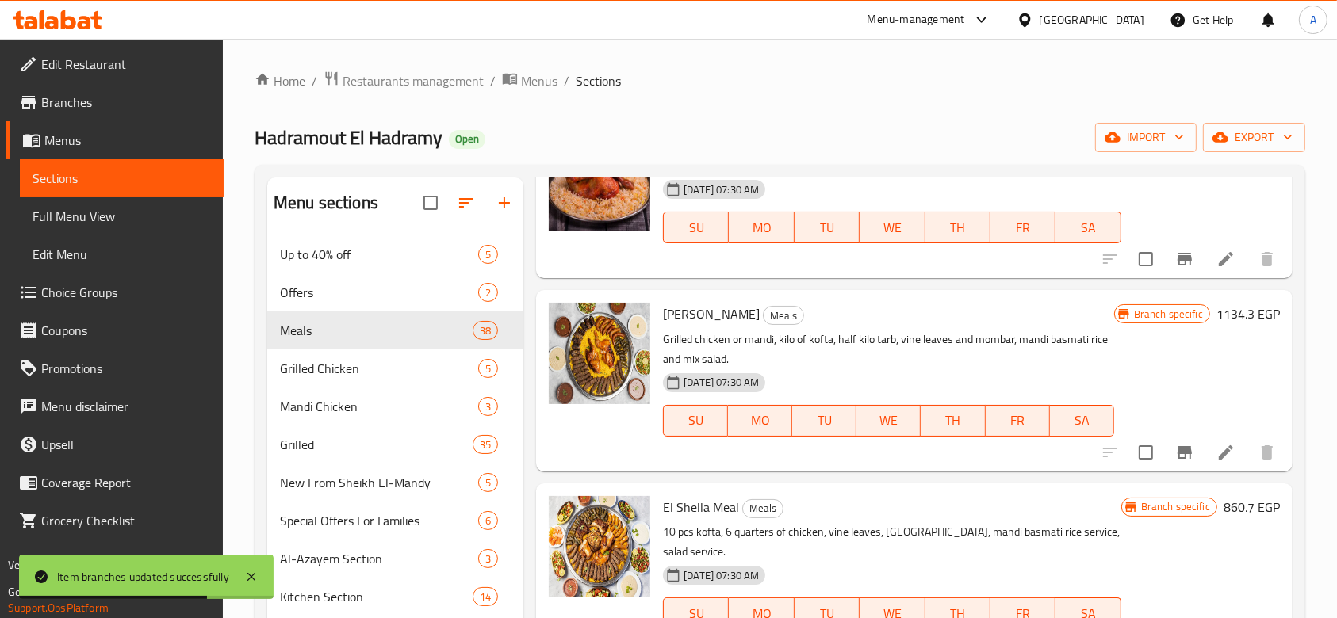
scroll to position [1498, 0]
click at [1177, 453] on icon "Branch-specific-item" at bounding box center [1184, 452] width 14 height 13
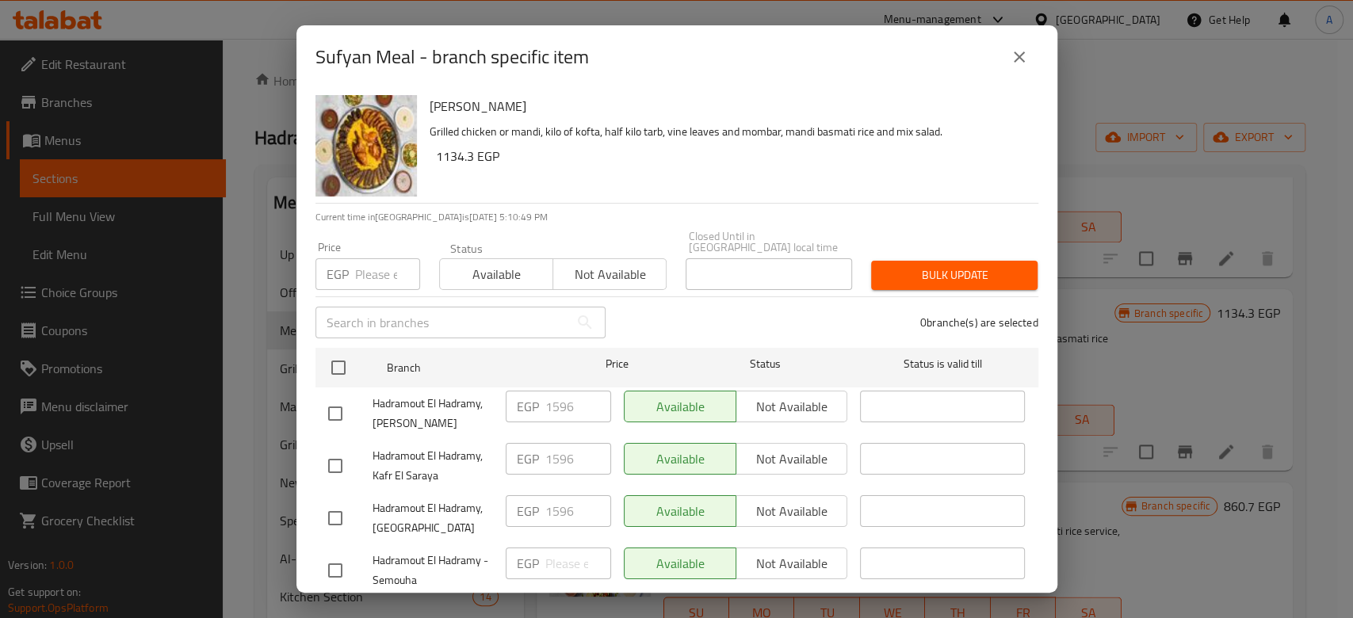
click at [377, 270] on input "number" at bounding box center [387, 274] width 65 height 32
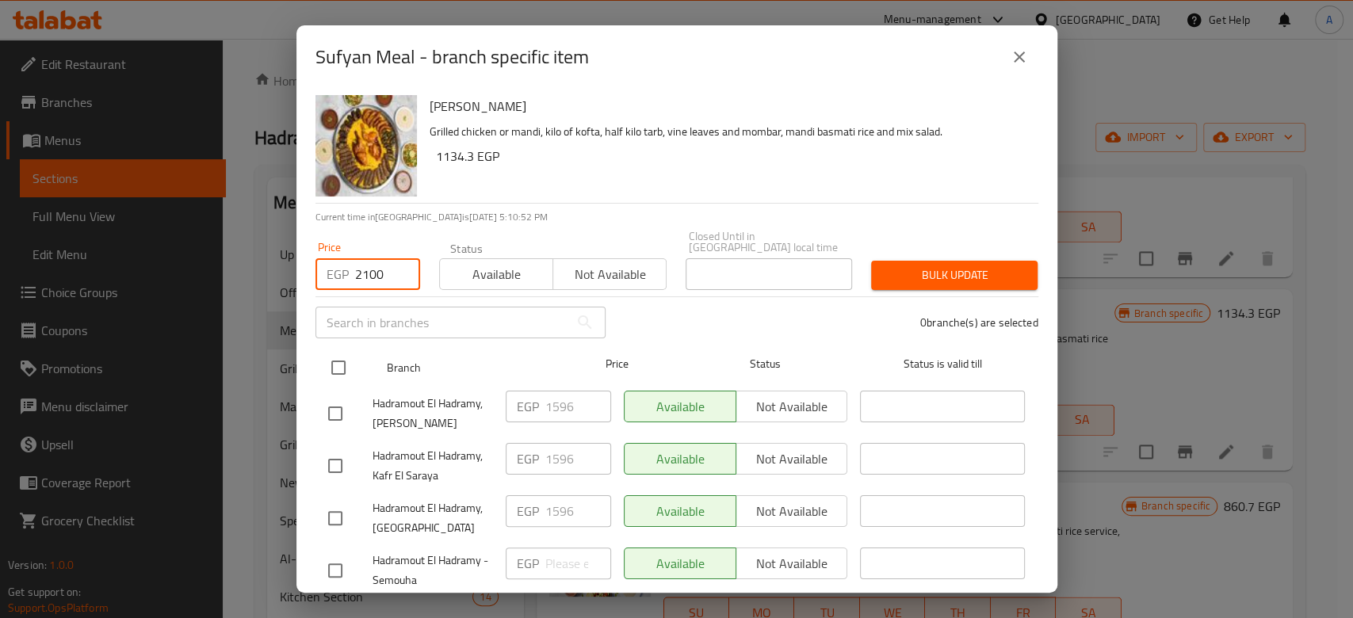
click at [333, 365] on input "checkbox" at bounding box center [338, 367] width 33 height 33
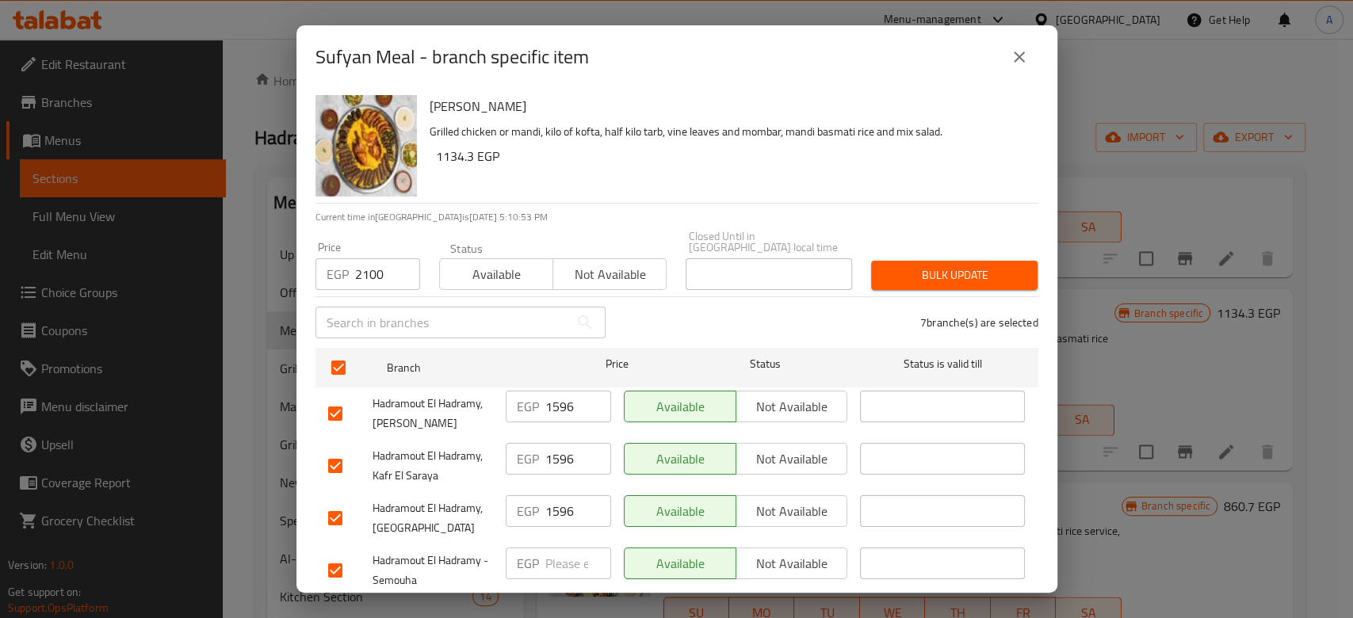
click at [877, 275] on button "Bulk update" at bounding box center [954, 275] width 166 height 29
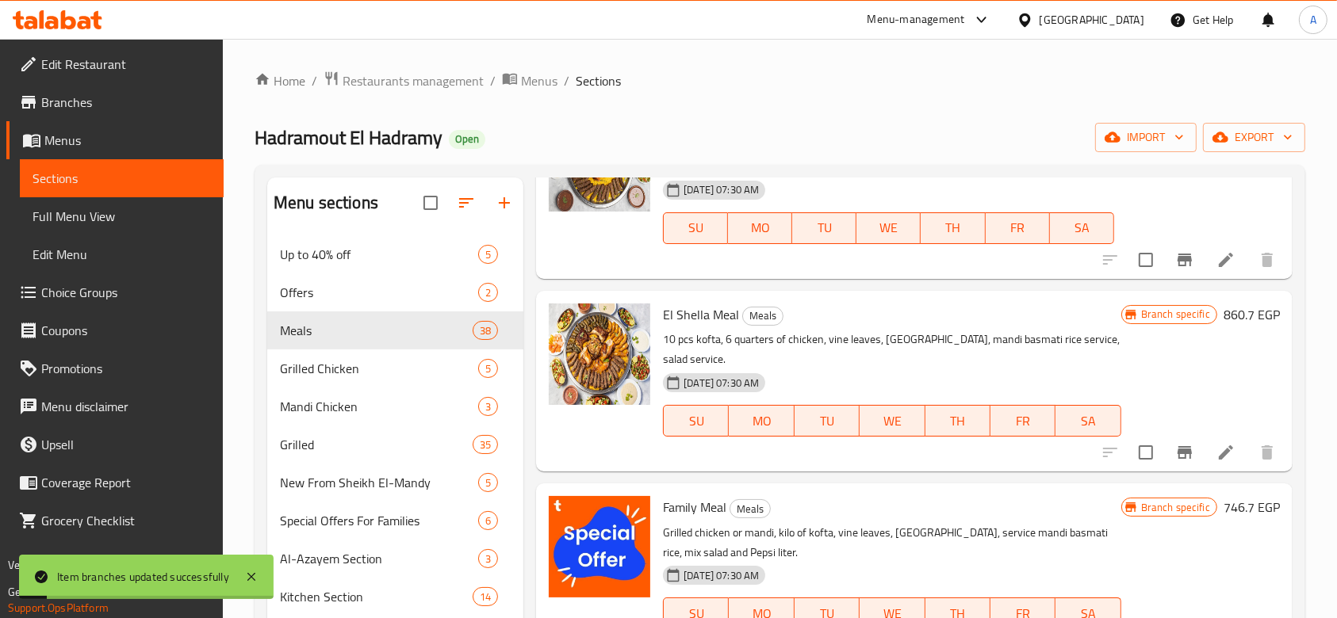
scroll to position [1693, 0]
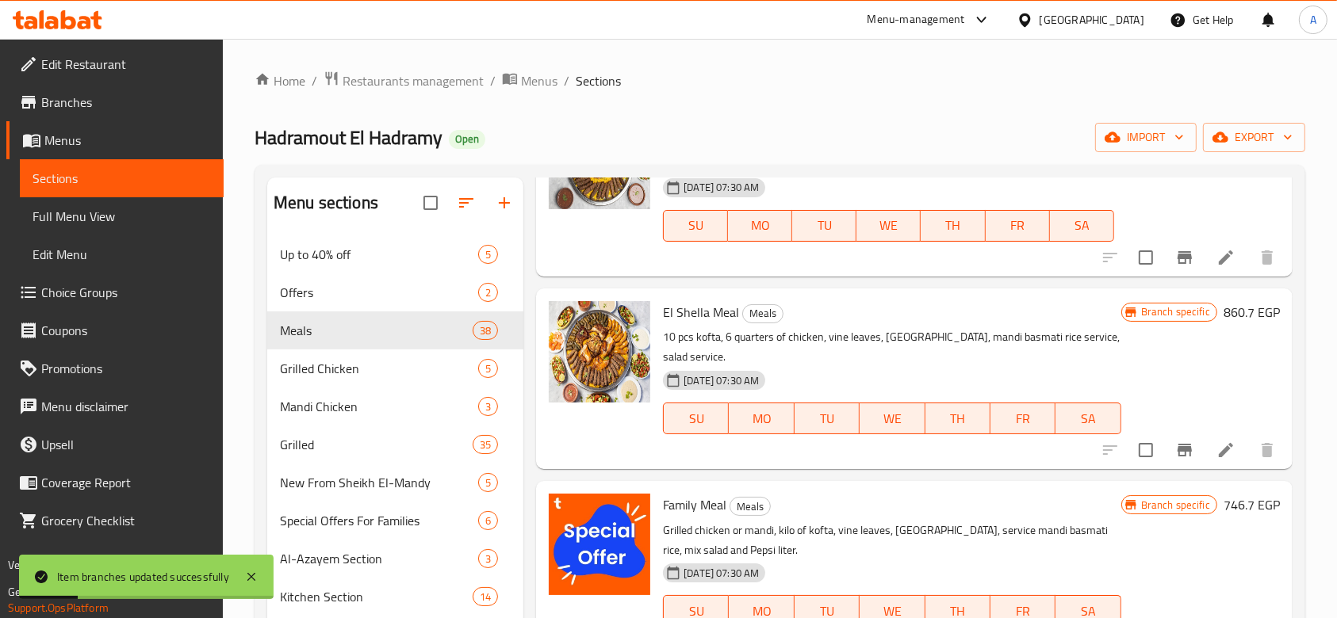
click at [1177, 455] on icon "Branch-specific-item" at bounding box center [1184, 450] width 14 height 13
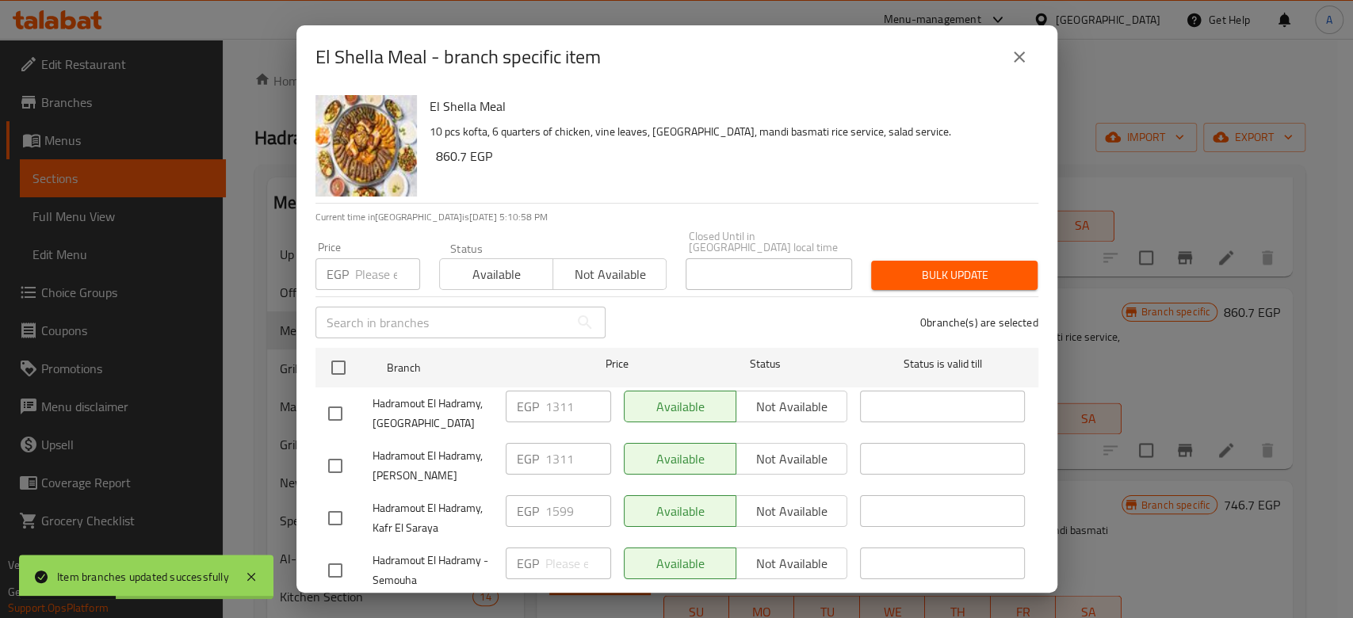
click at [348, 265] on p "EGP" at bounding box center [338, 274] width 22 height 19
click at [355, 258] on input "number" at bounding box center [387, 274] width 65 height 32
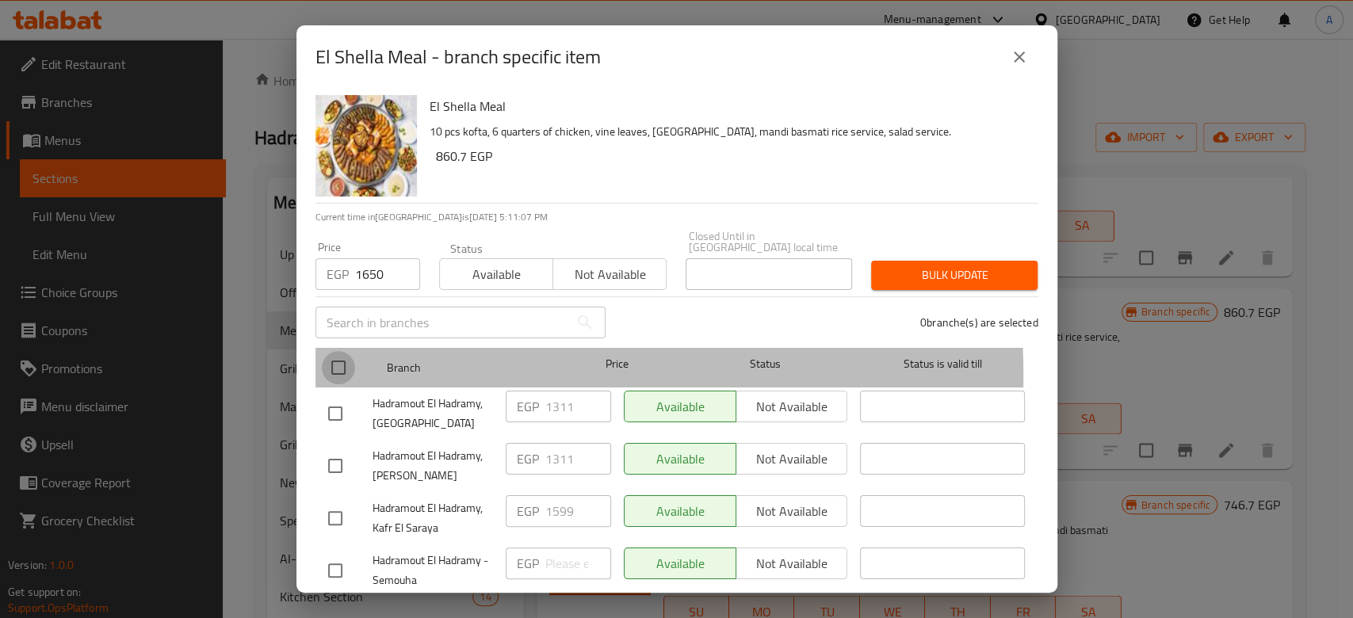
click at [334, 363] on input "checkbox" at bounding box center [338, 367] width 33 height 33
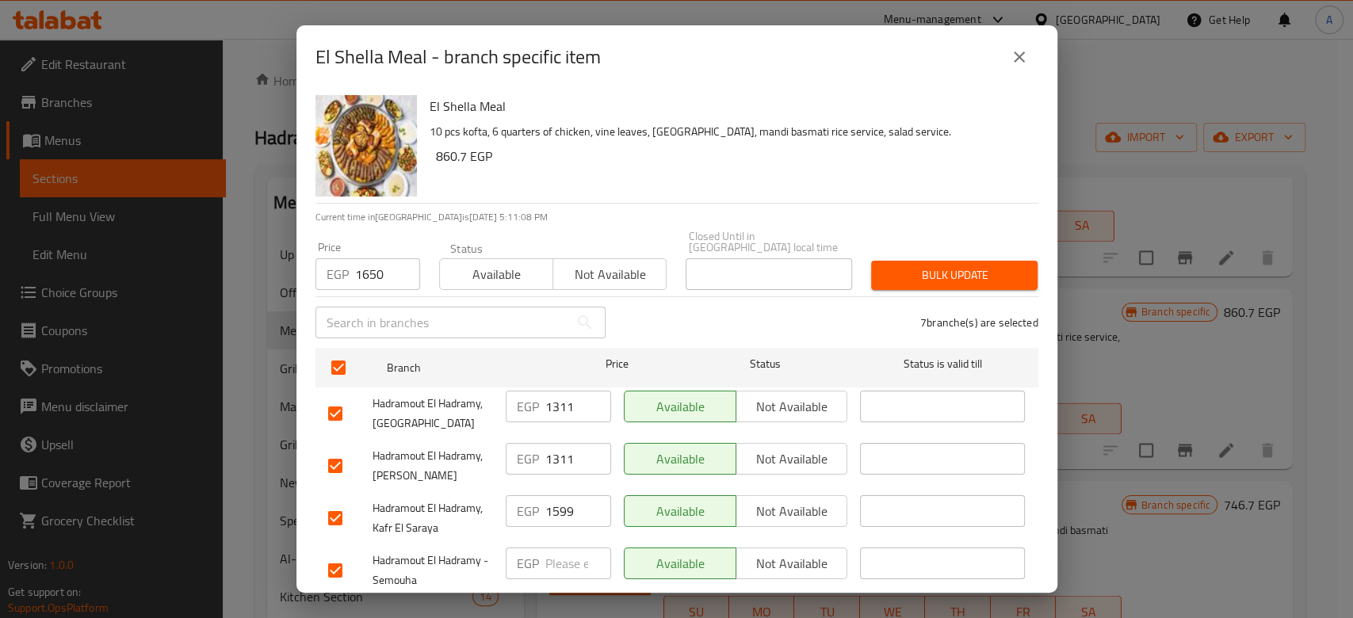
click at [905, 274] on span "Bulk update" at bounding box center [954, 276] width 141 height 20
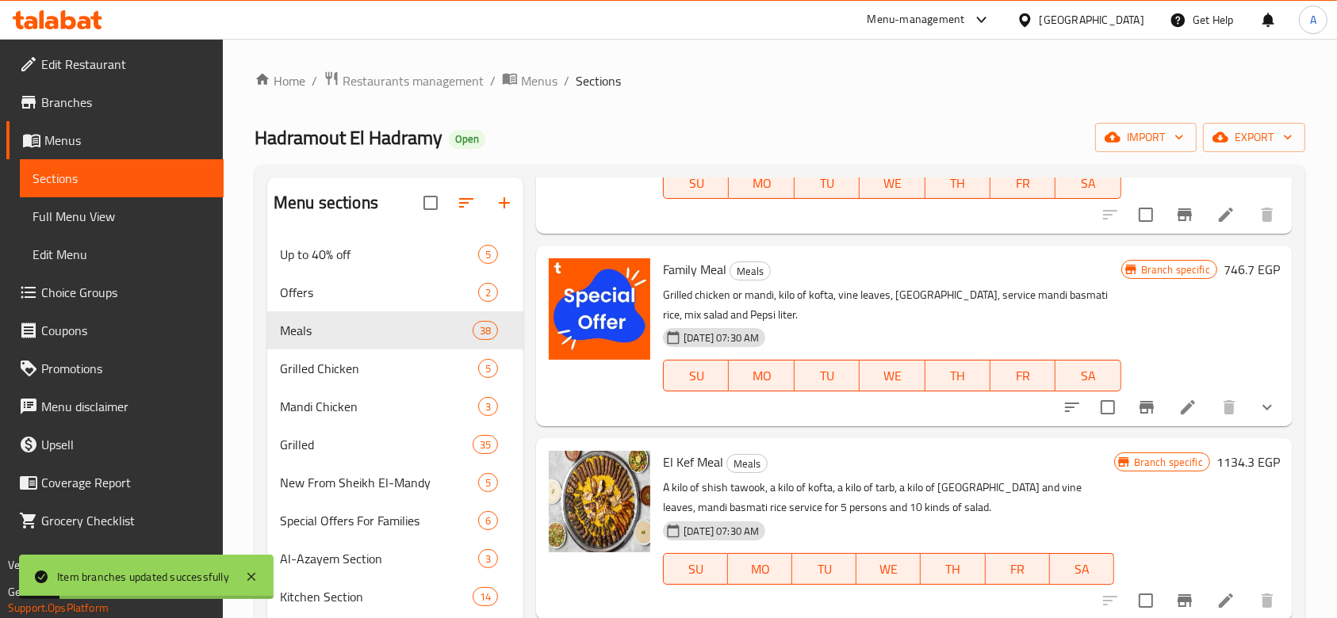
scroll to position [1936, 0]
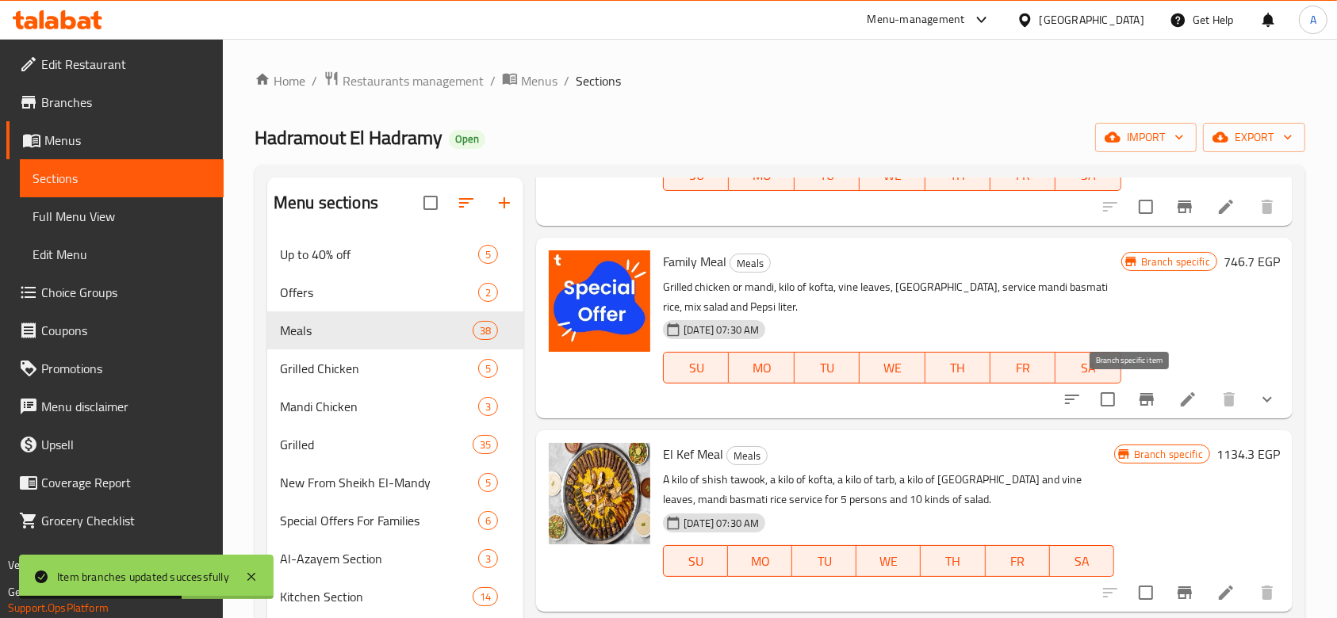
click at [1135, 409] on button "Branch-specific-item" at bounding box center [1146, 400] width 38 height 38
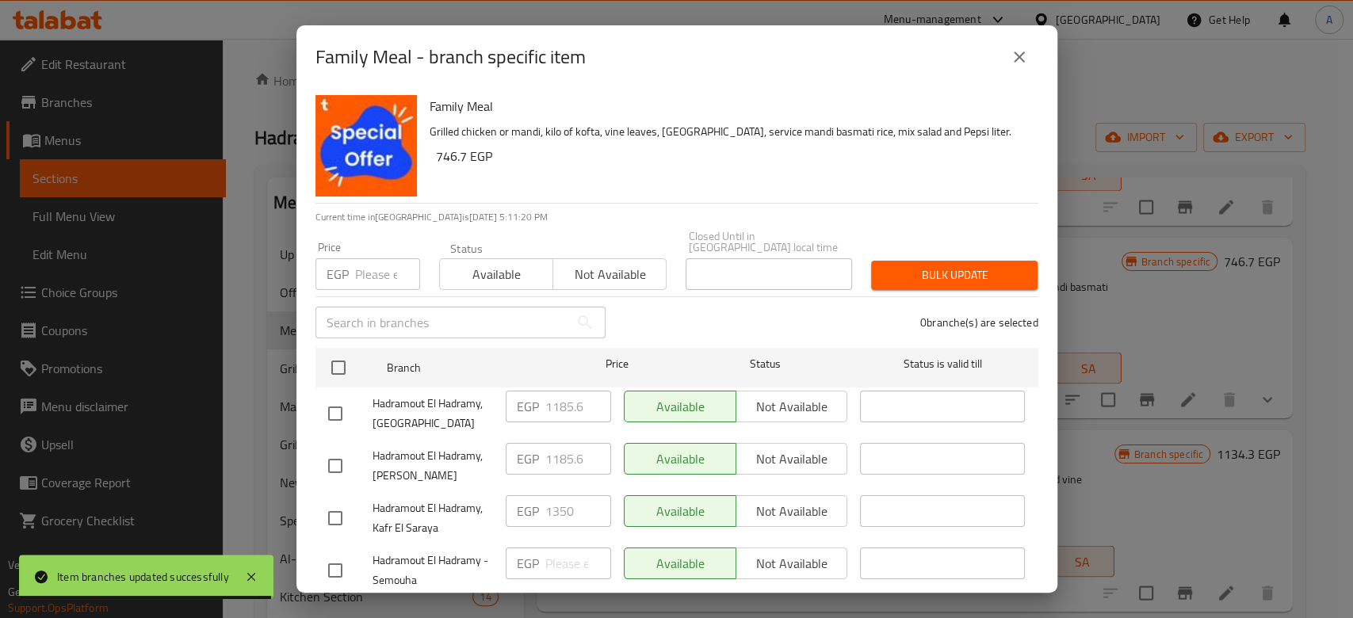
click at [372, 258] on input "number" at bounding box center [387, 274] width 65 height 32
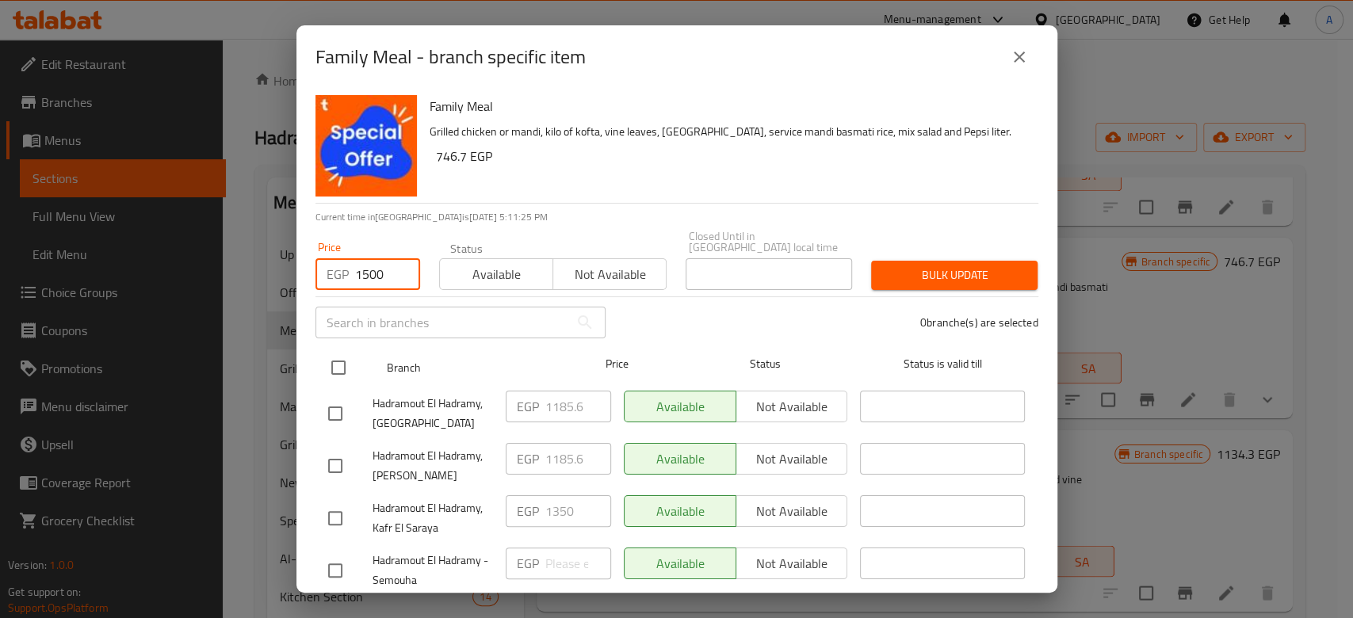
click at [332, 361] on input "checkbox" at bounding box center [338, 367] width 33 height 33
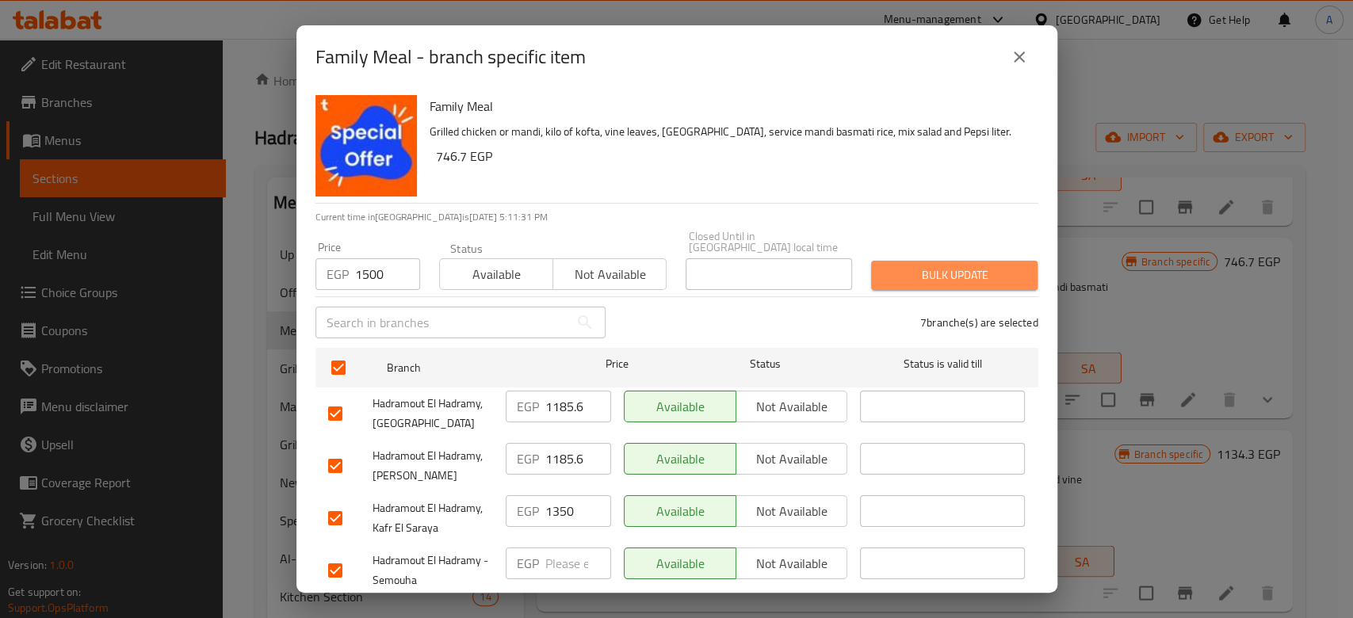
click at [988, 270] on span "Bulk update" at bounding box center [954, 276] width 141 height 20
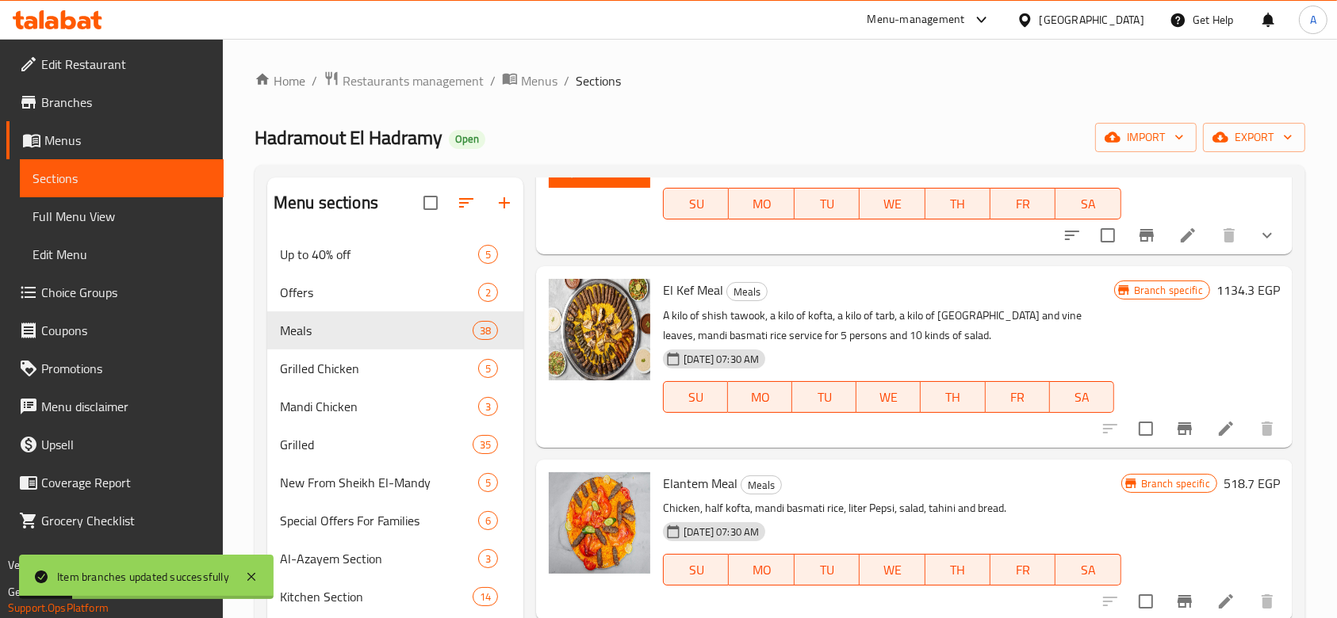
scroll to position [2132, 0]
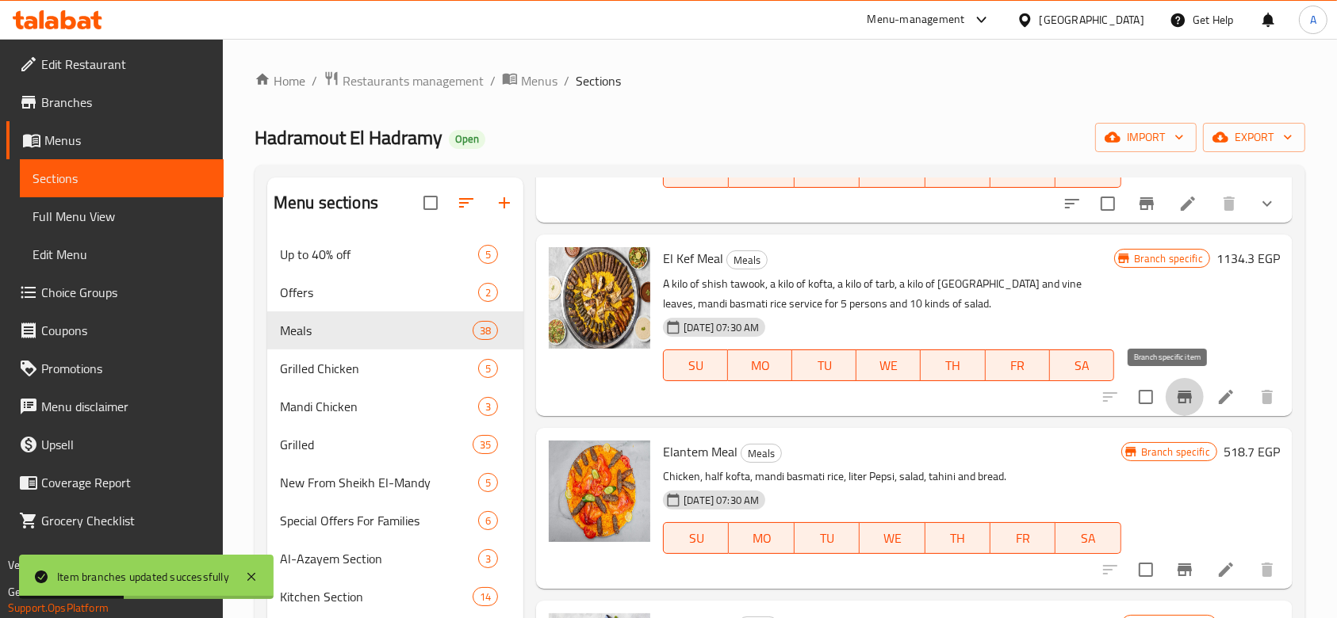
click at [1175, 388] on icon "Branch-specific-item" at bounding box center [1184, 397] width 19 height 19
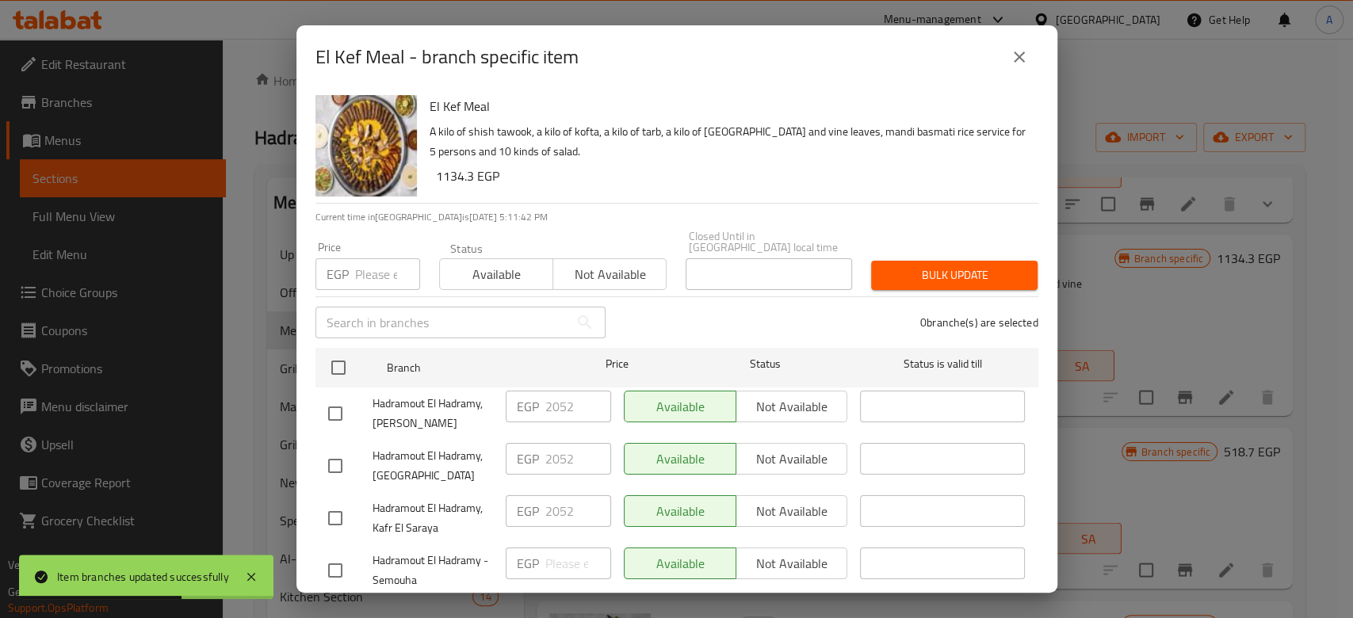
click at [369, 266] on input "number" at bounding box center [387, 274] width 65 height 32
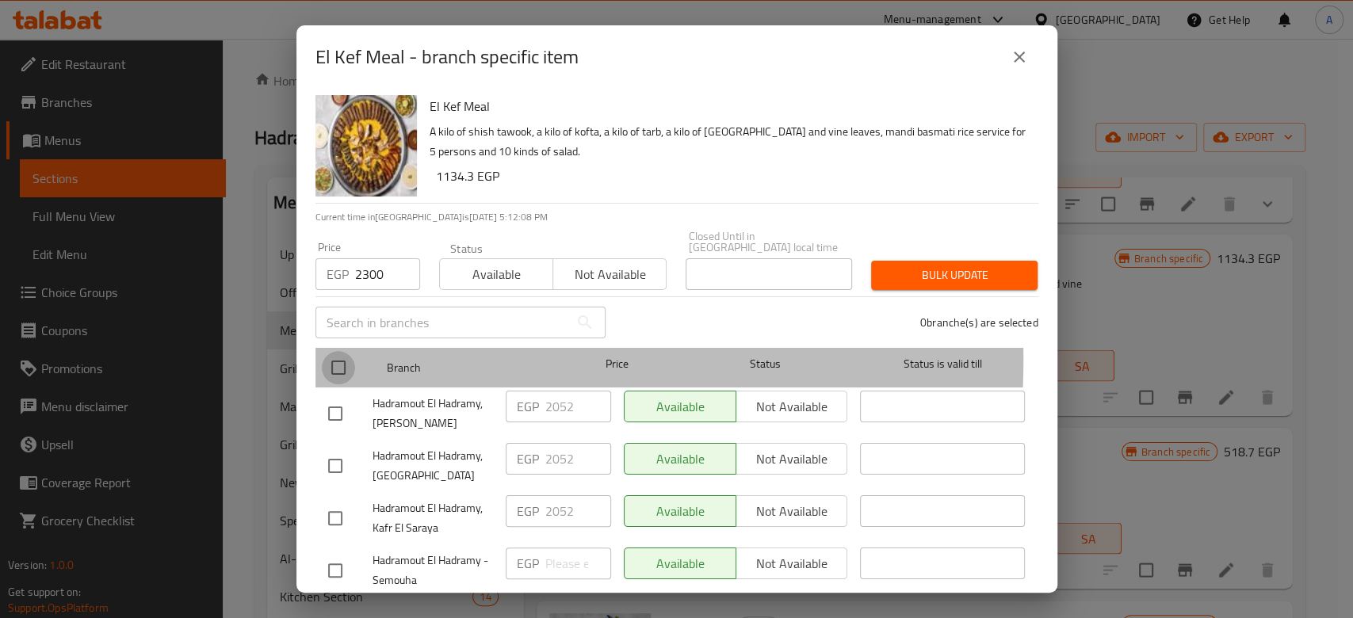
click at [342, 351] on input "checkbox" at bounding box center [338, 367] width 33 height 33
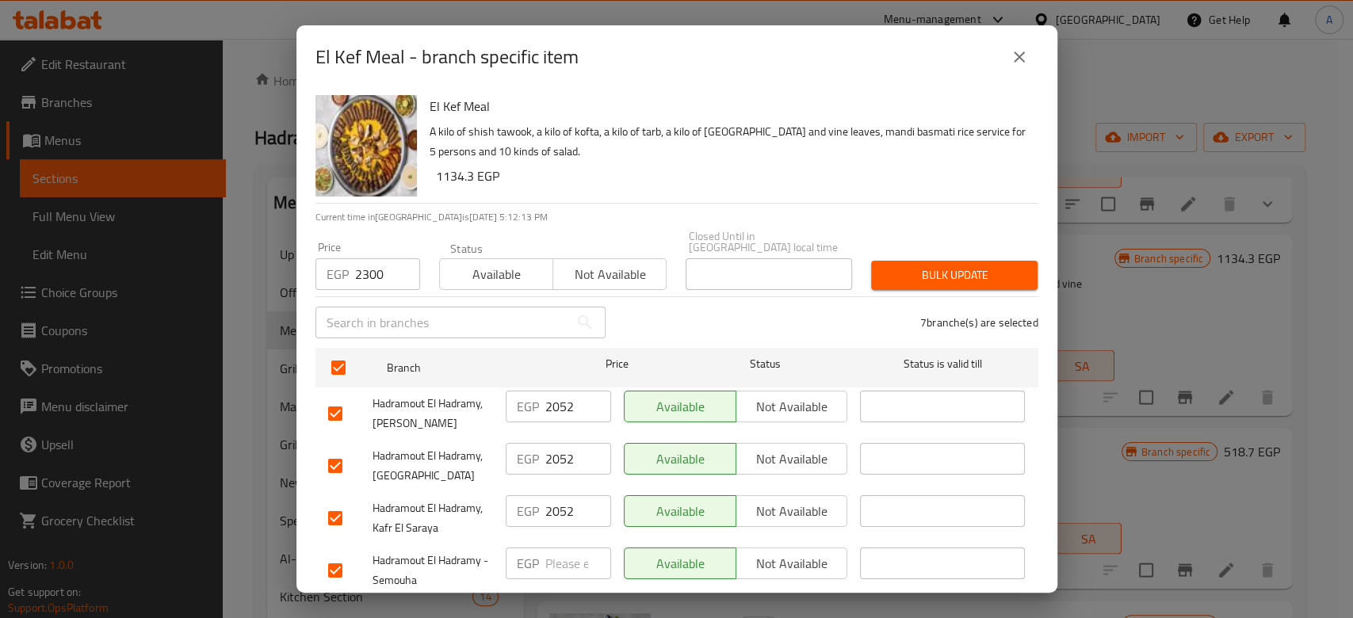
click at [390, 270] on input "2300" at bounding box center [387, 274] width 65 height 32
click at [871, 262] on button "Bulk update" at bounding box center [954, 275] width 166 height 29
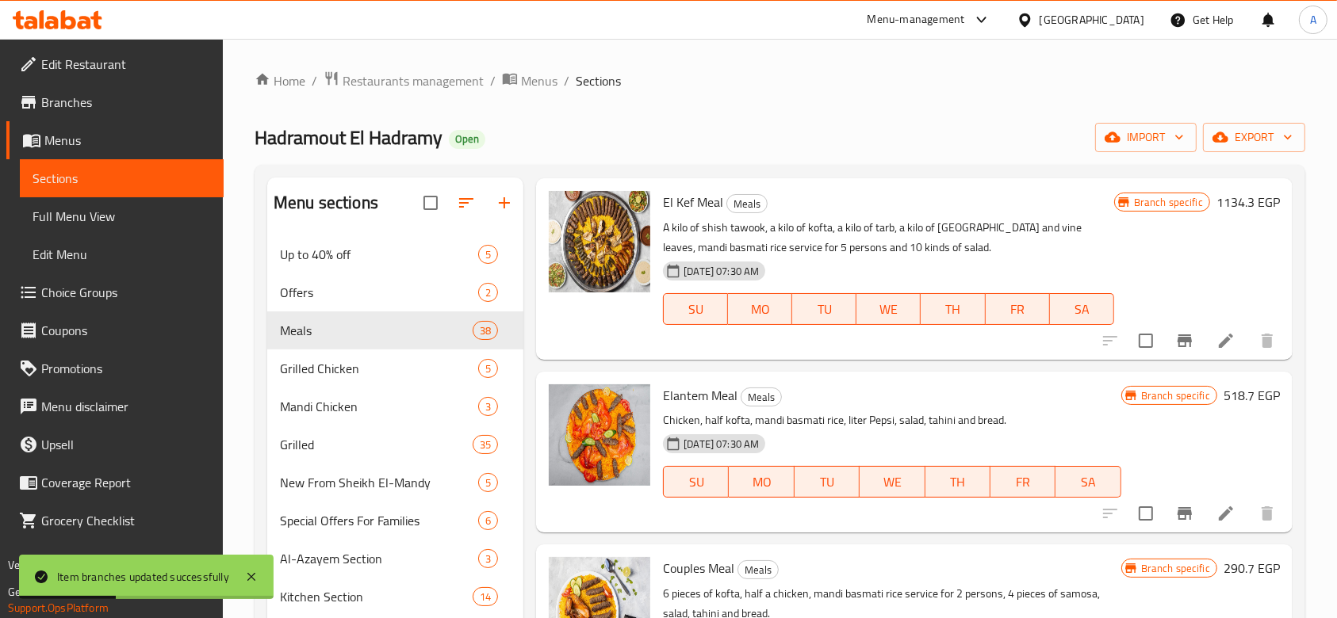
scroll to position [2189, 0]
click at [1177, 511] on icon "Branch-specific-item" at bounding box center [1184, 513] width 14 height 13
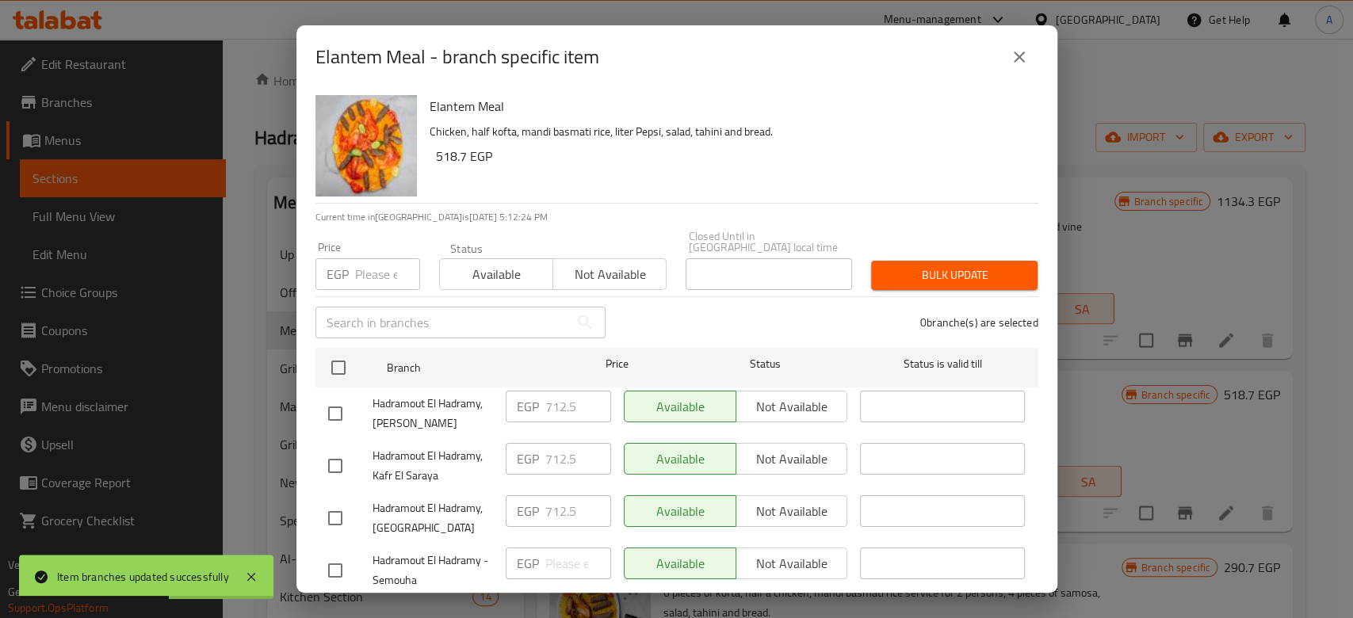
click at [371, 268] on input "number" at bounding box center [387, 274] width 65 height 32
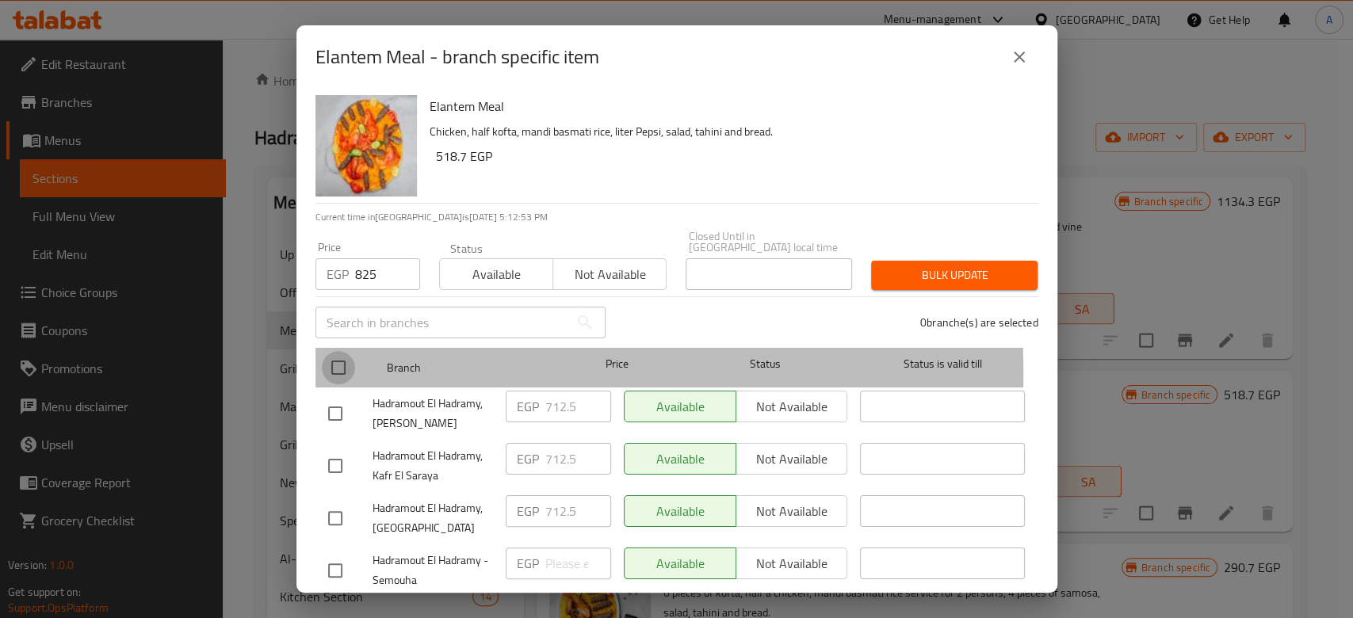
click at [336, 362] on input "checkbox" at bounding box center [338, 367] width 33 height 33
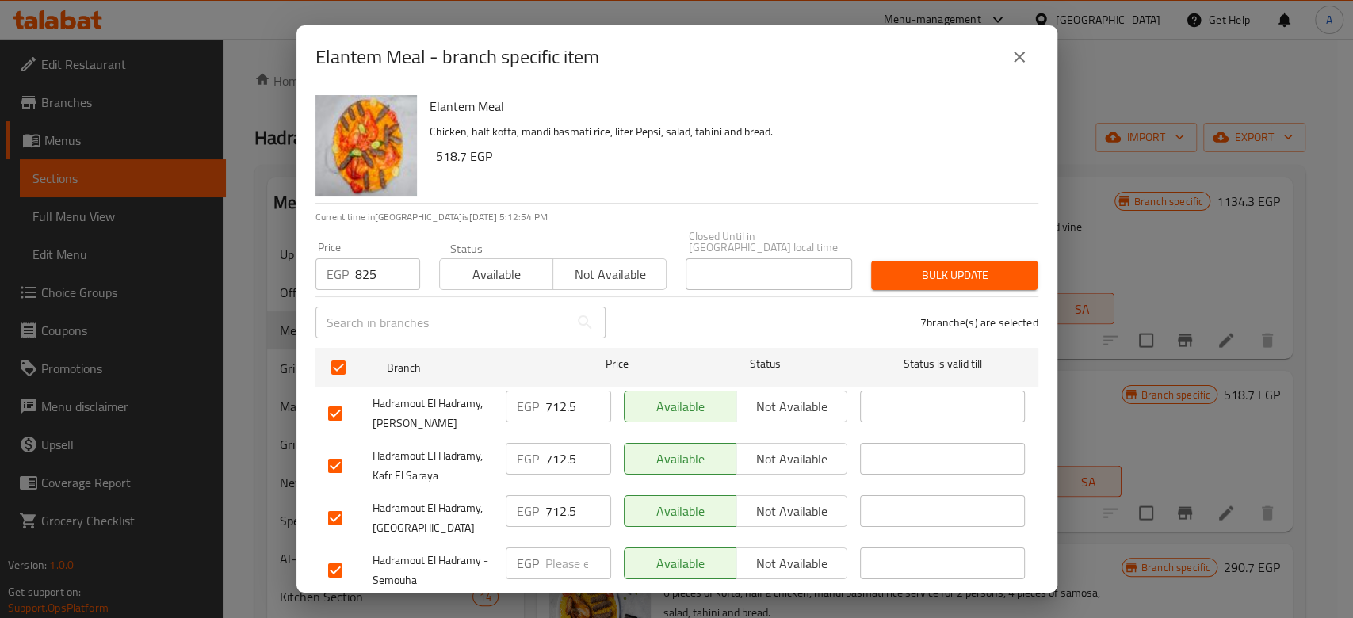
click at [914, 266] on span "Bulk update" at bounding box center [954, 276] width 141 height 20
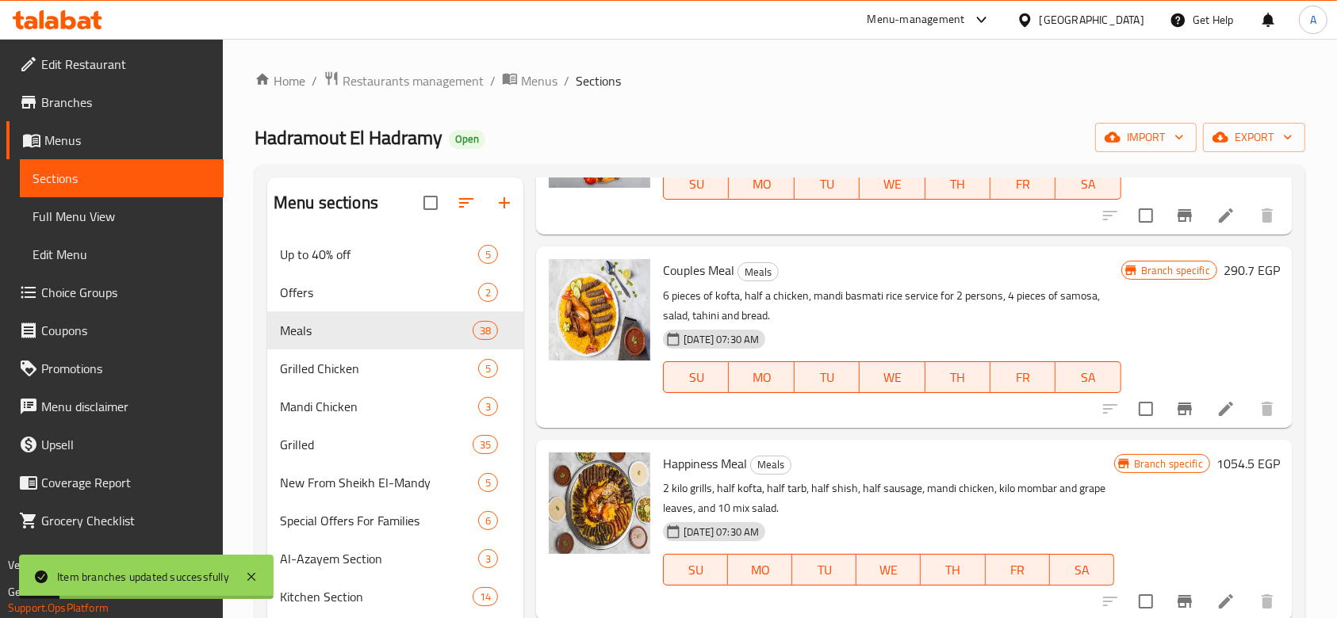
scroll to position [2487, 0]
click at [1175, 411] on icon "Branch-specific-item" at bounding box center [1184, 408] width 19 height 19
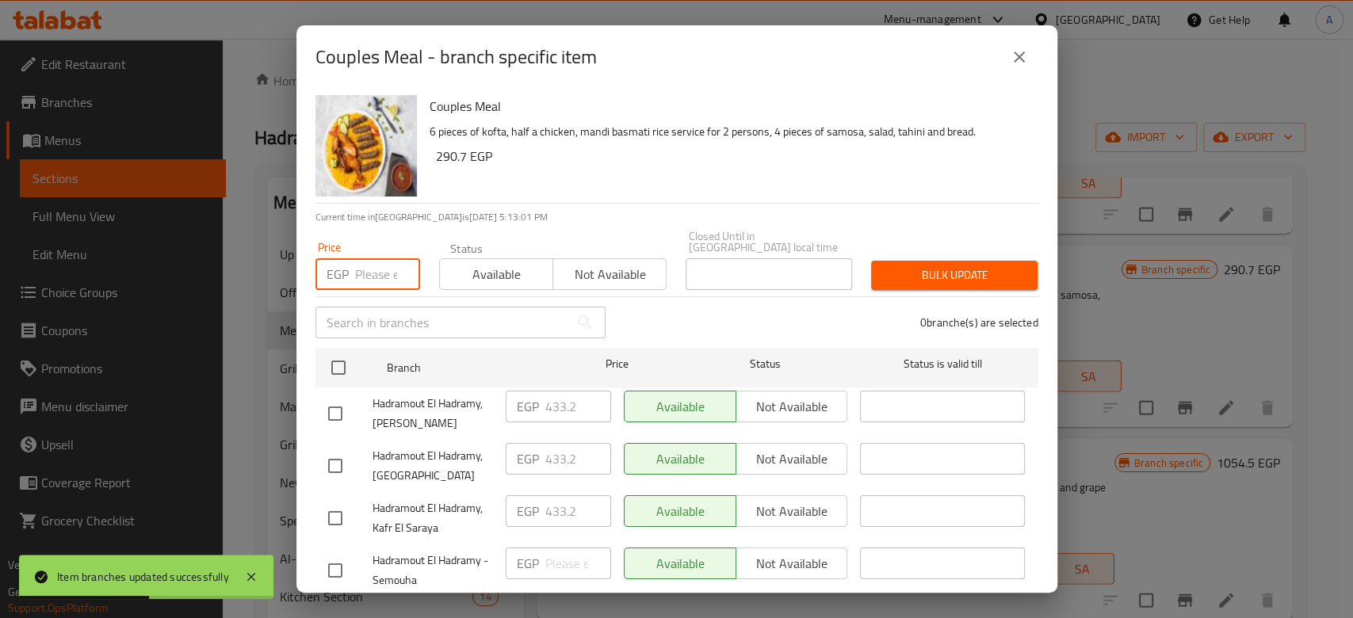
click at [368, 259] on input "number" at bounding box center [387, 274] width 65 height 32
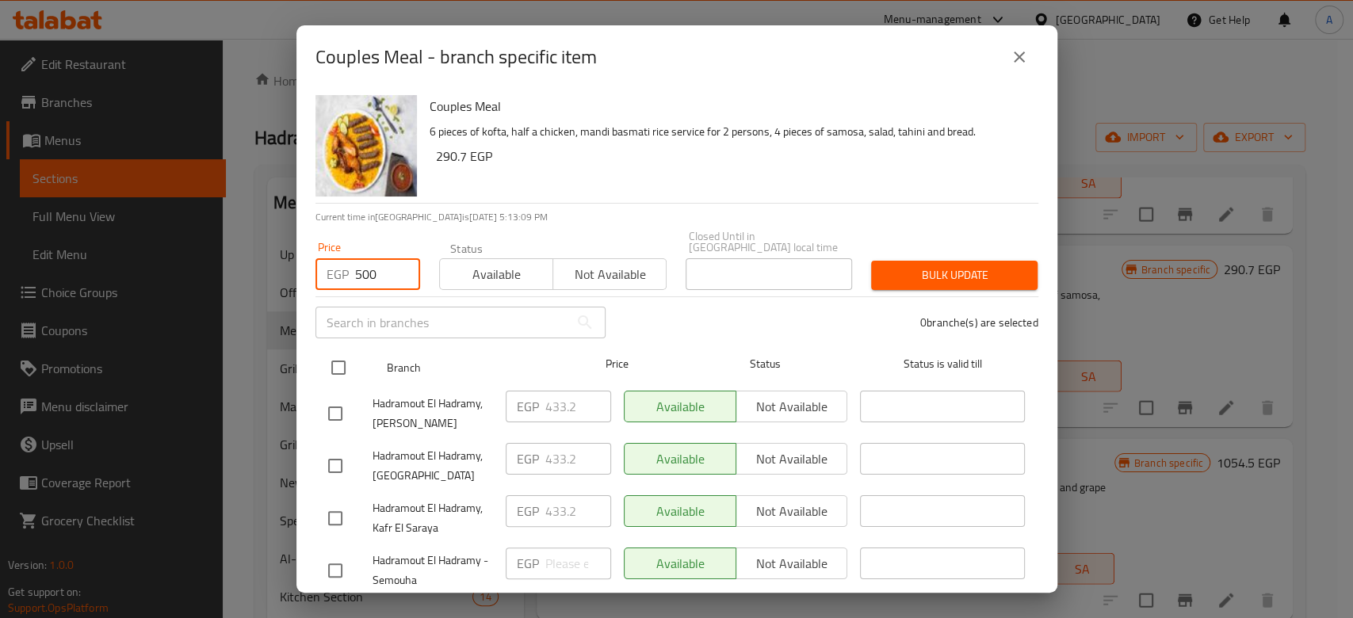
click at [336, 369] on input "checkbox" at bounding box center [338, 367] width 33 height 33
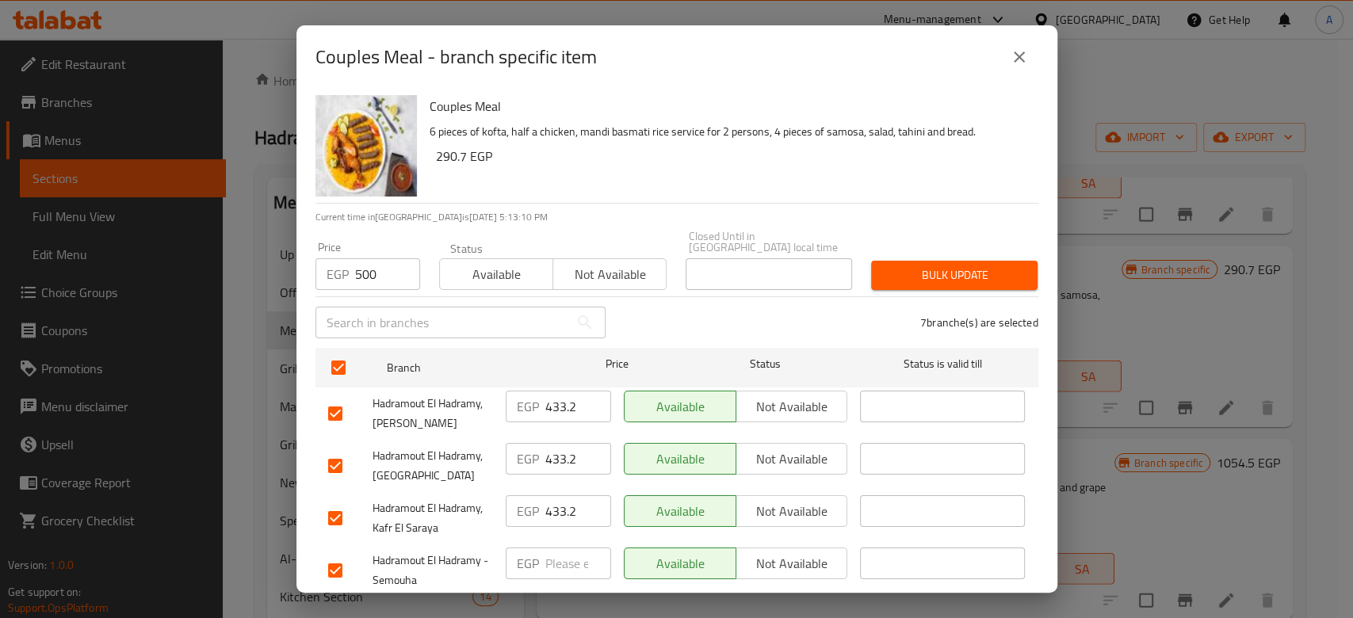
click at [939, 294] on div "7 branche(s) are selected" at bounding box center [831, 322] width 433 height 57
click at [951, 266] on span "Bulk update" at bounding box center [954, 276] width 141 height 20
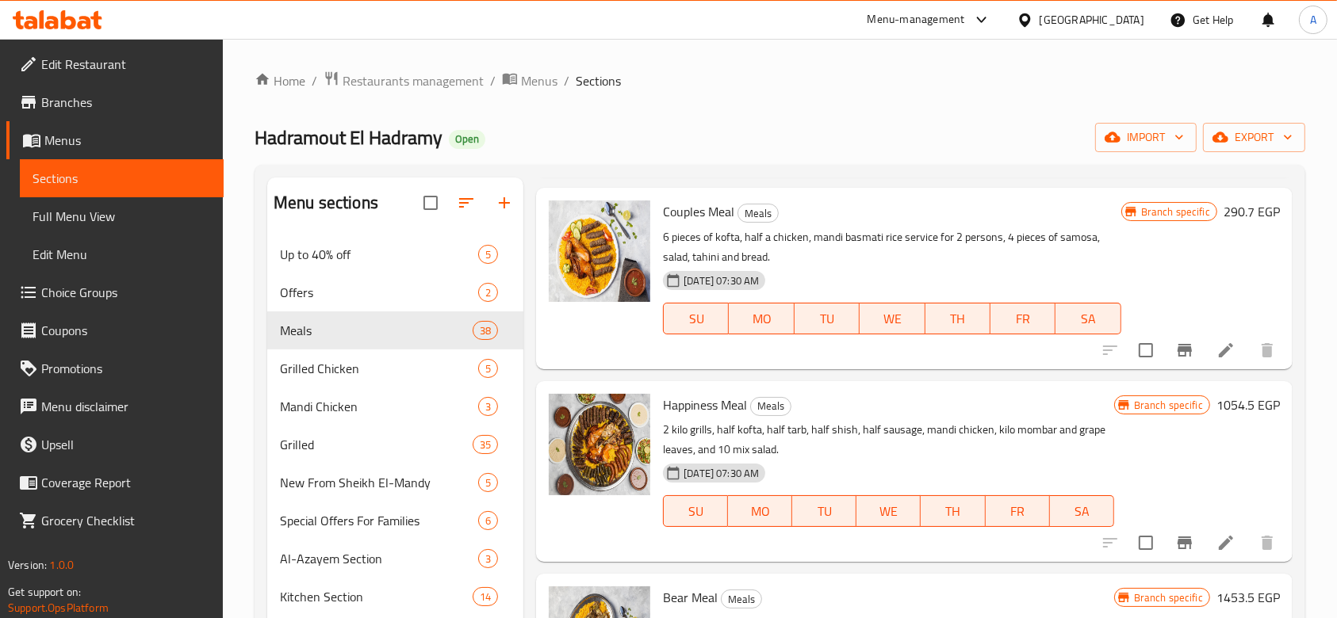
scroll to position [2640, 0]
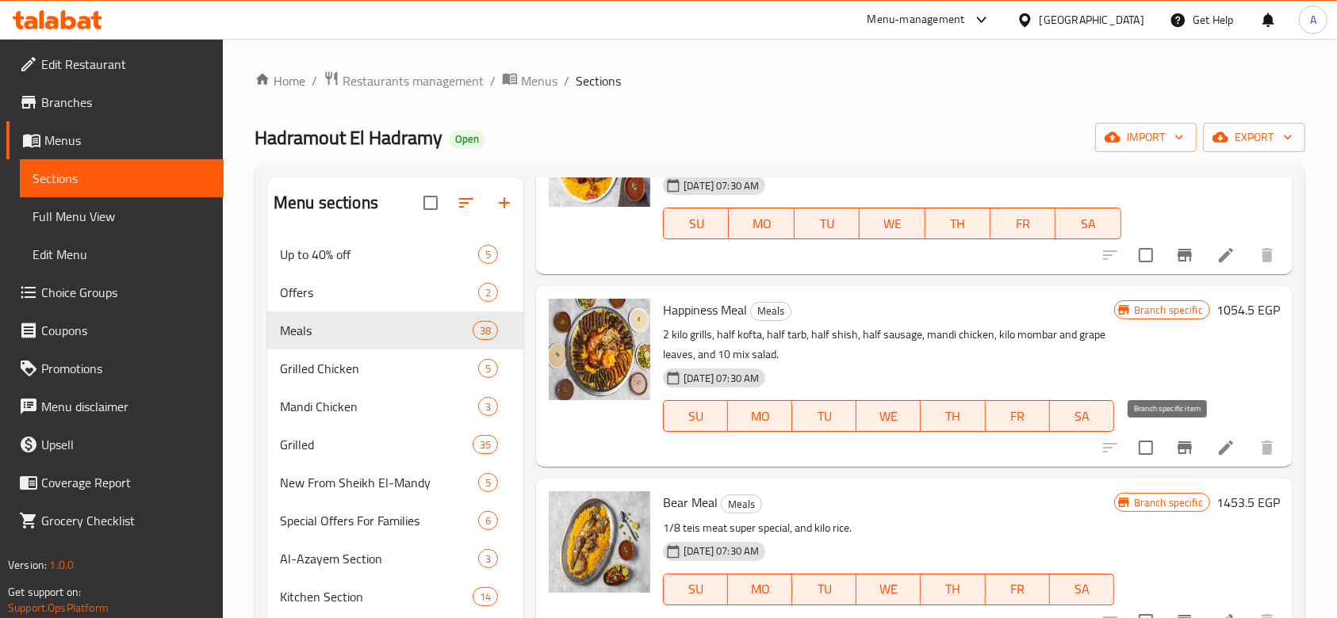
click at [1177, 453] on icon "Branch-specific-item" at bounding box center [1184, 448] width 14 height 13
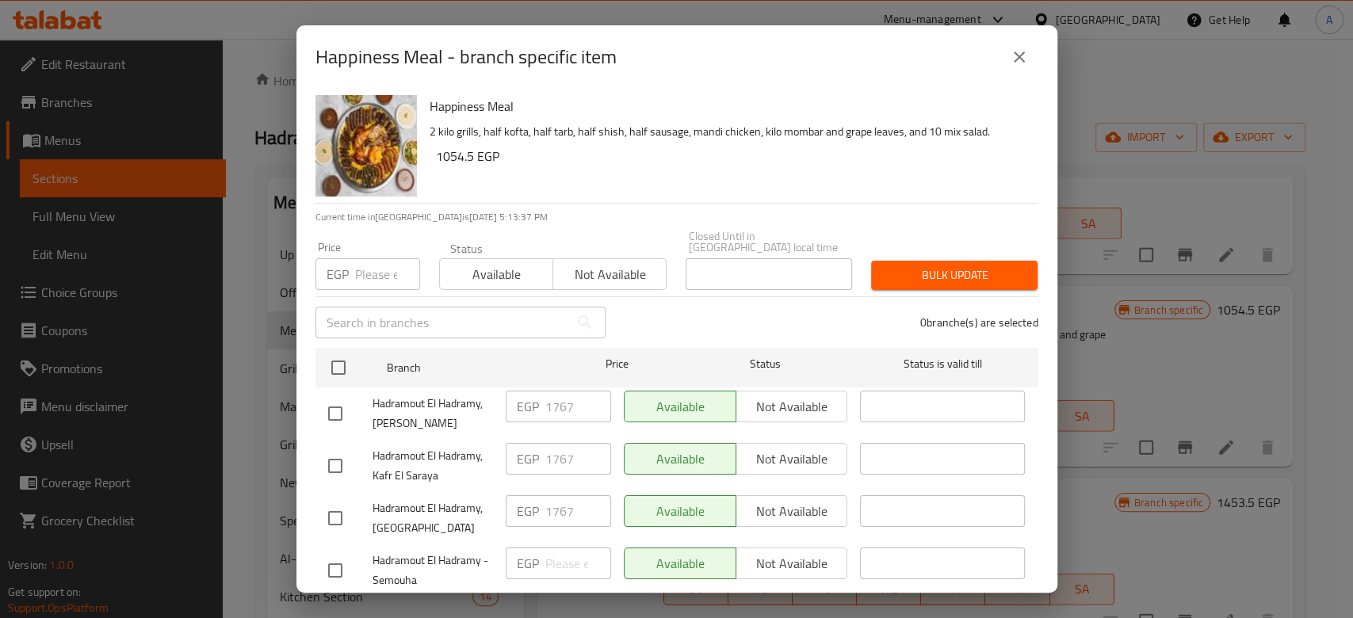
click at [369, 271] on input "number" at bounding box center [387, 274] width 65 height 32
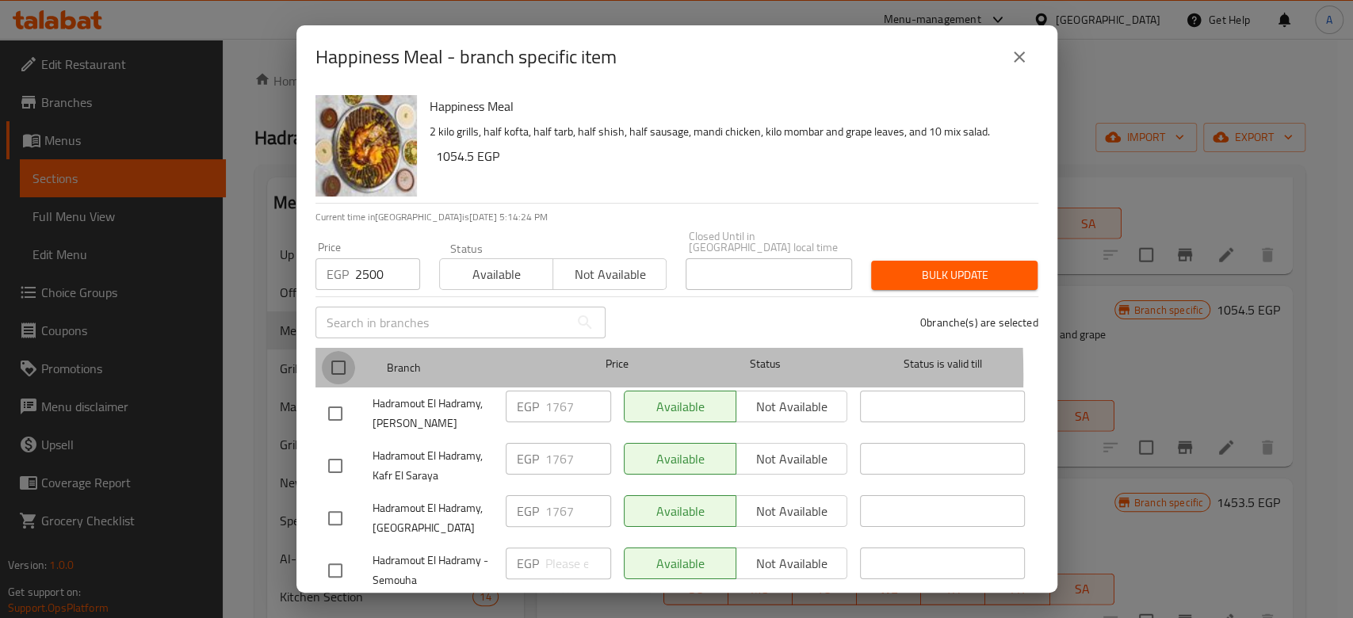
click at [330, 365] on input "checkbox" at bounding box center [338, 367] width 33 height 33
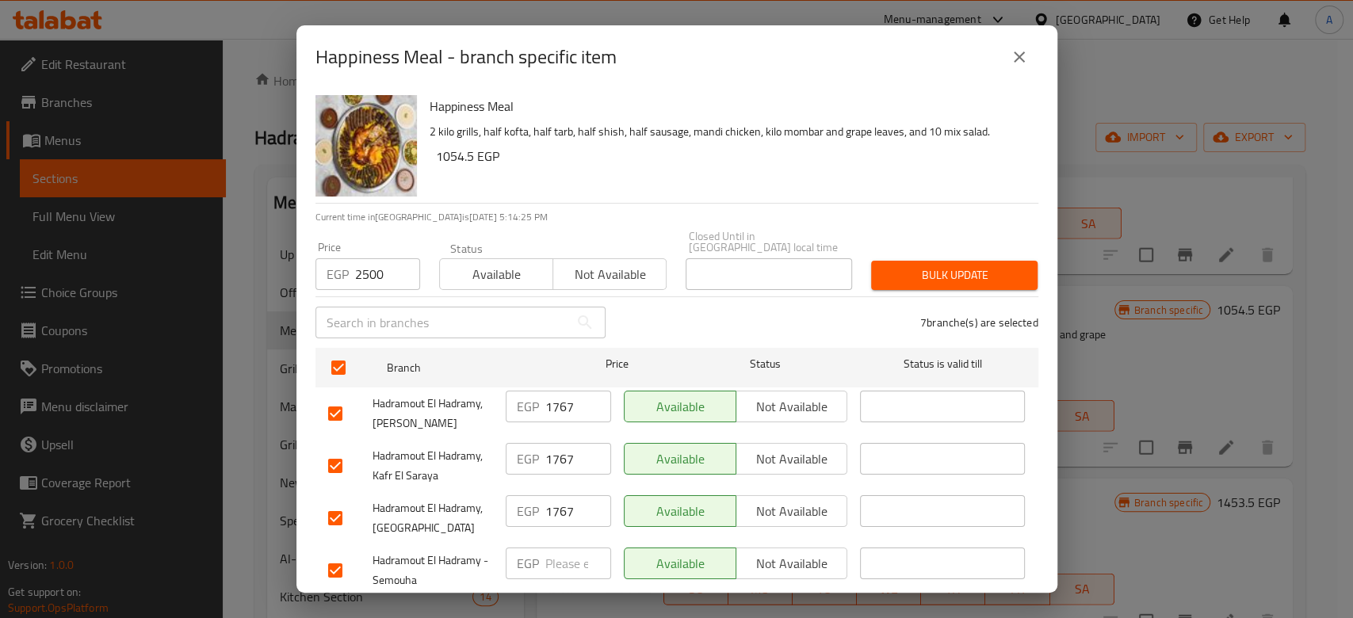
click at [955, 274] on span "Bulk update" at bounding box center [954, 276] width 141 height 20
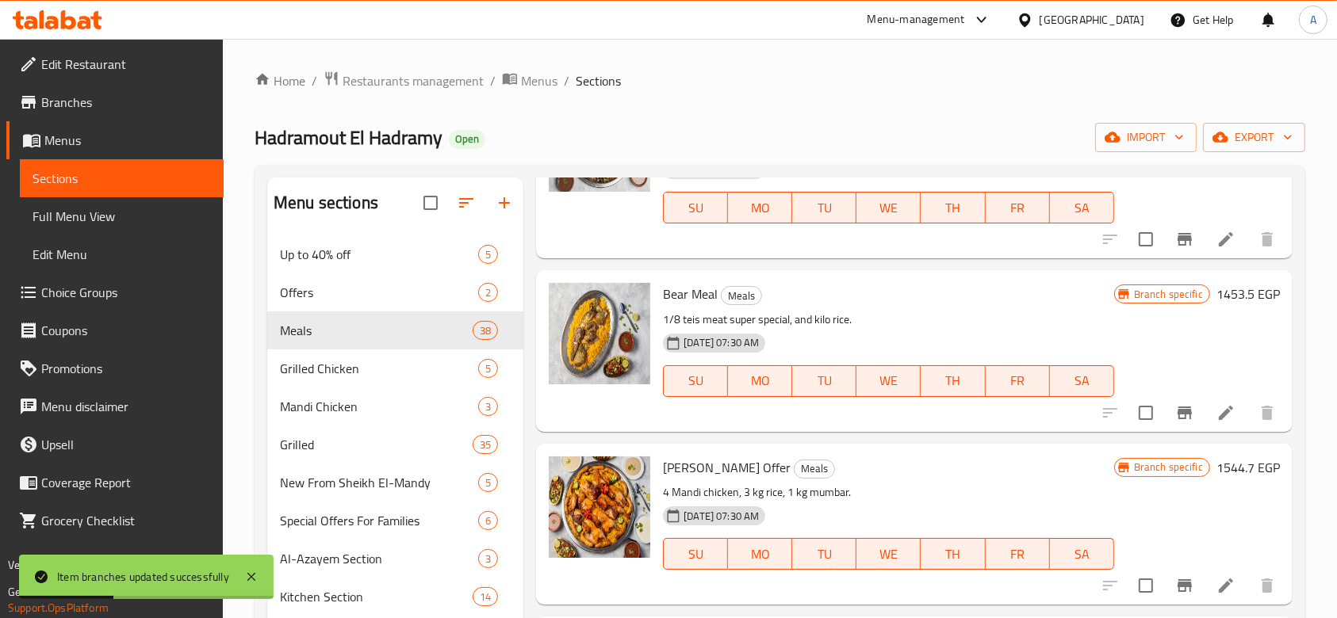
scroll to position [2849, 0]
click at [1177, 407] on icon "Branch-specific-item" at bounding box center [1184, 412] width 14 height 13
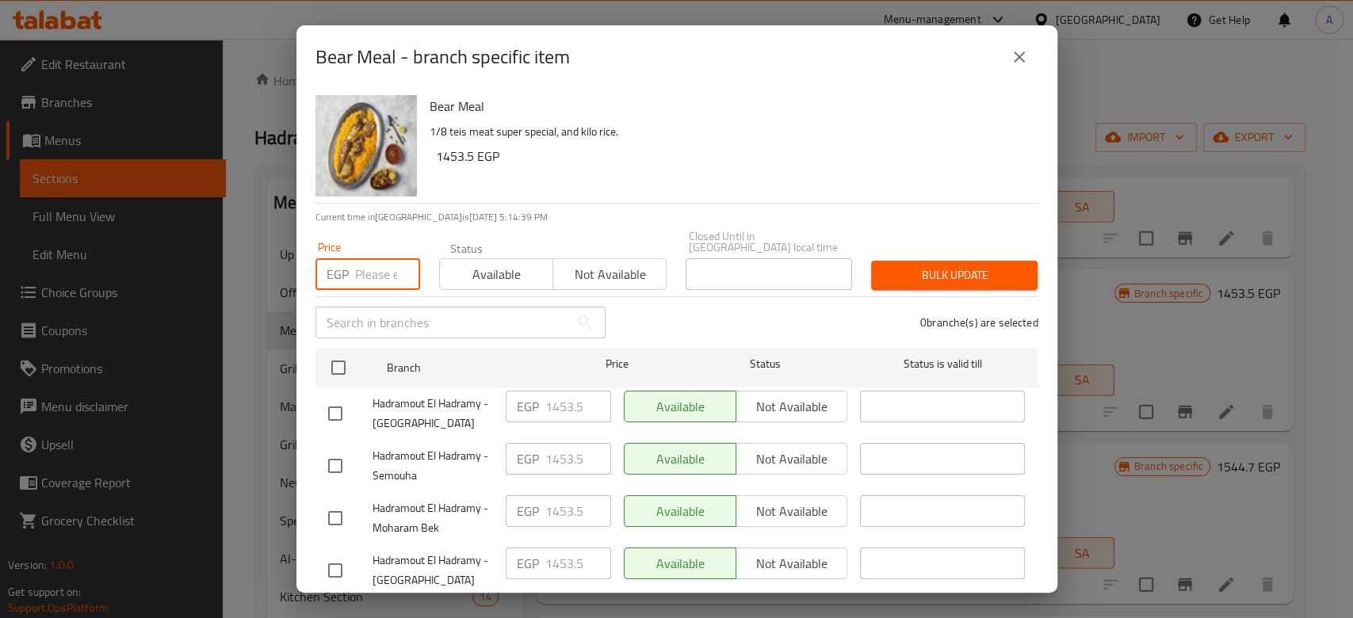
click at [356, 264] on input "number" at bounding box center [387, 274] width 65 height 32
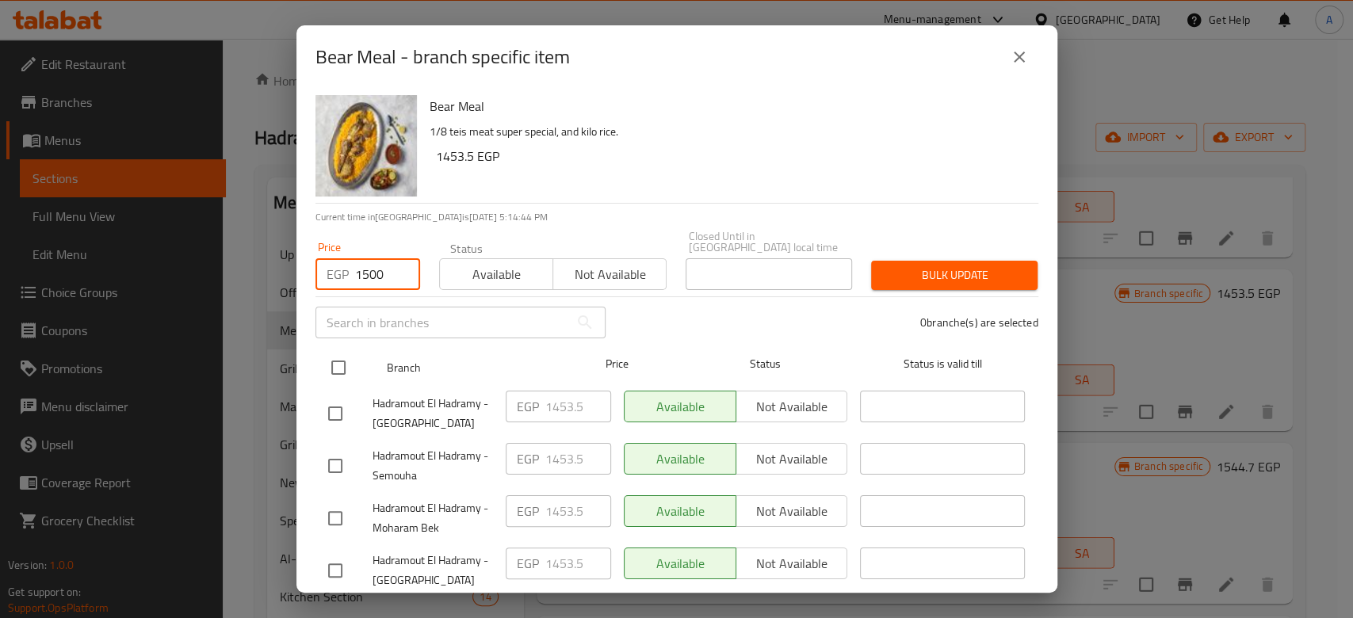
click at [326, 359] on input "checkbox" at bounding box center [338, 367] width 33 height 33
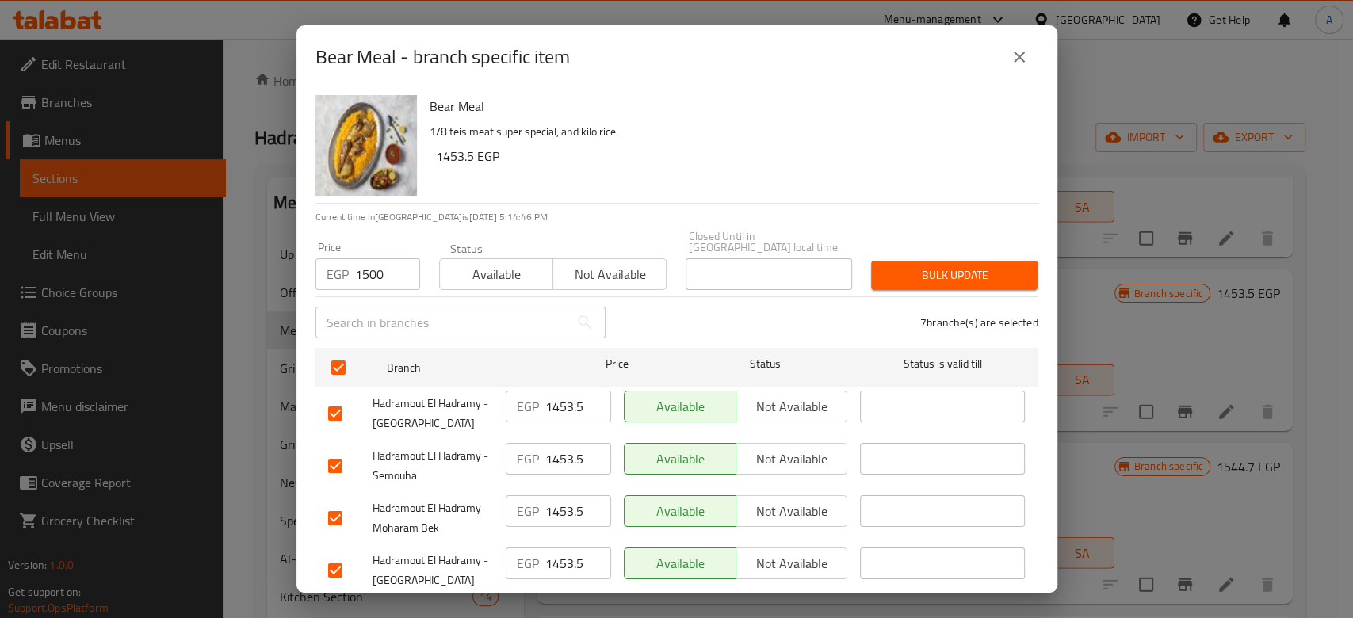
click at [920, 277] on button "Bulk update" at bounding box center [954, 275] width 166 height 29
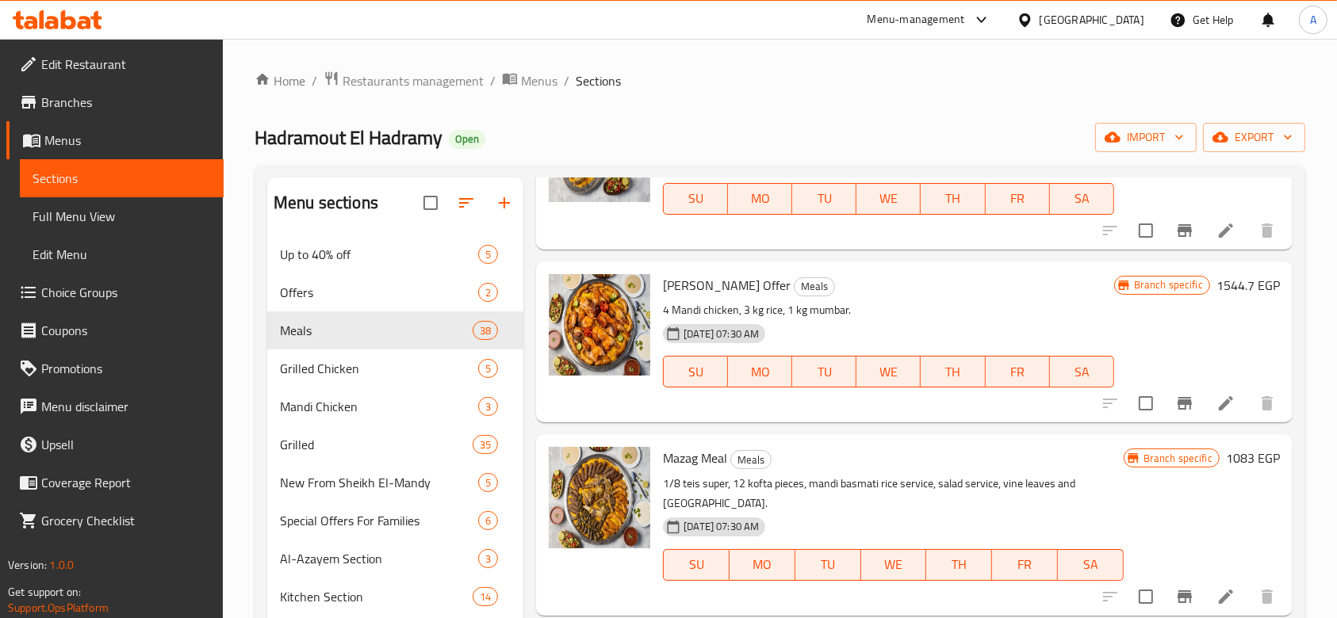
scroll to position [3064, 0]
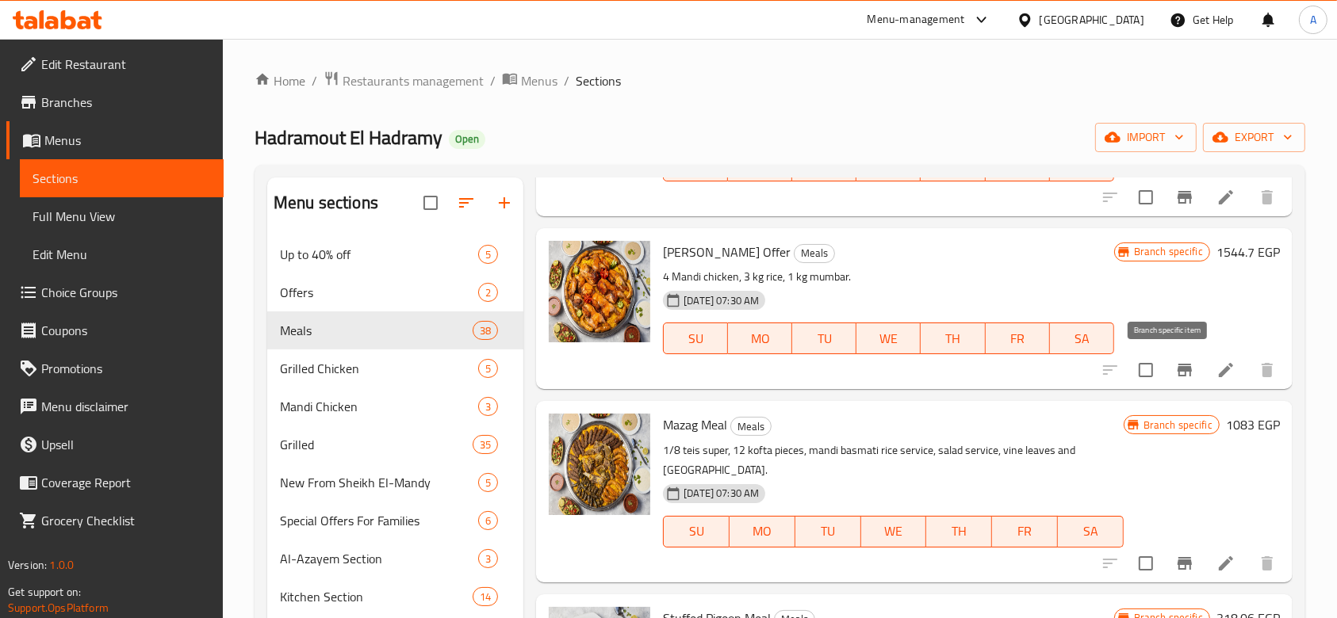
click at [1169, 379] on button "Branch-specific-item" at bounding box center [1184, 370] width 38 height 38
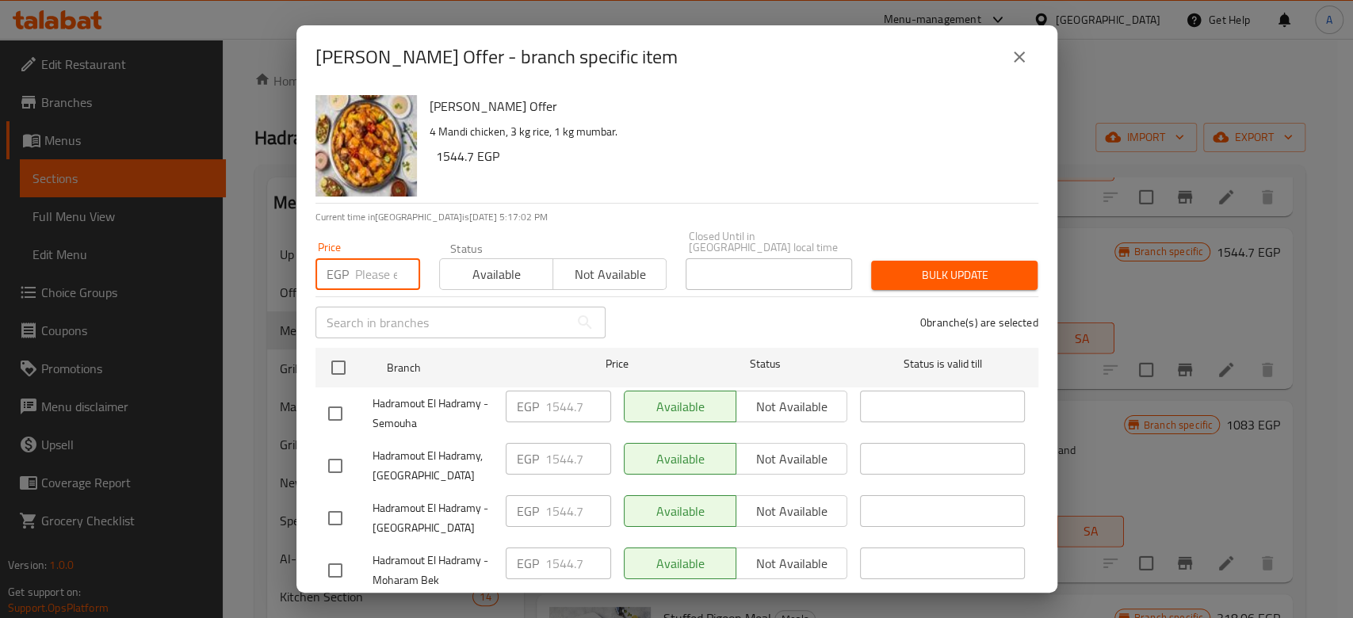
click at [381, 258] on input "number" at bounding box center [387, 274] width 65 height 32
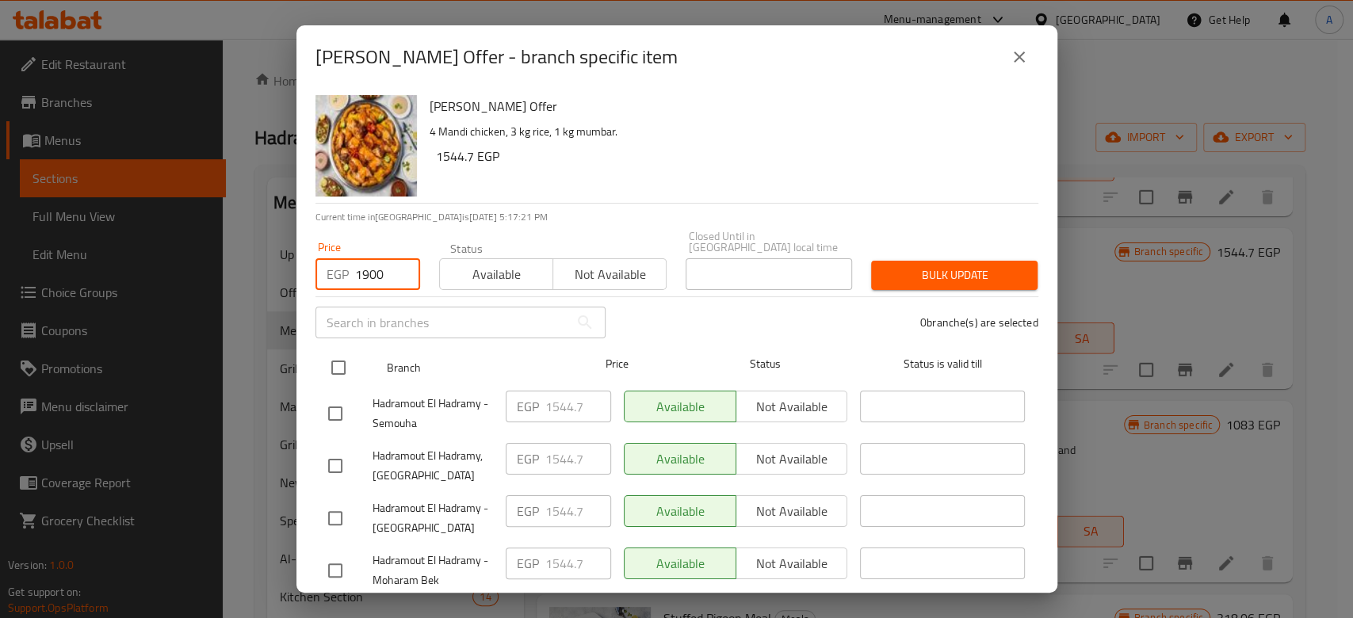
click at [331, 363] on input "checkbox" at bounding box center [338, 367] width 33 height 33
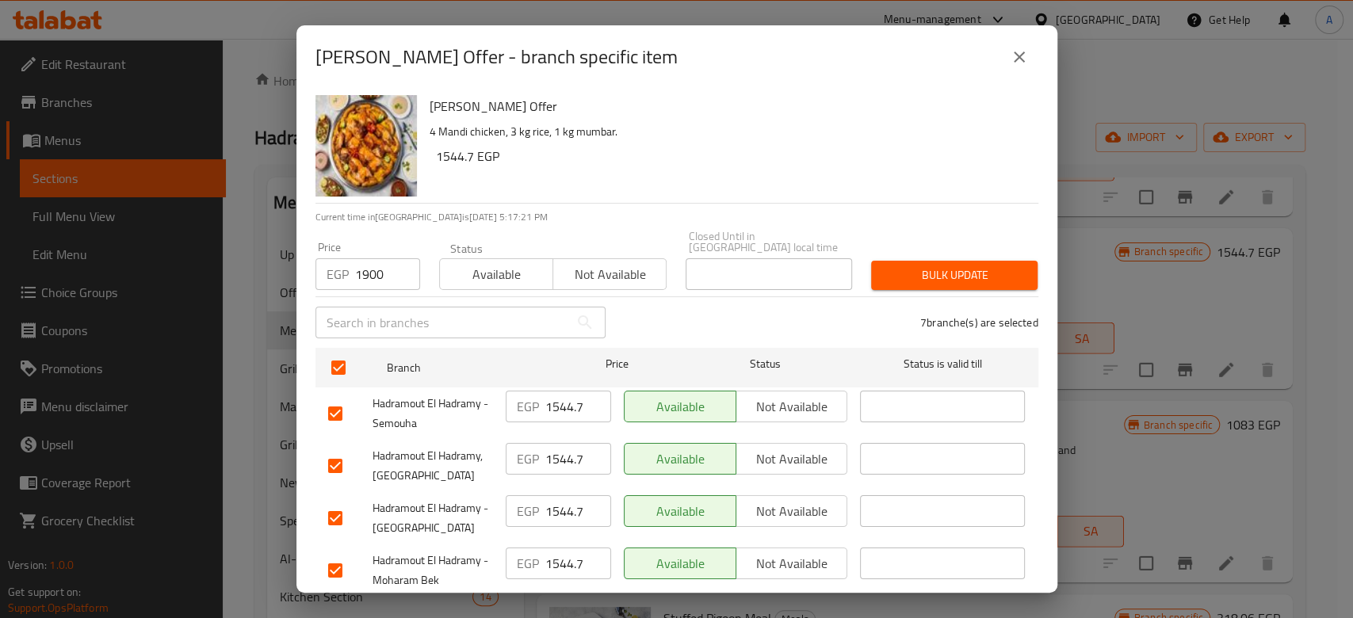
click at [906, 266] on span "Bulk update" at bounding box center [954, 276] width 141 height 20
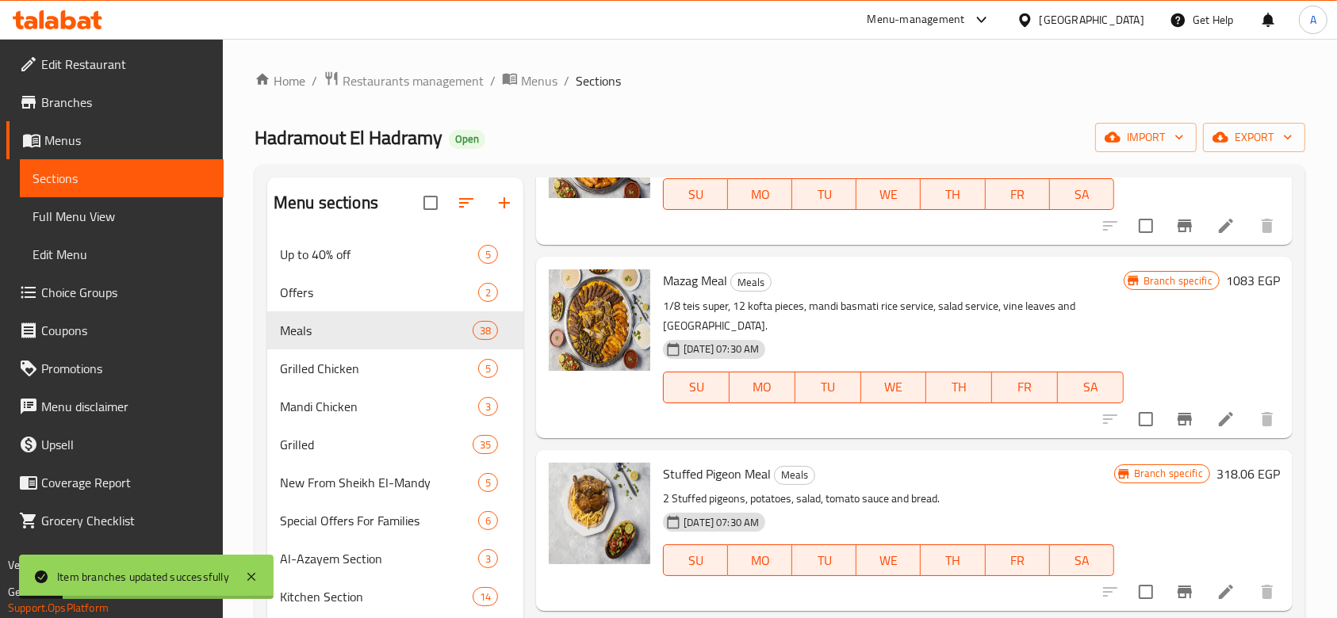
scroll to position [3221, 0]
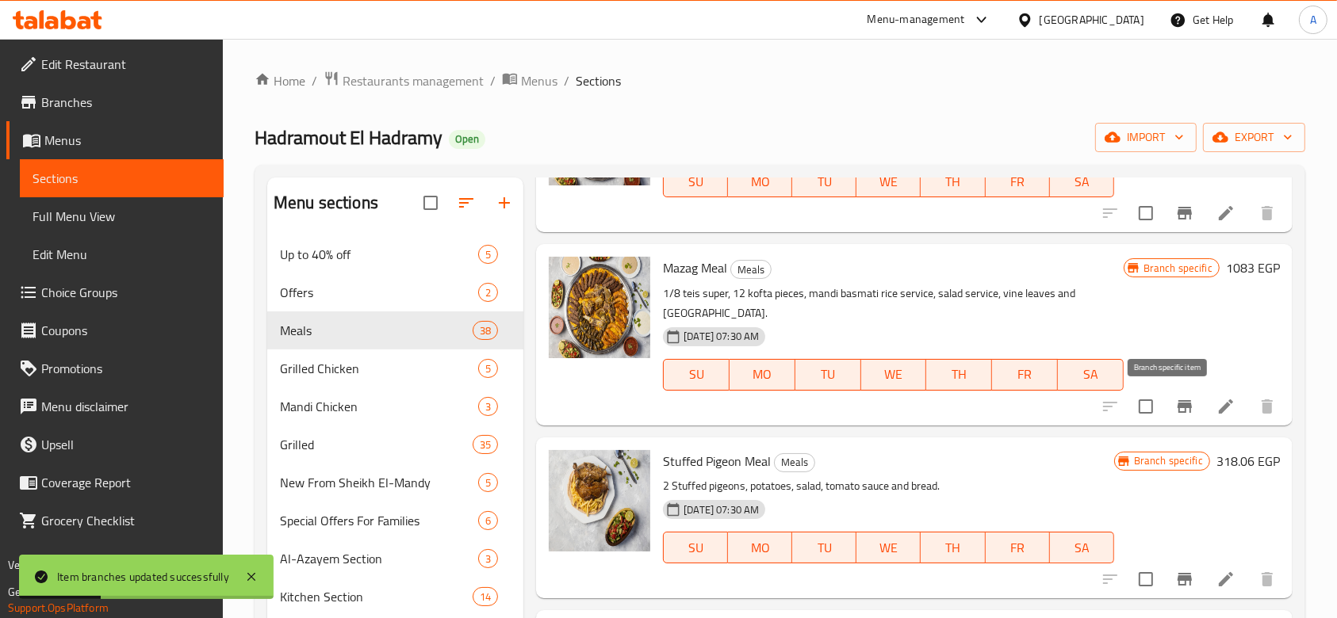
click at [1166, 417] on button "Branch-specific-item" at bounding box center [1184, 407] width 38 height 38
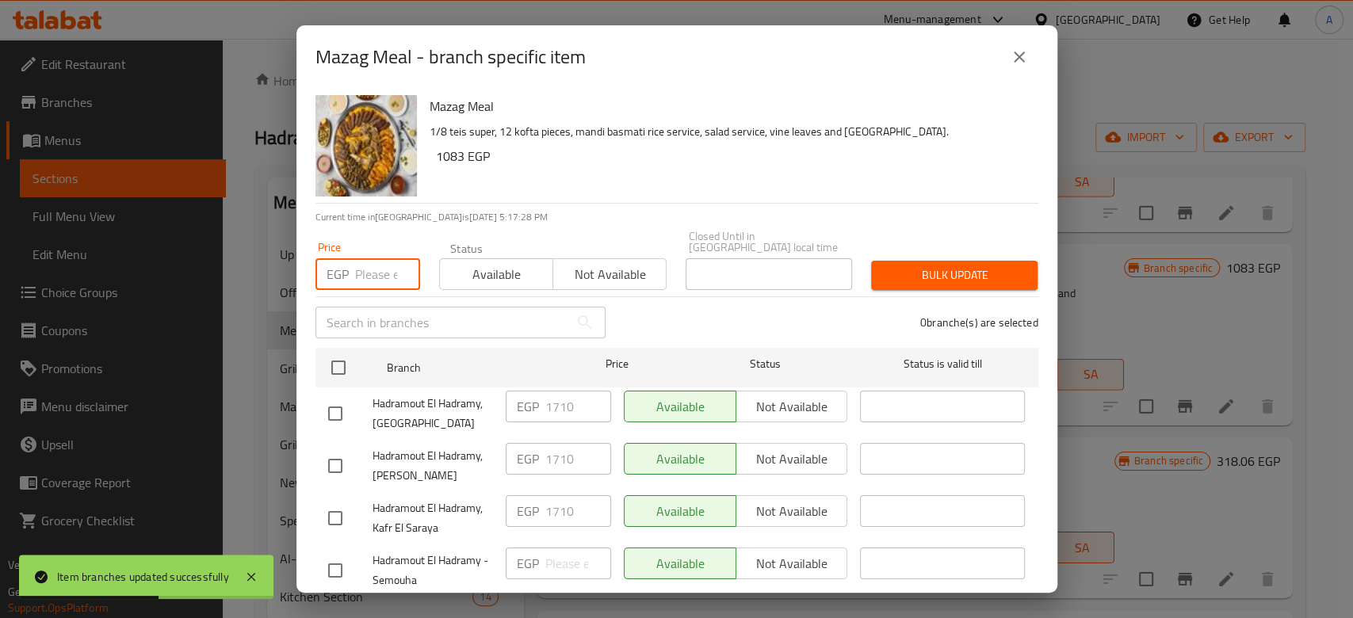
click at [373, 263] on input "number" at bounding box center [387, 274] width 65 height 32
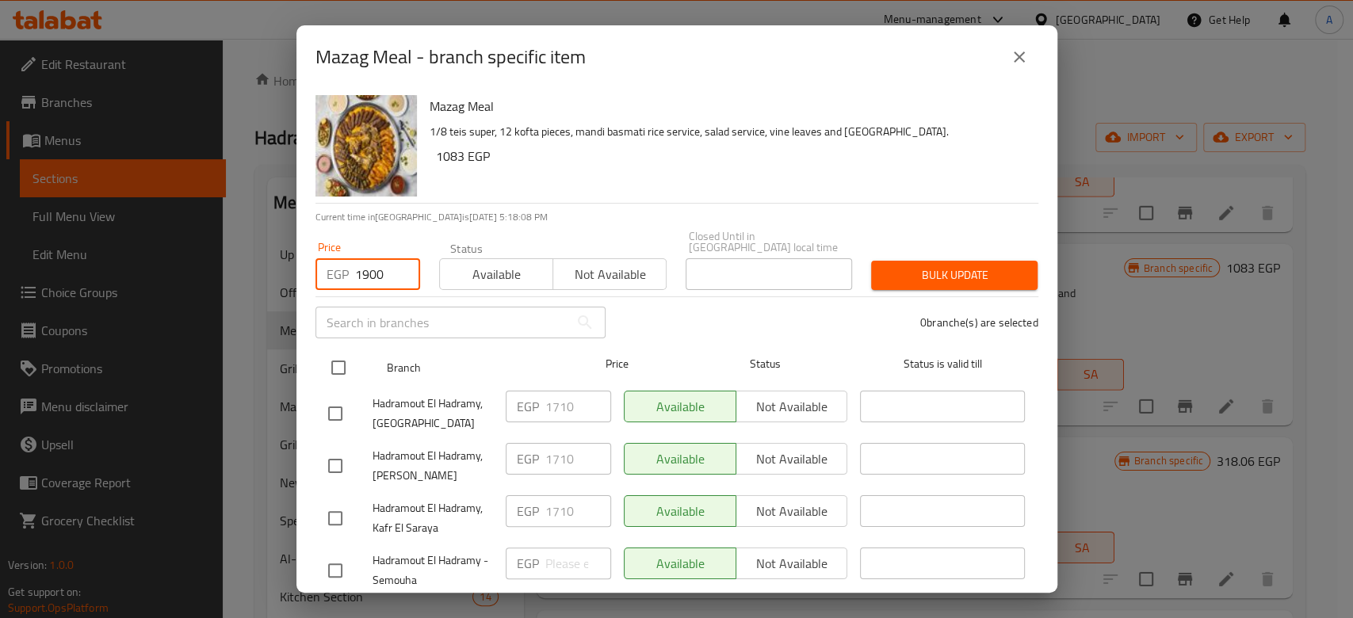
click at [331, 360] on input "checkbox" at bounding box center [338, 367] width 33 height 33
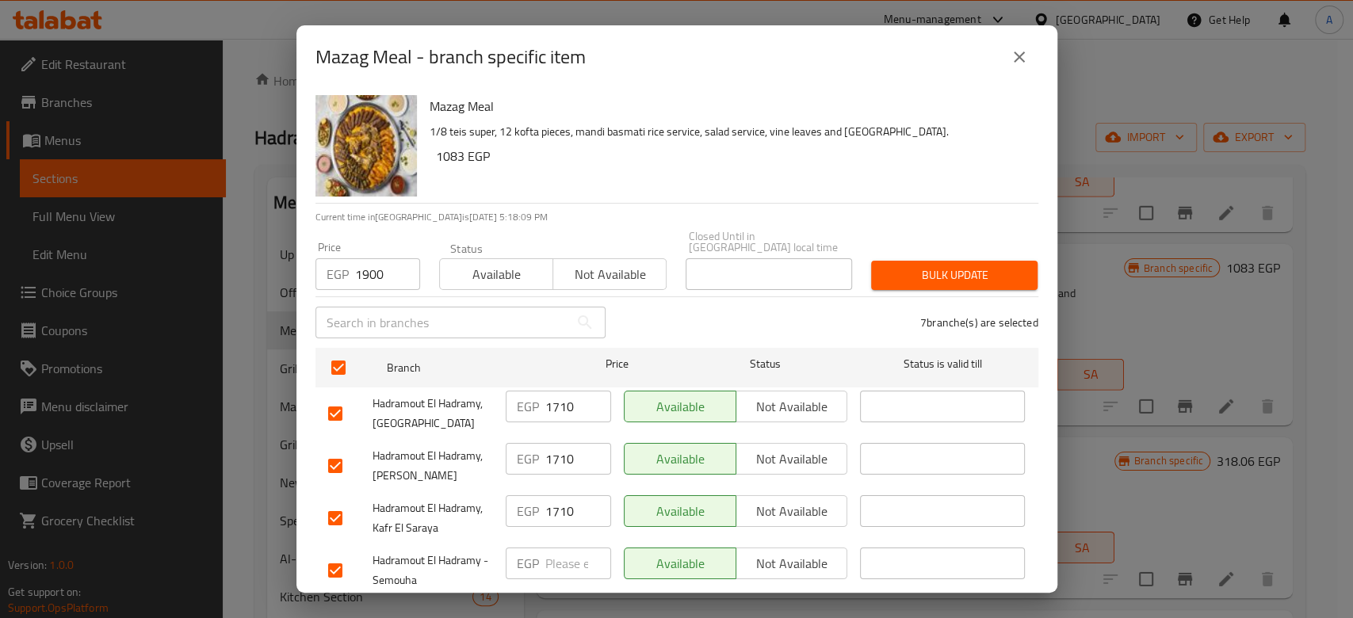
click at [931, 266] on span "Bulk update" at bounding box center [954, 276] width 141 height 20
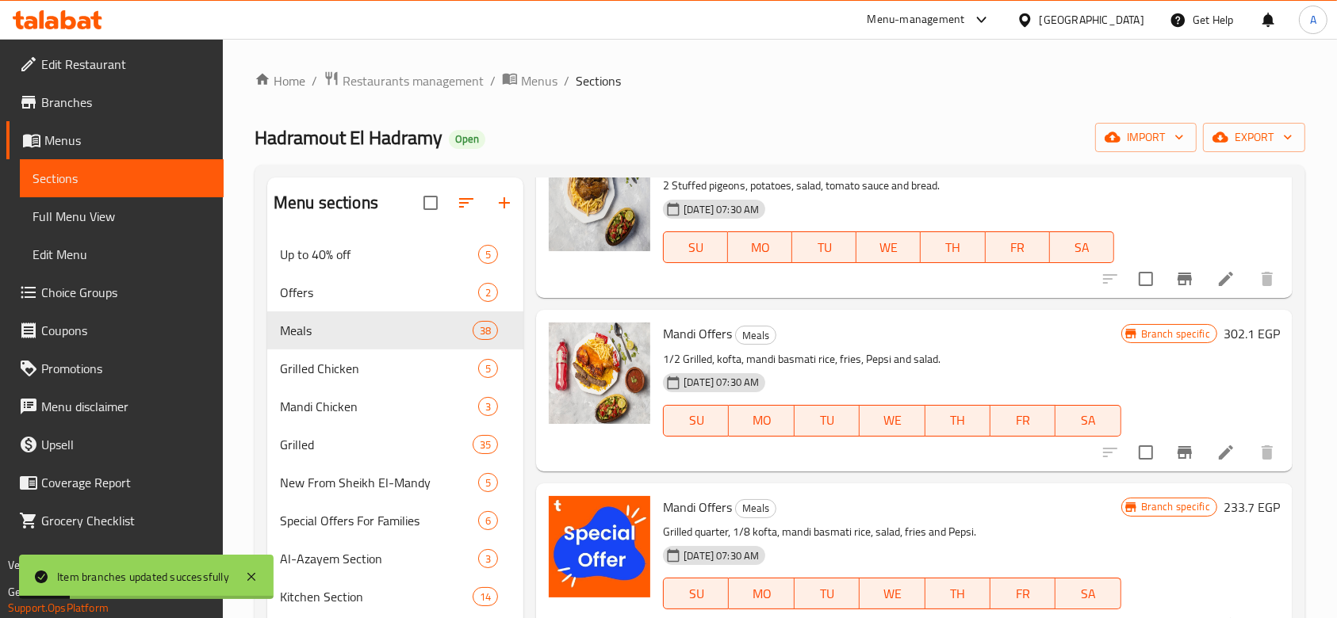
scroll to position [3524, 0]
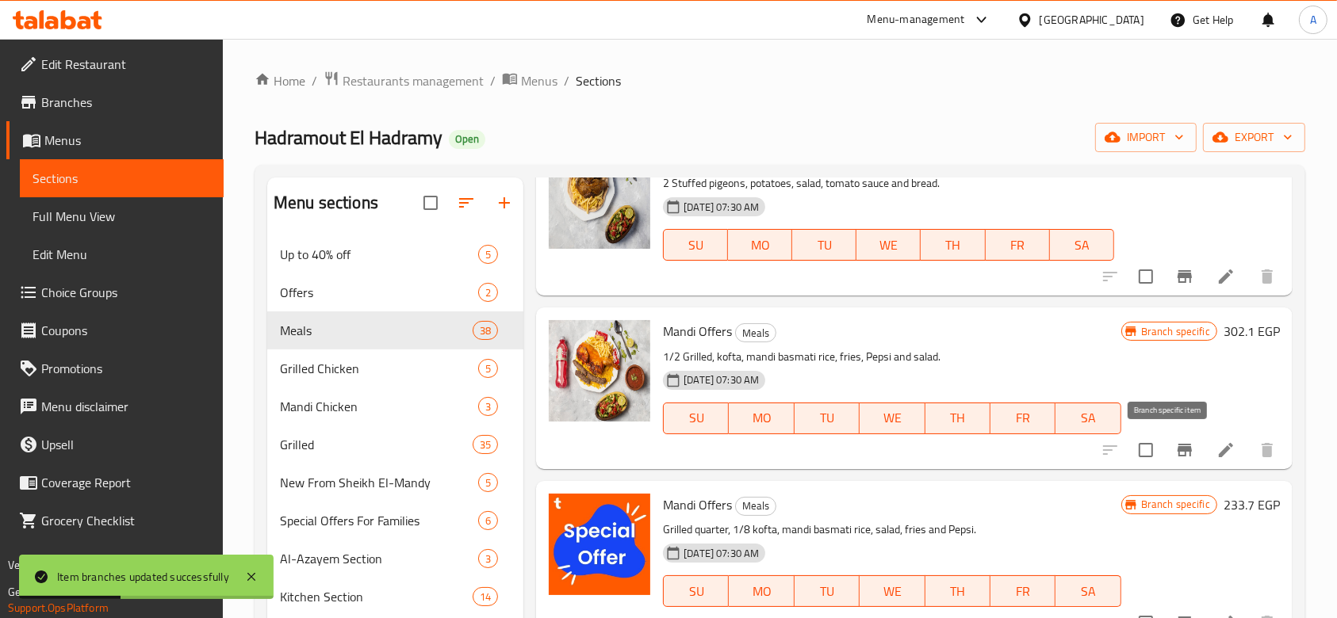
click at [1182, 452] on button "Branch-specific-item" at bounding box center [1184, 450] width 38 height 38
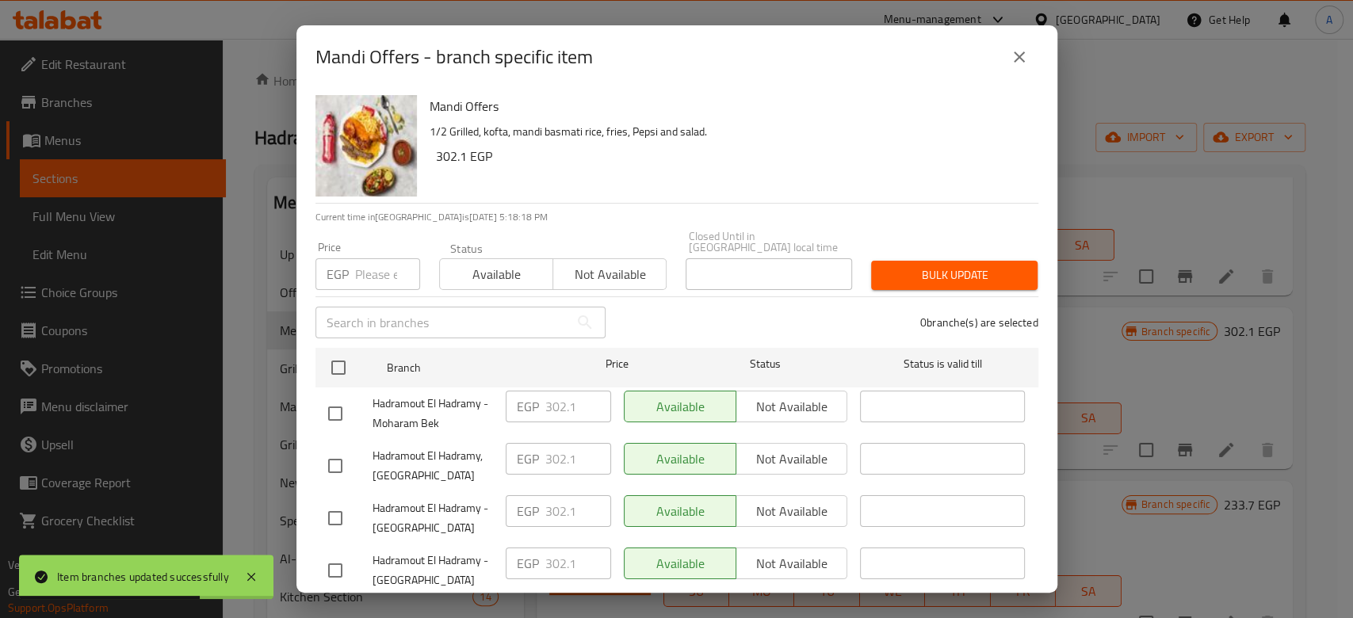
click at [369, 269] on input "number" at bounding box center [387, 274] width 65 height 32
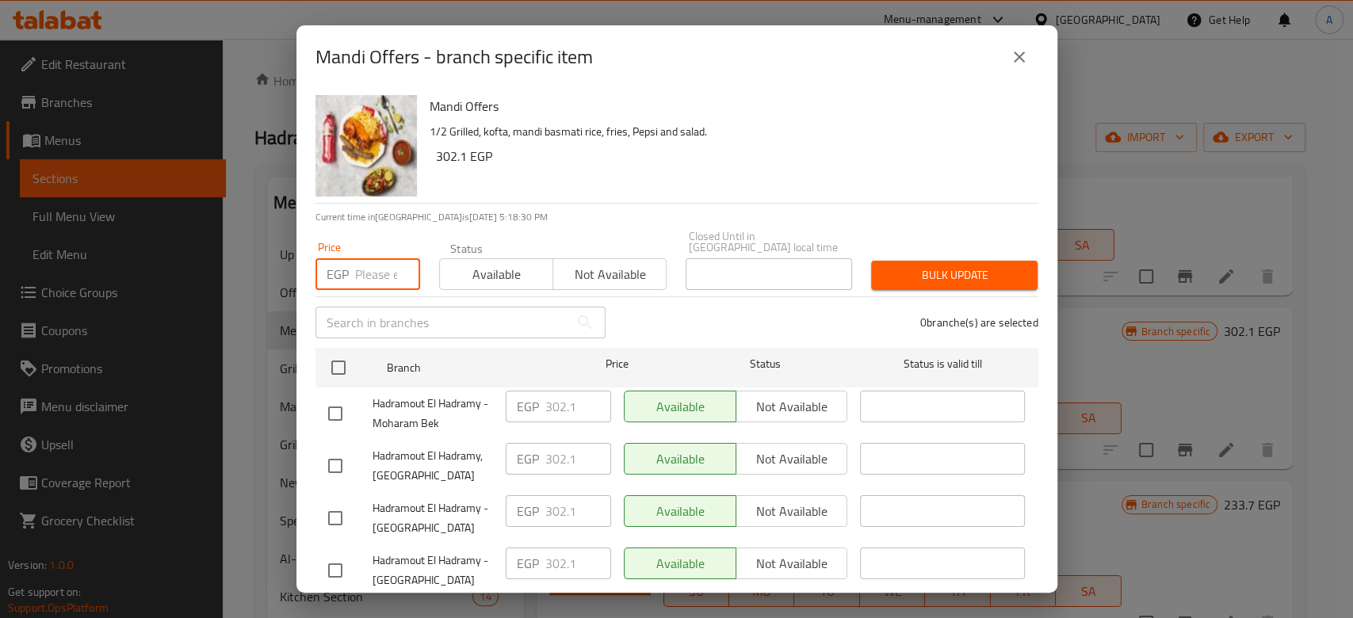
click at [1016, 62] on icon "close" at bounding box center [1019, 57] width 19 height 19
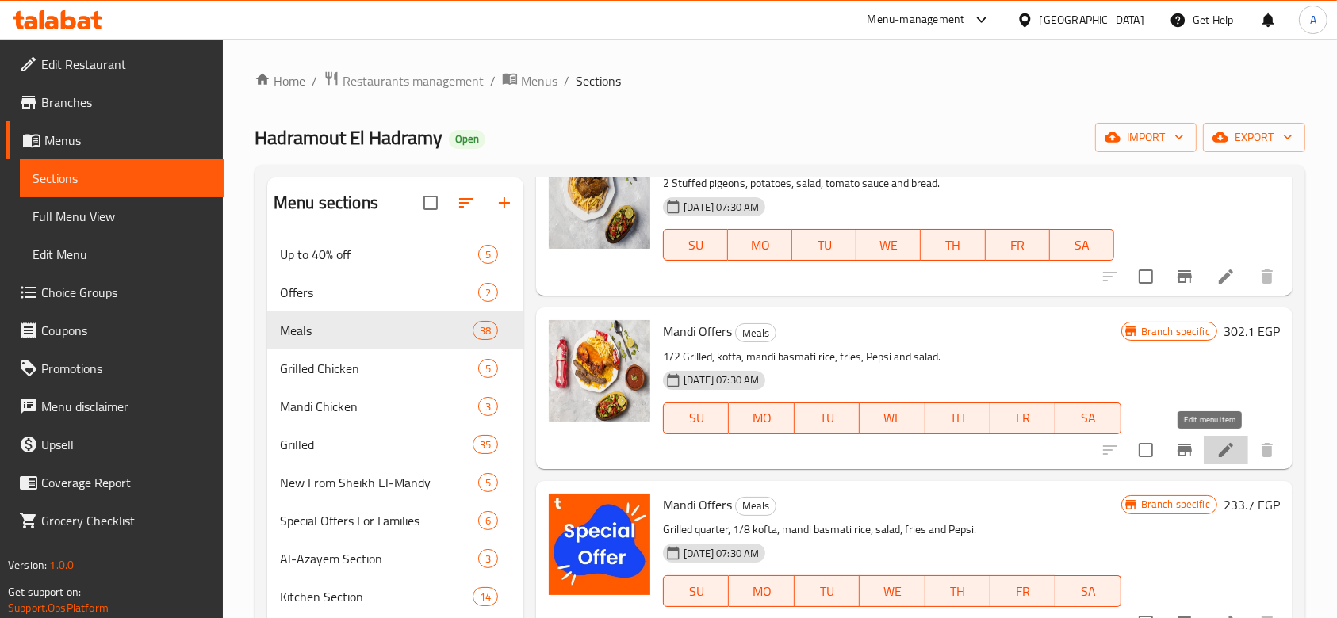
click at [1216, 457] on icon at bounding box center [1225, 450] width 19 height 19
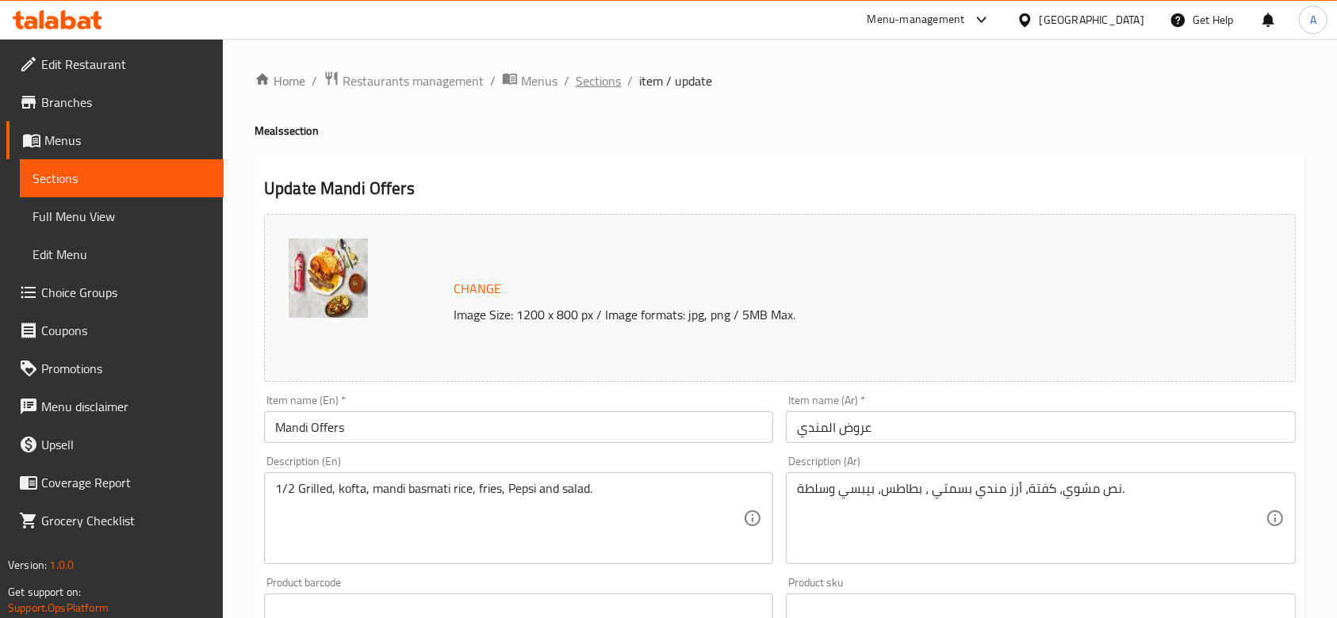
click at [601, 86] on span "Sections" at bounding box center [598, 80] width 45 height 19
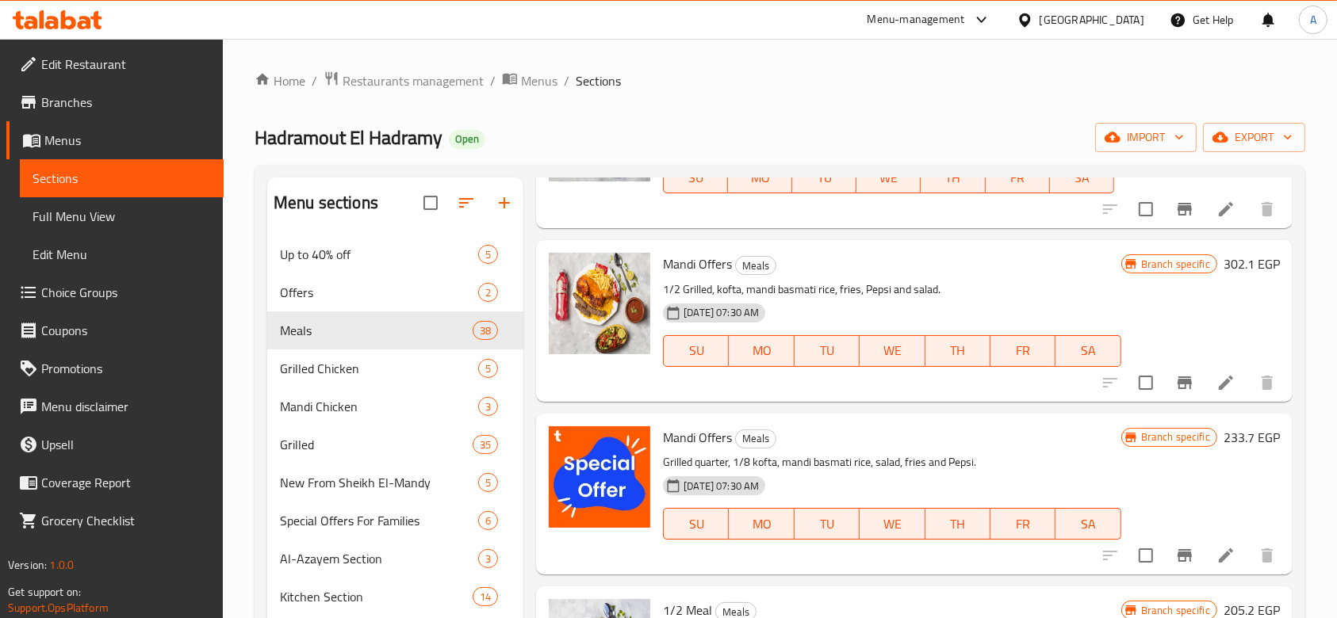
scroll to position [3591, 0]
click at [1175, 382] on icon "Branch-specific-item" at bounding box center [1184, 383] width 19 height 19
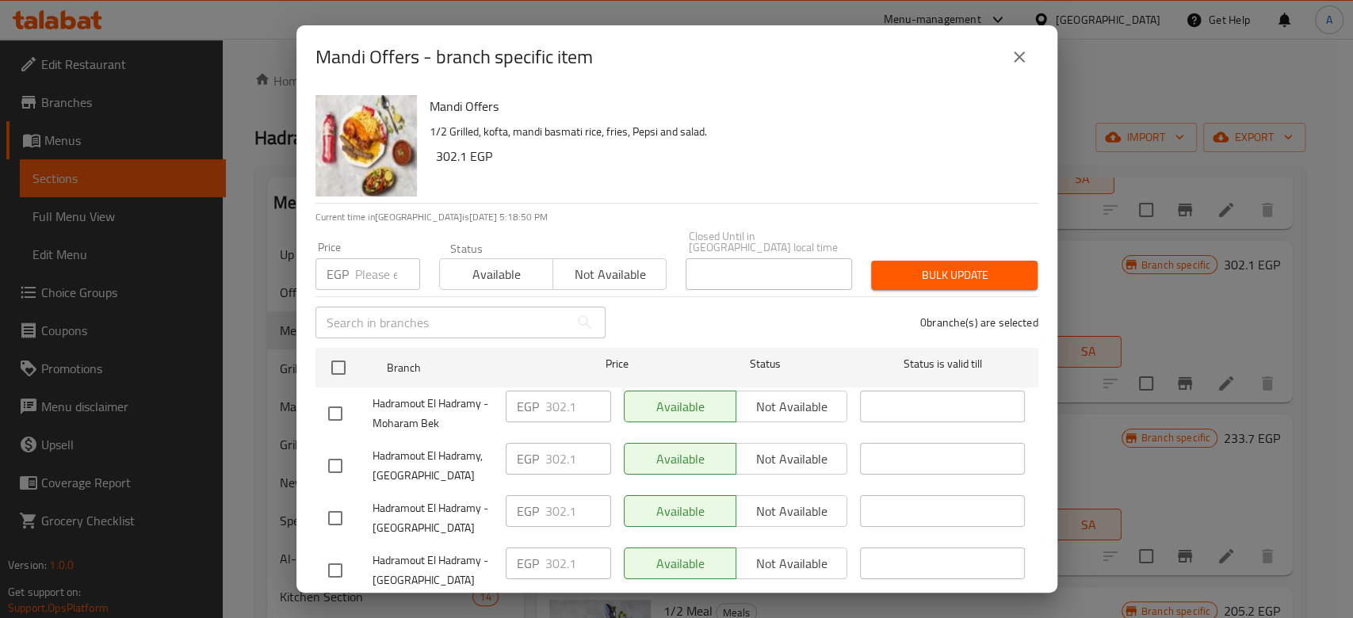
click at [376, 260] on input "number" at bounding box center [387, 274] width 65 height 32
click at [325, 385] on div "Hadramout El Hadramy - Moharam Bek" at bounding box center [411, 414] width 178 height 59
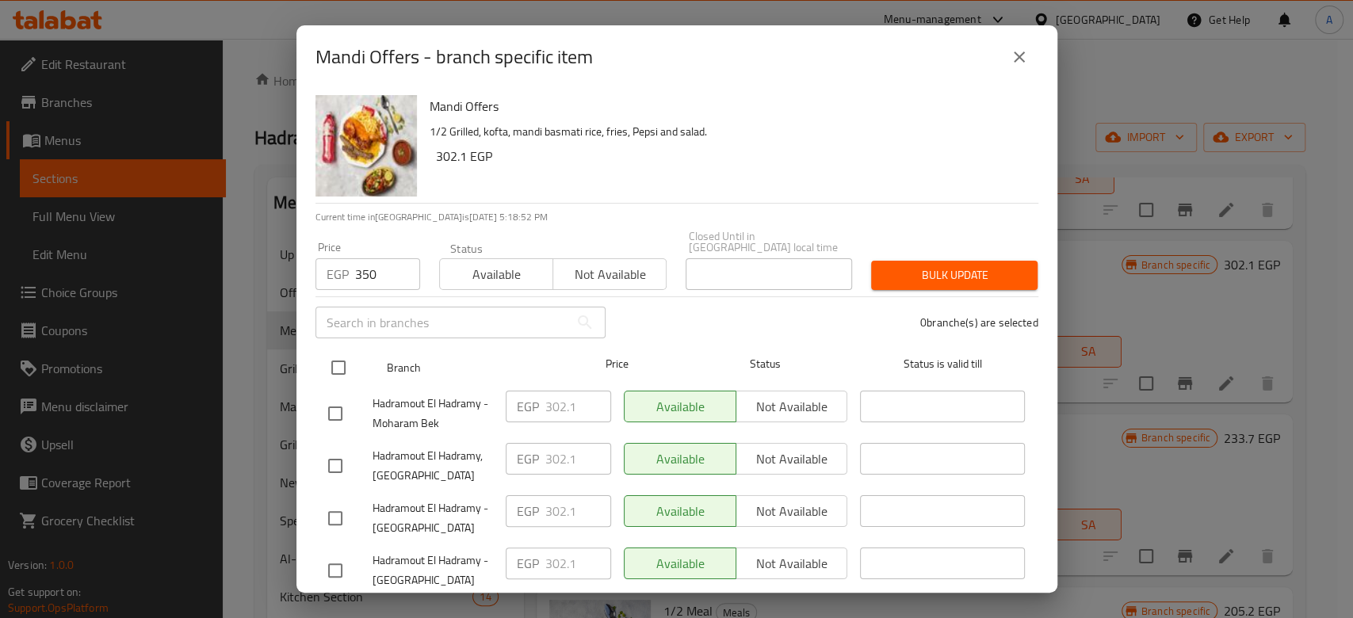
click at [331, 362] on input "checkbox" at bounding box center [338, 367] width 33 height 33
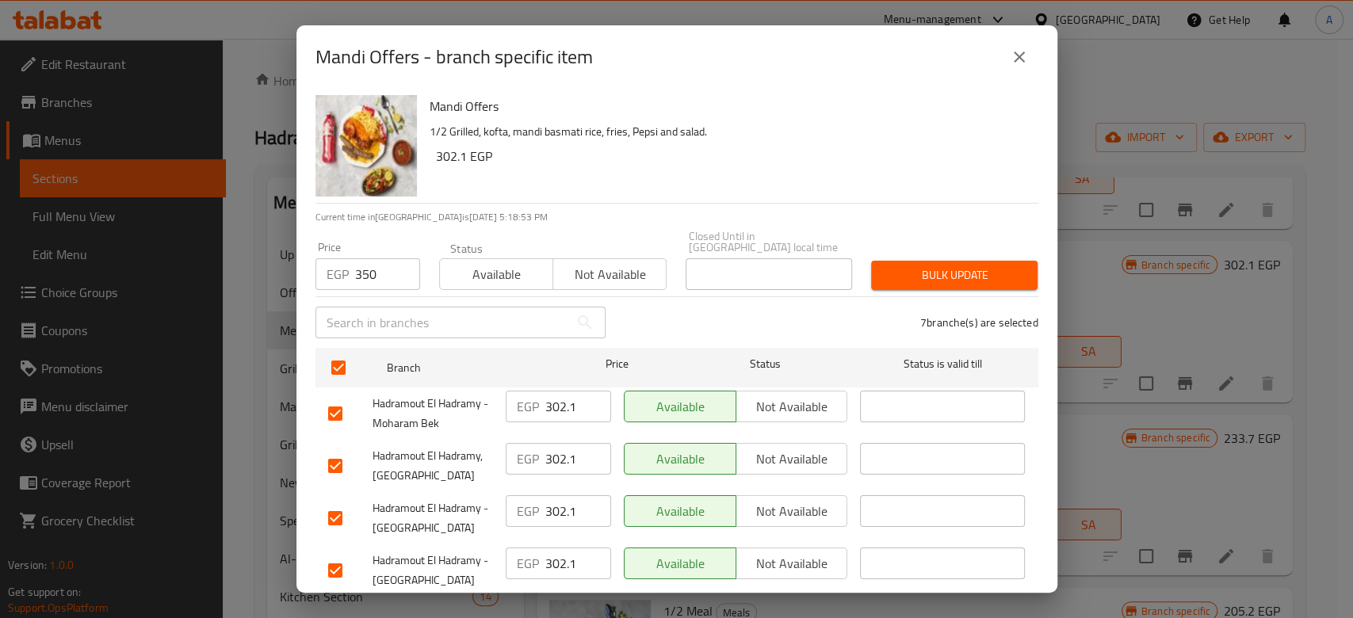
click at [940, 294] on div "7 branche(s) are selected" at bounding box center [831, 322] width 433 height 57
click at [940, 281] on div "Bulk update" at bounding box center [955, 275] width 186 height 48
click at [964, 266] on span "Bulk update" at bounding box center [954, 276] width 141 height 20
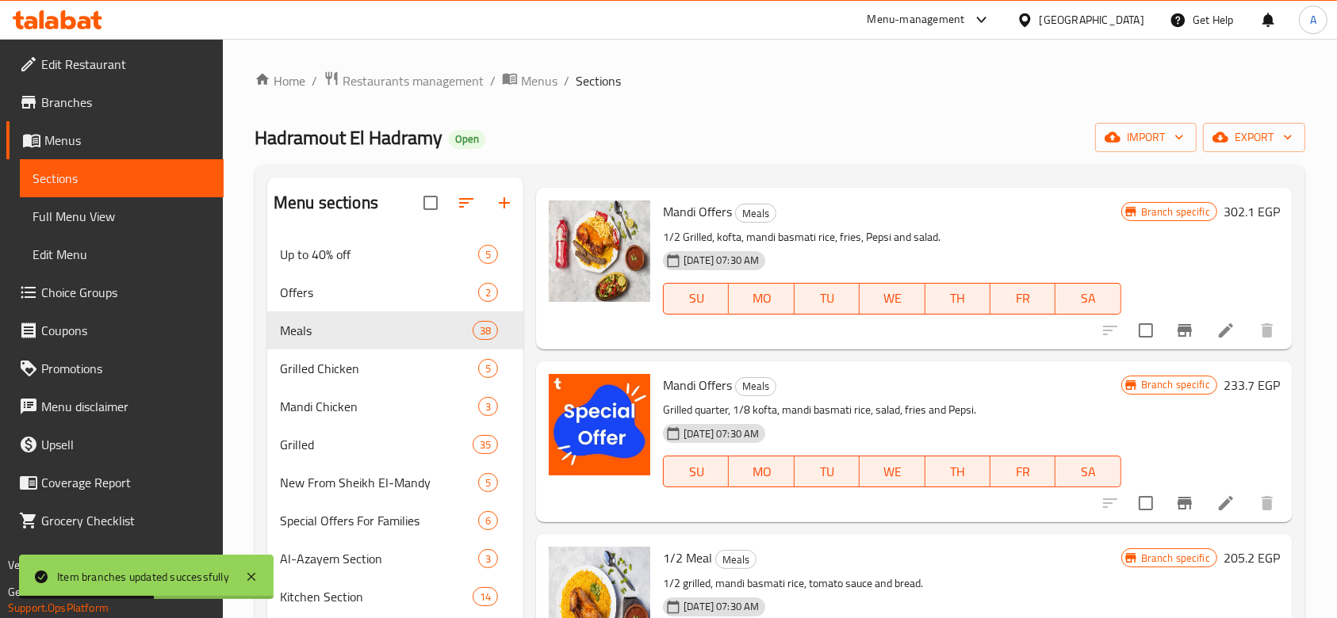
scroll to position [3707, 0]
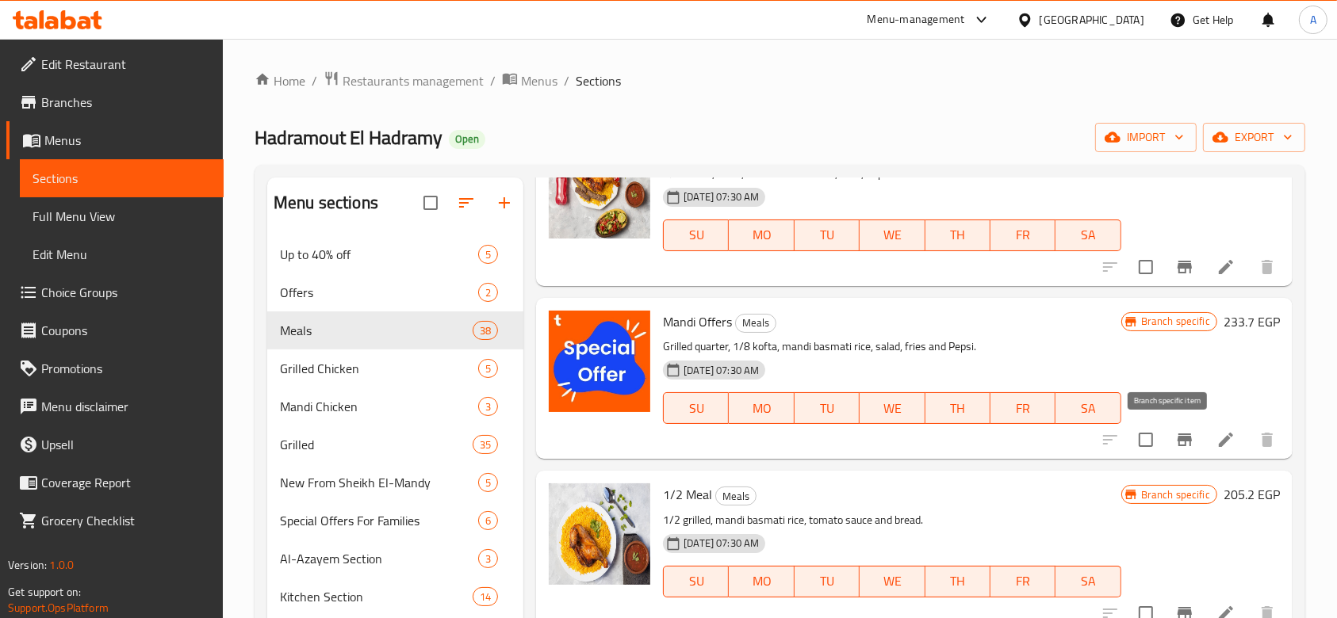
click at [1175, 444] on icon "Branch-specific-item" at bounding box center [1184, 439] width 19 height 19
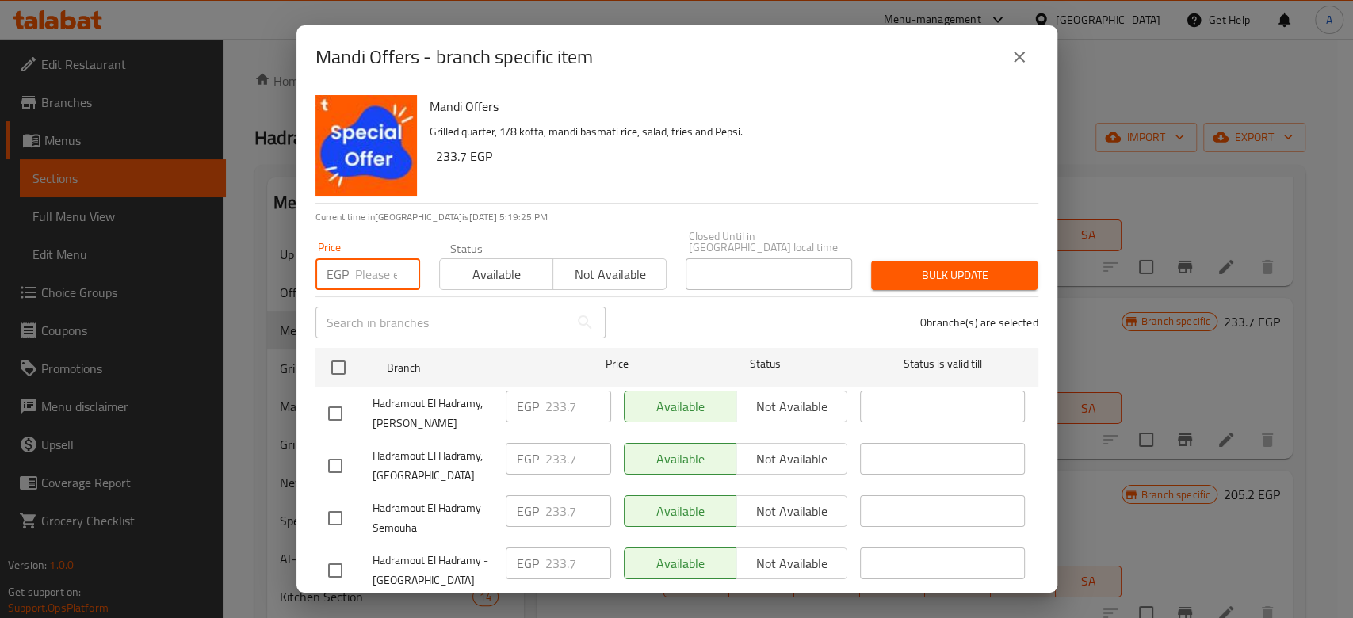
click at [377, 265] on input "number" at bounding box center [387, 274] width 65 height 32
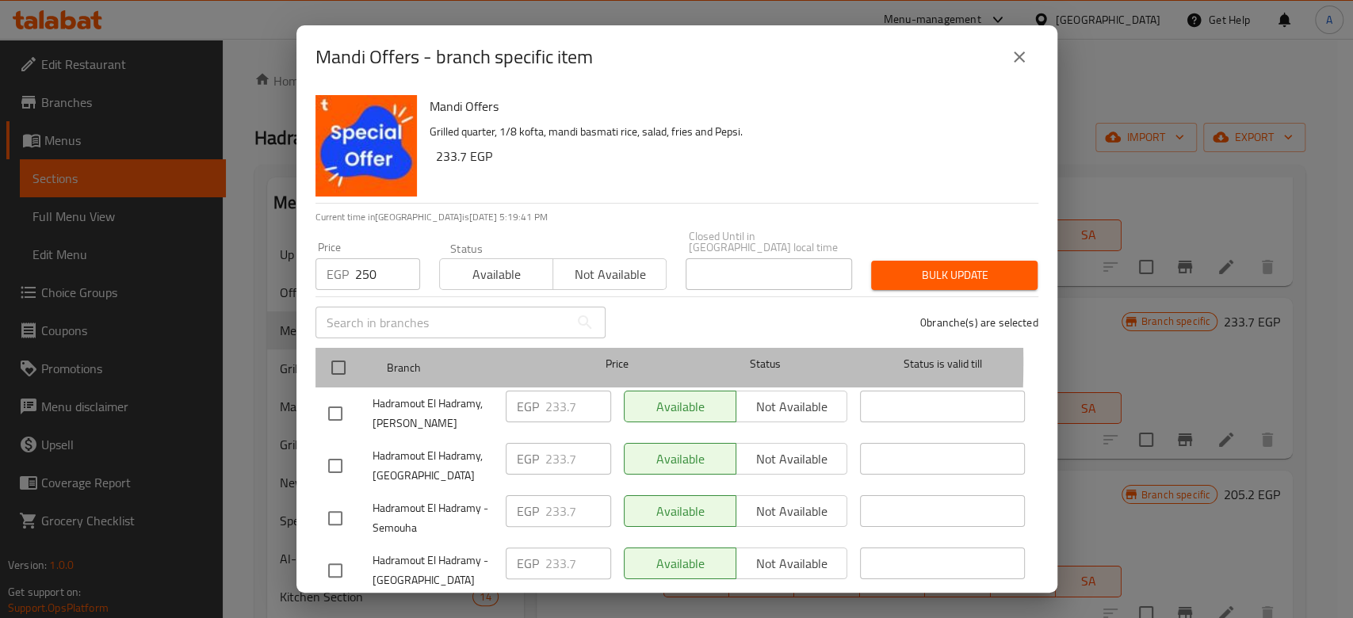
click at [316, 352] on div "Branch Price Status Status is valid till" at bounding box center [677, 368] width 723 height 40
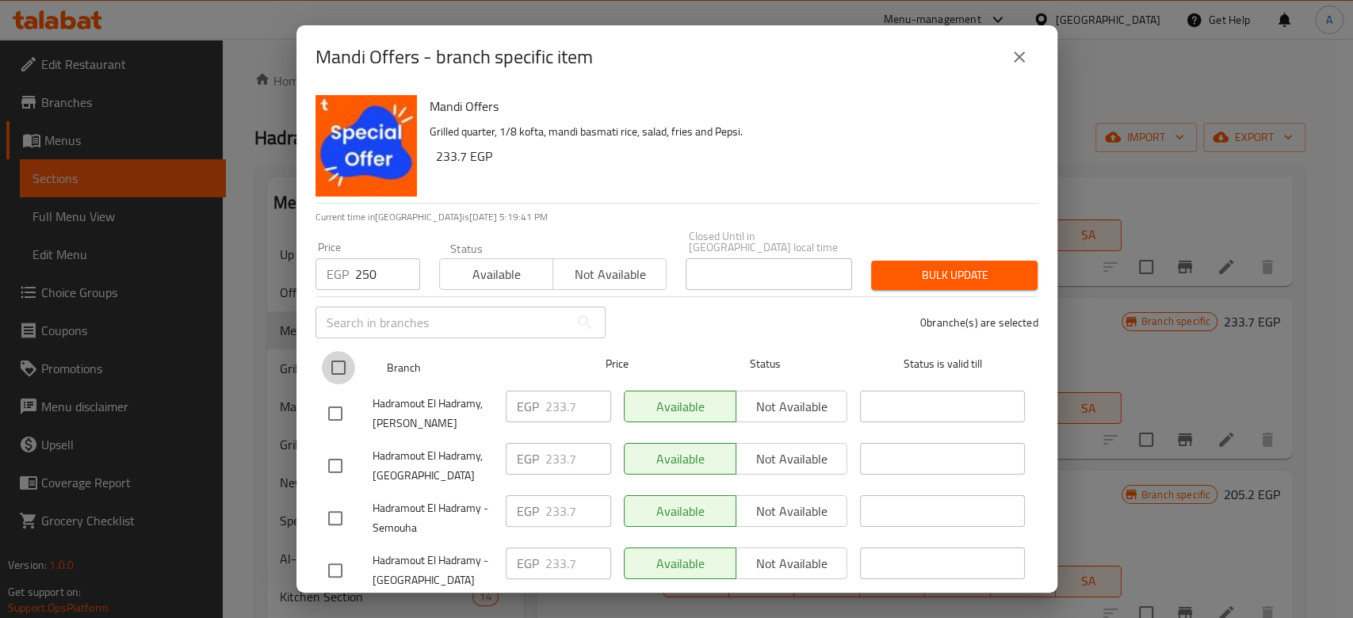
click at [346, 351] on input "checkbox" at bounding box center [338, 367] width 33 height 33
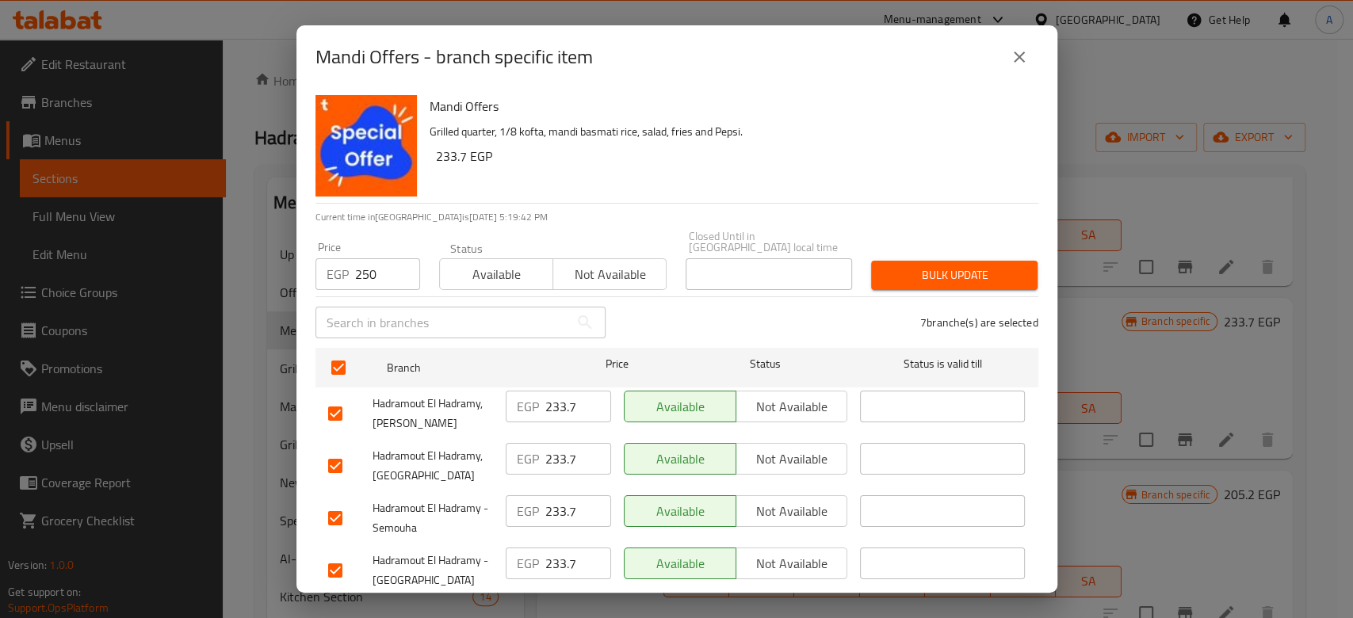
click at [932, 266] on span "Bulk update" at bounding box center [954, 276] width 141 height 20
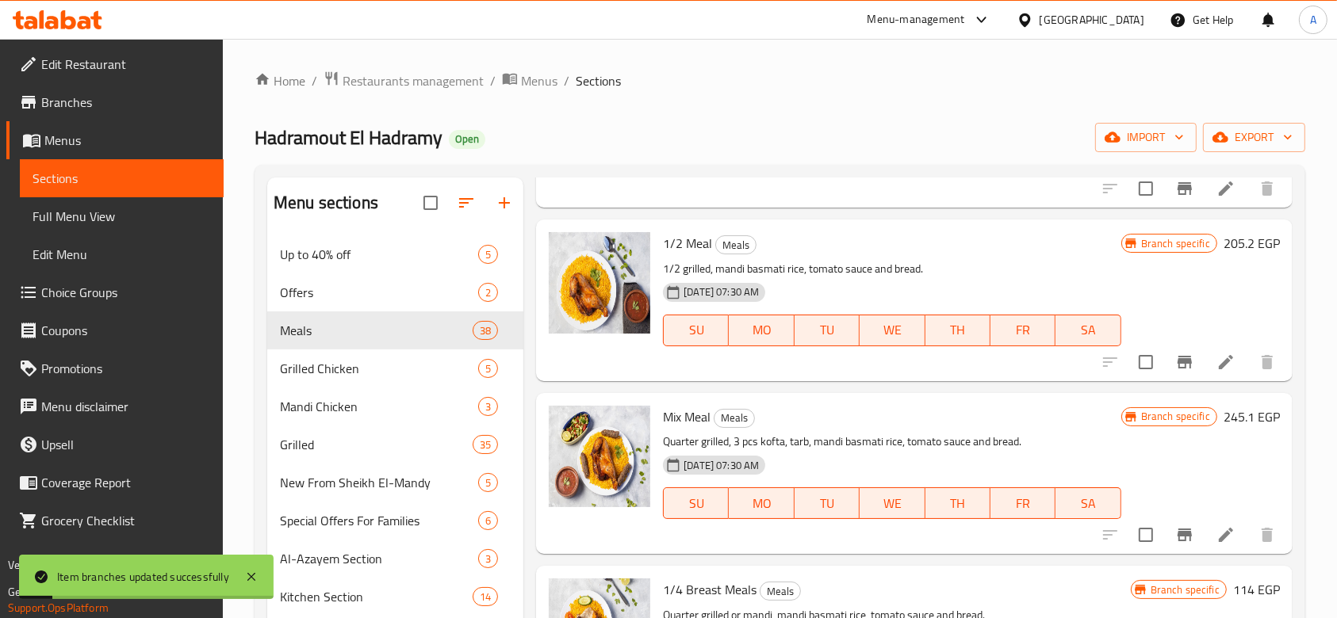
scroll to position [3959, 0]
click at [1177, 359] on icon "Branch-specific-item" at bounding box center [1184, 361] width 14 height 13
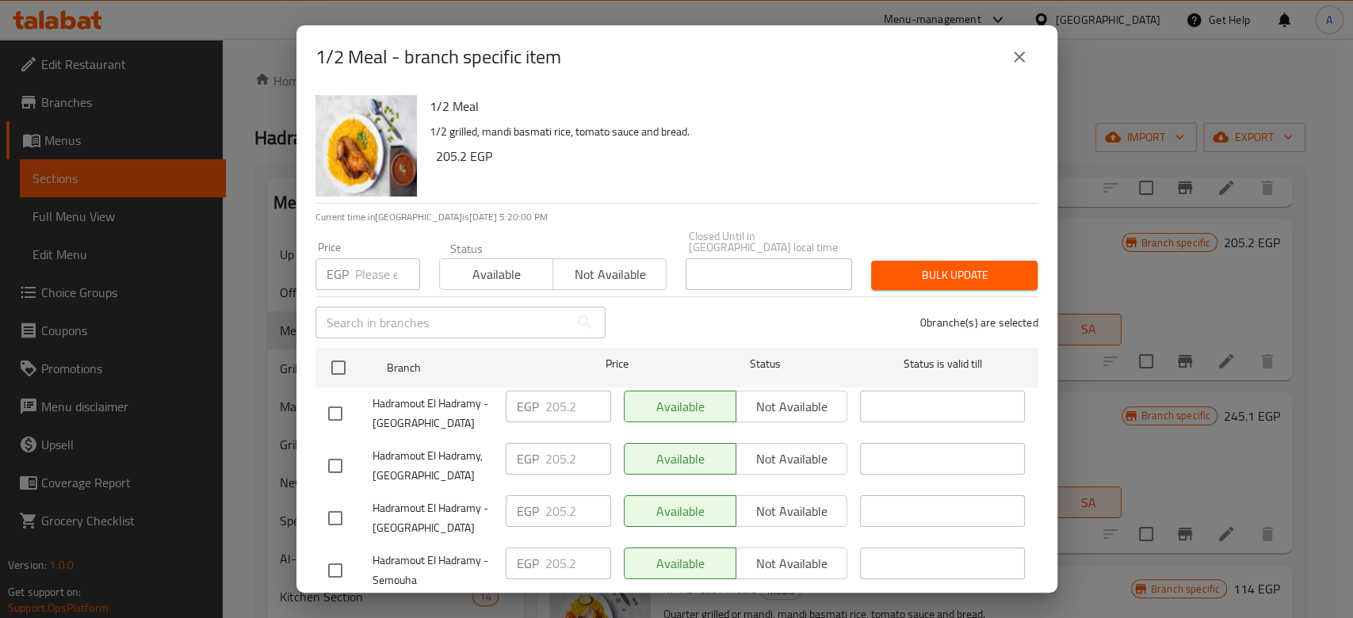
click at [375, 274] on input "number" at bounding box center [387, 274] width 65 height 32
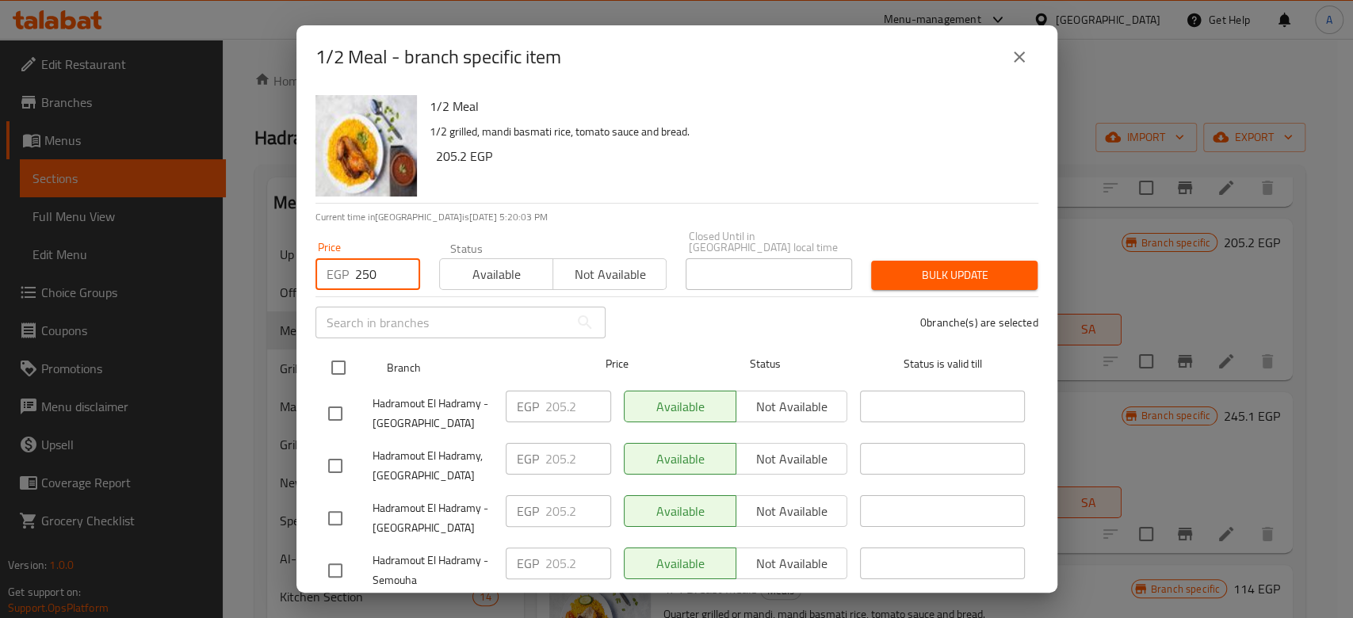
click at [339, 371] on input "checkbox" at bounding box center [338, 367] width 33 height 33
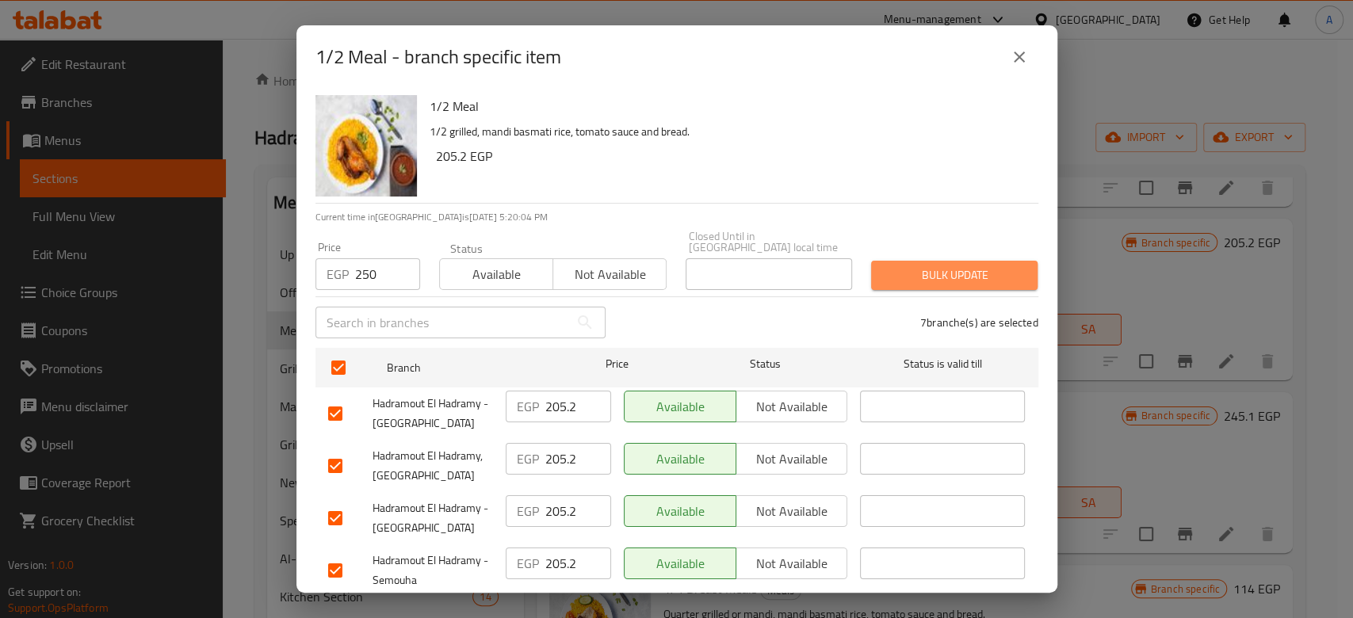
click at [994, 266] on span "Bulk update" at bounding box center [954, 276] width 141 height 20
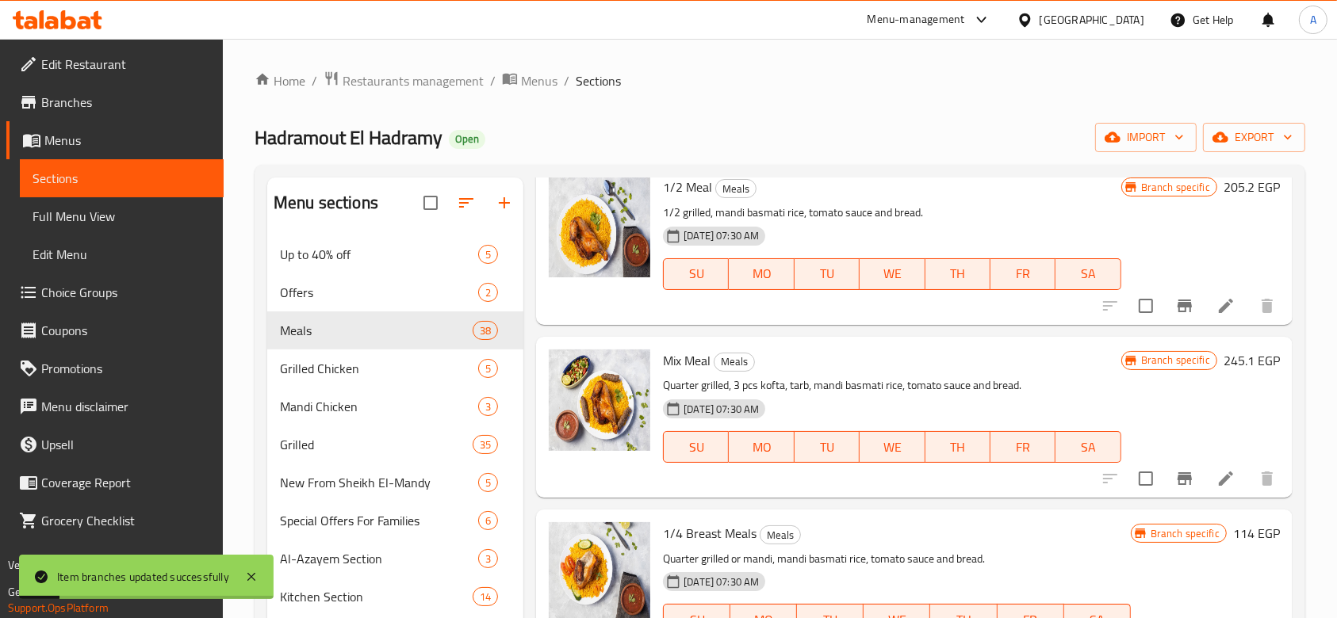
scroll to position [4015, 0]
click at [1177, 473] on icon "Branch-specific-item" at bounding box center [1184, 478] width 14 height 13
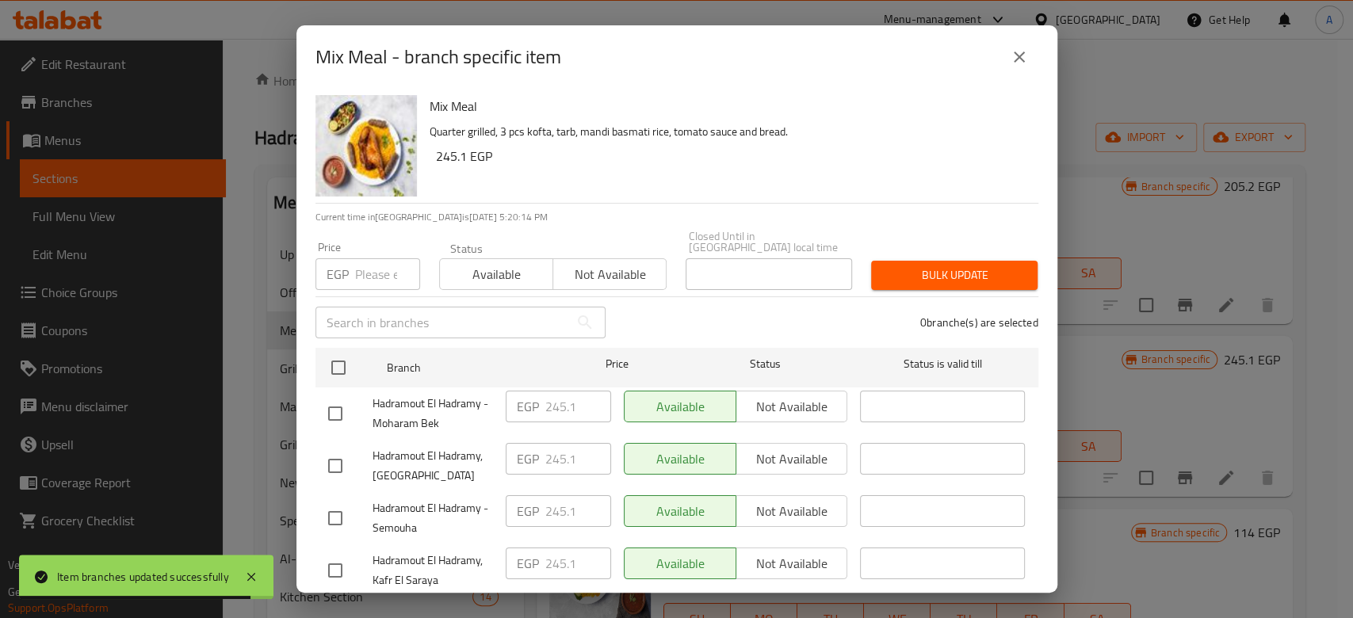
click at [374, 270] on input "number" at bounding box center [387, 274] width 65 height 32
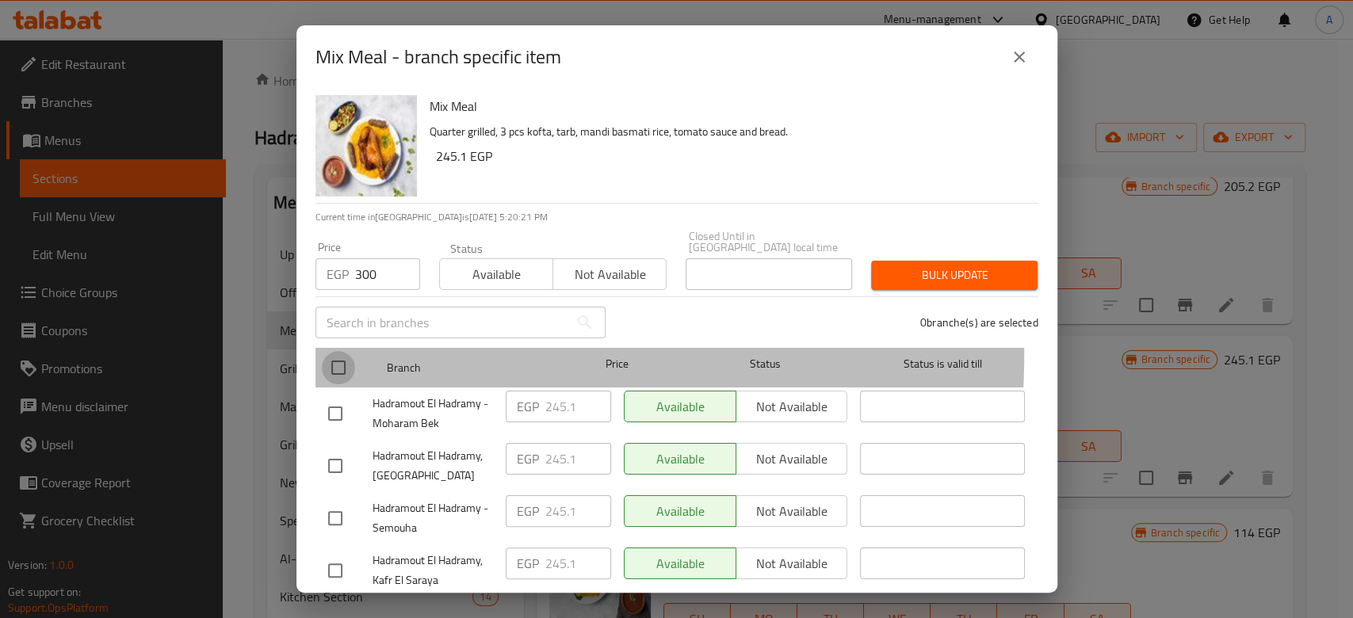
click at [344, 351] on input "checkbox" at bounding box center [338, 367] width 33 height 33
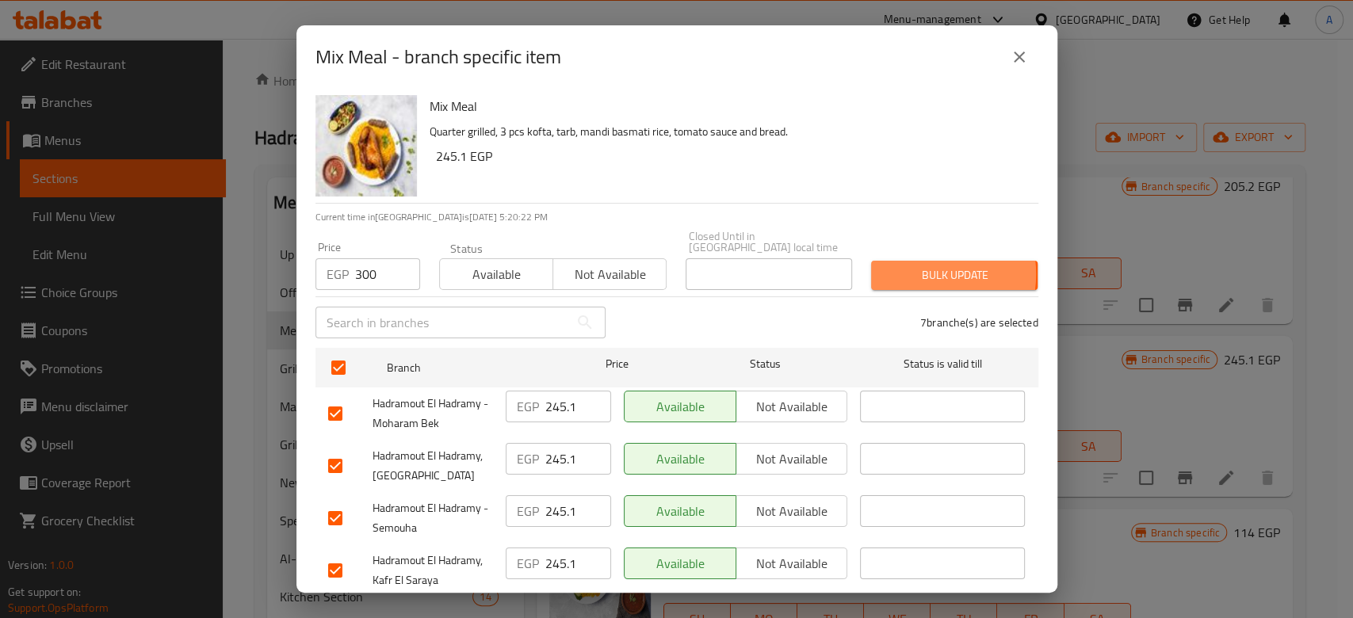
click at [912, 266] on span "Bulk update" at bounding box center [954, 276] width 141 height 20
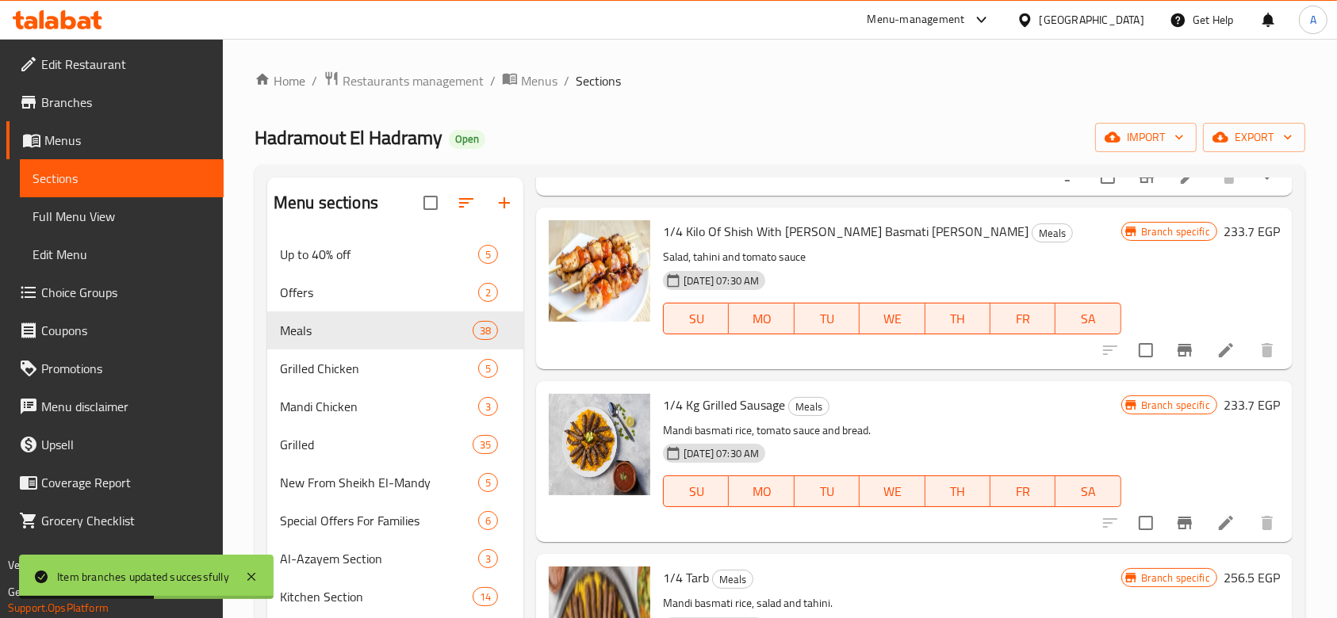
scroll to position [4610, 0]
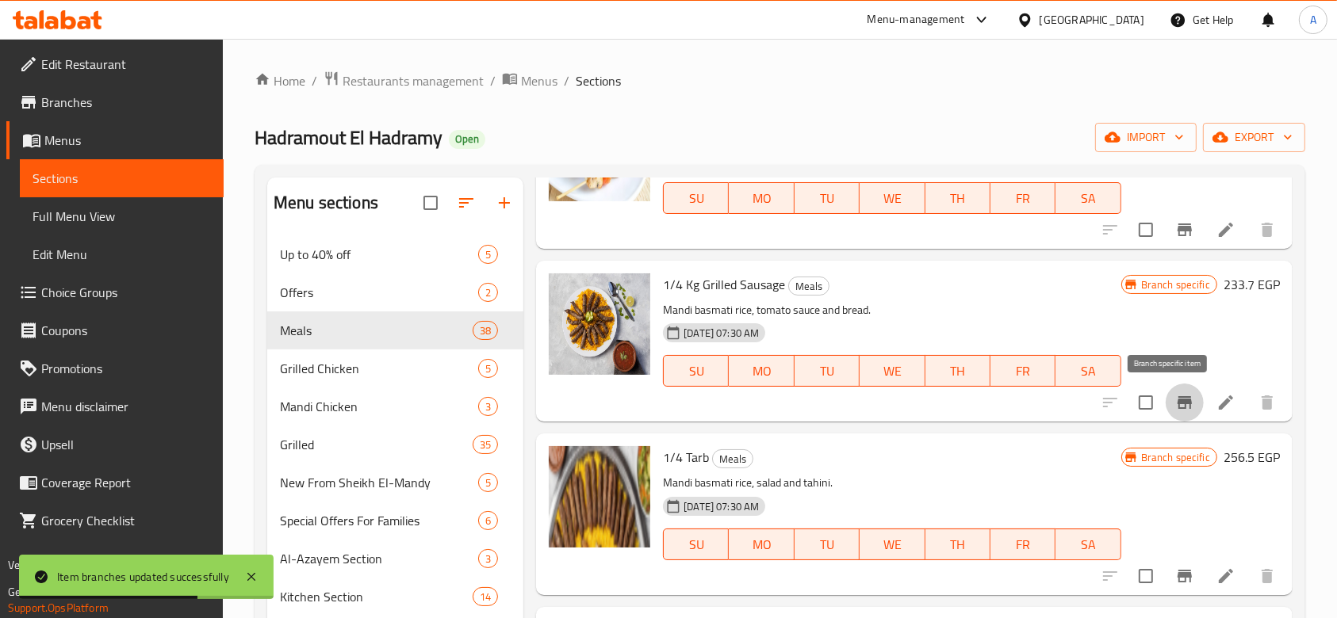
click at [1177, 403] on icon "Branch-specific-item" at bounding box center [1184, 402] width 14 height 13
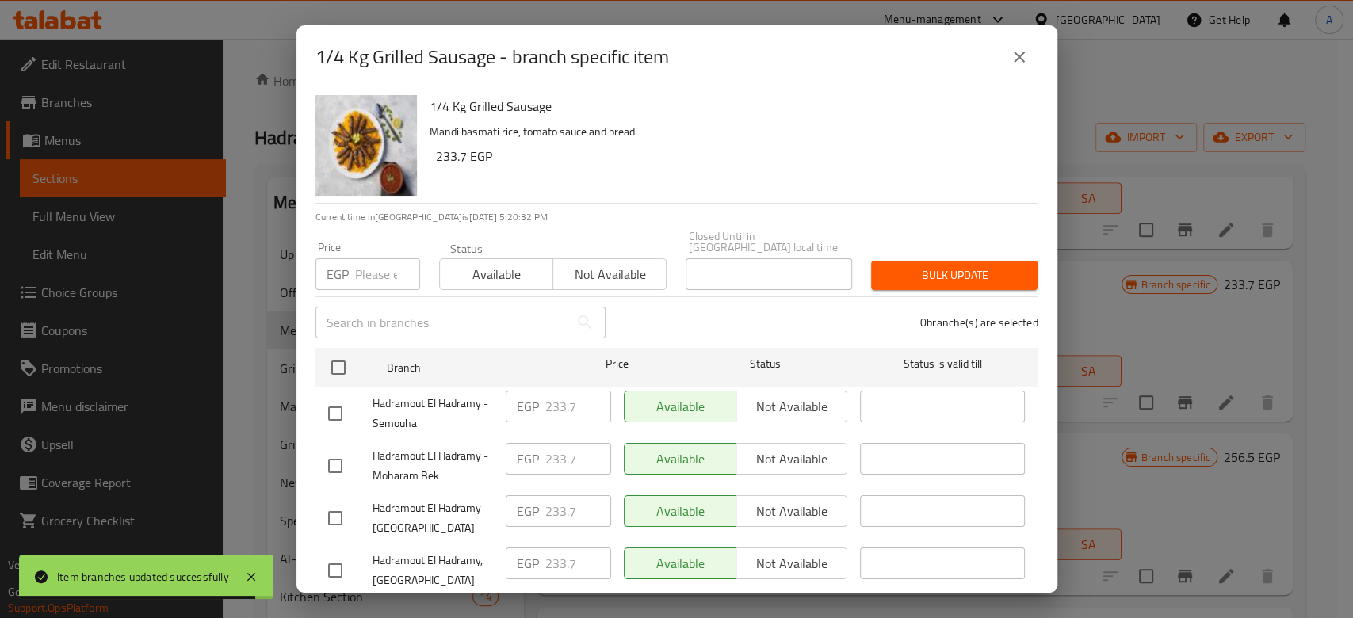
click at [381, 277] on input "number" at bounding box center [387, 274] width 65 height 32
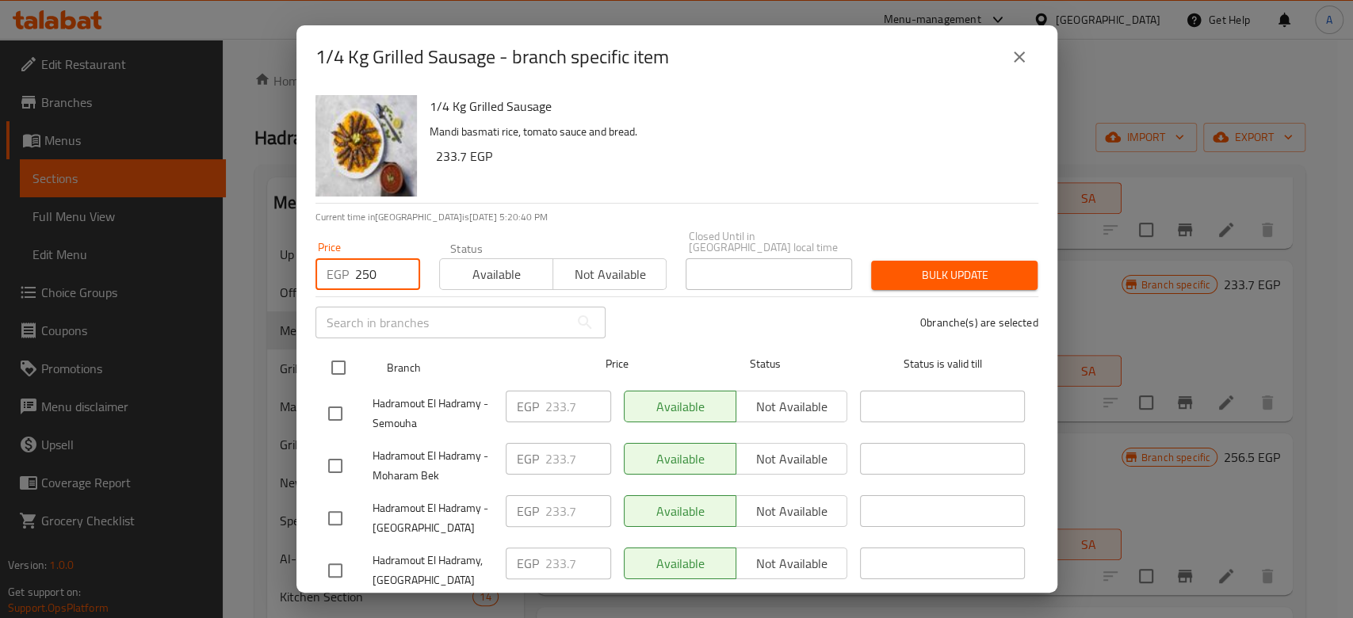
click at [344, 351] on input "checkbox" at bounding box center [338, 367] width 33 height 33
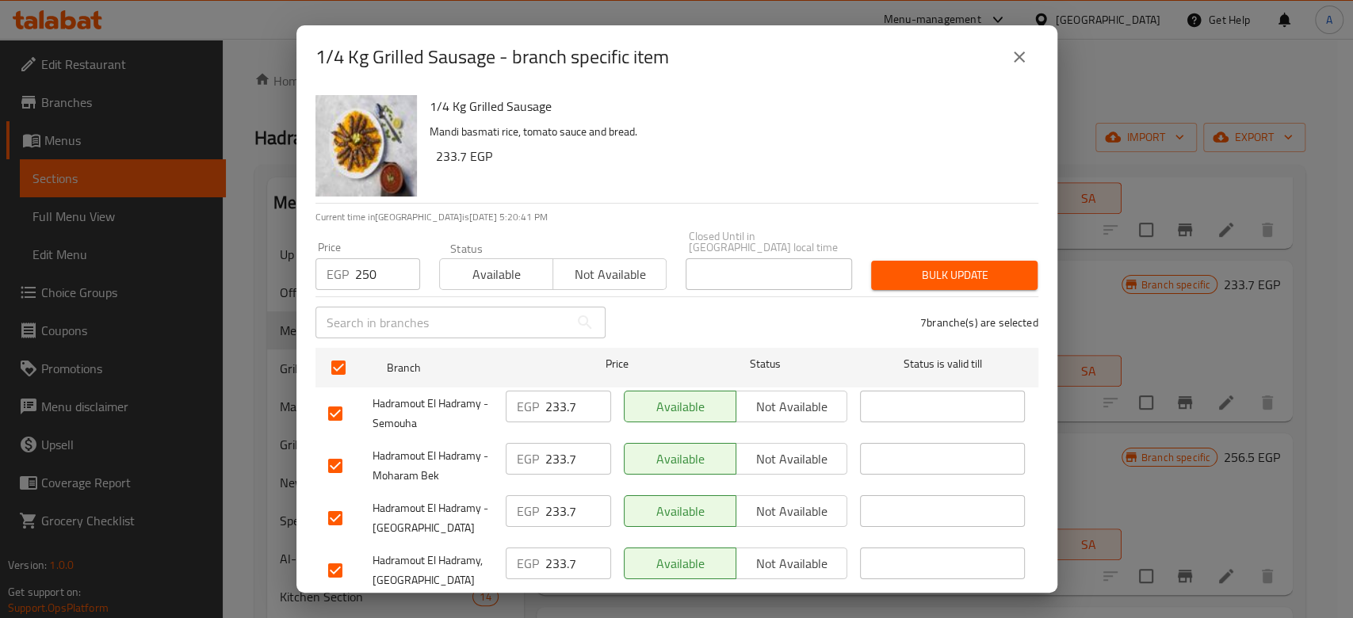
click at [886, 266] on span "Bulk update" at bounding box center [954, 276] width 141 height 20
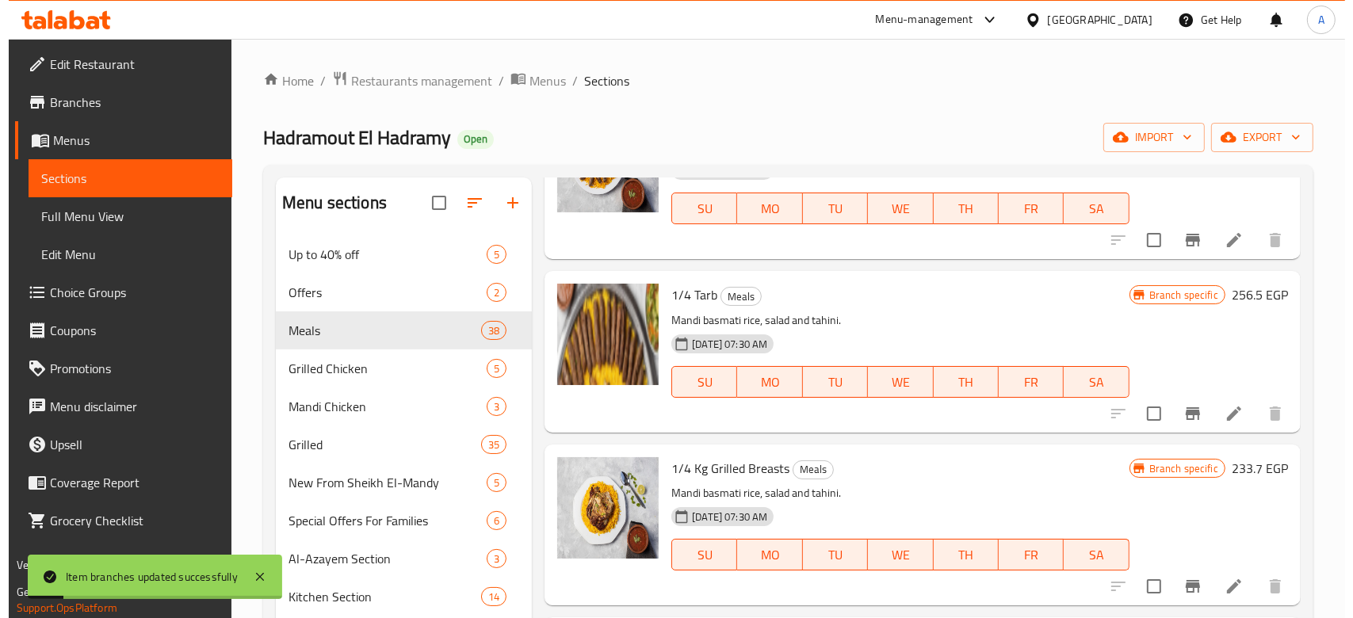
scroll to position [4849, 0]
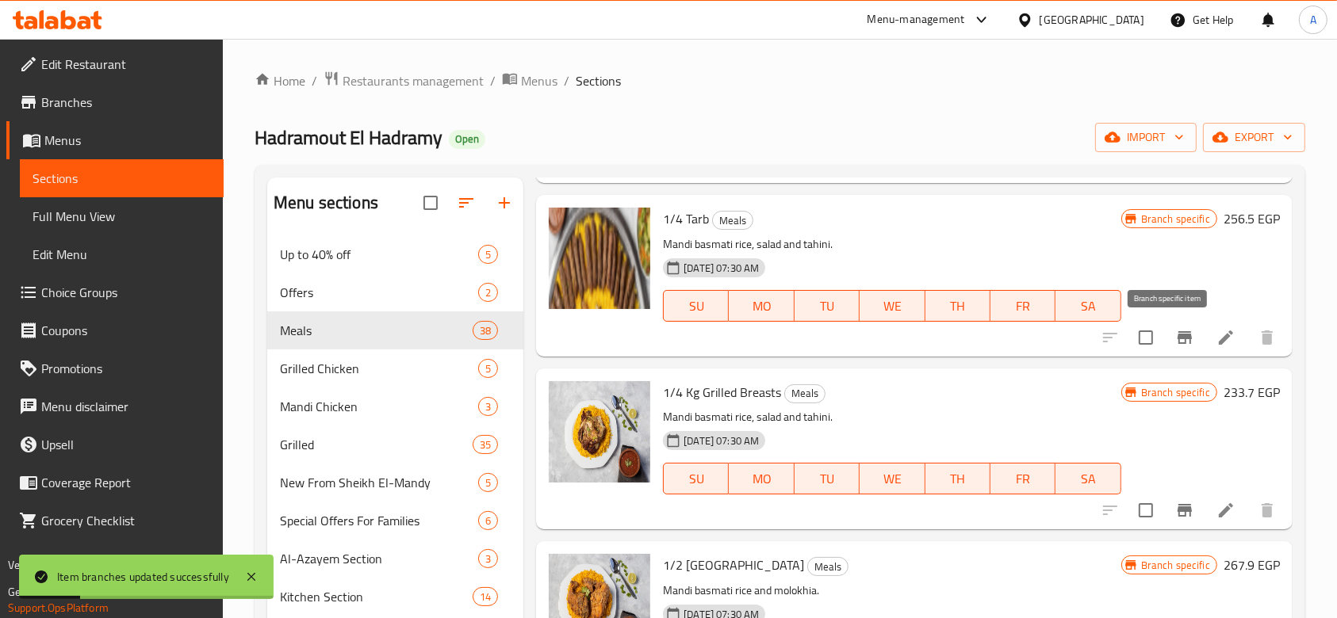
click at [1179, 339] on button "Branch-specific-item" at bounding box center [1184, 338] width 38 height 38
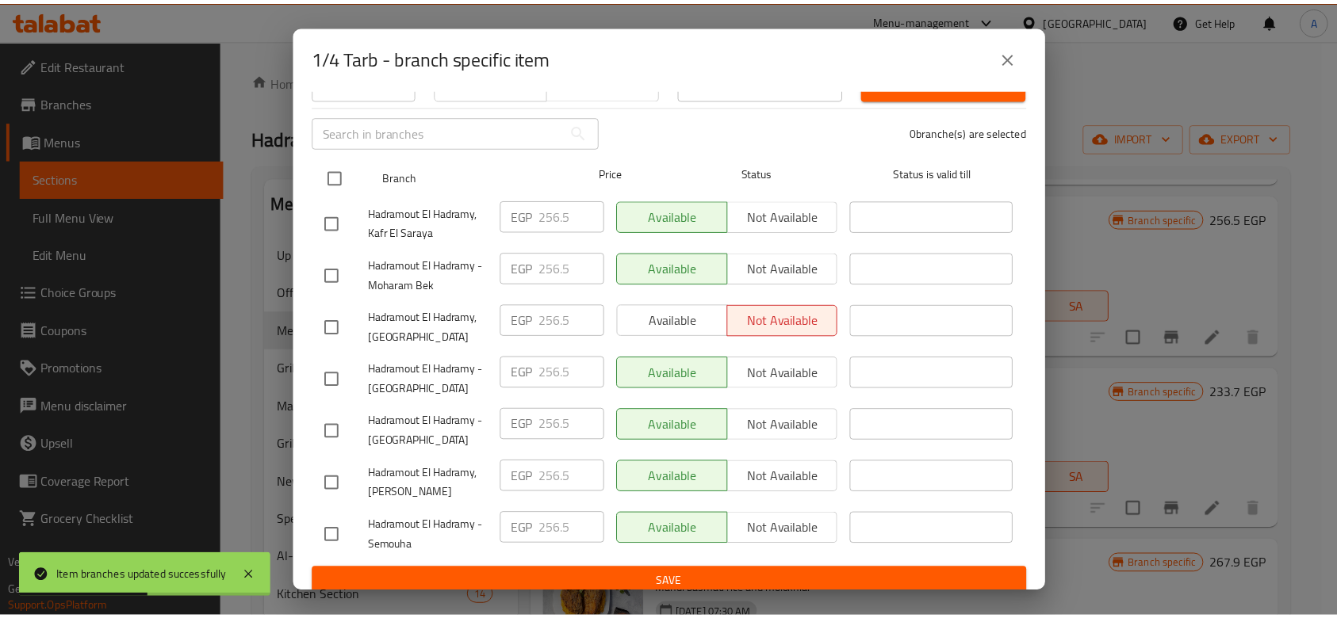
scroll to position [0, 0]
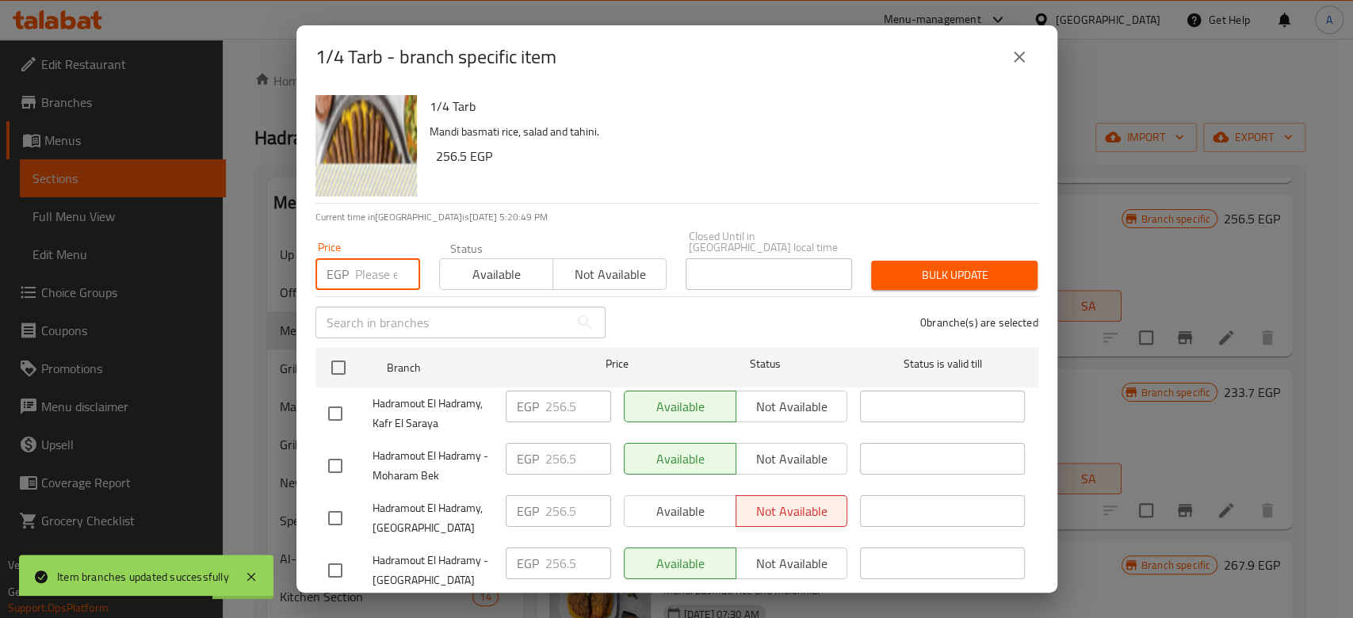
click at [371, 270] on input "number" at bounding box center [387, 274] width 65 height 32
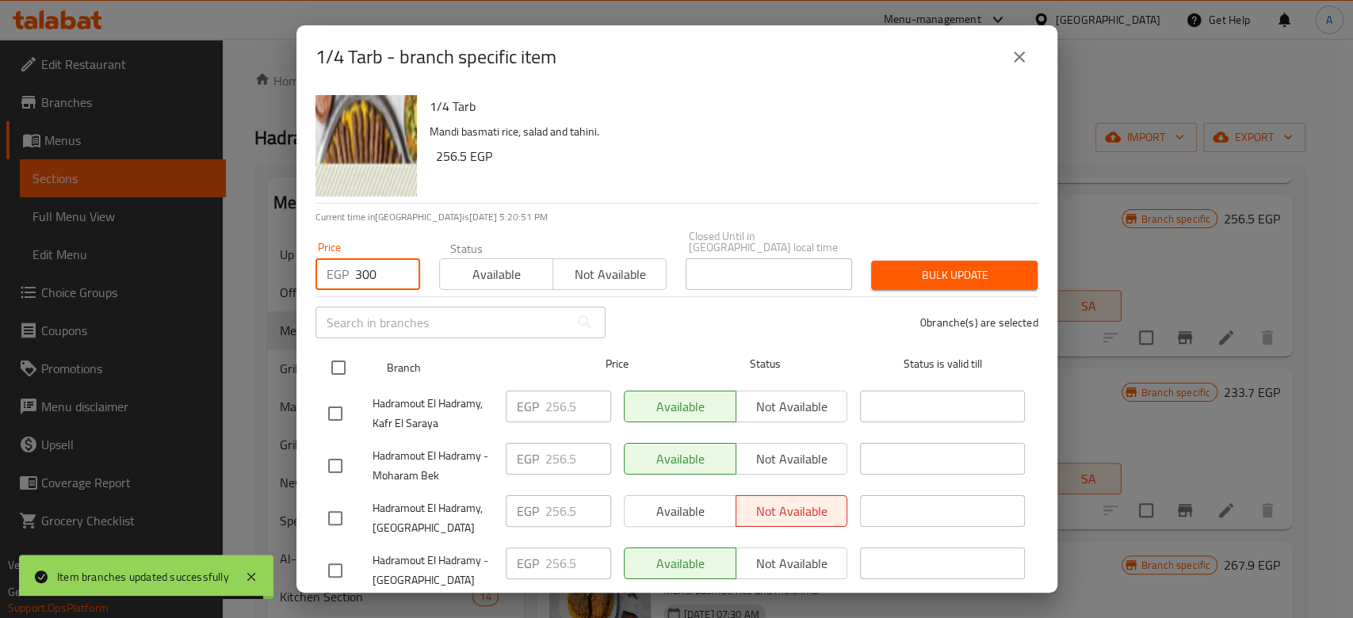
click at [340, 351] on input "checkbox" at bounding box center [338, 367] width 33 height 33
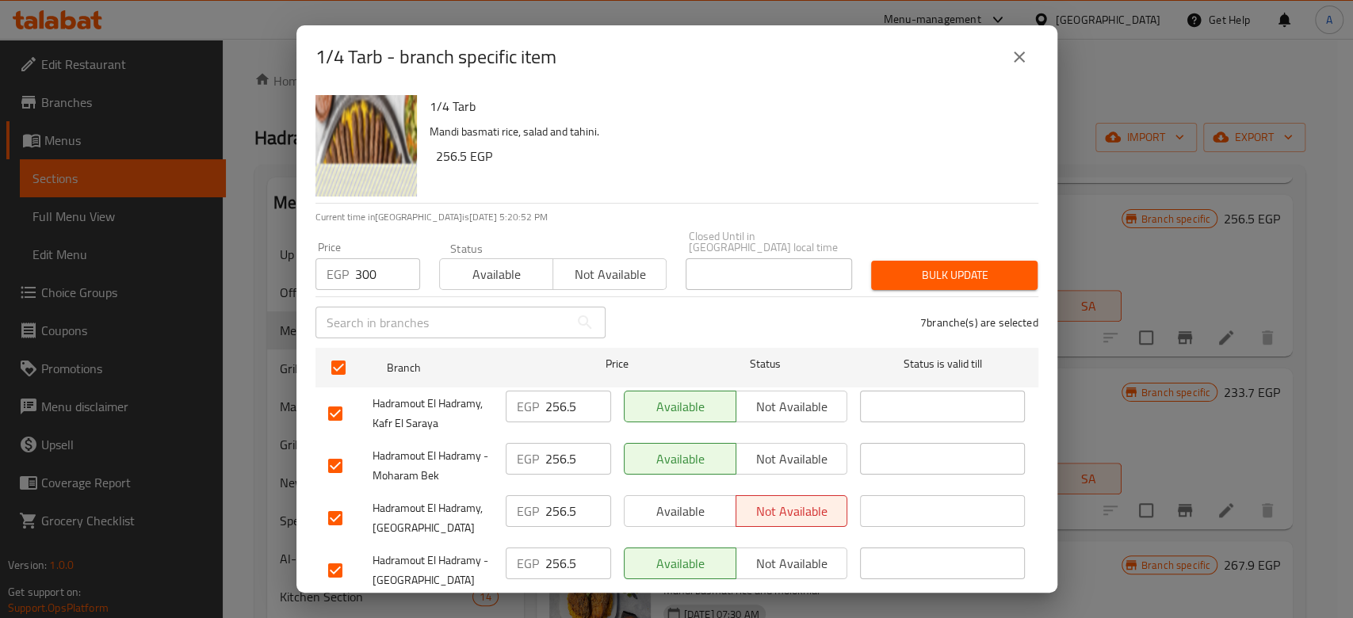
click at [523, 270] on span "Available" at bounding box center [496, 274] width 101 height 23
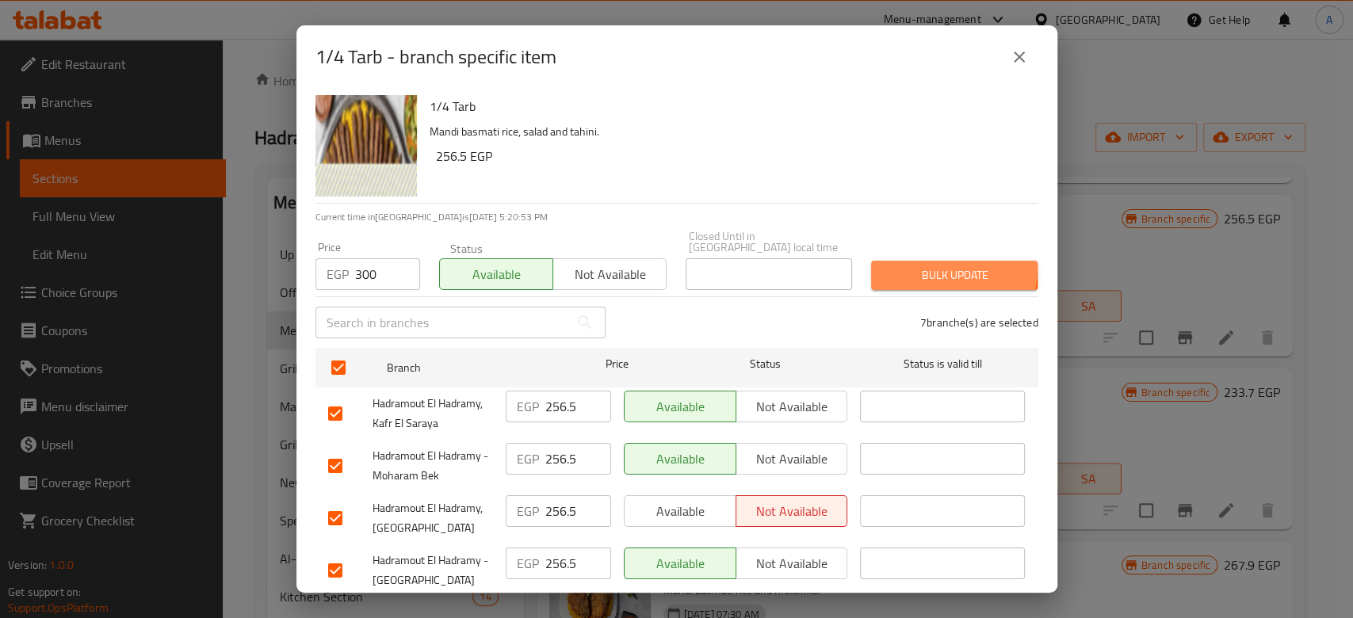
click at [891, 266] on span "Bulk update" at bounding box center [954, 276] width 141 height 20
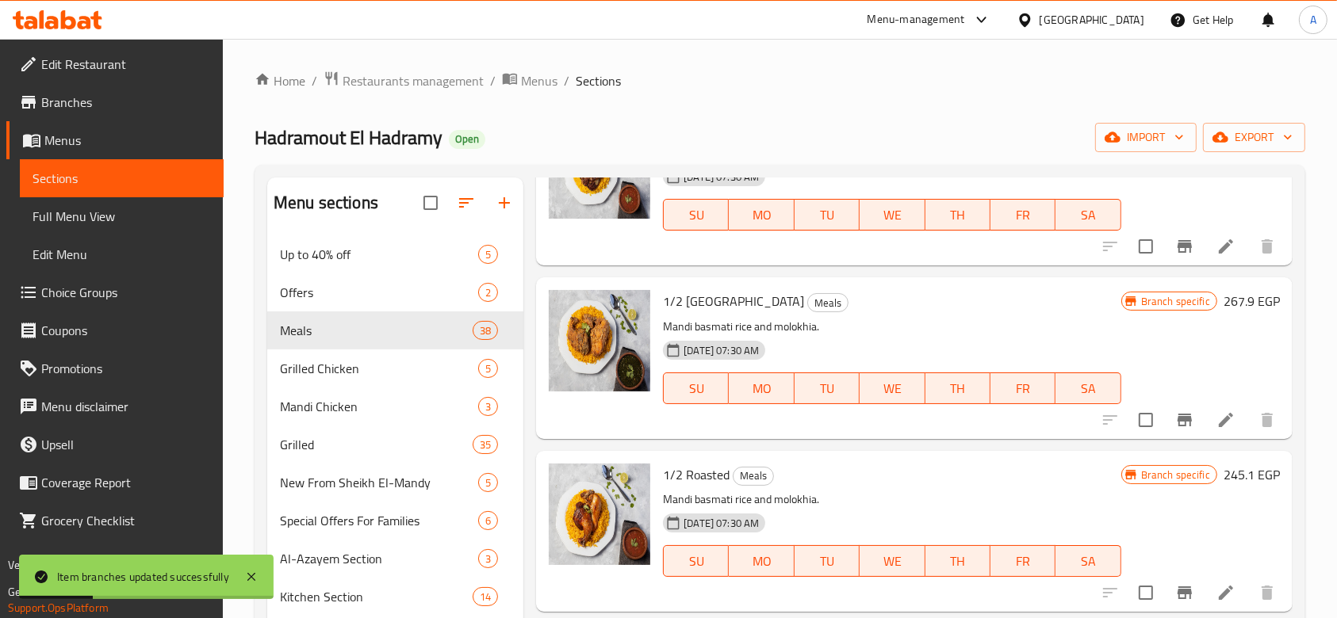
scroll to position [5125, 0]
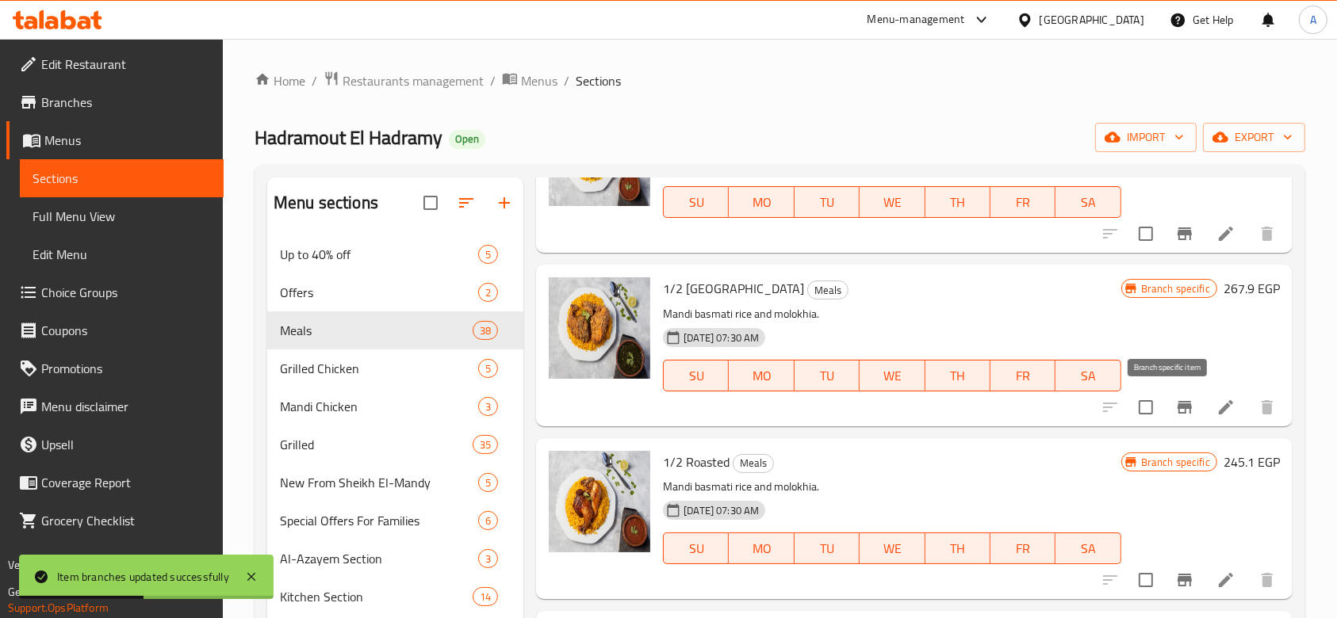
click at [1179, 401] on button "Branch-specific-item" at bounding box center [1184, 407] width 38 height 38
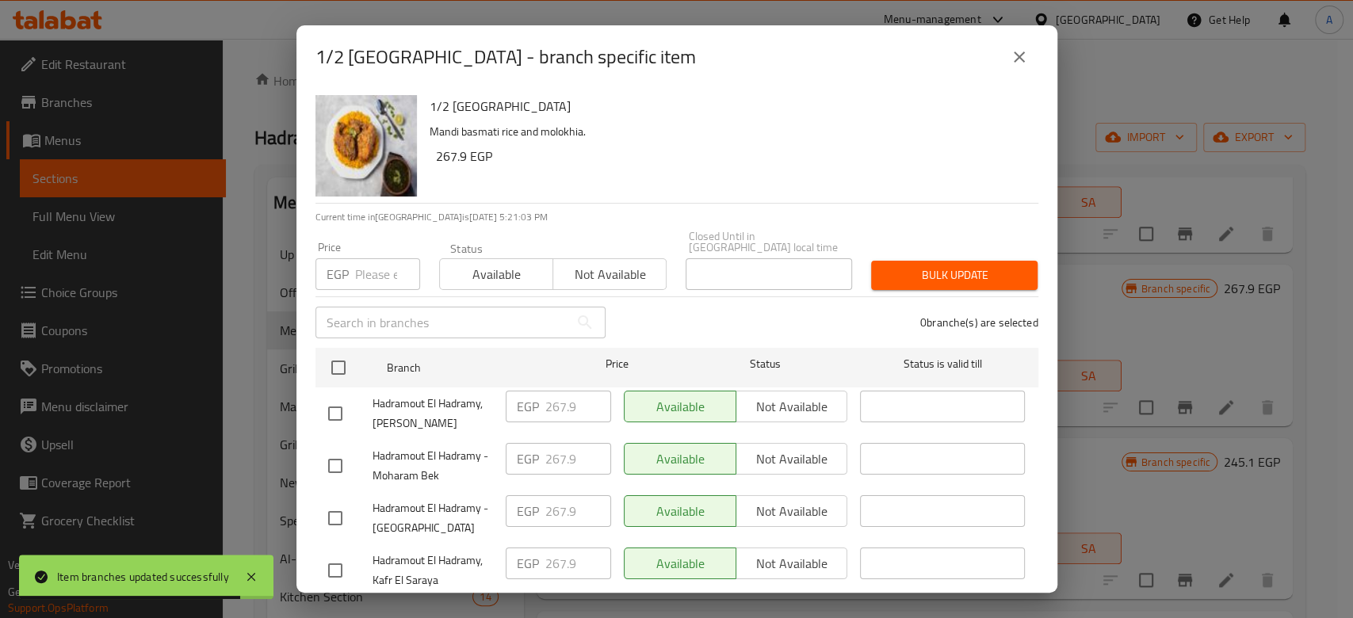
click at [1015, 67] on button "close" at bounding box center [1020, 57] width 38 height 38
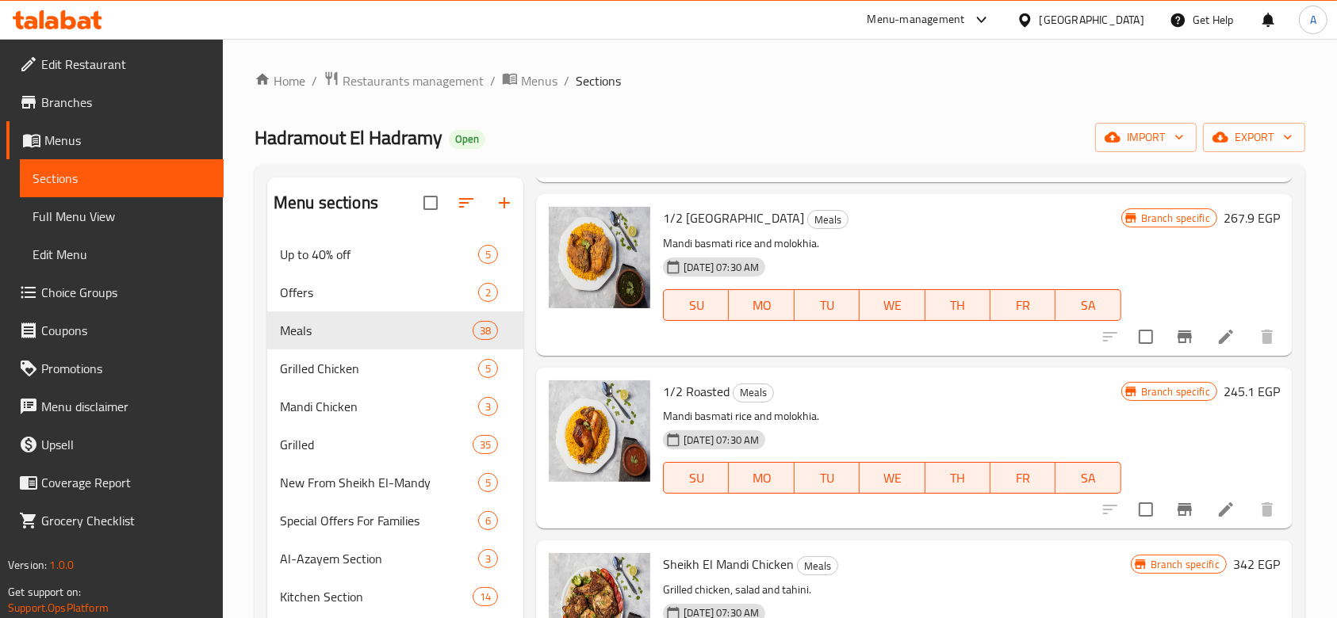
scroll to position [5198, 0]
click at [1216, 507] on icon at bounding box center [1225, 508] width 19 height 19
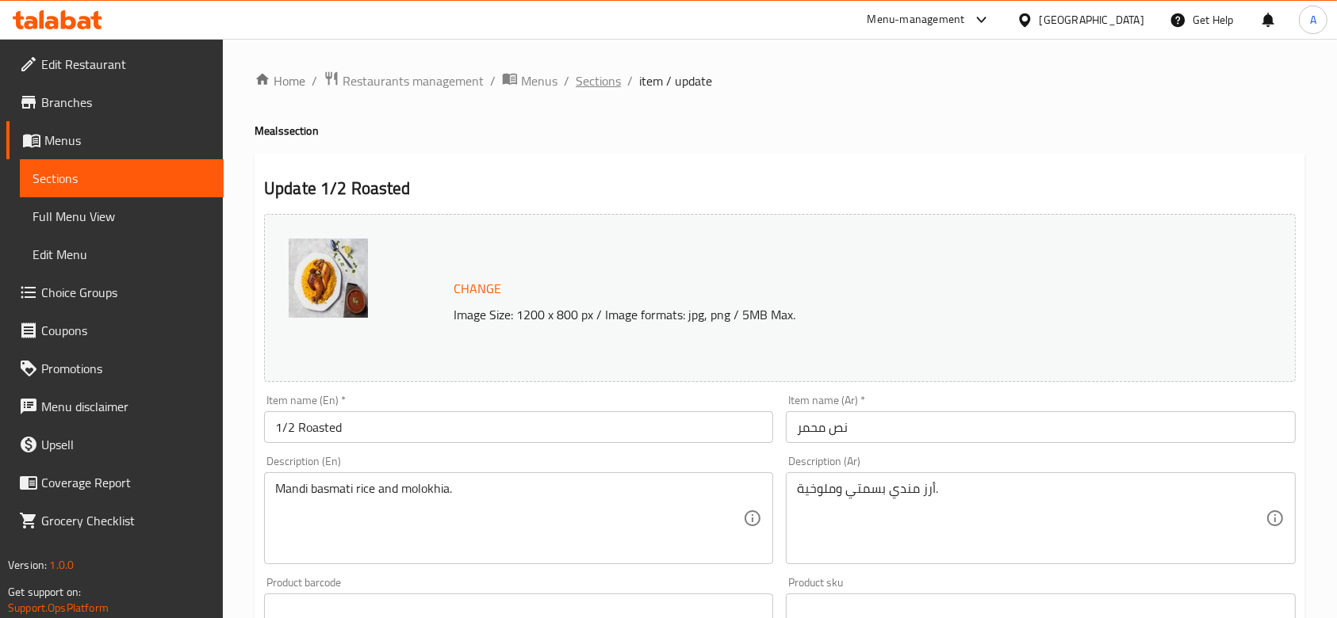
click at [597, 79] on span "Sections" at bounding box center [598, 80] width 45 height 19
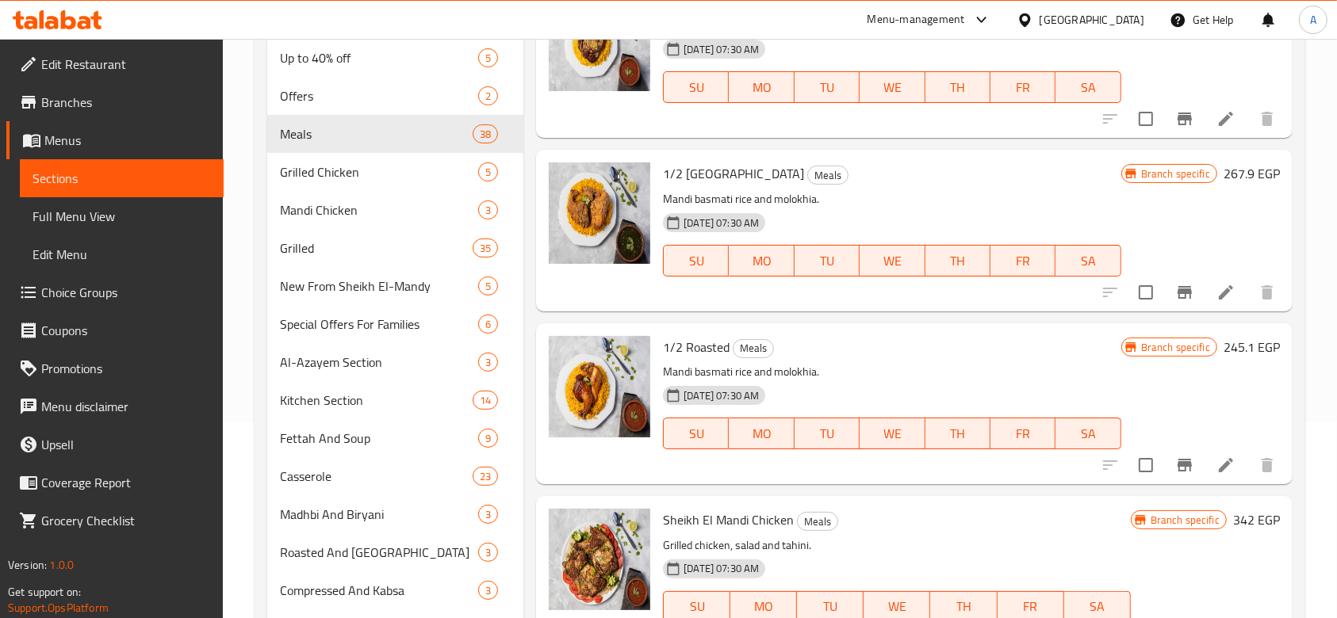
scroll to position [5031, 0]
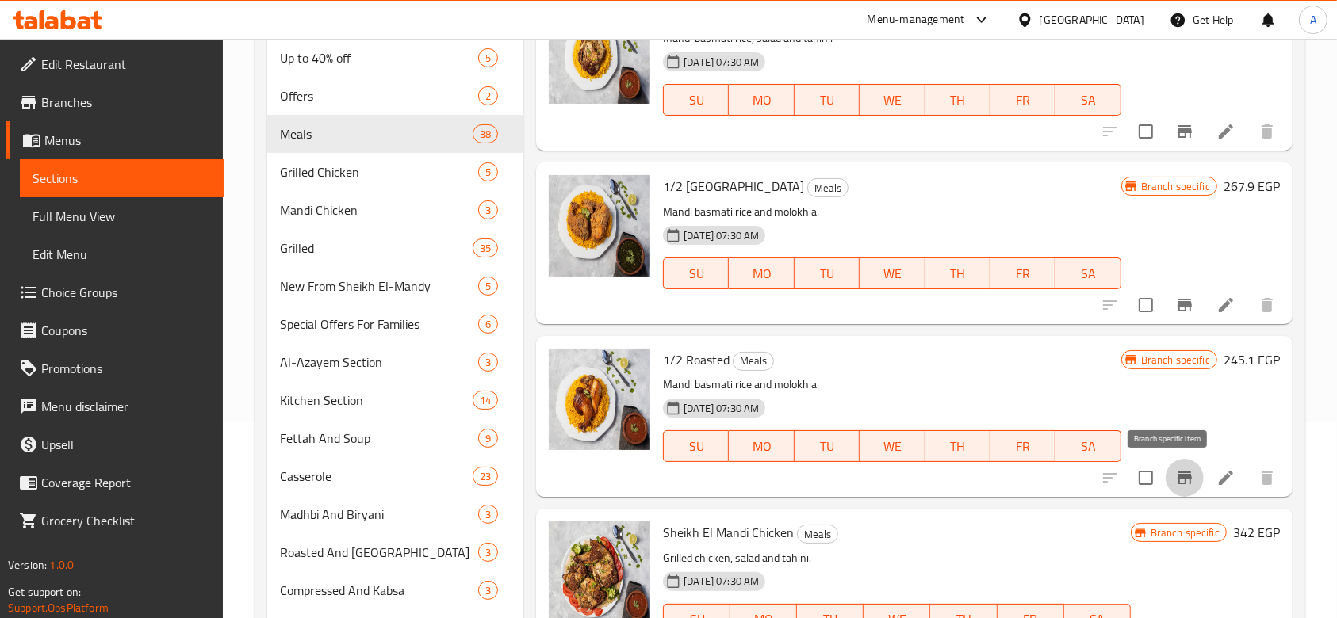
click at [1177, 477] on icon "Branch-specific-item" at bounding box center [1184, 478] width 14 height 13
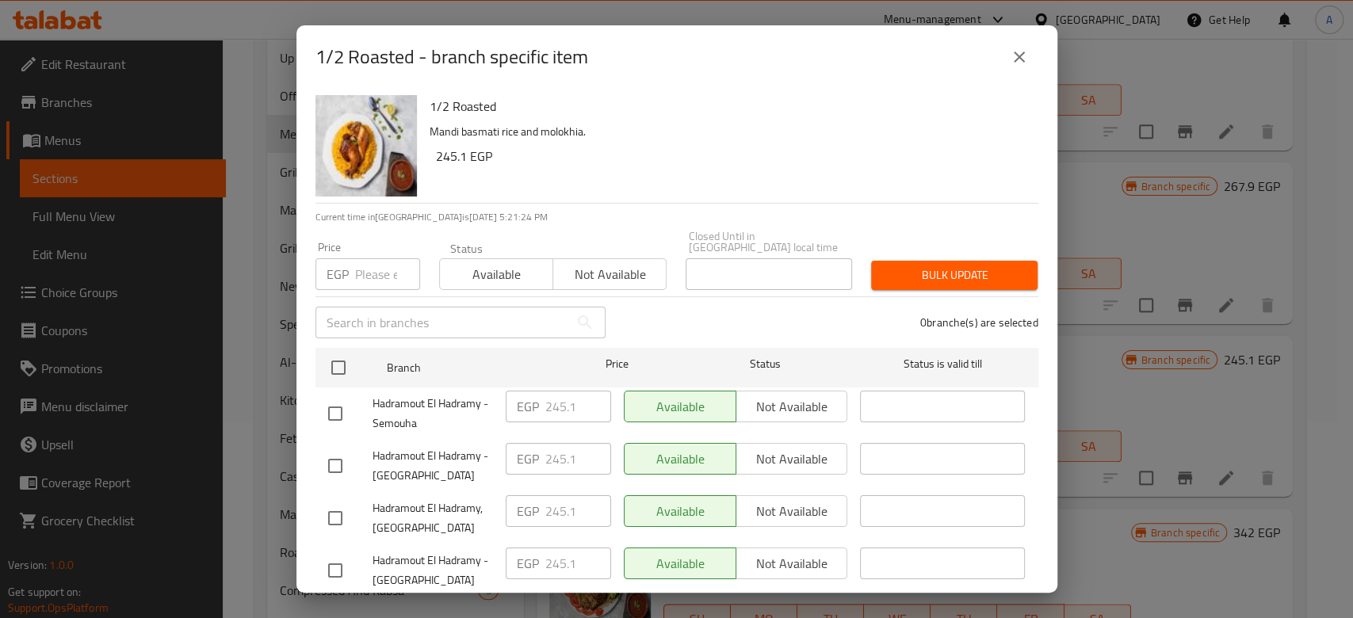
click at [372, 268] on input "number" at bounding box center [387, 274] width 65 height 32
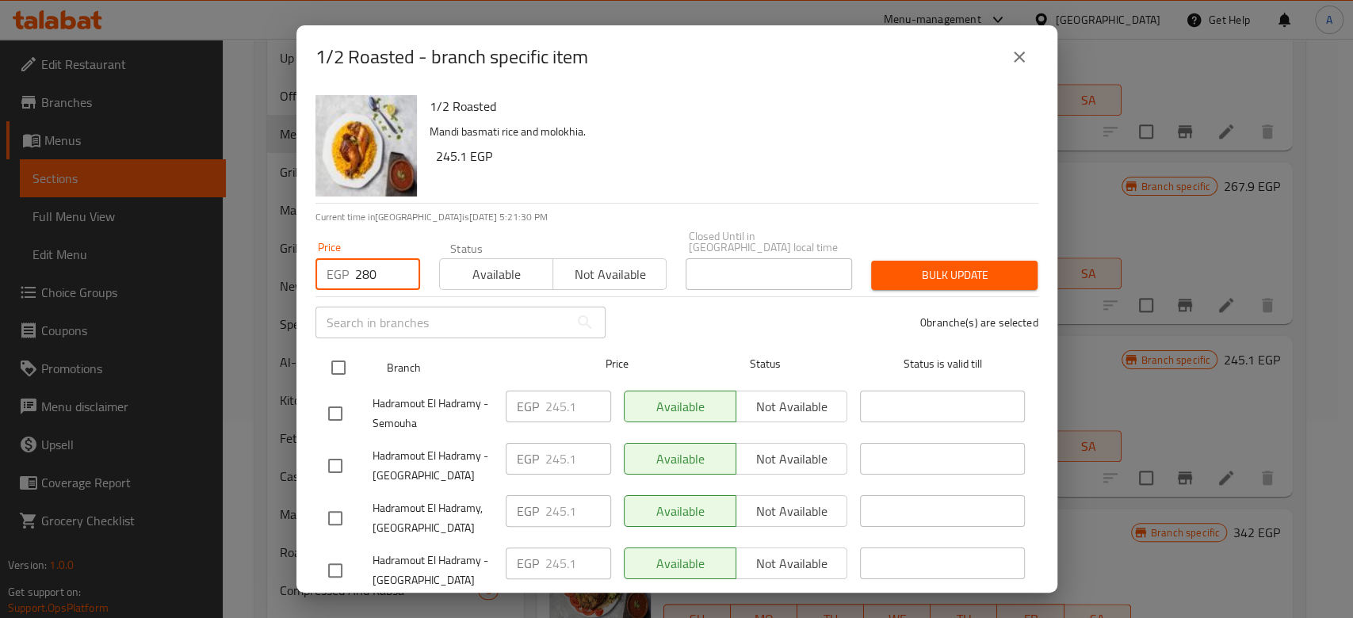
click at [338, 351] on input "checkbox" at bounding box center [338, 367] width 33 height 33
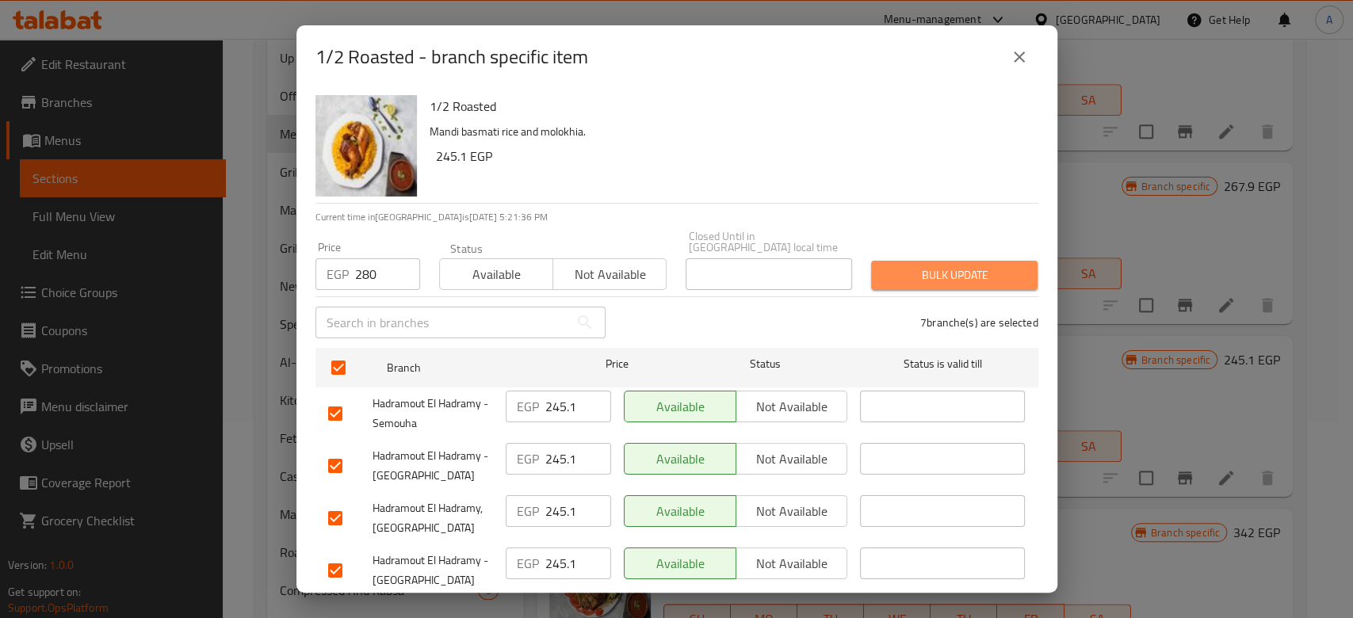
click at [997, 266] on span "Bulk update" at bounding box center [954, 276] width 141 height 20
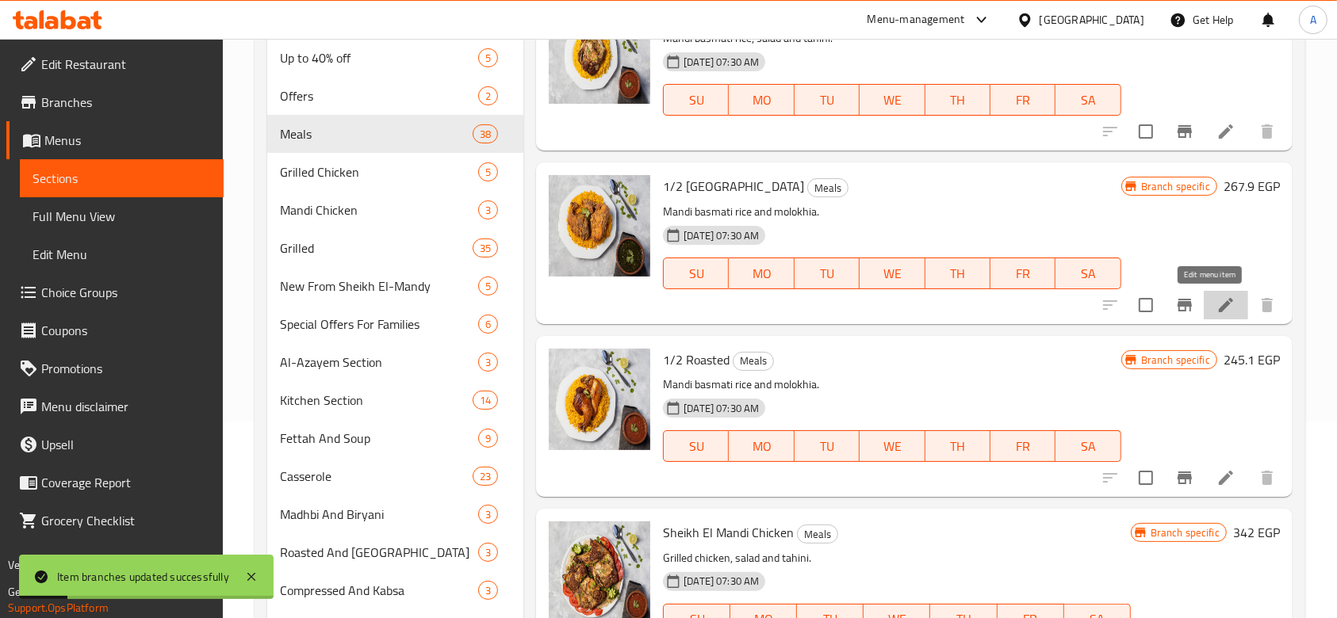
click at [1216, 301] on icon at bounding box center [1225, 305] width 19 height 19
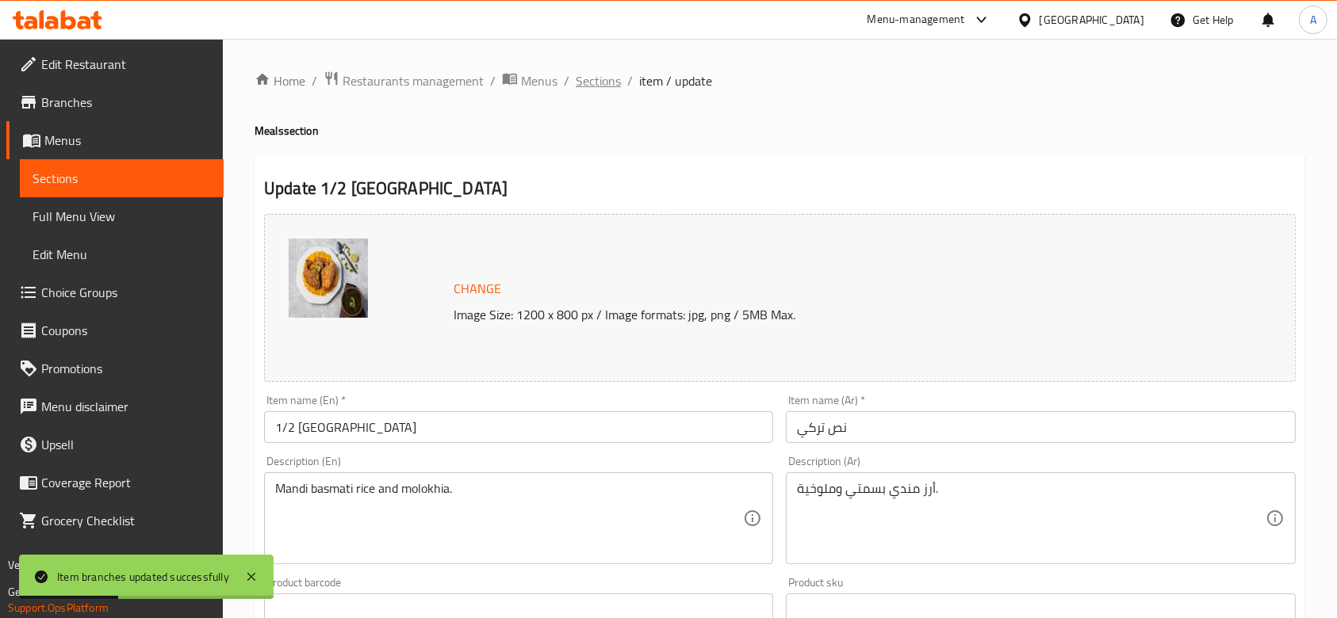
click at [604, 74] on span "Sections" at bounding box center [598, 80] width 45 height 19
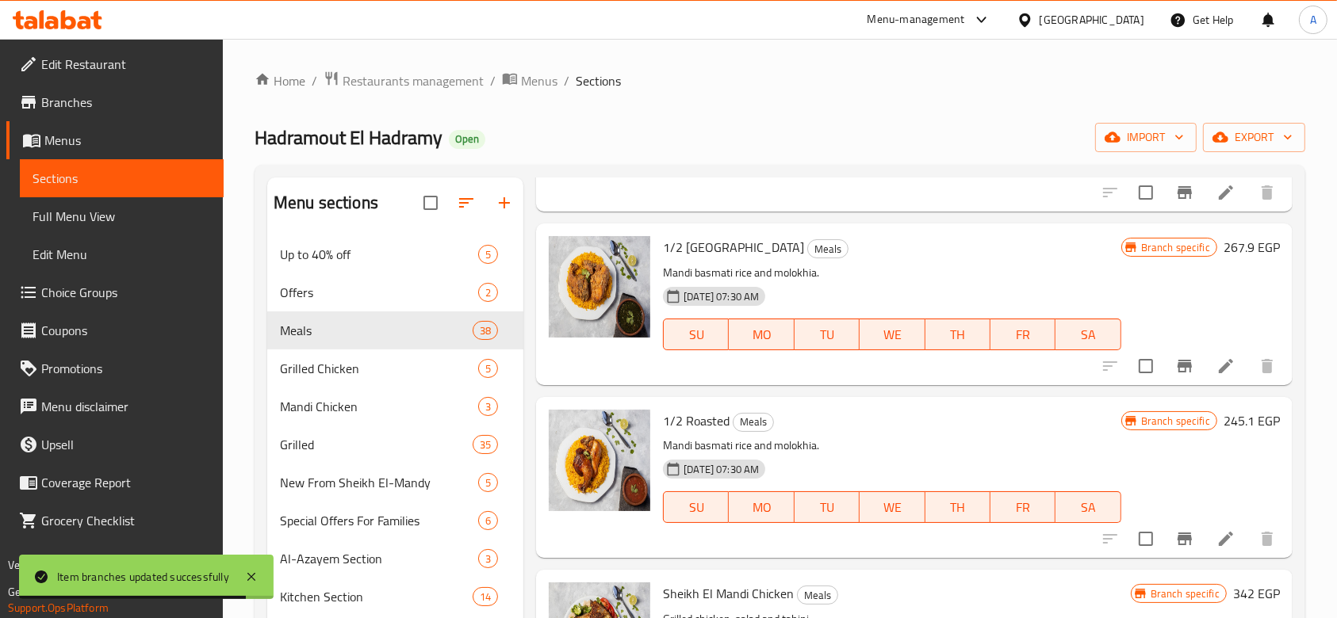
scroll to position [5167, 0]
click at [1175, 358] on icon "Branch-specific-item" at bounding box center [1184, 366] width 19 height 19
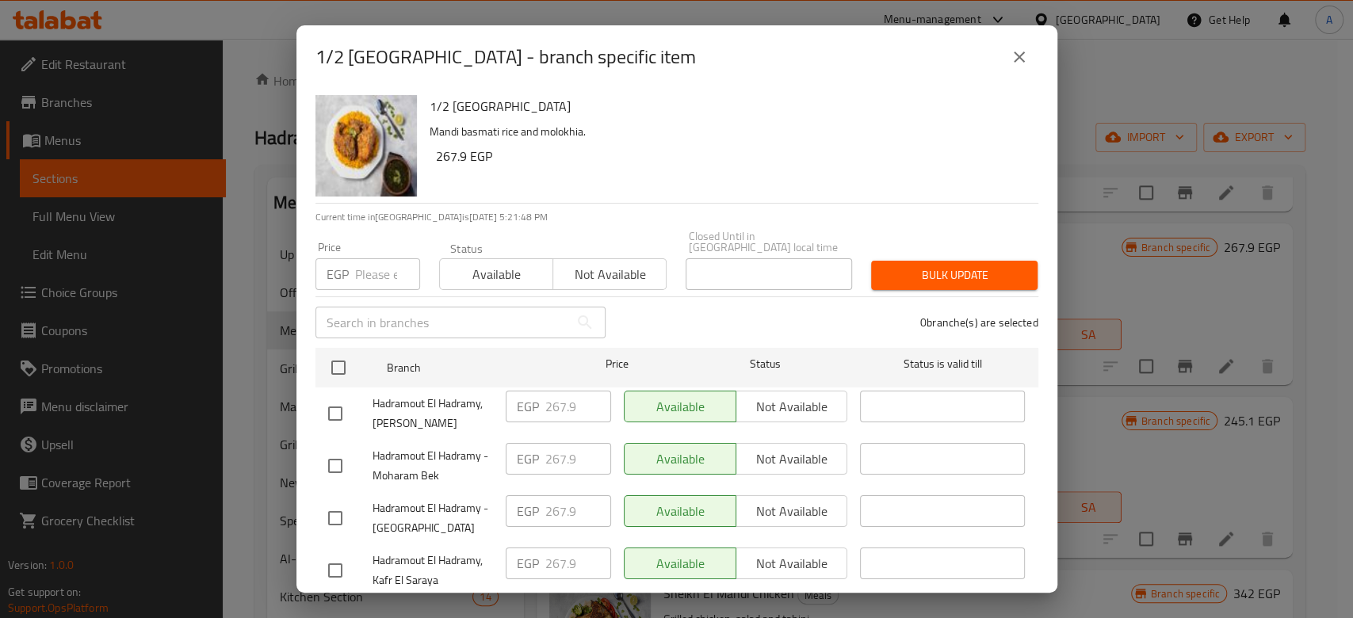
click at [357, 274] on input "number" at bounding box center [387, 274] width 65 height 32
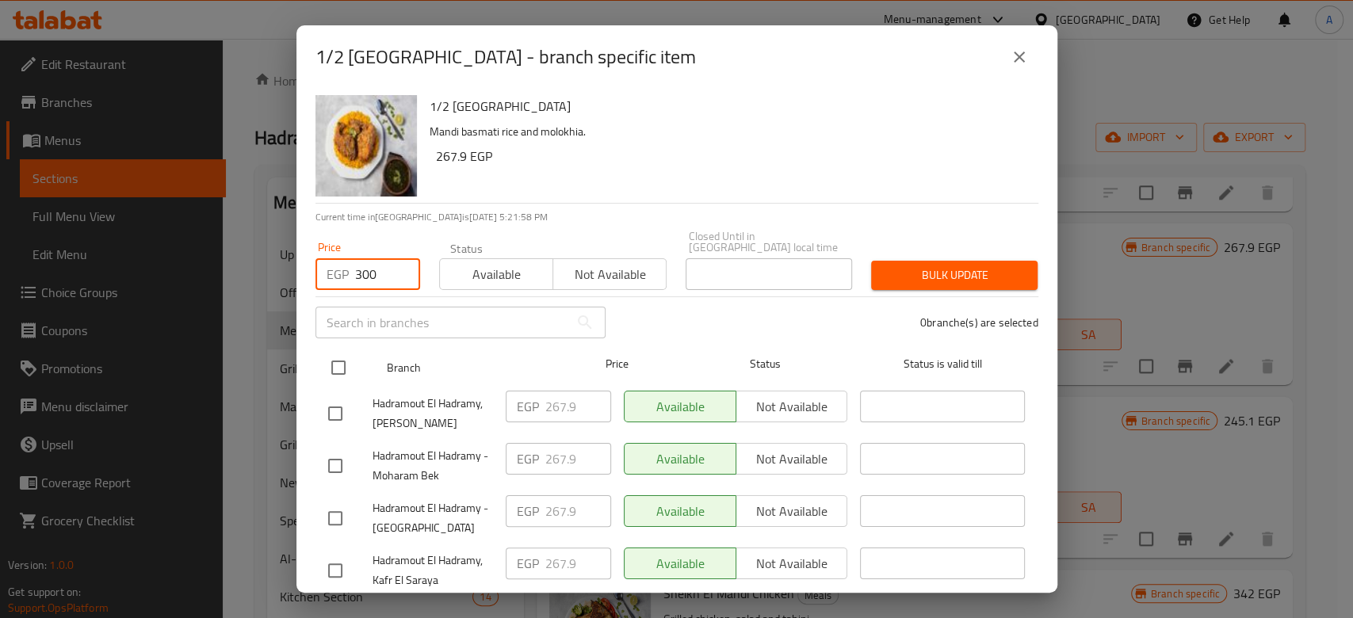
click at [342, 355] on input "checkbox" at bounding box center [338, 367] width 33 height 33
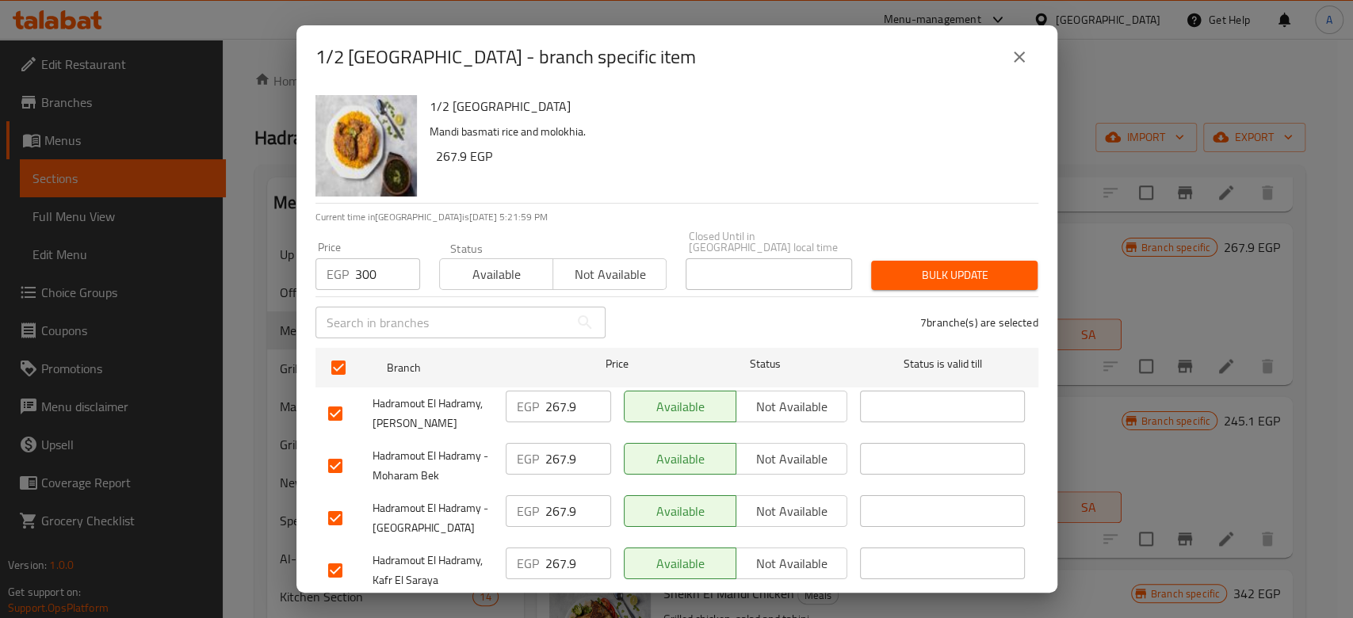
click at [979, 266] on span "Bulk update" at bounding box center [954, 276] width 141 height 20
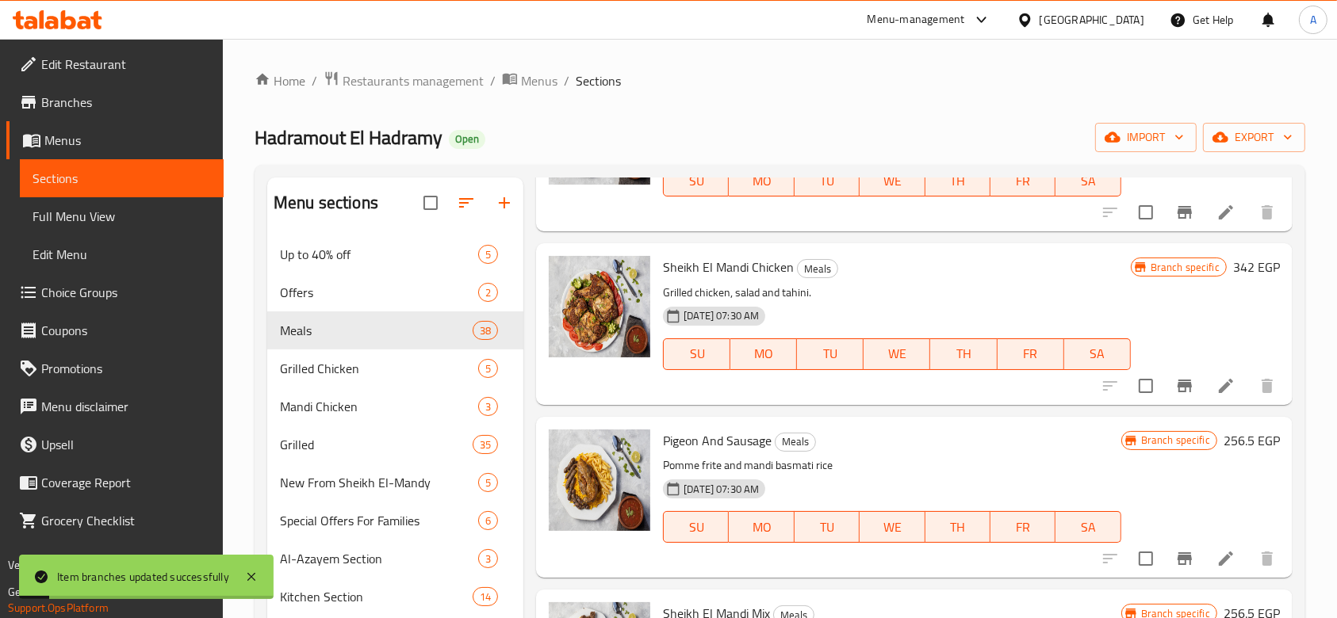
scroll to position [5500, 0]
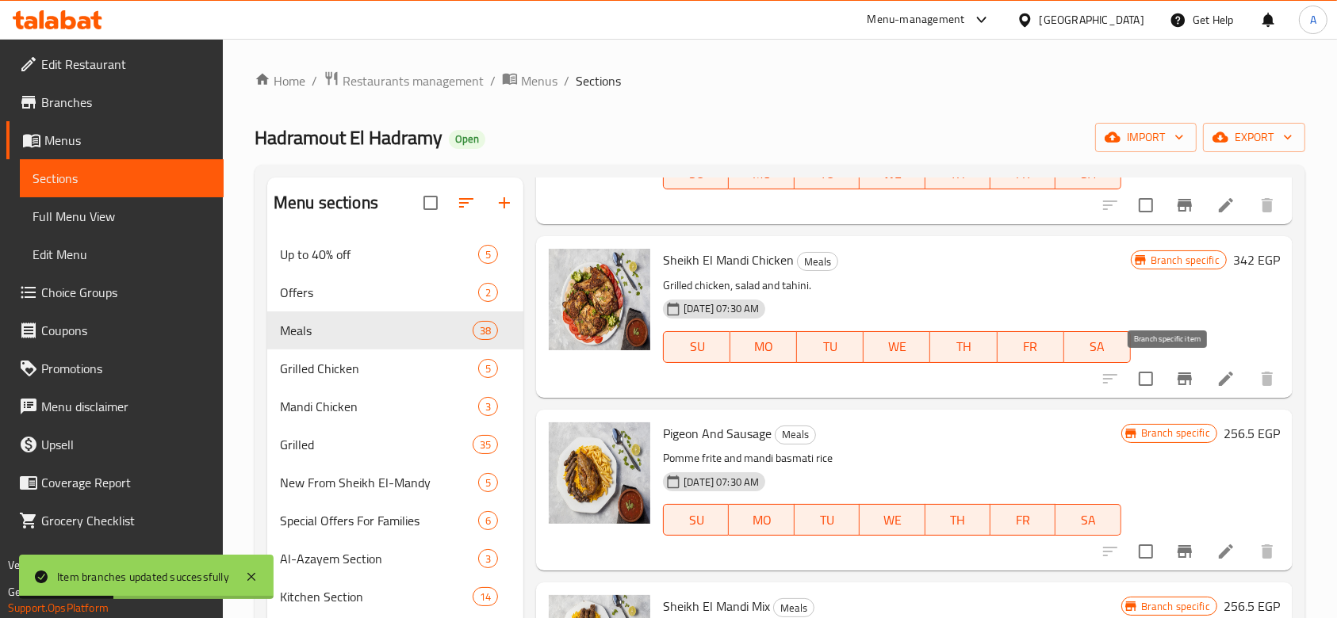
click at [1175, 369] on icon "Branch-specific-item" at bounding box center [1184, 378] width 19 height 19
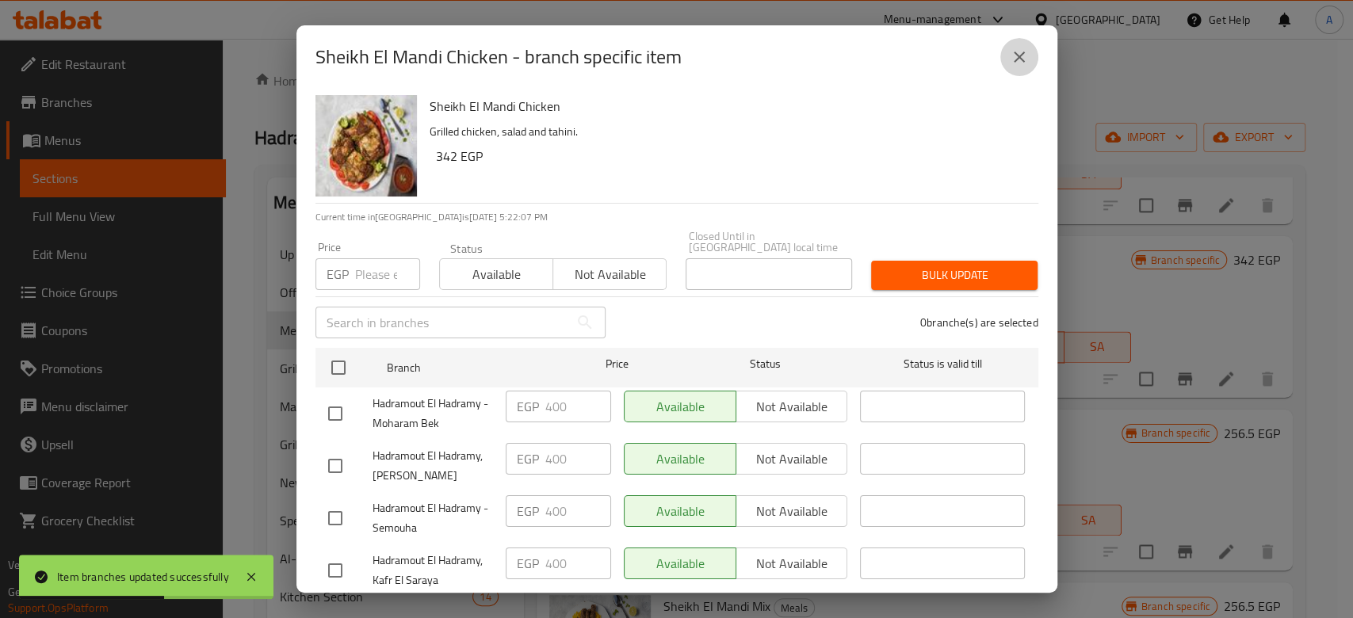
click at [1023, 62] on icon "close" at bounding box center [1019, 57] width 19 height 19
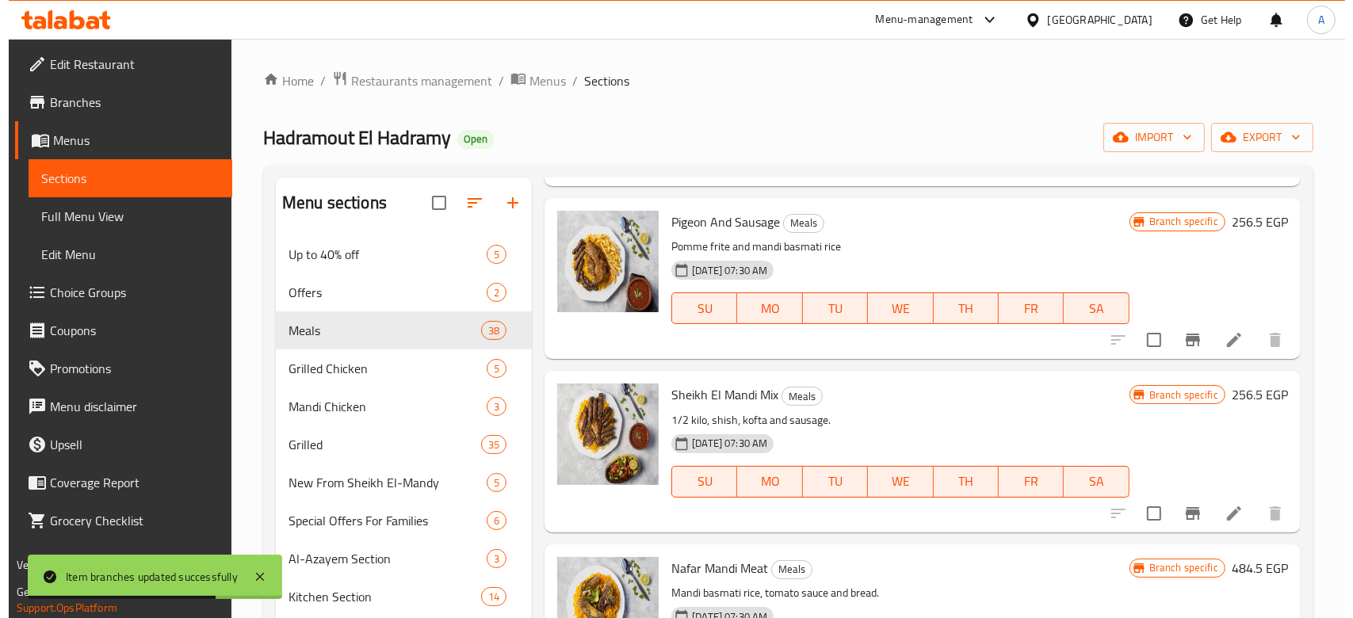
scroll to position [5711, 0]
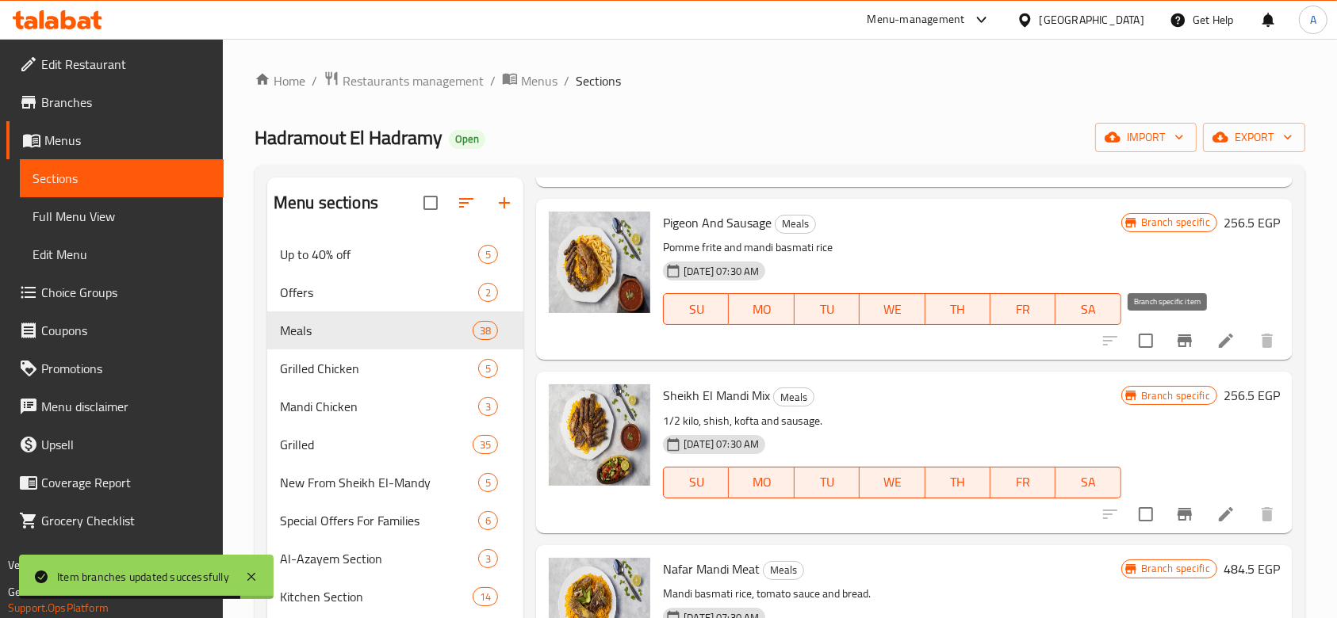
click at [1177, 338] on icon "Branch-specific-item" at bounding box center [1184, 341] width 14 height 13
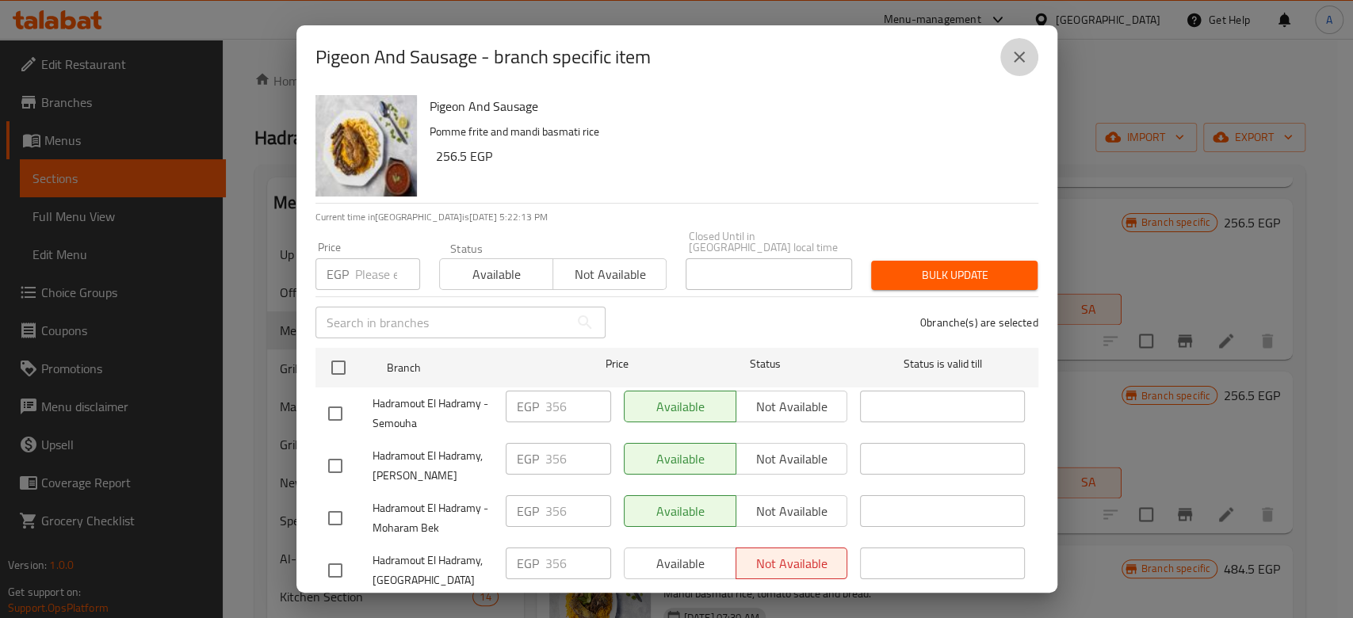
click at [1022, 59] on icon "close" at bounding box center [1019, 57] width 11 height 11
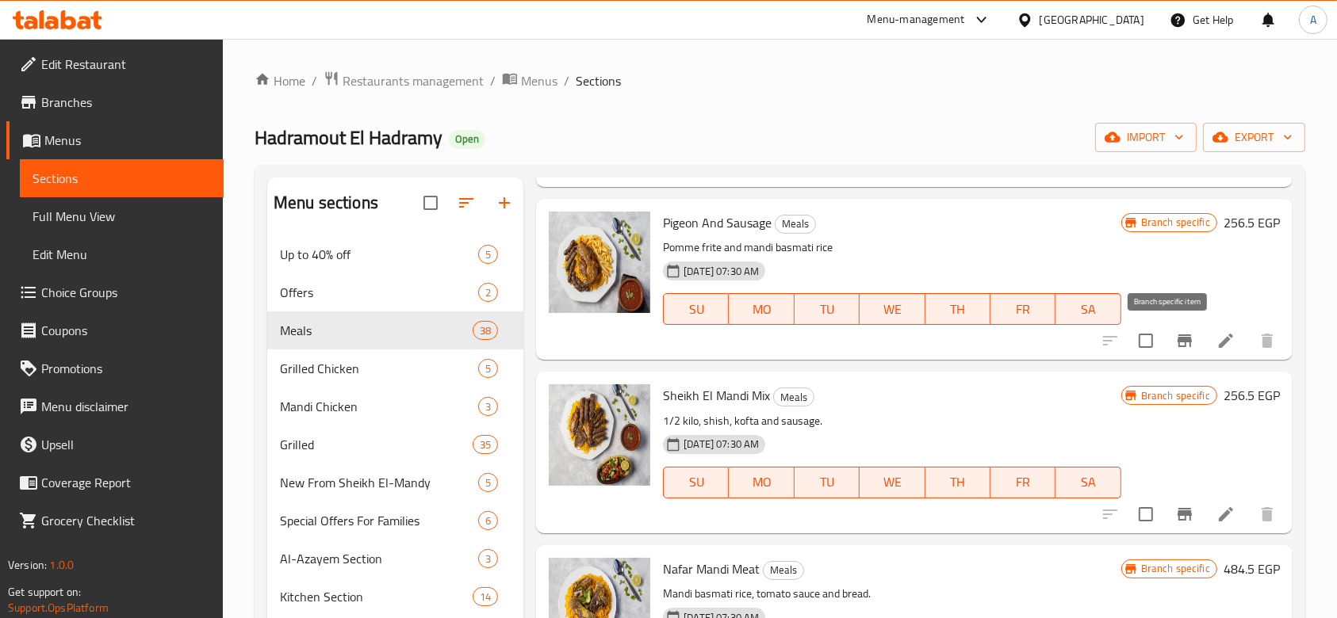
click at [1180, 336] on button "Branch-specific-item" at bounding box center [1184, 341] width 38 height 38
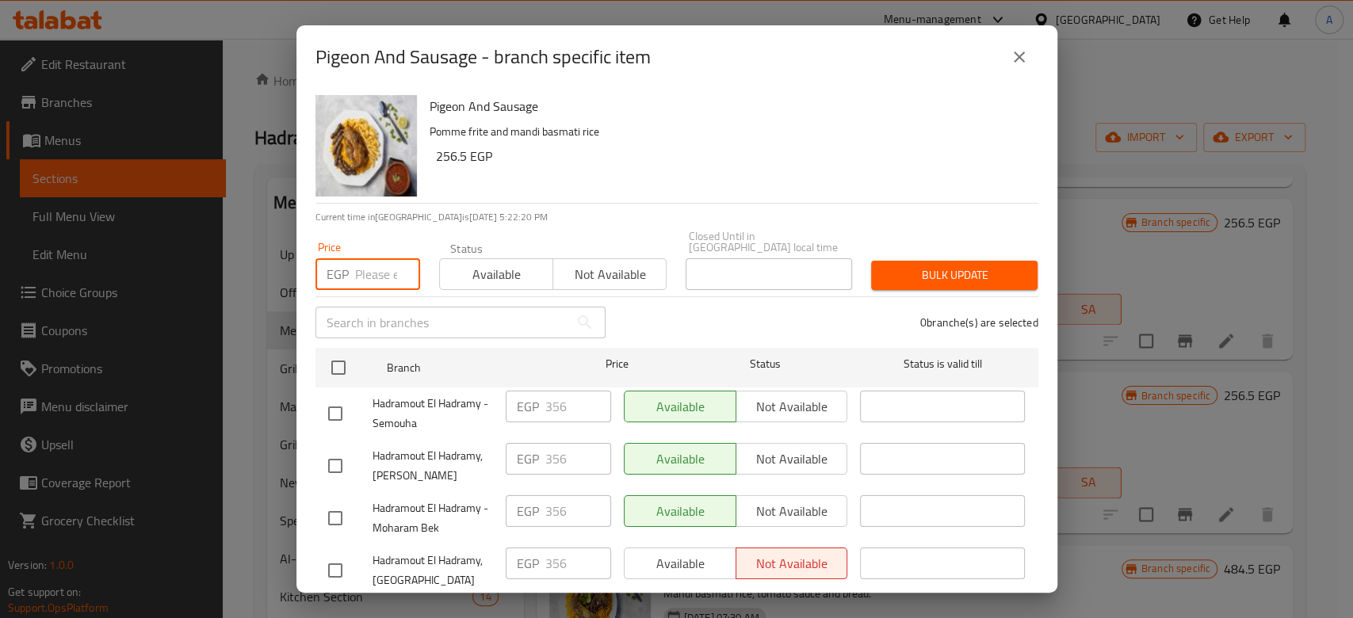
click at [372, 261] on input "number" at bounding box center [387, 274] width 65 height 32
click at [521, 263] on span "Available" at bounding box center [496, 274] width 101 height 23
click at [381, 258] on input "number" at bounding box center [387, 274] width 65 height 32
click at [676, 548] on div "Available Not available" at bounding box center [736, 564] width 224 height 32
click at [377, 265] on input "number" at bounding box center [387, 274] width 65 height 32
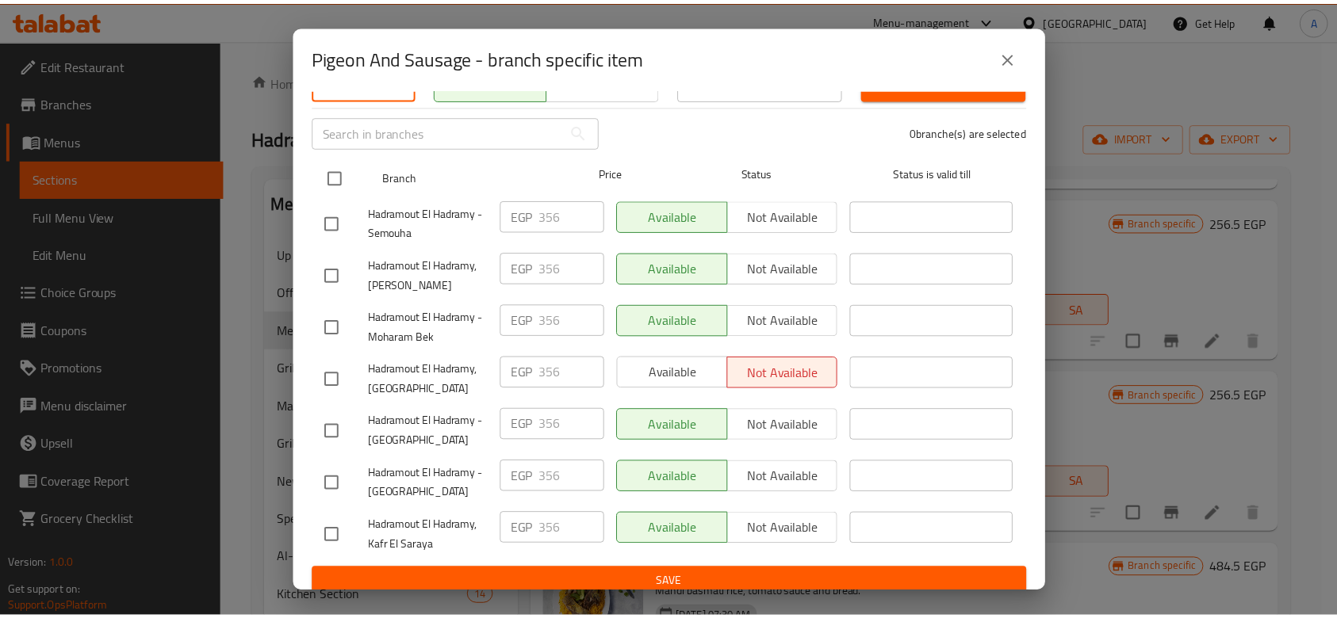
scroll to position [0, 0]
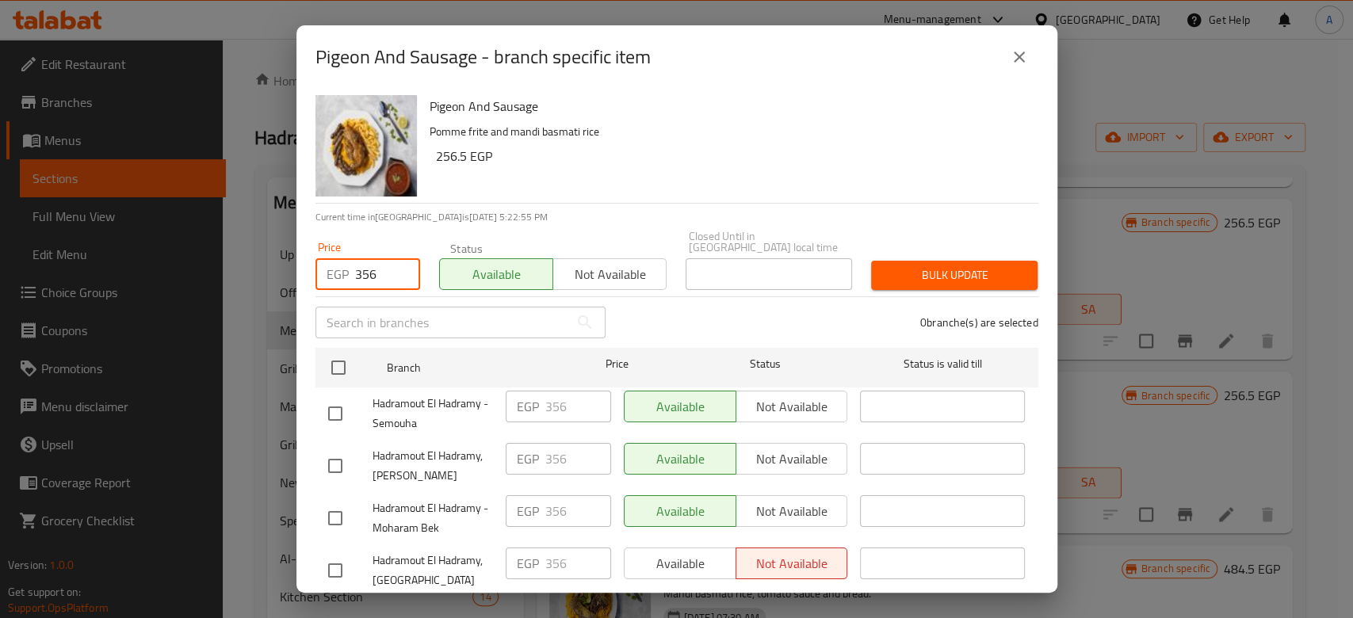
click at [969, 270] on span "Bulk update" at bounding box center [954, 276] width 141 height 20
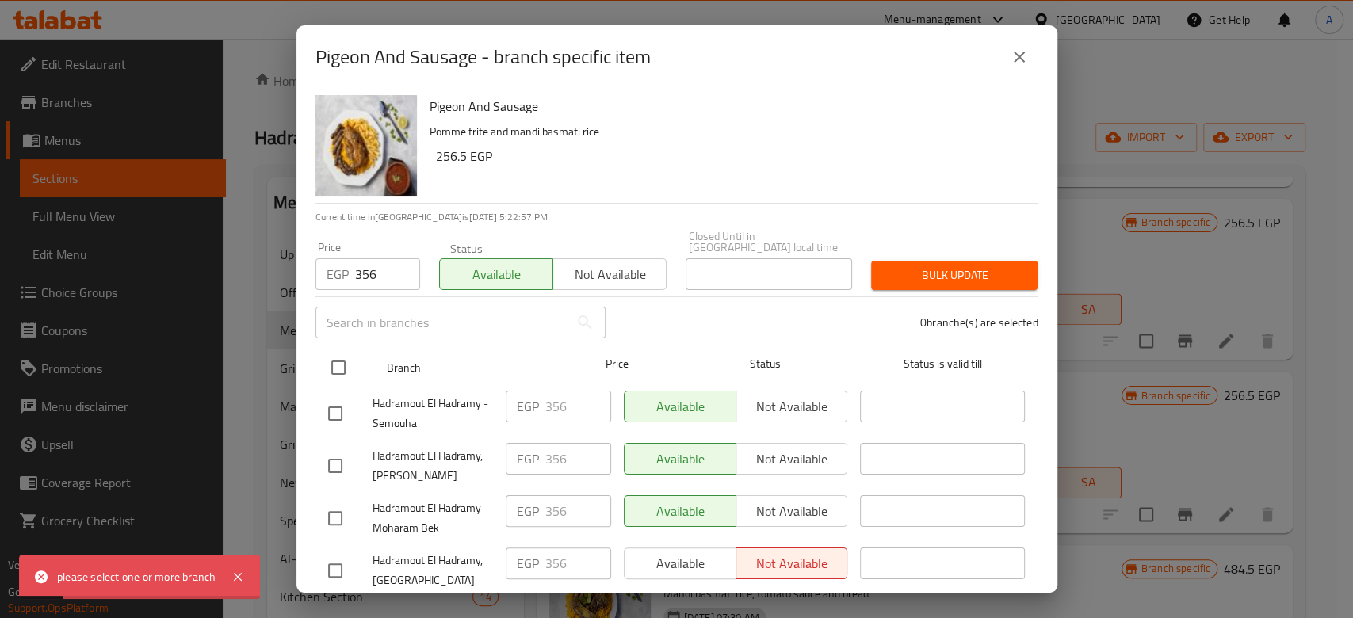
click at [345, 365] on input "checkbox" at bounding box center [338, 367] width 33 height 33
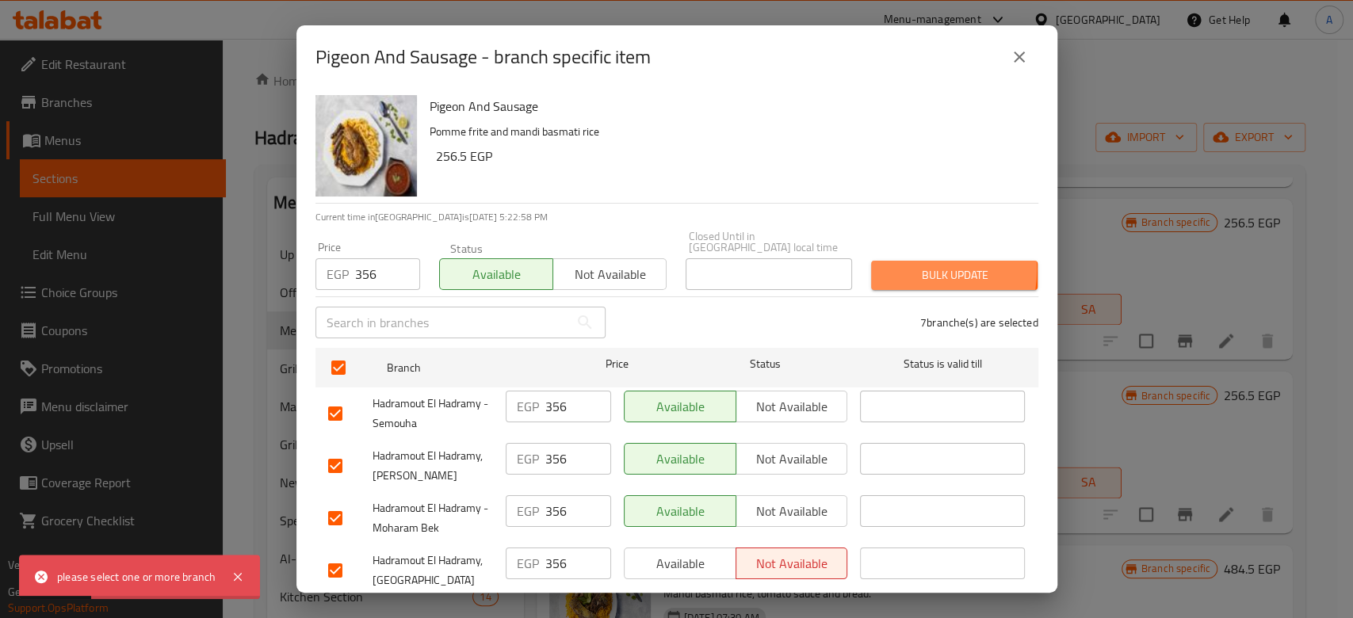
click at [884, 266] on span "Bulk update" at bounding box center [954, 276] width 141 height 20
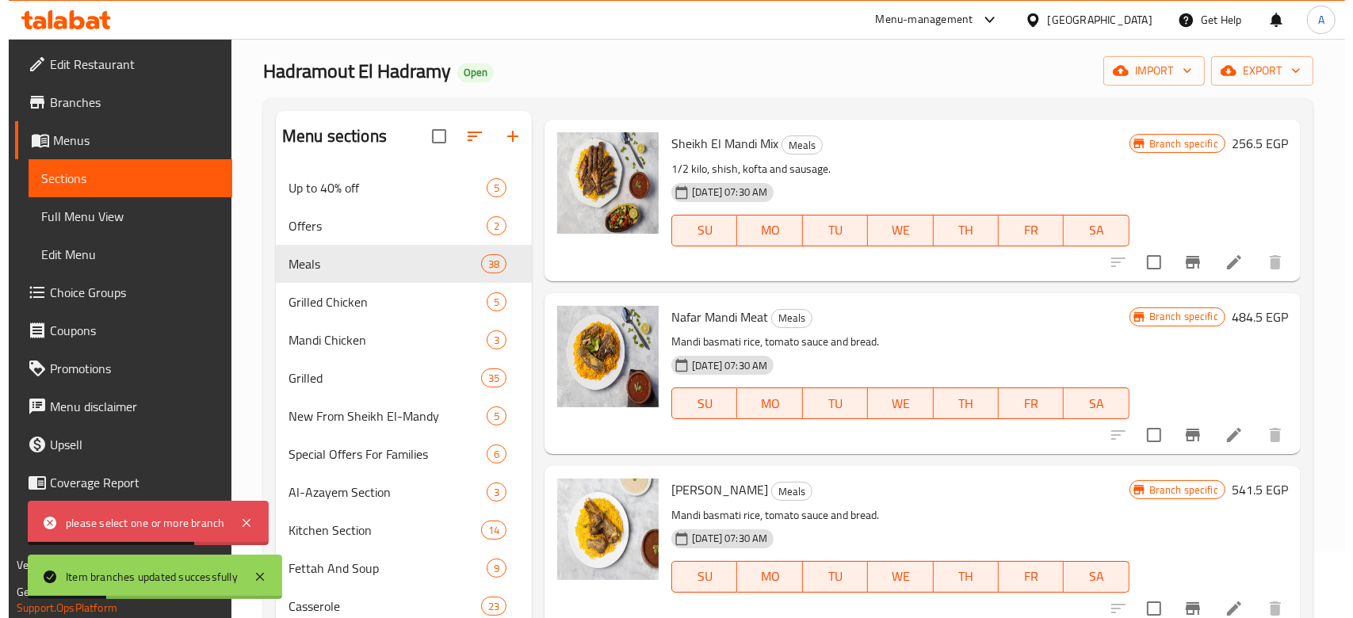
scroll to position [69, 0]
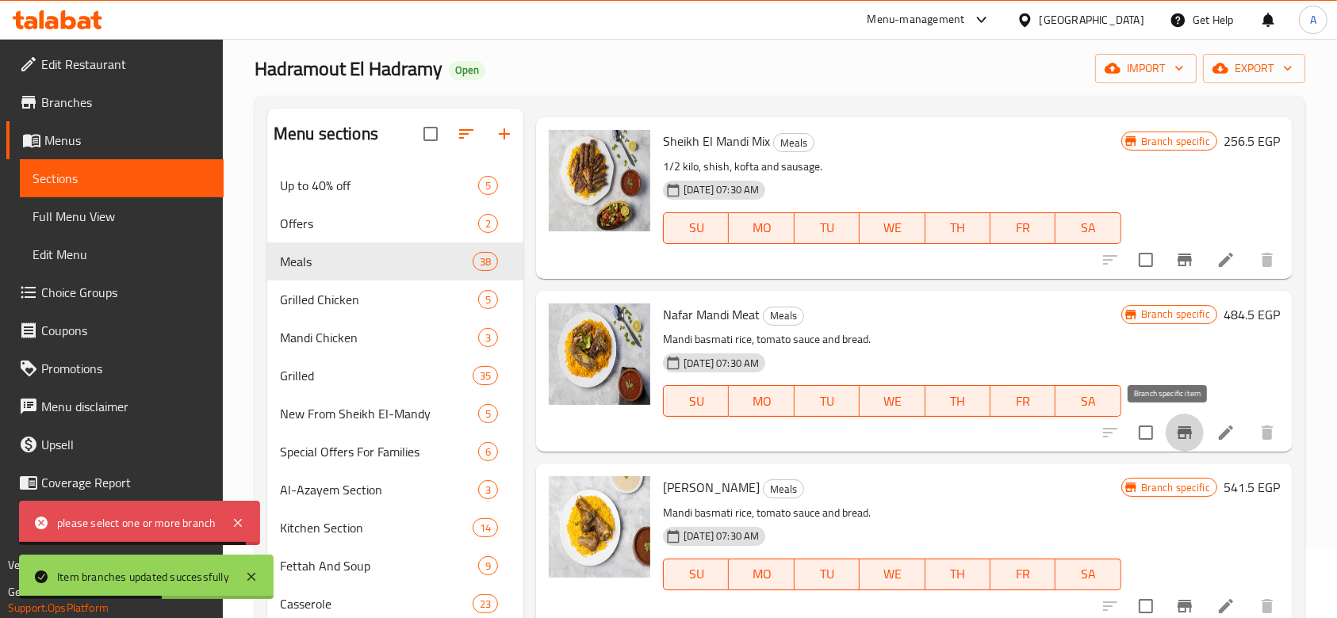
click at [1177, 427] on icon "Branch-specific-item" at bounding box center [1184, 433] width 14 height 13
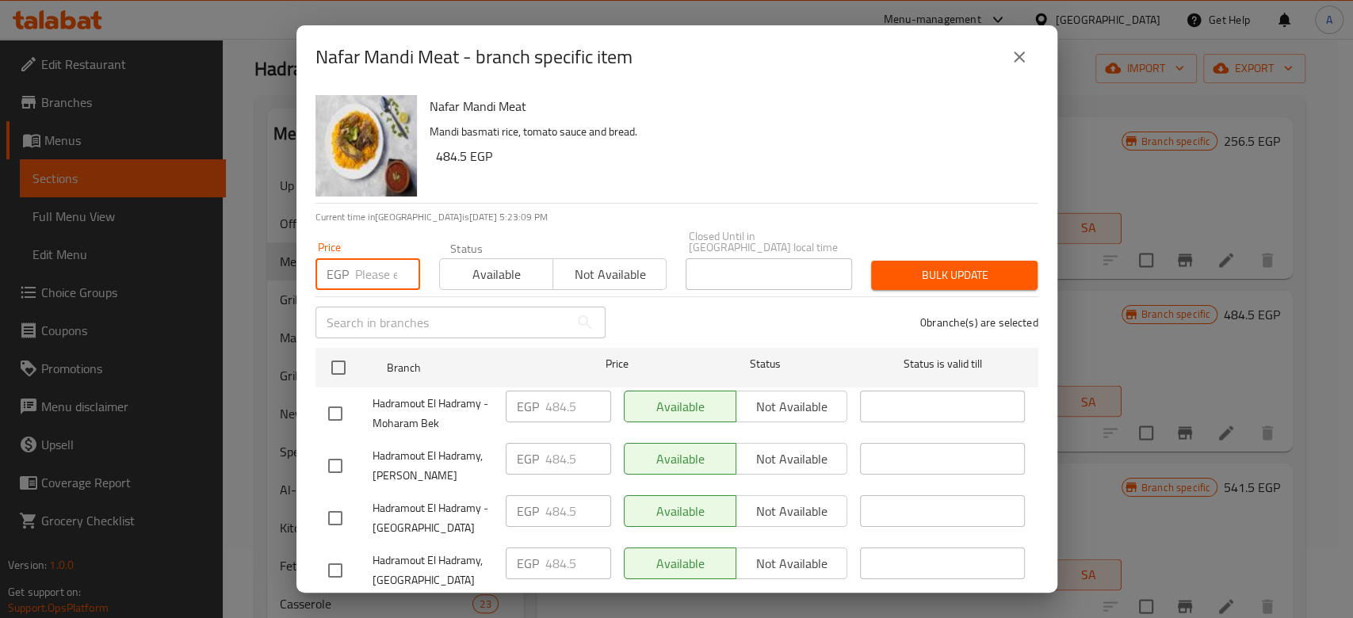
click at [386, 262] on input "number" at bounding box center [387, 274] width 65 height 32
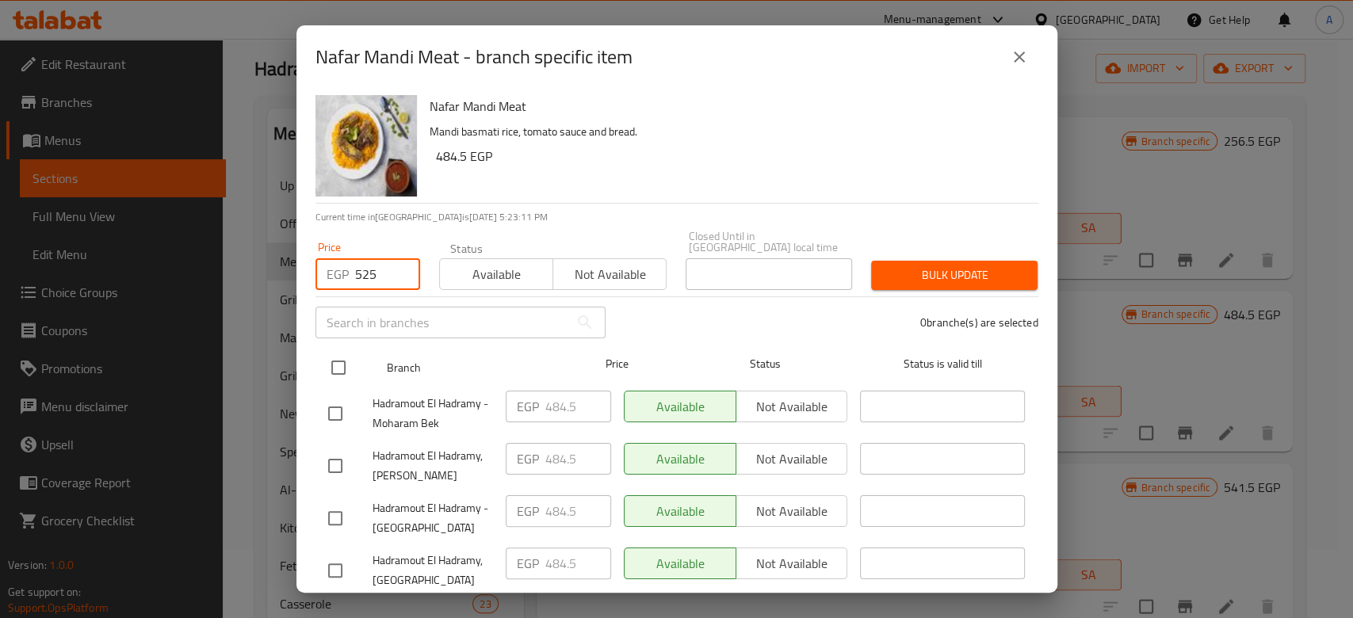
click at [341, 351] on input "checkbox" at bounding box center [338, 367] width 33 height 33
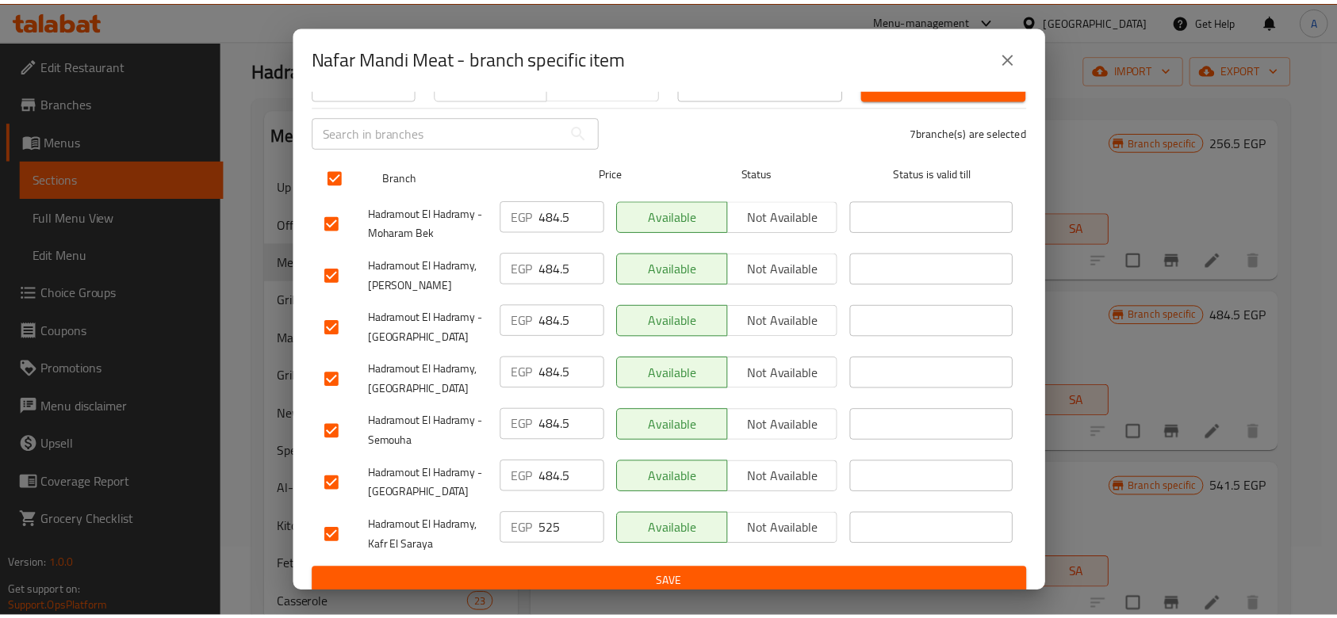
scroll to position [0, 0]
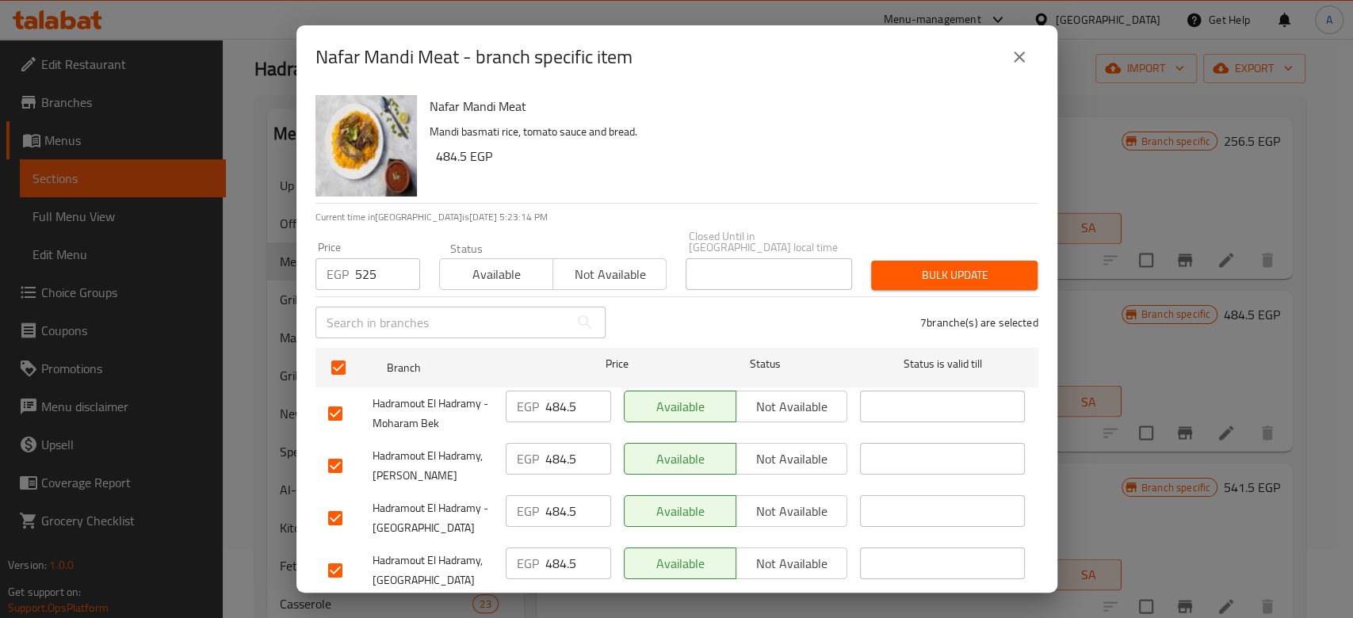
click at [988, 251] on div "Bulk update" at bounding box center [955, 275] width 186 height 48
click at [988, 261] on button "Bulk update" at bounding box center [954, 275] width 166 height 29
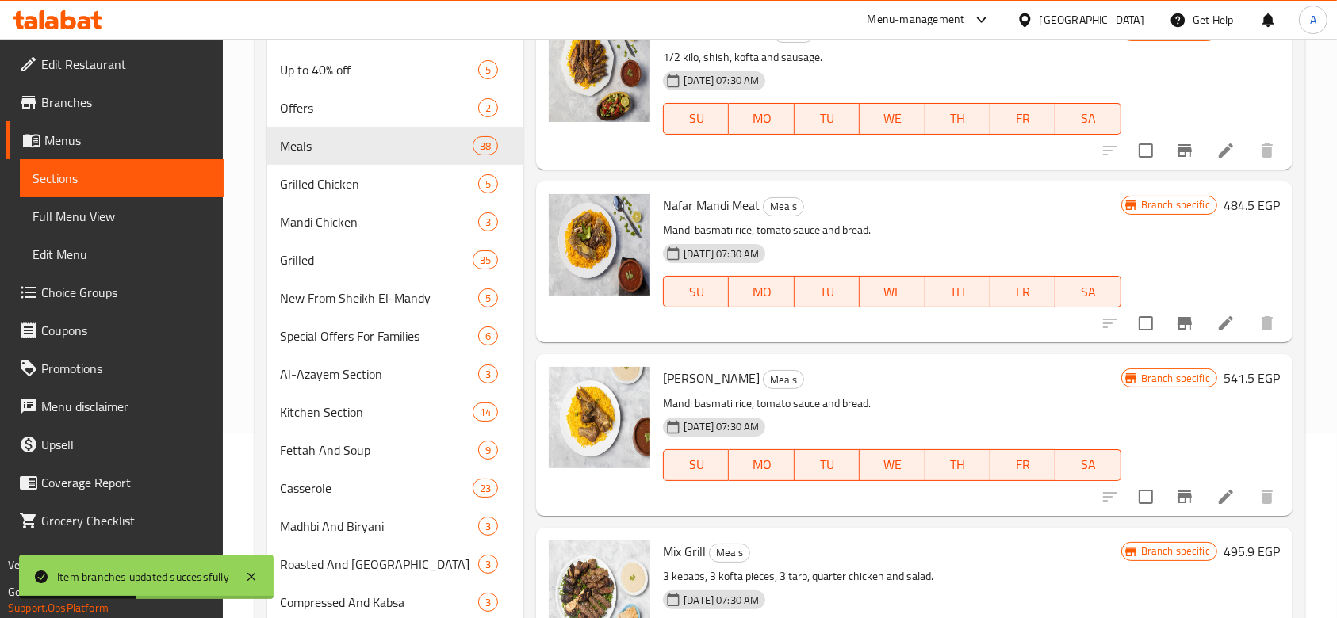
scroll to position [5897, 0]
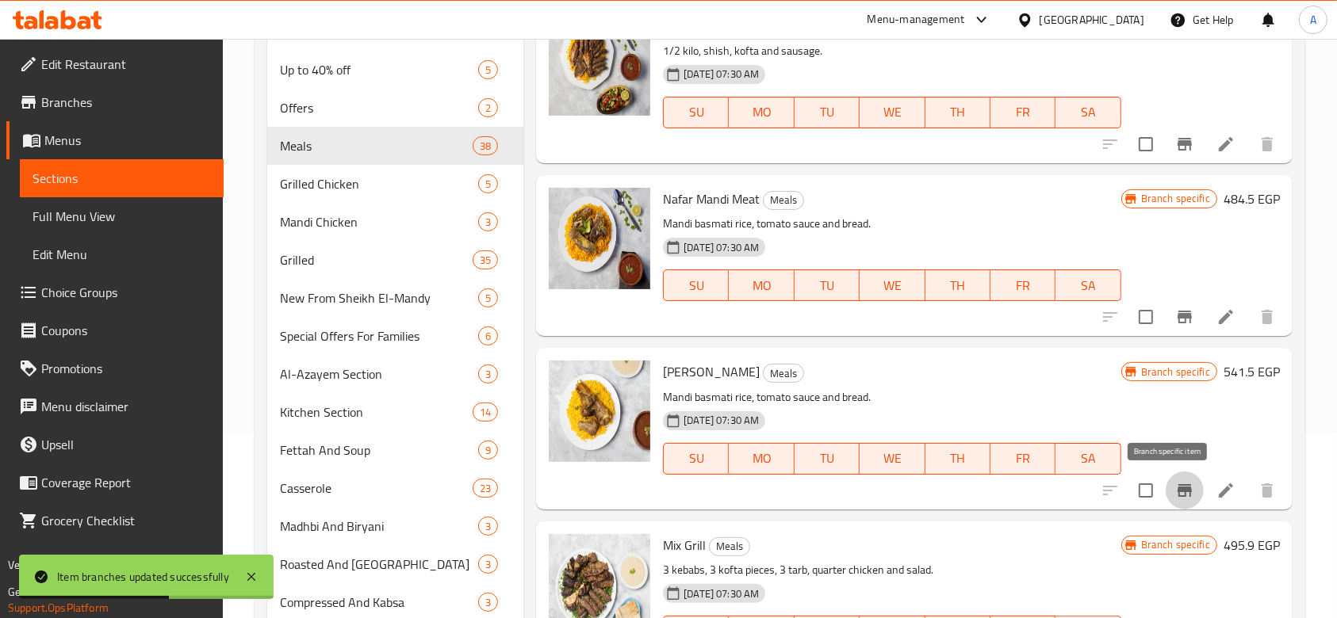
click at [1177, 489] on icon "Branch-specific-item" at bounding box center [1184, 490] width 14 height 13
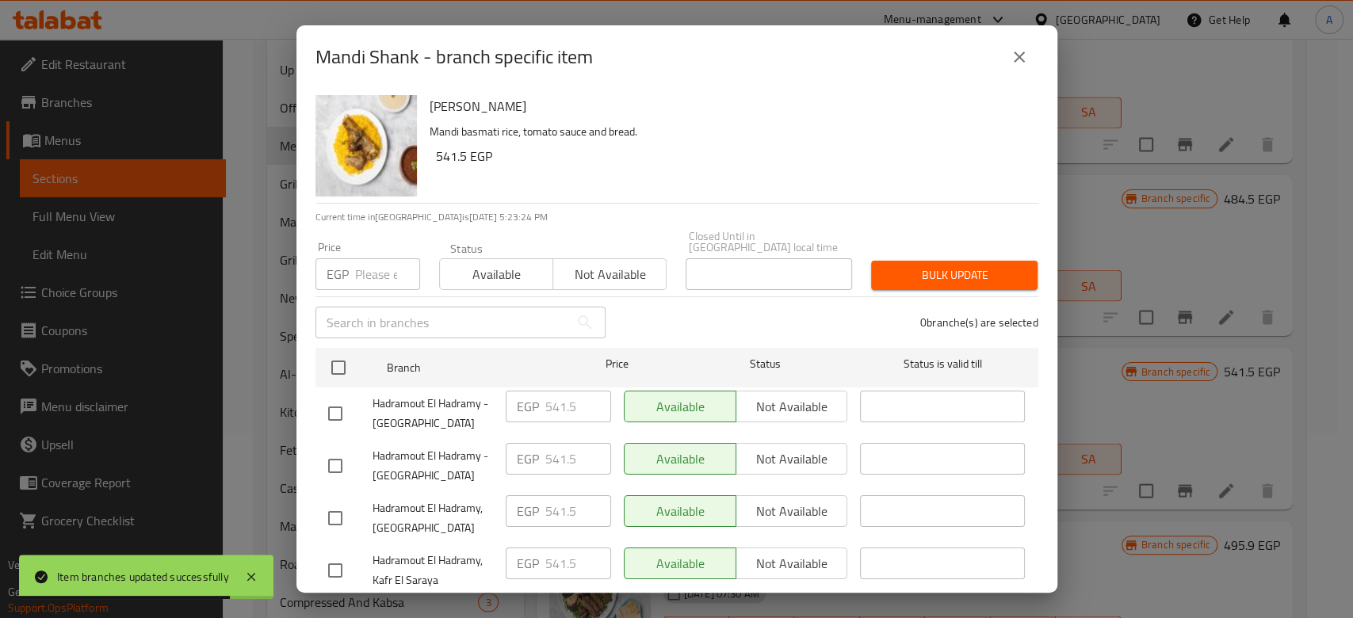
click at [358, 262] on input "number" at bounding box center [387, 274] width 65 height 32
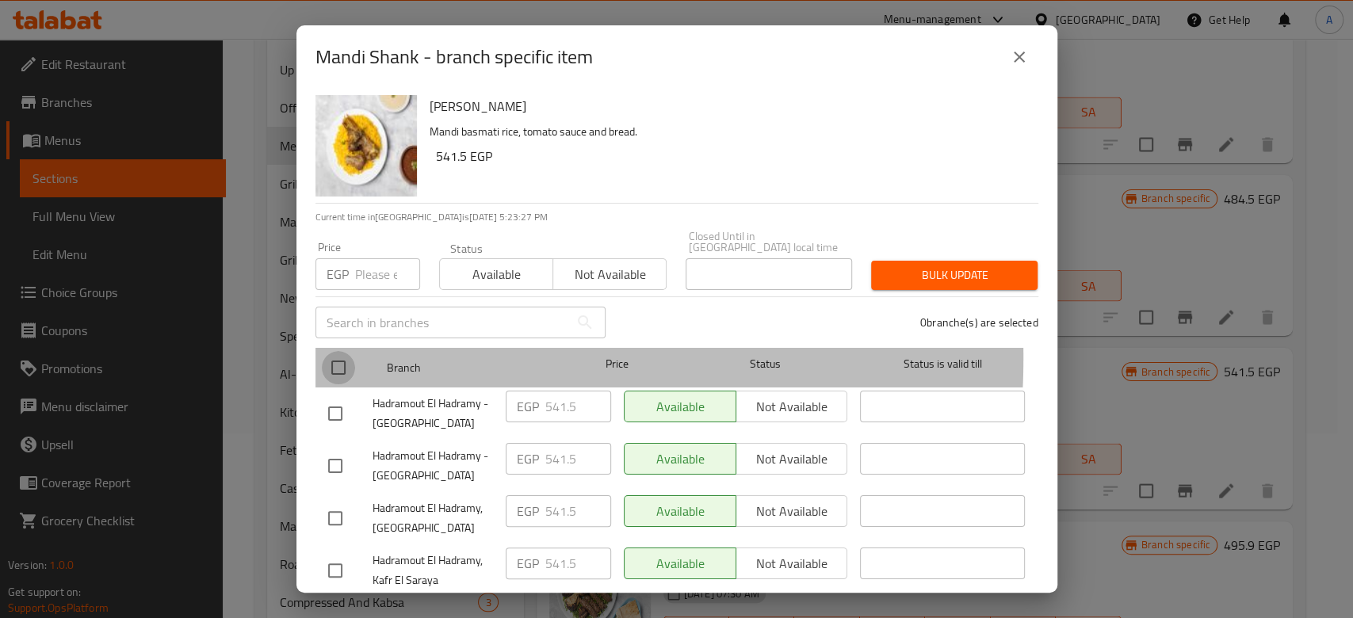
drag, startPoint x: 339, startPoint y: 346, endPoint x: 342, endPoint y: 338, distance: 9.3
click at [339, 351] on input "checkbox" at bounding box center [338, 367] width 33 height 33
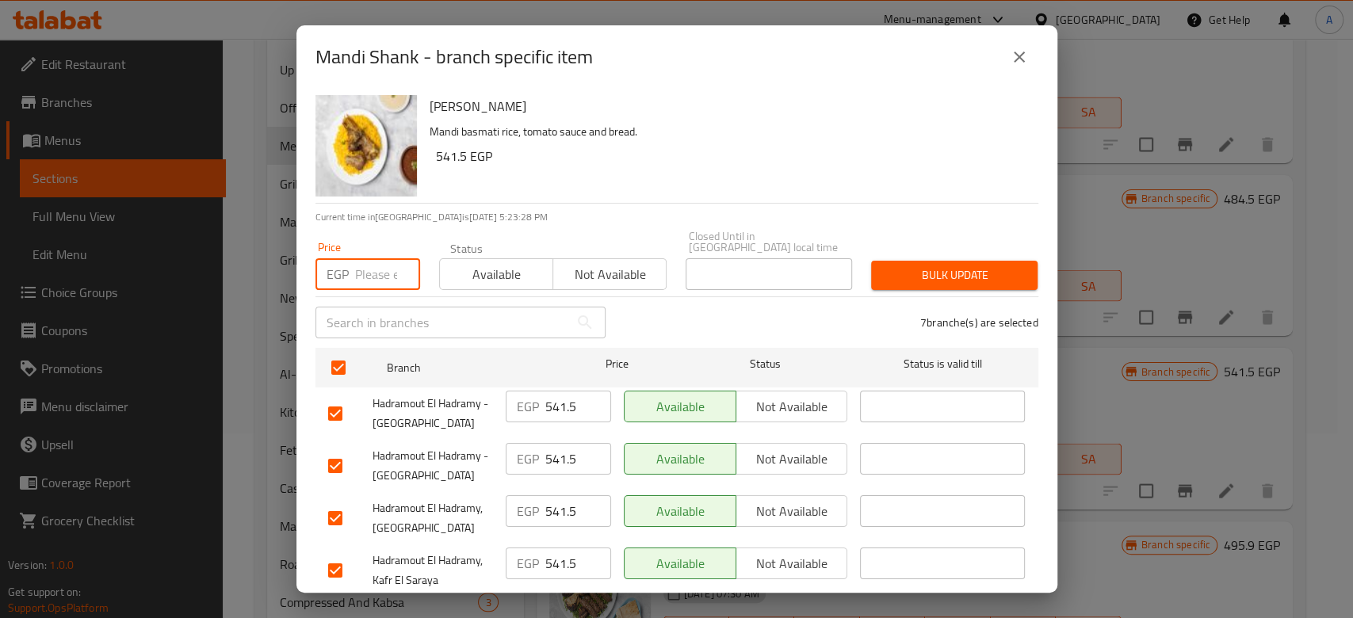
click at [365, 274] on input "number" at bounding box center [387, 274] width 65 height 32
click at [520, 263] on span "Available" at bounding box center [496, 274] width 101 height 23
click at [985, 273] on span "Bulk update" at bounding box center [954, 276] width 141 height 20
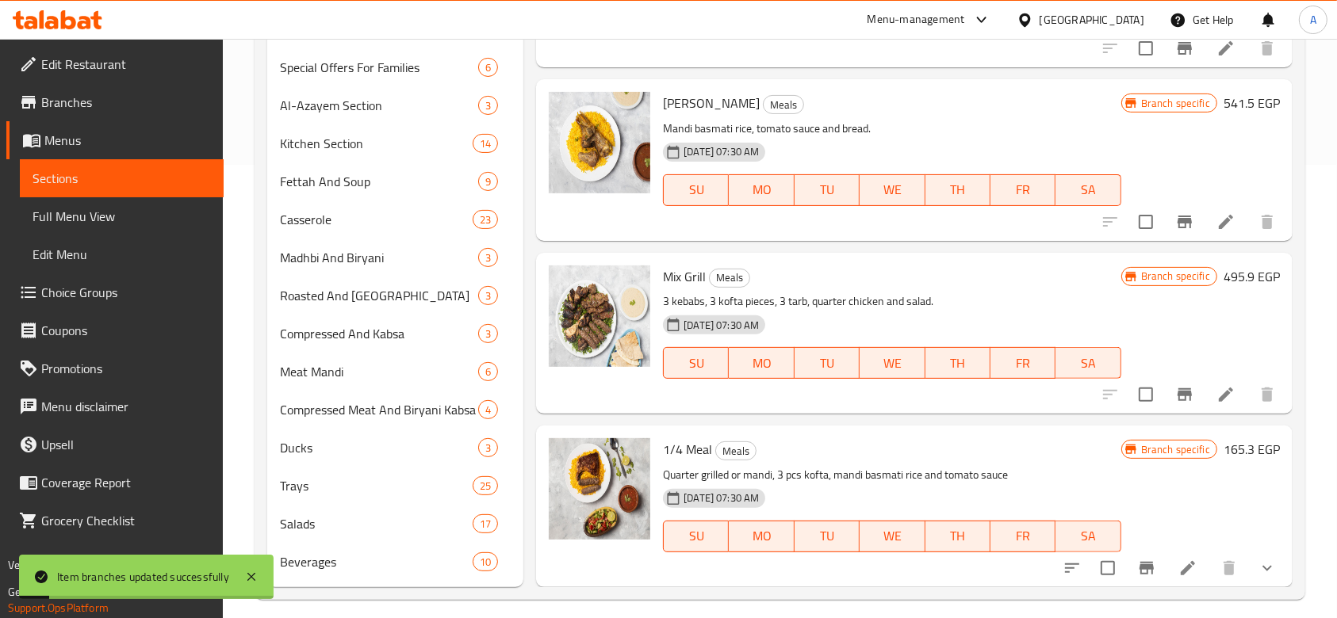
scroll to position [466, 0]
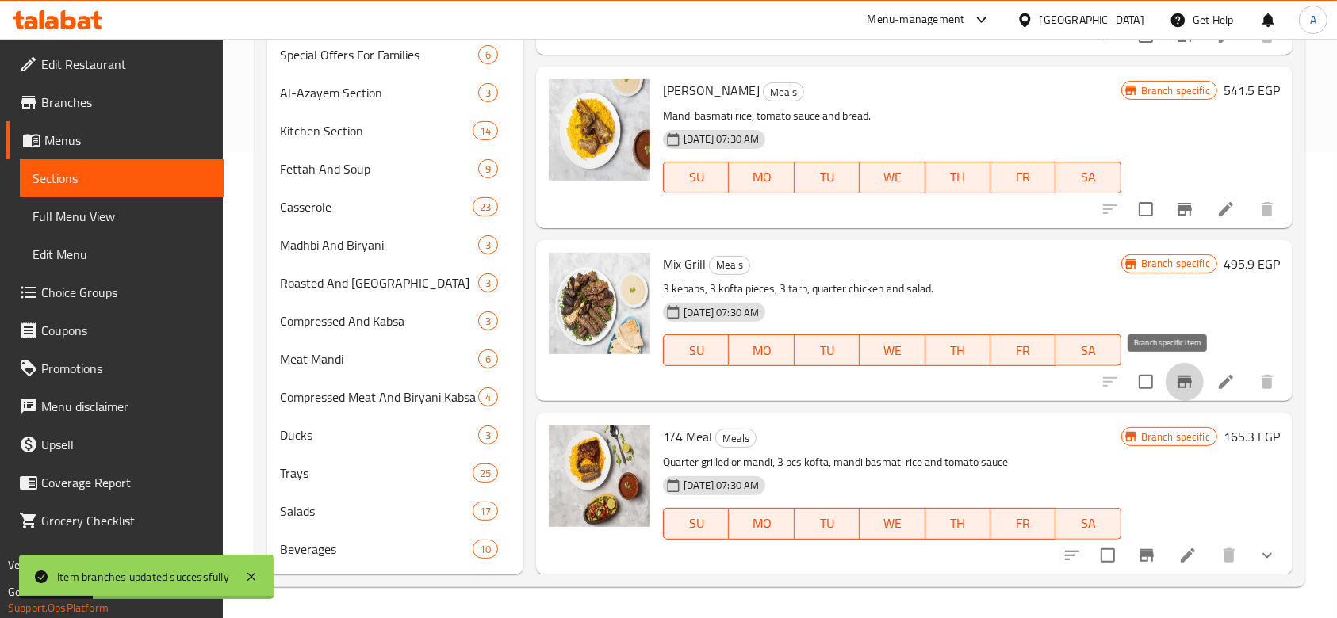
click at [1175, 373] on icon "Branch-specific-item" at bounding box center [1184, 382] width 19 height 19
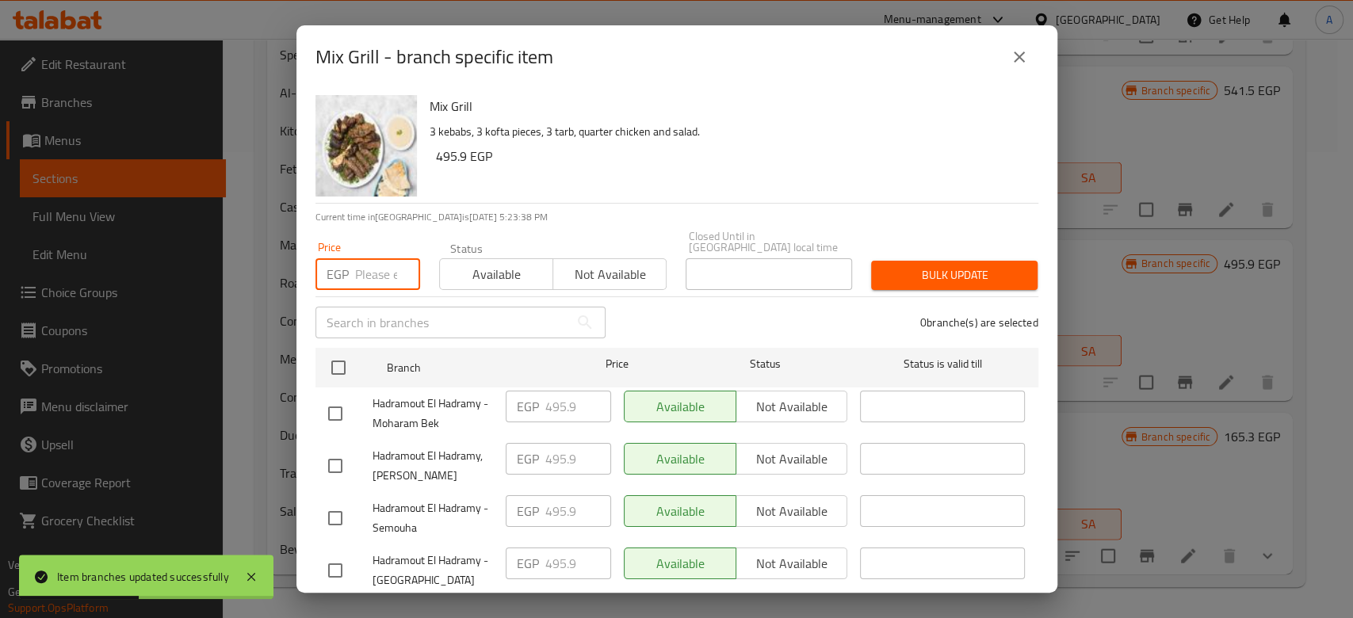
click at [370, 258] on input "number" at bounding box center [387, 274] width 65 height 32
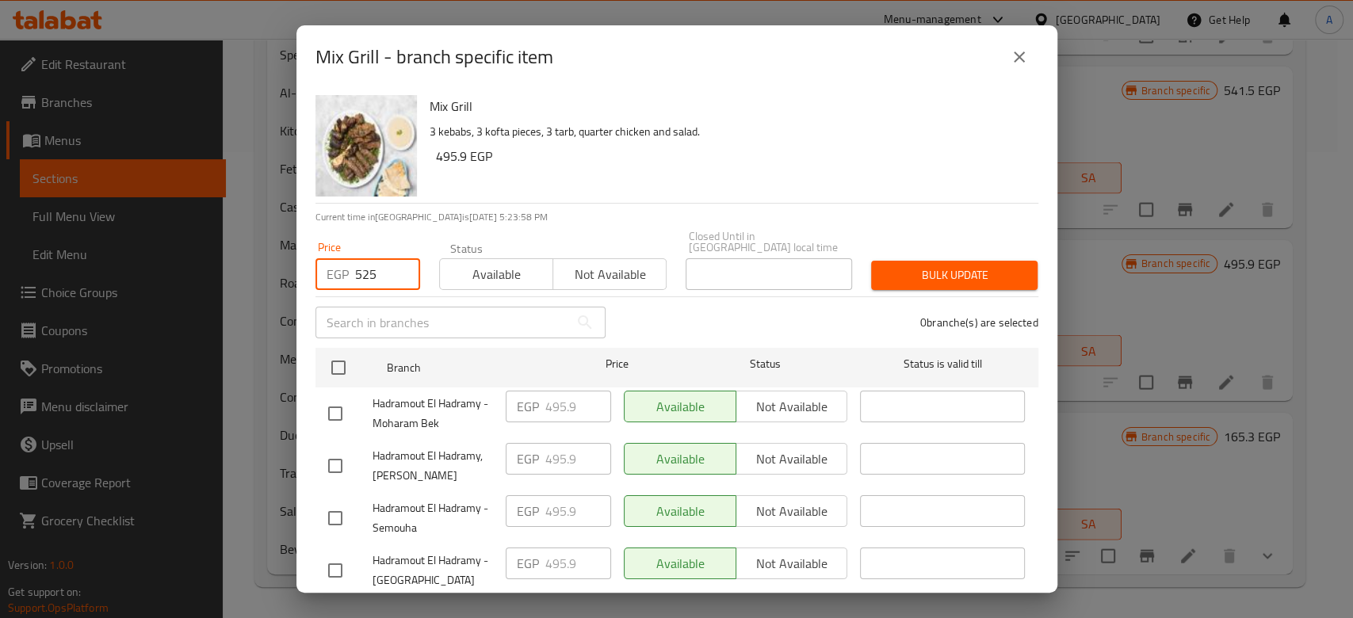
click at [335, 385] on div "Hadramout El Hadramy - Moharam Bek" at bounding box center [411, 414] width 178 height 59
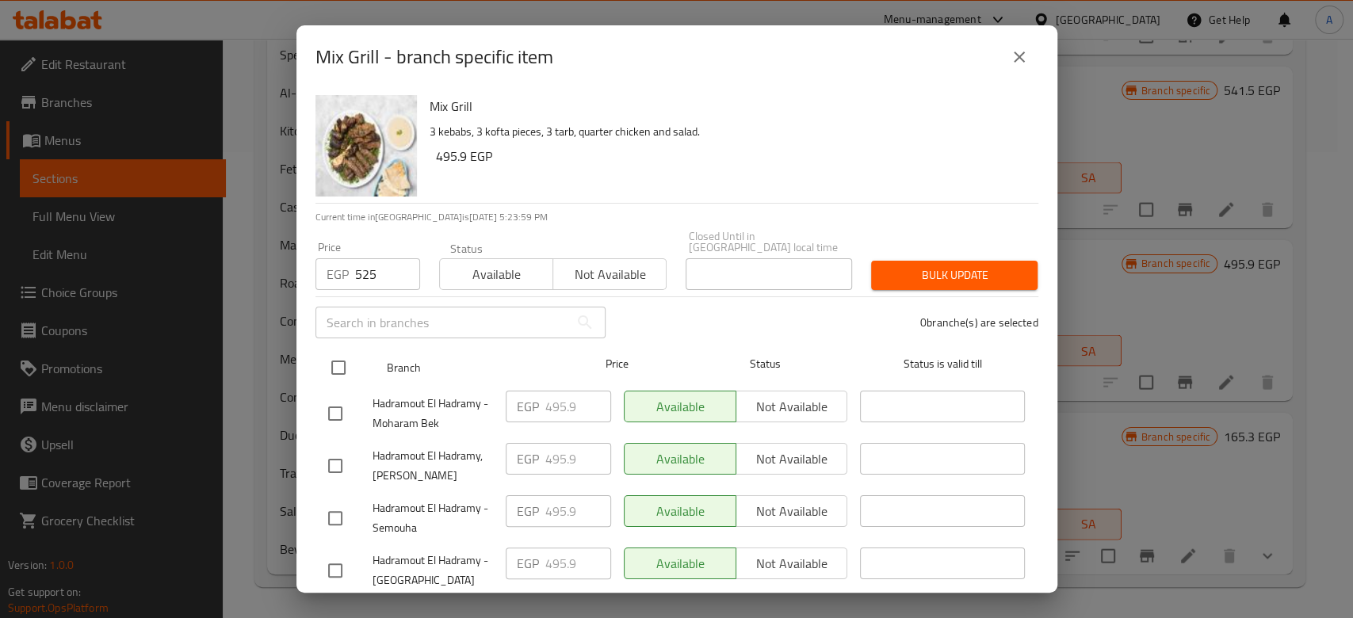
click at [339, 365] on input "checkbox" at bounding box center [338, 367] width 33 height 33
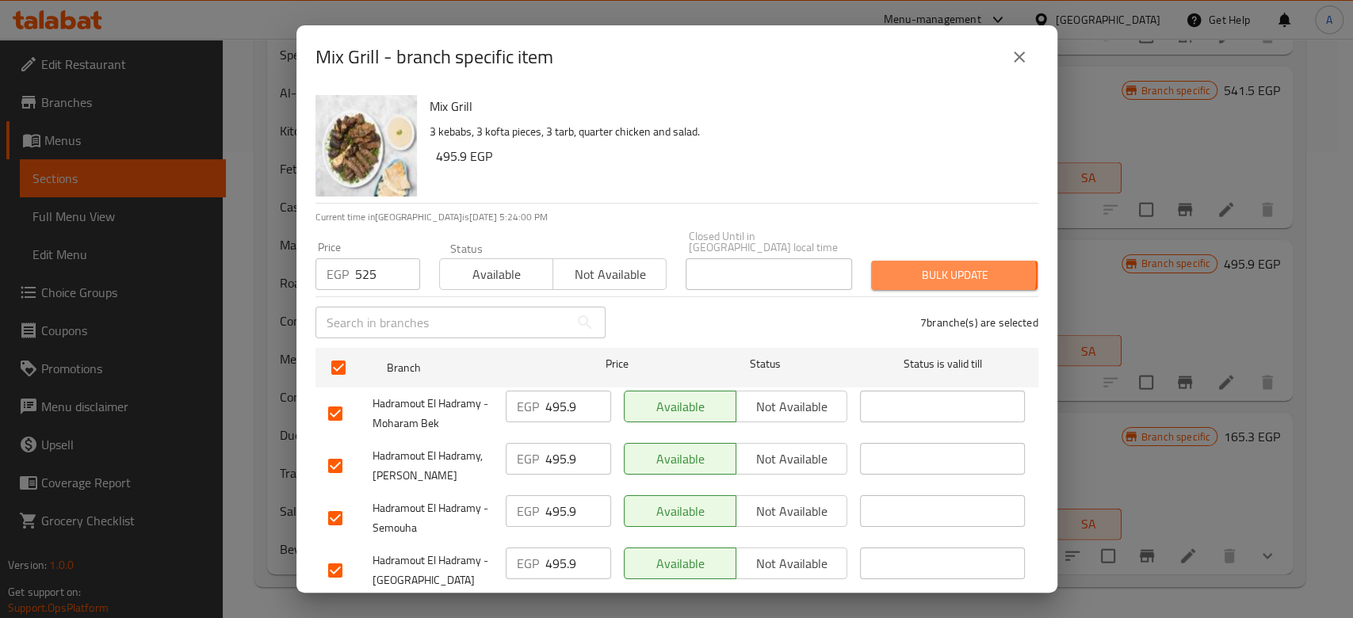
click at [907, 266] on span "Bulk update" at bounding box center [954, 276] width 141 height 20
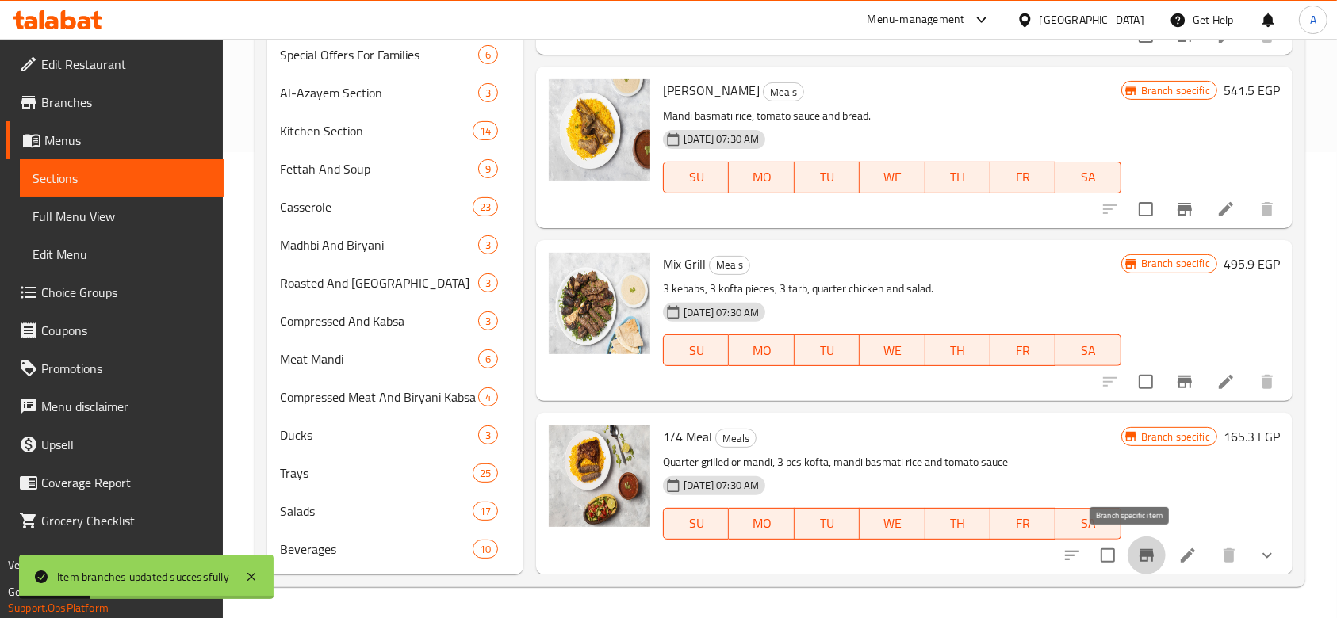
click at [1137, 550] on icon "Branch-specific-item" at bounding box center [1146, 555] width 19 height 19
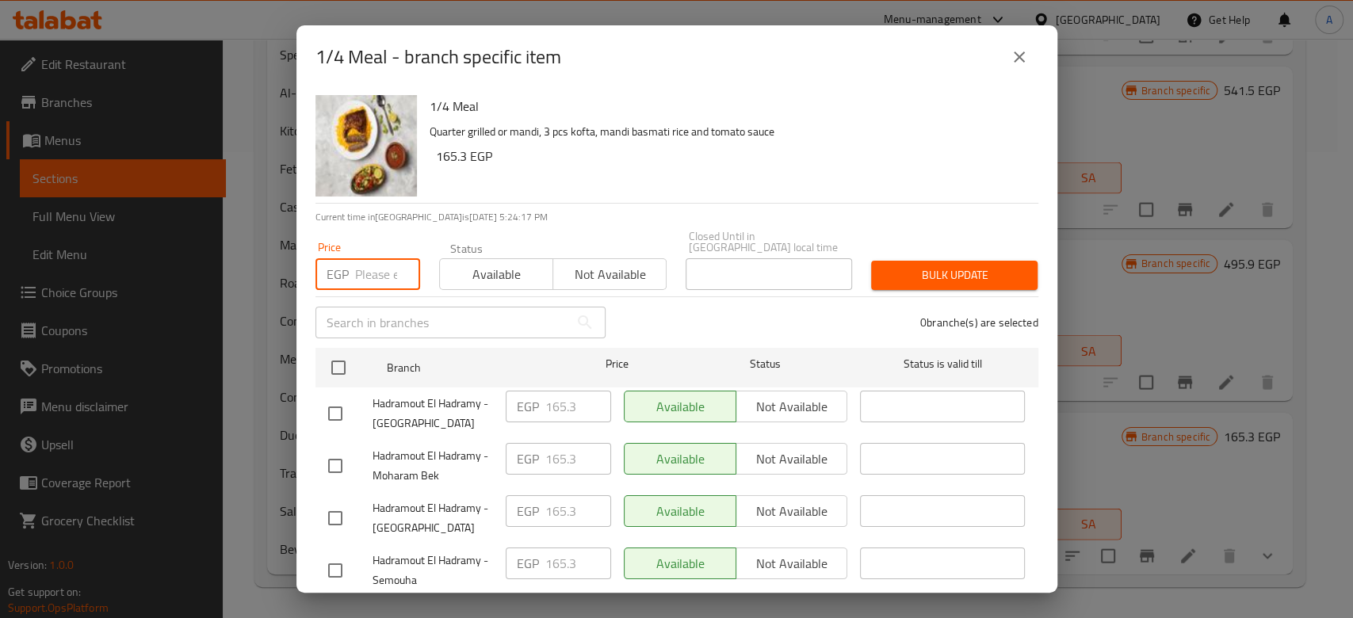
click at [375, 262] on input "number" at bounding box center [387, 274] width 65 height 32
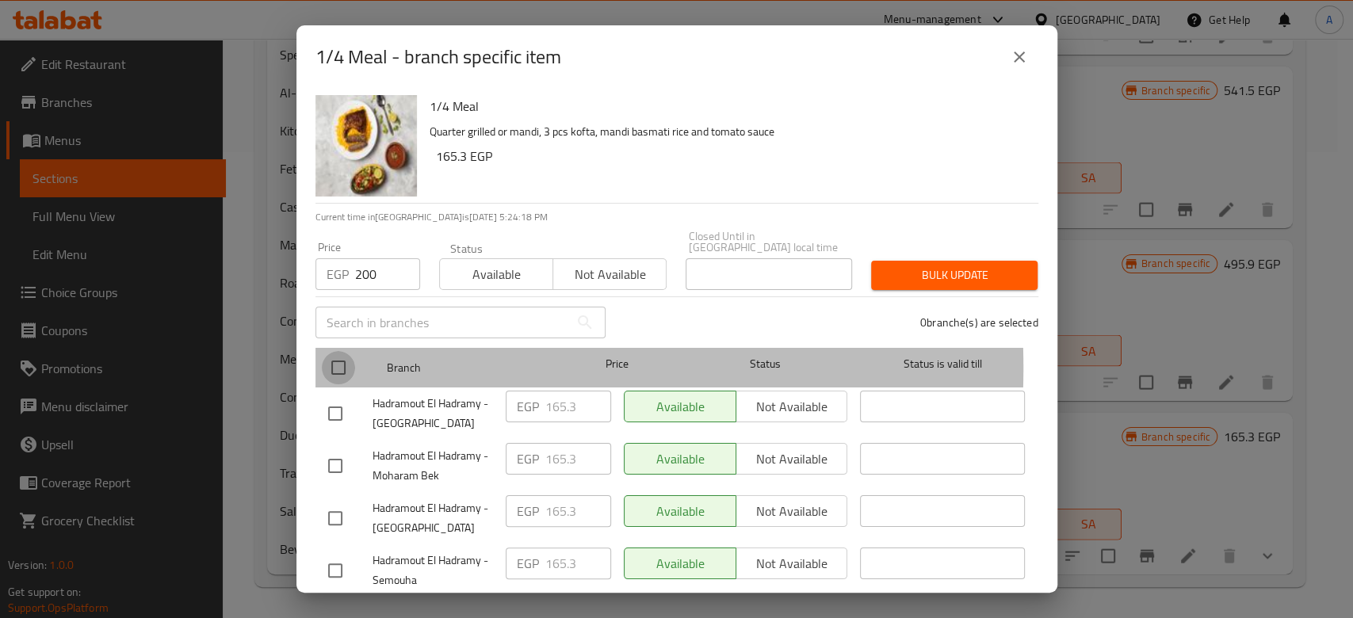
click at [339, 355] on input "checkbox" at bounding box center [338, 367] width 33 height 33
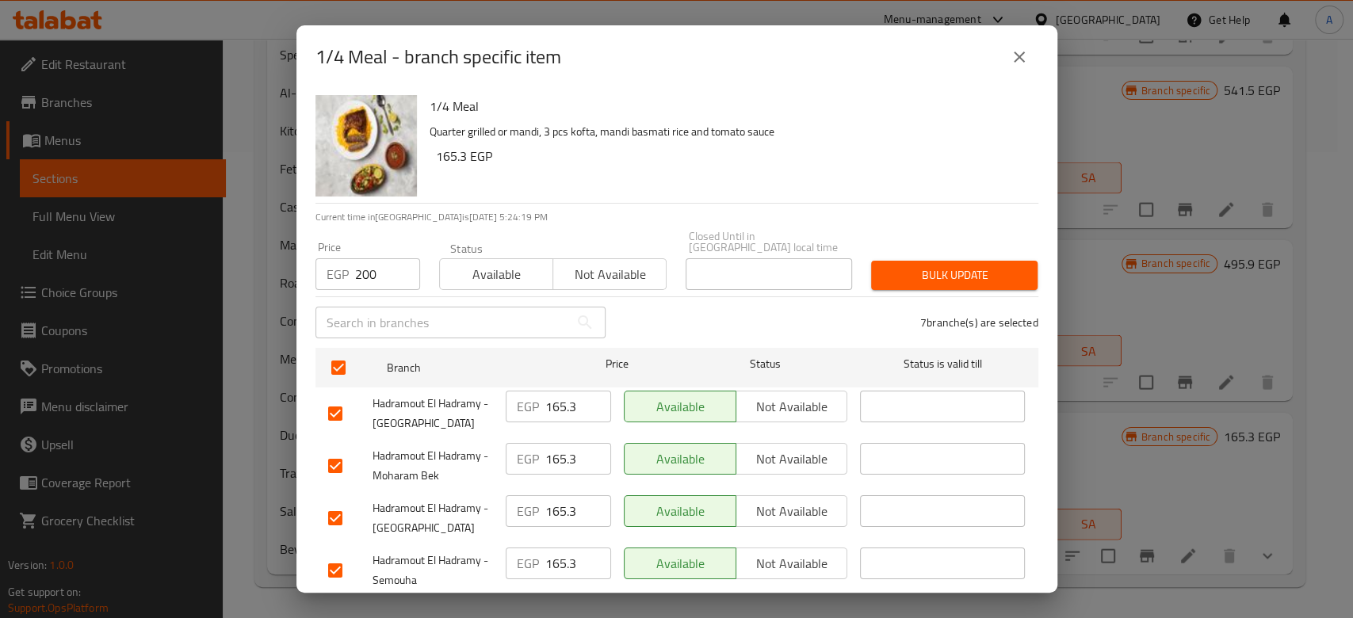
click at [939, 266] on span "Bulk update" at bounding box center [954, 276] width 141 height 20
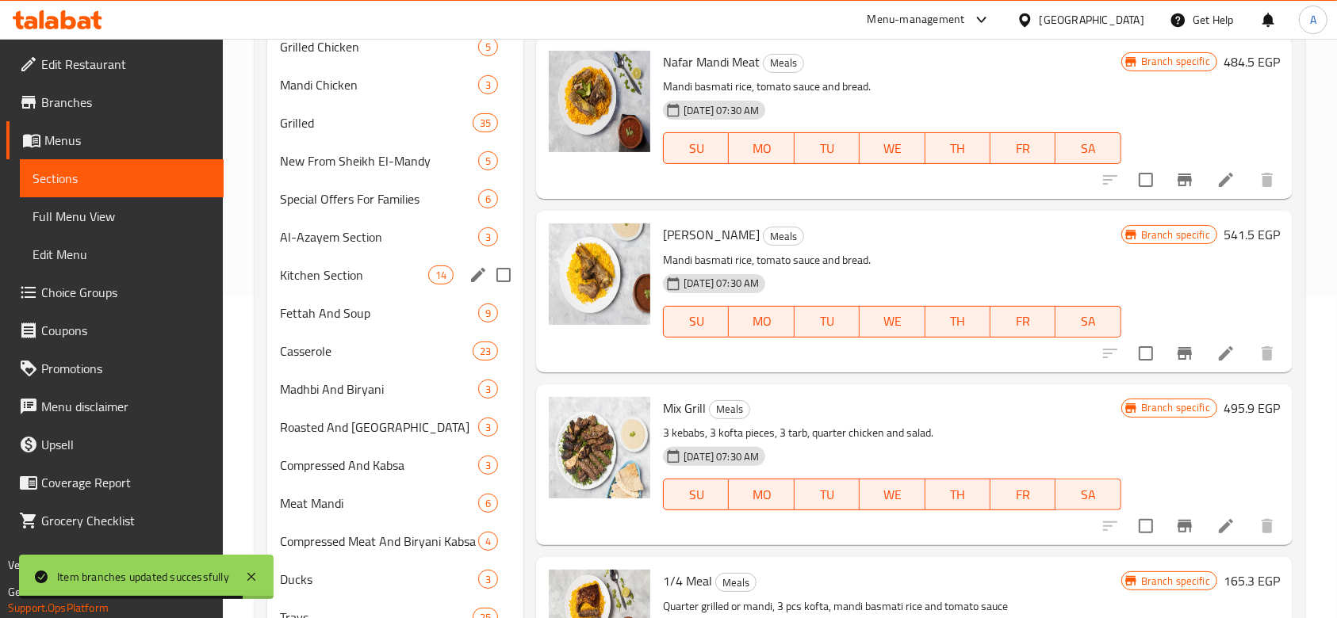
scroll to position [320, 0]
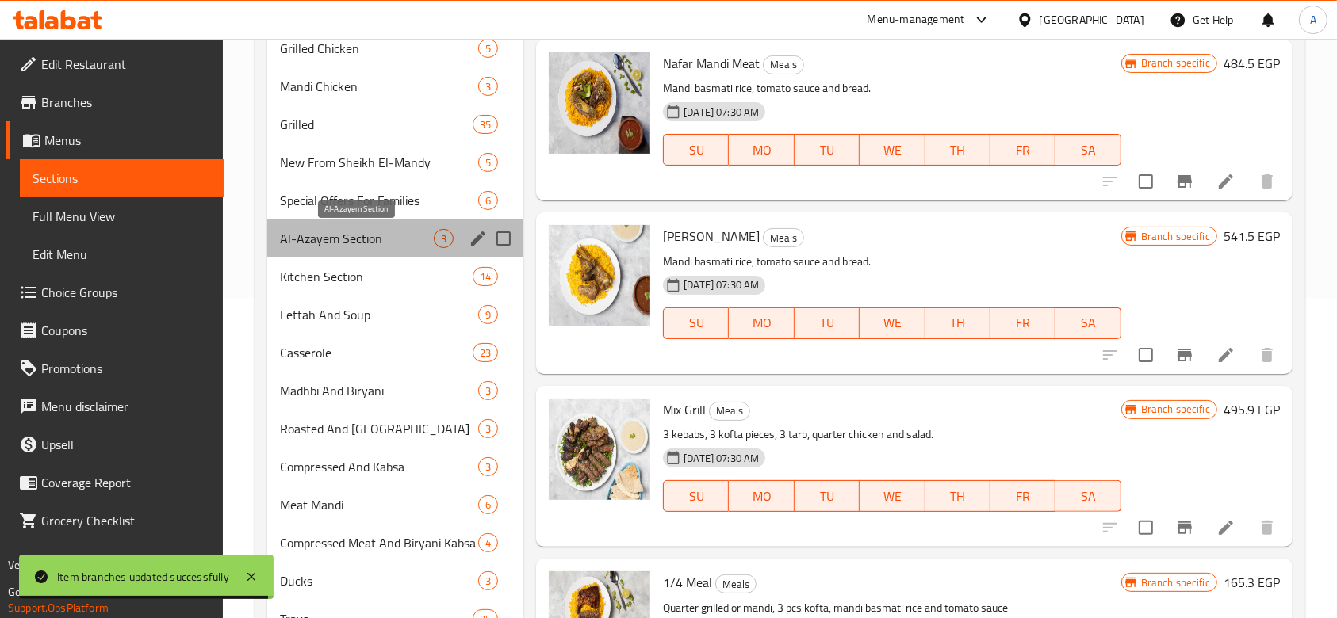
click at [316, 246] on span "Al-Azayem Section" at bounding box center [357, 238] width 154 height 19
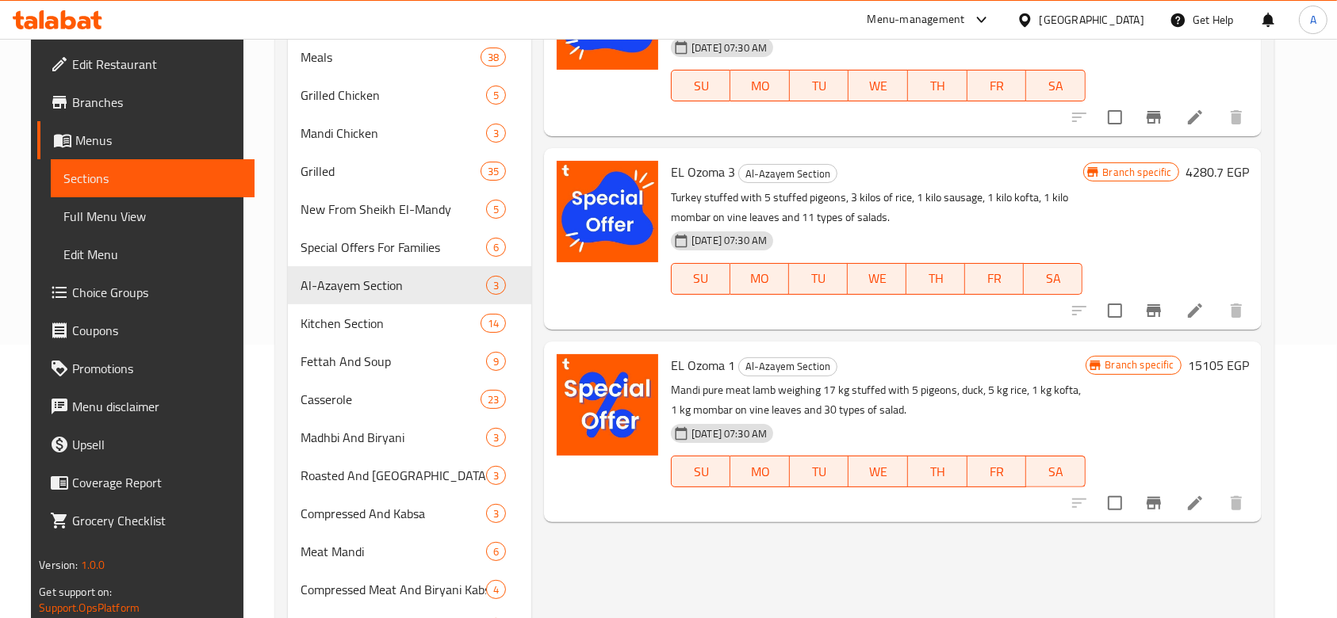
scroll to position [275, 0]
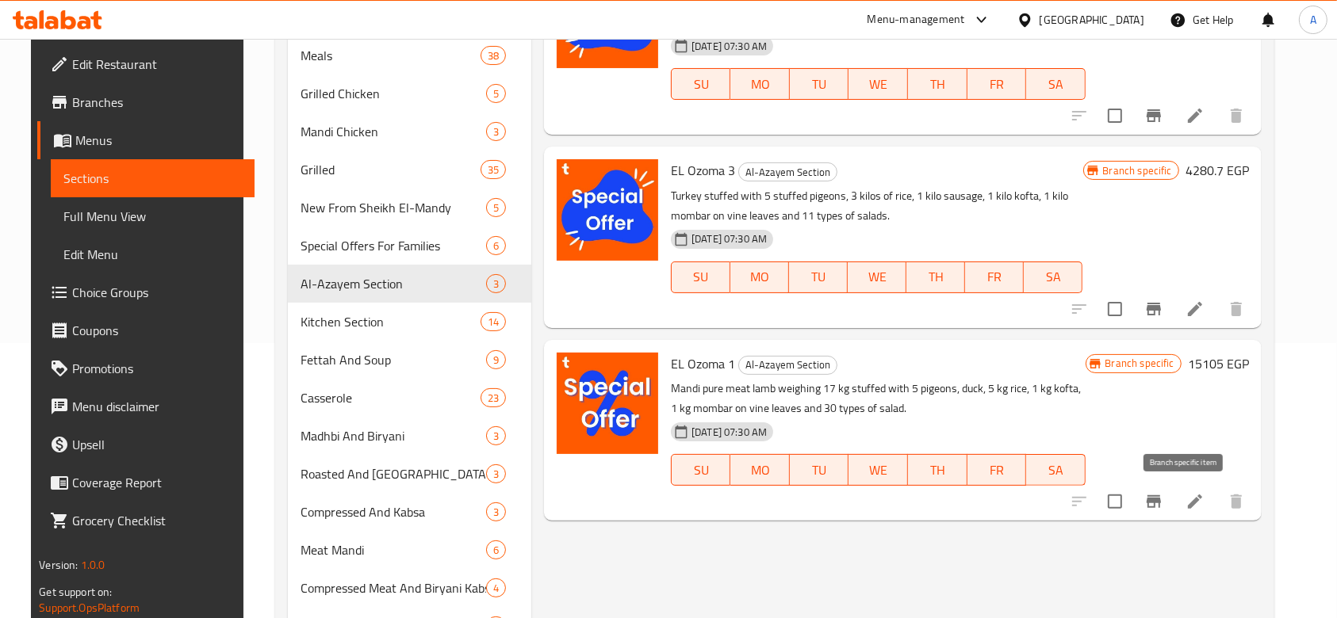
click at [1169, 503] on button "Branch-specific-item" at bounding box center [1153, 502] width 38 height 38
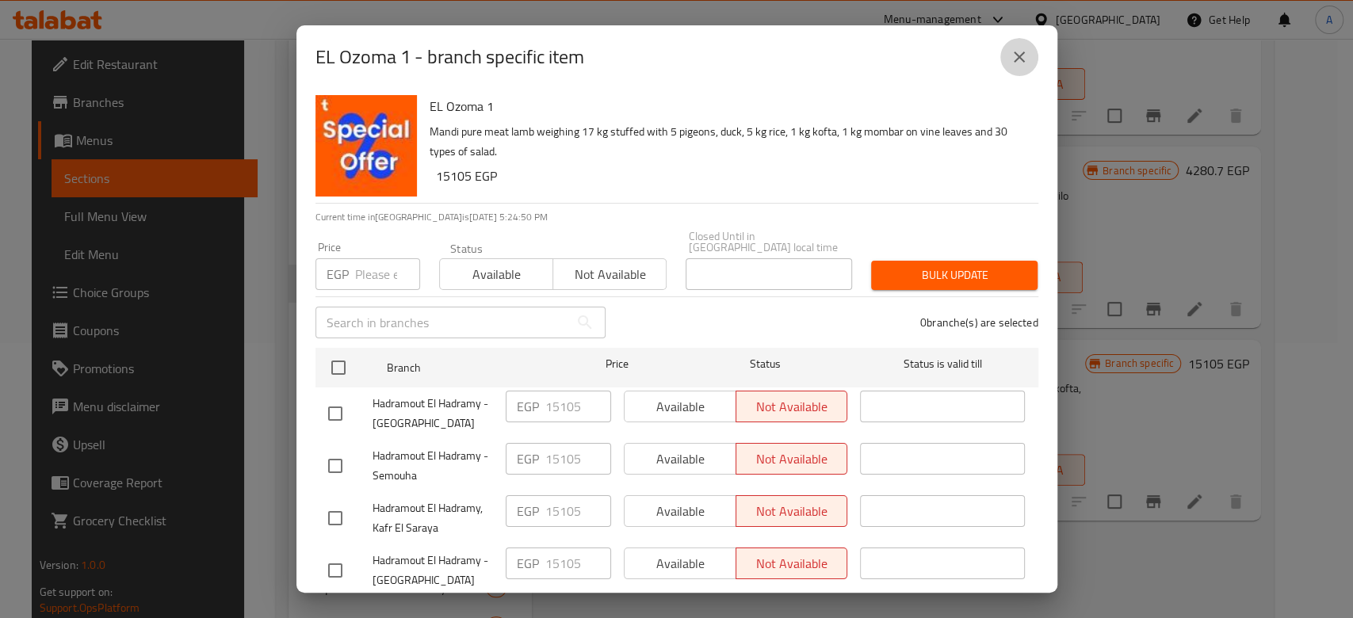
click at [1022, 64] on icon "close" at bounding box center [1019, 57] width 19 height 19
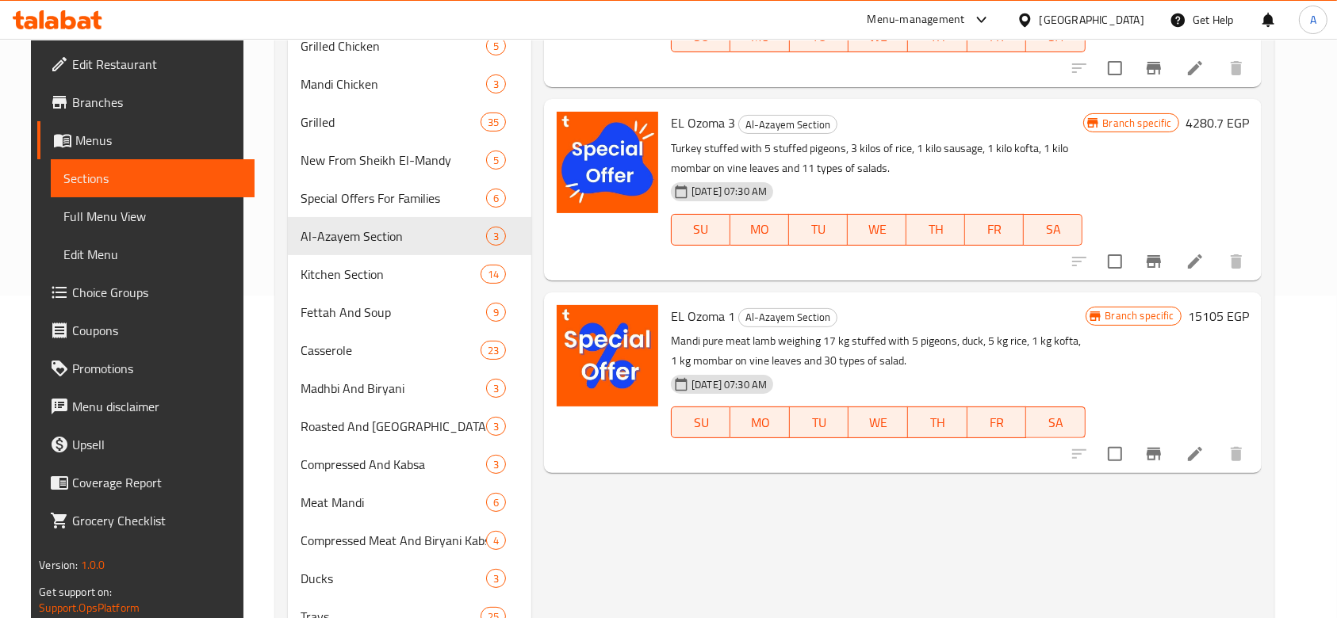
scroll to position [325, 0]
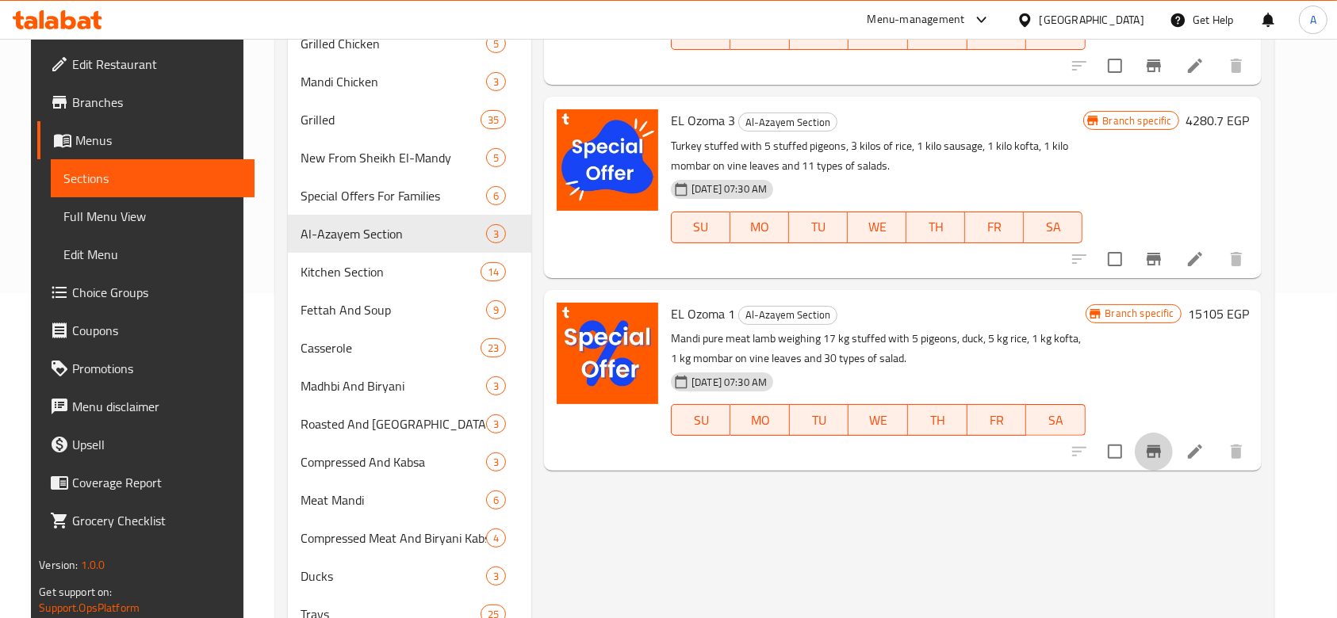
click at [1161, 447] on icon "Branch-specific-item" at bounding box center [1153, 452] width 14 height 13
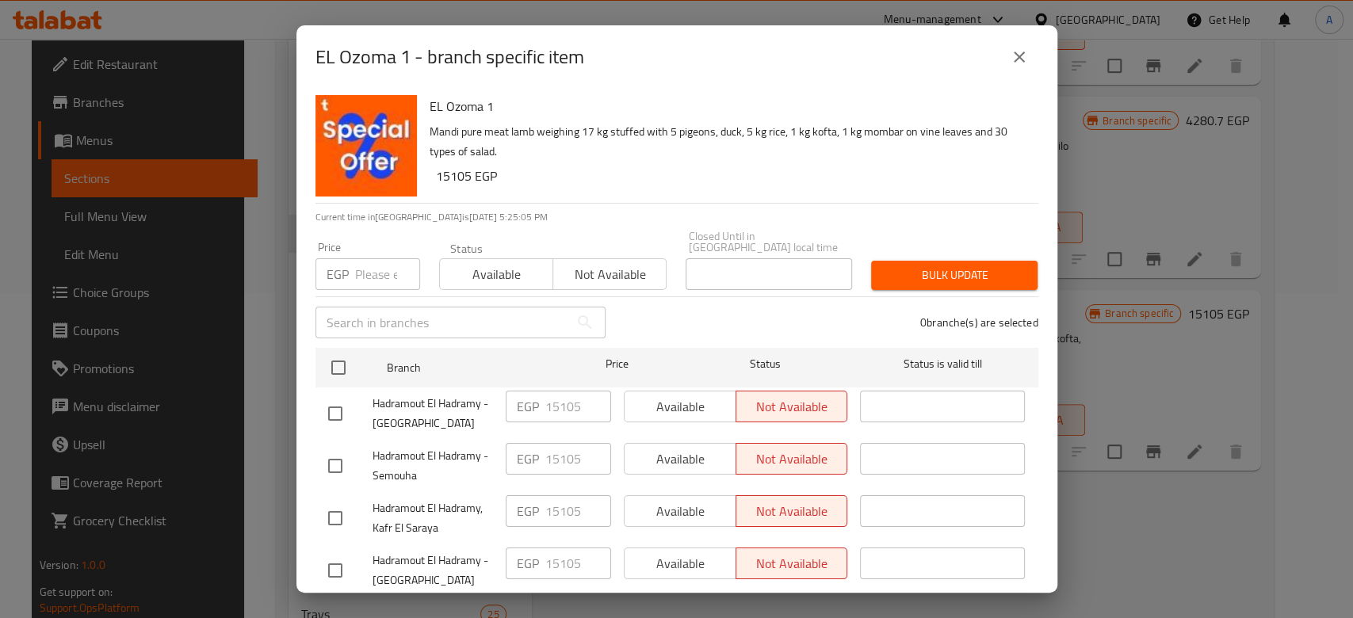
click at [1025, 63] on icon "close" at bounding box center [1019, 57] width 19 height 19
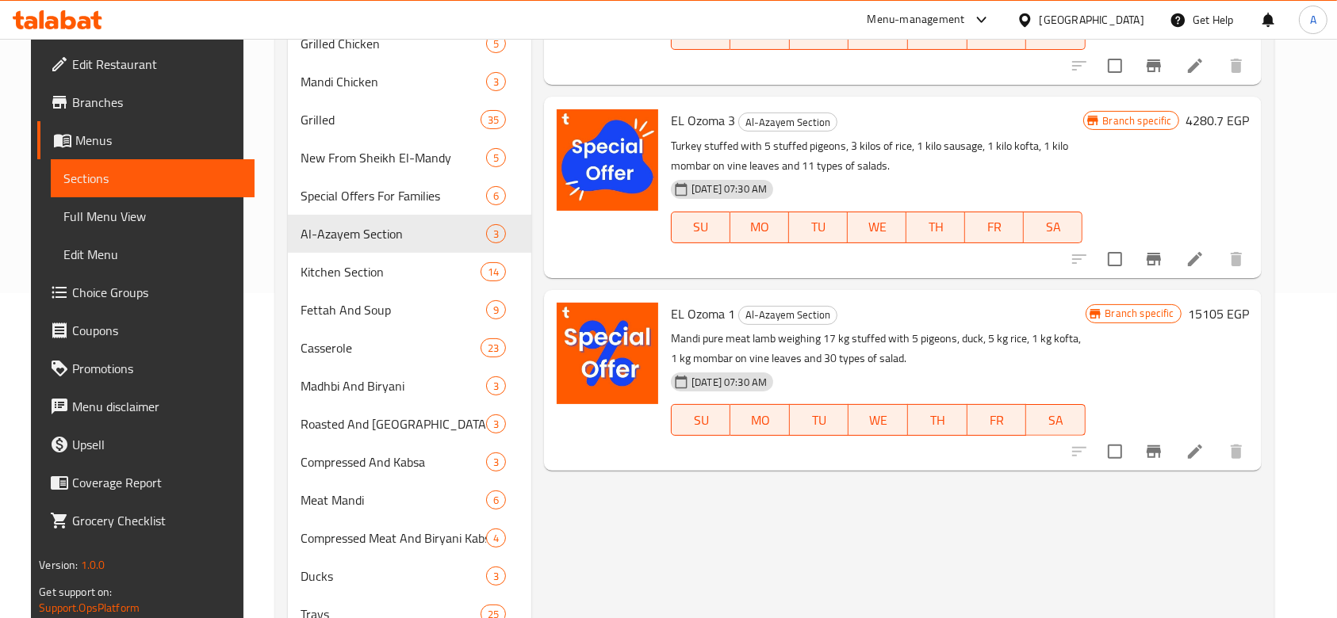
click at [1204, 442] on icon at bounding box center [1194, 451] width 19 height 19
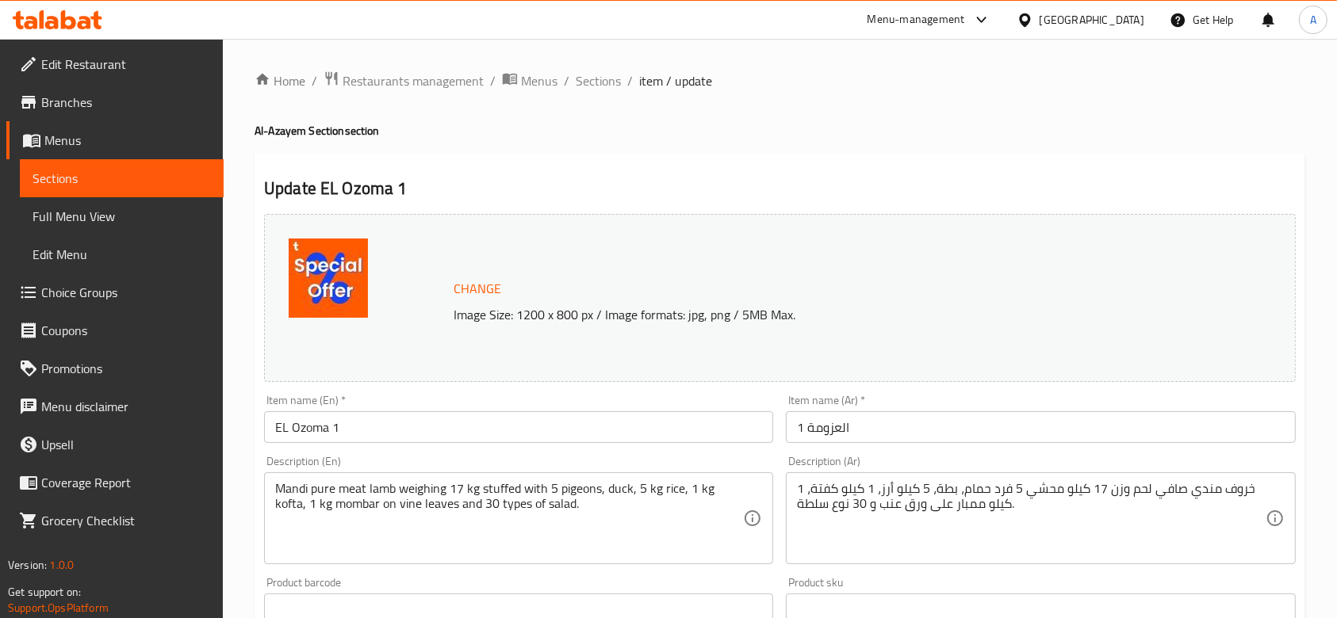
scroll to position [323, 0]
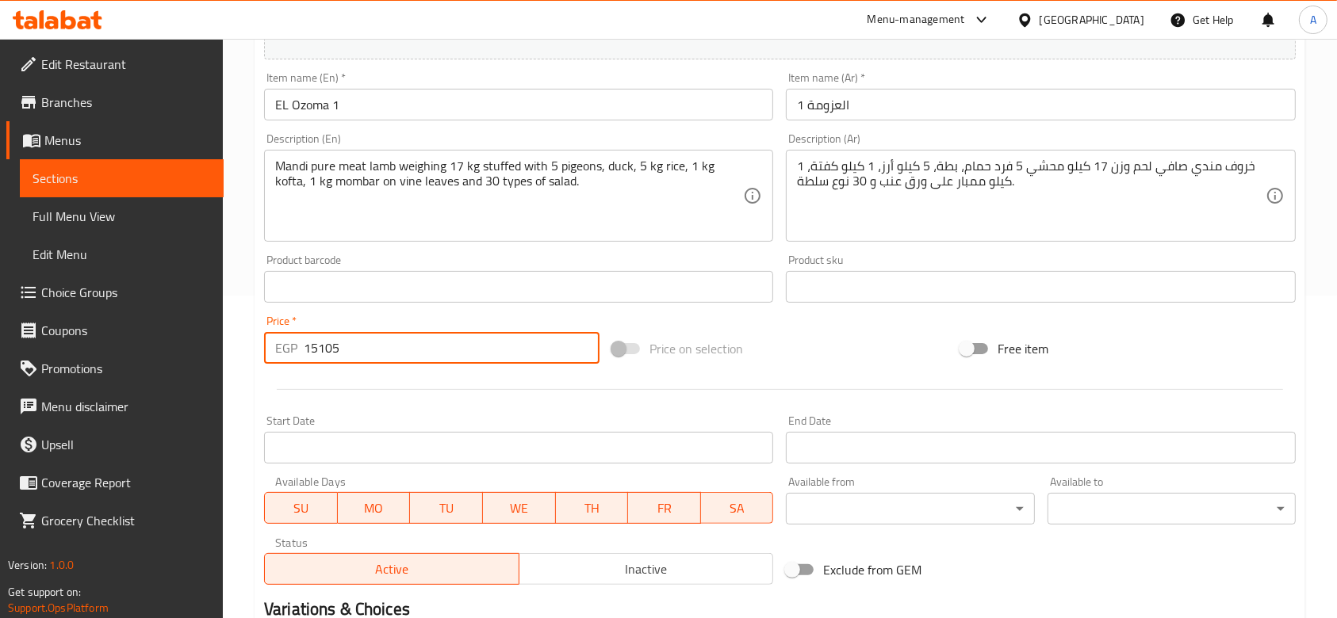
drag, startPoint x: 425, startPoint y: 354, endPoint x: 283, endPoint y: 350, distance: 142.0
click at [283, 350] on div "EGP 15105 Price *" at bounding box center [431, 348] width 335 height 32
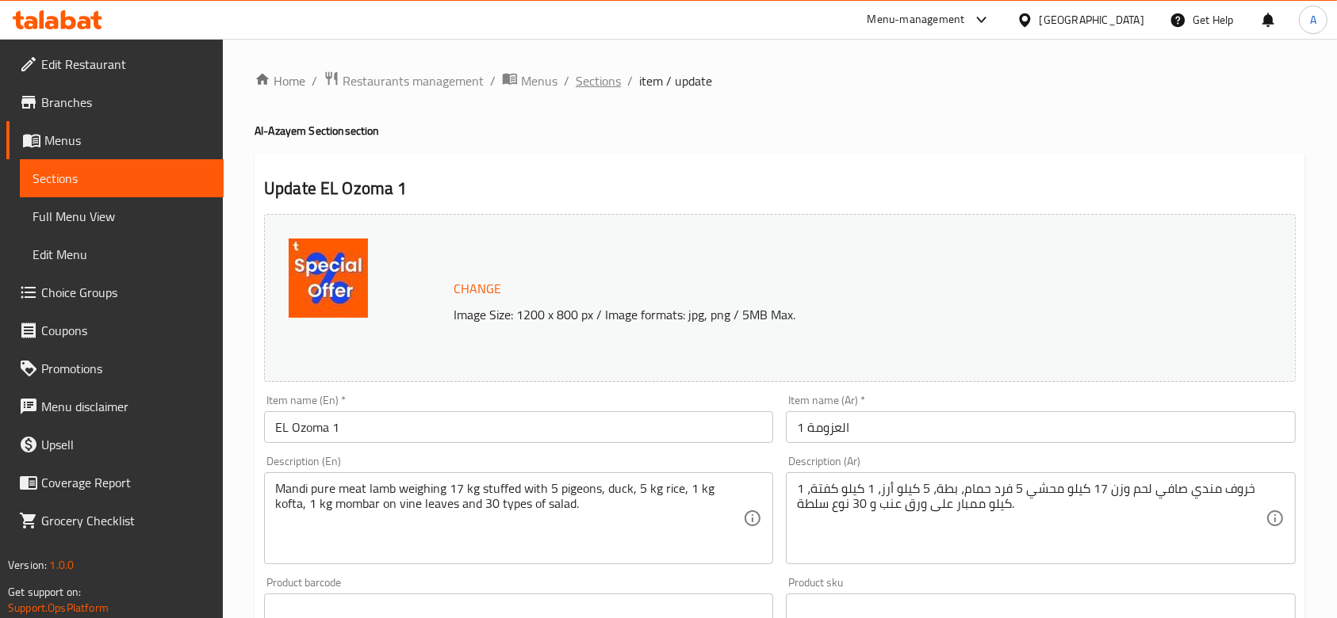
click at [603, 79] on span "Sections" at bounding box center [598, 80] width 45 height 19
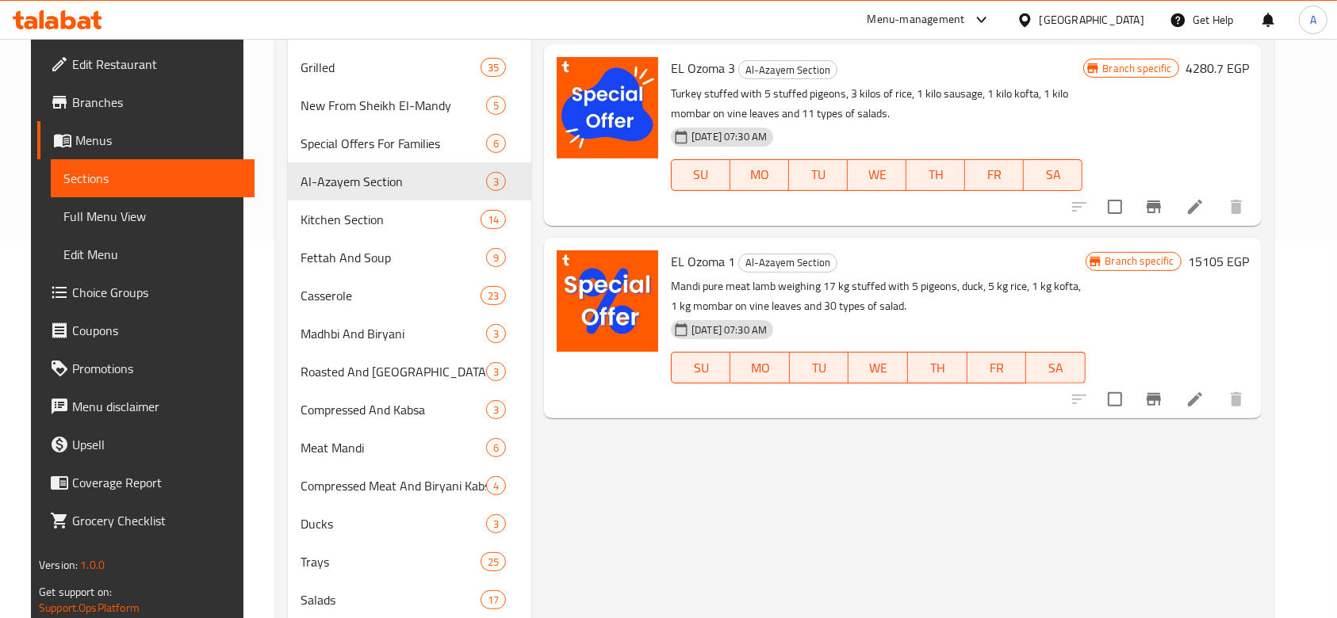
scroll to position [381, 0]
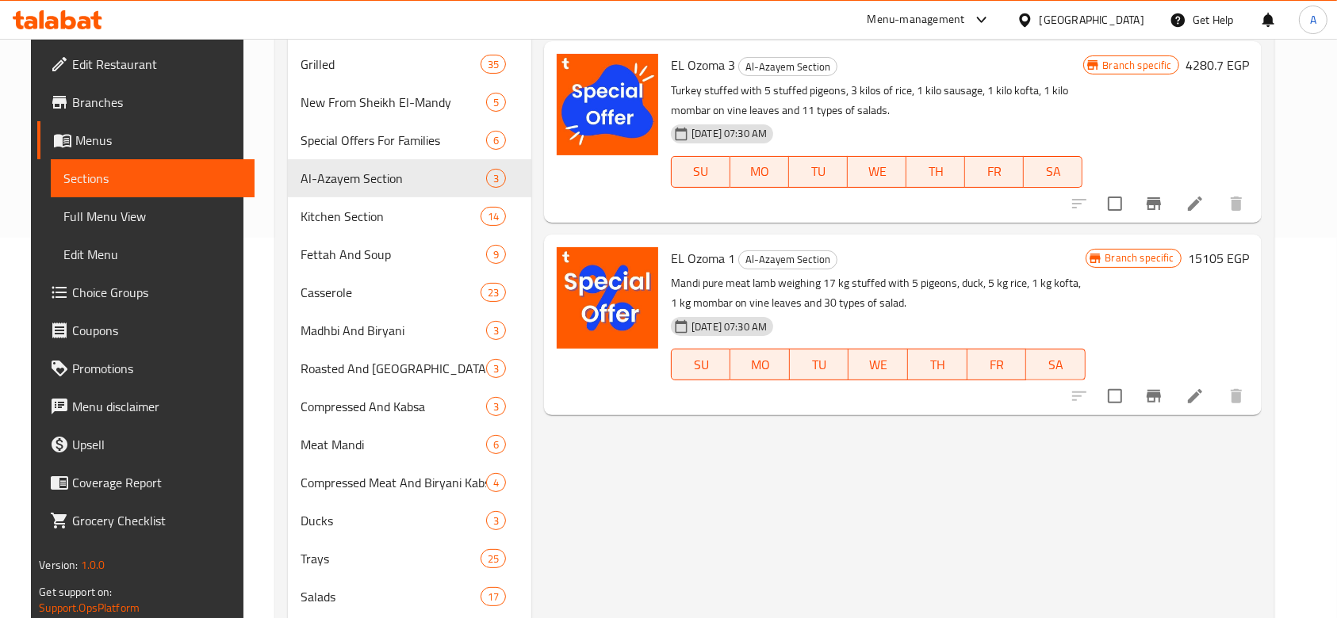
click at [1163, 392] on icon "Branch-specific-item" at bounding box center [1153, 396] width 19 height 19
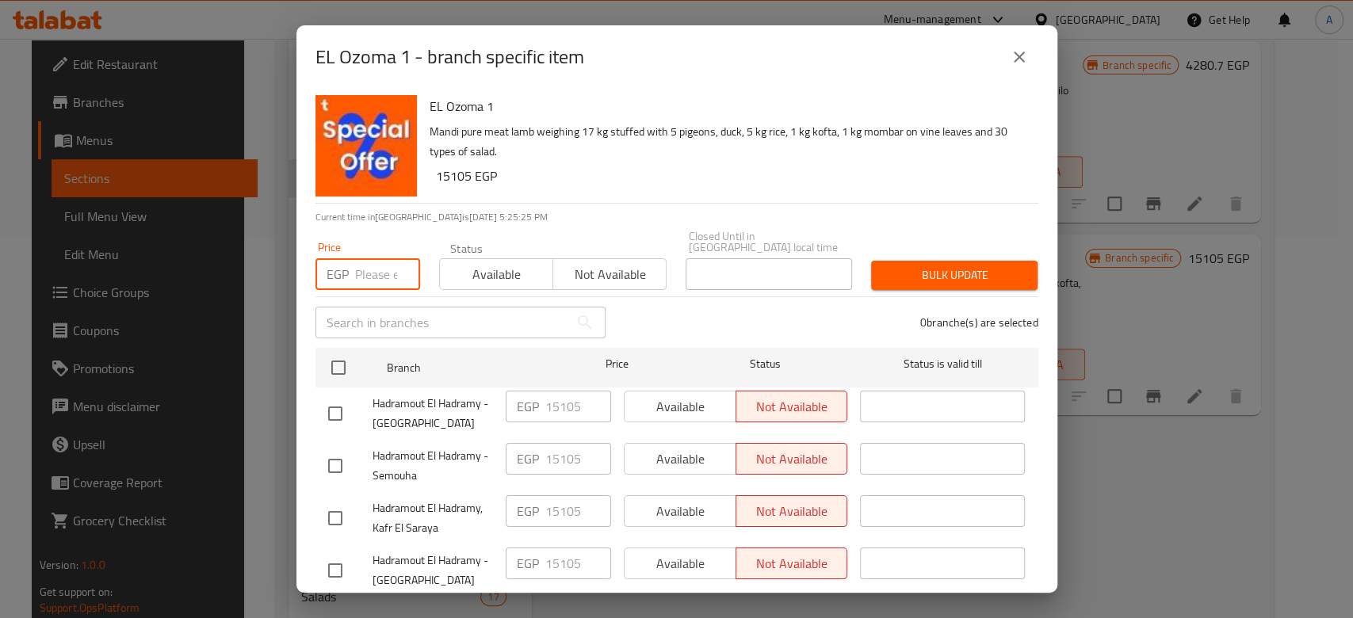
click at [380, 258] on input "number" at bounding box center [387, 274] width 65 height 32
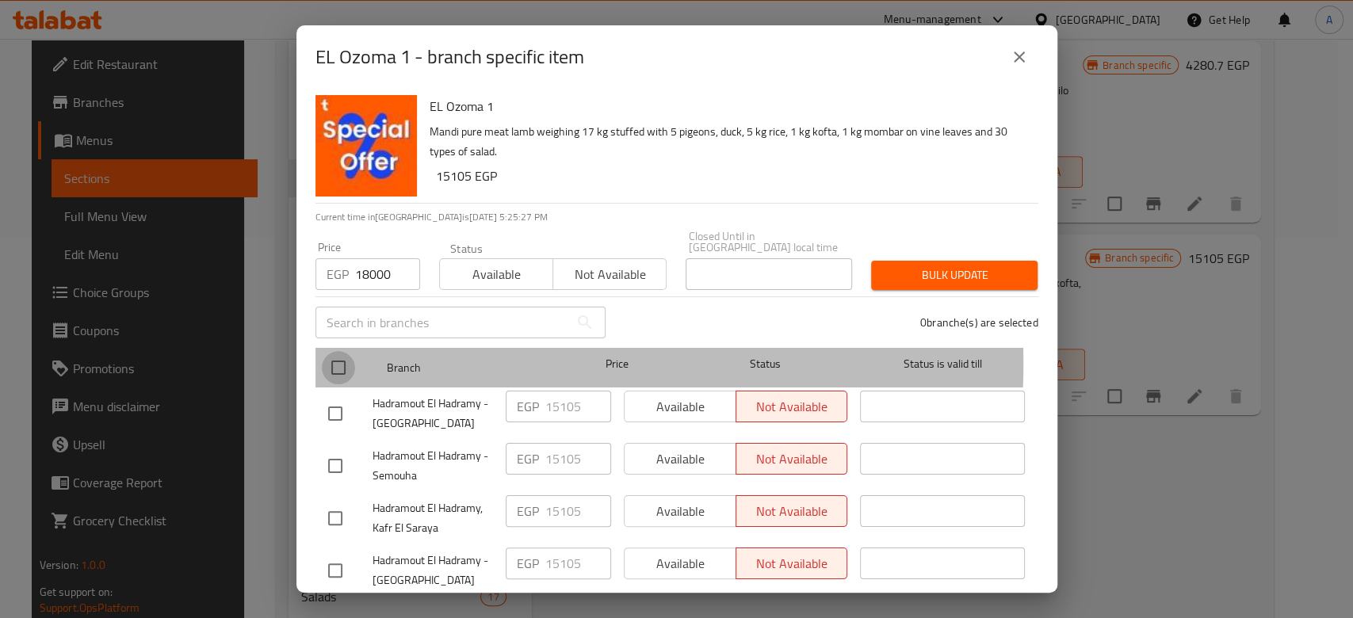
click at [343, 352] on input "checkbox" at bounding box center [338, 367] width 33 height 33
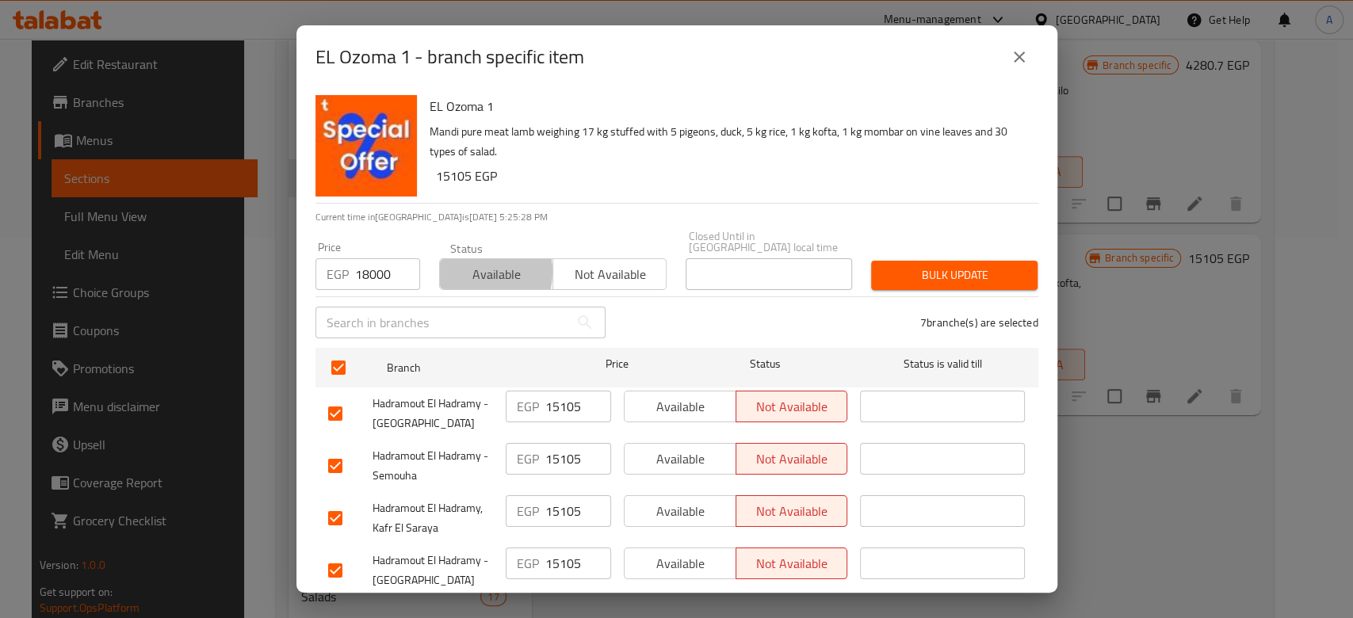
click at [463, 263] on span "Available" at bounding box center [496, 274] width 101 height 23
click at [907, 266] on span "Bulk update" at bounding box center [954, 276] width 141 height 20
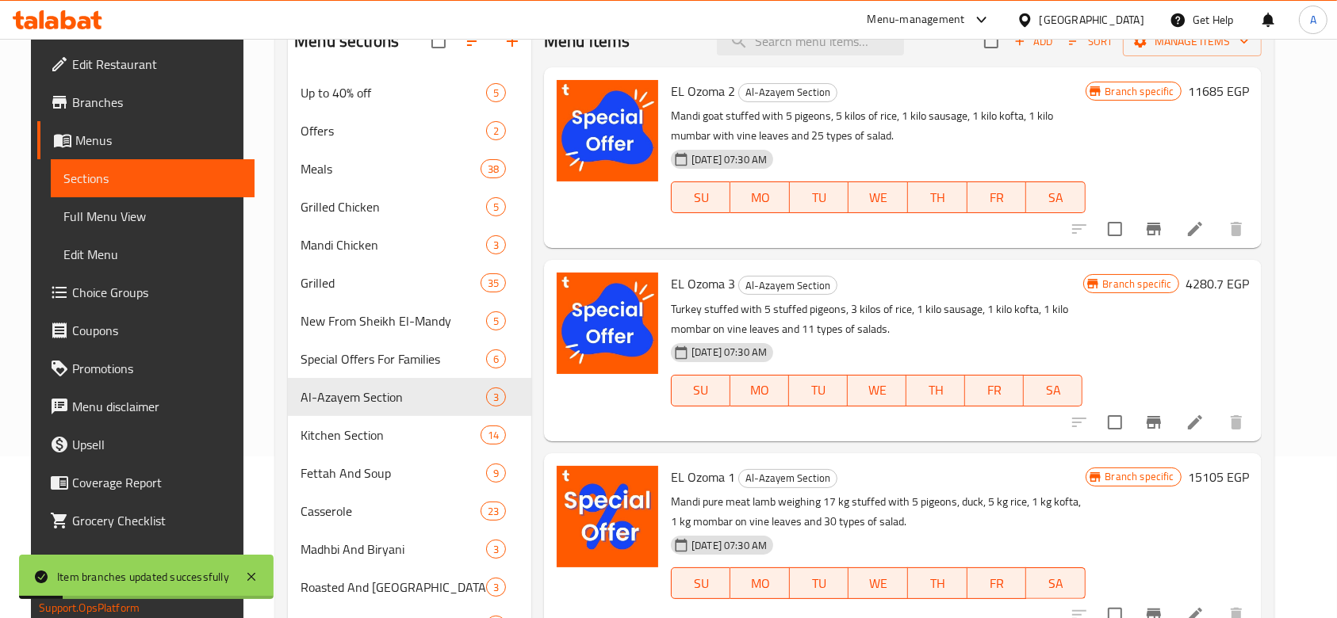
scroll to position [160, 0]
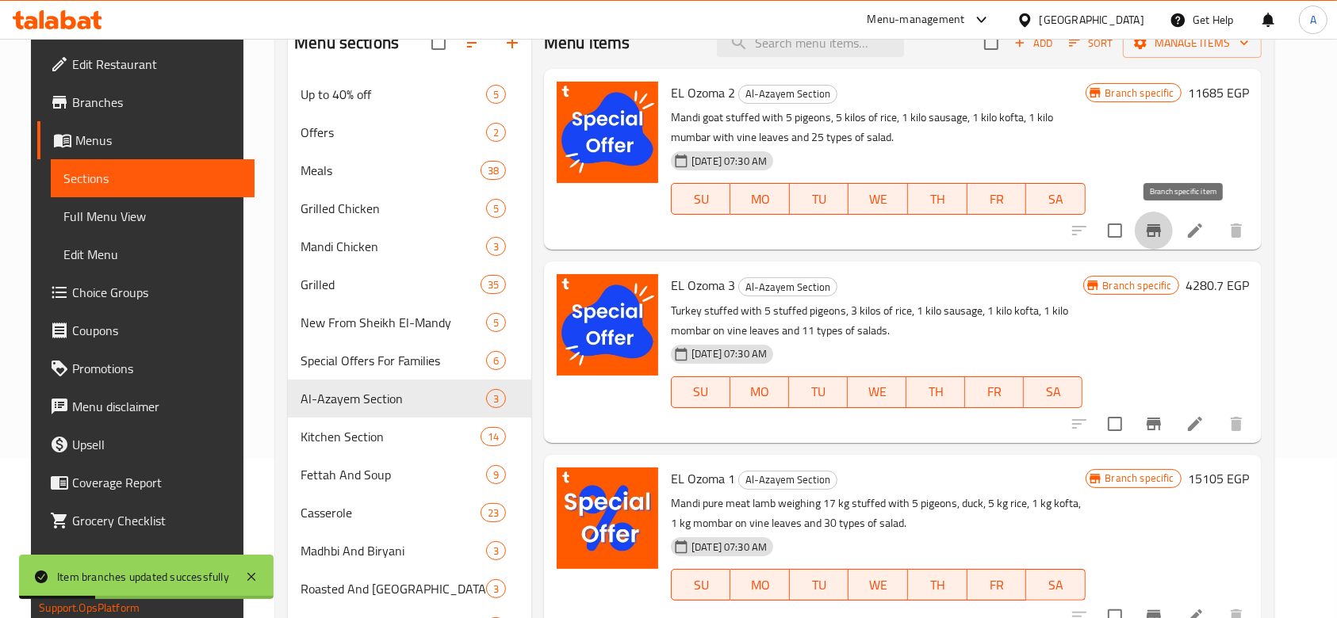
click at [1163, 223] on icon "Branch-specific-item" at bounding box center [1153, 230] width 19 height 19
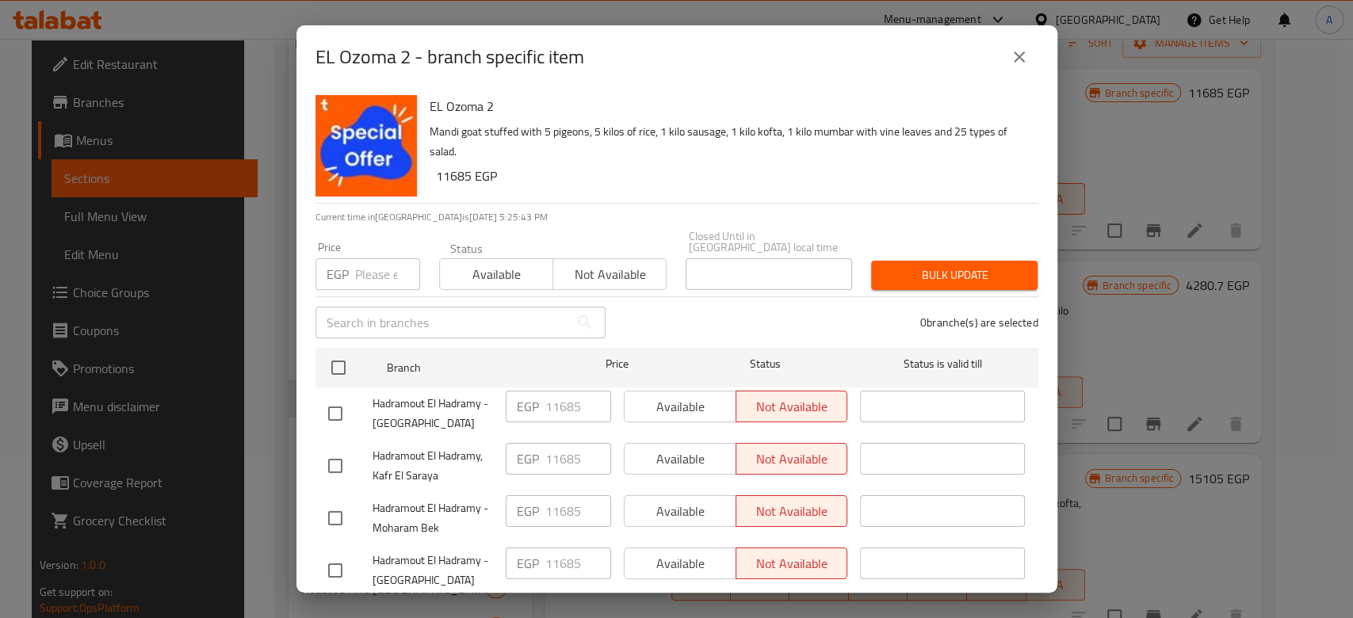
click at [1029, 61] on button "close" at bounding box center [1020, 57] width 38 height 38
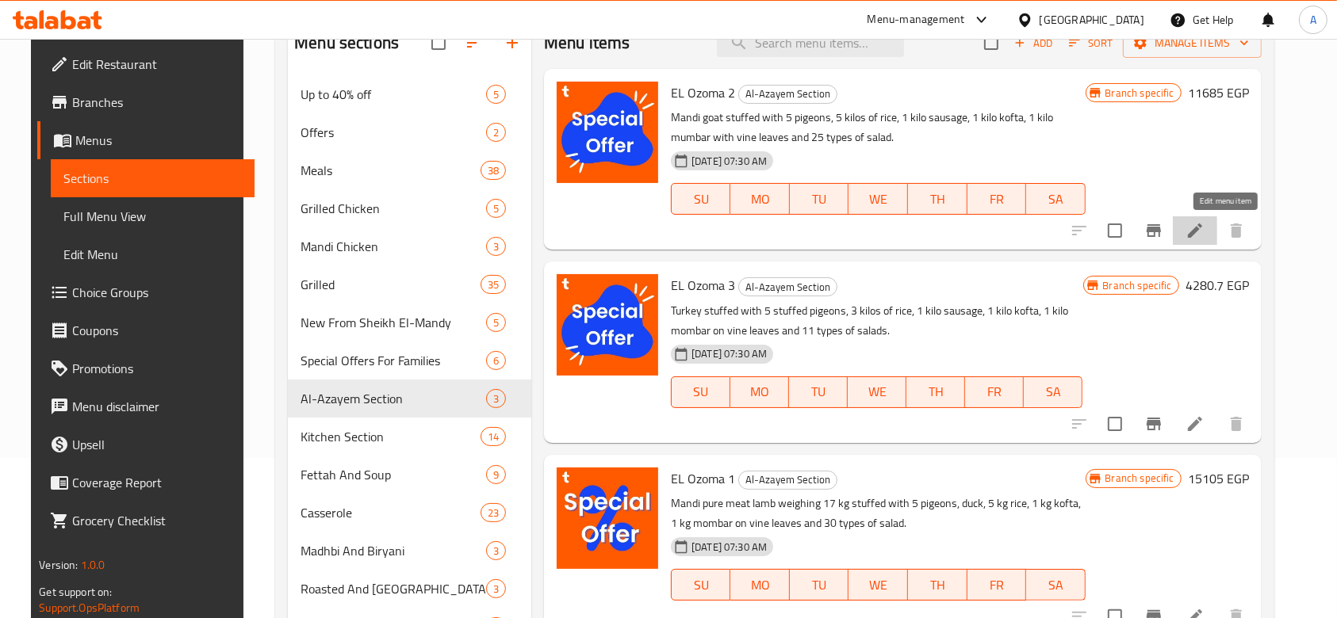
click at [1204, 235] on icon at bounding box center [1194, 230] width 19 height 19
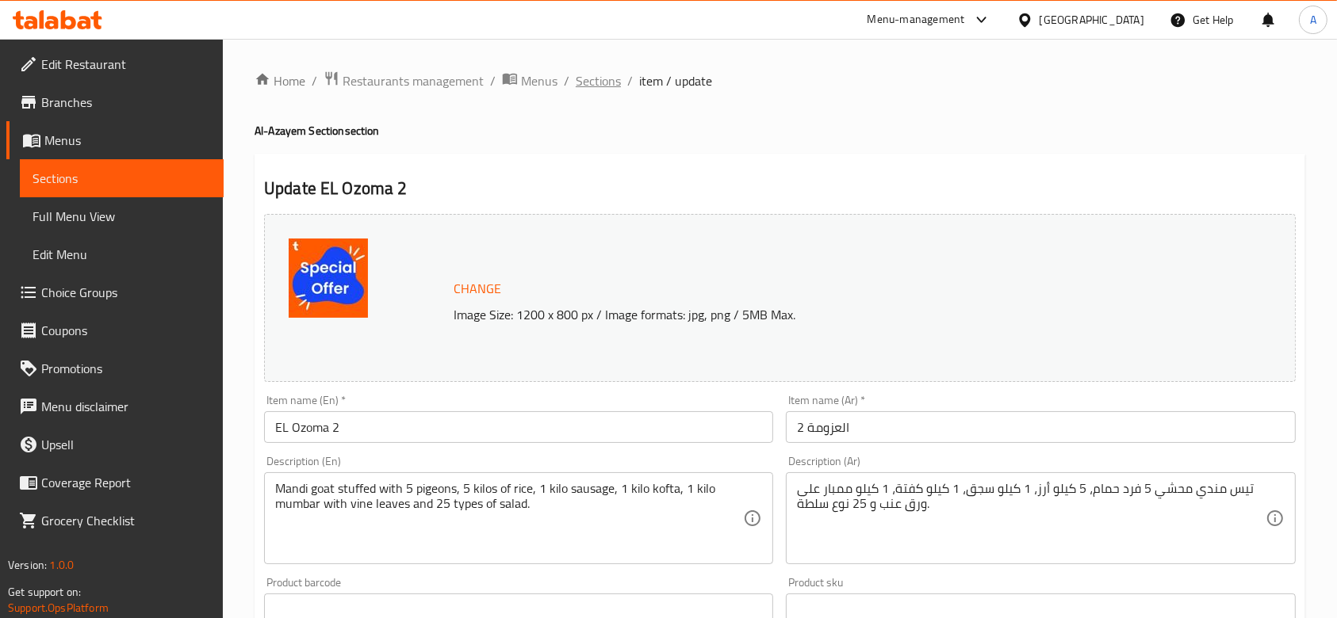
click at [596, 83] on span "Sections" at bounding box center [598, 80] width 45 height 19
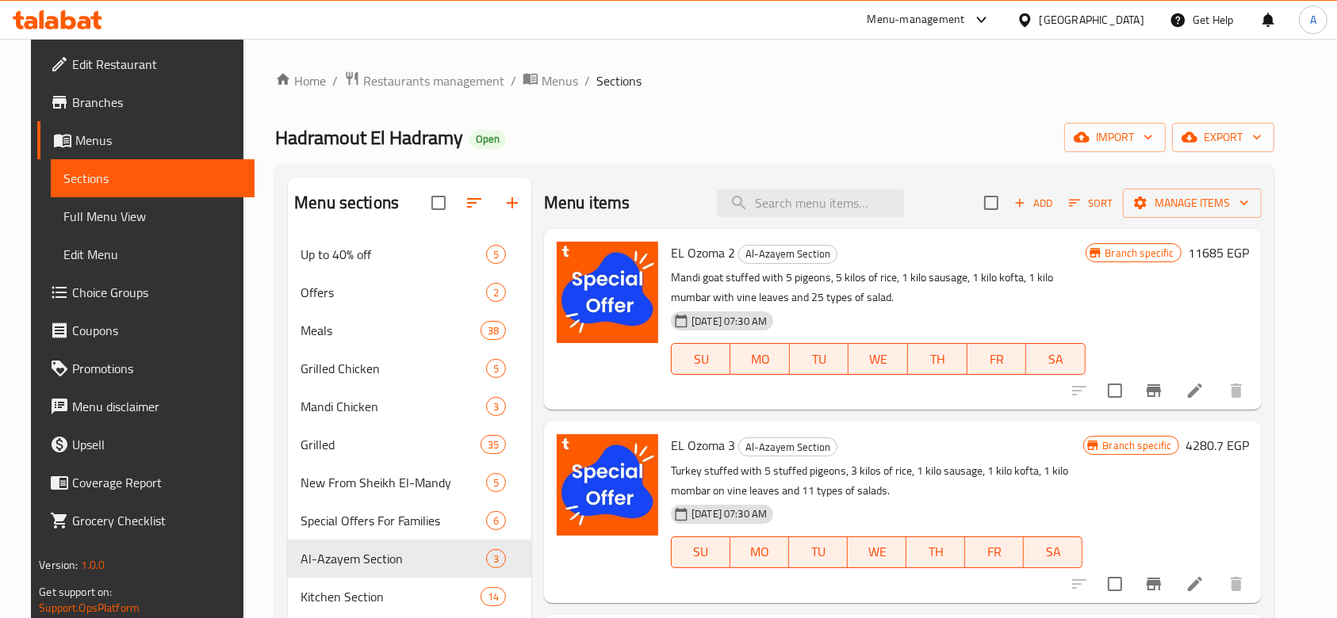
click at [1163, 396] on icon "Branch-specific-item" at bounding box center [1153, 390] width 19 height 19
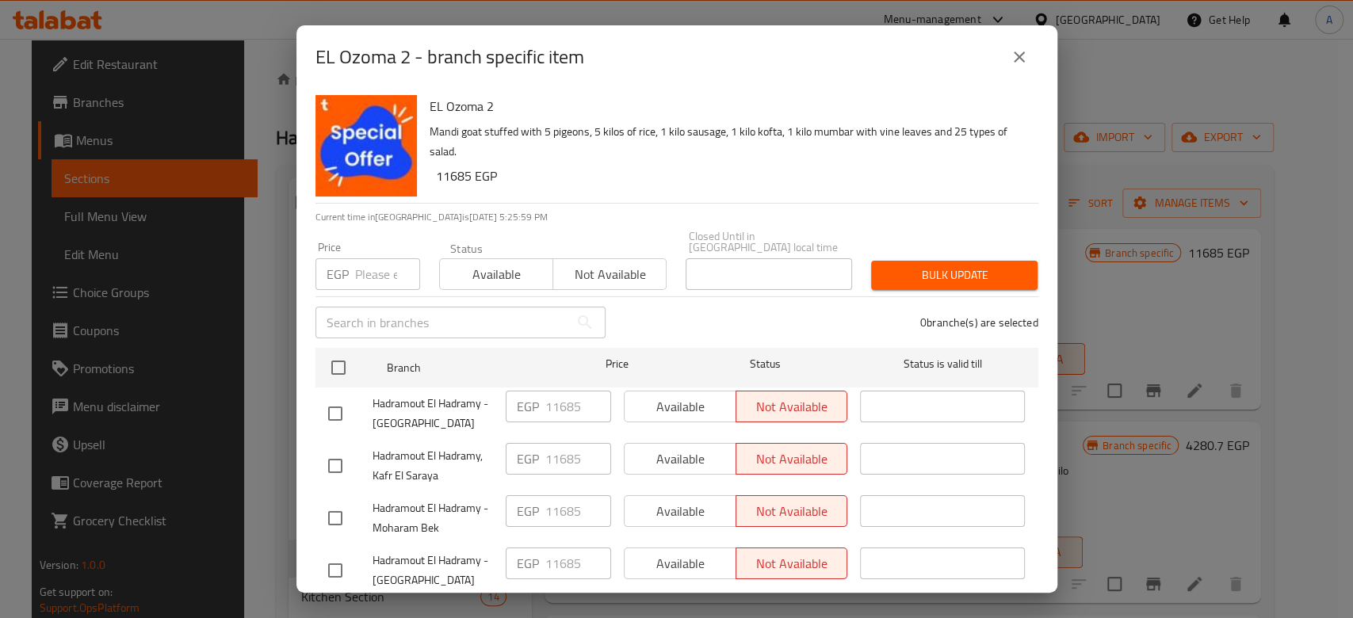
click at [383, 259] on input "number" at bounding box center [387, 274] width 65 height 32
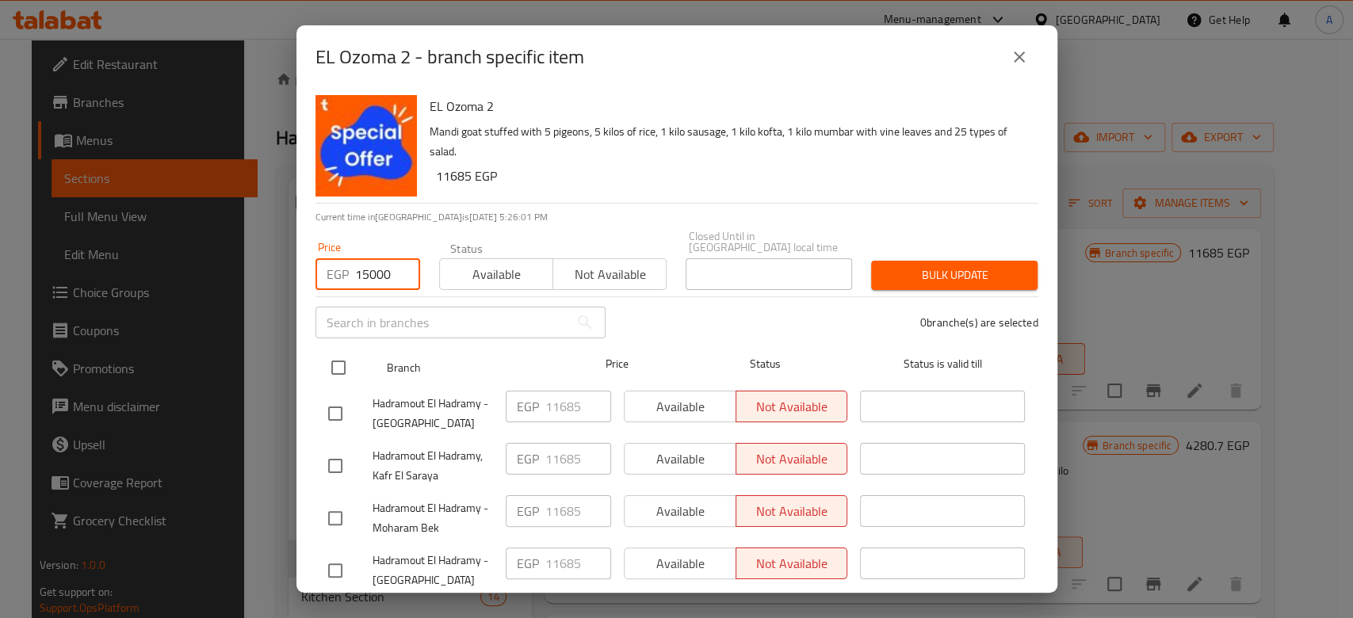
click at [335, 351] on input "checkbox" at bounding box center [338, 367] width 33 height 33
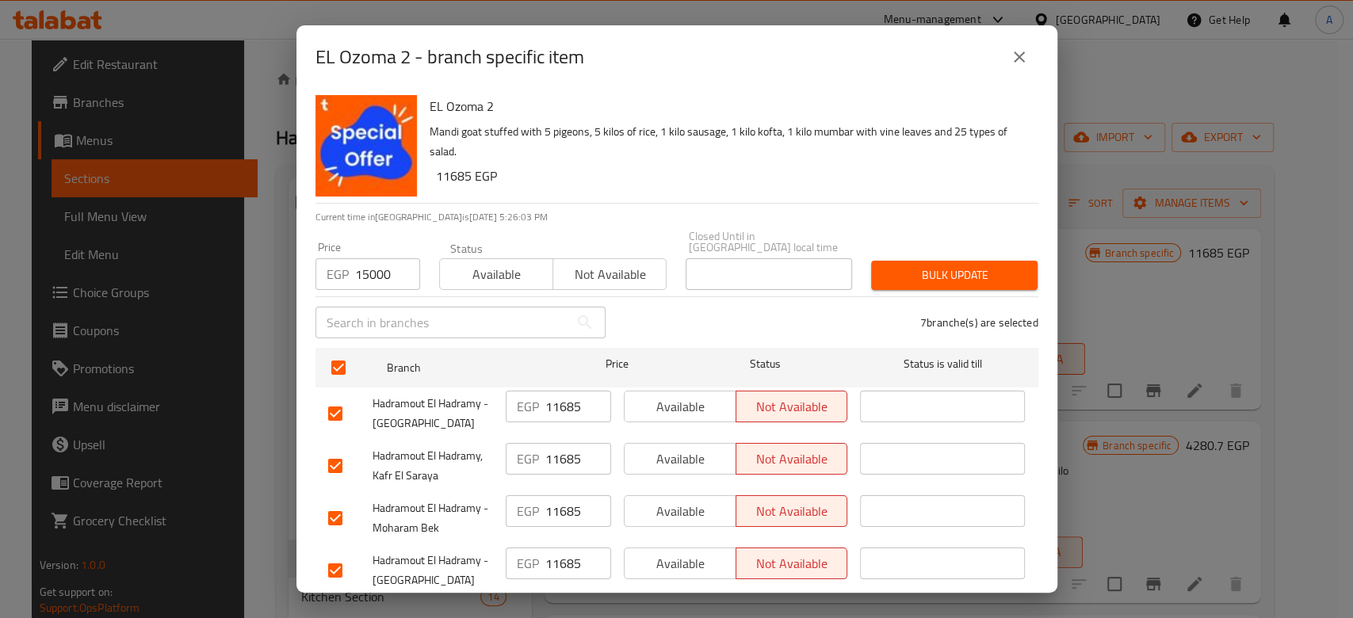
click at [915, 270] on span "Bulk update" at bounding box center [954, 276] width 141 height 20
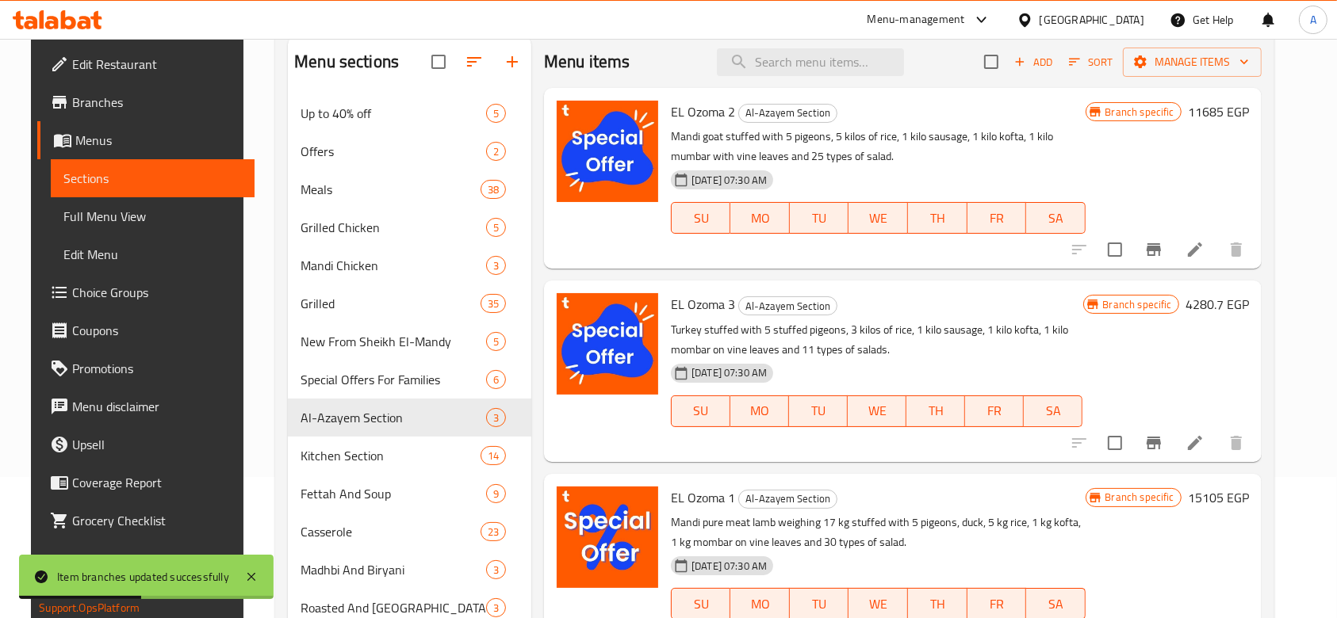
scroll to position [137, 0]
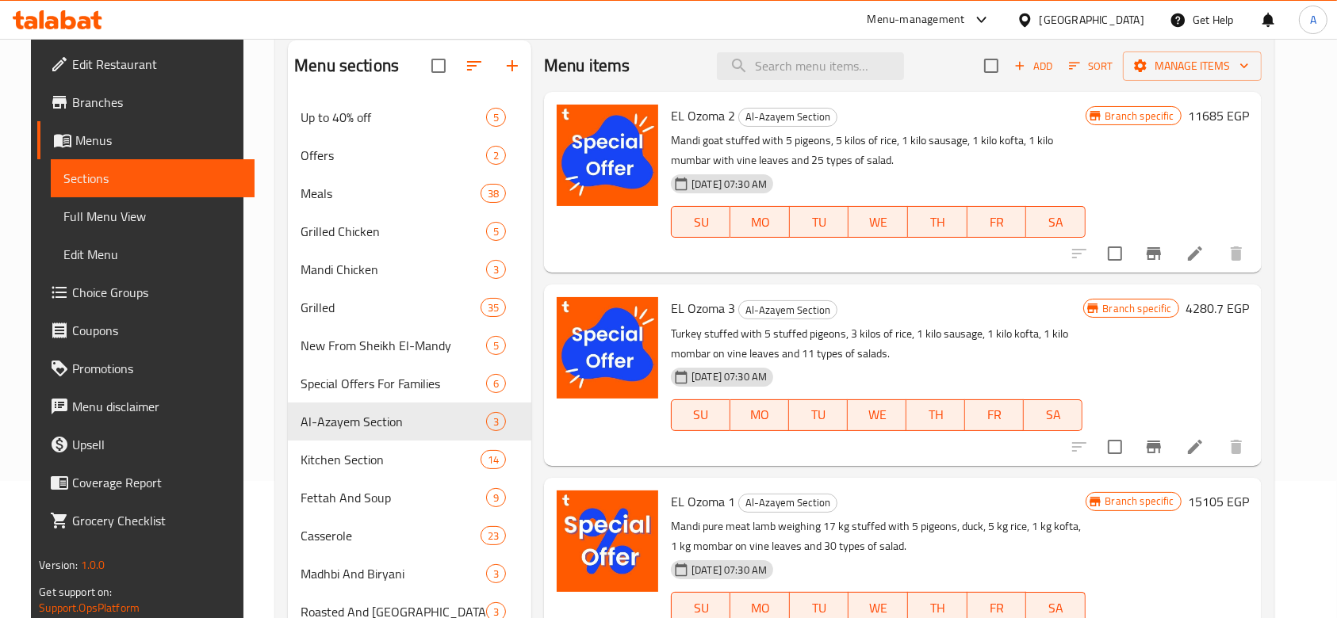
drag, startPoint x: 915, startPoint y: 270, endPoint x: 879, endPoint y: 297, distance: 44.2
click at [879, 297] on div "EL Ozoma 3 Al-Azayem Section Turkey stuffed with 5 stuffed pigeons, 3 kilos of …" at bounding box center [876, 375] width 424 height 168
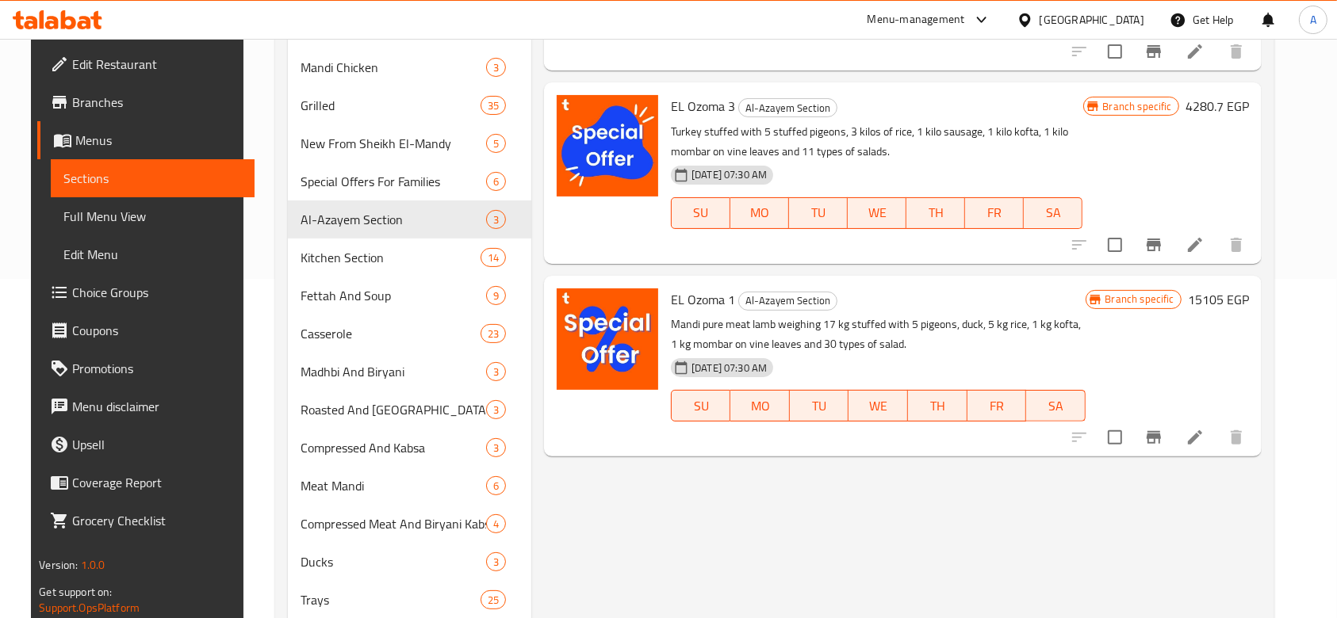
scroll to position [340, 0]
click at [1161, 435] on icon "Branch-specific-item" at bounding box center [1153, 436] width 14 height 13
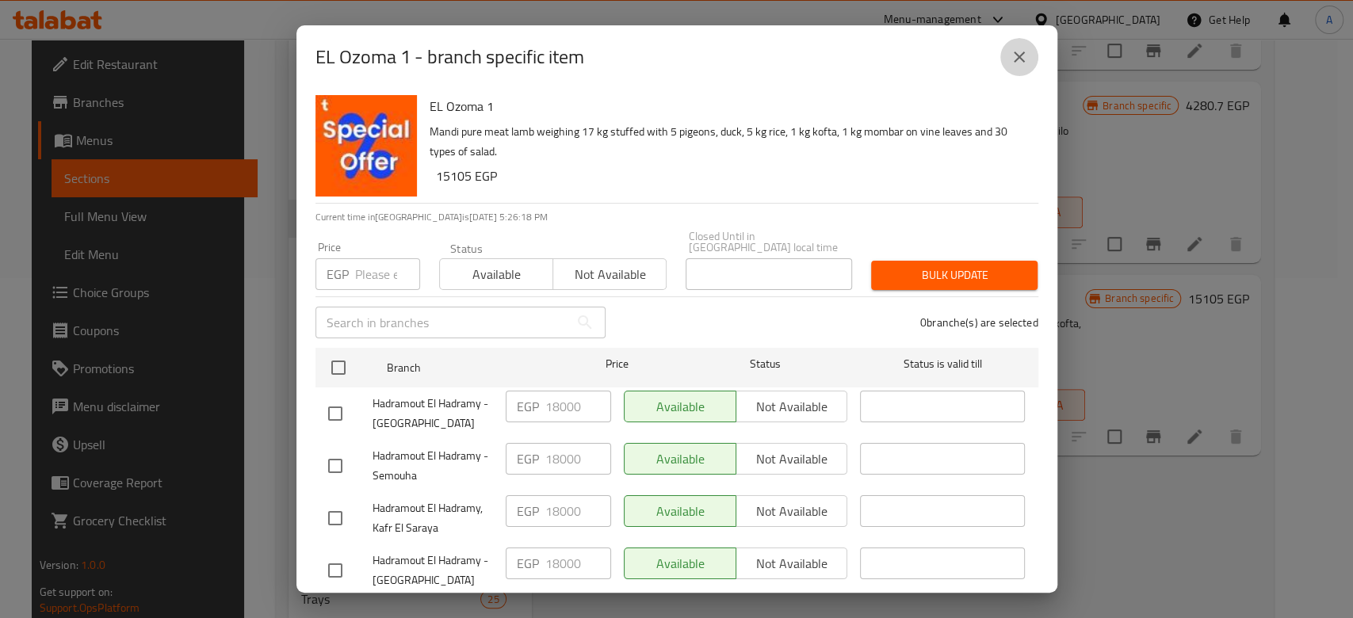
click at [1016, 58] on icon "close" at bounding box center [1019, 57] width 11 height 11
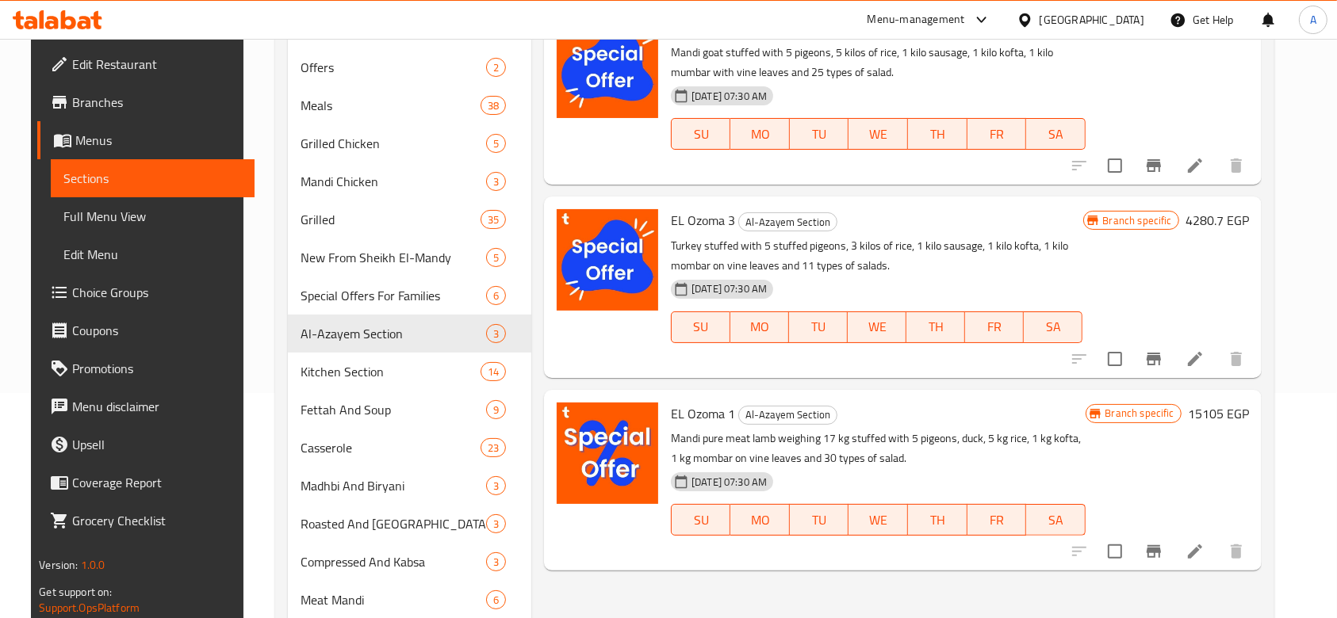
scroll to position [223, 0]
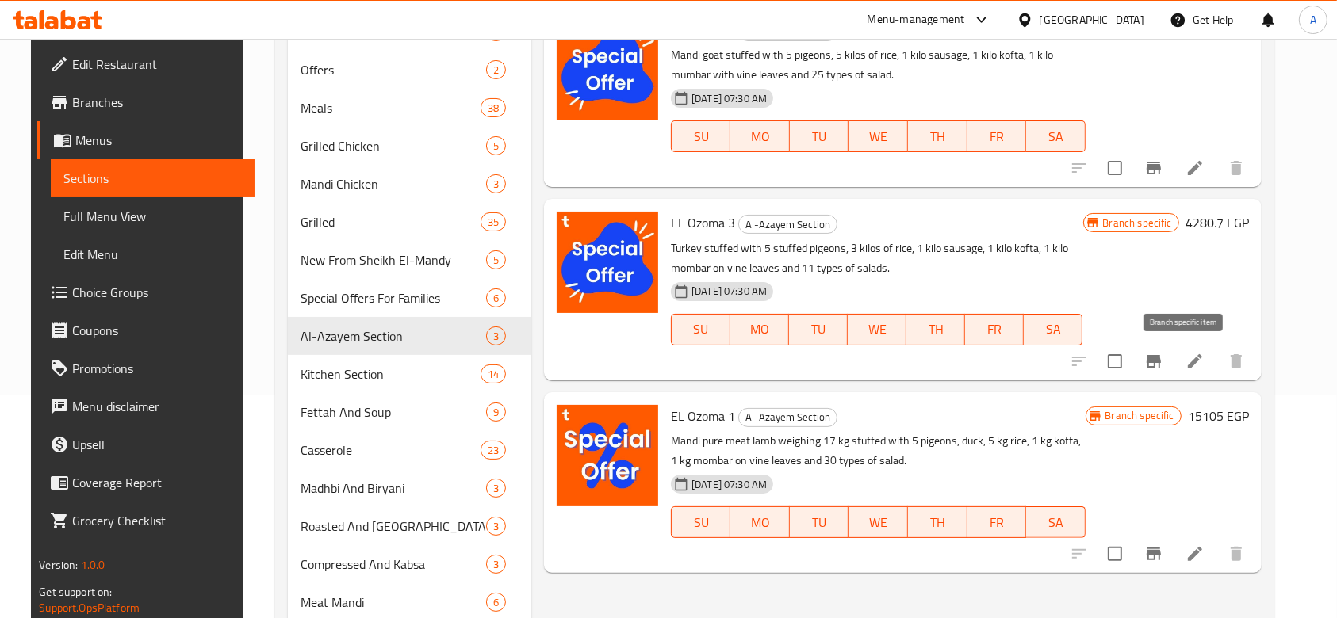
click at [1161, 358] on icon "Branch-specific-item" at bounding box center [1153, 361] width 14 height 13
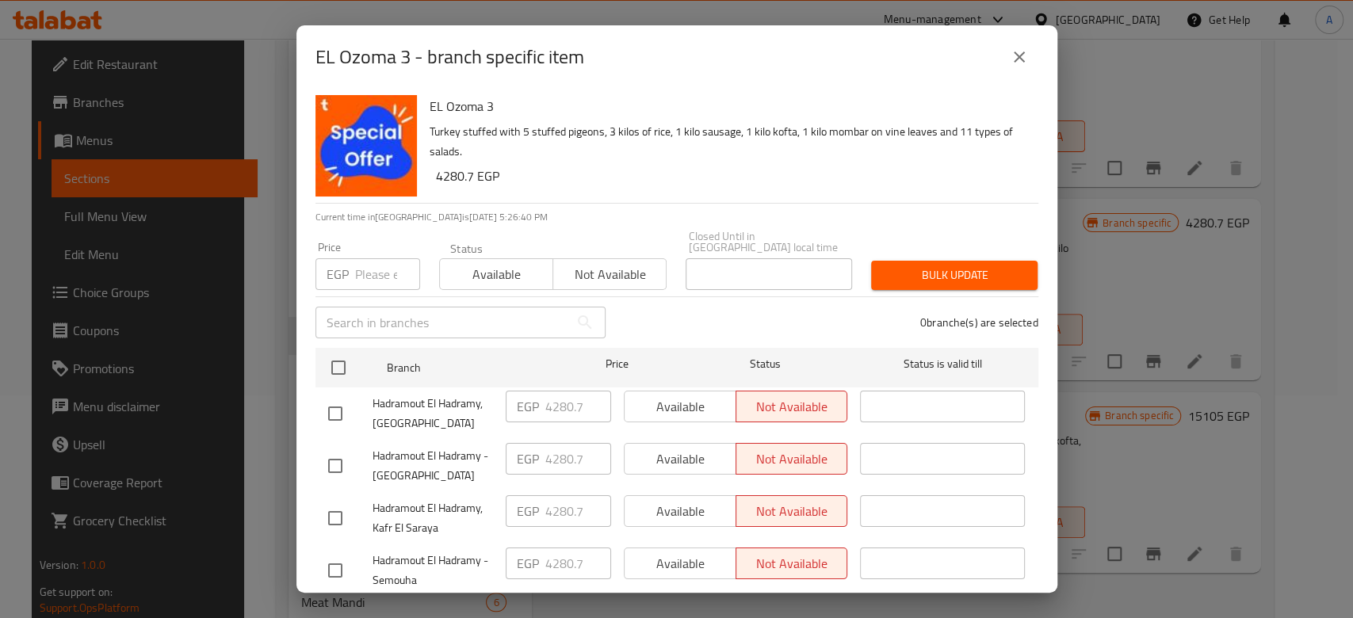
click at [1015, 63] on icon "close" at bounding box center [1019, 57] width 19 height 19
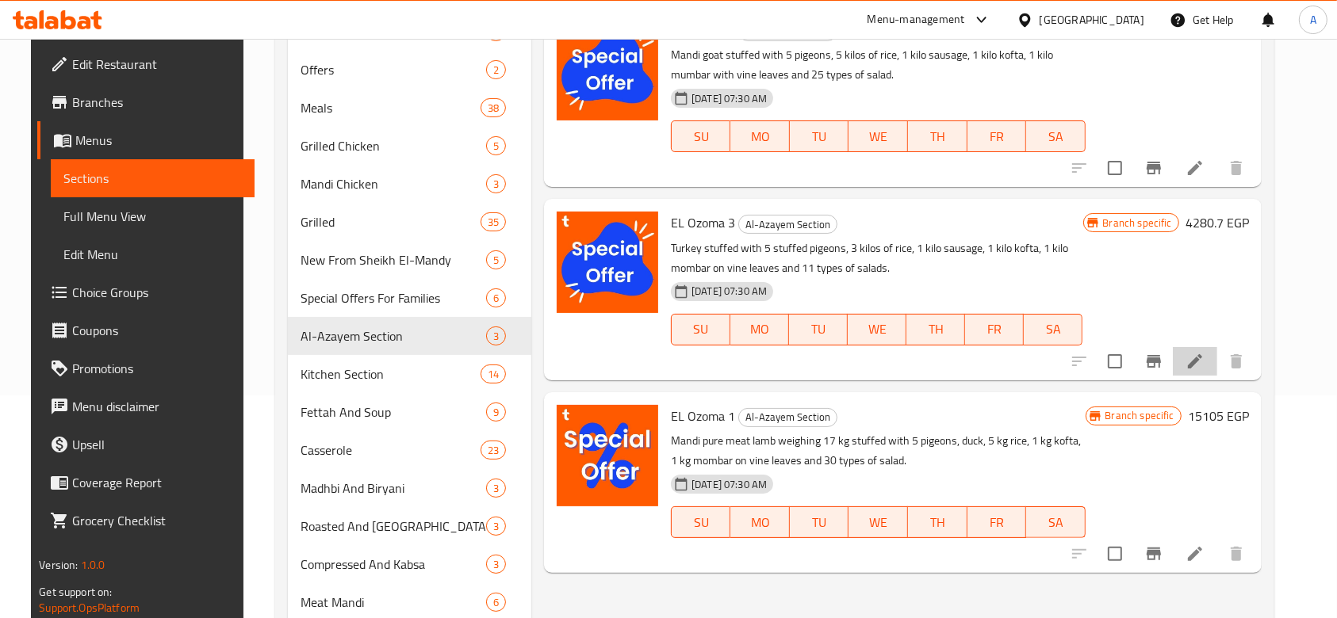
click at [1211, 358] on li at bounding box center [1195, 361] width 44 height 29
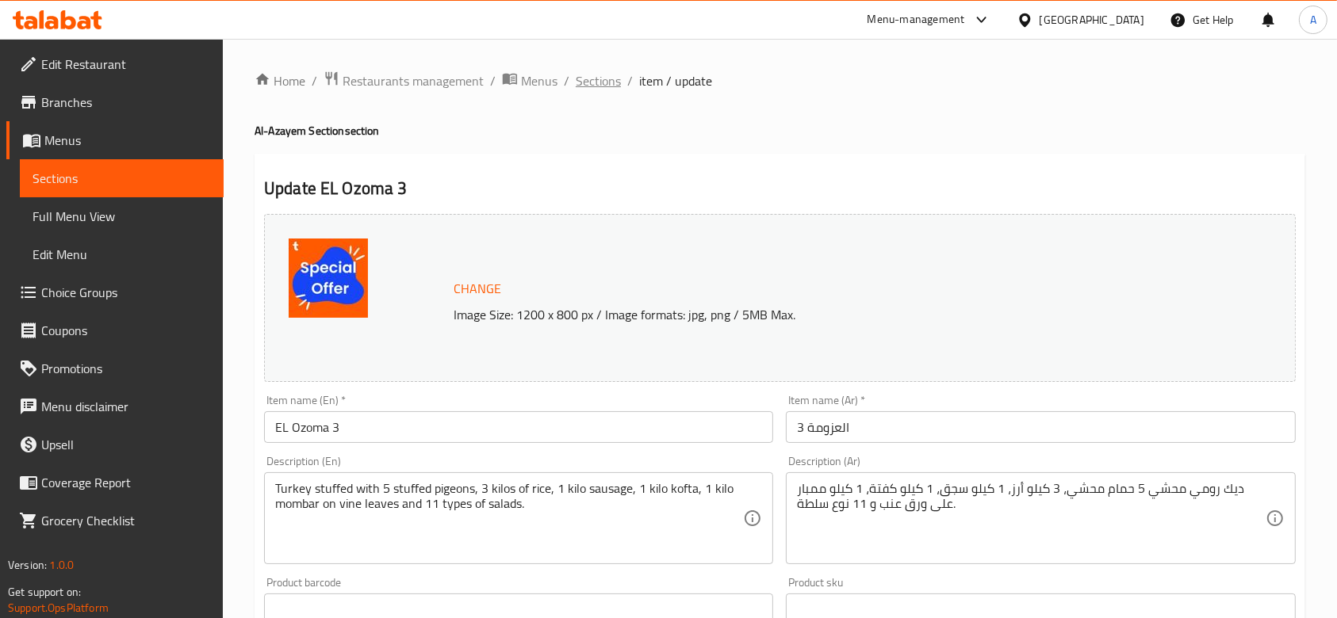
click at [607, 85] on span "Sections" at bounding box center [598, 80] width 45 height 19
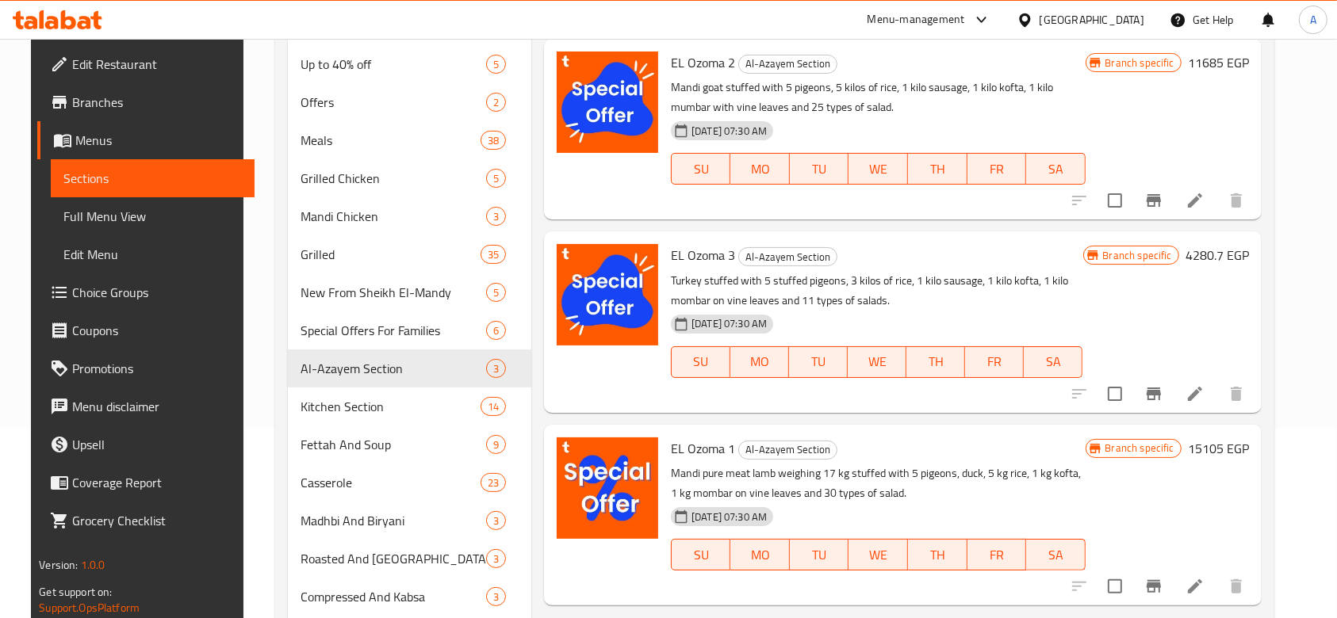
scroll to position [194, 0]
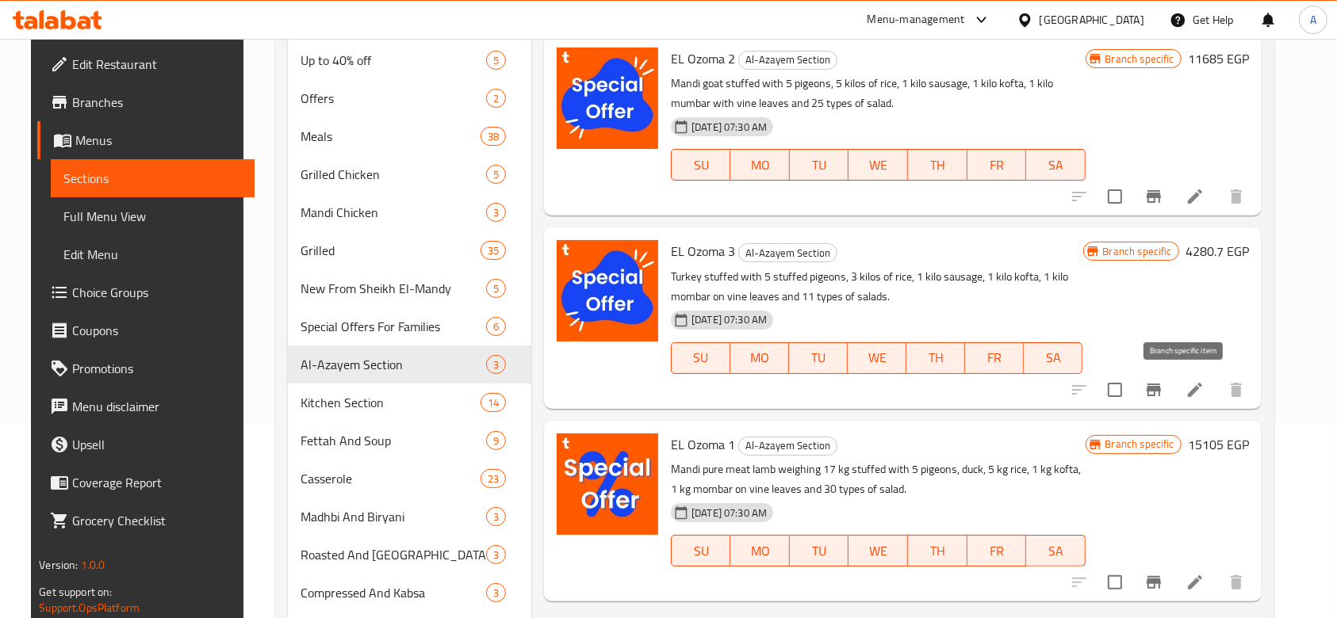
click at [1163, 385] on icon "Branch-specific-item" at bounding box center [1153, 390] width 19 height 19
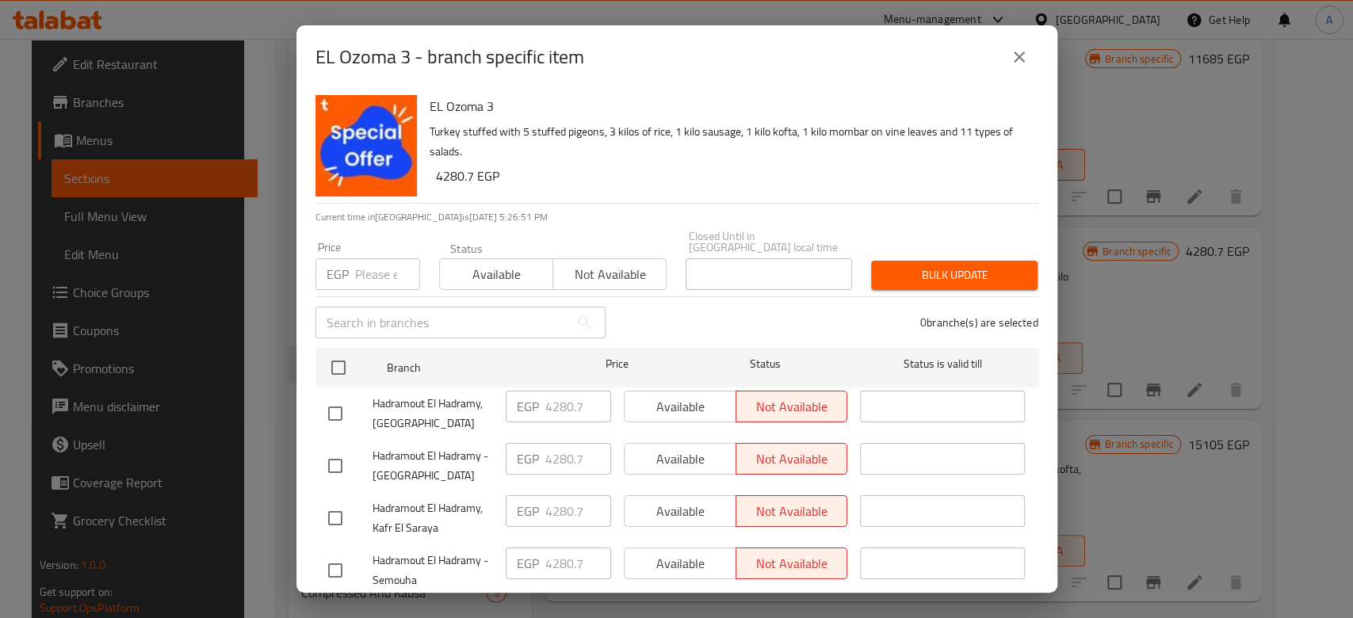
click at [374, 265] on input "number" at bounding box center [387, 274] width 65 height 32
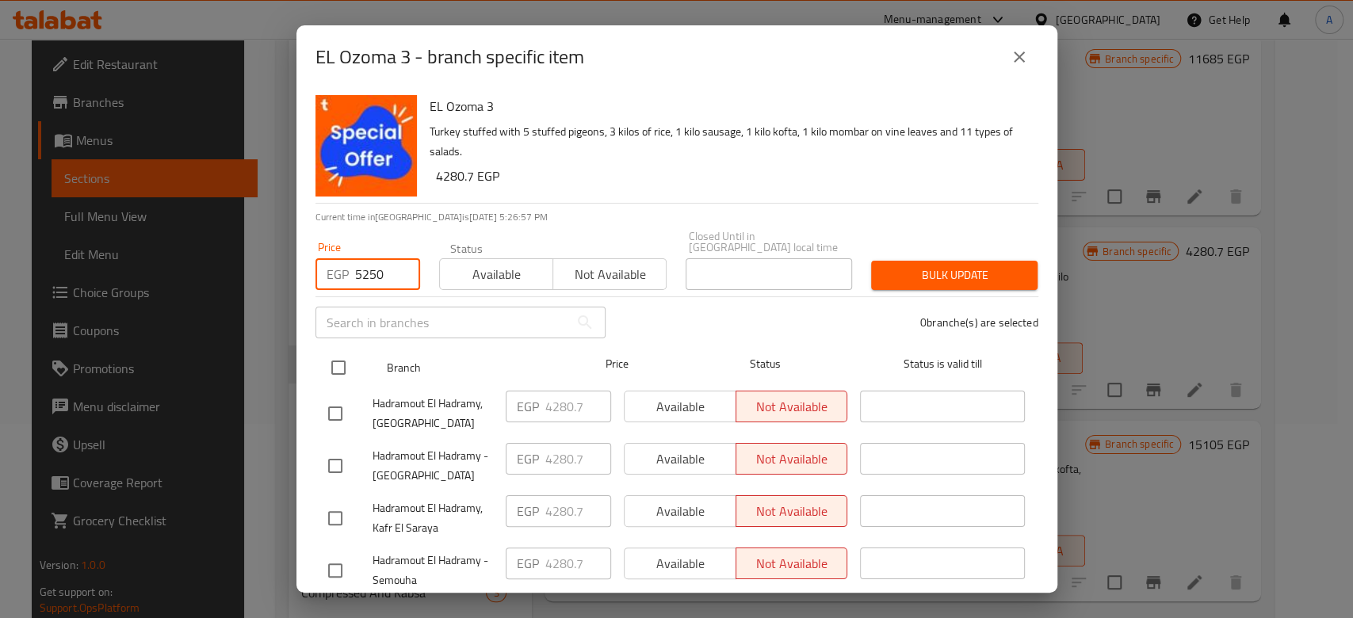
click at [333, 355] on input "checkbox" at bounding box center [338, 367] width 33 height 33
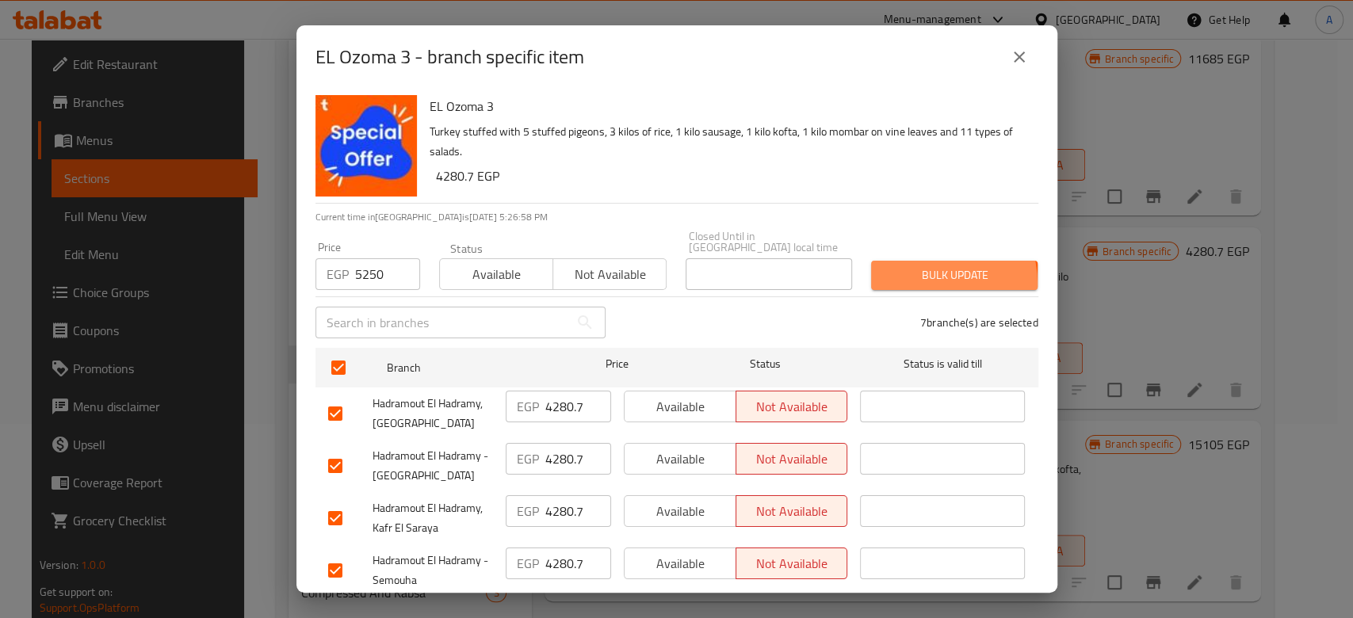
click at [886, 275] on button "Bulk update" at bounding box center [954, 275] width 166 height 29
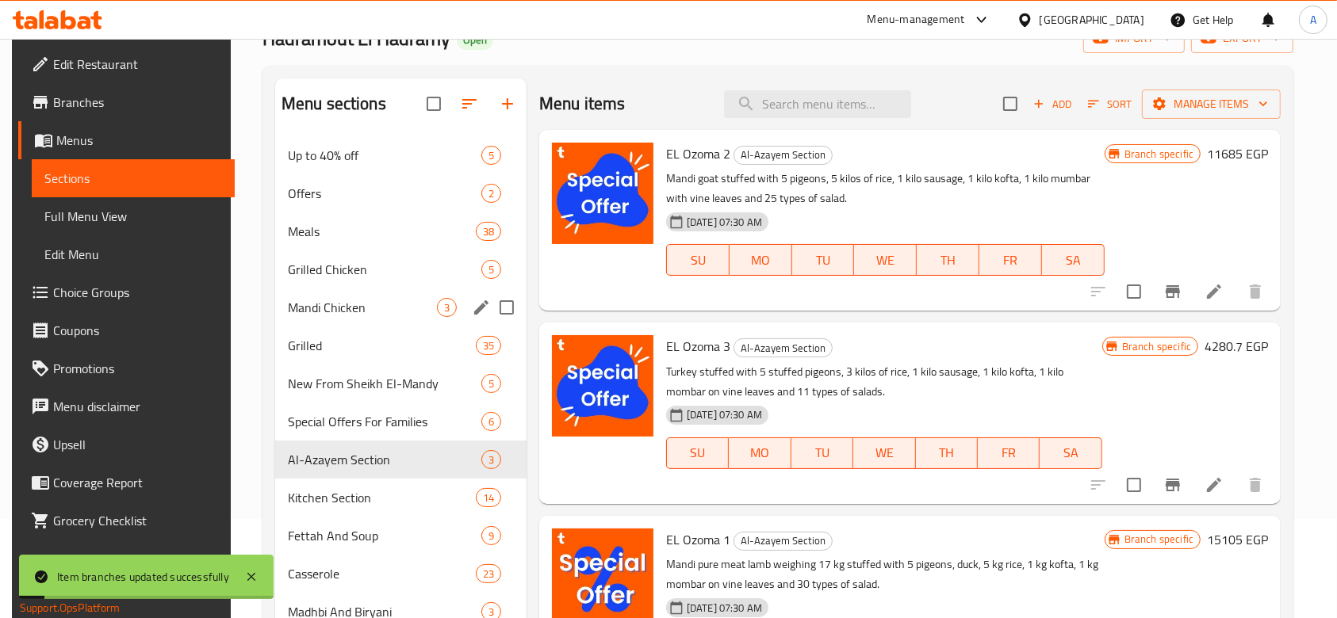
scroll to position [95, 0]
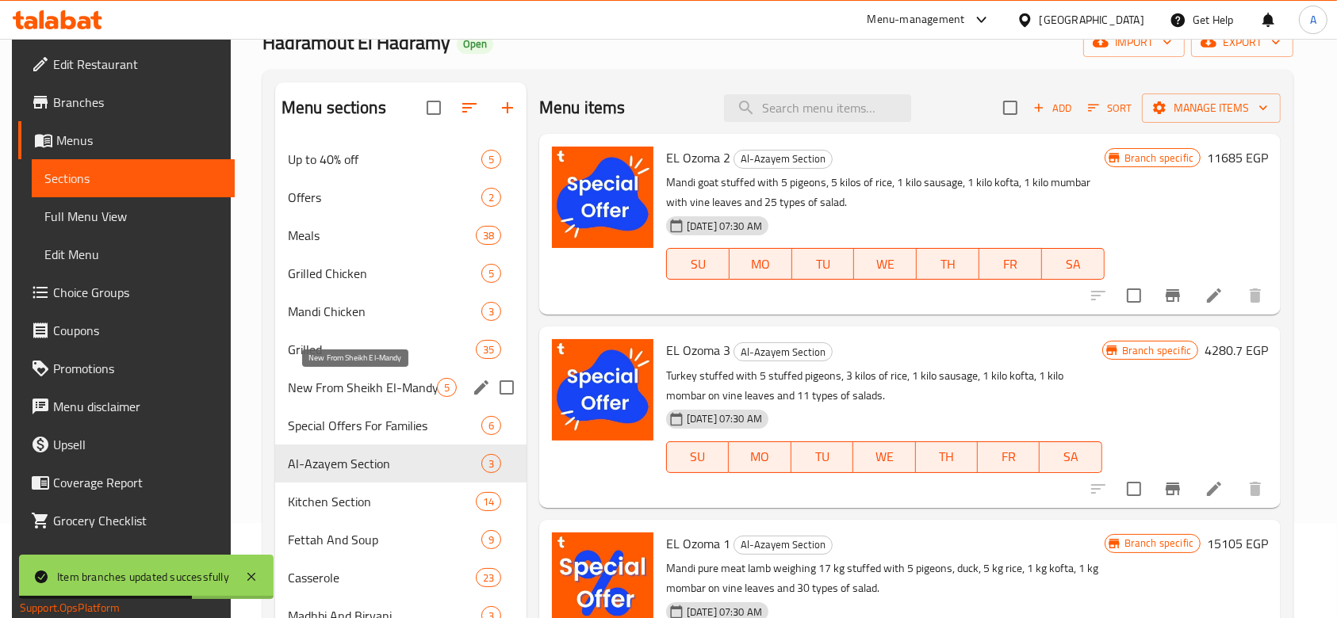
click at [358, 380] on span "New From Sheikh El-Mandy" at bounding box center [362, 387] width 149 height 19
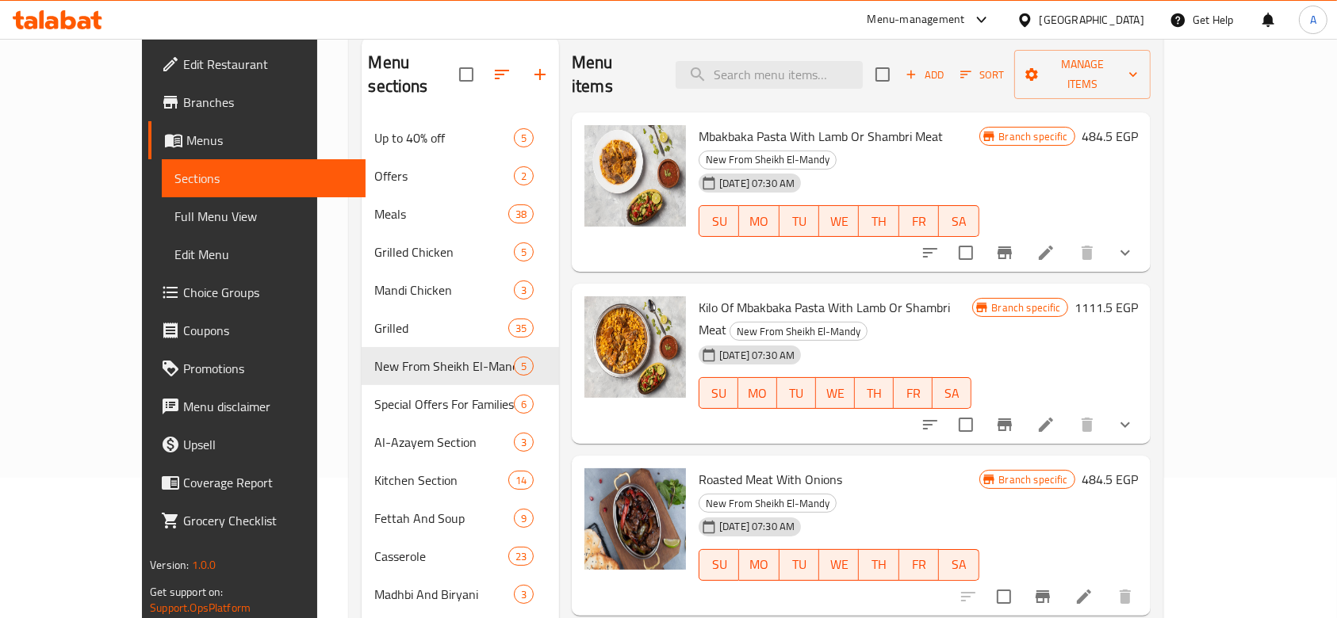
scroll to position [141, 0]
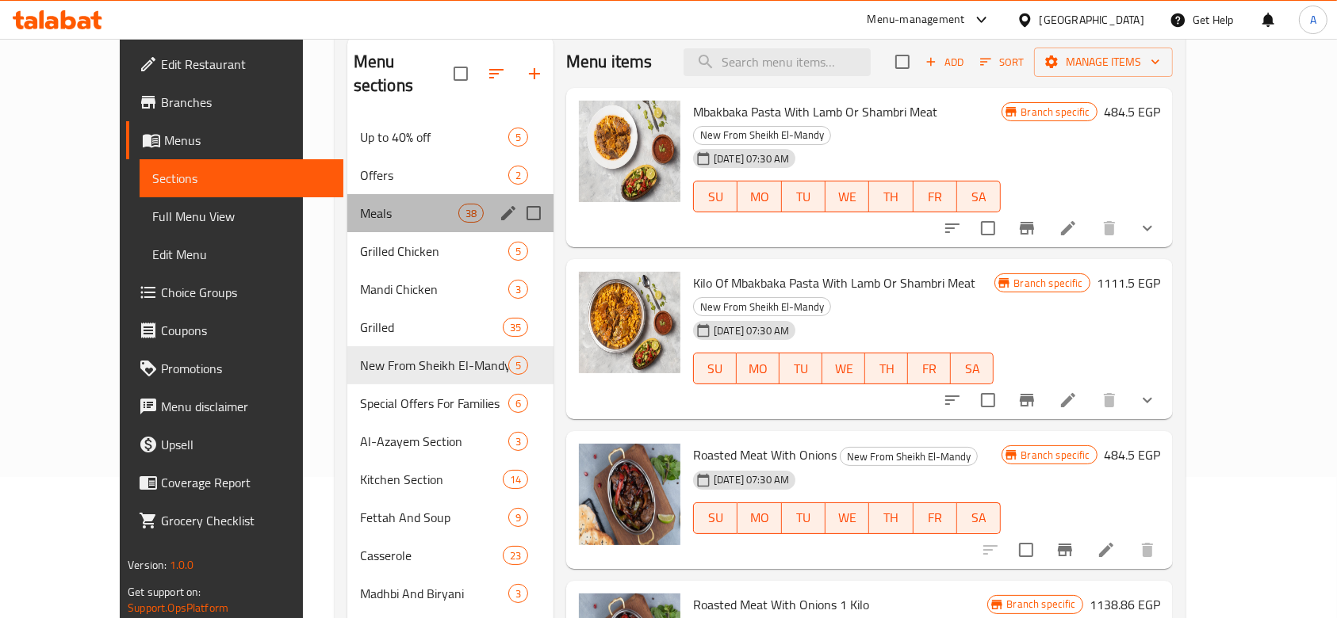
click at [368, 200] on div "Meals 38" at bounding box center [450, 213] width 206 height 38
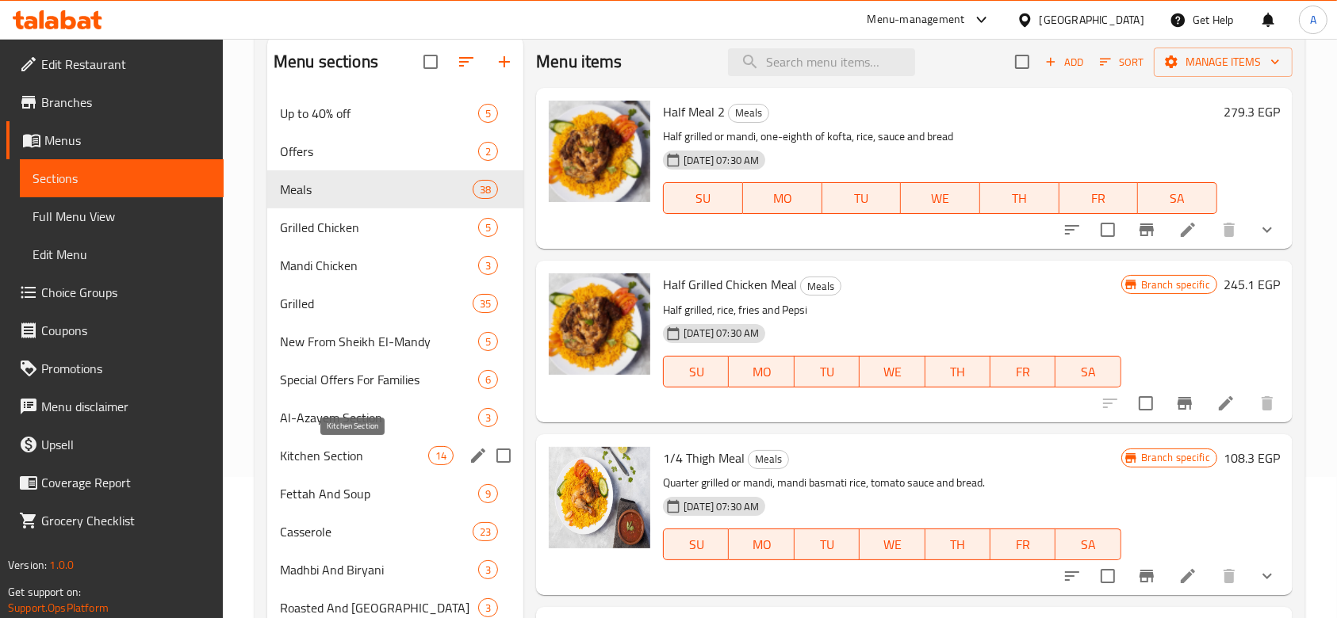
click at [304, 446] on span "Kitchen Section" at bounding box center [354, 455] width 148 height 19
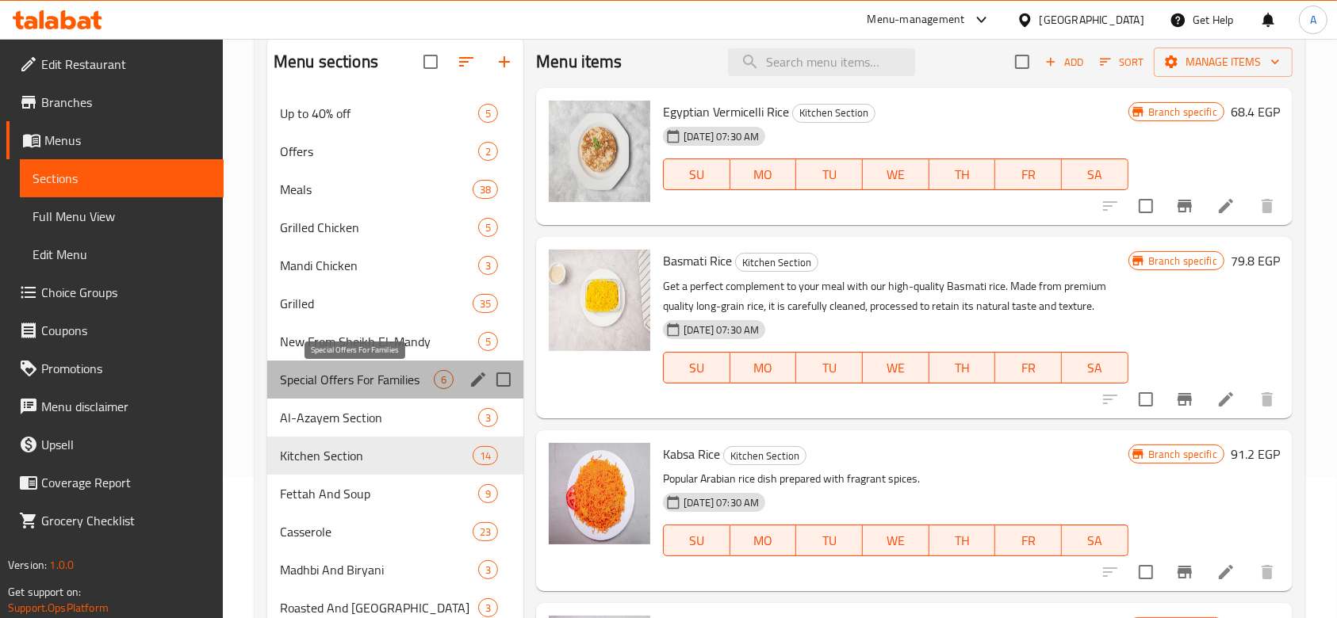
click at [316, 384] on span "Special Offers For Families" at bounding box center [357, 379] width 154 height 19
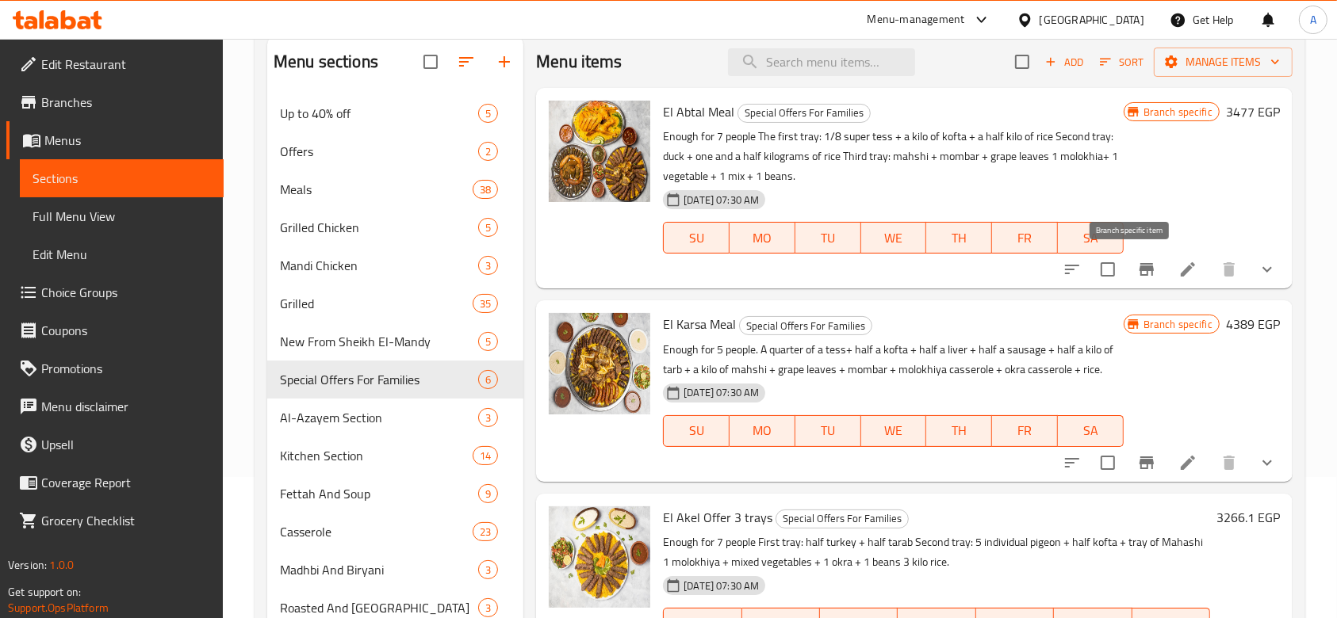
click at [1139, 270] on icon "Branch-specific-item" at bounding box center [1146, 269] width 14 height 13
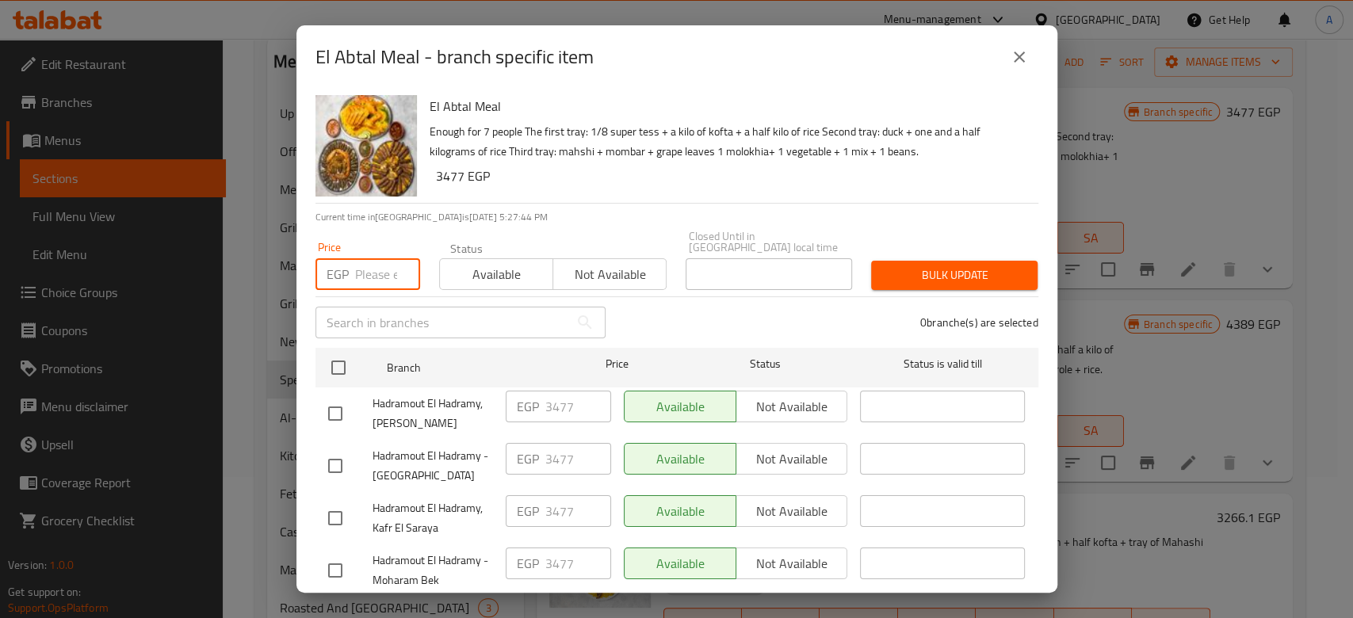
click at [381, 259] on input "number" at bounding box center [387, 274] width 65 height 32
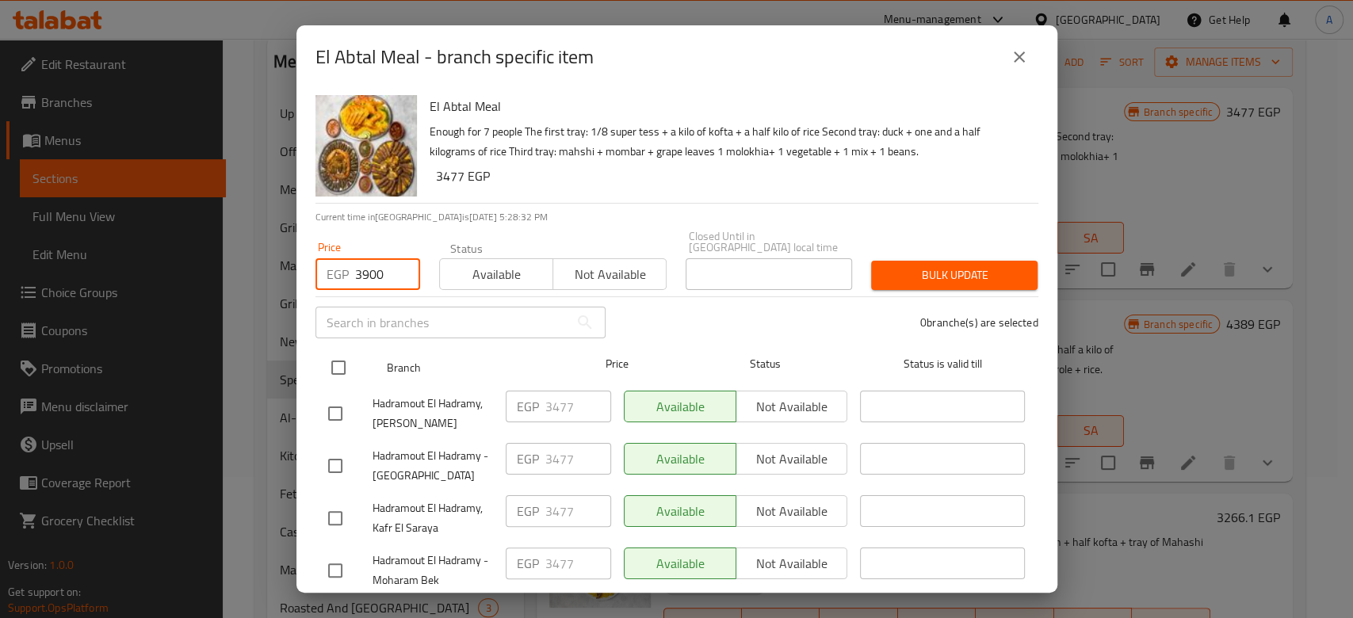
click at [331, 358] on input "checkbox" at bounding box center [338, 367] width 33 height 33
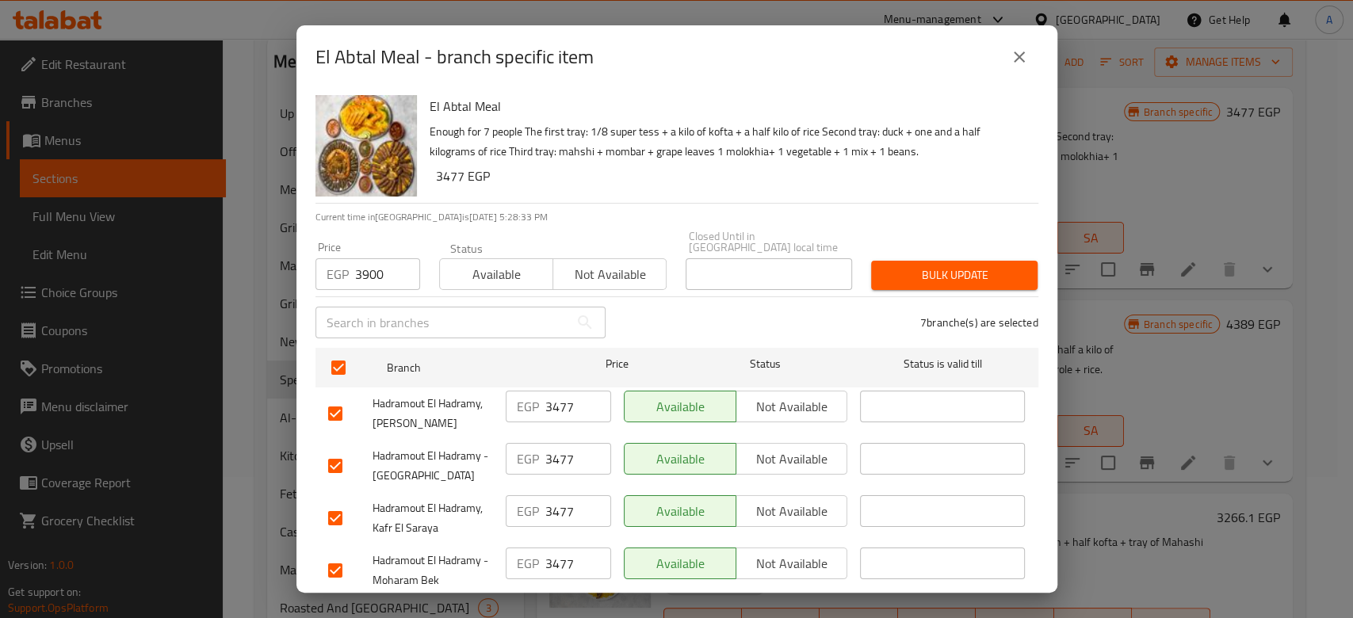
click at [951, 271] on span "Bulk update" at bounding box center [954, 276] width 141 height 20
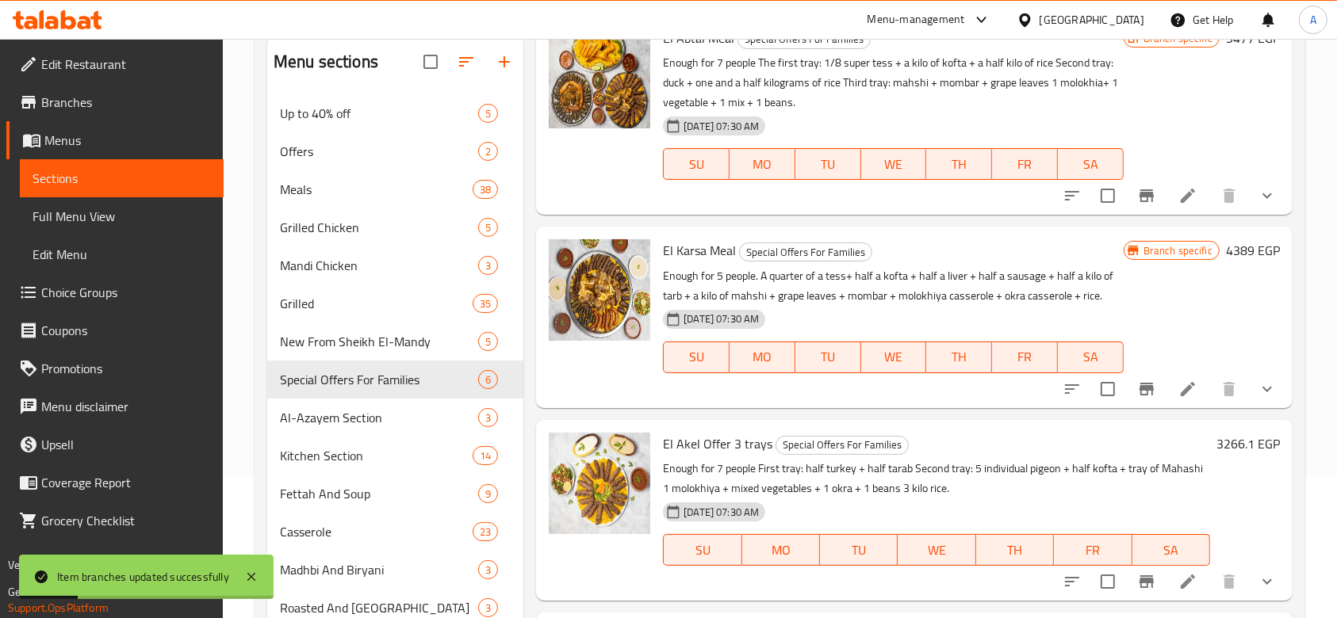
scroll to position [76, 0]
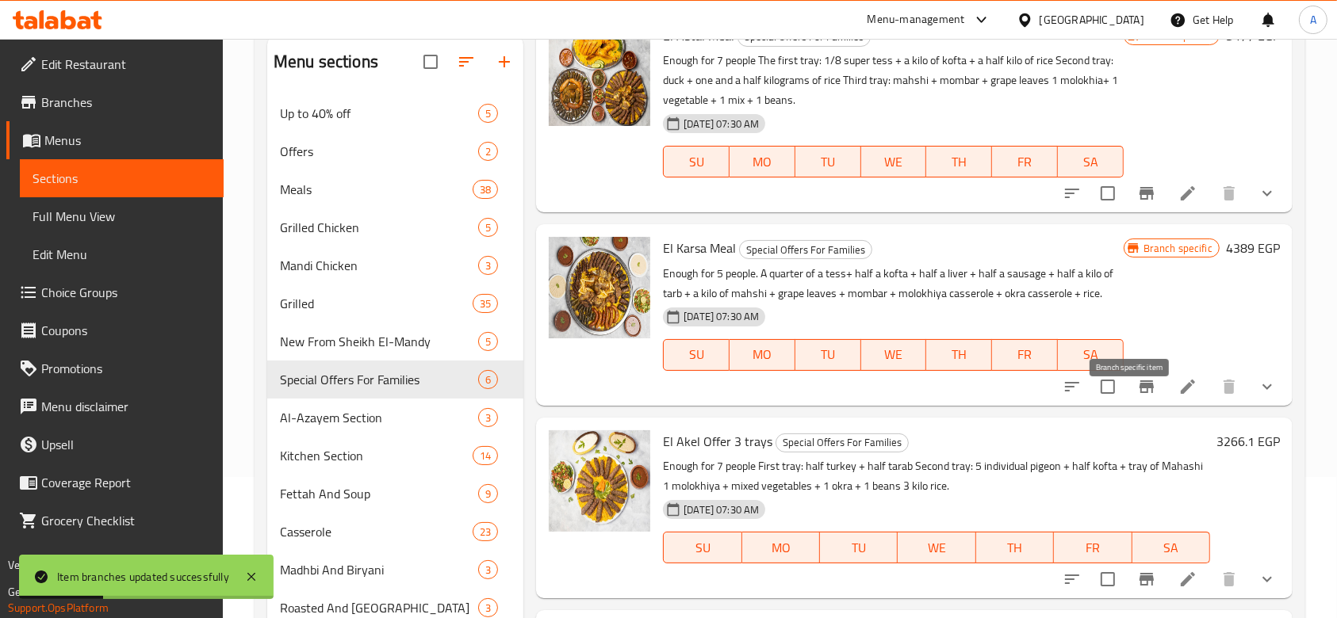
click at [1138, 396] on icon "Branch-specific-item" at bounding box center [1146, 386] width 19 height 19
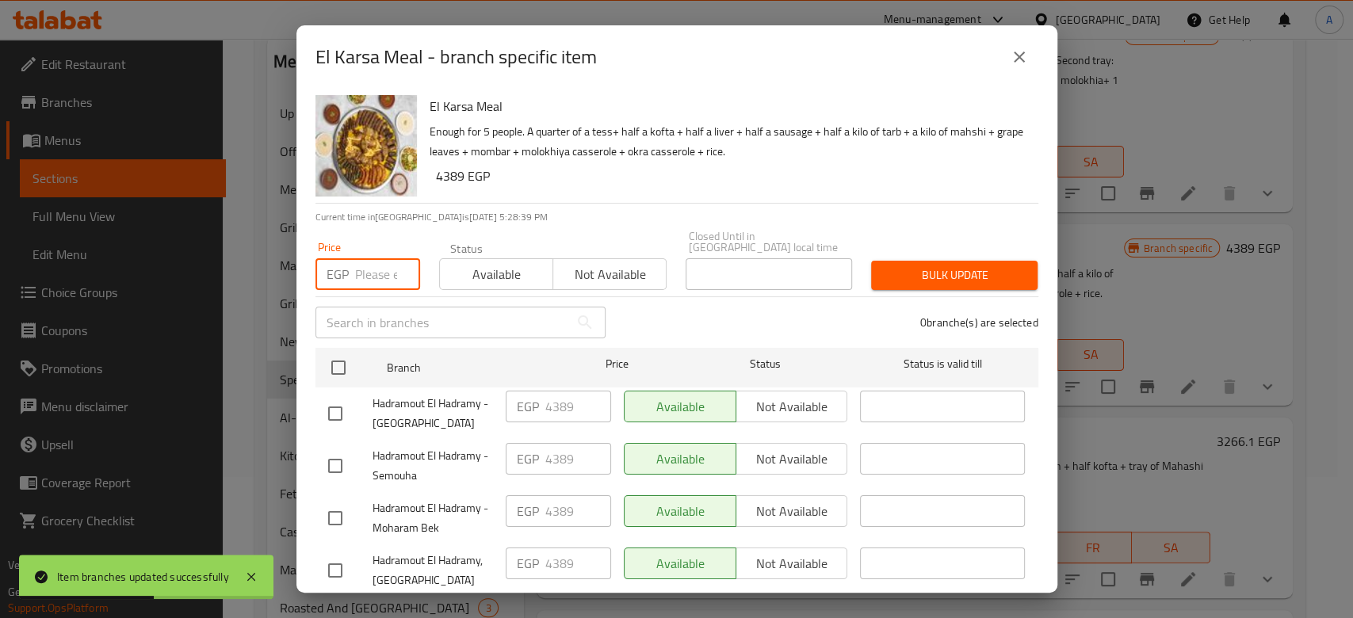
click at [381, 273] on input "number" at bounding box center [387, 274] width 65 height 32
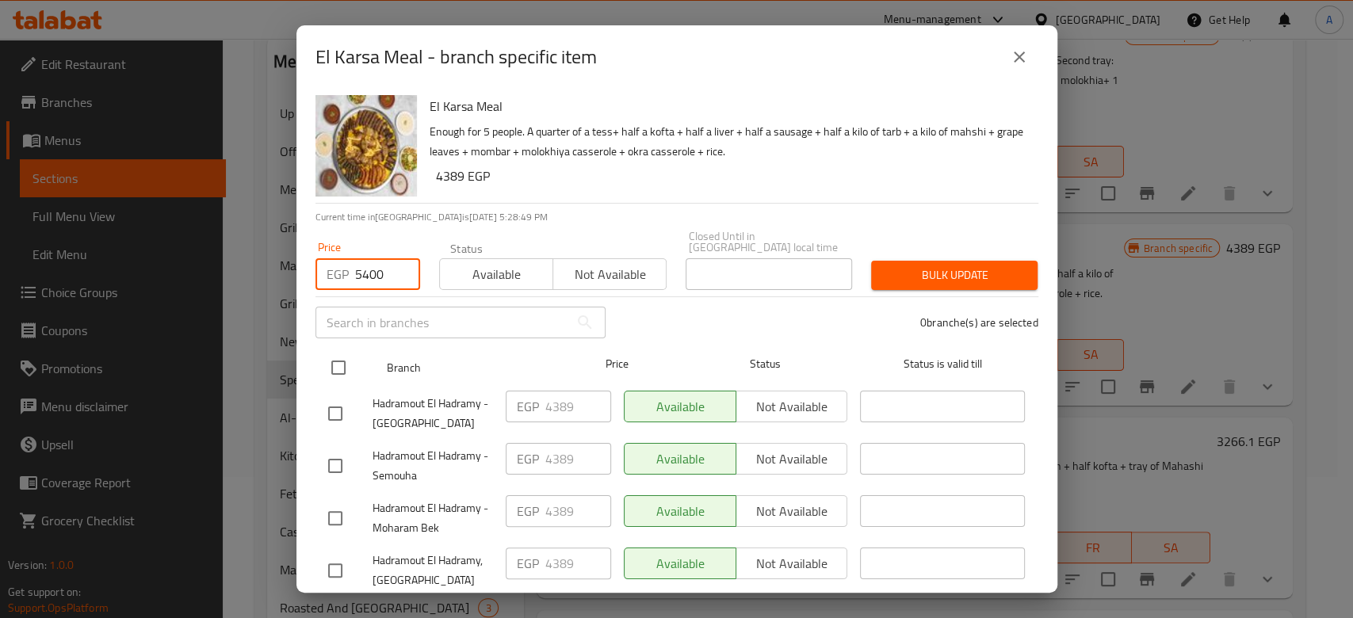
click at [335, 356] on input "checkbox" at bounding box center [338, 367] width 33 height 33
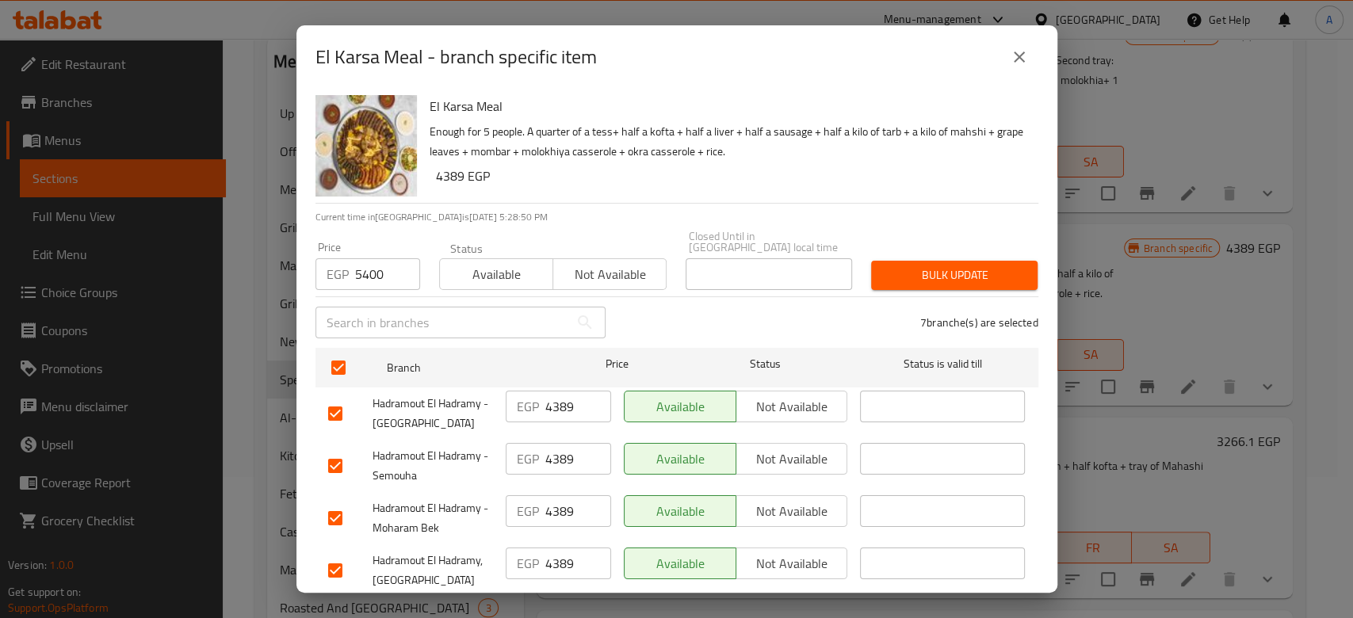
click at [904, 266] on span "Bulk update" at bounding box center [954, 276] width 141 height 20
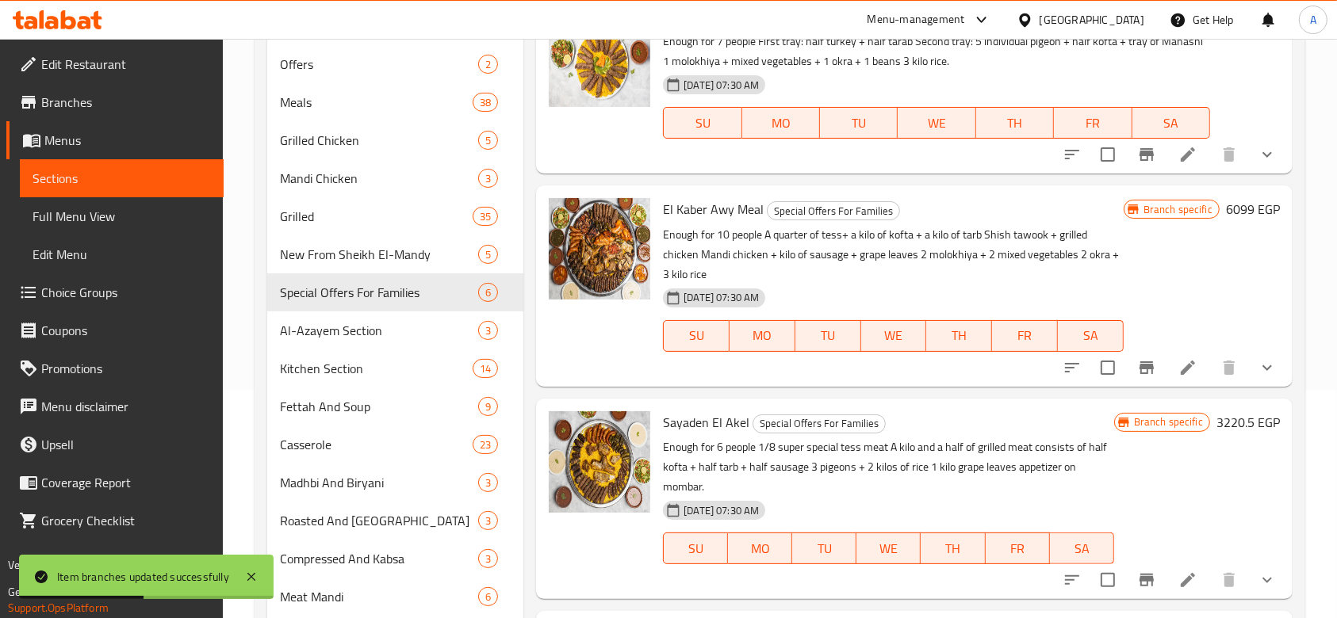
scroll to position [235, 0]
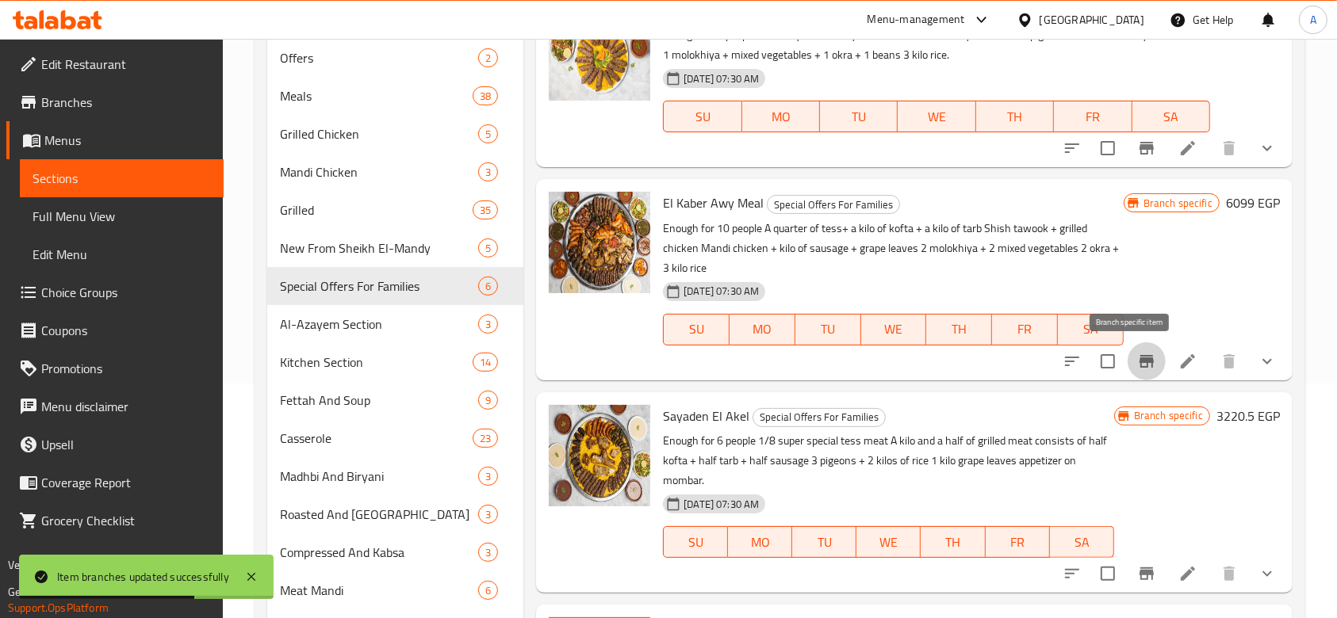
click at [1138, 365] on icon "Branch-specific-item" at bounding box center [1146, 361] width 19 height 19
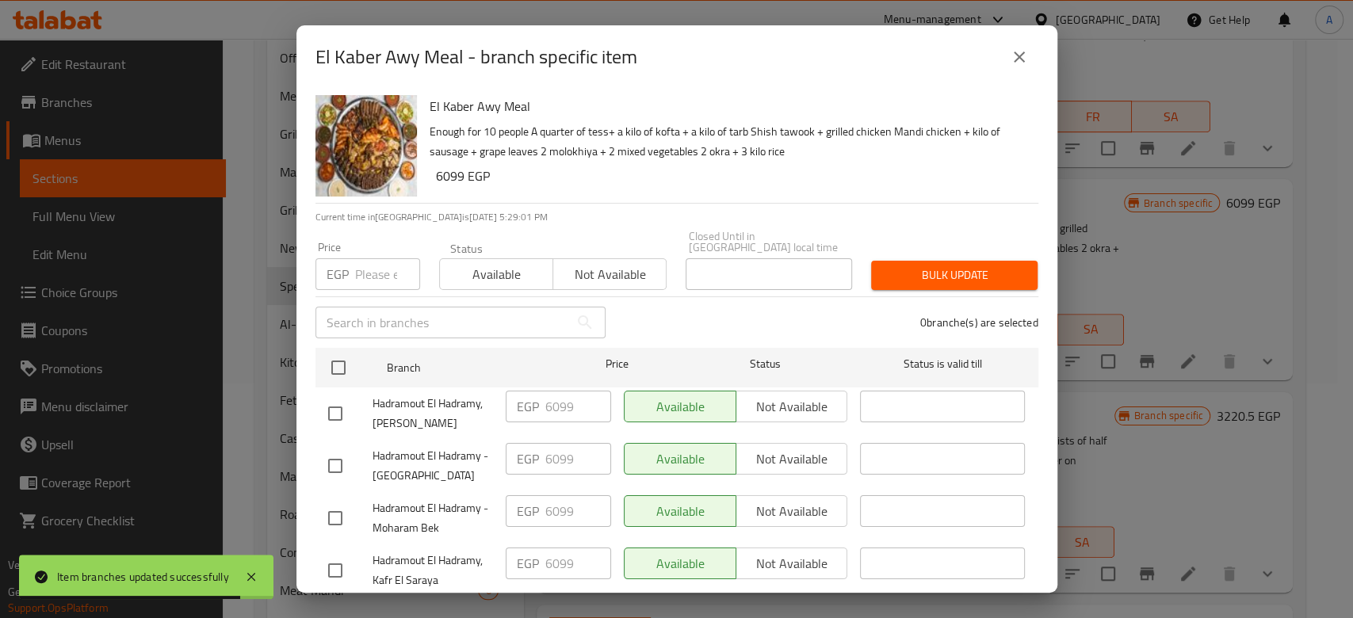
click at [362, 274] on input "number" at bounding box center [387, 274] width 65 height 32
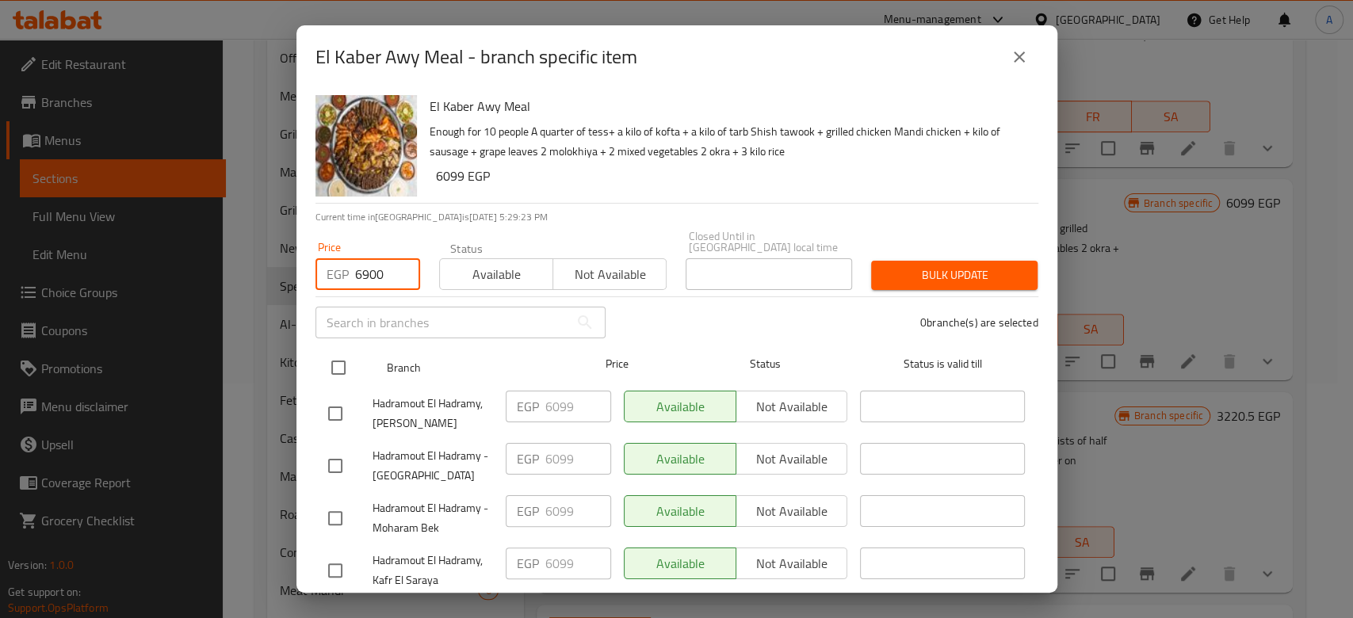
click at [353, 360] on input "checkbox" at bounding box center [338, 367] width 33 height 33
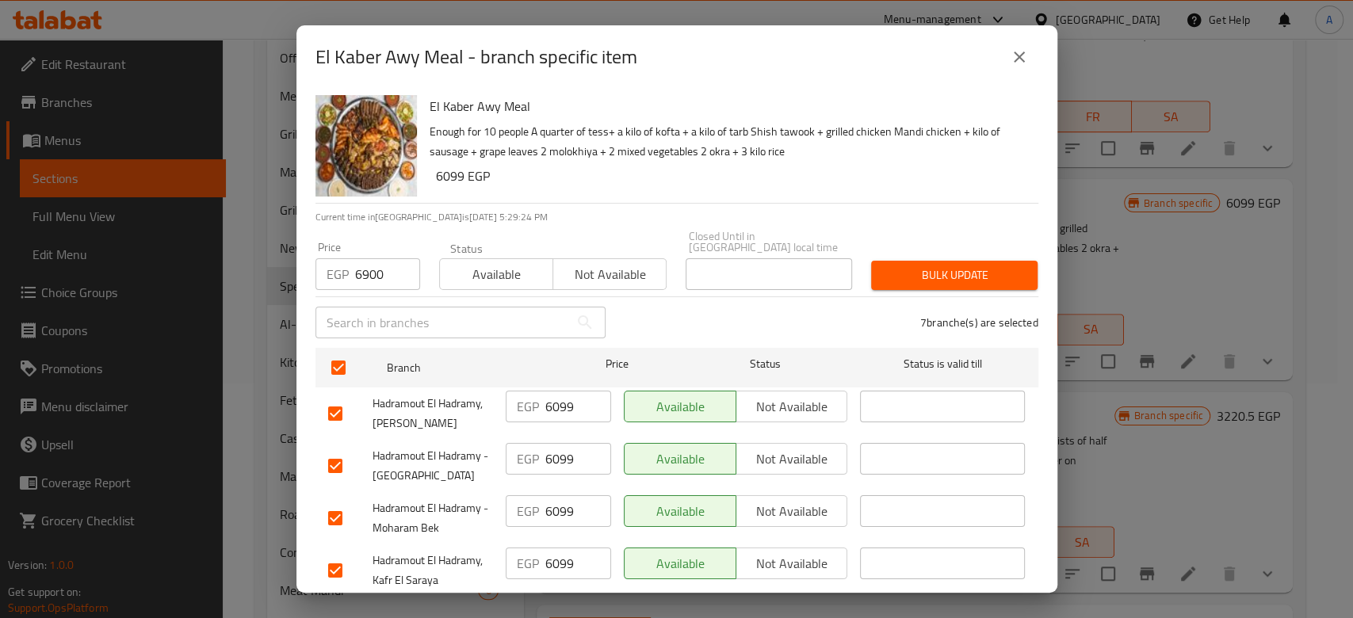
click at [884, 266] on span "Bulk update" at bounding box center [954, 276] width 141 height 20
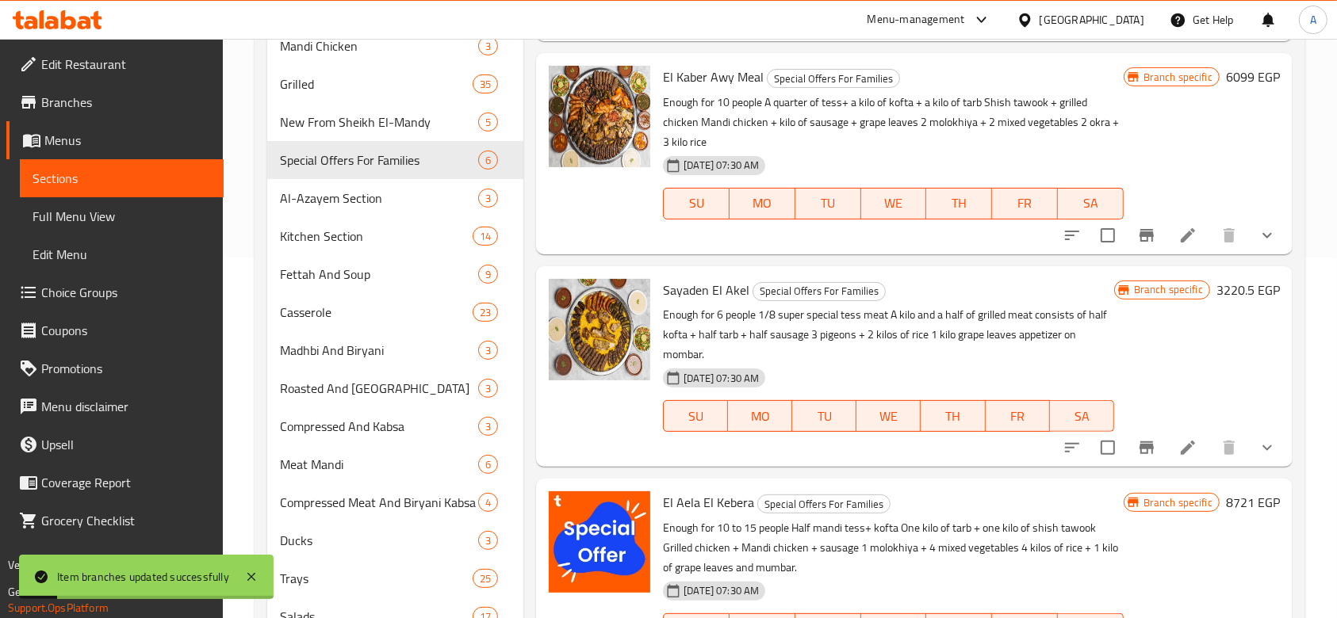
scroll to position [466, 0]
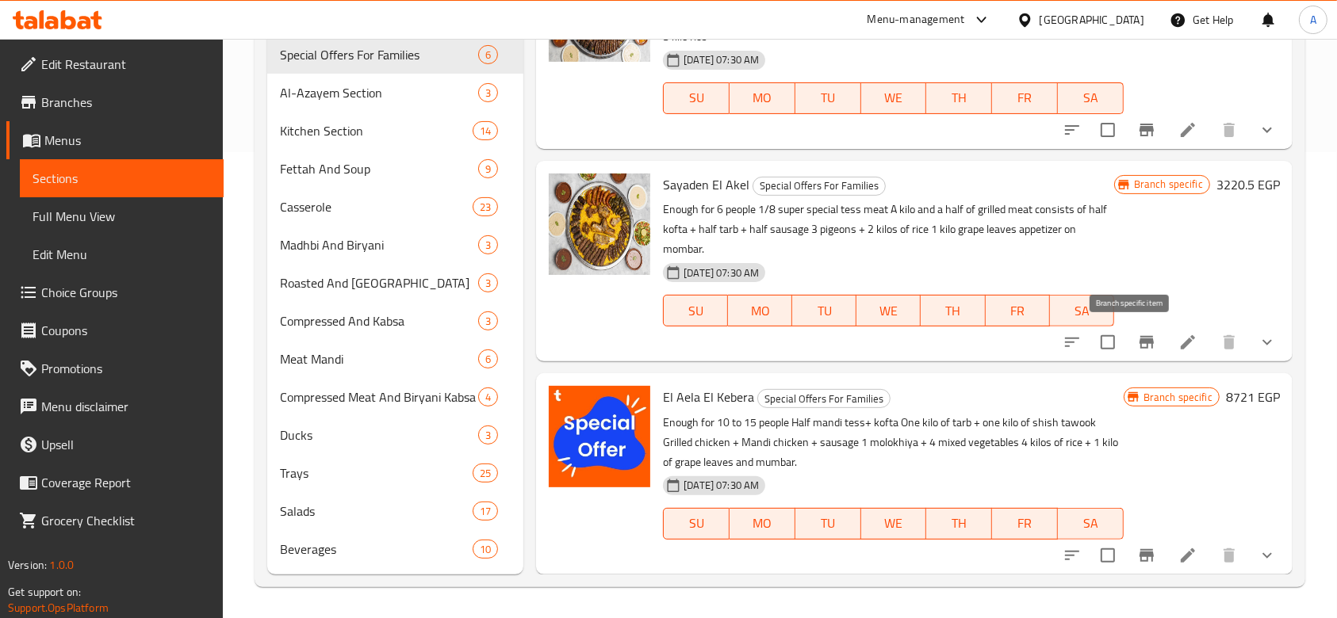
click at [1137, 333] on icon "Branch-specific-item" at bounding box center [1146, 342] width 19 height 19
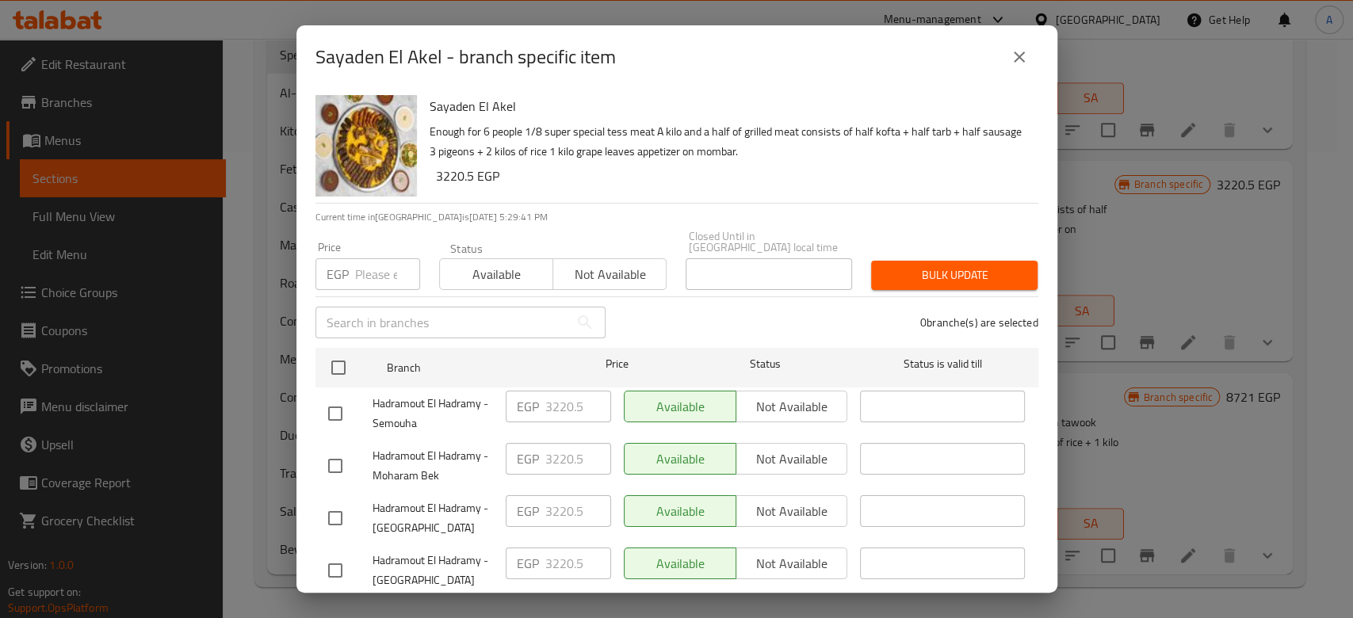
click at [373, 263] on input "number" at bounding box center [387, 274] width 65 height 32
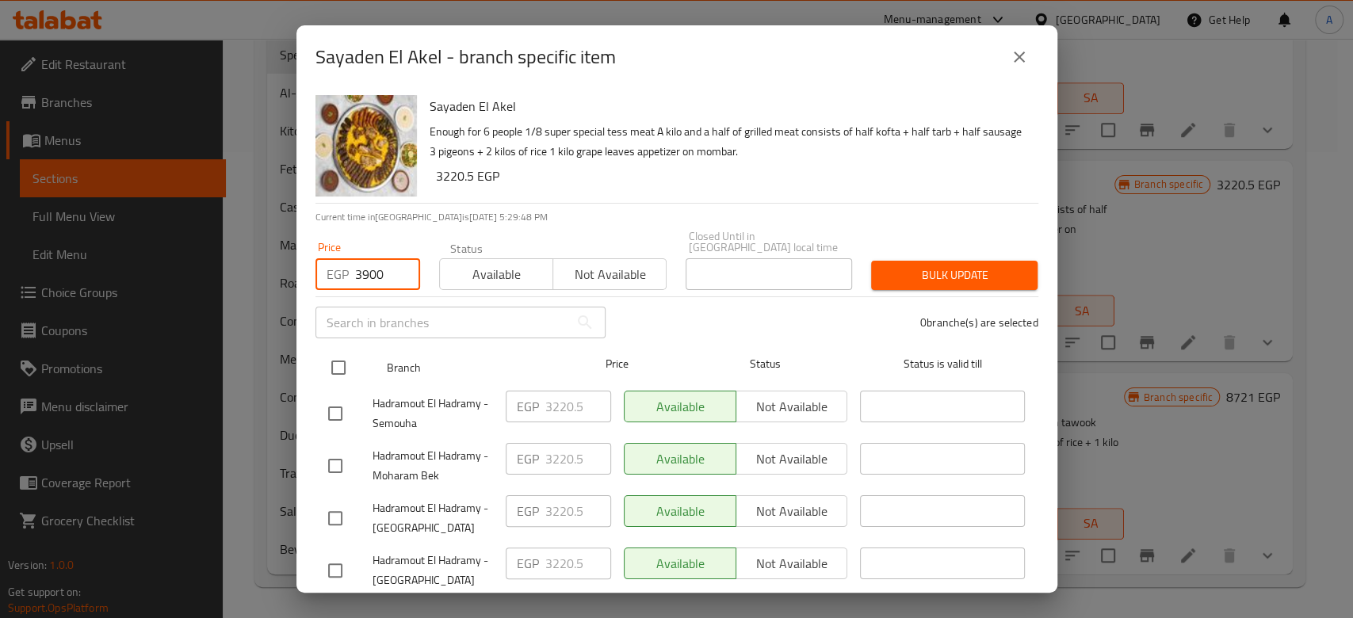
click at [335, 355] on input "checkbox" at bounding box center [338, 367] width 33 height 33
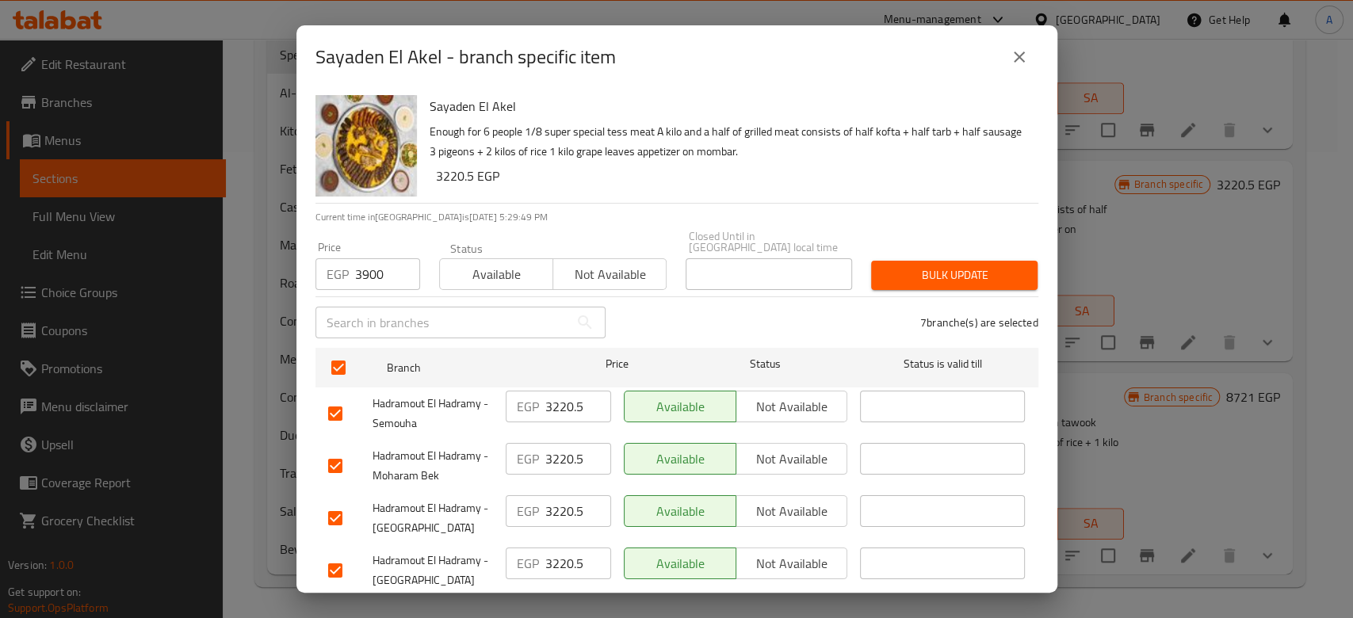
click at [986, 266] on span "Bulk update" at bounding box center [954, 276] width 141 height 20
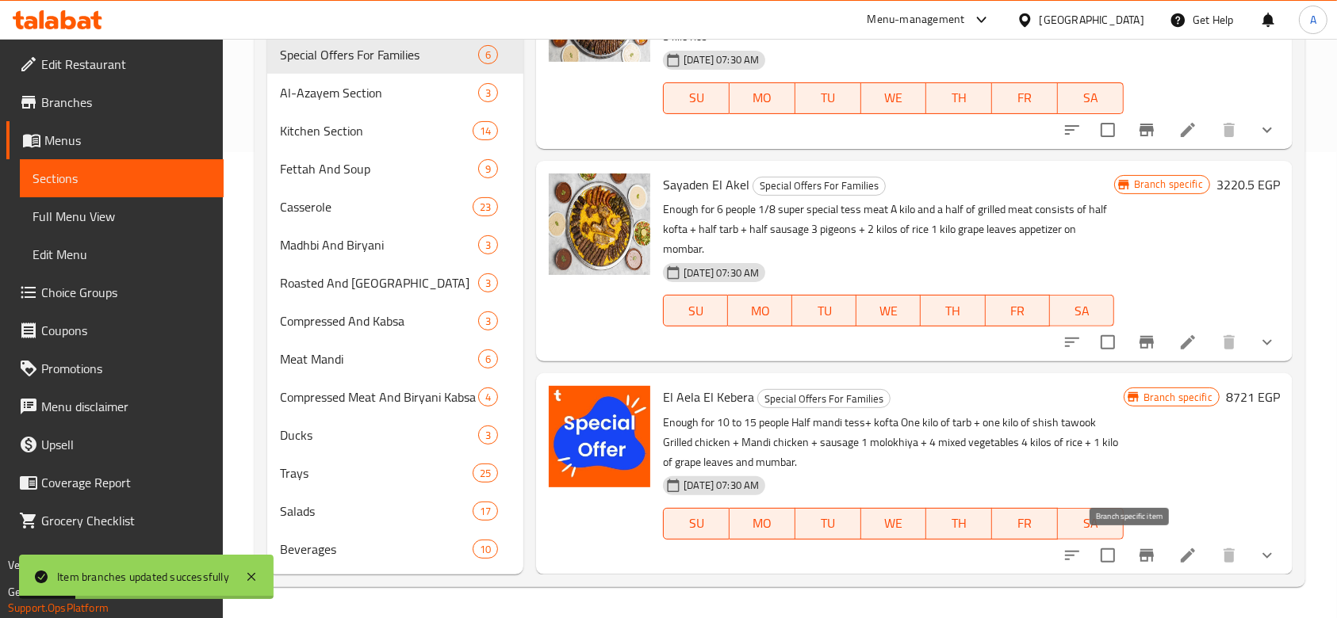
click at [1139, 549] on icon "Branch-specific-item" at bounding box center [1146, 555] width 14 height 13
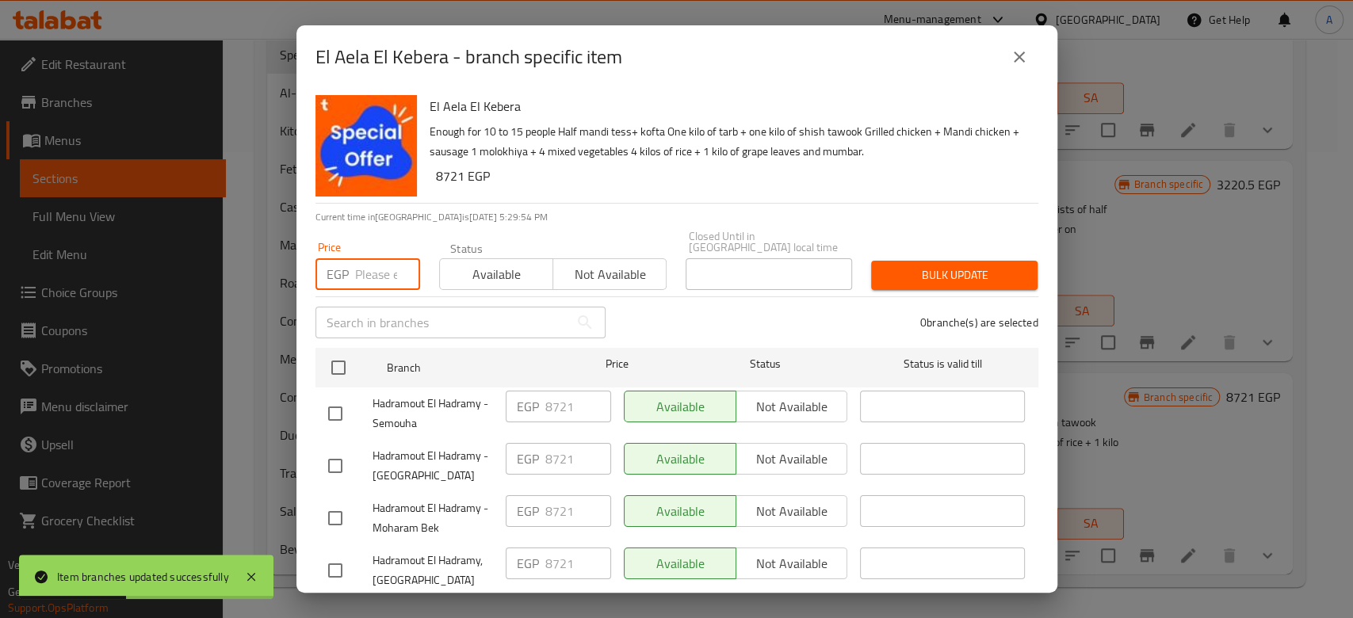
click at [368, 258] on input "number" at bounding box center [387, 274] width 65 height 32
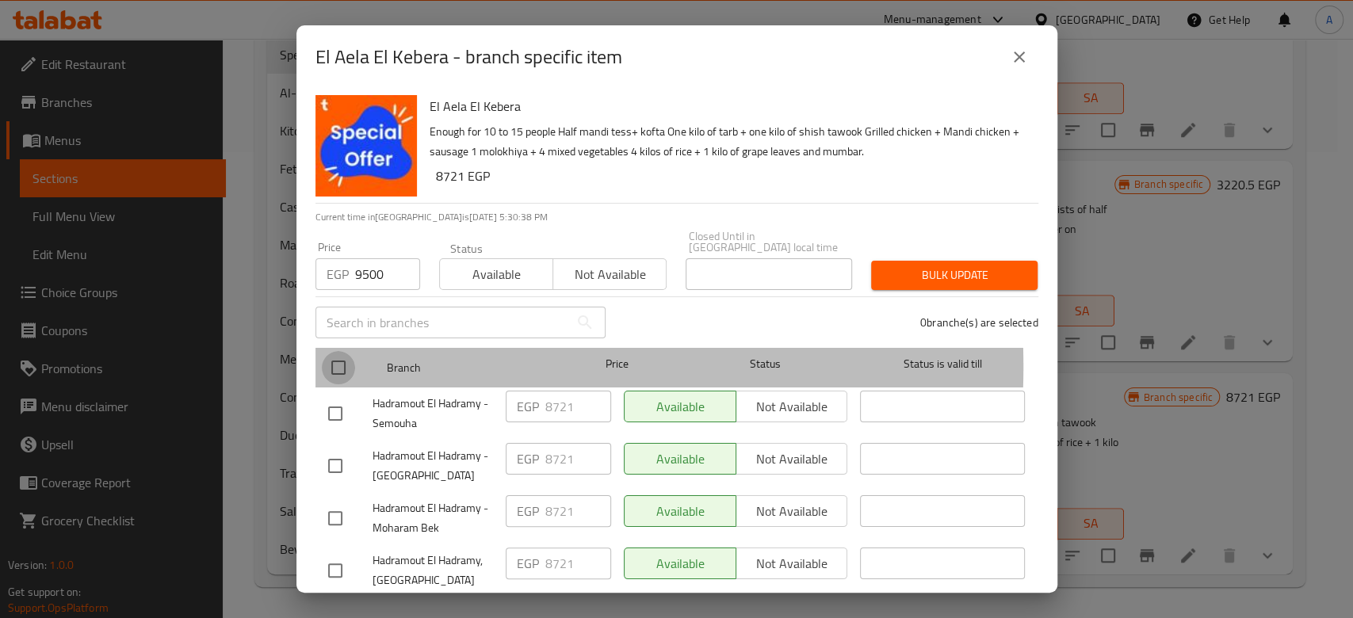
click at [338, 355] on input "checkbox" at bounding box center [338, 367] width 33 height 33
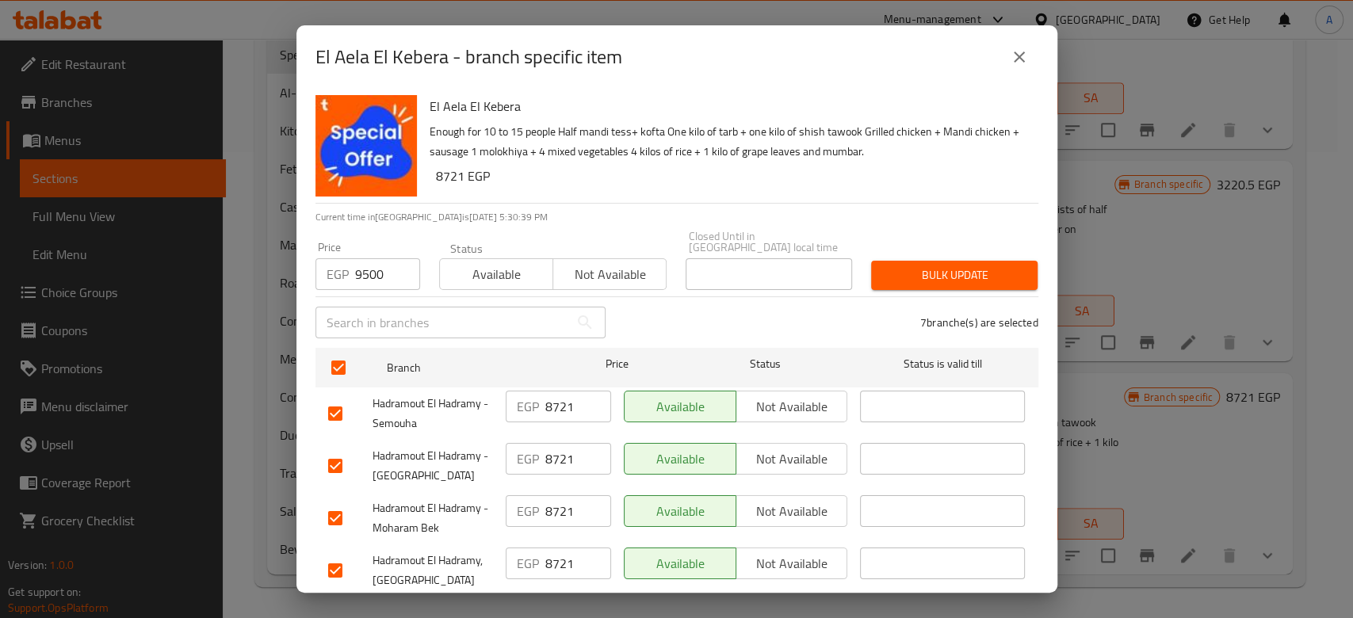
click at [913, 274] on span "Bulk update" at bounding box center [954, 276] width 141 height 20
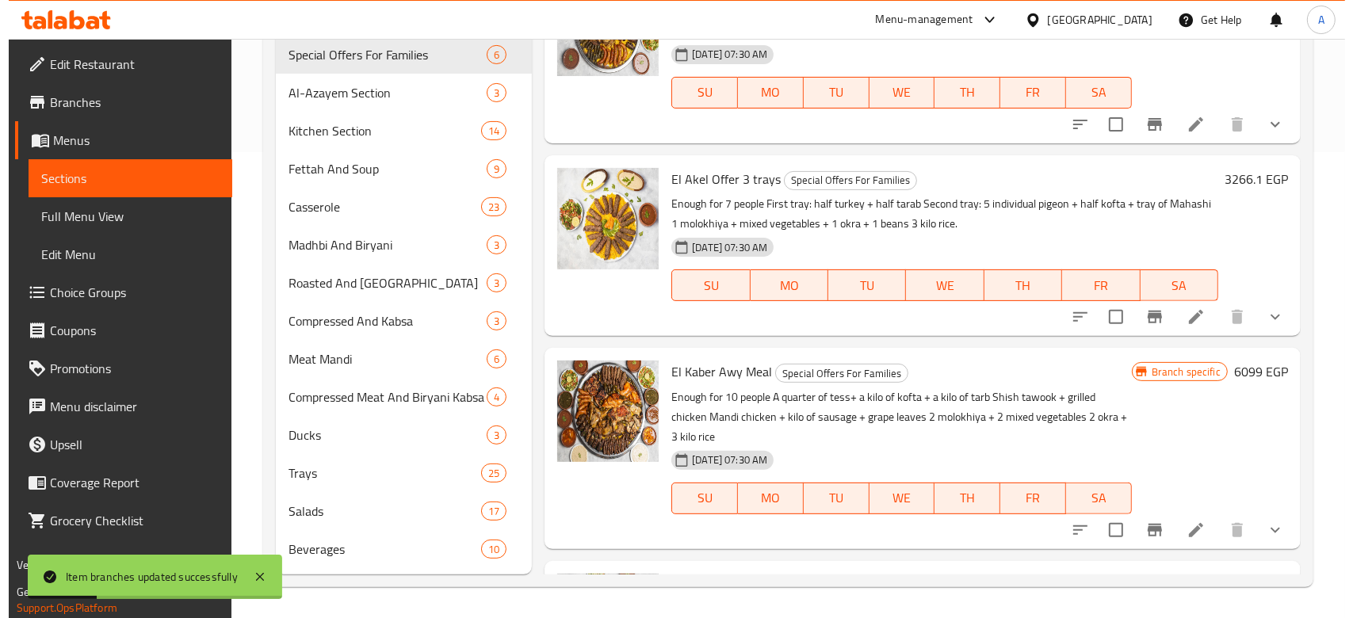
scroll to position [0, 0]
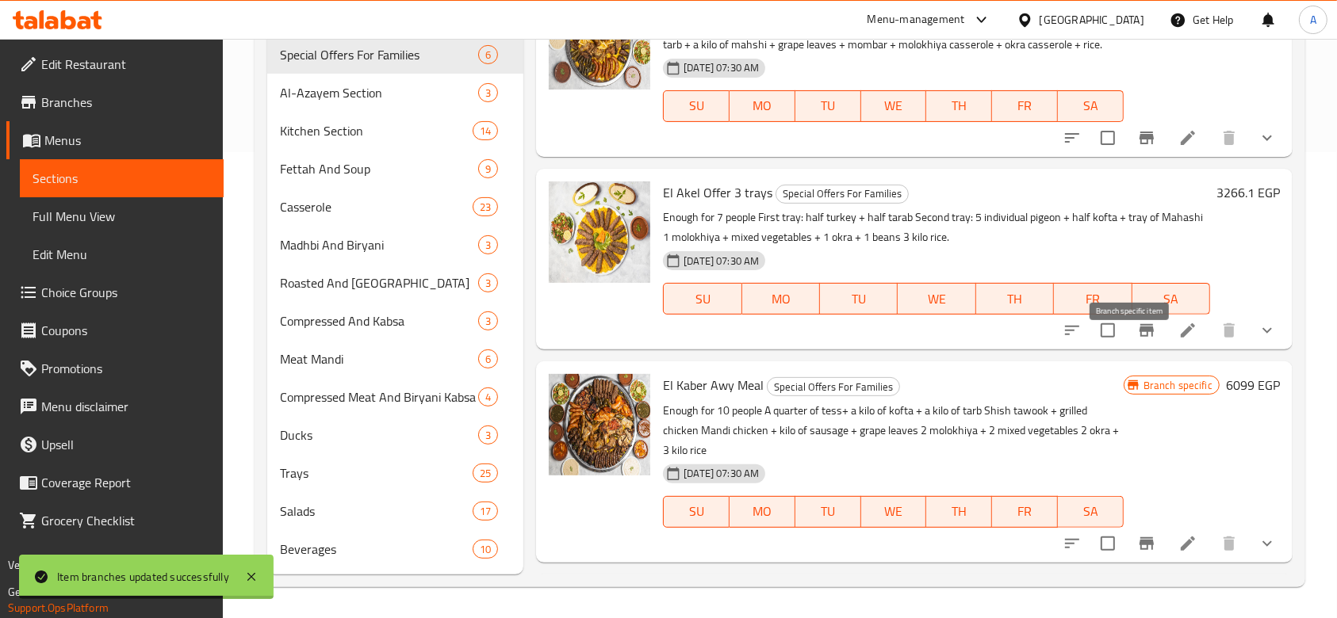
click at [1139, 337] on icon "Branch-specific-item" at bounding box center [1146, 330] width 14 height 13
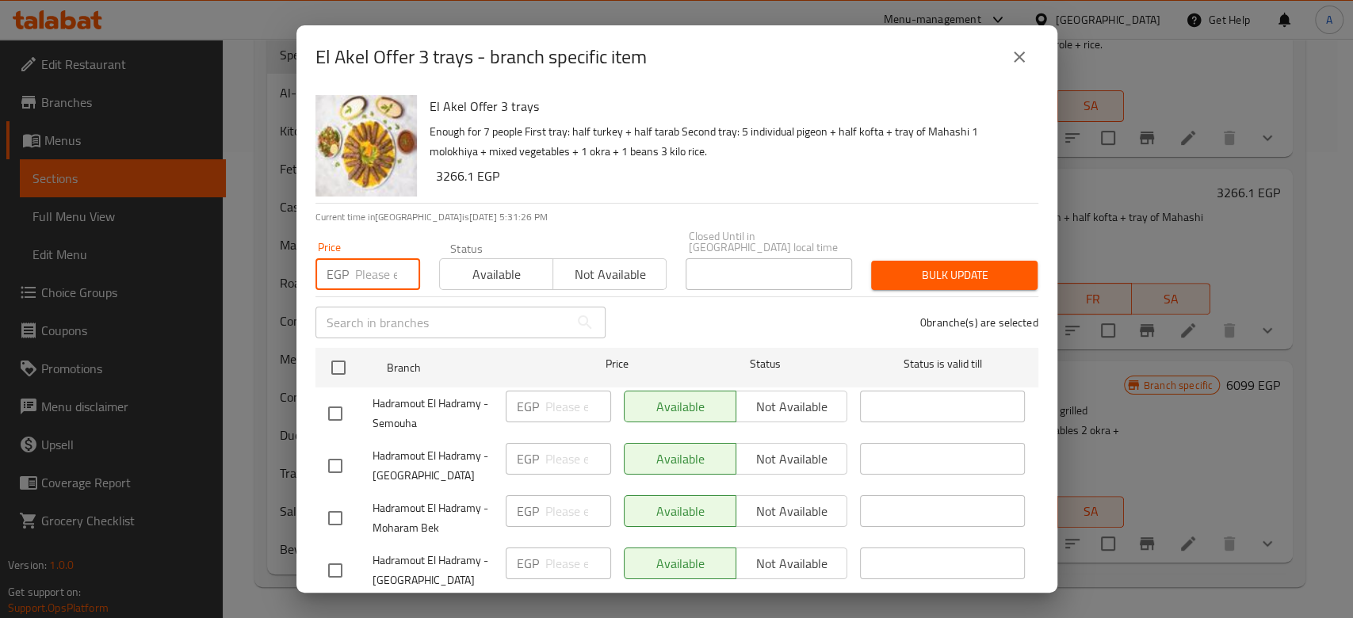
click at [385, 258] on input "number" at bounding box center [387, 274] width 65 height 32
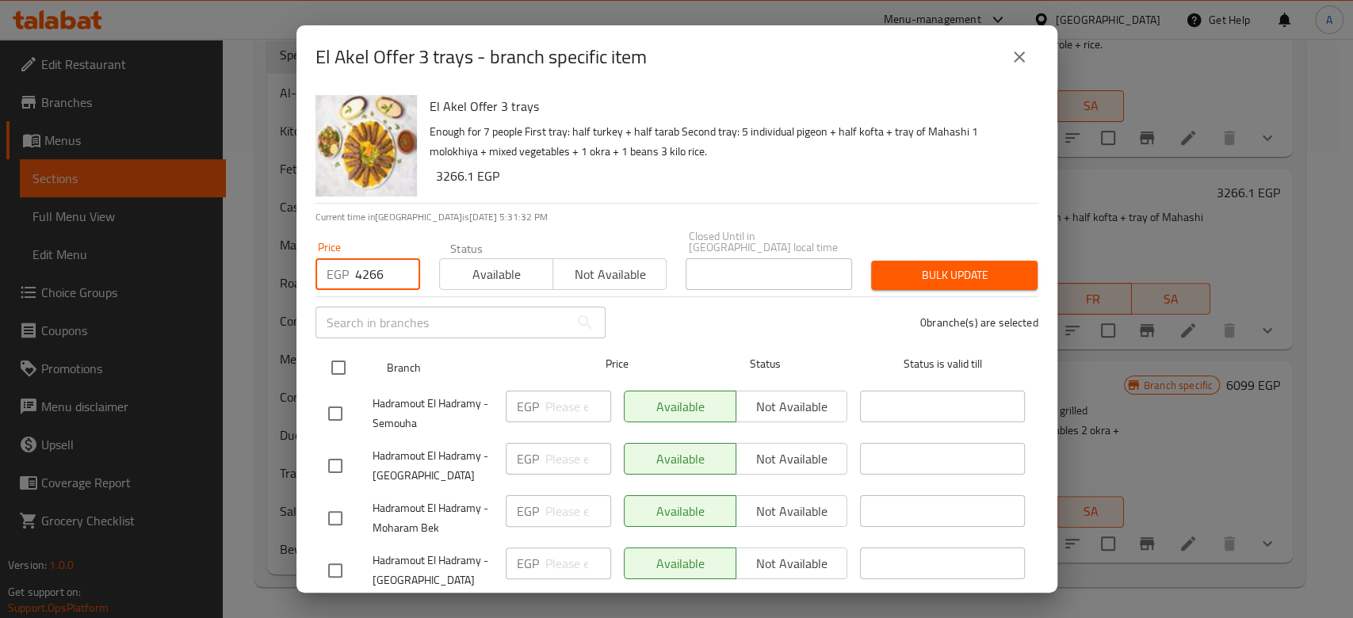
click at [331, 351] on input "checkbox" at bounding box center [338, 367] width 33 height 33
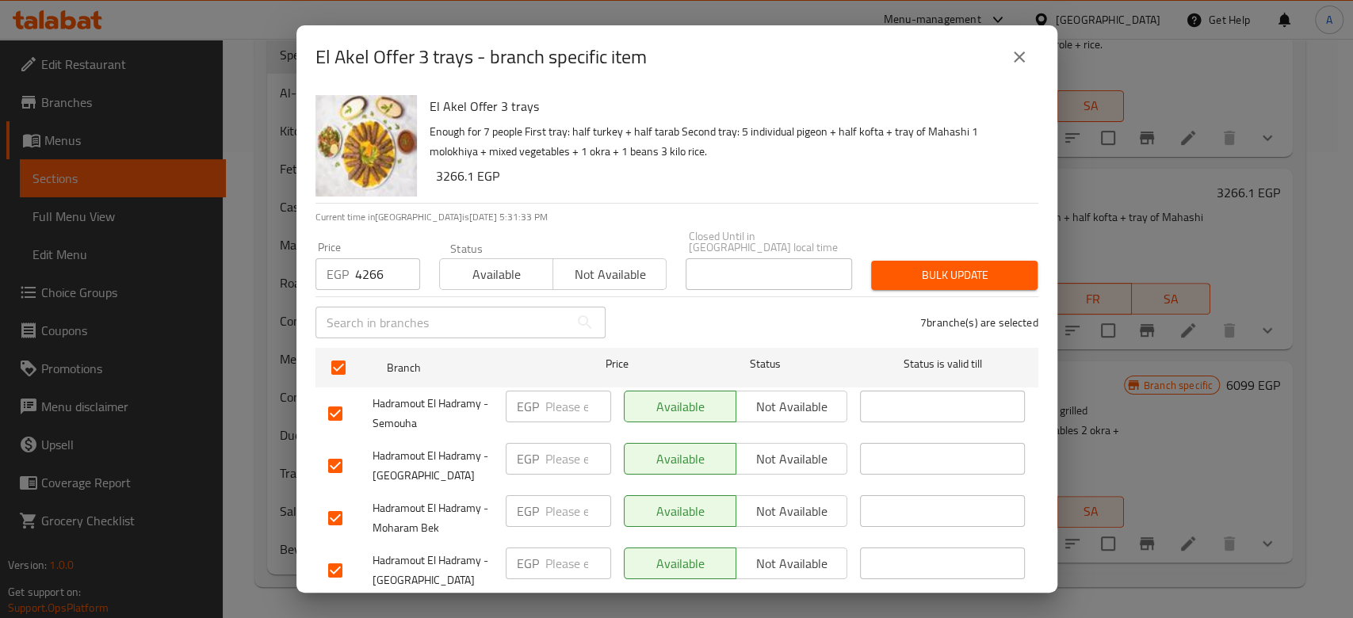
click at [884, 267] on span "Bulk update" at bounding box center [954, 276] width 141 height 20
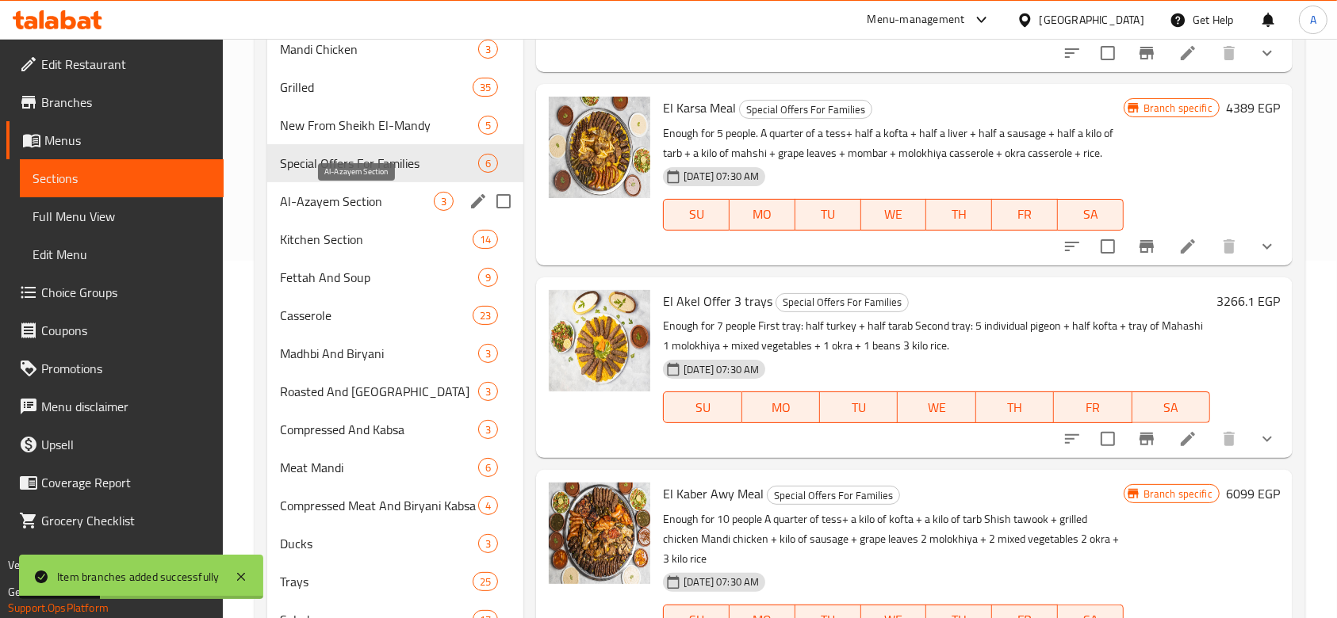
scroll to position [356, 0]
click at [362, 200] on span "Al-Azayem Section" at bounding box center [357, 202] width 154 height 19
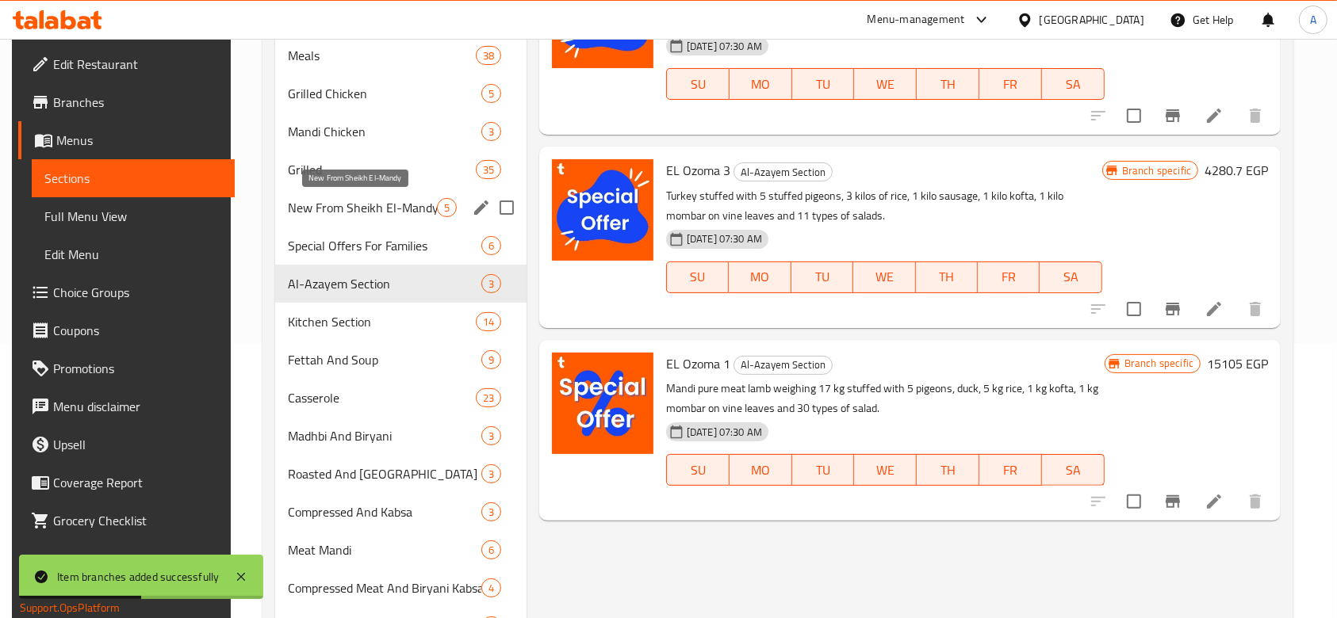
scroll to position [274, 0]
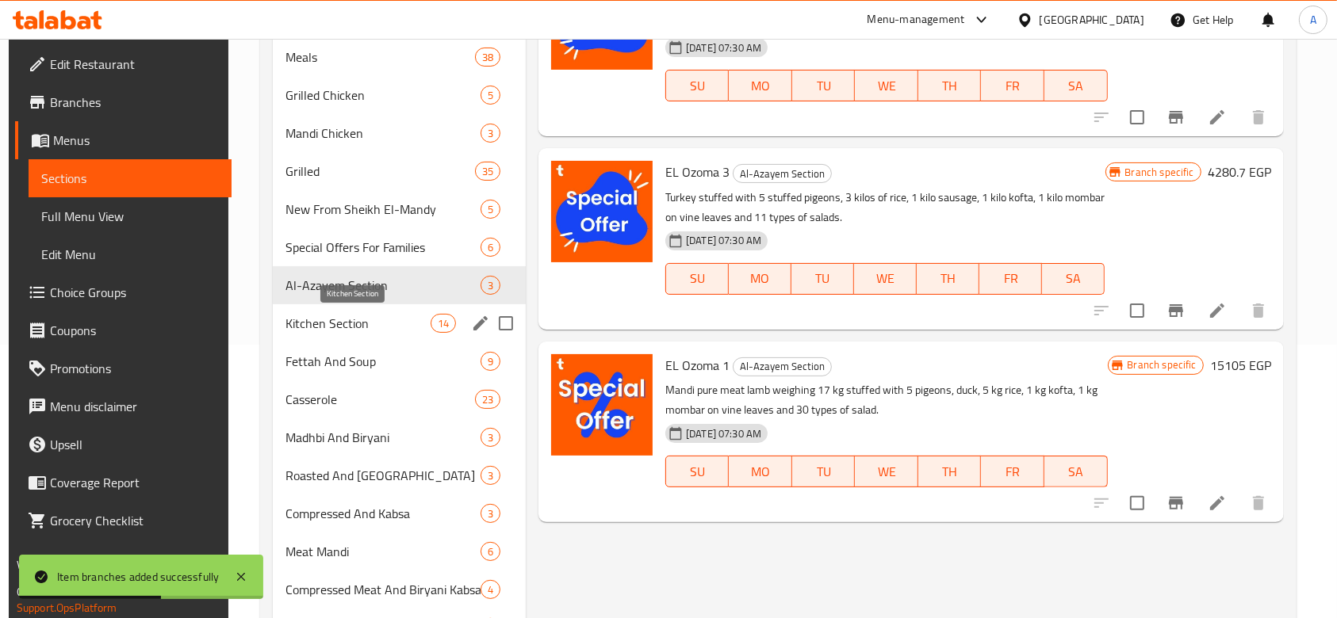
click at [344, 323] on span "Kitchen Section" at bounding box center [357, 323] width 144 height 19
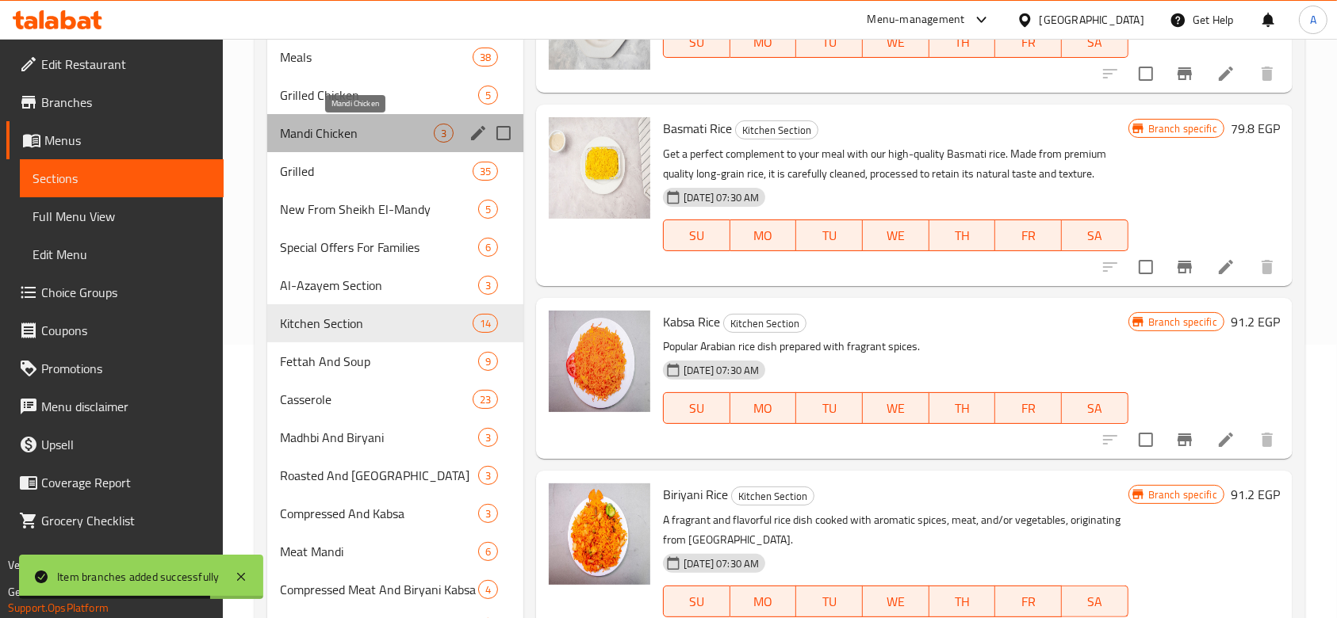
click at [368, 128] on span "Mandi Chicken" at bounding box center [357, 133] width 154 height 19
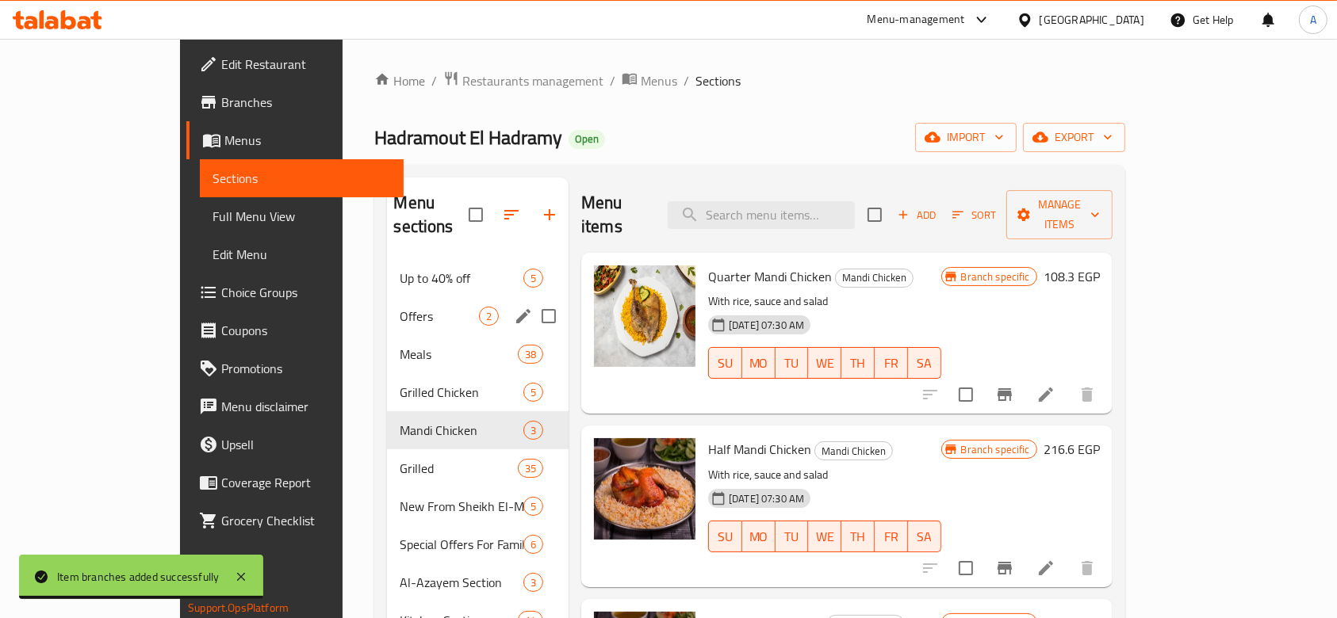
click at [387, 297] on div "Offers 2" at bounding box center [478, 316] width 182 height 38
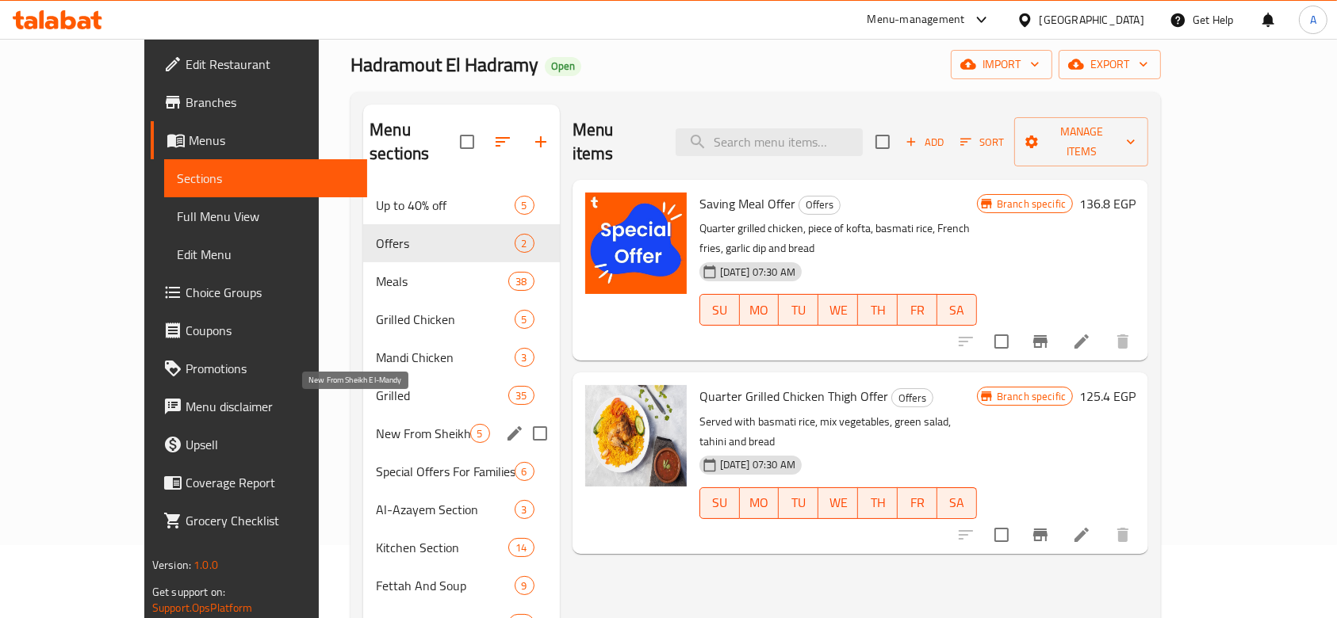
scroll to position [74, 0]
click at [376, 423] on span "New From Sheikh El-Mandy" at bounding box center [423, 432] width 94 height 19
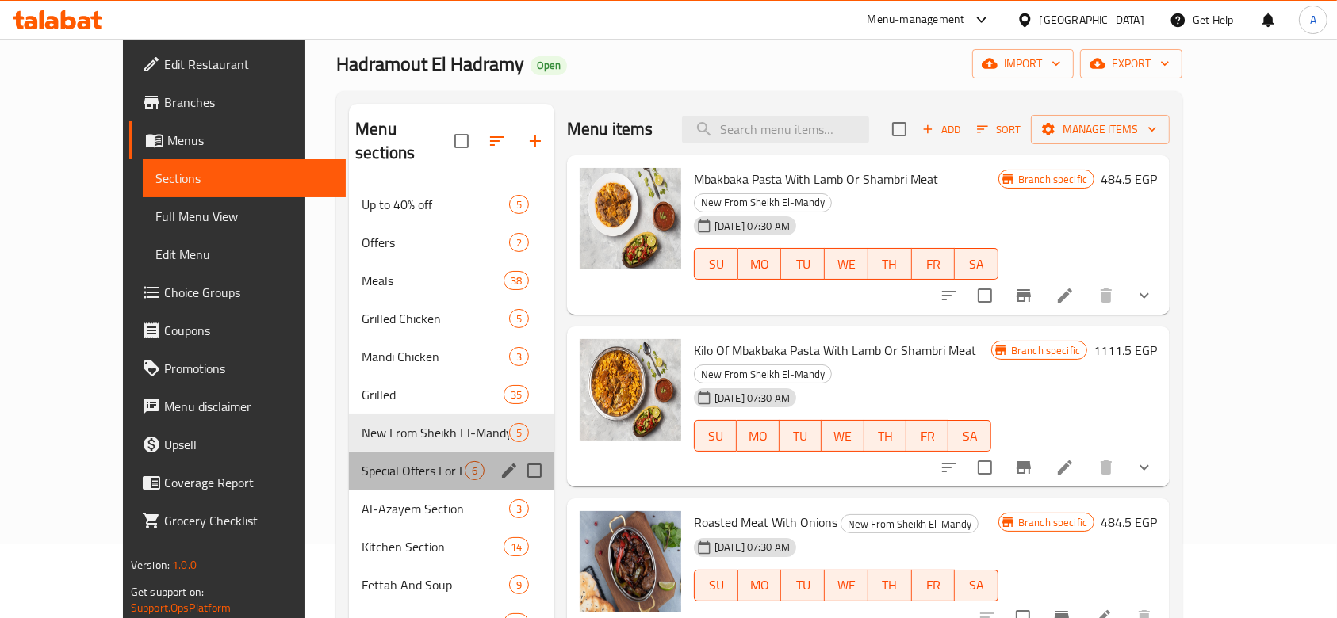
click at [349, 452] on div "Special Offers For Families 6" at bounding box center [451, 471] width 205 height 38
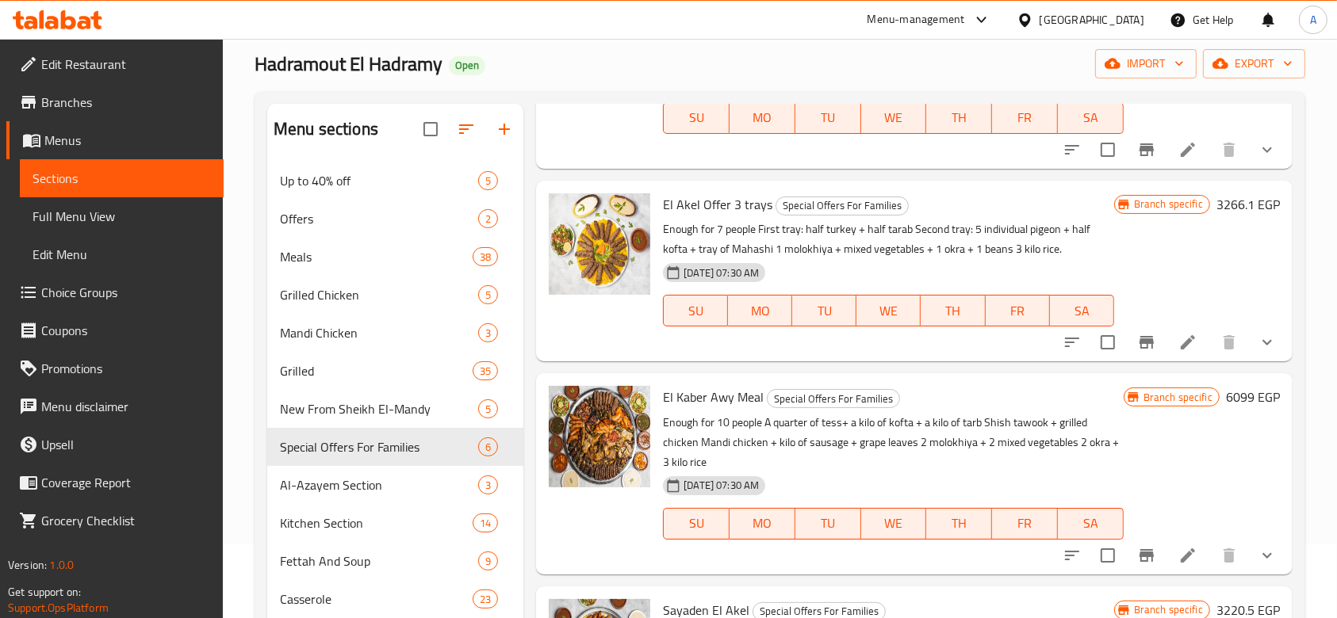
scroll to position [433, 0]
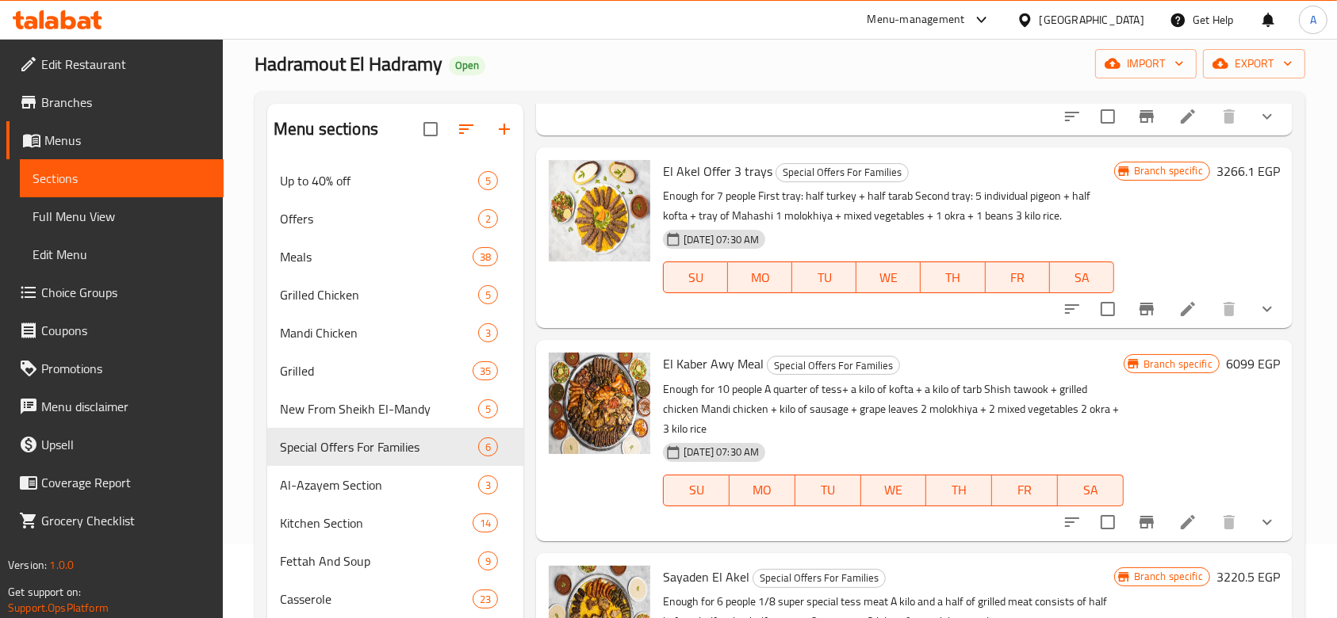
click at [1137, 515] on icon "Branch-specific-item" at bounding box center [1146, 522] width 19 height 19
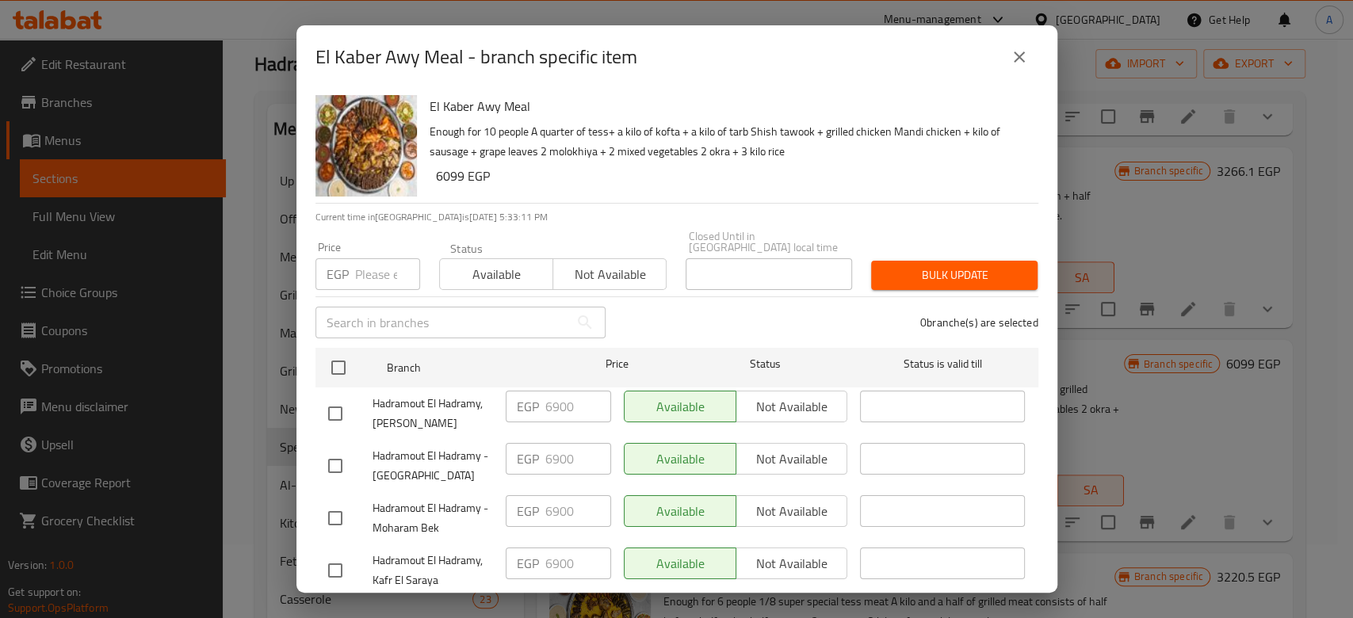
click at [1020, 62] on icon "close" at bounding box center [1019, 57] width 19 height 19
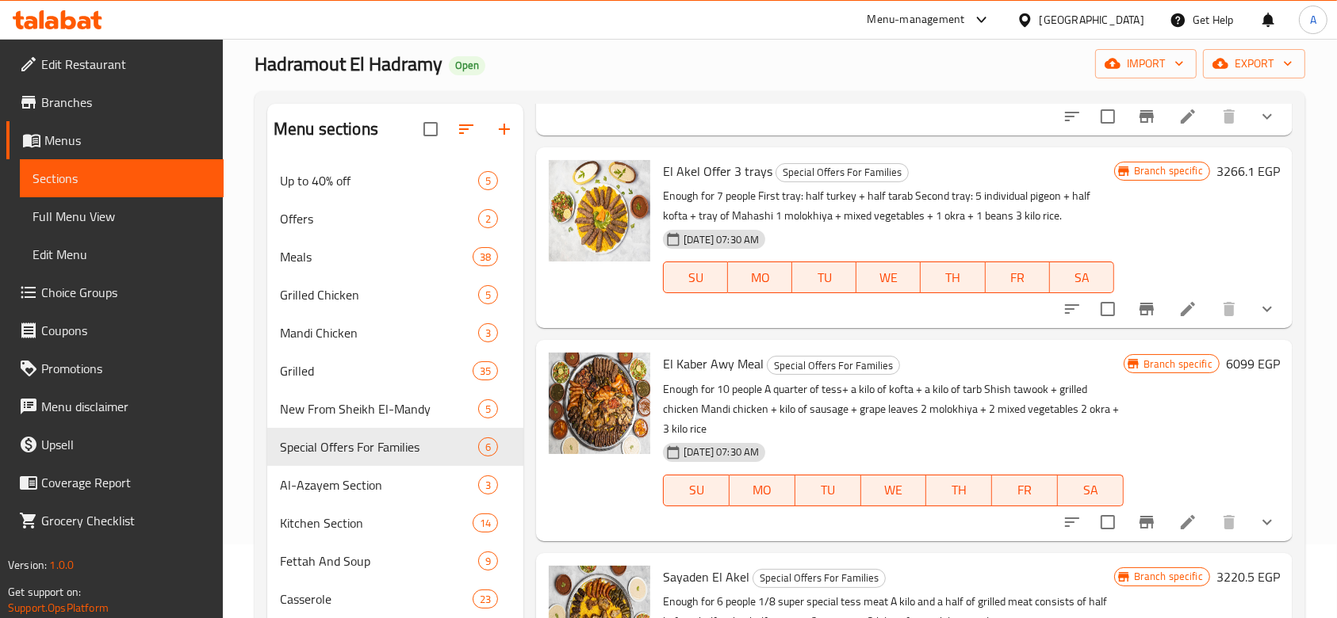
scroll to position [466, 0]
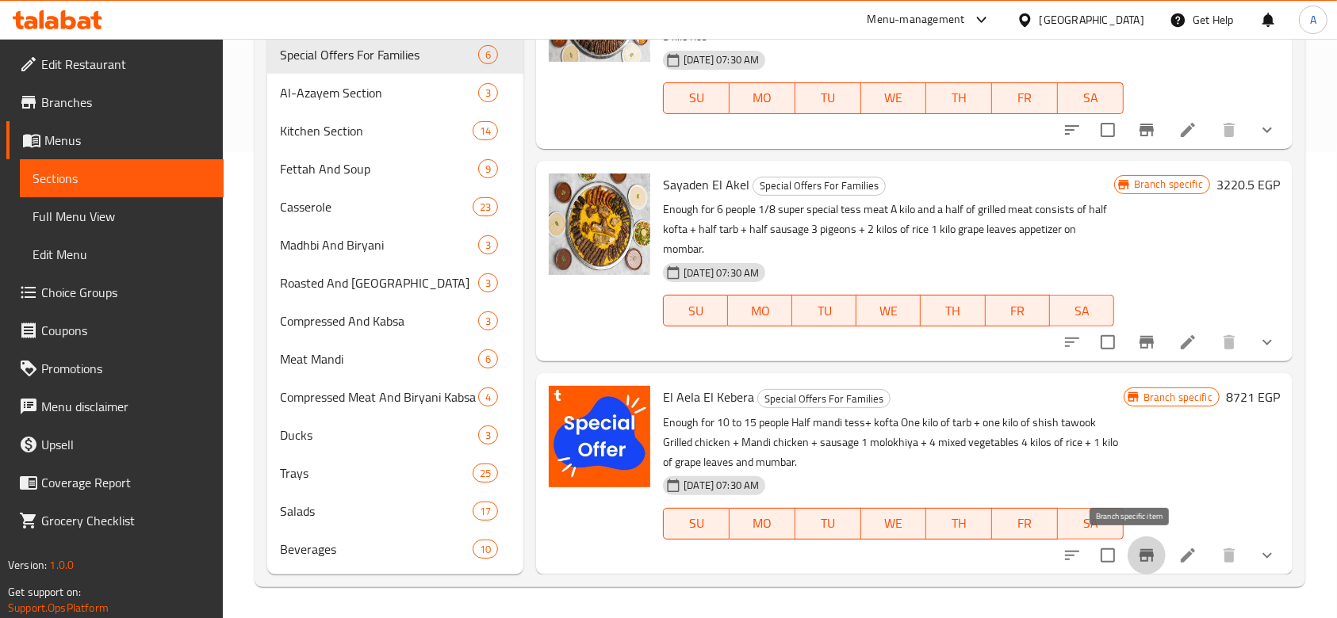
click at [1127, 558] on button "Branch-specific-item" at bounding box center [1146, 556] width 38 height 38
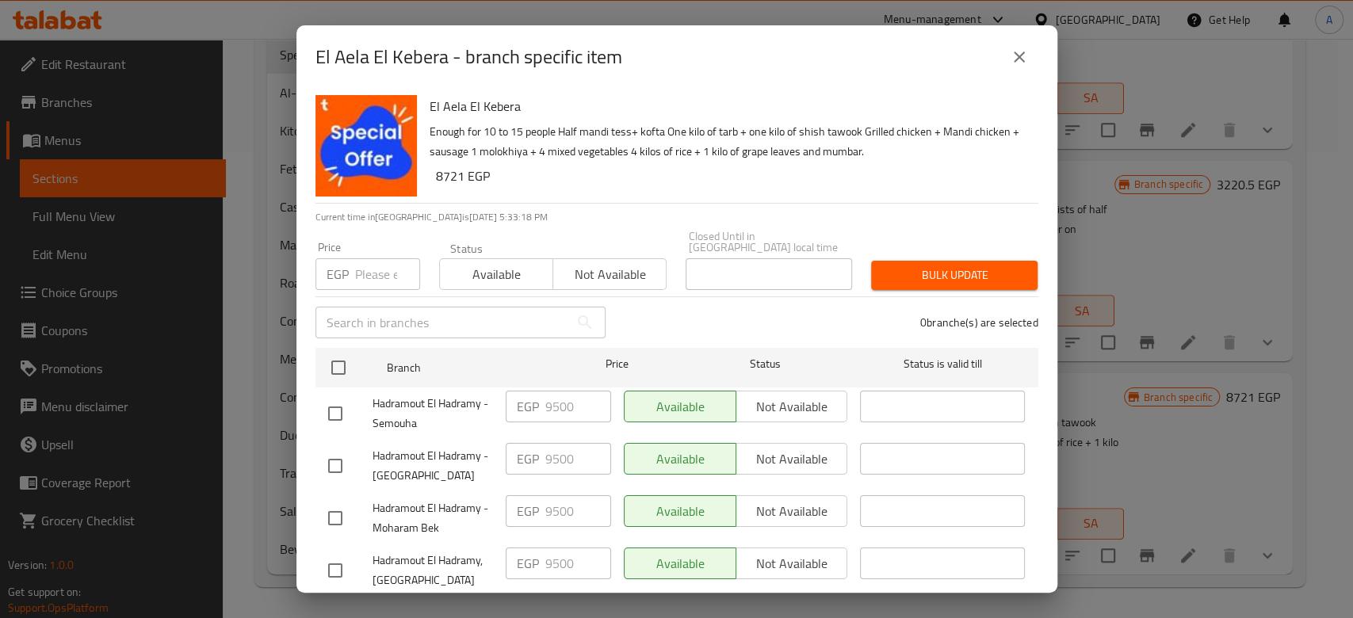
click at [1080, 447] on div "El Aela [GEOGRAPHIC_DATA] - branch specific item El Aela [GEOGRAPHIC_DATA] Enou…" at bounding box center [676, 309] width 1353 height 618
click at [1010, 59] on icon "close" at bounding box center [1019, 57] width 19 height 19
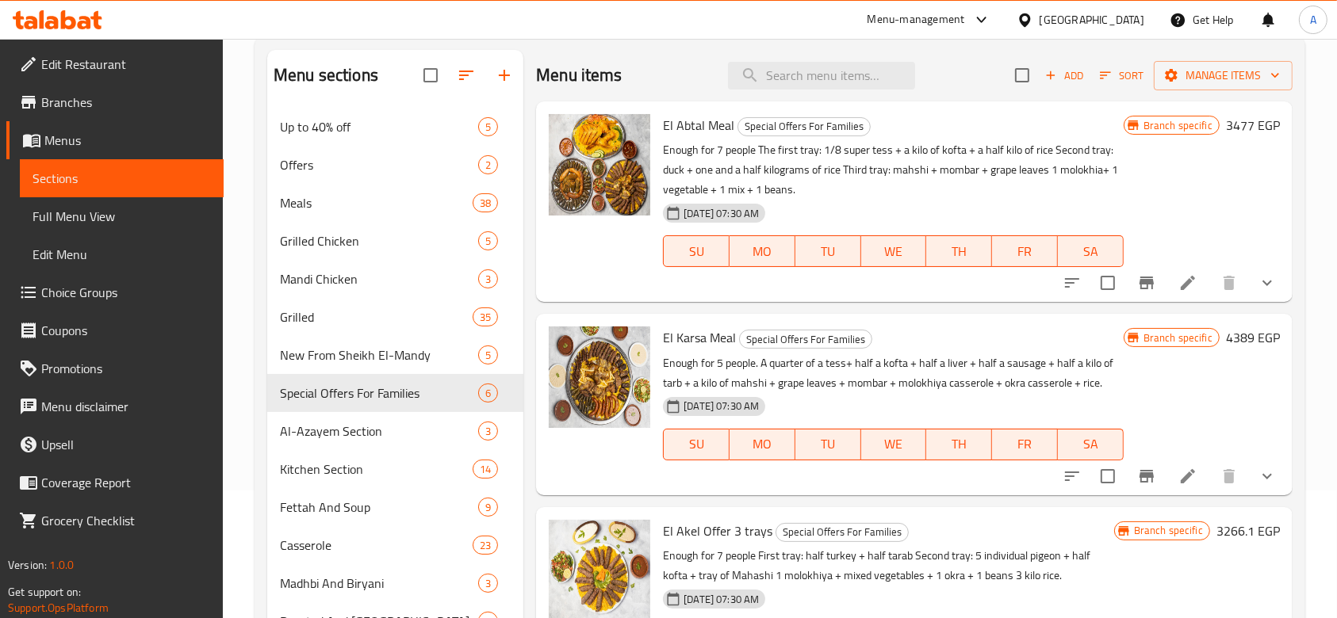
scroll to position [0, 0]
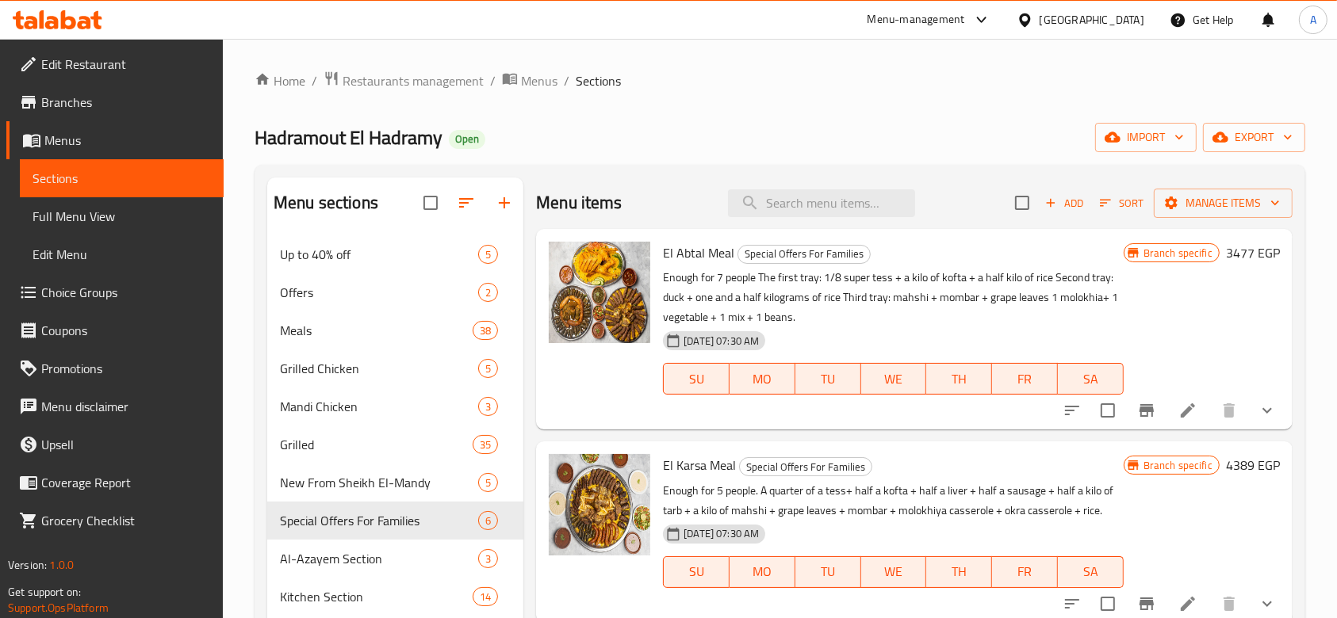
click at [140, 63] on span "Edit Restaurant" at bounding box center [126, 64] width 170 height 19
